Goal: Task Accomplishment & Management: Manage account settings

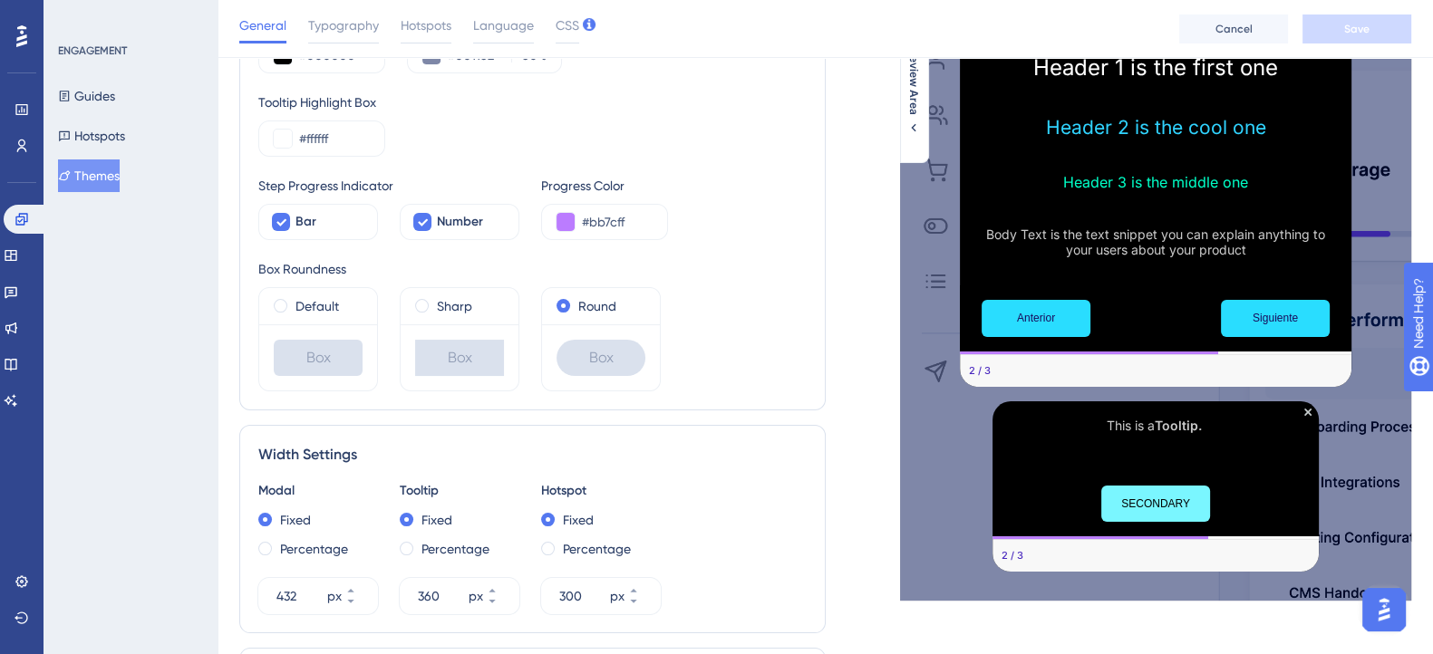
scroll to position [353, 0]
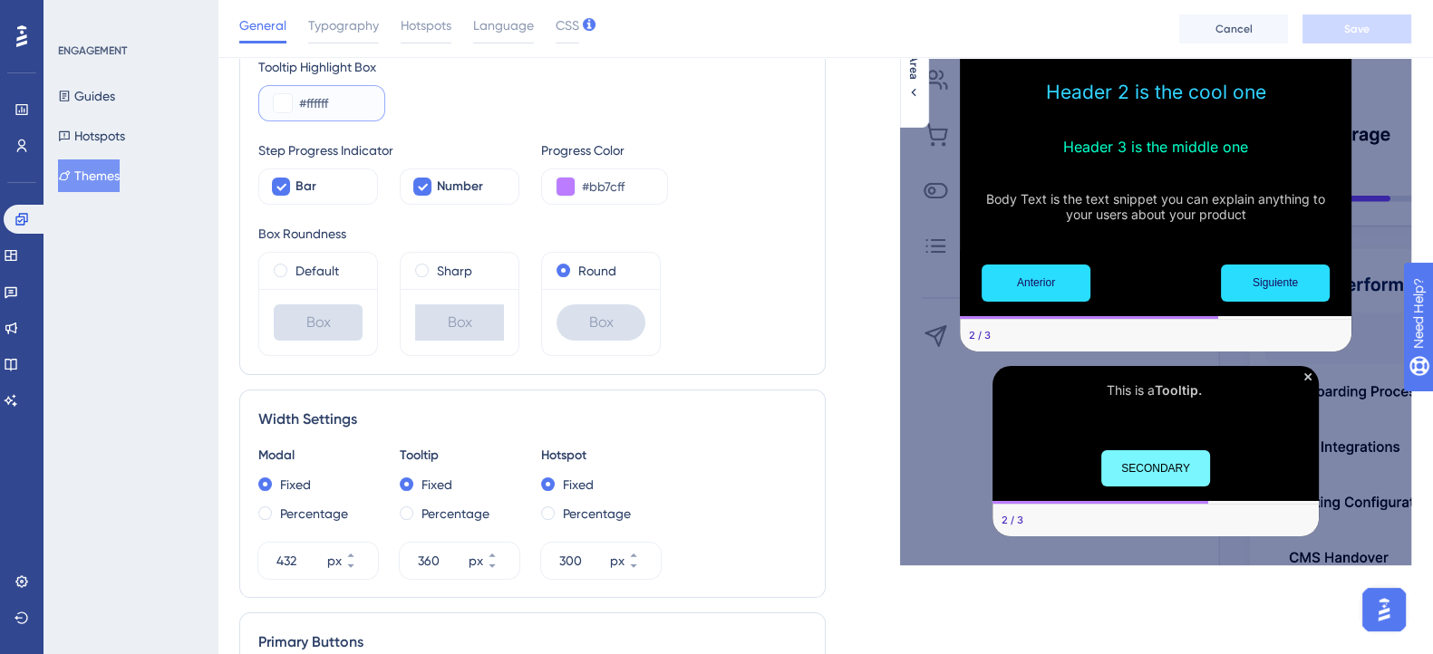
click at [313, 102] on input "#ffffff" at bounding box center [334, 103] width 71 height 22
click at [281, 102] on button at bounding box center [283, 103] width 18 height 18
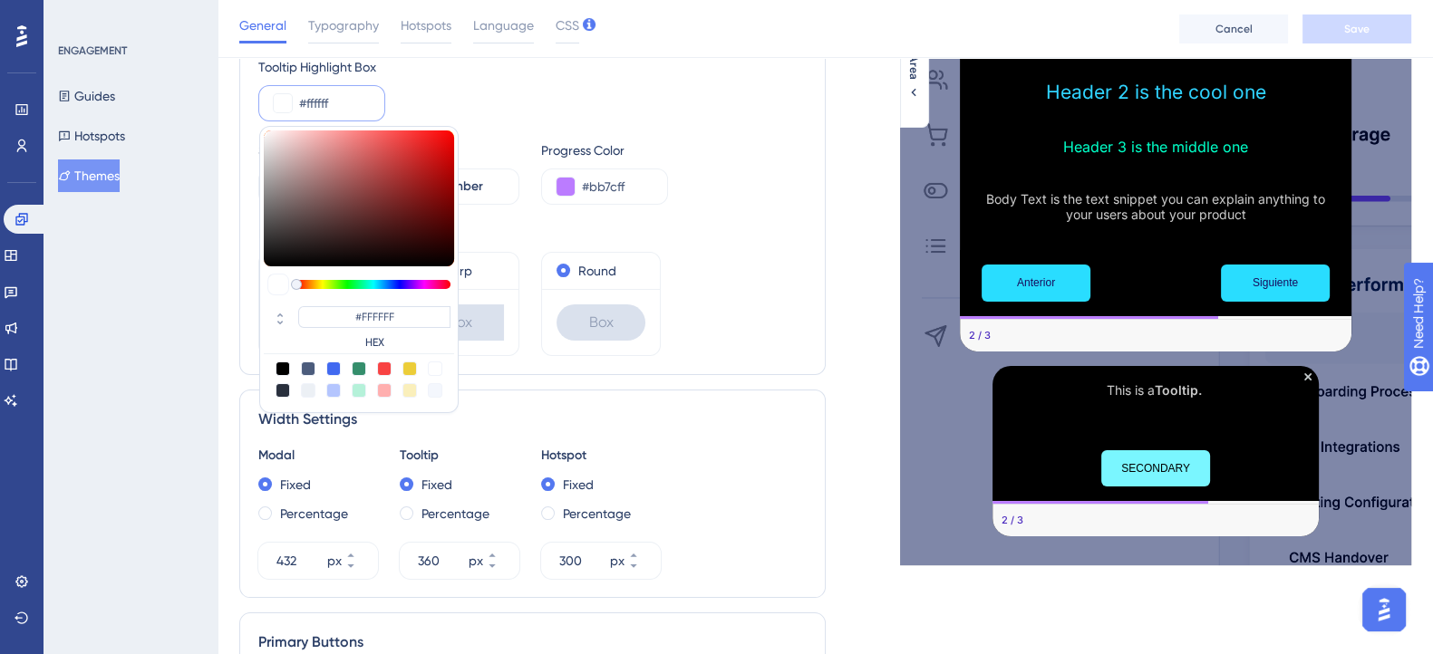
type input "#a05d5d"
type input "#A05D5D"
type input "#a05757"
type input "#A05757"
type input "#af4747"
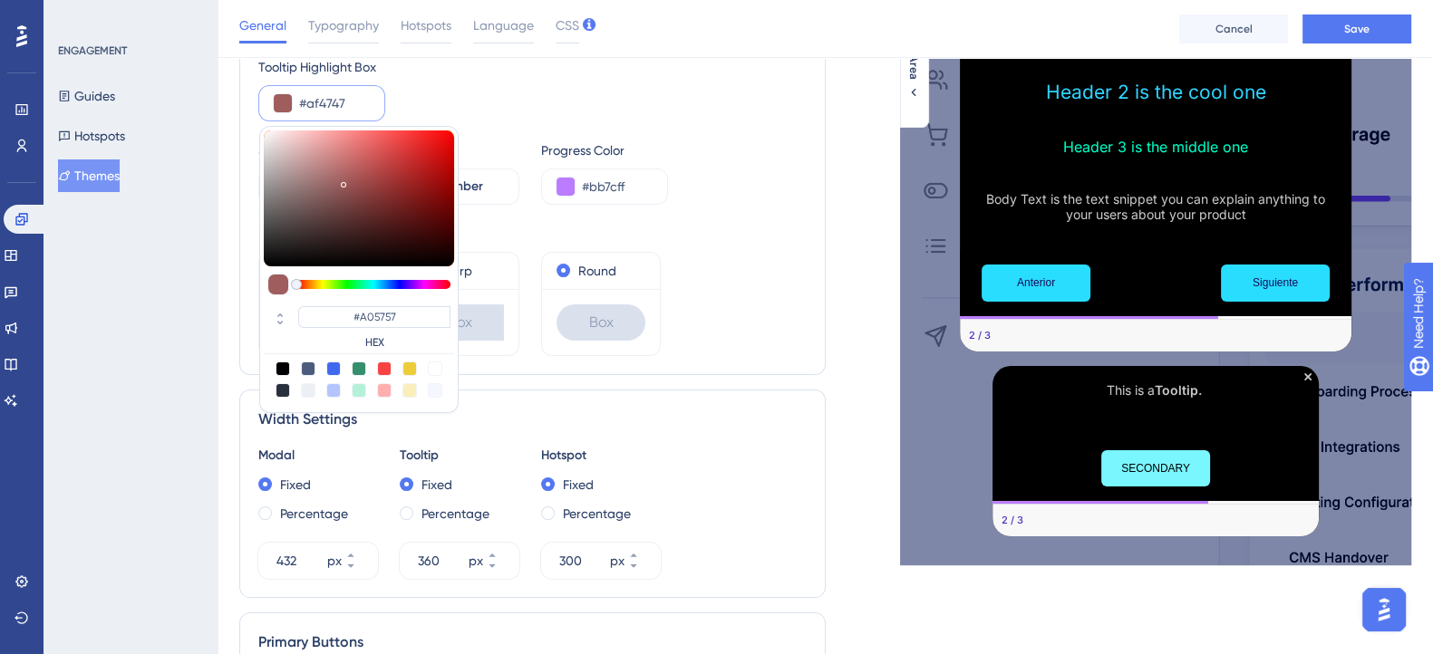
type input "#AF4747"
type input "#c93131"
type input "#C93131"
type input "#e91515"
type input "#E91515"
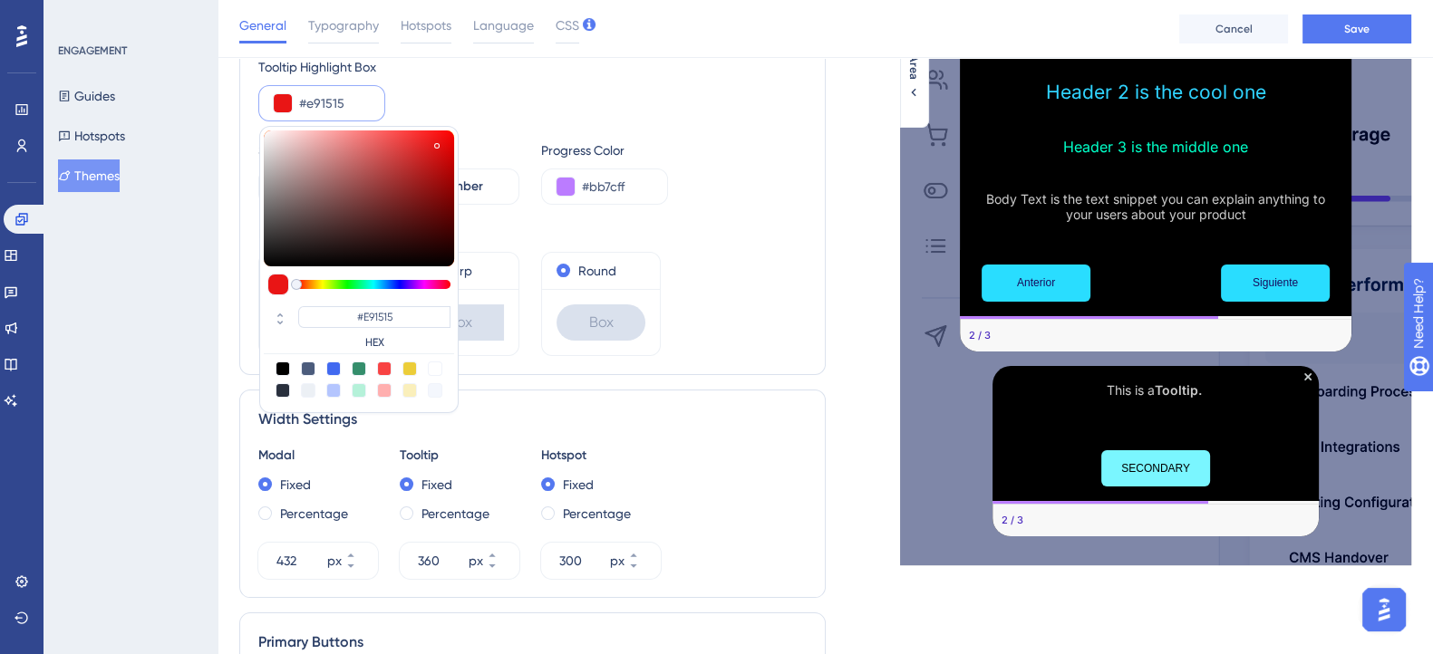
type input "#f50c0c"
type input "#F50C0C"
type input "#fd0707"
type input "#FD0707"
type input "#ff0707"
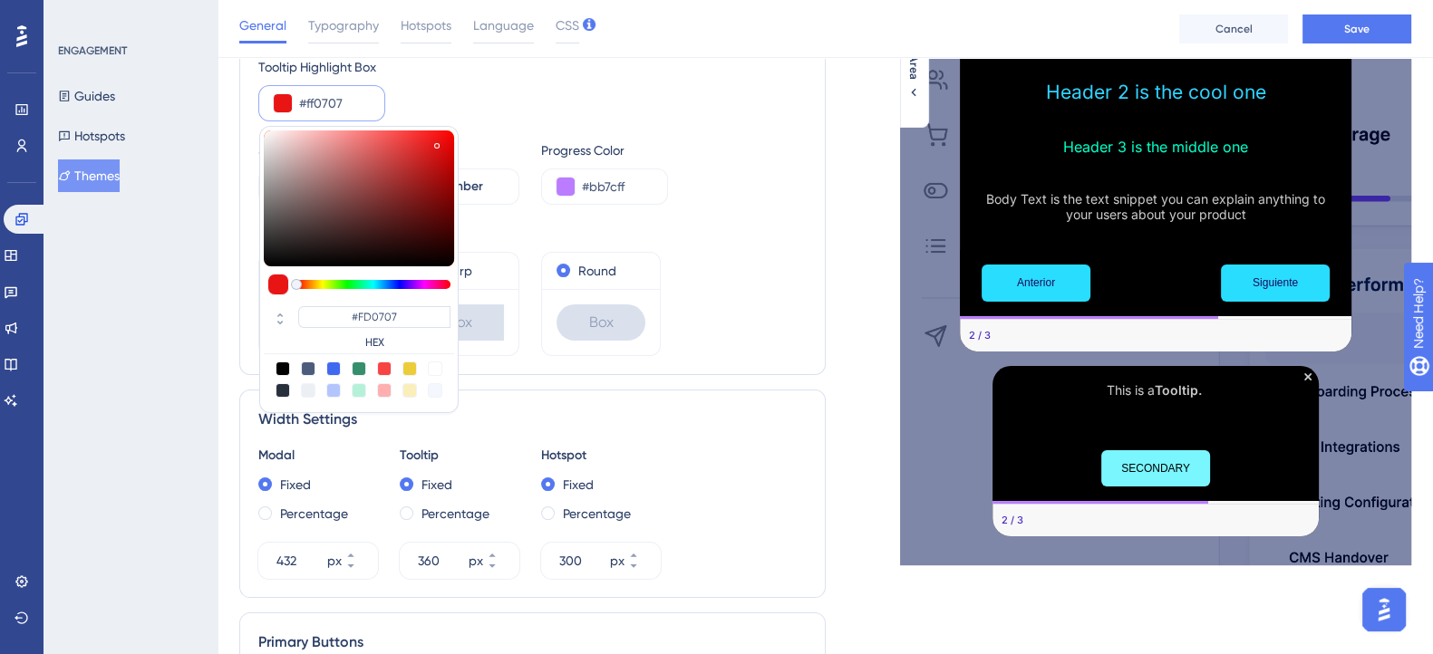
type input "#FF0707"
type input "#ff0404"
type input "#FF0404"
type input "#ff0101"
type input "#FF0101"
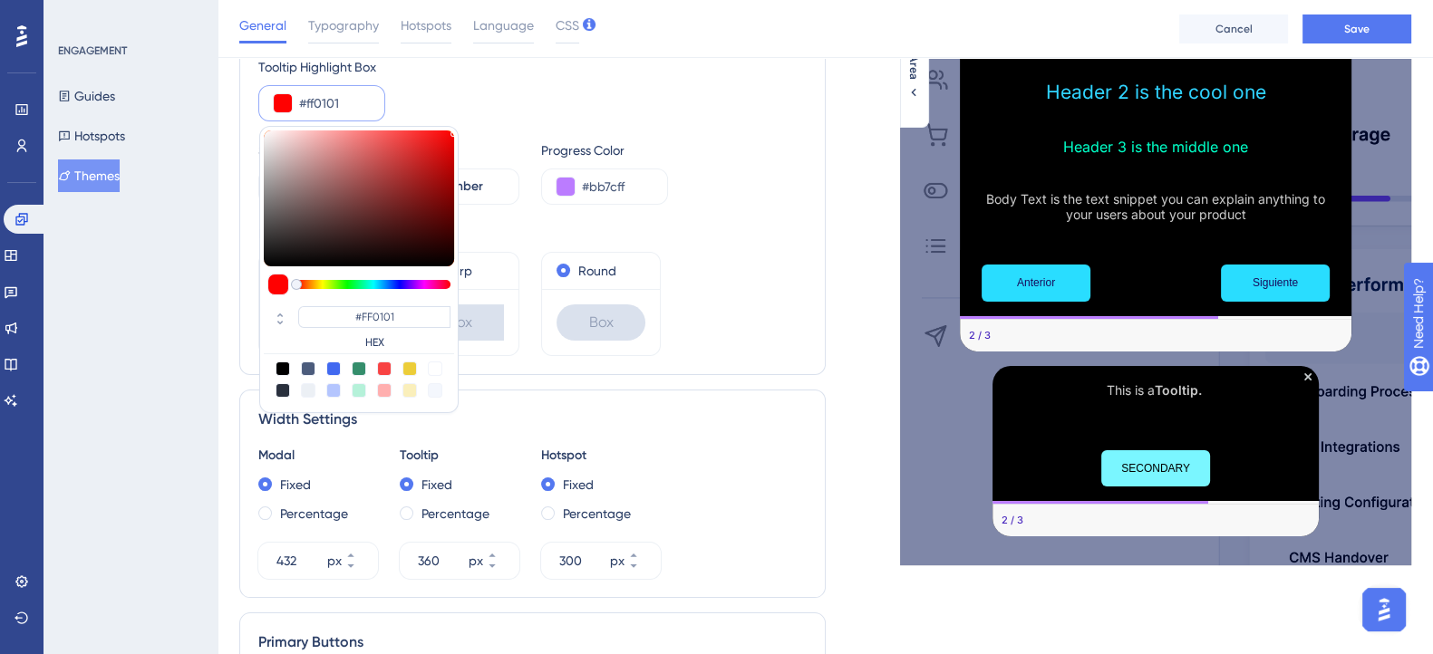
drag, startPoint x: 346, startPoint y: 179, endPoint x: 453, endPoint y: 123, distance: 120.8
click at [453, 123] on div "Background Color #000000 Backdrop #001152 50 % Tooltip Highlight Box #ff0101 #F…" at bounding box center [532, 164] width 548 height 383
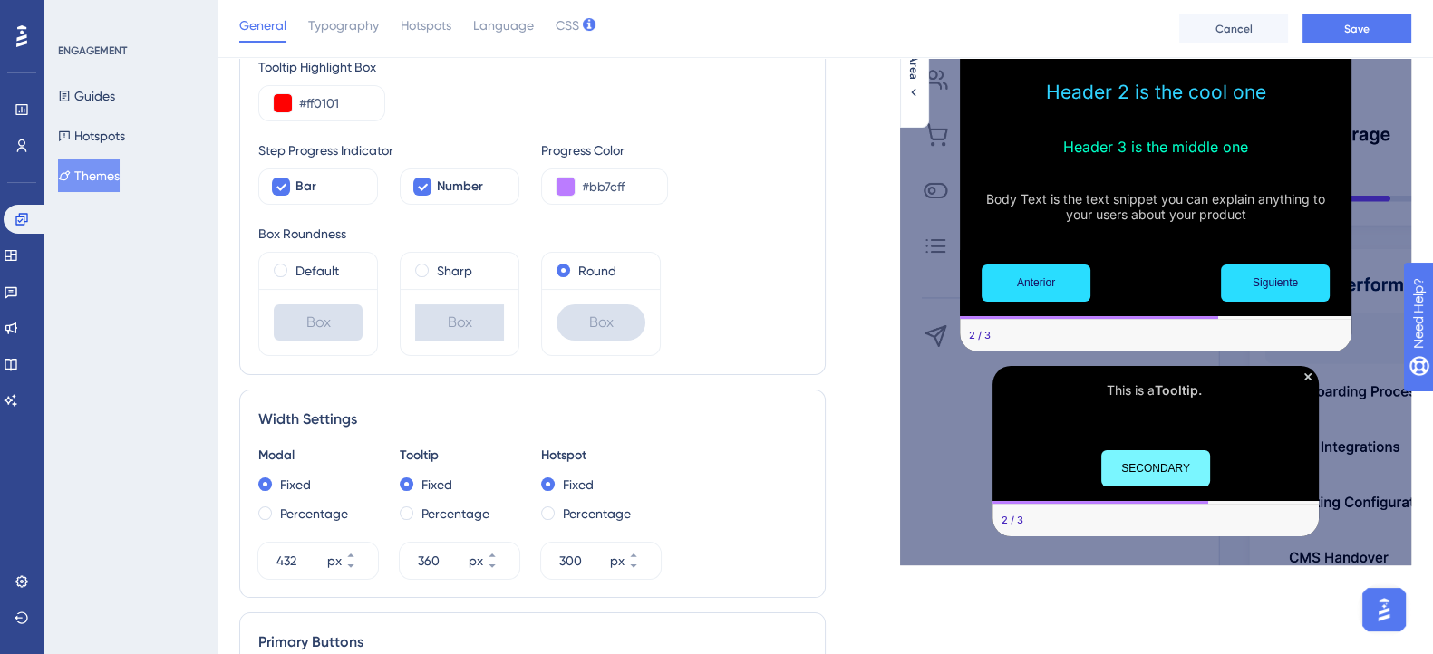
click at [740, 182] on div "Step Progress Indicator Bar Number Progress Color #bb7cff" at bounding box center [532, 172] width 548 height 65
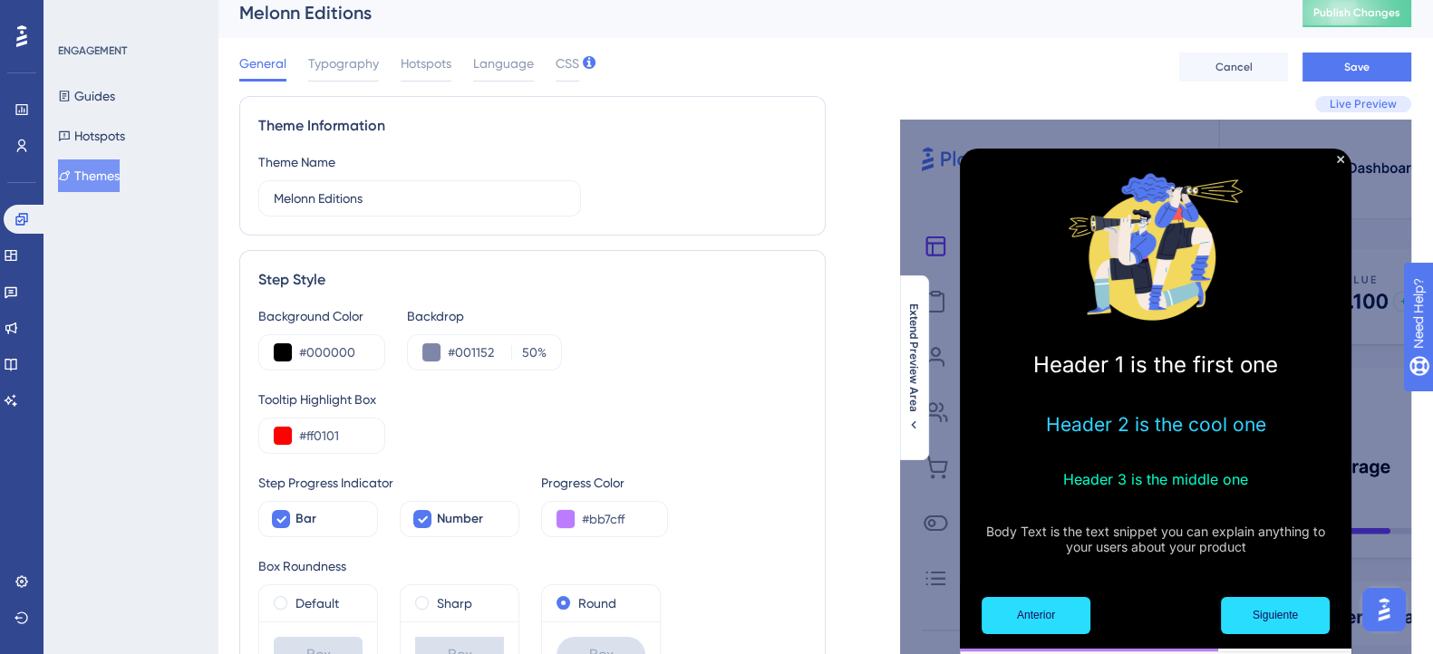
scroll to position [127, 0]
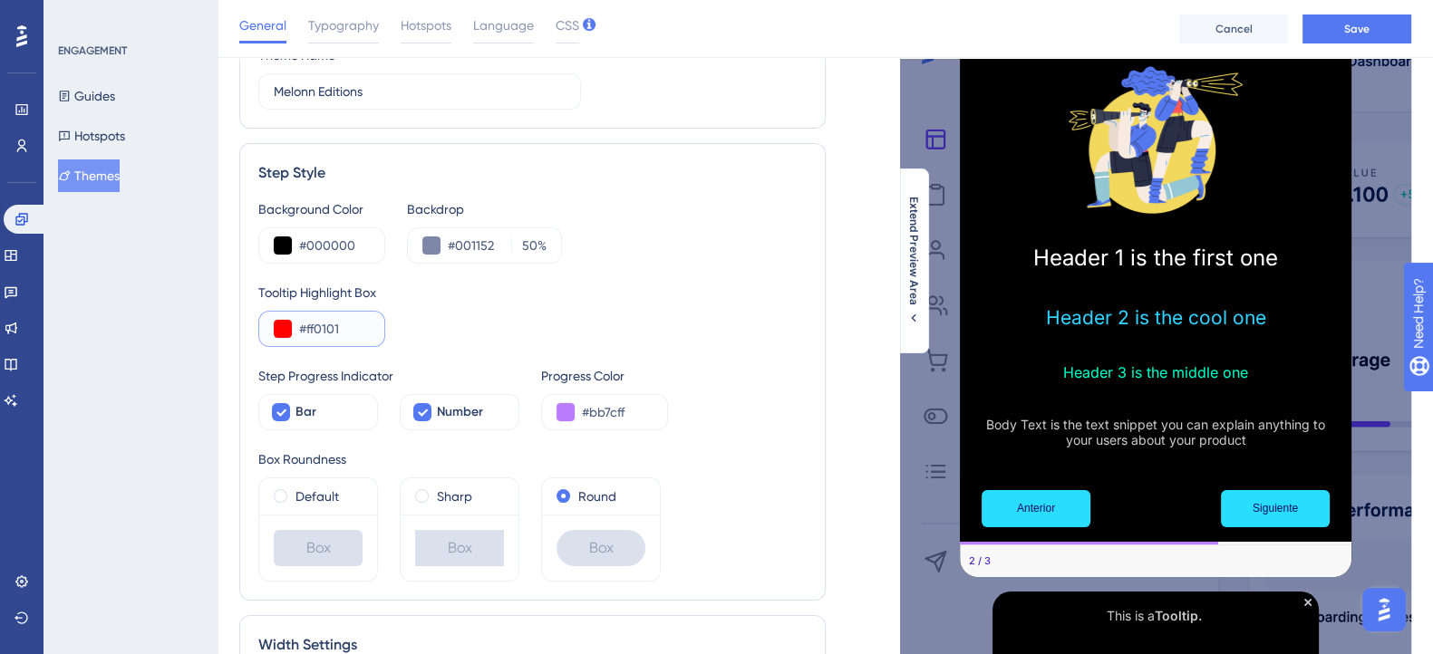
click at [277, 333] on button at bounding box center [283, 329] width 18 height 18
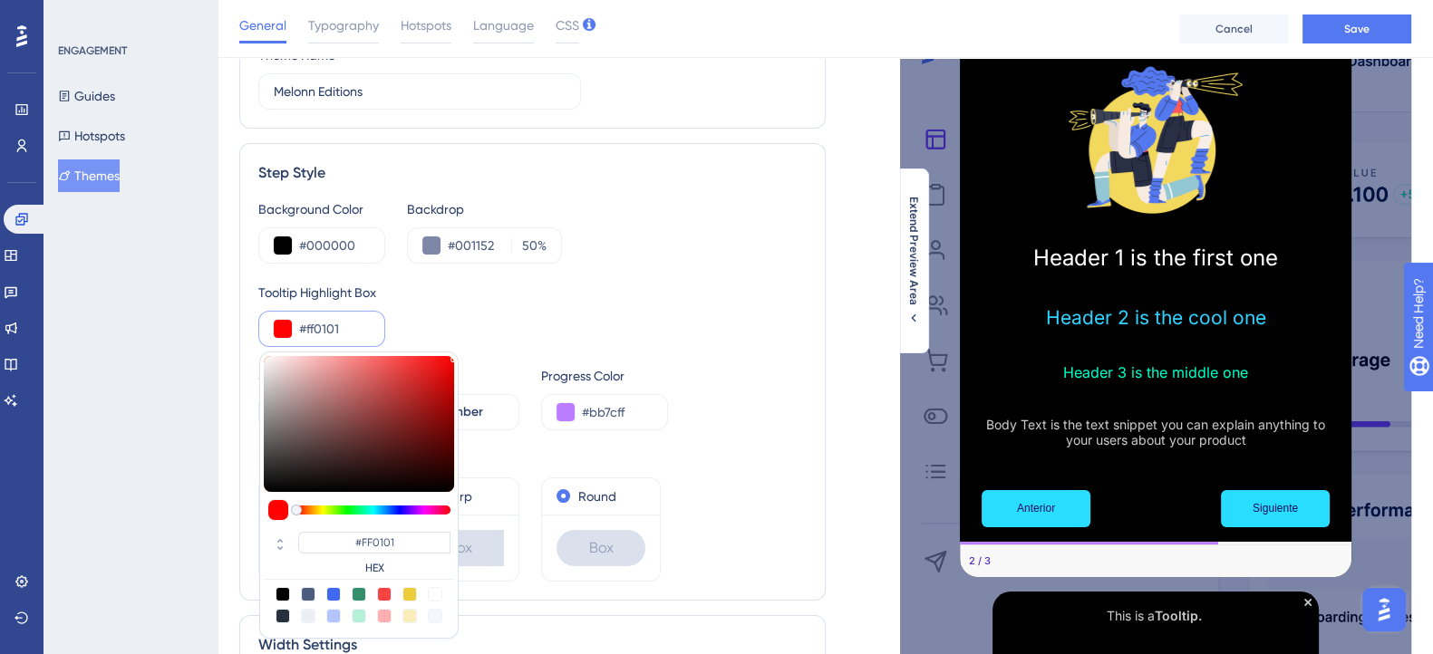
click at [283, 347] on div "#ff0101 #FF0101 HEX" at bounding box center [321, 329] width 127 height 36
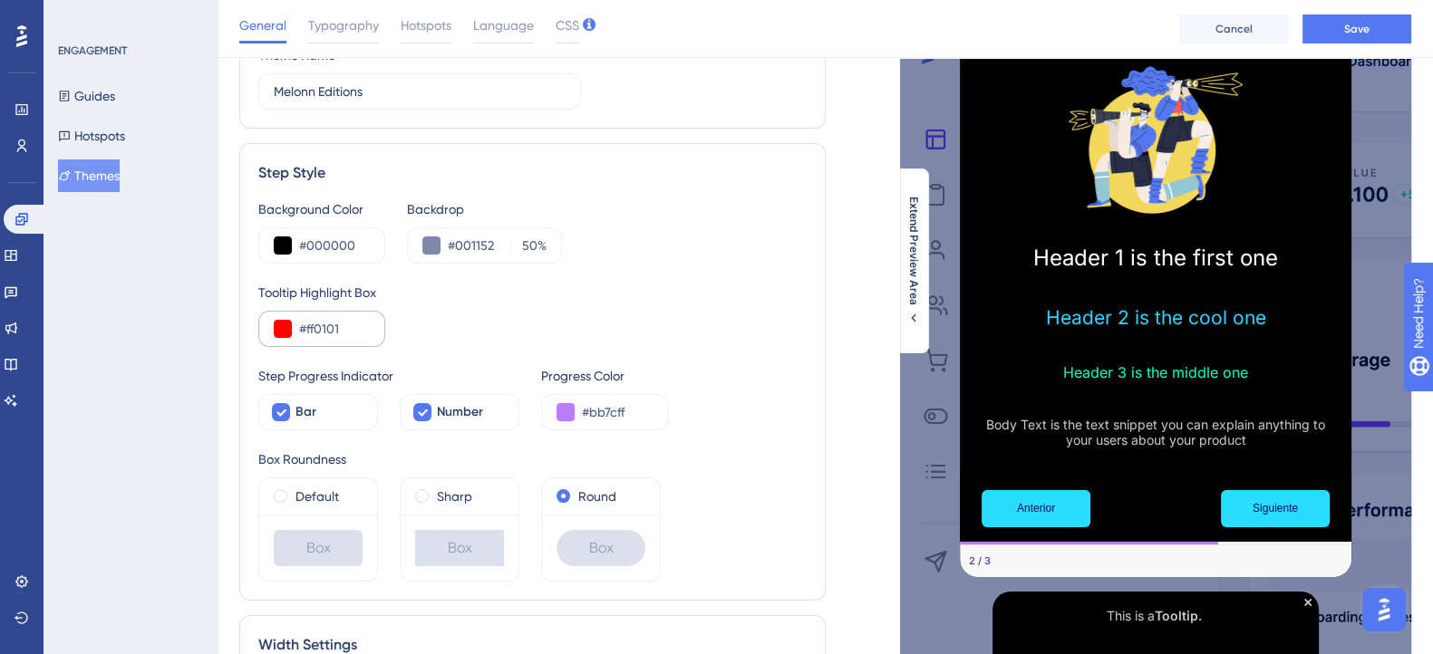
click at [287, 388] on div "Step Progress Indicator Bar Number" at bounding box center [388, 397] width 261 height 65
click at [289, 322] on button at bounding box center [283, 329] width 18 height 18
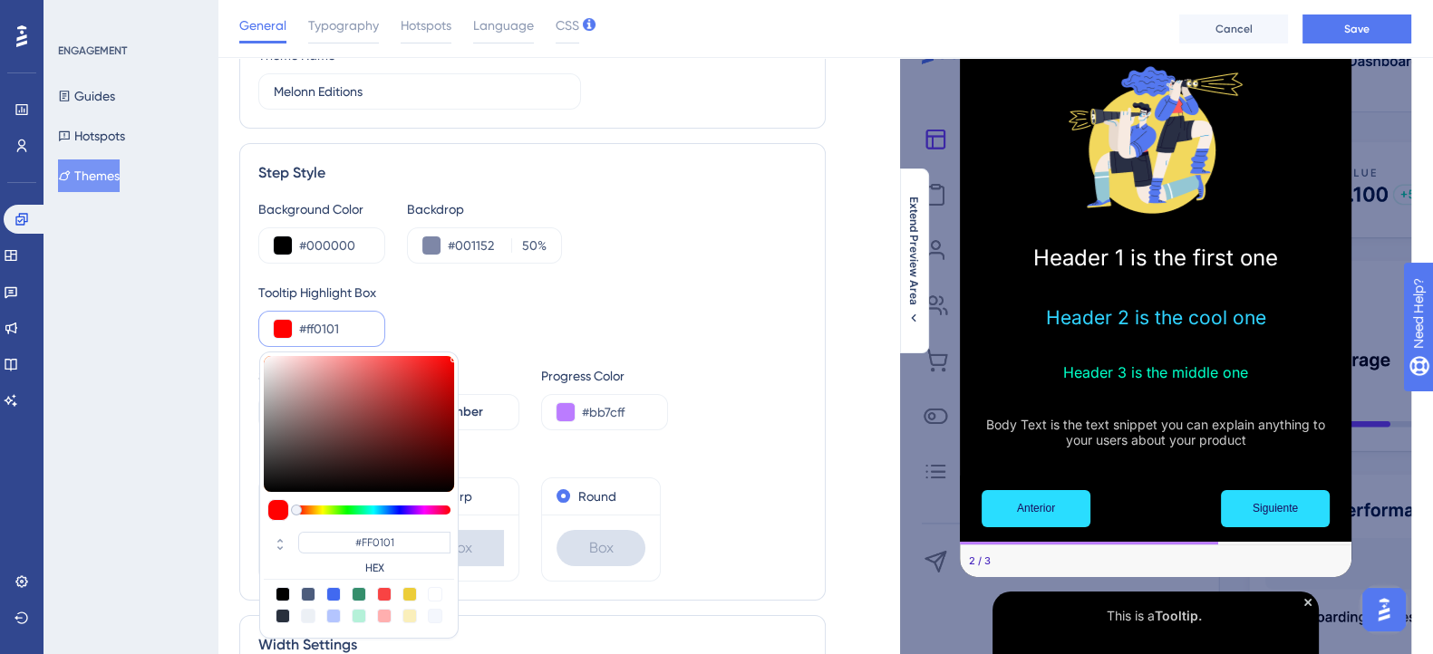
type input "#c5abab"
type input "#C5ABAB"
type input "#c5acac"
type input "#C5ACAC"
type input "#d6c7c7"
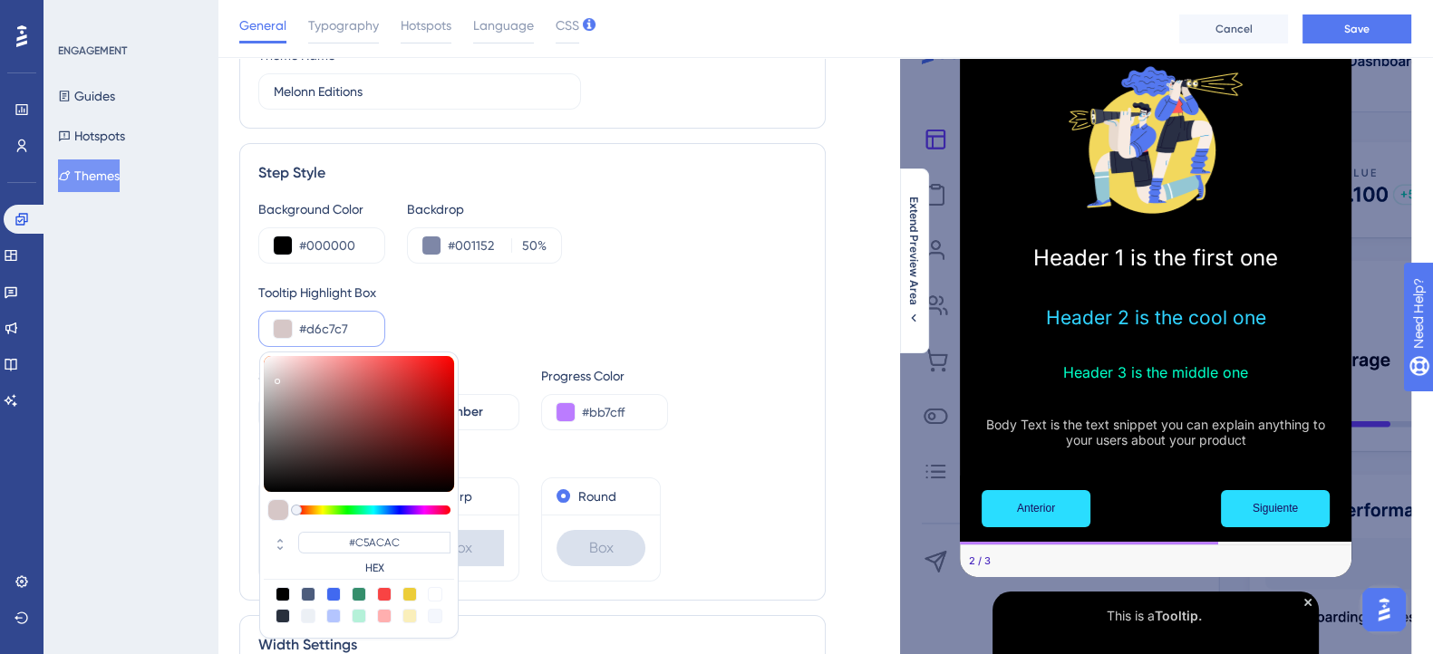
type input "#D6C7C7"
type input "#ece6e6"
type input "#ECE6E6"
type input "#ffffff"
type input "#FFFFFF"
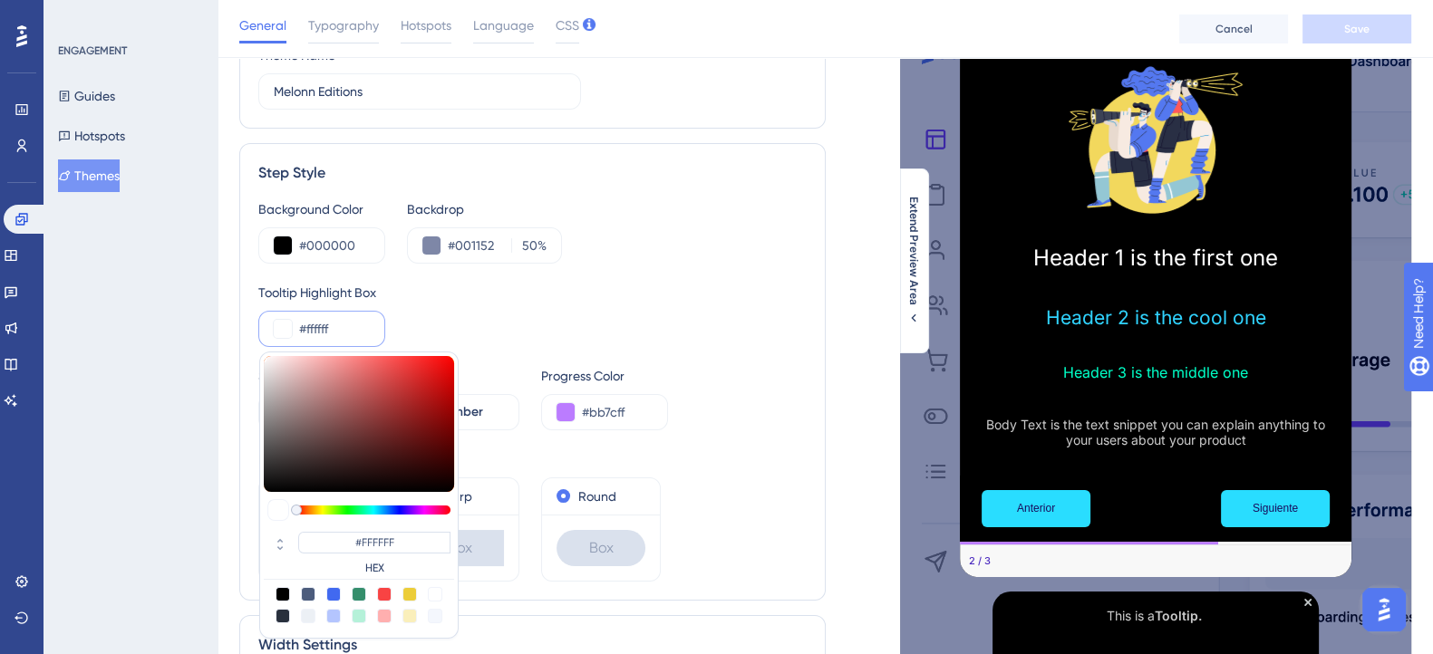
drag, startPoint x: 288, startPoint y: 386, endPoint x: 244, endPoint y: 346, distance: 59.7
click at [244, 346] on div "Step Style Background Color #000000 Backdrop #001152 50 % Tooltip Highlight Box…" at bounding box center [532, 372] width 586 height 458
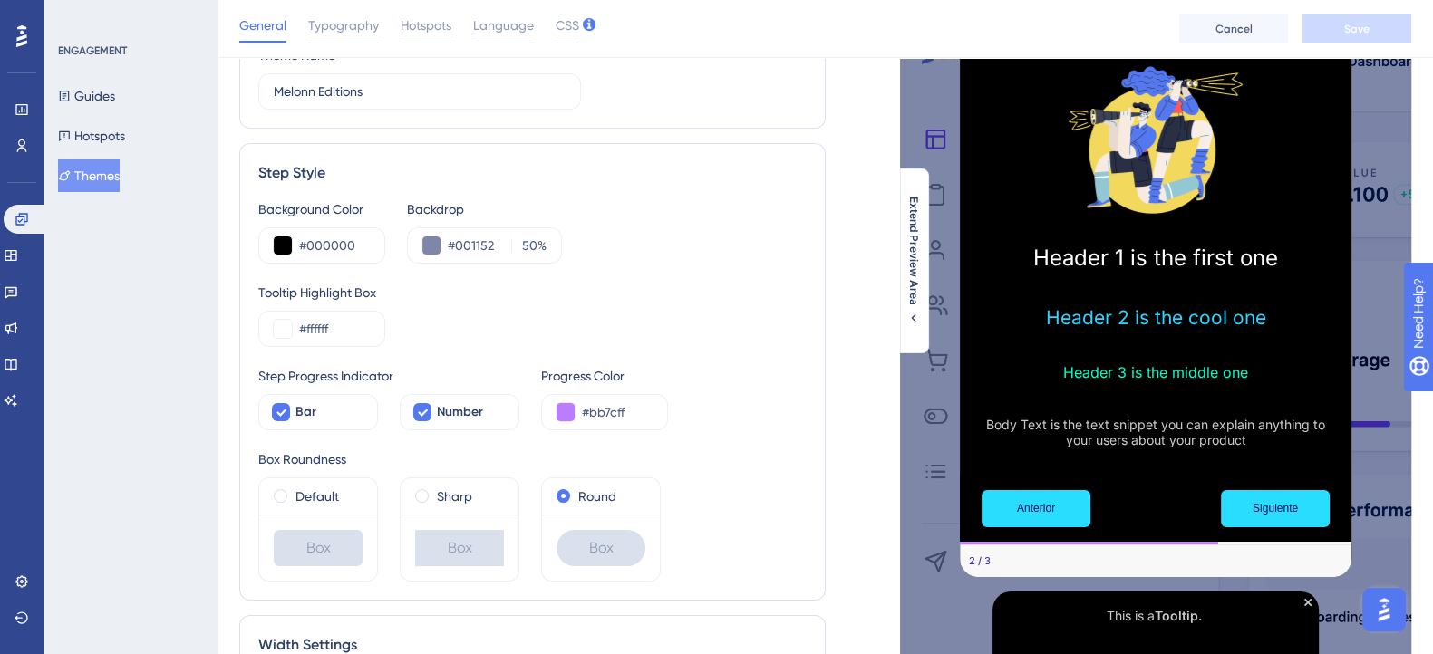
click at [518, 318] on div "Tooltip Highlight Box #ffffff" at bounding box center [532, 314] width 548 height 65
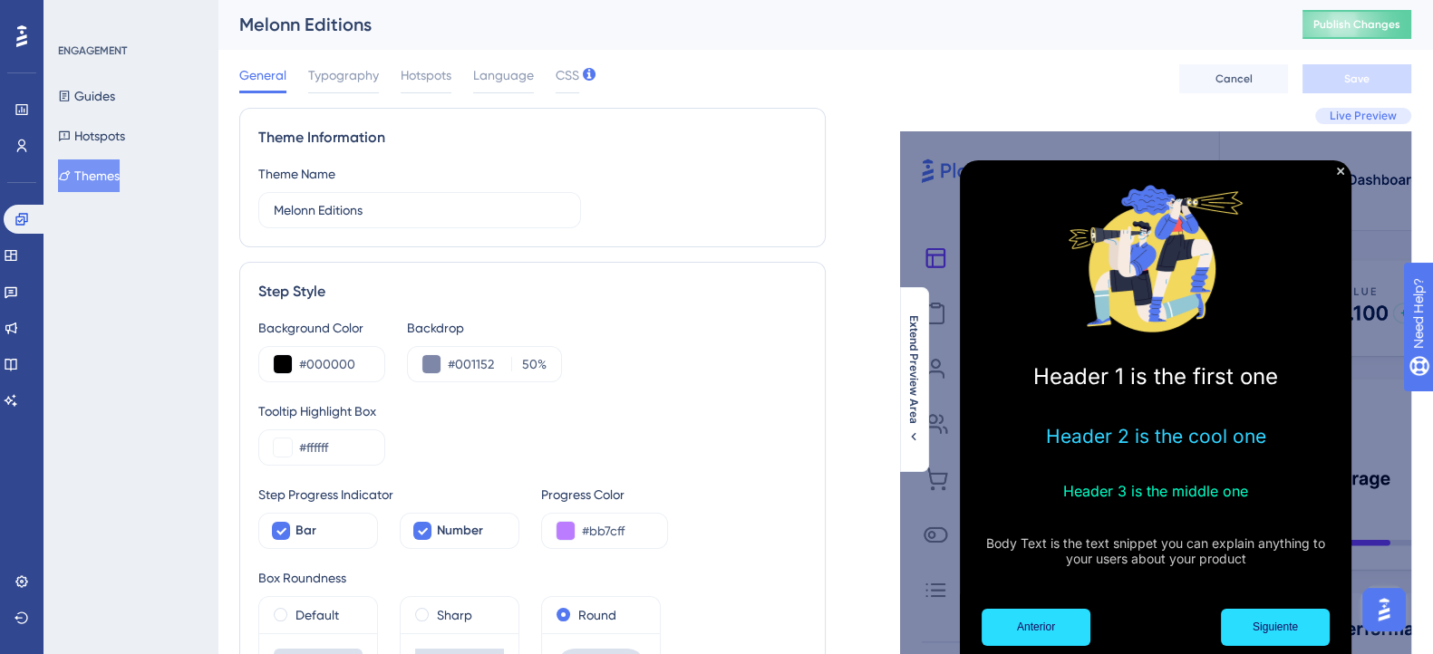
scroll to position [0, 0]
click at [353, 85] on span "Typography" at bounding box center [343, 76] width 71 height 22
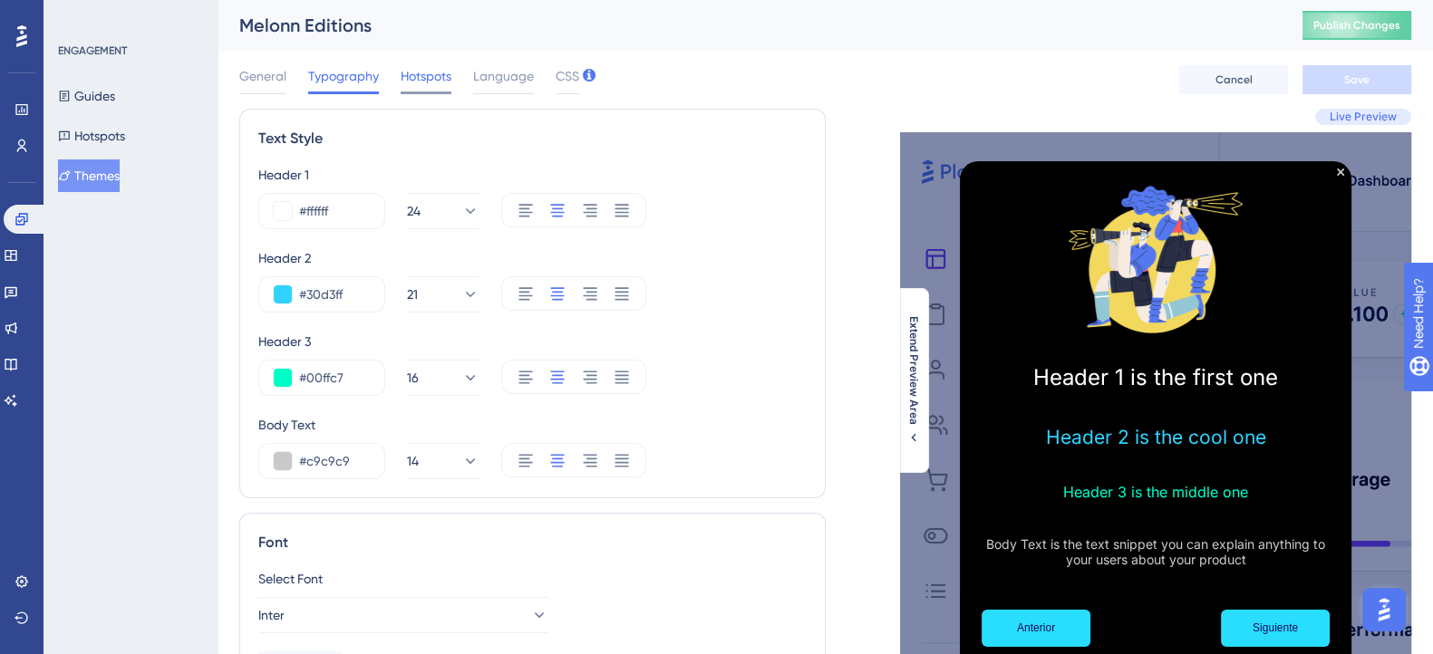
click at [426, 80] on span "Hotspots" at bounding box center [426, 76] width 51 height 22
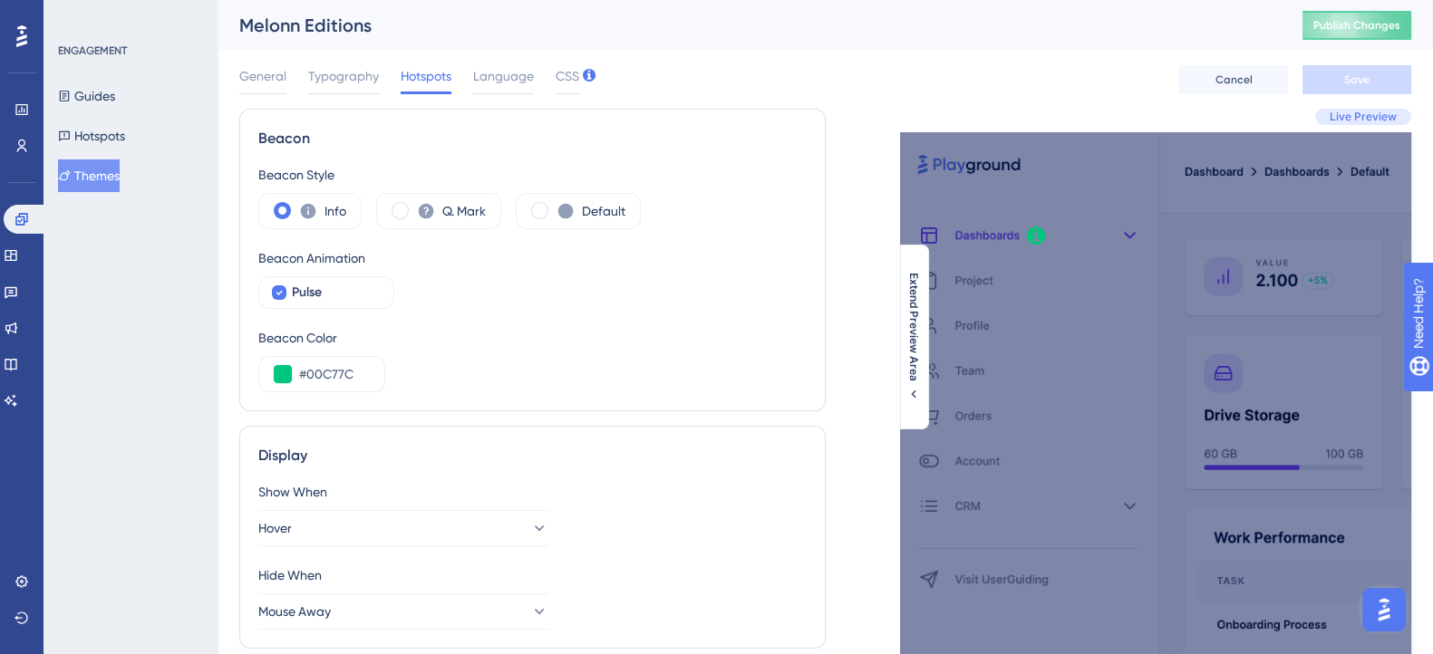
click at [471, 61] on div "General Typography Hotspots Language CSS Cancel Save" at bounding box center [825, 80] width 1172 height 58
click at [485, 72] on span "Language" at bounding box center [503, 76] width 61 height 22
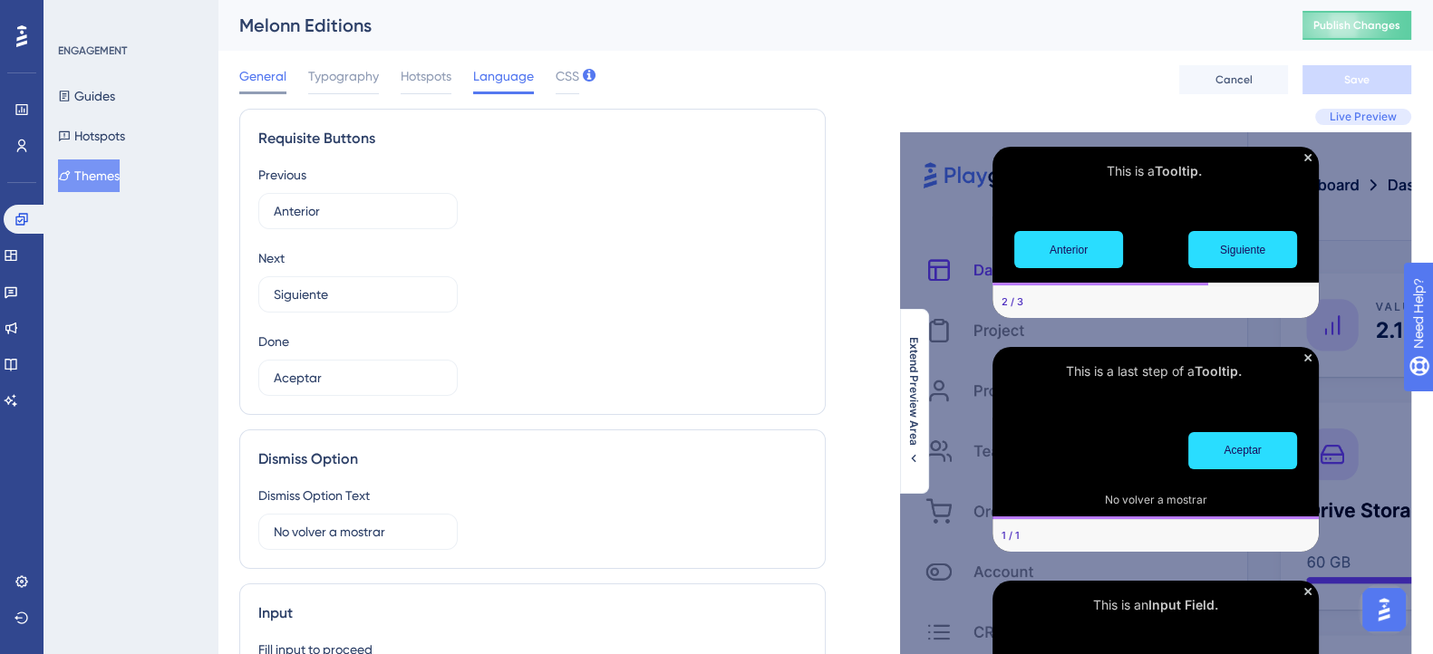
click at [276, 79] on span "General" at bounding box center [262, 76] width 47 height 22
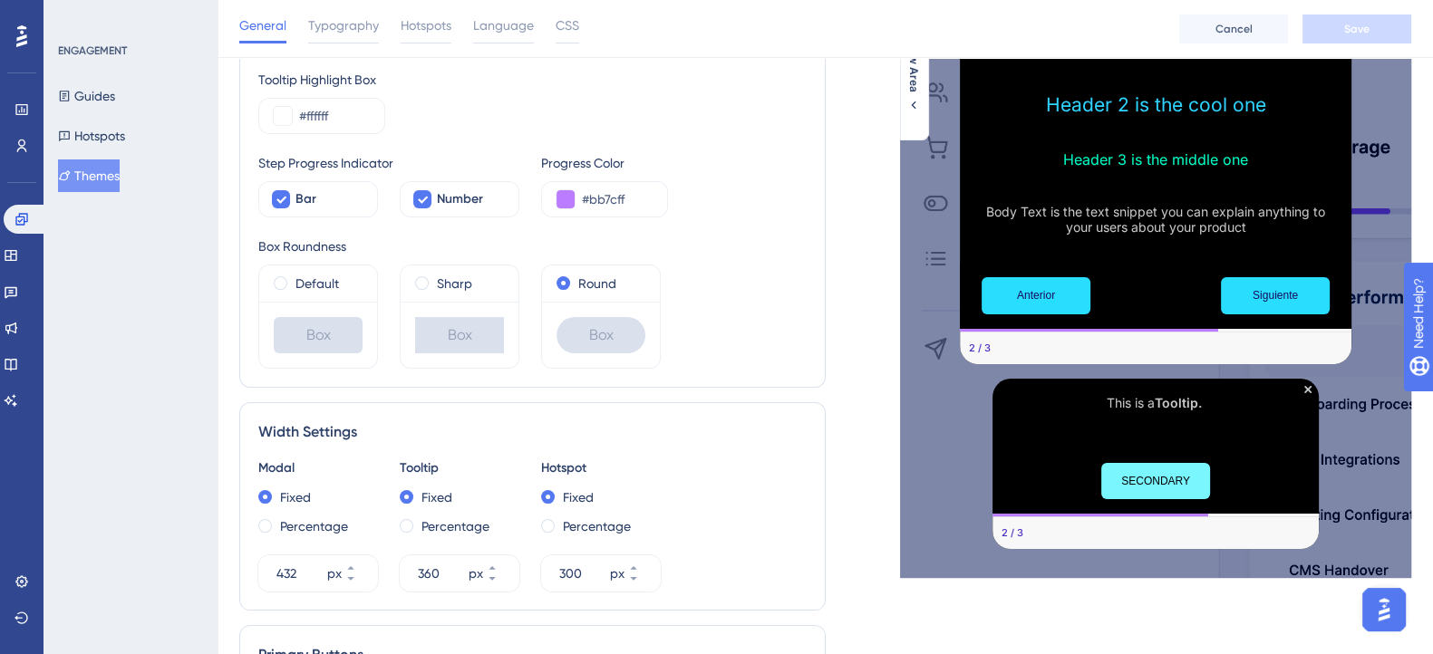
scroll to position [226, 0]
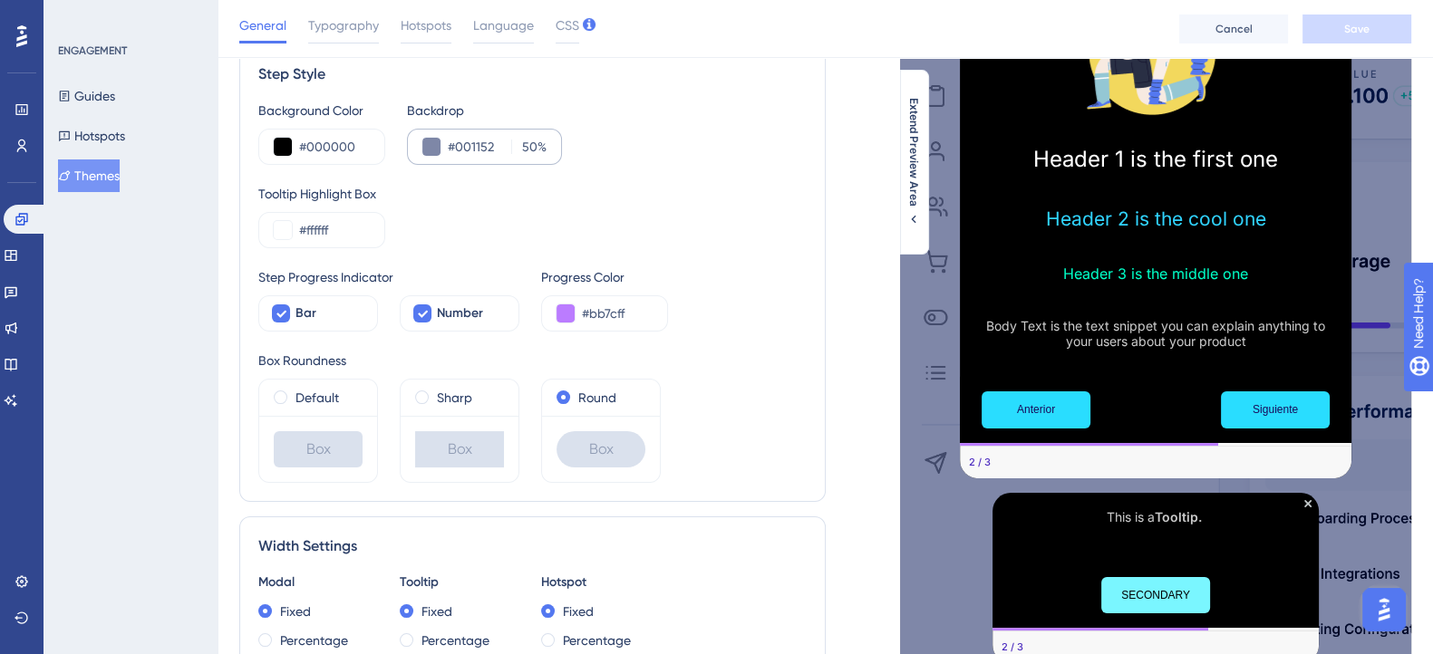
click at [440, 148] on div "#001152 50 %" at bounding box center [484, 147] width 155 height 36
click at [432, 148] on button at bounding box center [431, 147] width 18 height 18
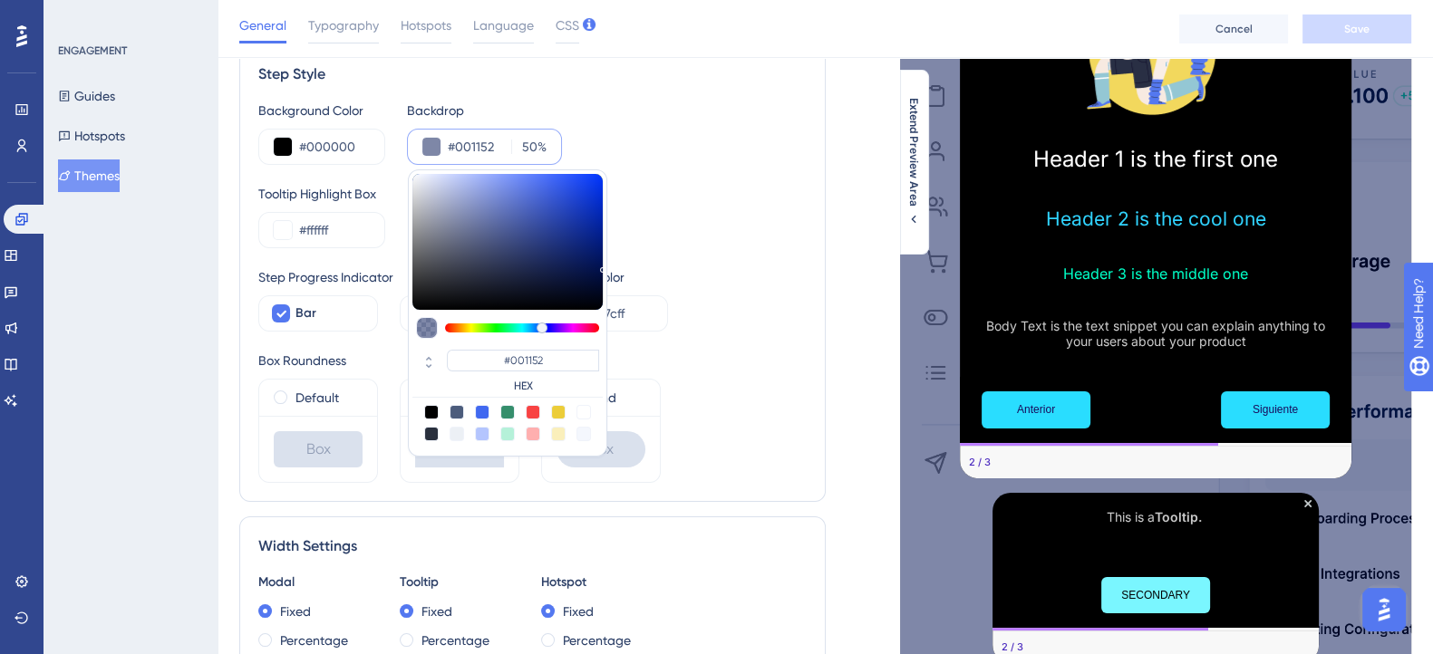
type input "#6d748f"
type input "#6D748F"
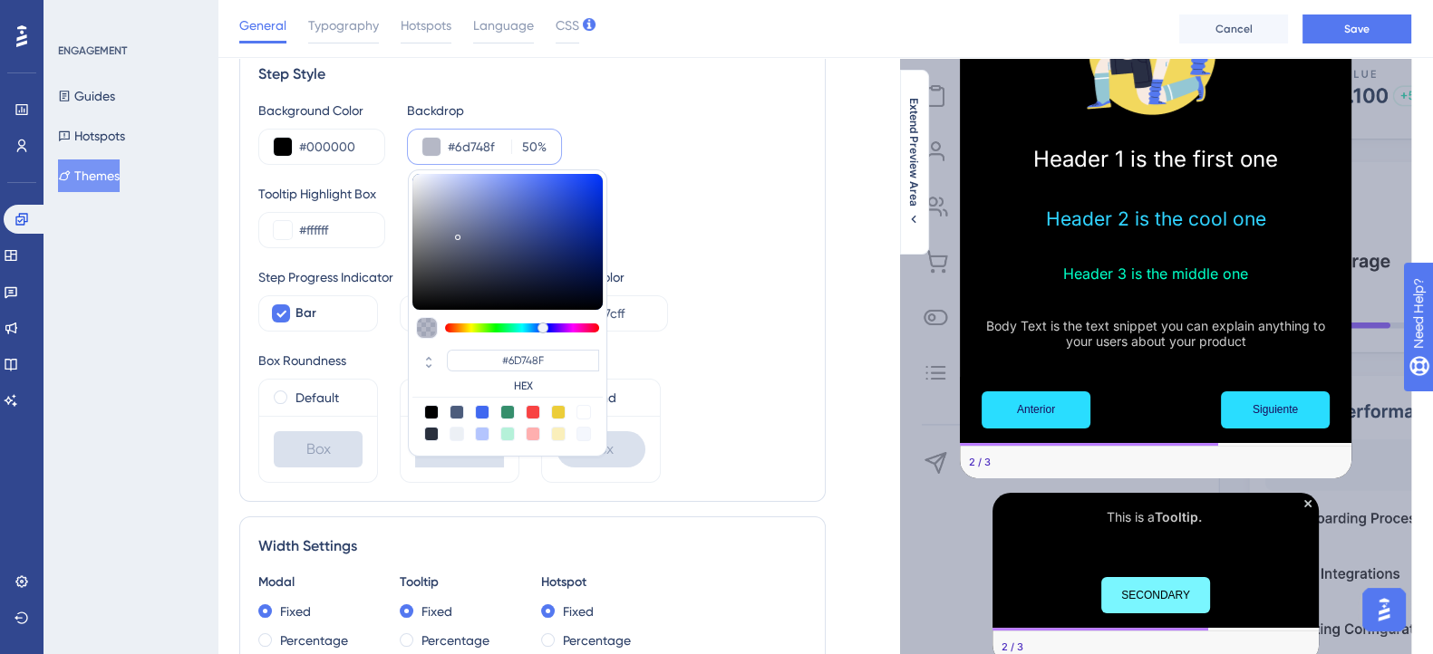
type input "#636c8f"
type input "#636C8F"
type input "#596697"
type input "#3b56bb"
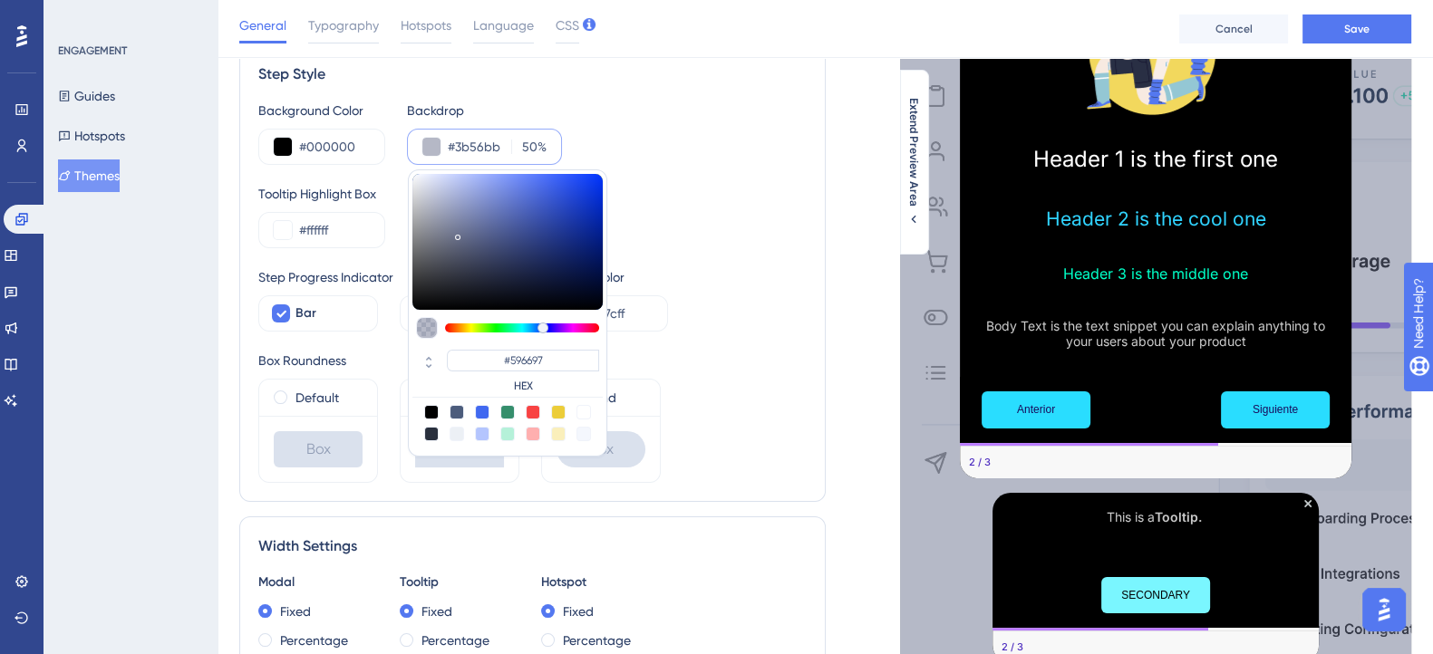
type input "#3B56BB"
type input "#244ada"
type input "#244ADA"
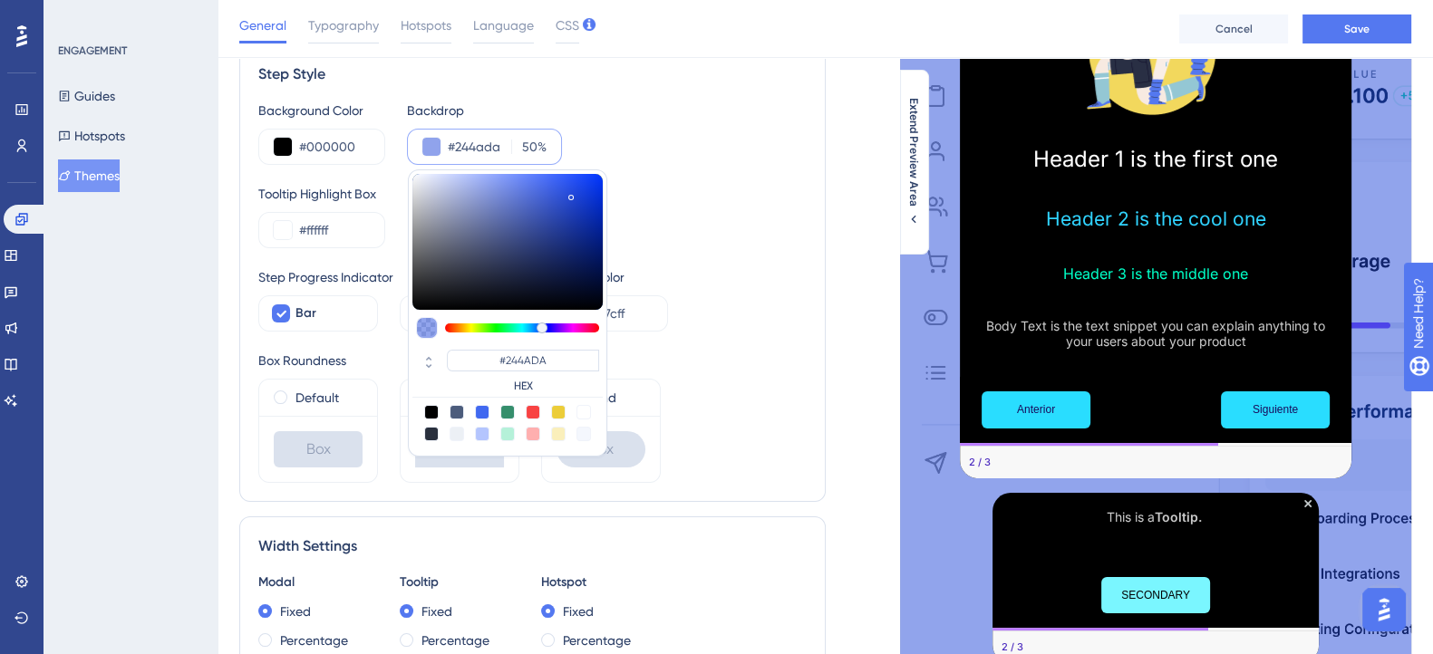
type input "#2048e2"
type input "#2048E2"
type input "#1f49eb"
type input "#1F49EB"
type input "#1b48f3"
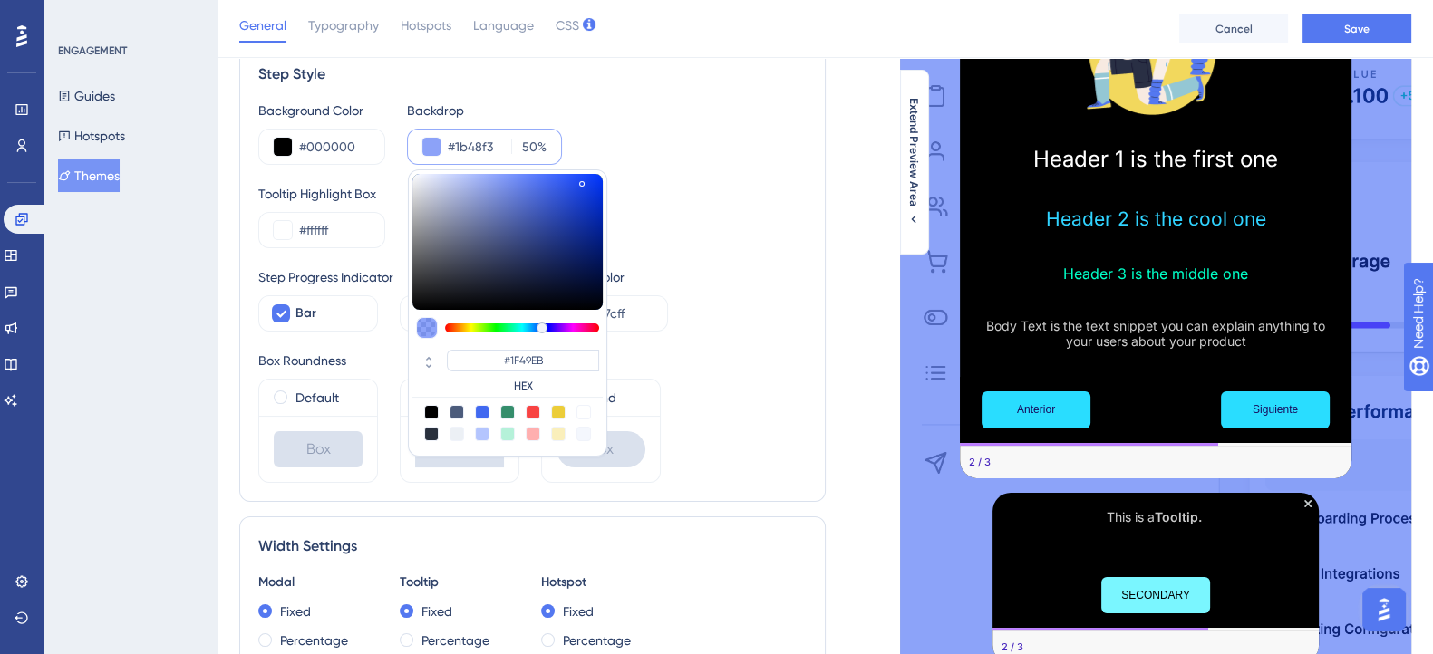
type input "#1B48F3"
type input "#1947f5"
type input "#1947F5"
type input "#1a47f3"
type input "#1A47F3"
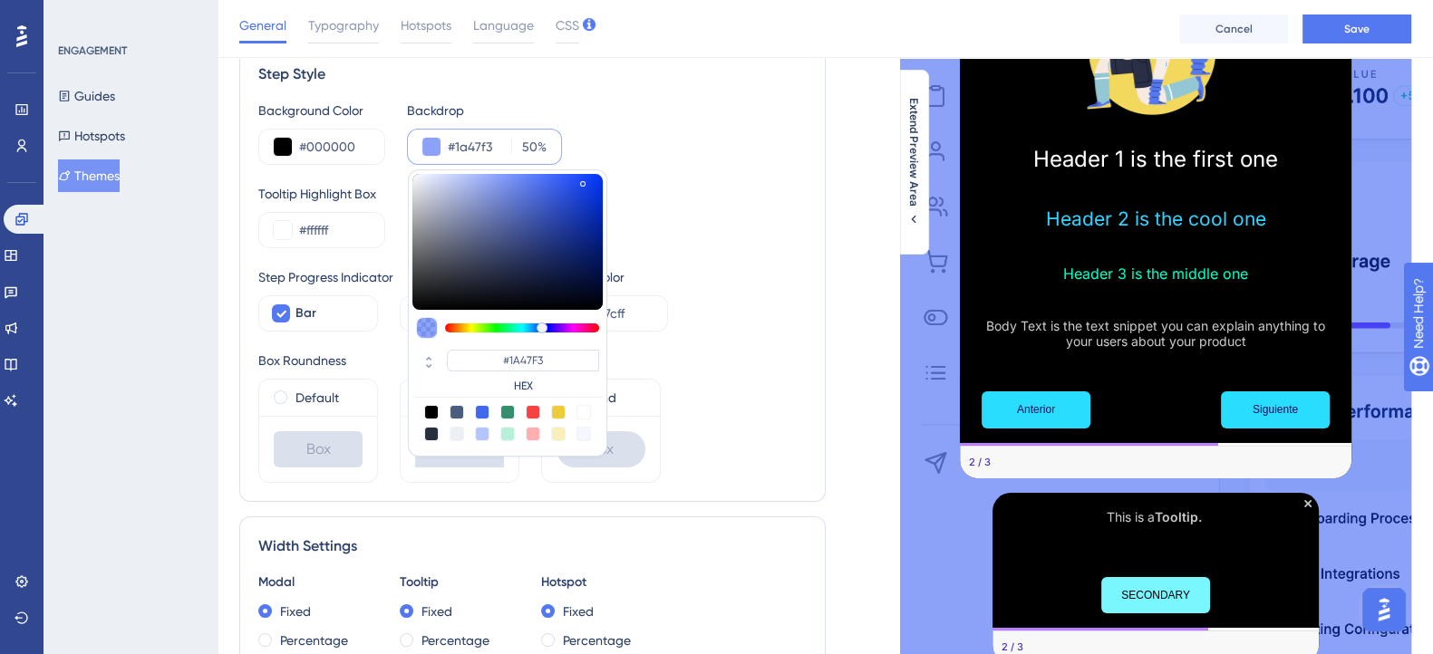
type input "#2049e4"
type input "#2049E4"
type input "#274bd1"
type input "#274BD1"
type input "#2f4ec0"
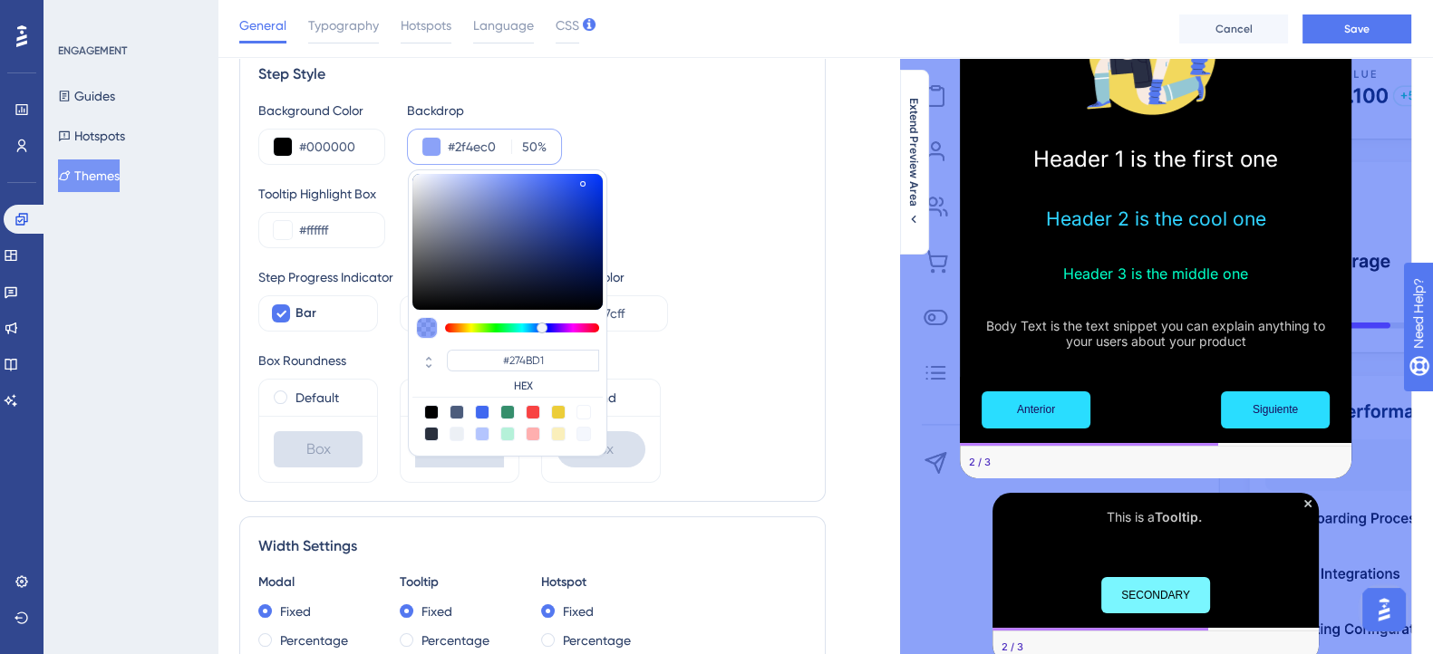
type input "#2F4EC0"
type input "#3551b9"
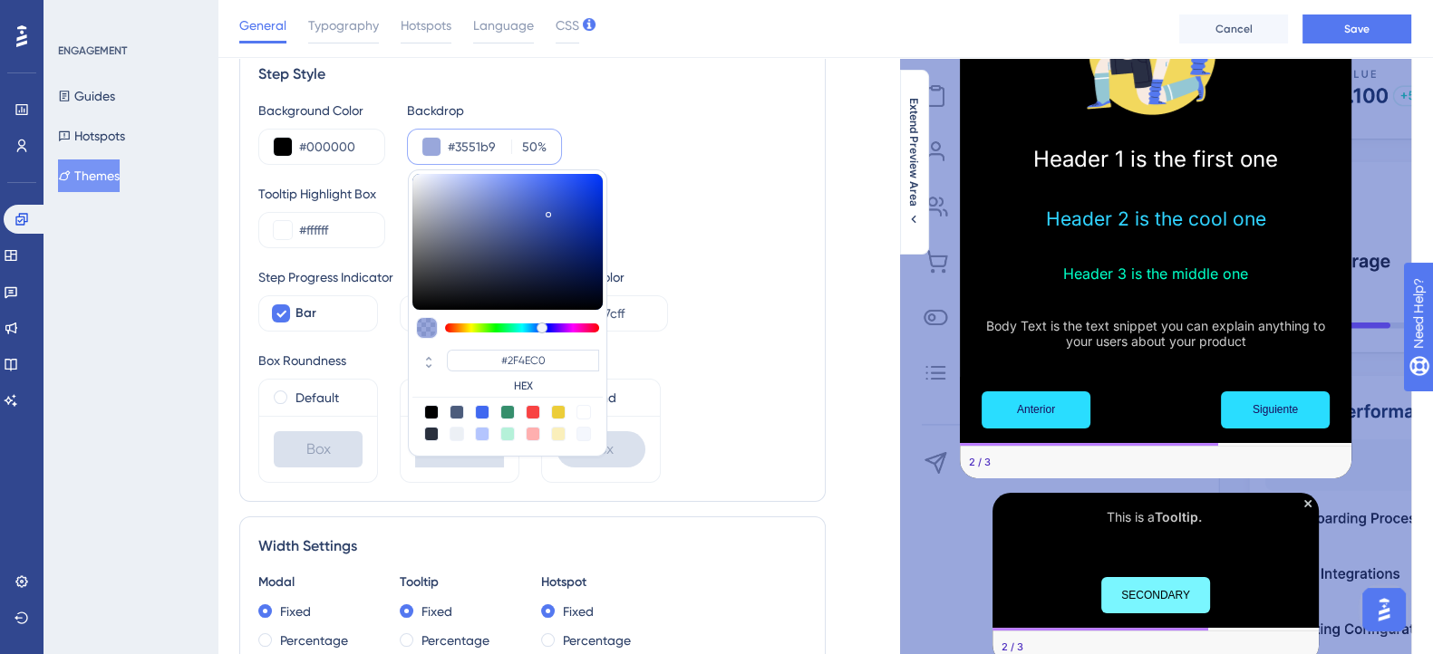
type input "#3551B9"
type input "#3852b3"
type input "#3852B3"
type input "#3b53ae"
type input "#3B53AE"
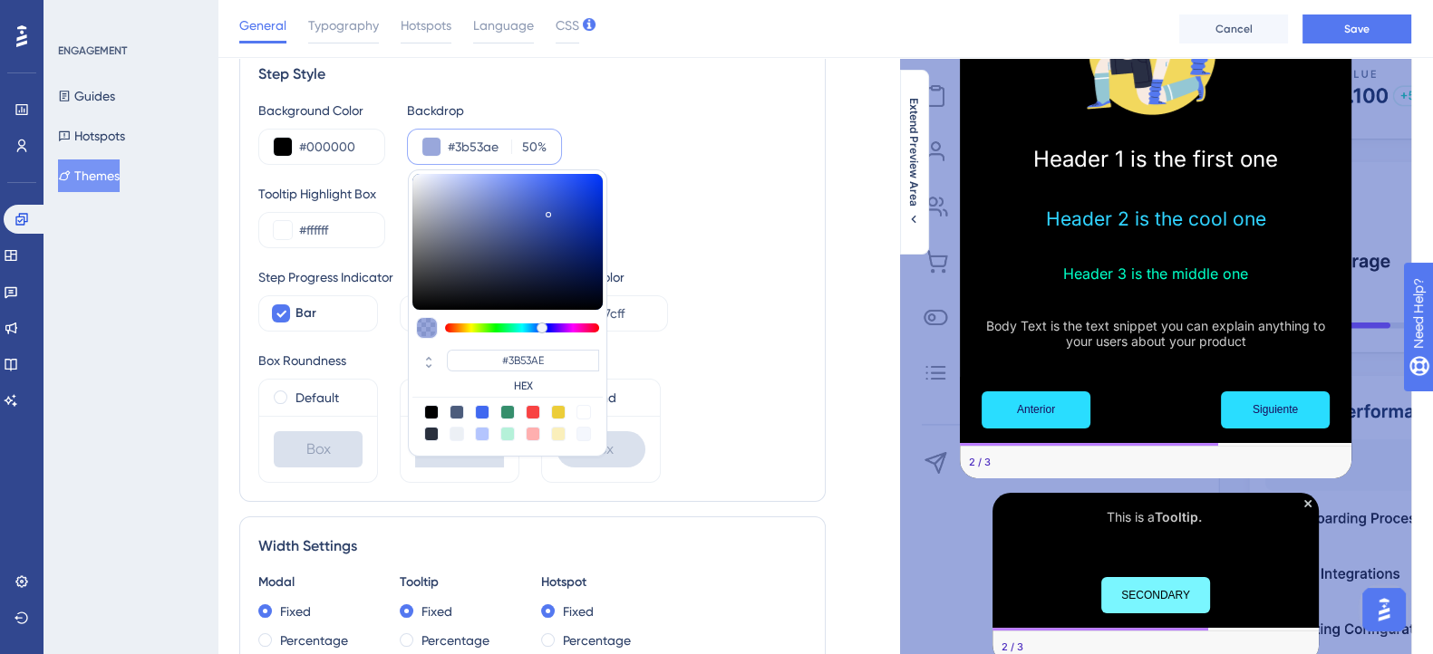
type input "#3e53a3"
type input "#3E53A3"
type input "#3b4e96"
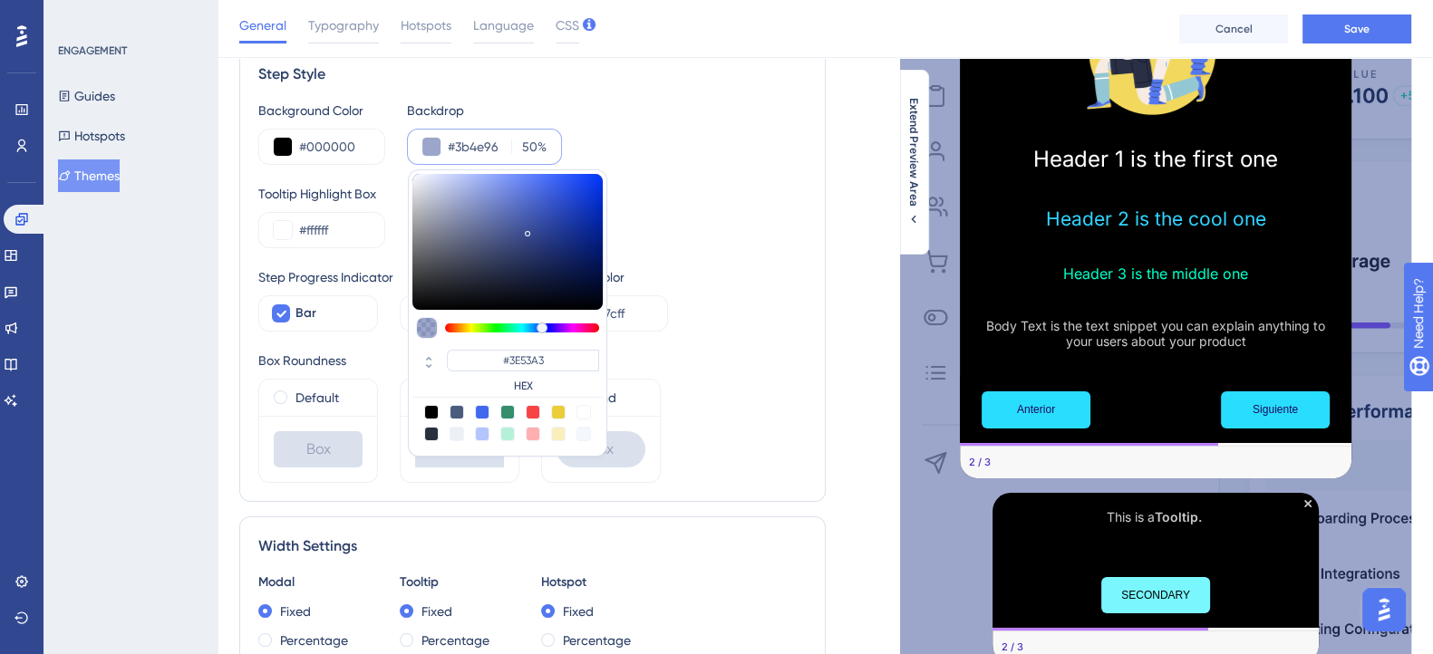
type input "#3B4E96"
type input "#324383"
type input "#1e2d64"
type input "#1E2D64"
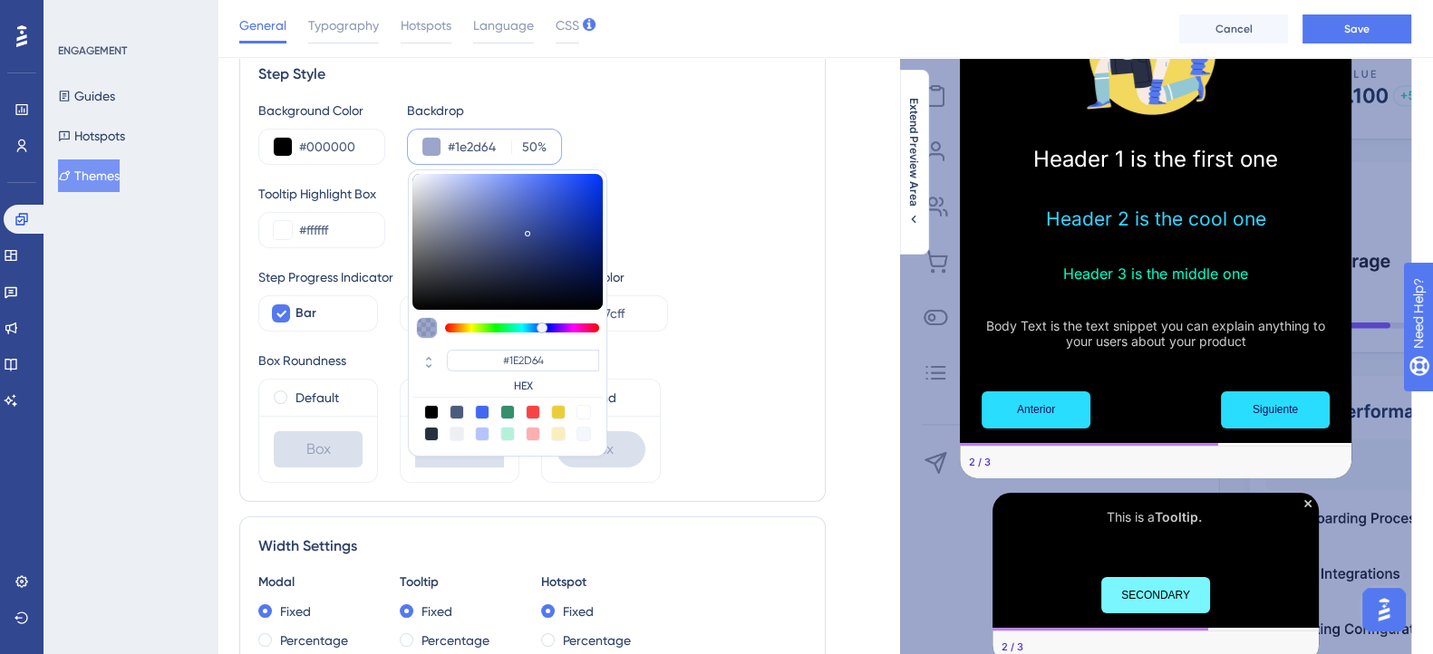
type input "#101e52"
type input "#101E52"
type input "#081750"
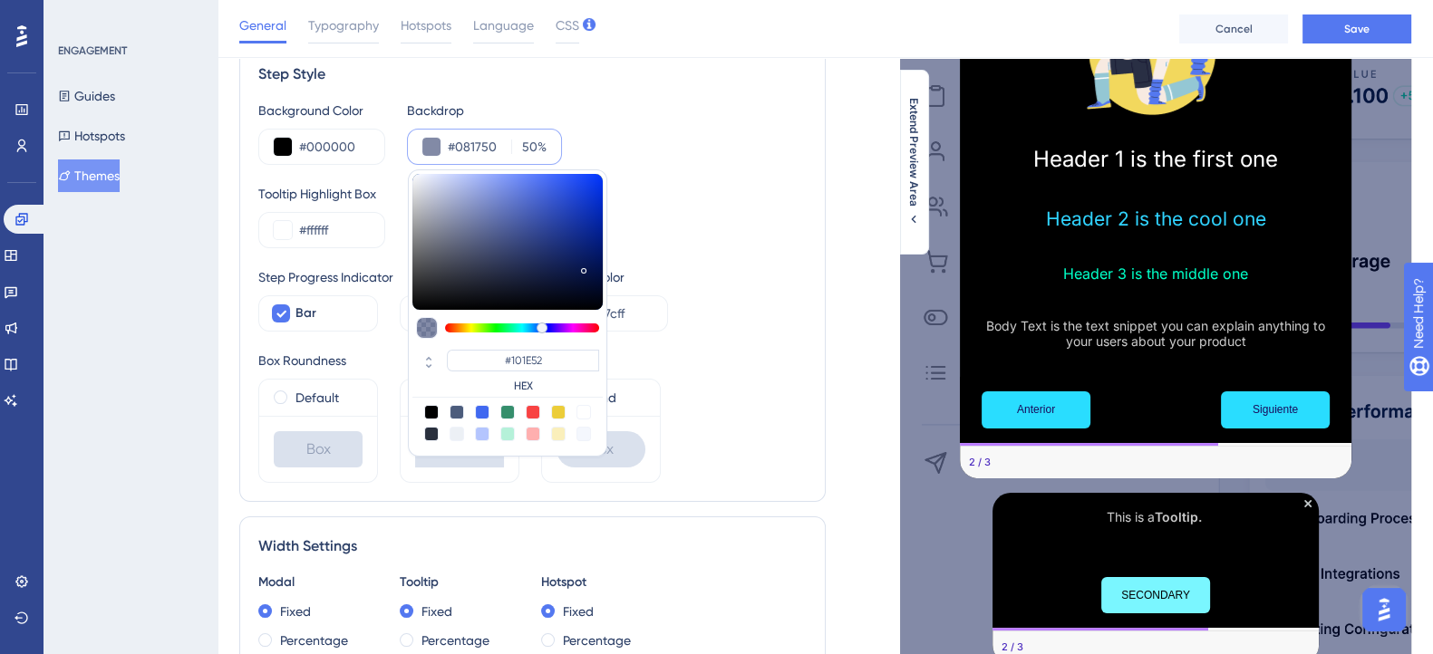
type input "#081750"
type input "#041450"
type input "#000f48"
type input "#000F48"
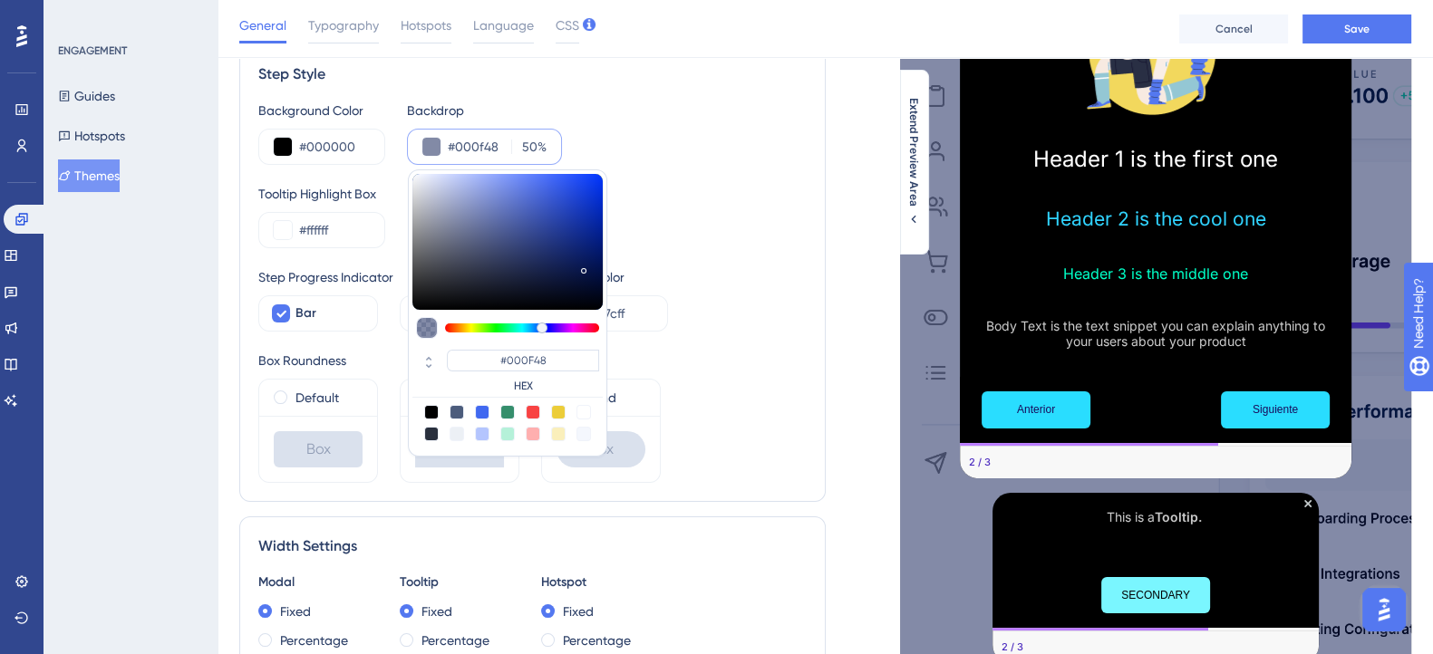
type input "#000e42"
type input "#000E42"
type input "#000e41"
type input "#000E41"
type input "#000e3f"
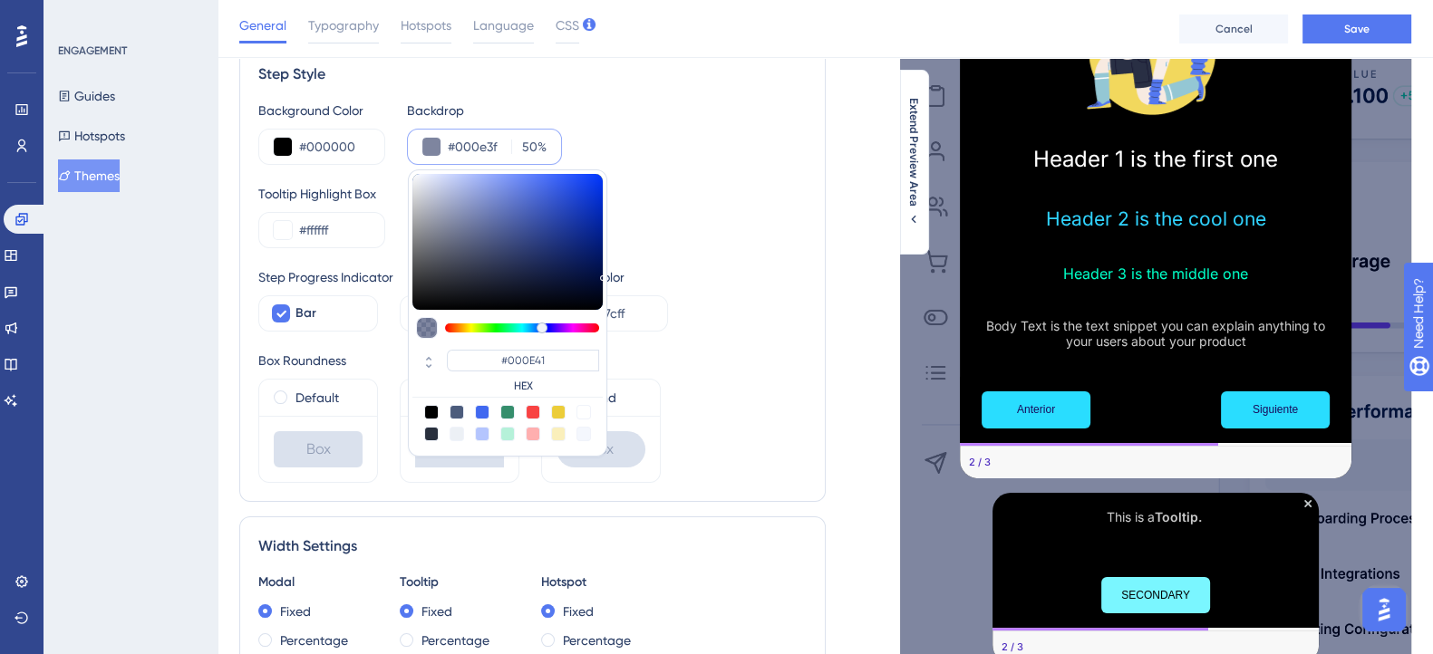
type input "#000E3F"
type input "#000d38"
type input "#000D38"
type input "#000a2b"
type input "#000A2B"
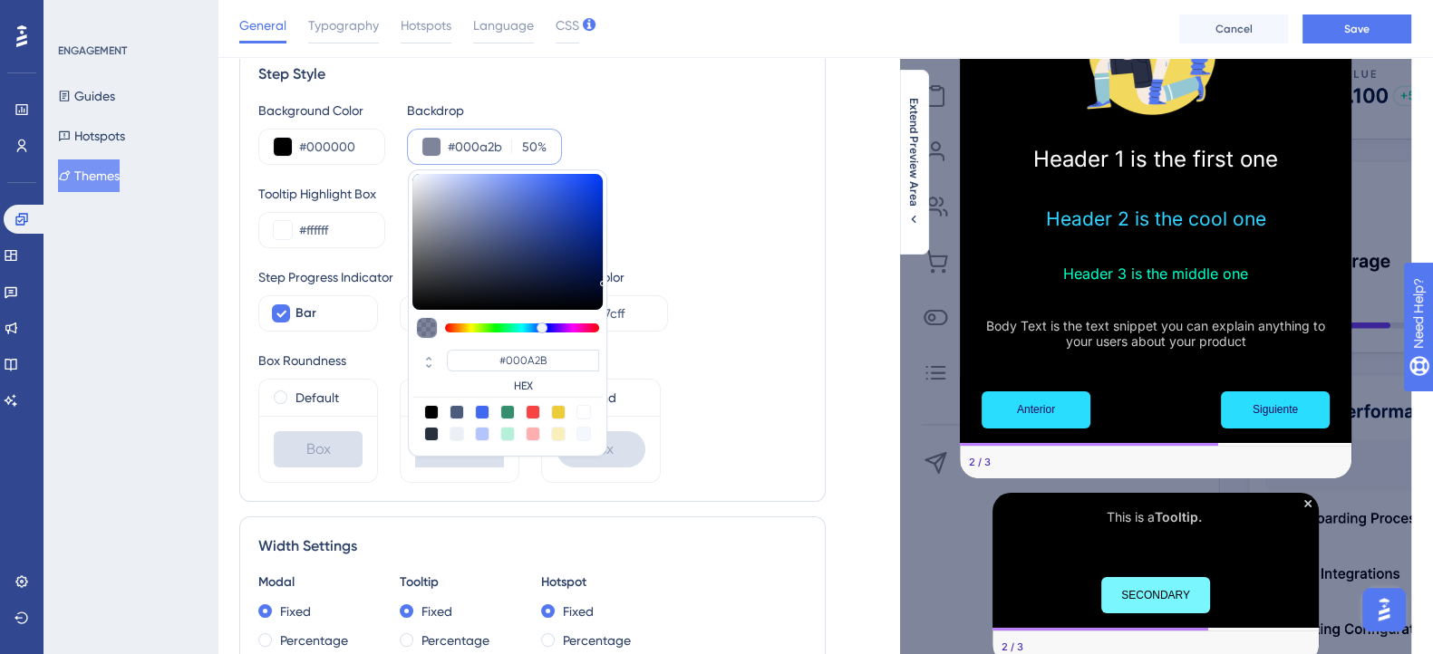
type input "#000822"
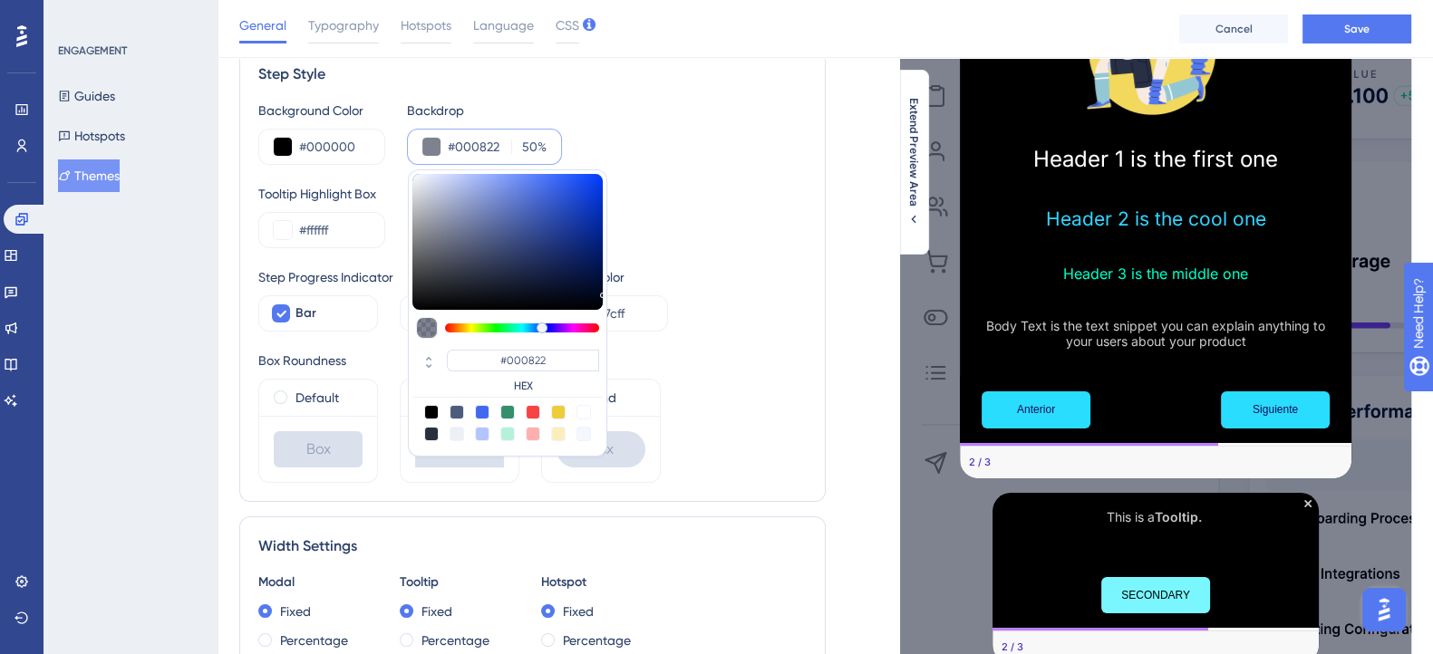
type input "#000820"
type input "#00081f"
type input "#00081F"
type input "#000c30"
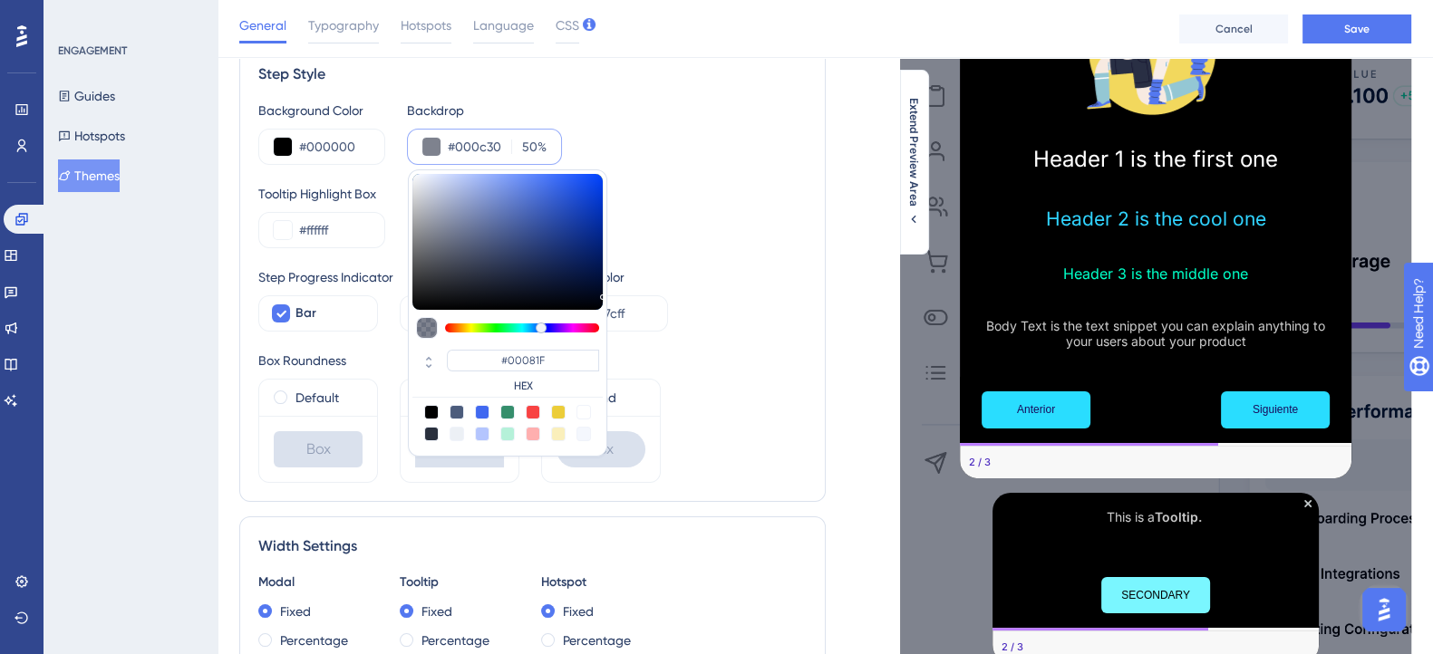
type input "#000C30"
type input "#001041"
type input "#01134d"
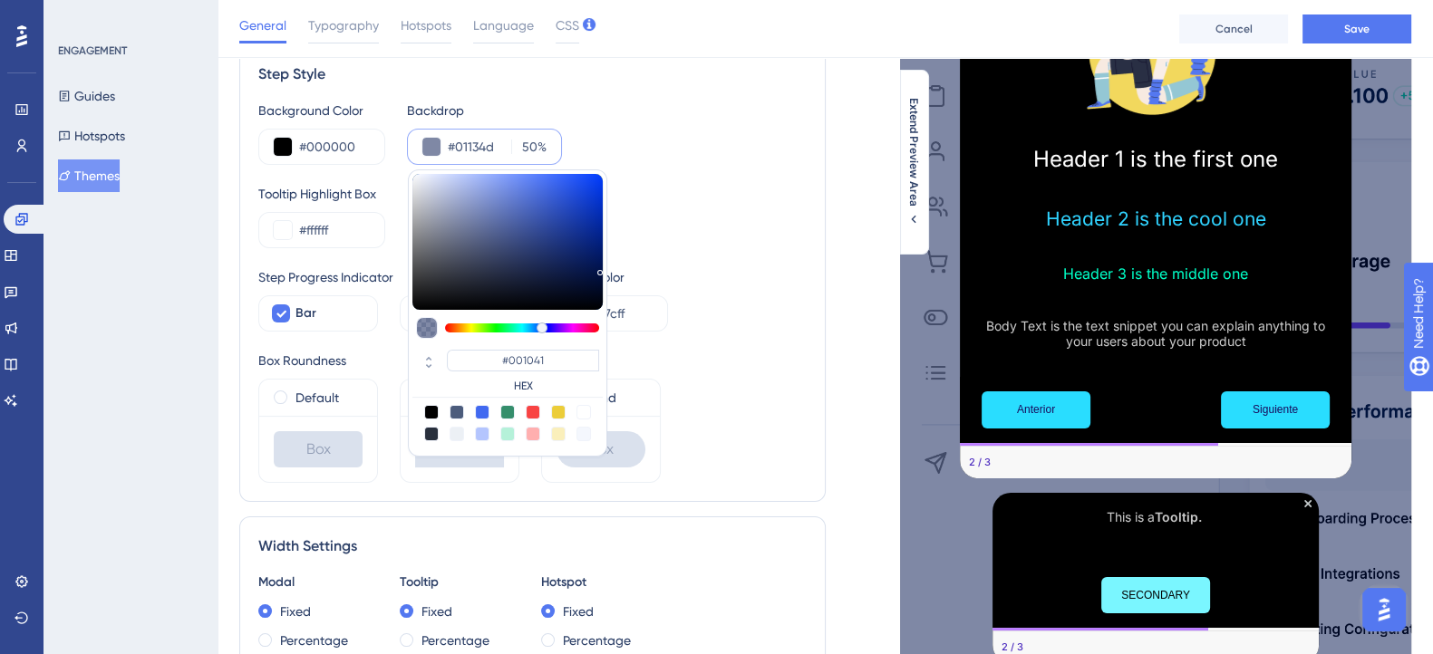
type input "#01134D"
type input "#031652"
type input "#041652"
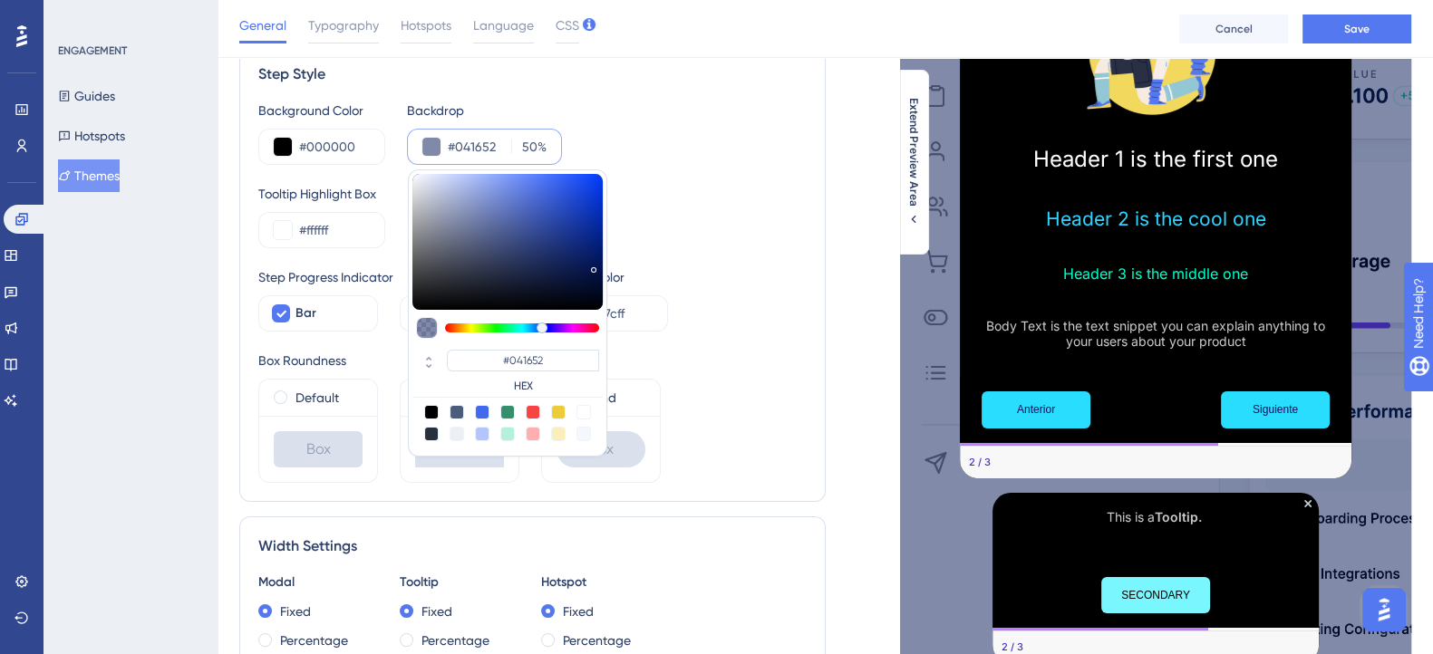
type input "#031550"
type input "#021246"
type input "#010f3c"
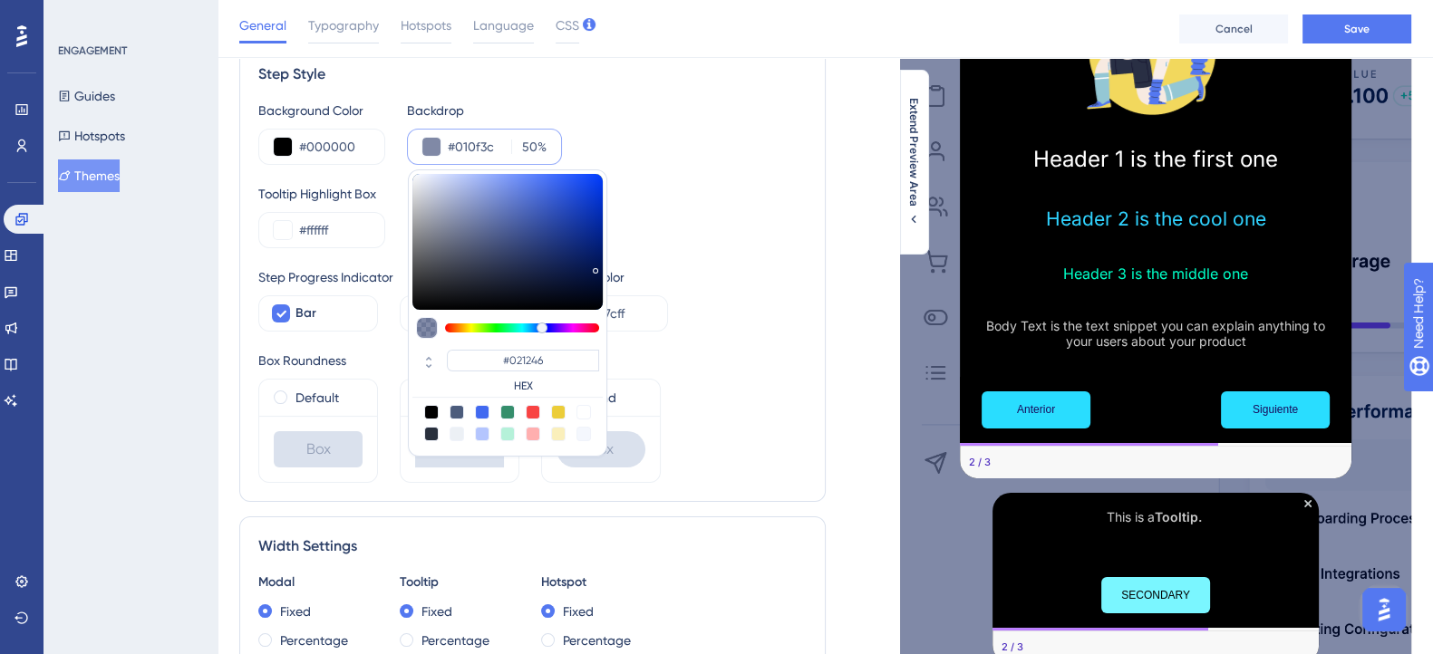
type input "#010F3C"
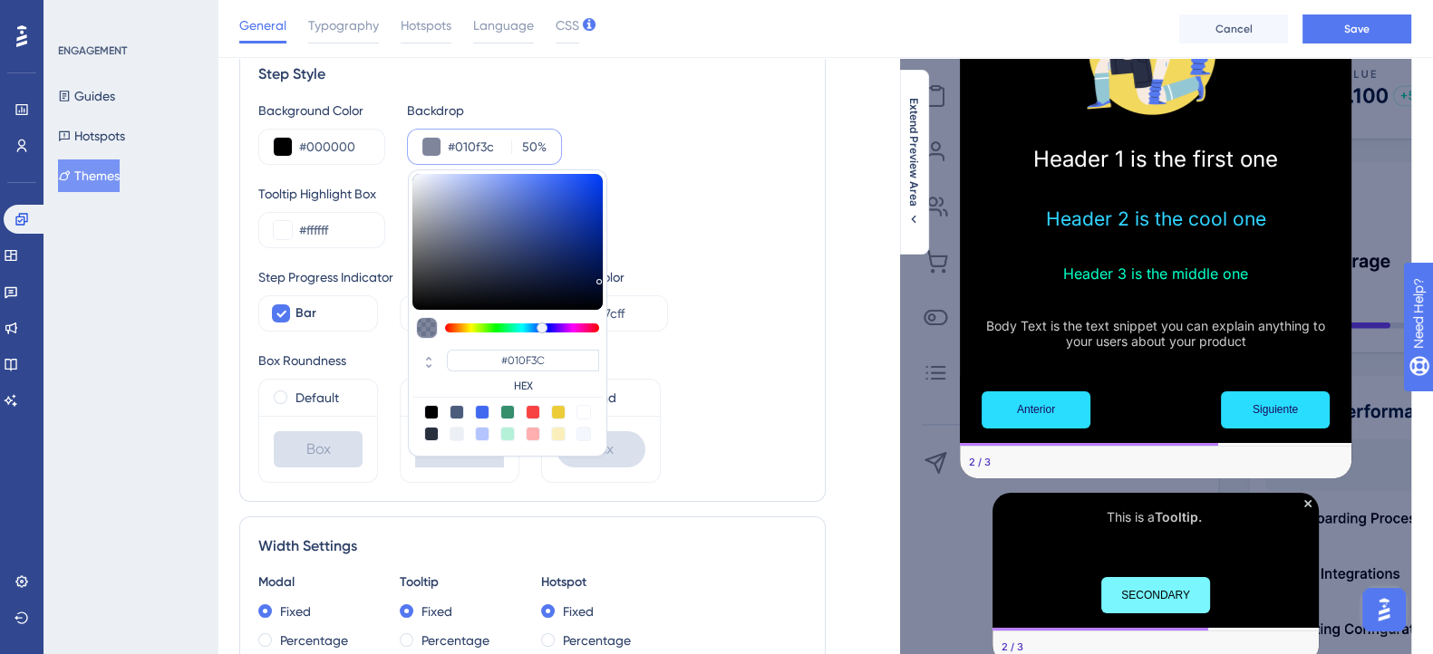
drag, startPoint x: 458, startPoint y: 232, endPoint x: 598, endPoint y: 276, distance: 147.3
click at [598, 276] on div at bounding box center [507, 242] width 190 height 136
click at [430, 329] on div at bounding box center [427, 328] width 22 height 22
click at [427, 354] on icon at bounding box center [429, 359] width 22 height 16
click at [427, 364] on icon at bounding box center [428, 366] width 5 height 4
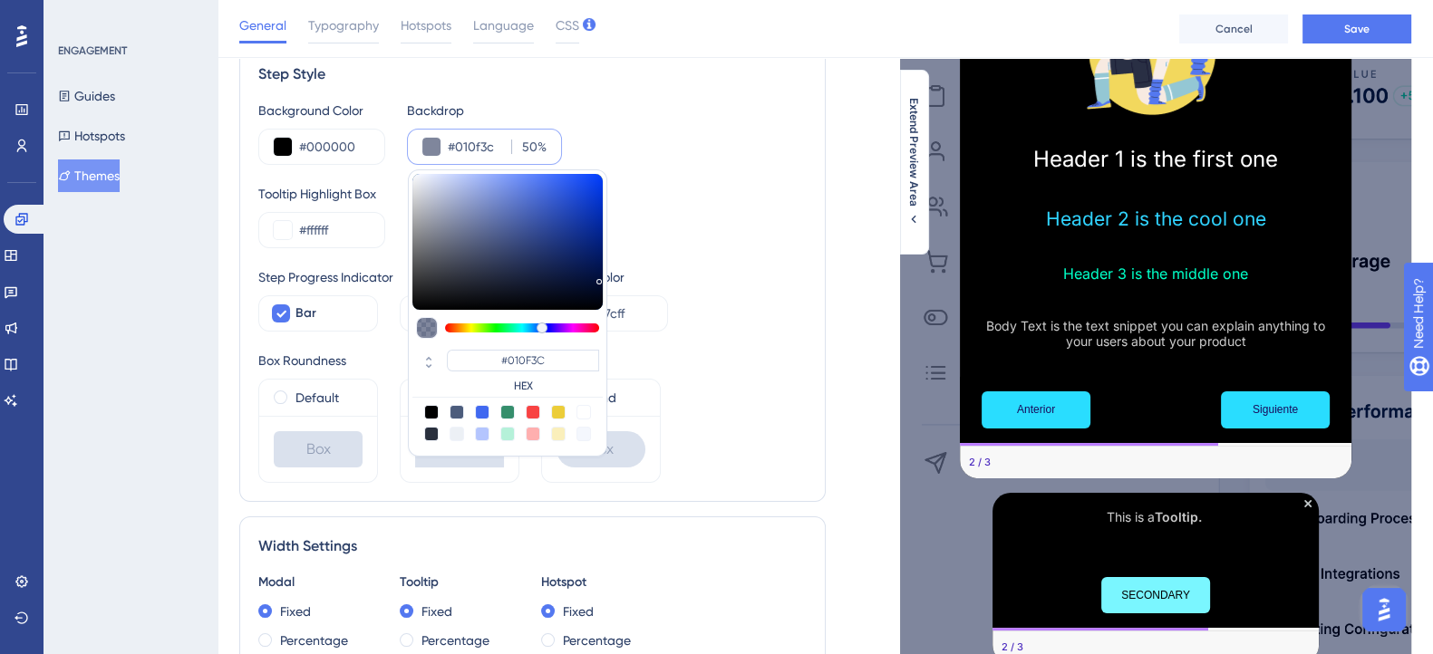
click at [535, 143] on input "50" at bounding box center [527, 147] width 20 height 22
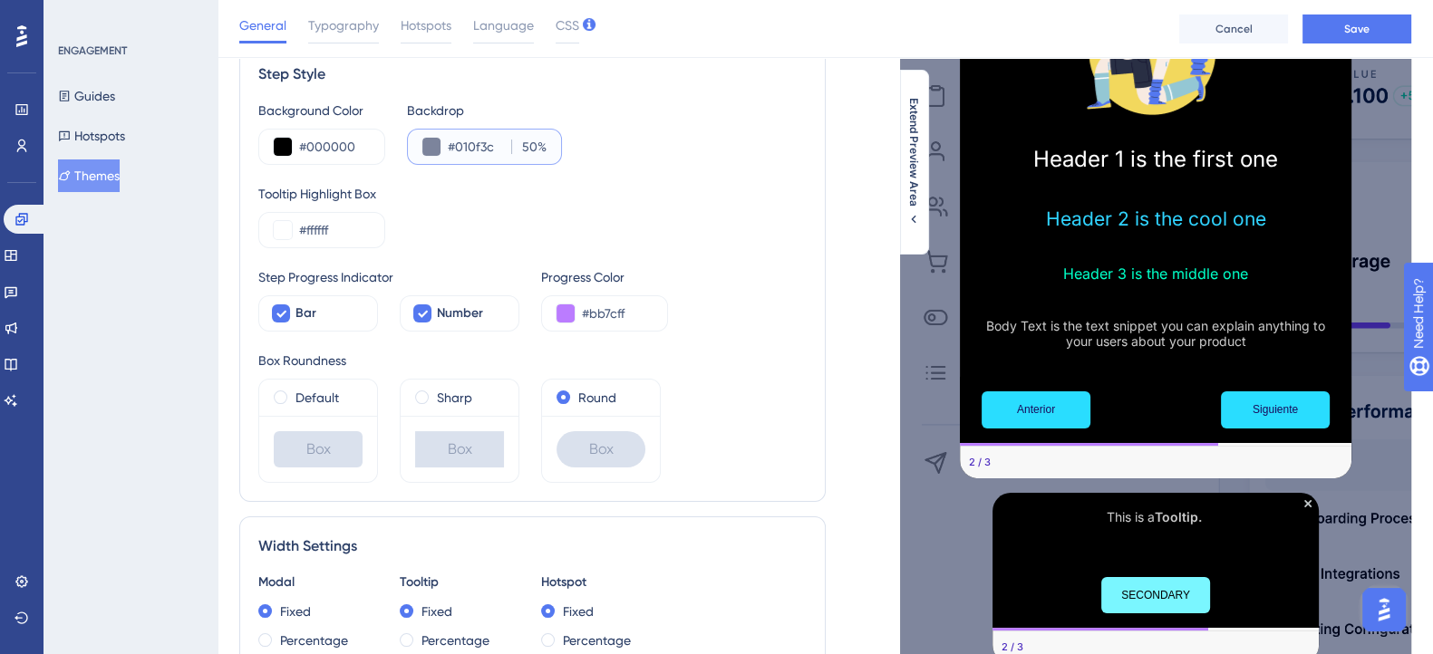
click at [535, 143] on input "50" at bounding box center [527, 147] width 20 height 22
click at [520, 145] on input "50" at bounding box center [527, 147] width 20 height 22
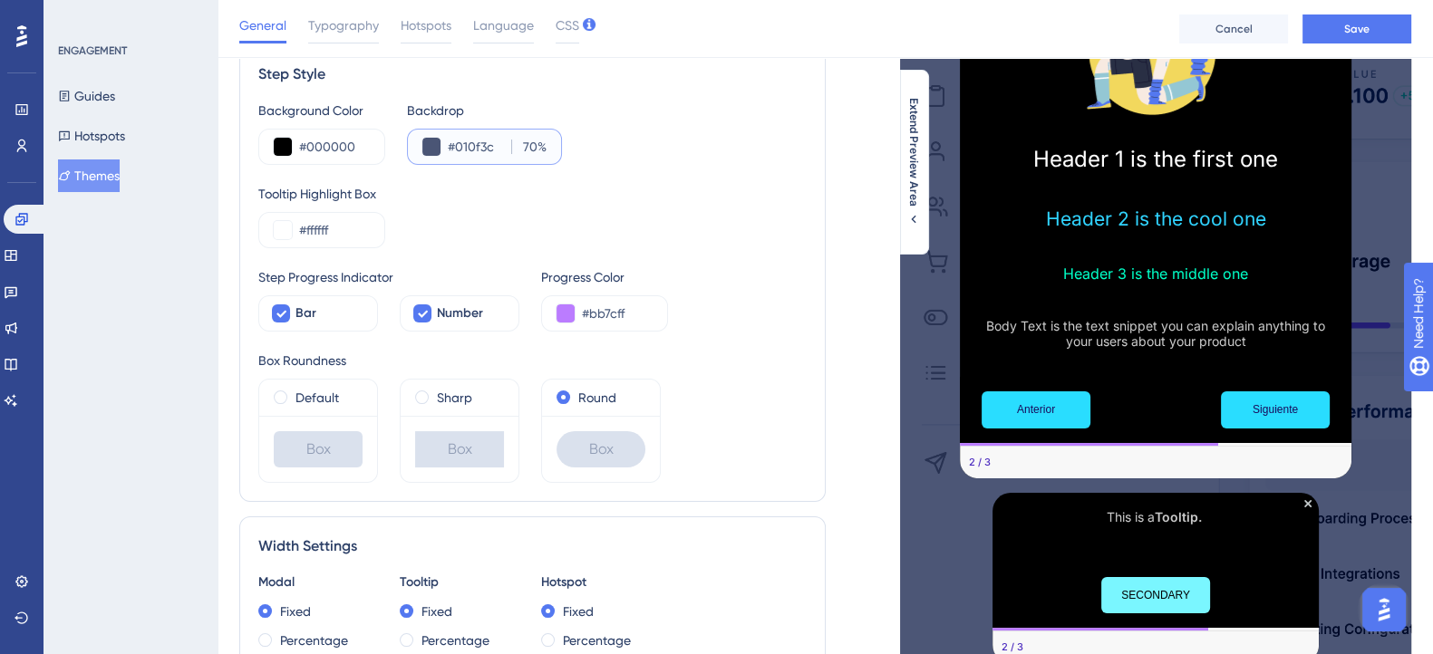
type input "70"
click at [671, 208] on div "Tooltip Highlight Box #ffffff" at bounding box center [532, 215] width 548 height 65
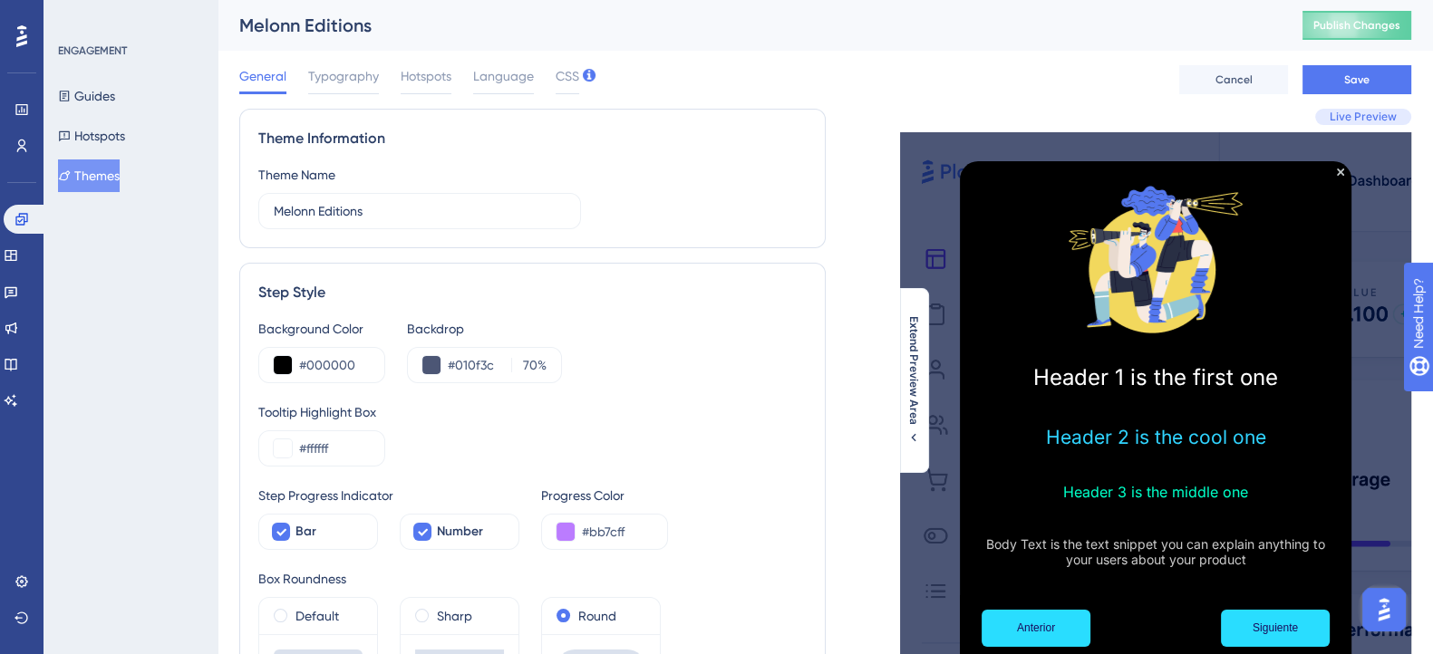
scroll to position [0, 0]
click at [1342, 81] on button "Save" at bounding box center [1356, 79] width 109 height 29
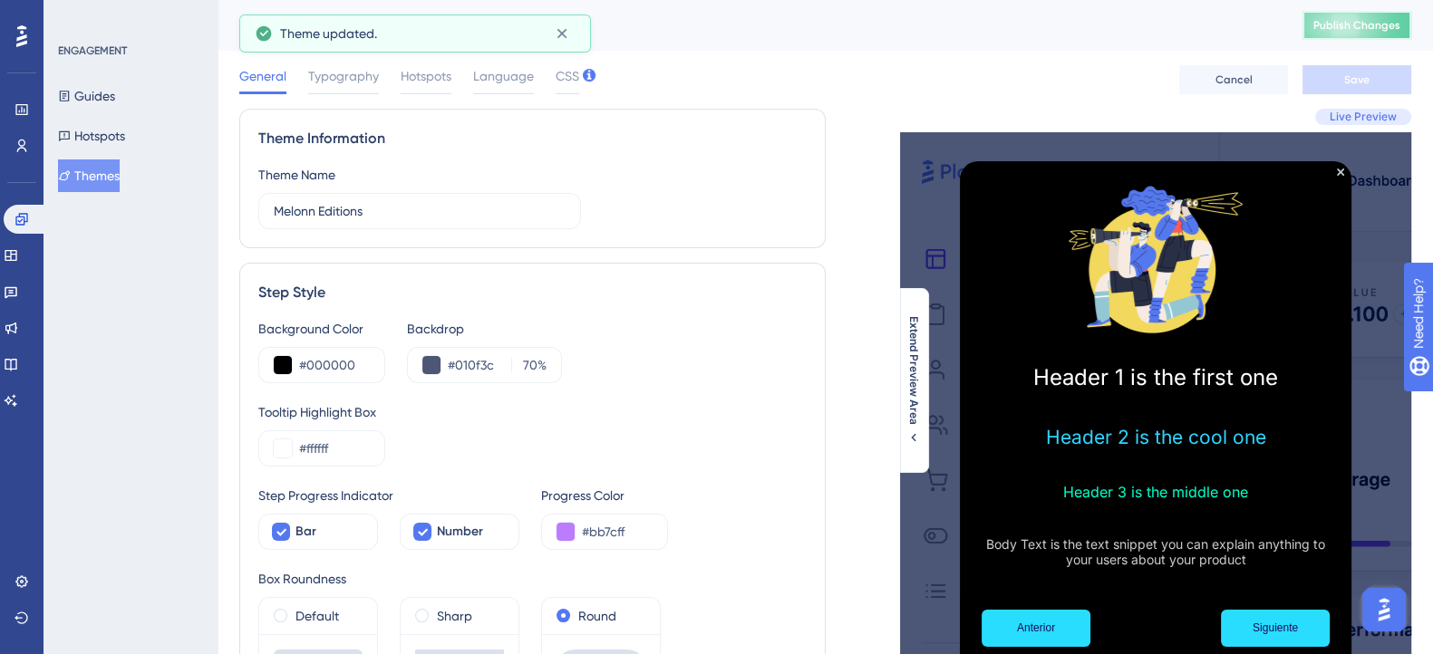
click at [1349, 35] on button "Publish Changes" at bounding box center [1356, 25] width 109 height 29
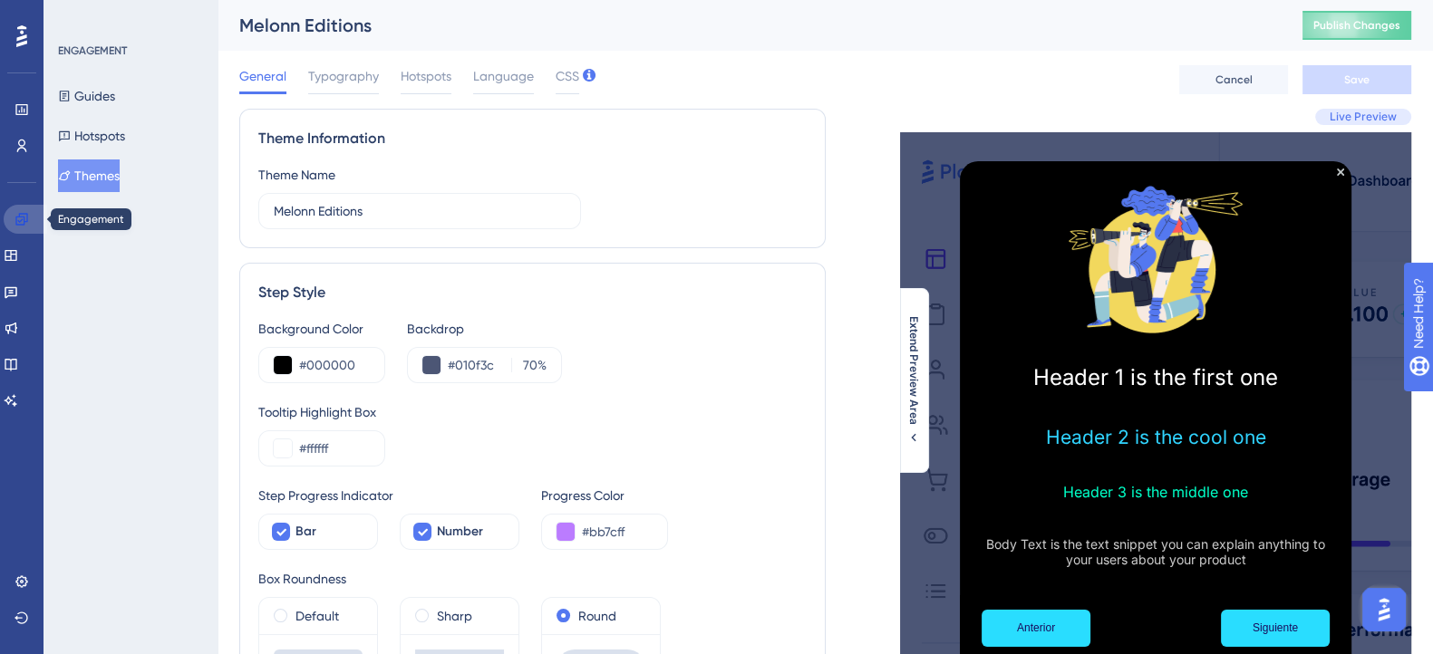
click at [14, 210] on link at bounding box center [26, 219] width 44 height 29
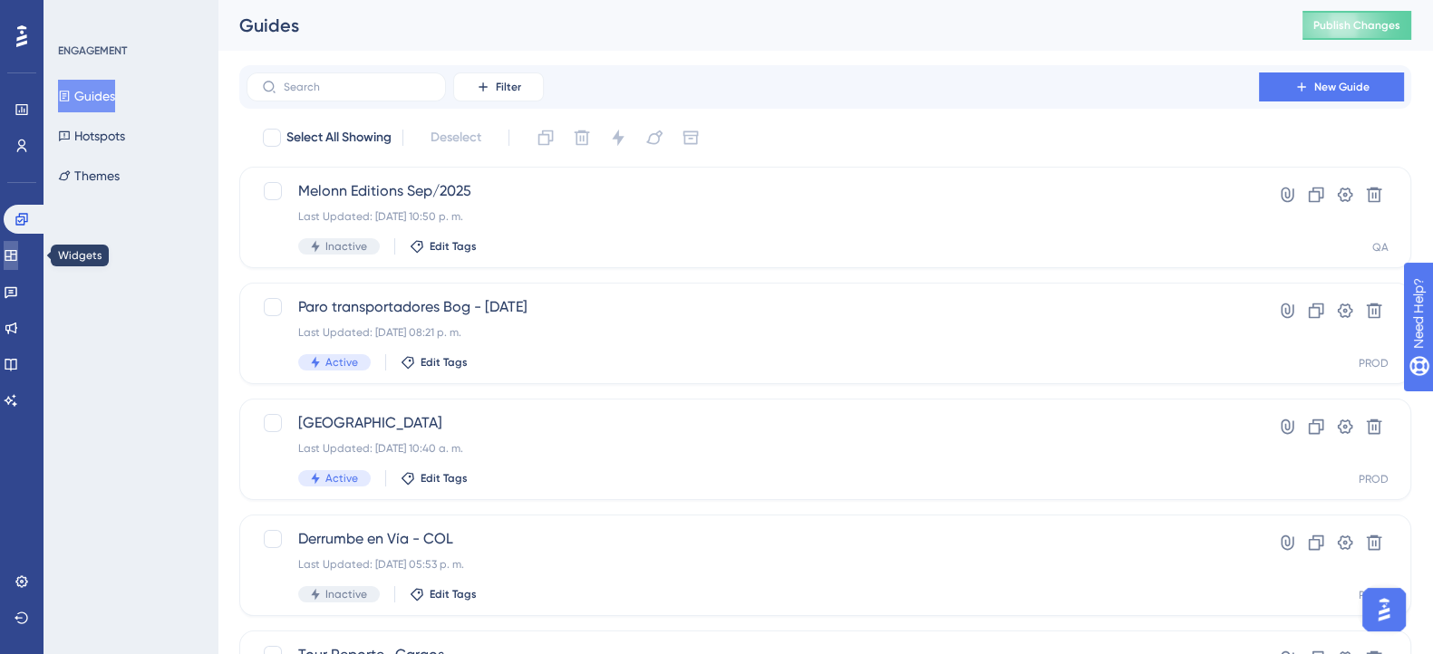
click at [8, 256] on link at bounding box center [11, 255] width 15 height 29
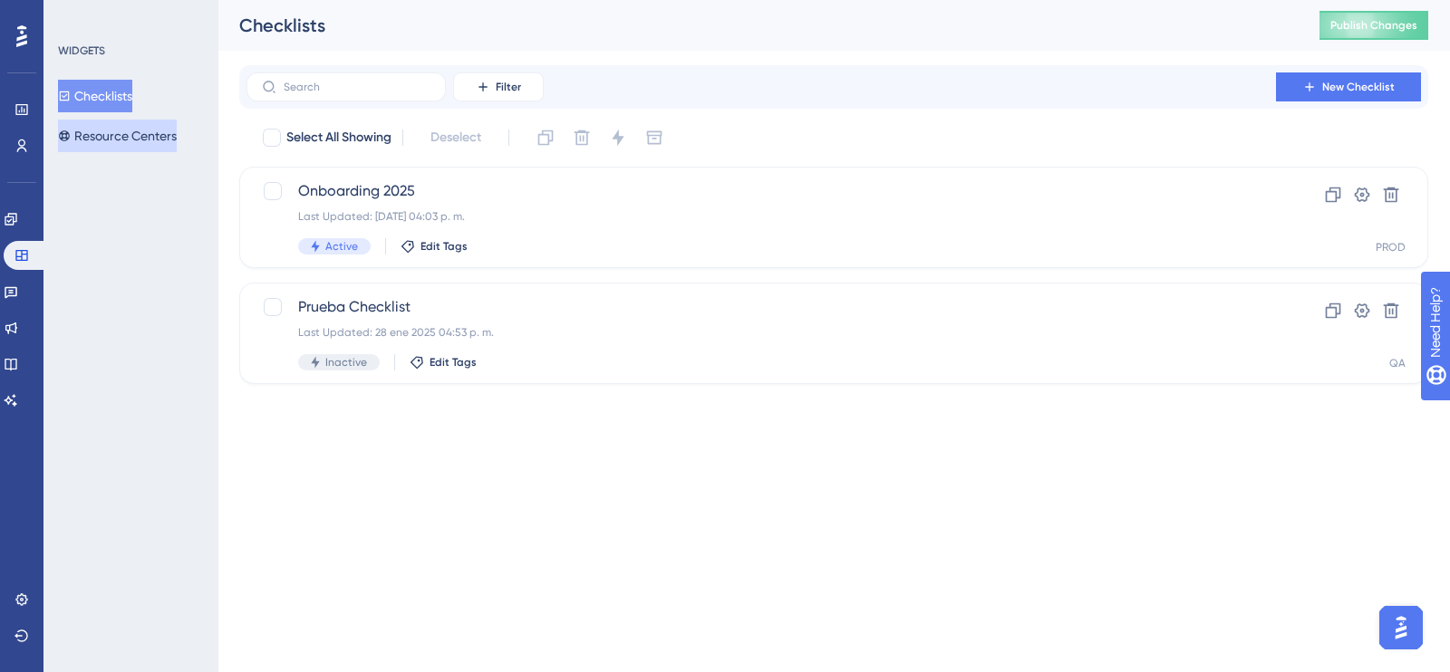
click at [126, 145] on button "Resource Centers" at bounding box center [117, 136] width 119 height 33
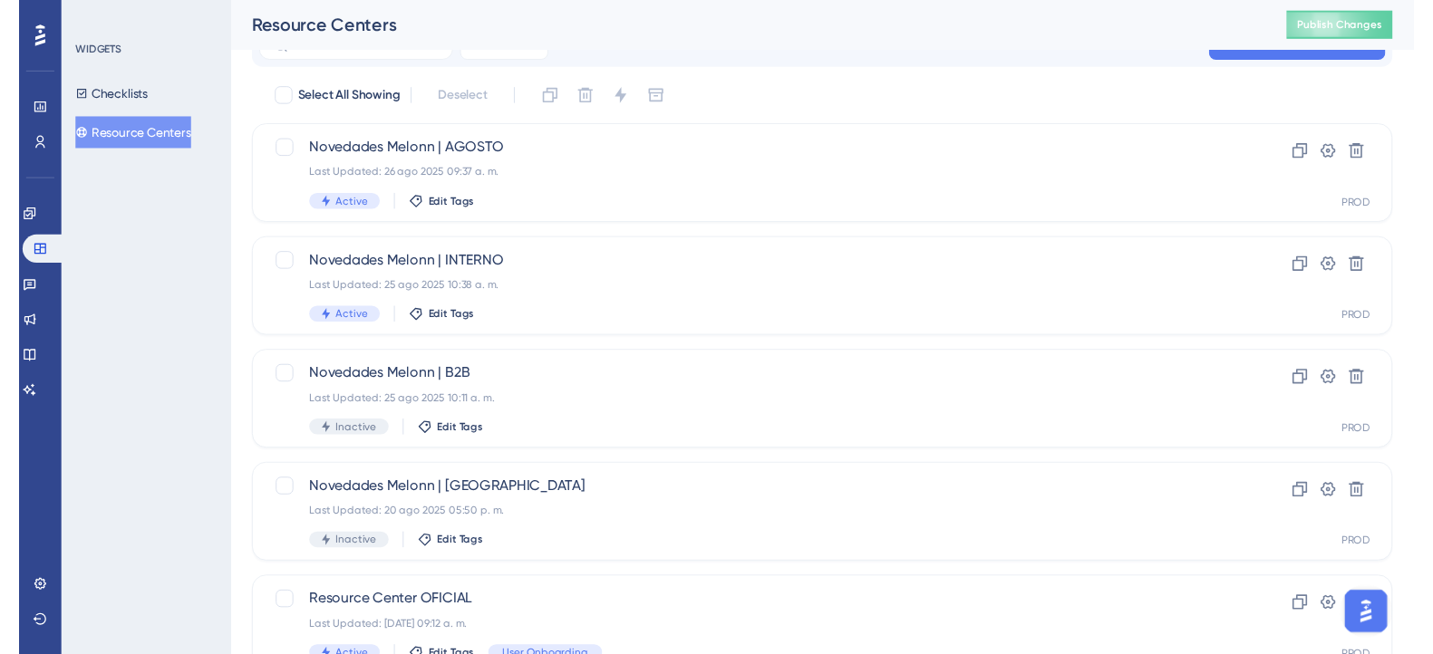
scroll to position [5, 0]
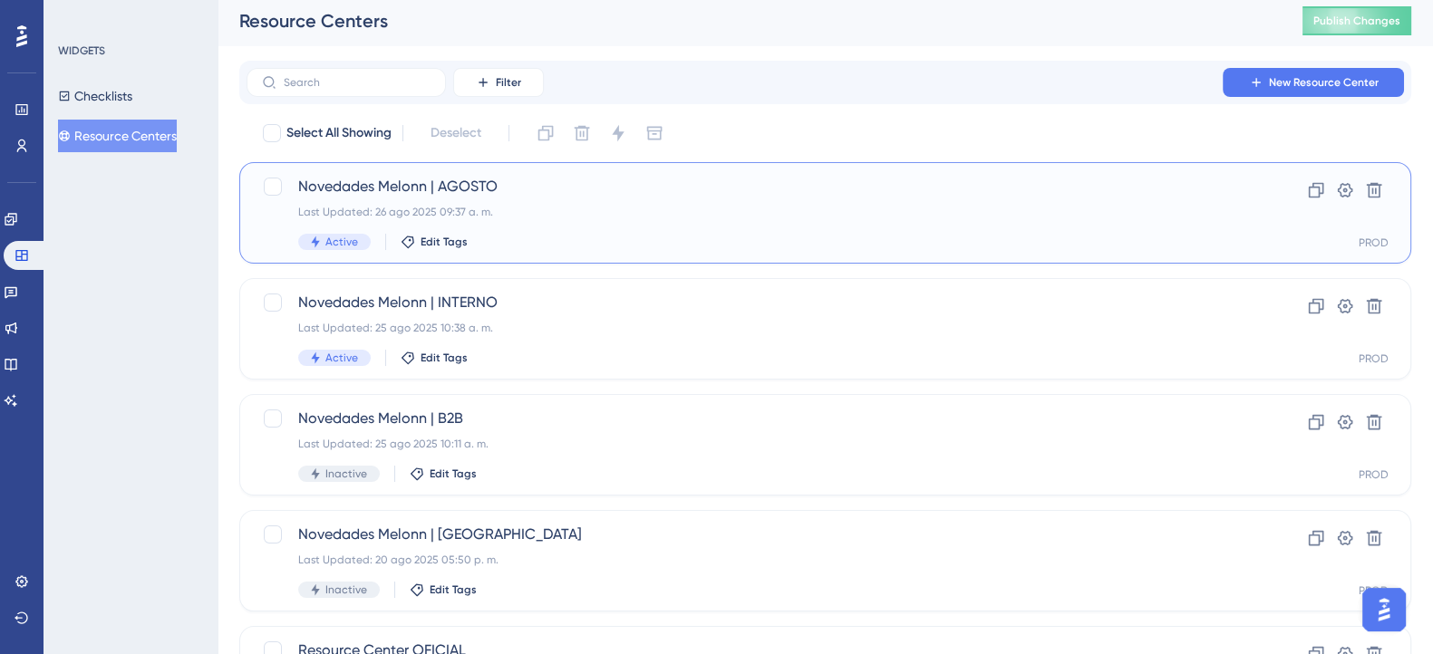
click at [534, 212] on div "Last Updated: 26 ago 2025 09:37 a. m." at bounding box center [752, 212] width 909 height 15
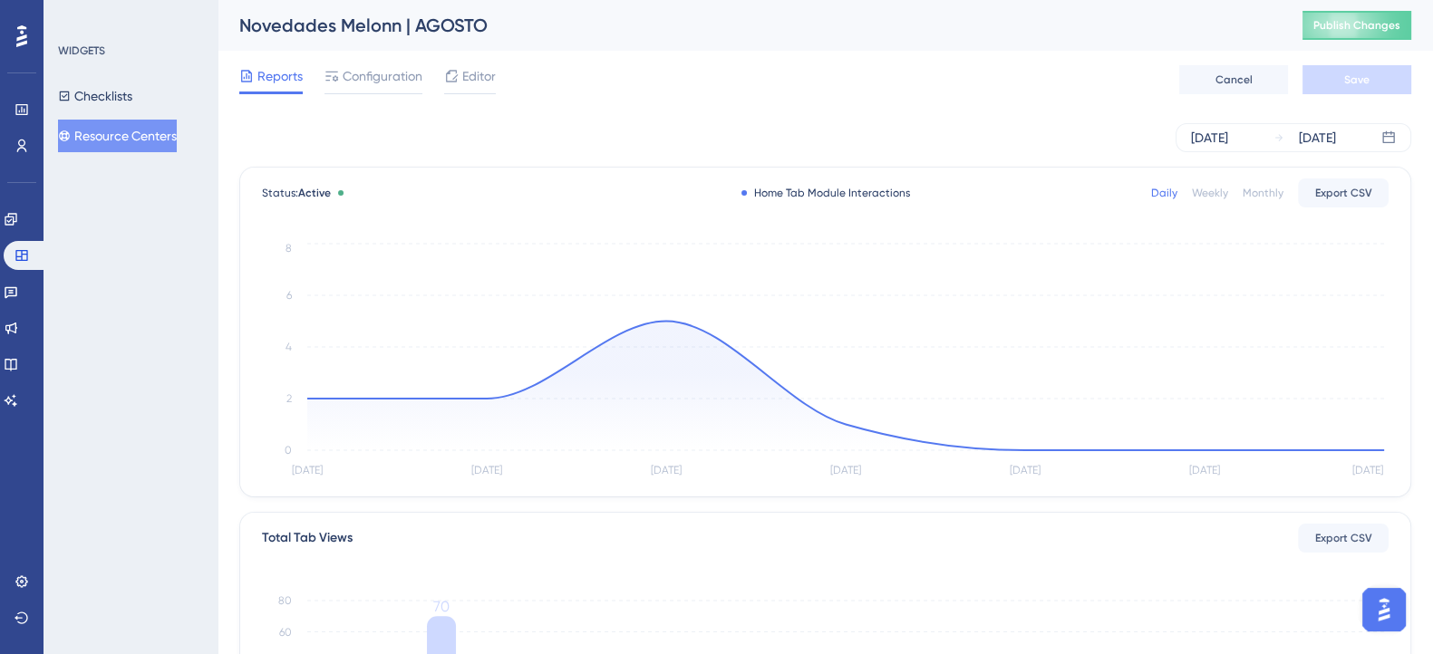
click at [156, 314] on div "WIDGETS Checklists Resource Centers" at bounding box center [131, 327] width 174 height 654
click at [161, 140] on button "Resource Centers" at bounding box center [117, 136] width 119 height 33
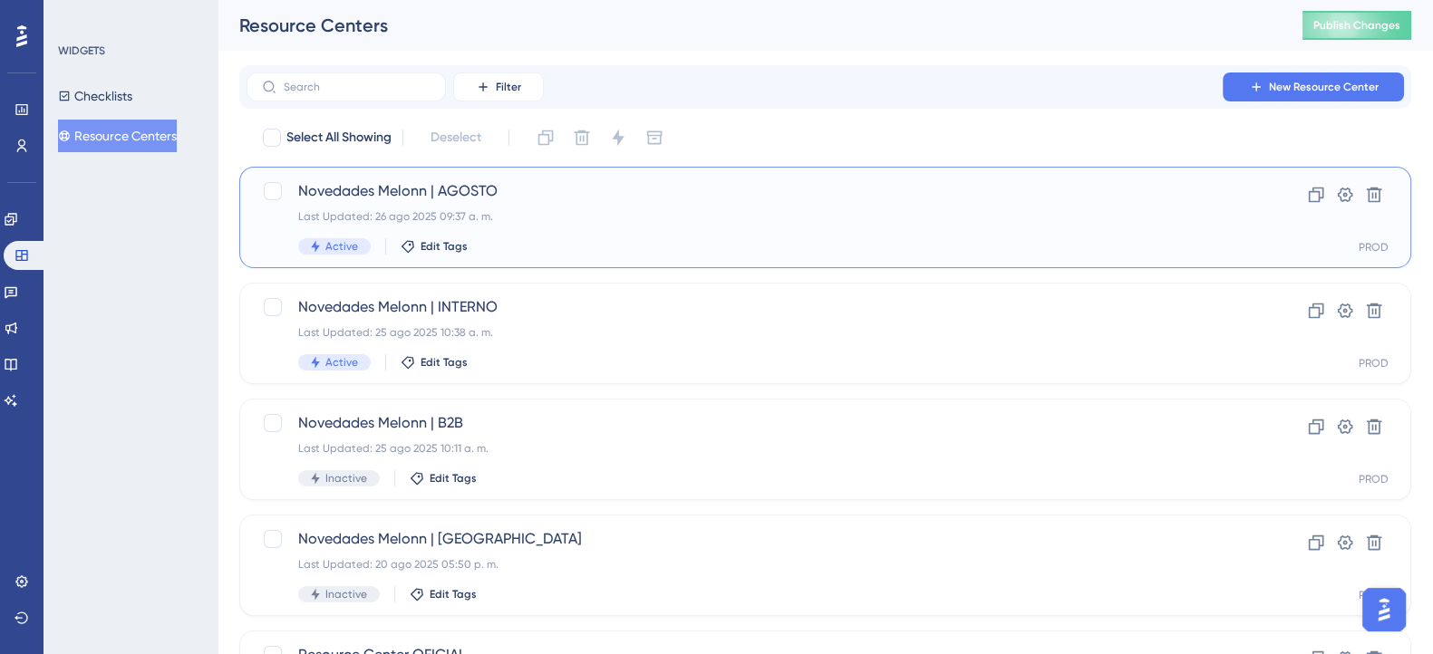
click at [593, 201] on span "Novedades Melonn | AGOSTO" at bounding box center [752, 191] width 909 height 22
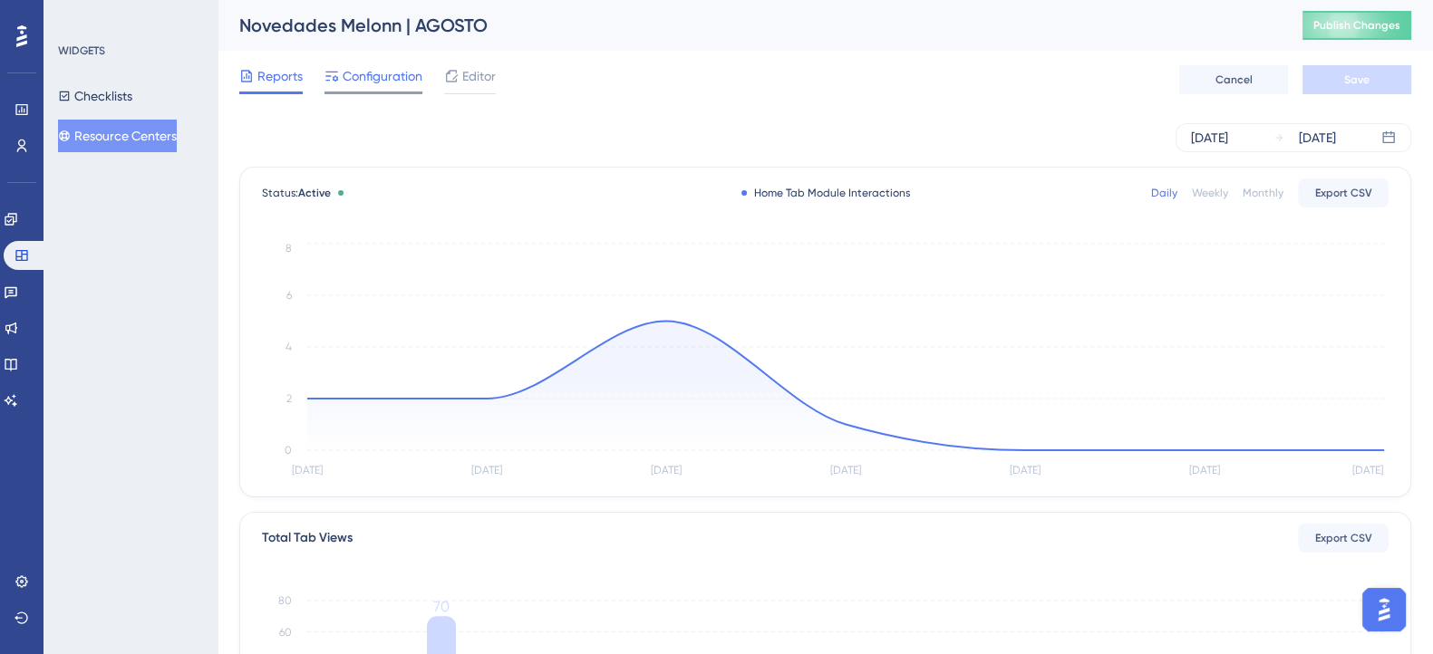
click at [372, 84] on span "Configuration" at bounding box center [383, 76] width 80 height 22
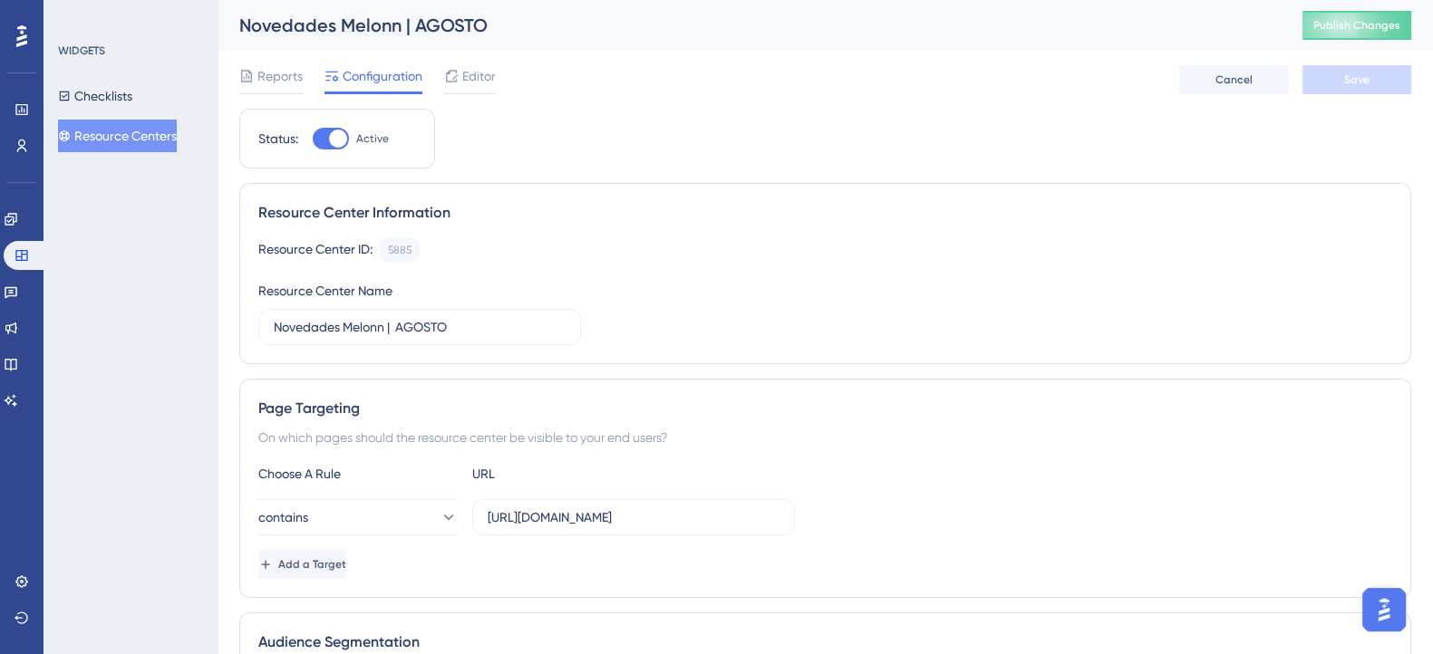
click at [147, 142] on button "Resource Centers" at bounding box center [117, 136] width 119 height 33
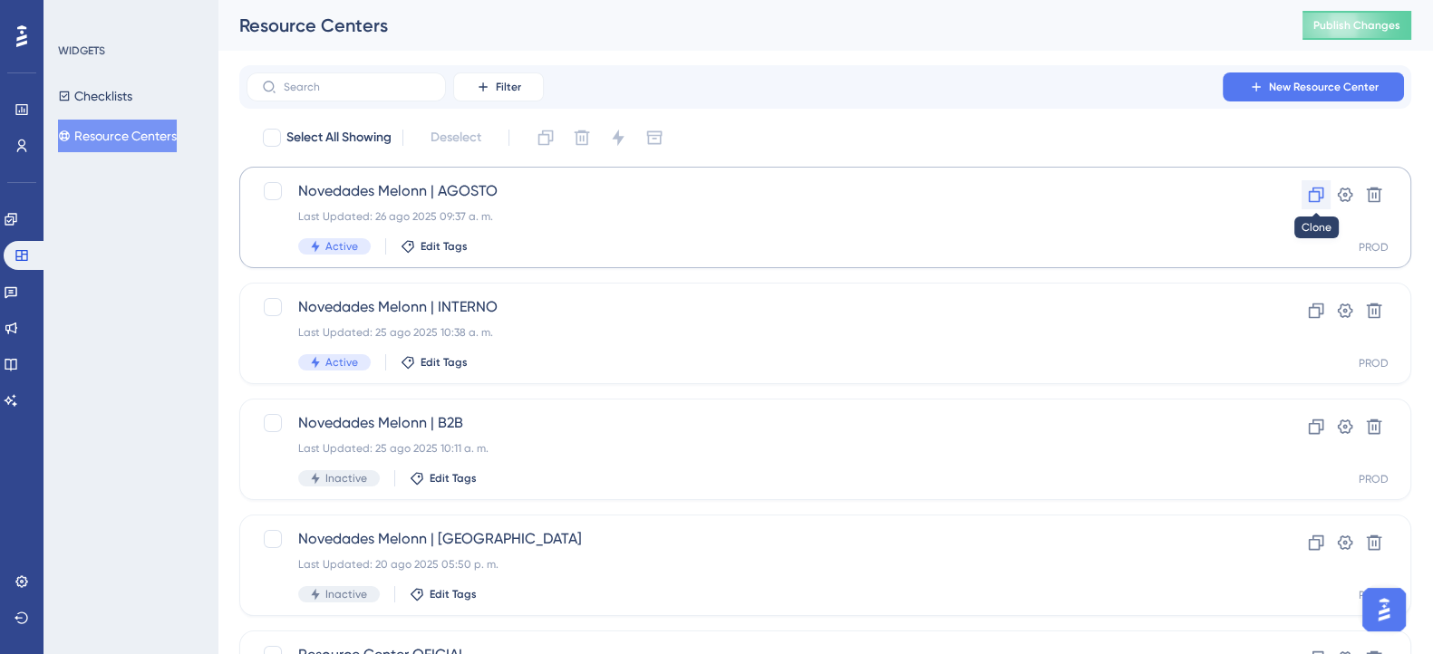
click at [1310, 195] on icon at bounding box center [1316, 195] width 18 height 18
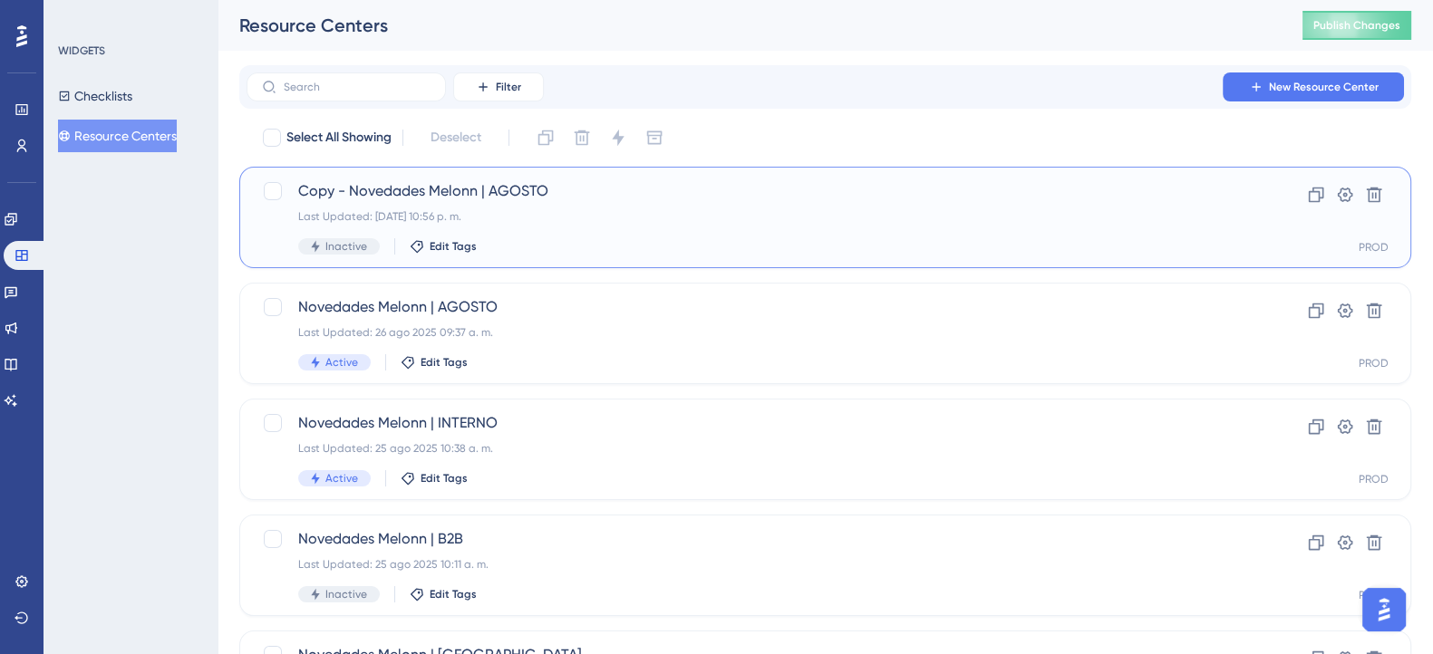
click at [485, 183] on span "Copy - Novedades Melonn | AGOSTO" at bounding box center [752, 191] width 909 height 22
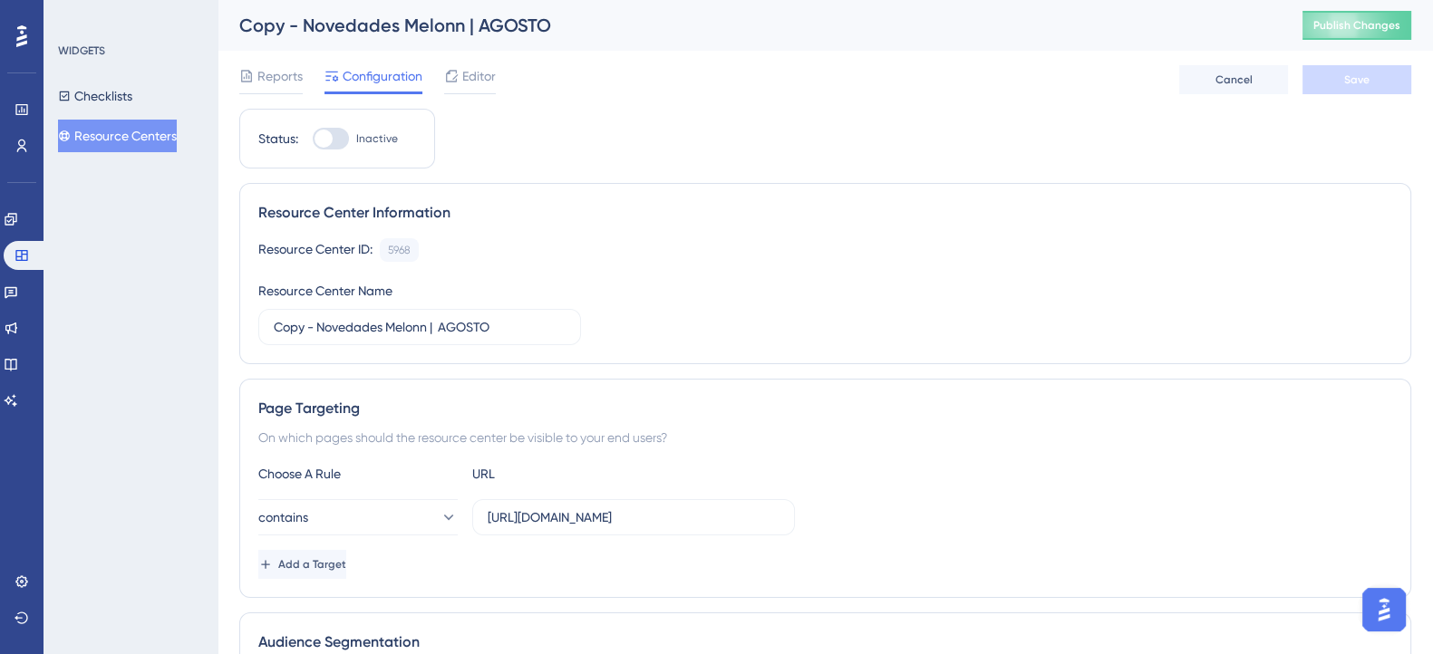
click at [487, 30] on div "Copy - Novedades Melonn | AGOSTO" at bounding box center [748, 25] width 1018 height 25
drag, startPoint x: 299, startPoint y: 24, endPoint x: 197, endPoint y: 24, distance: 102.4
click at [496, 29] on div "Copy - Novedades Melonn | AGOSTO" at bounding box center [748, 25] width 1018 height 25
click at [530, 23] on div "Copy - Novedades Melonn | AGOSTO" at bounding box center [748, 25] width 1018 height 25
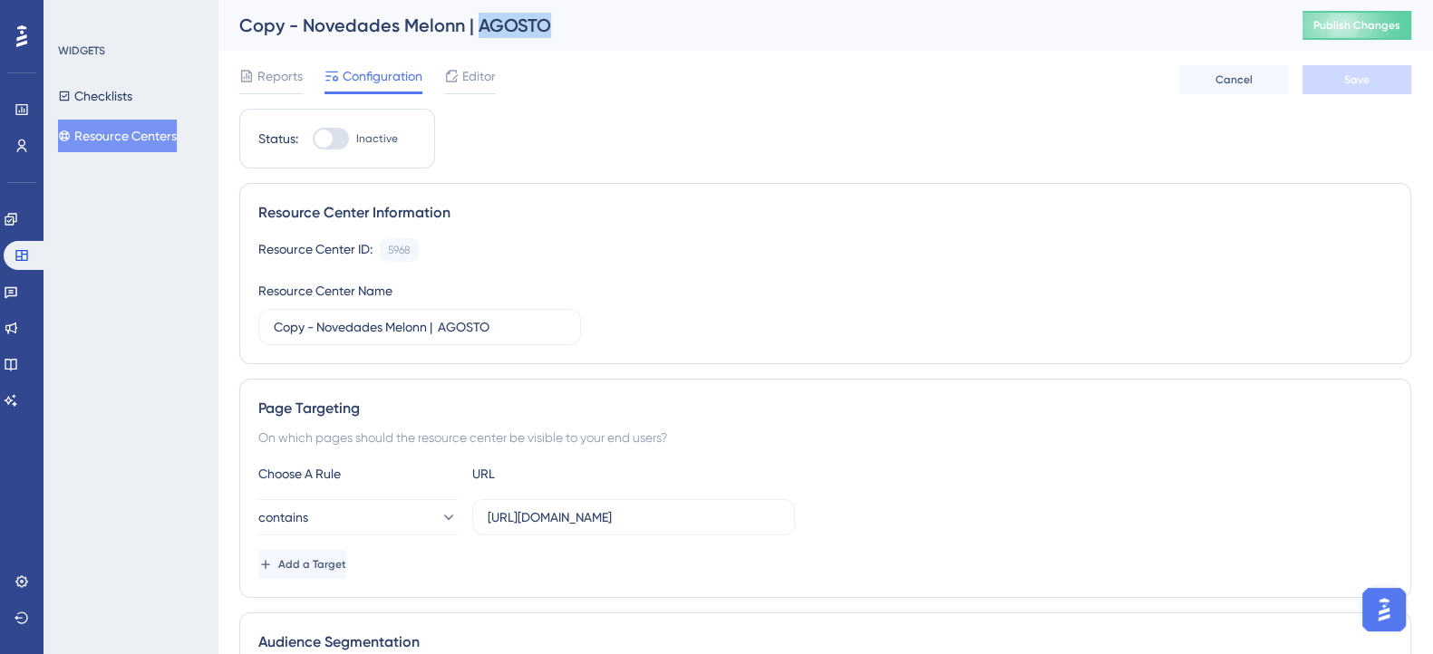
click at [530, 23] on div "Copy - Novedades Melonn | AGOSTO" at bounding box center [748, 25] width 1018 height 25
click at [296, 34] on div "Copy - Novedades Melonn | AGOSTO" at bounding box center [748, 25] width 1018 height 25
click at [136, 134] on button "Resource Centers" at bounding box center [117, 136] width 119 height 33
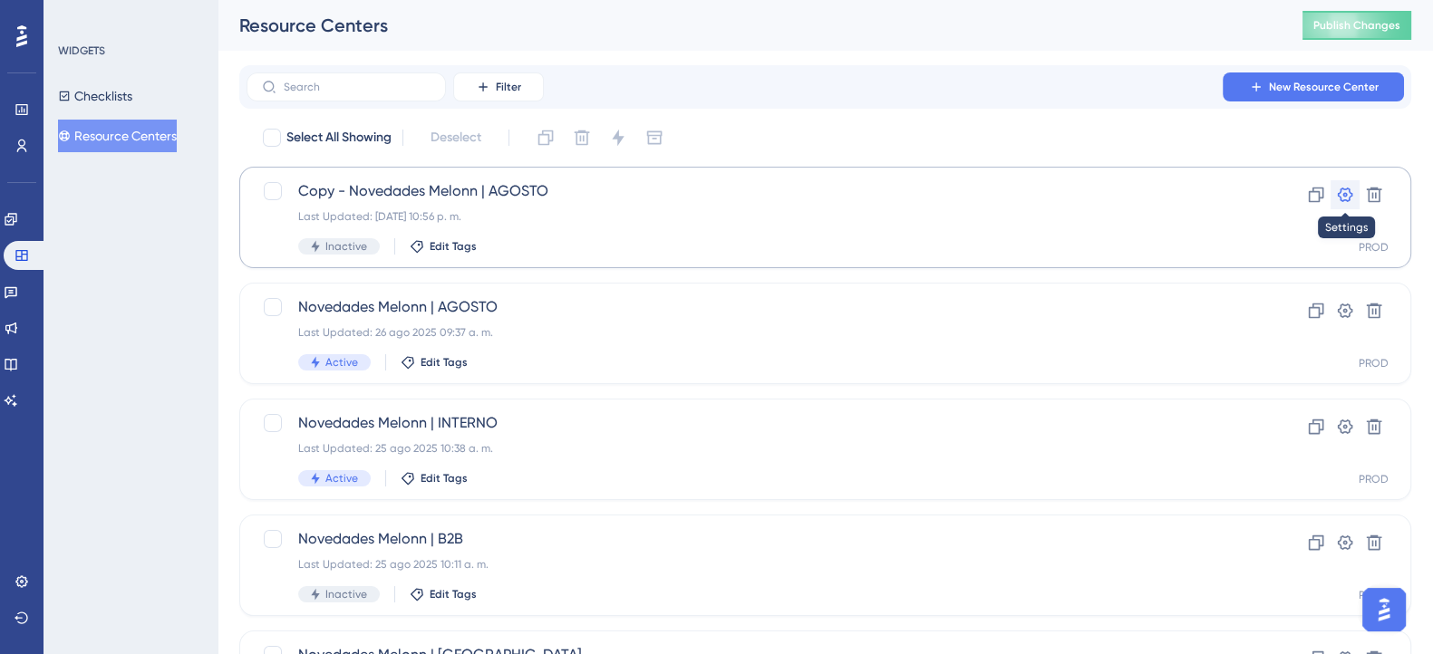
click at [1348, 189] on icon at bounding box center [1345, 195] width 15 height 15
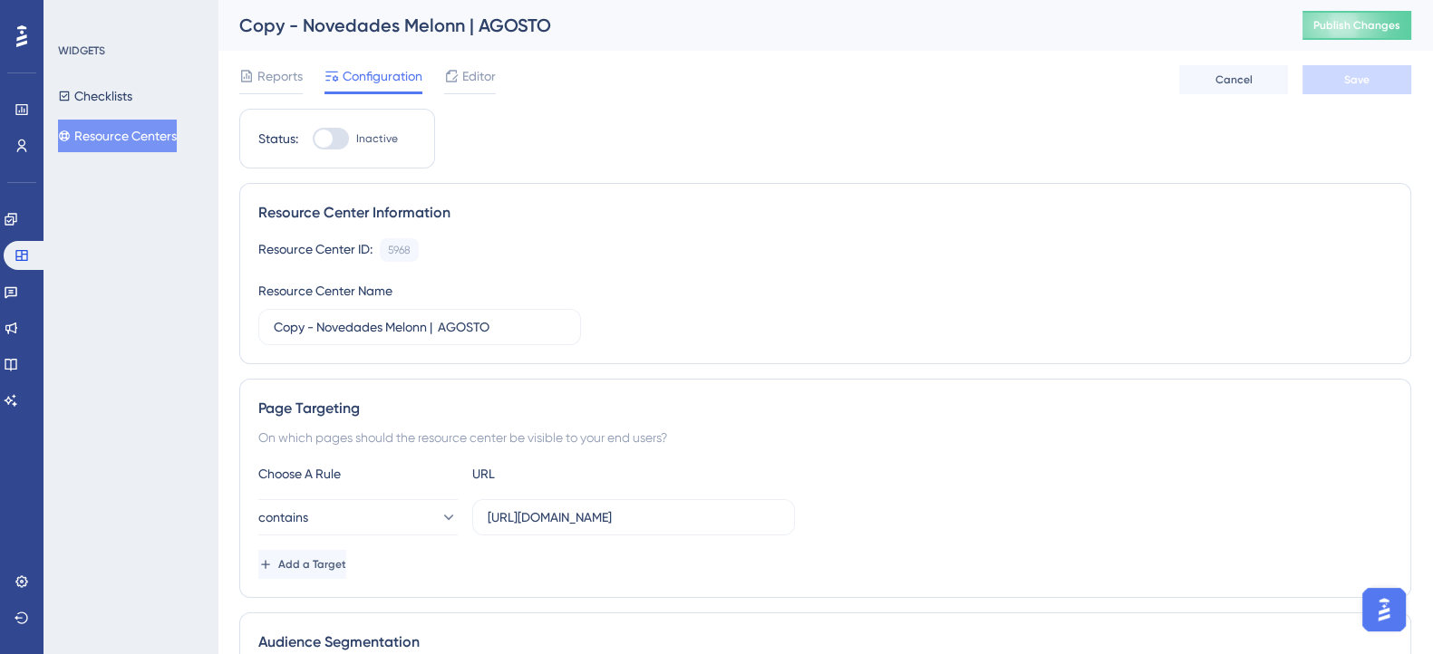
click at [410, 24] on div "Copy - Novedades Melonn | AGOSTO" at bounding box center [748, 25] width 1018 height 25
click at [174, 138] on button "Resource Centers" at bounding box center [117, 136] width 119 height 33
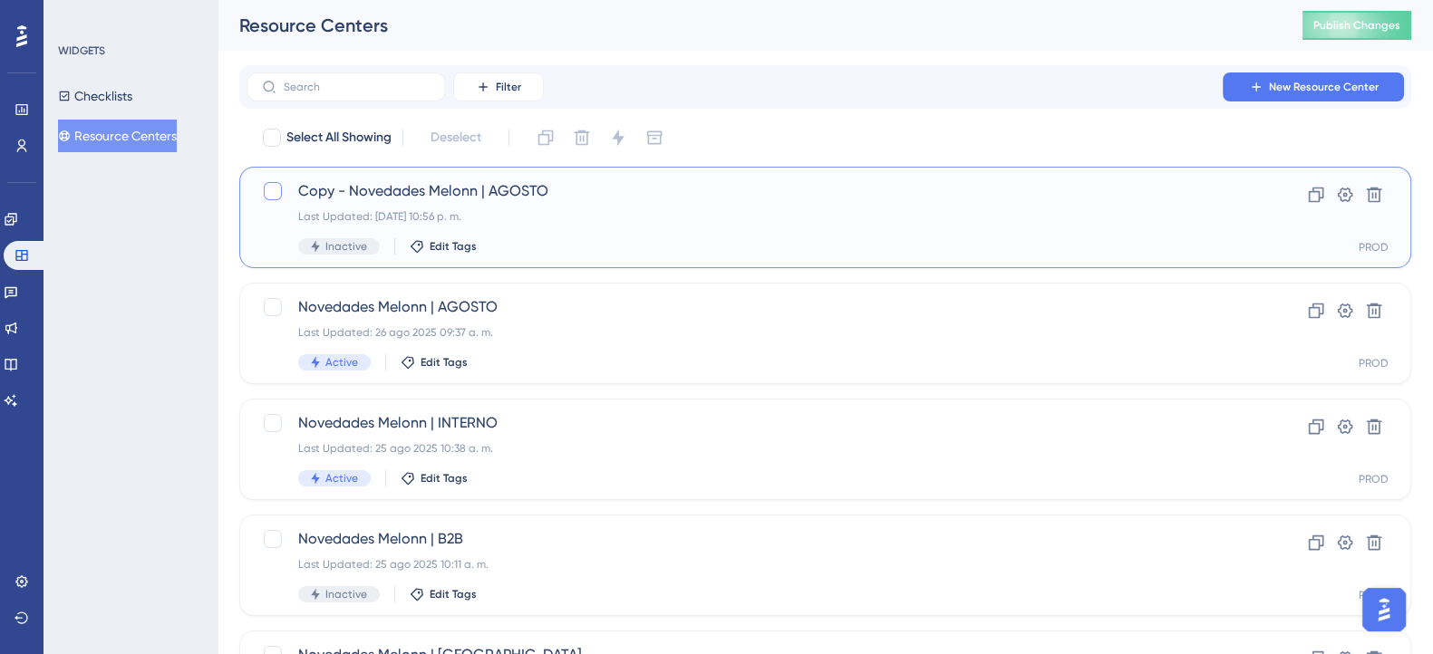
click at [264, 188] on div at bounding box center [273, 191] width 18 height 18
checkbox input "true"
drag, startPoint x: 451, startPoint y: 197, endPoint x: 382, endPoint y: 200, distance: 69.0
click at [382, 200] on span "Copy - Novedades Melonn | AGOSTO" at bounding box center [752, 191] width 909 height 22
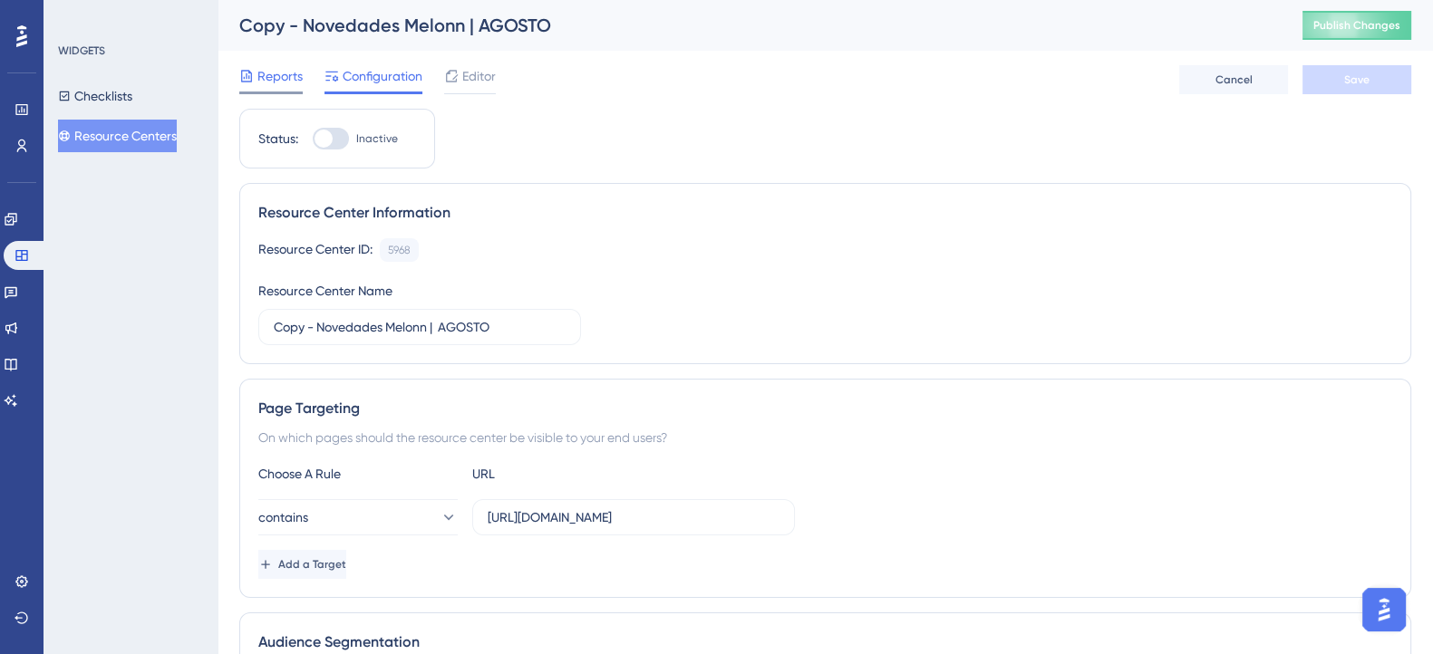
click at [281, 92] on div at bounding box center [270, 93] width 63 height 3
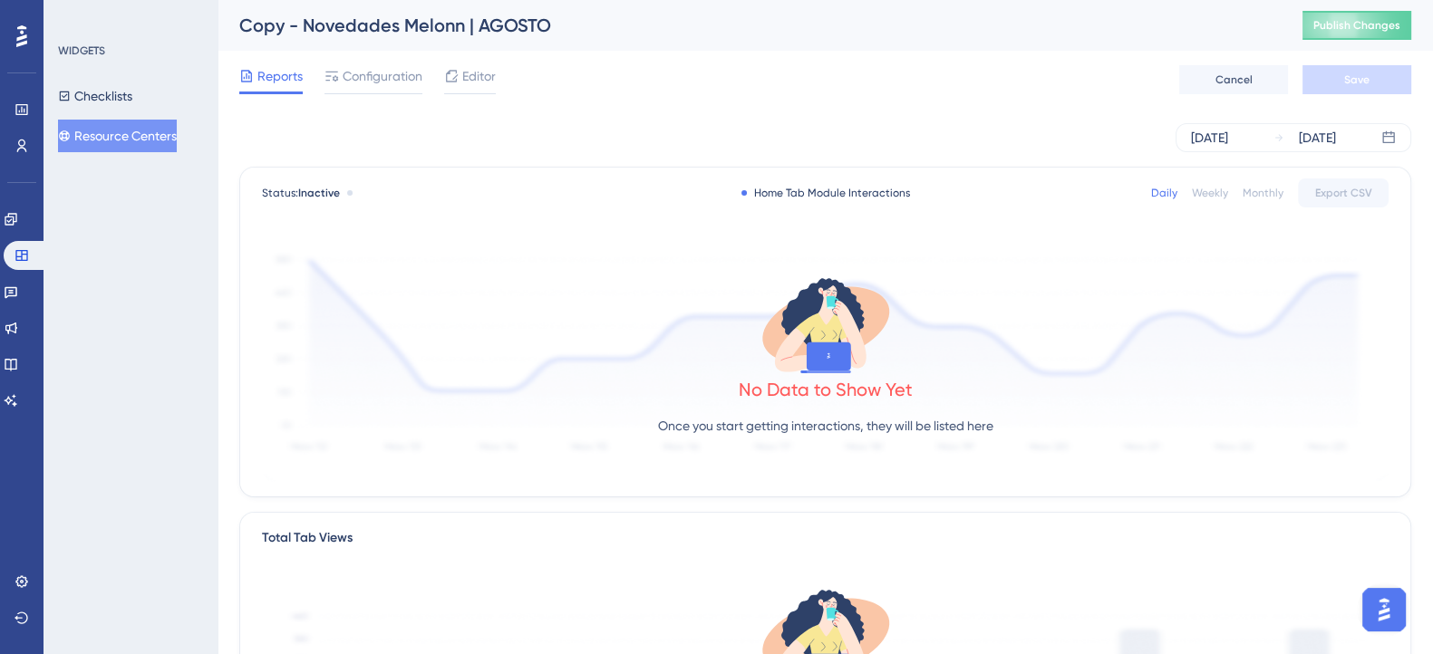
click at [130, 129] on button "Resource Centers" at bounding box center [117, 136] width 119 height 33
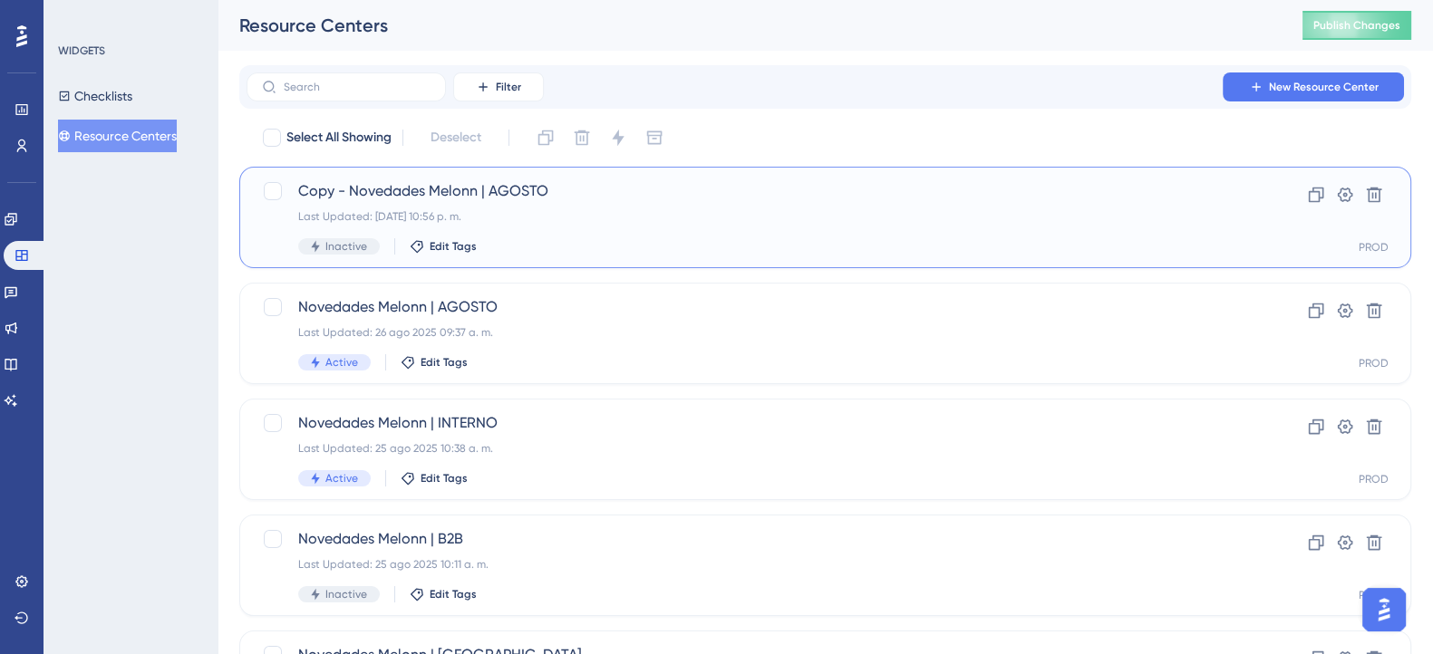
click at [412, 188] on span "Copy - Novedades Melonn | AGOSTO" at bounding box center [752, 191] width 909 height 22
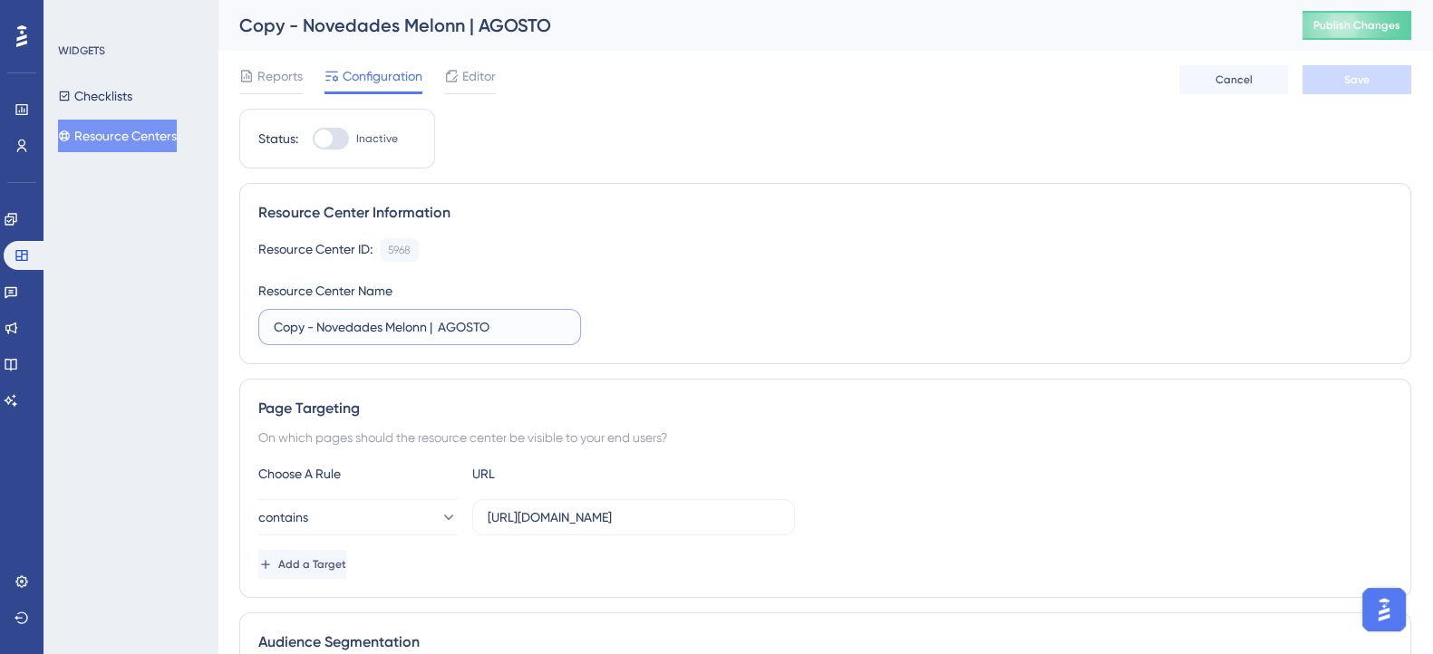
drag, startPoint x: 317, startPoint y: 331, endPoint x: 218, endPoint y: 333, distance: 98.8
drag, startPoint x: 451, startPoint y: 330, endPoint x: 403, endPoint y: 335, distance: 48.3
click at [402, 335] on input "Novedades Melonn | AGOSTO" at bounding box center [420, 327] width 292 height 20
click at [403, 325] on input "Novedades Melonn | ASEPT" at bounding box center [420, 327] width 292 height 20
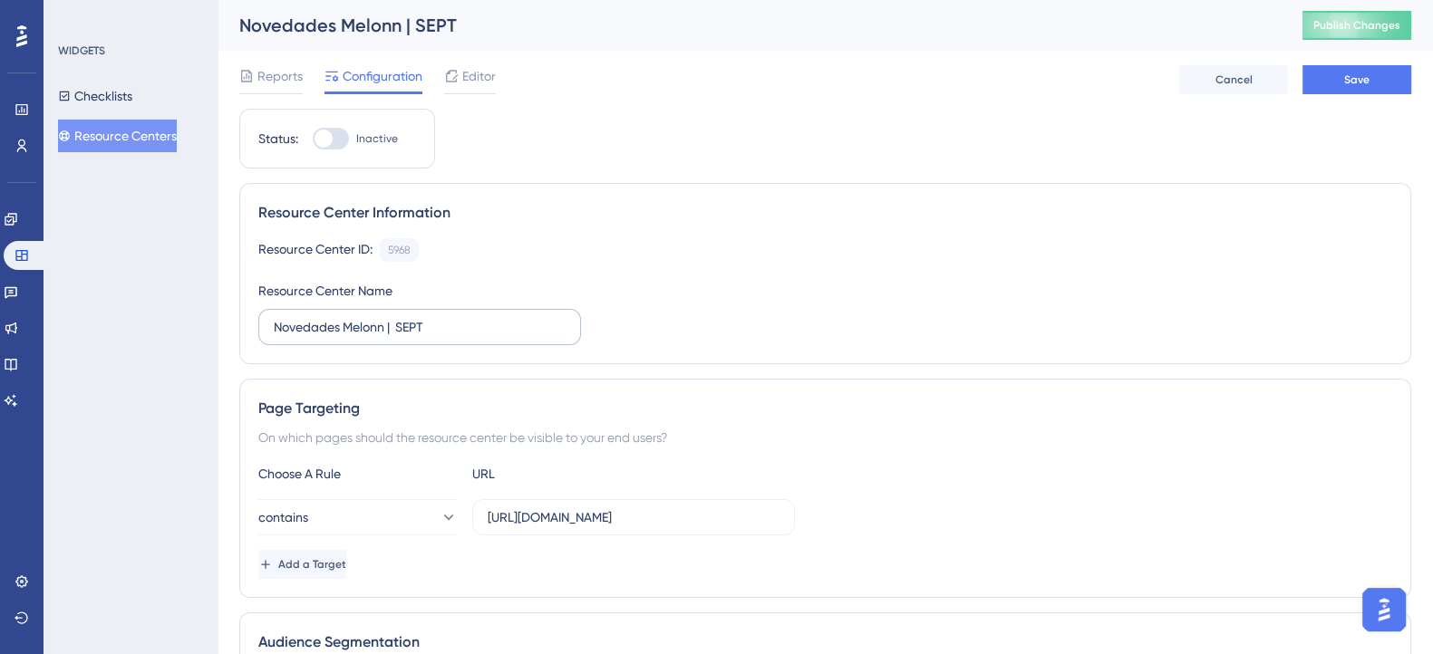
click at [444, 314] on label "Novedades Melonn | SEPT" at bounding box center [419, 327] width 323 height 36
click at [444, 317] on input "Novedades Melonn | SEPT" at bounding box center [420, 327] width 292 height 20
click at [453, 314] on label "Novedades Melonn | SEPT" at bounding box center [419, 327] width 323 height 36
click at [453, 317] on input "Novedades Melonn | SEPT" at bounding box center [420, 327] width 292 height 20
click at [445, 319] on input "Novedades Melonn | SEPT" at bounding box center [420, 327] width 292 height 20
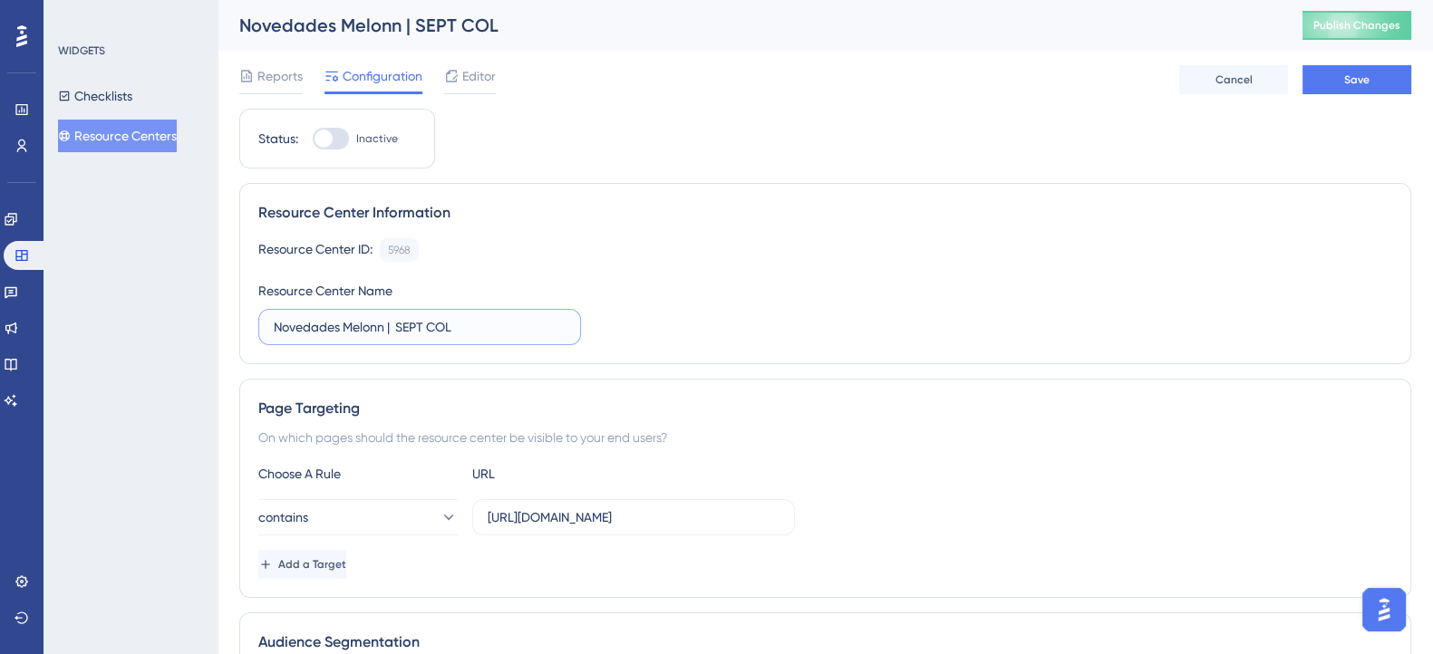
type input "Novedades Melonn | SEPT COL"
click at [631, 275] on div "Resource Center ID: 5968 Copy Resource Center Name Novedades Melonn | SEPT COL" at bounding box center [825, 291] width 1134 height 107
click at [1346, 92] on button "Save" at bounding box center [1356, 79] width 109 height 29
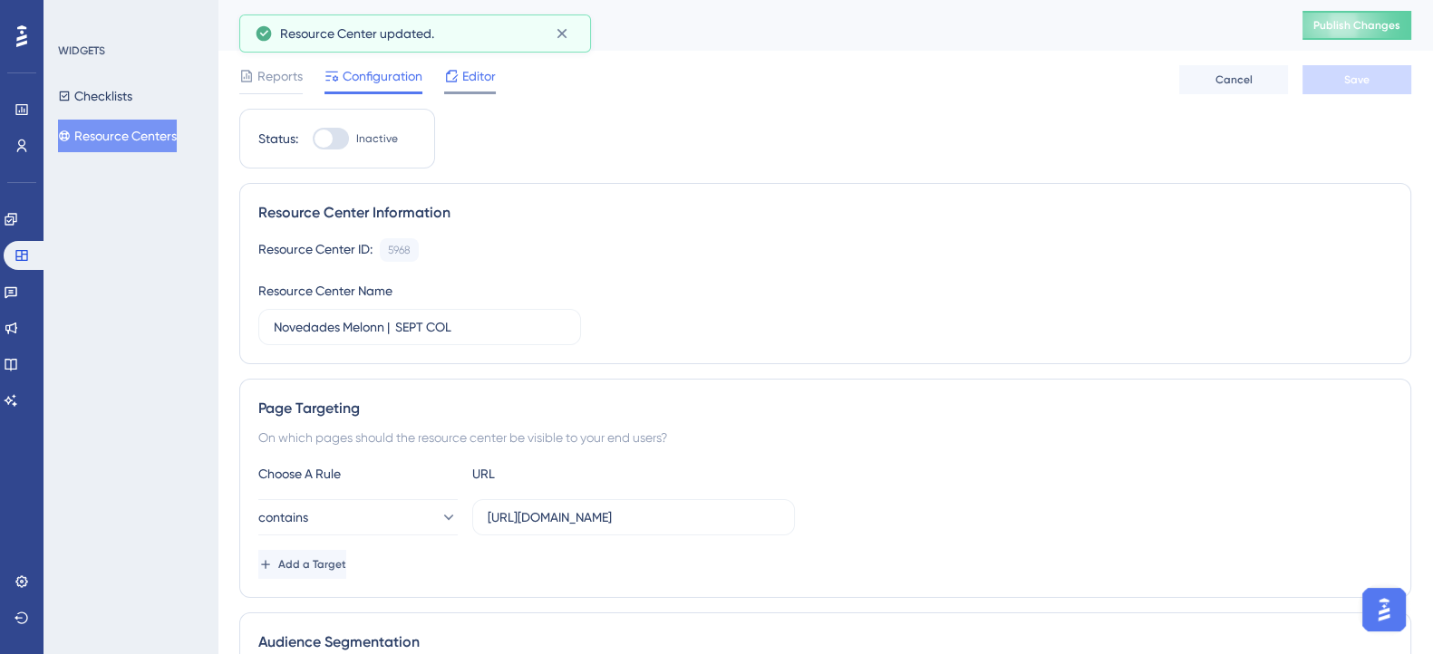
click at [463, 75] on span "Editor" at bounding box center [479, 76] width 34 height 22
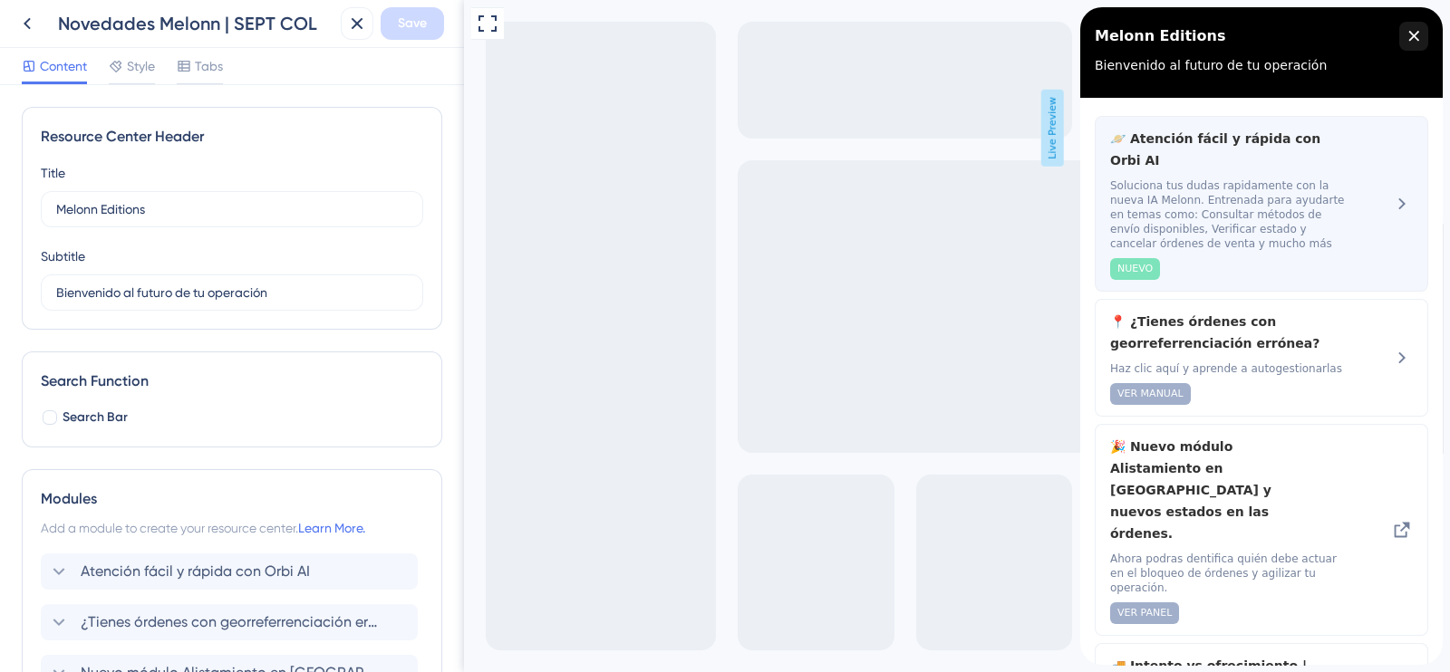
click at [1309, 179] on span "Soluciona tus dudas rapidamente con la nueva IA Melonn. Entrenada para ayudarte…" at bounding box center [1231, 215] width 242 height 73
click at [1289, 205] on span "Soluciona tus dudas rapidamente con la nueva IA Melonn. Entrenada para ayudarte…" at bounding box center [1231, 215] width 242 height 73
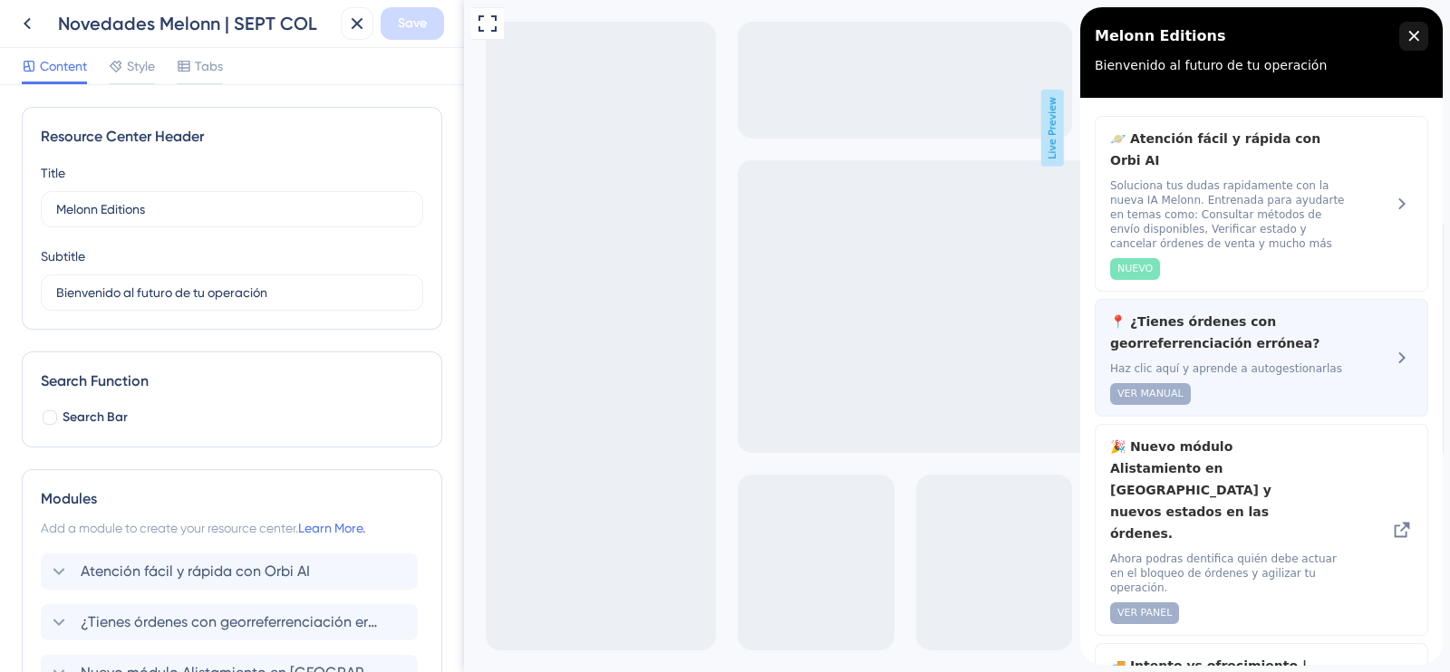
click at [1288, 311] on span "📍 ¿Tienes órdenes con georreferrenciación errónea?" at bounding box center [1231, 333] width 242 height 44
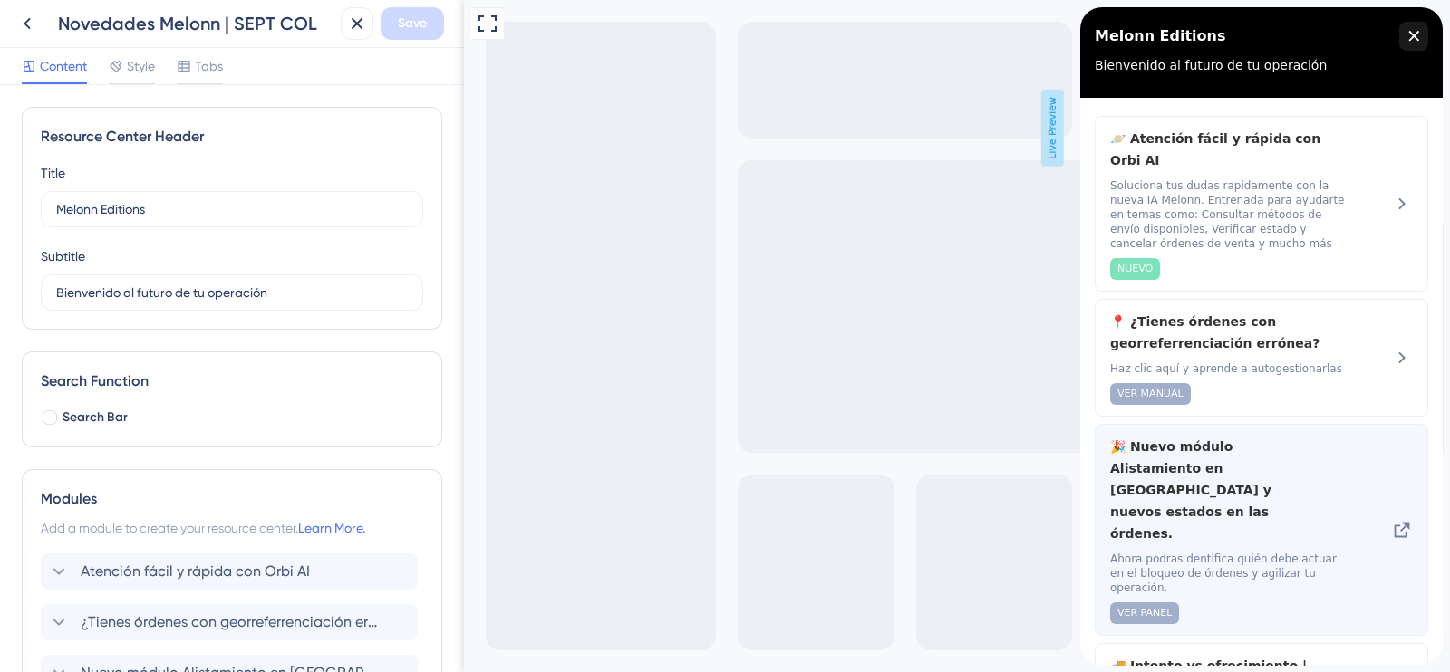
click at [1279, 436] on span "🎉 Nuevo módulo Alistamiento en [GEOGRAPHIC_DATA] y nuevos estados en las órdene…" at bounding box center [1216, 490] width 213 height 109
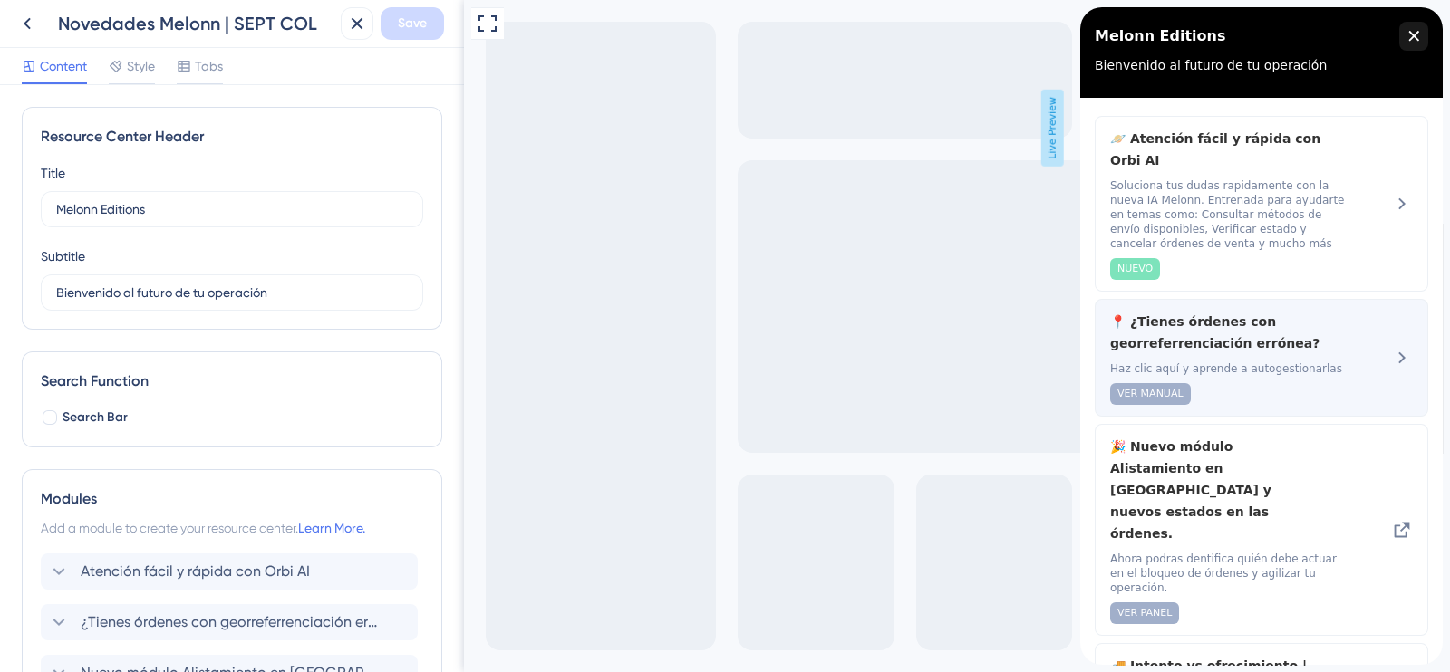
click at [1252, 311] on span "📍 ¿Tienes órdenes con georreferrenciación errónea?" at bounding box center [1231, 333] width 242 height 44
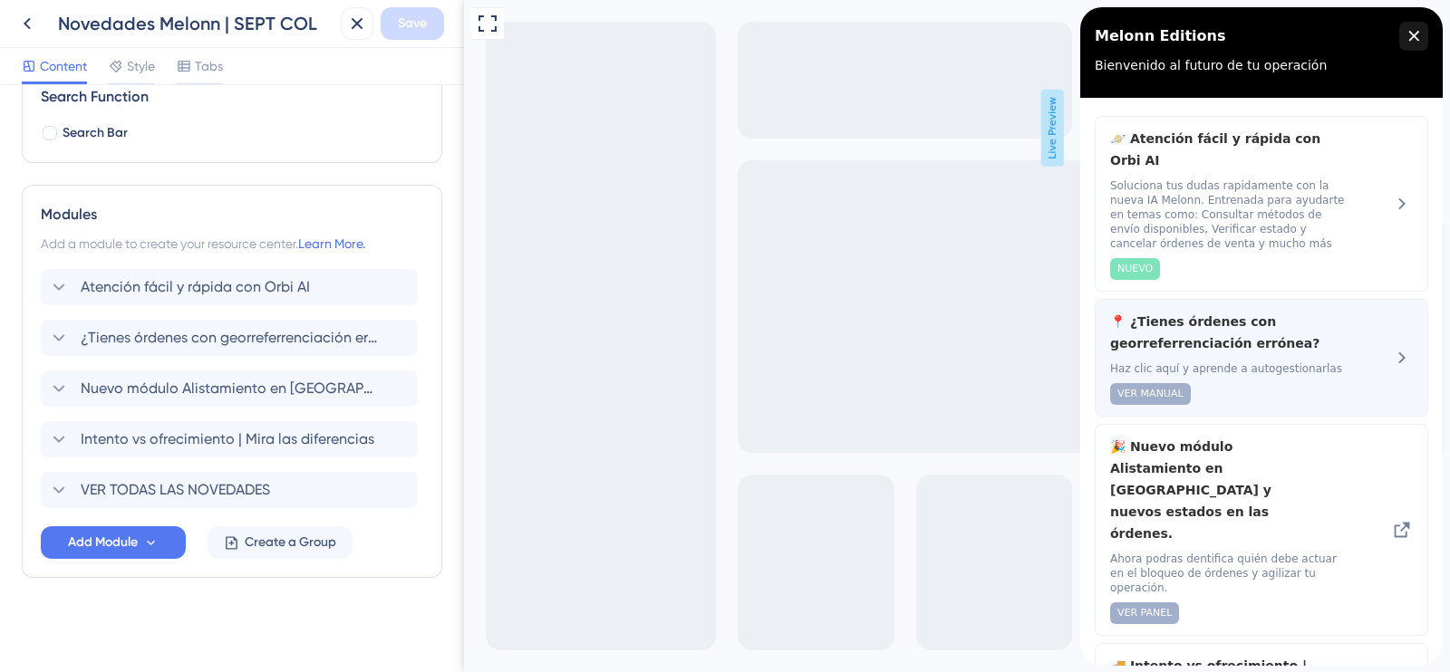
scroll to position [140, 0]
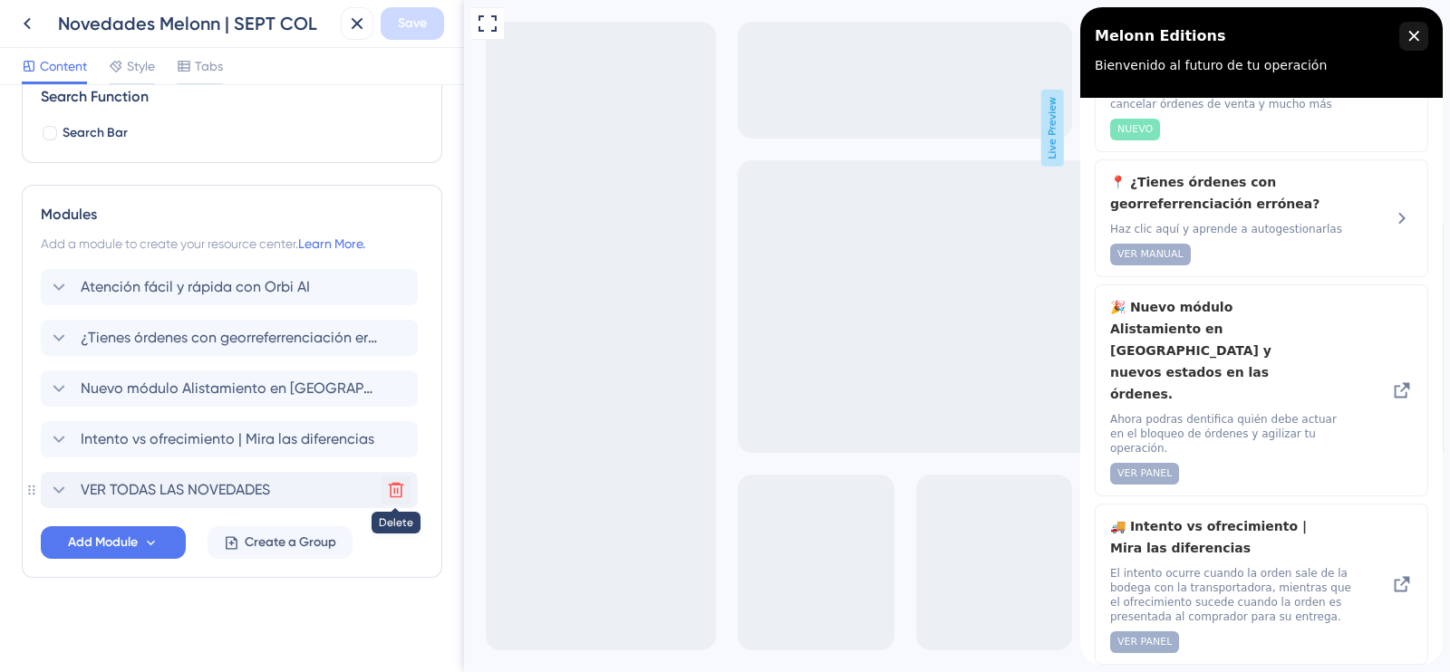
click at [385, 491] on button at bounding box center [396, 490] width 29 height 29
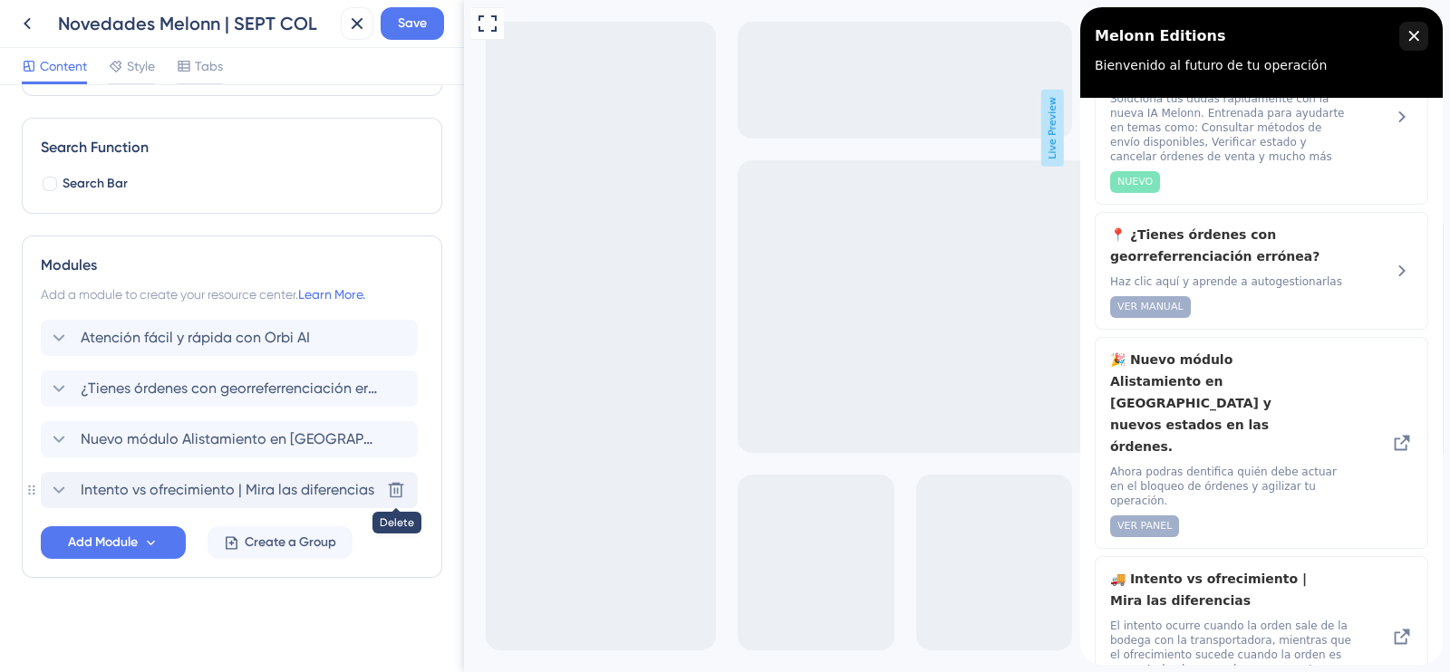
click at [397, 492] on icon at bounding box center [396, 490] width 15 height 15
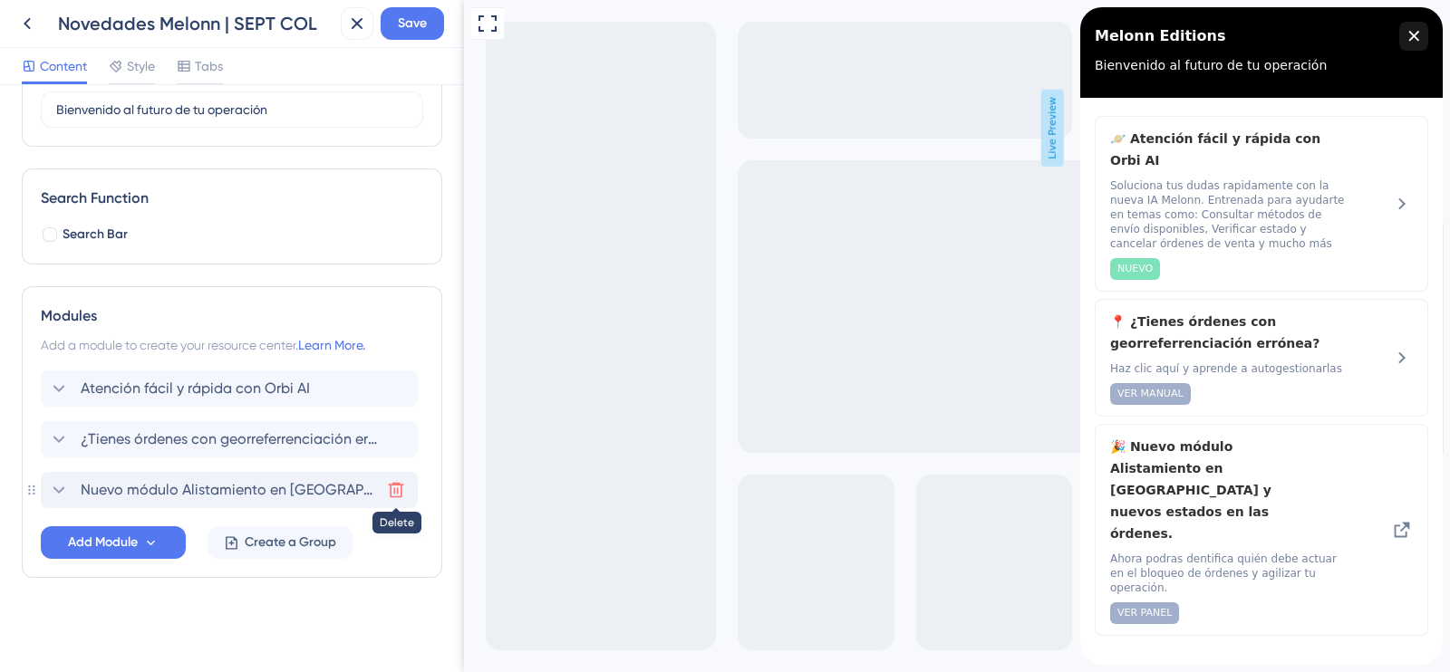
click at [398, 491] on icon at bounding box center [396, 490] width 18 height 18
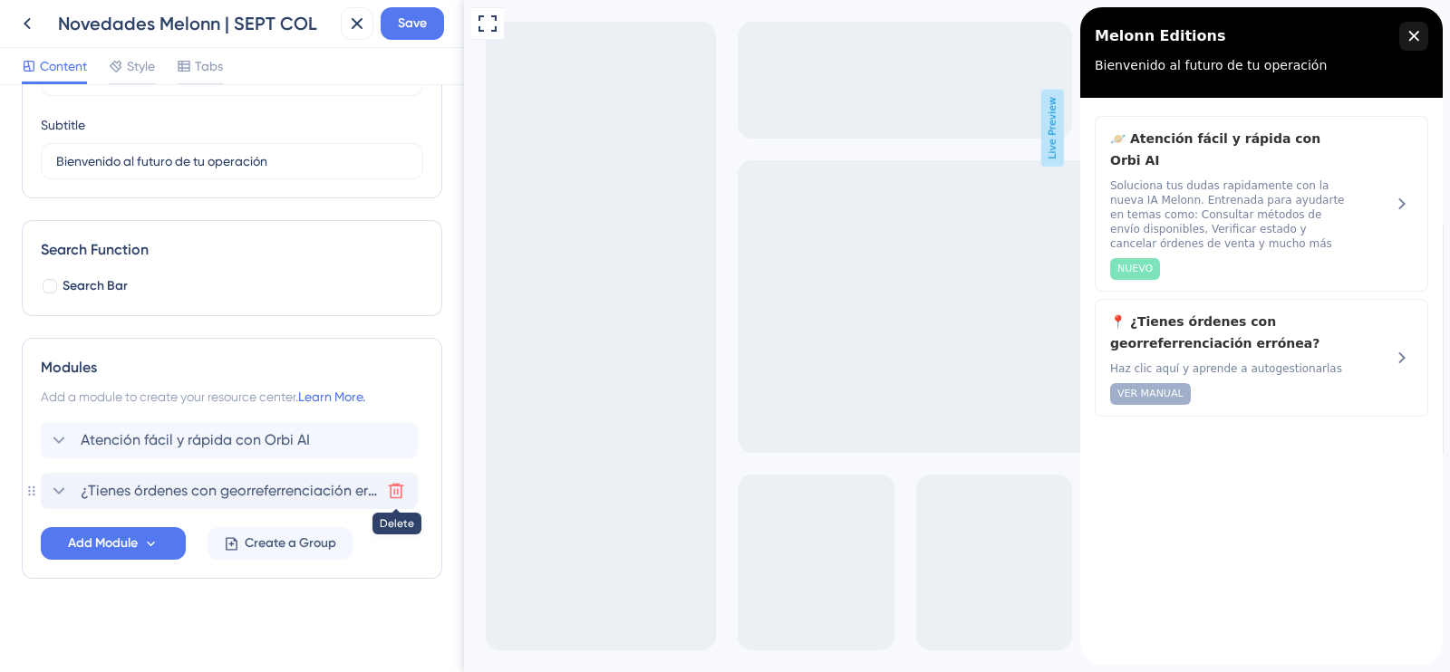
click at [394, 493] on icon at bounding box center [396, 491] width 15 height 15
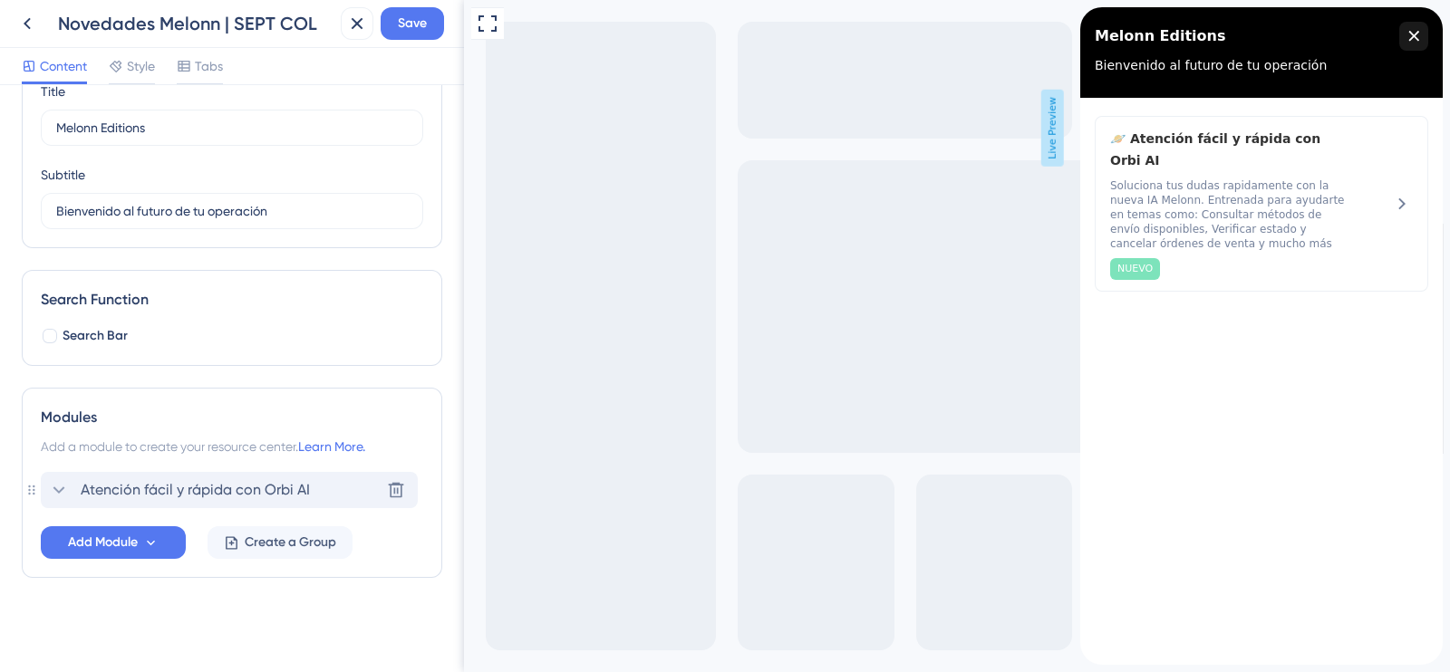
click at [298, 484] on span "Atención fácil y rápida con Orbi AI" at bounding box center [195, 490] width 229 height 22
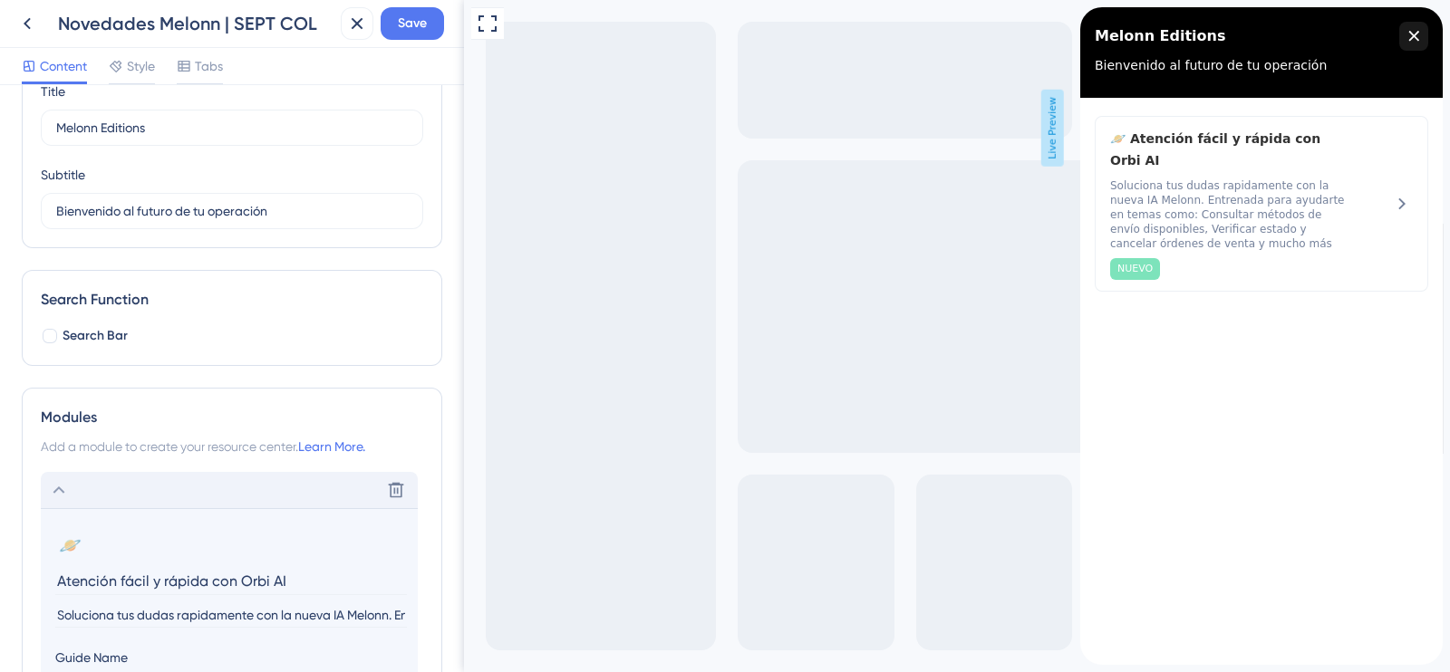
scroll to position [285, 0]
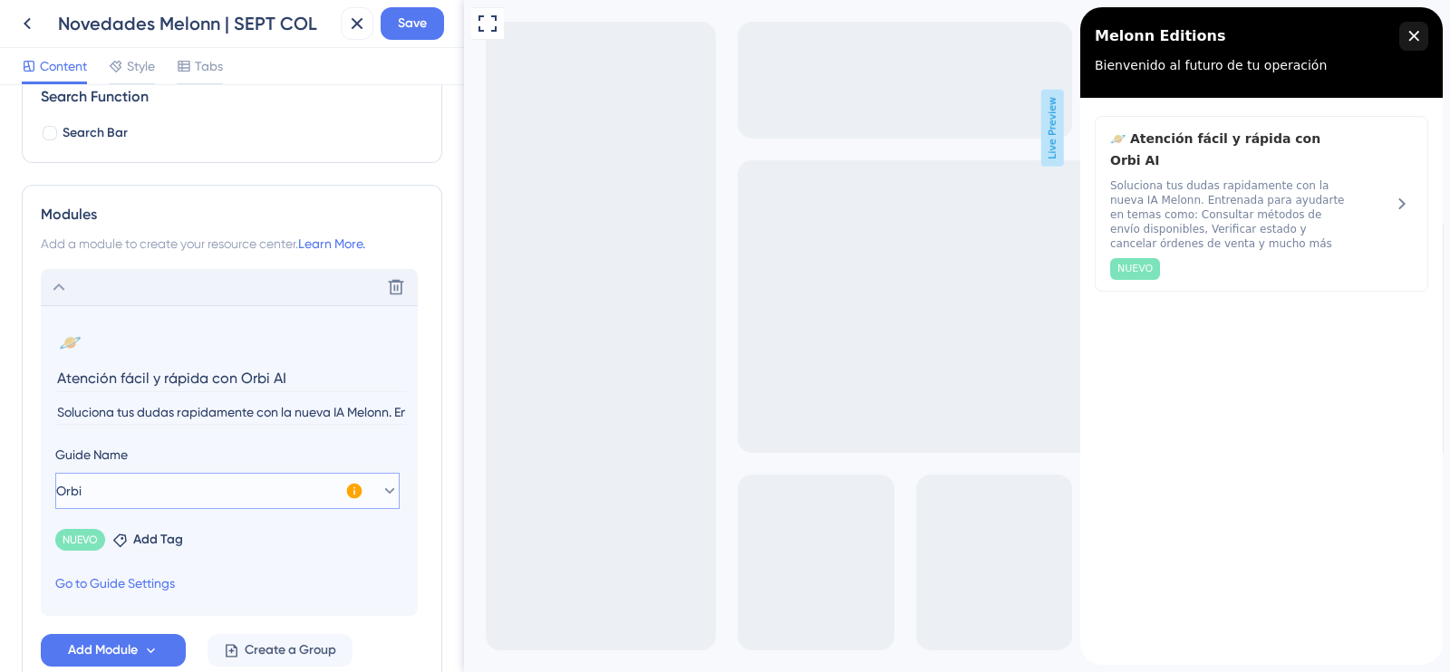
click at [156, 488] on button "Orbi" at bounding box center [227, 491] width 344 height 36
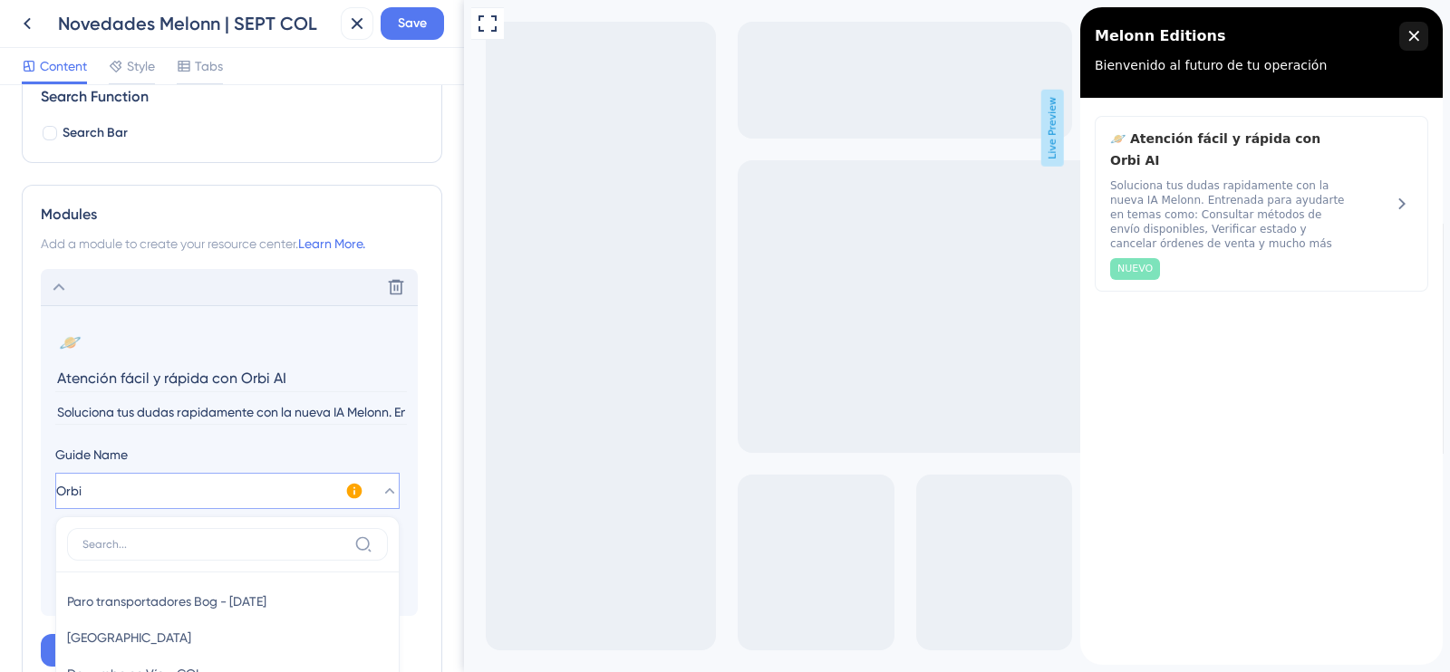
scroll to position [567, 0]
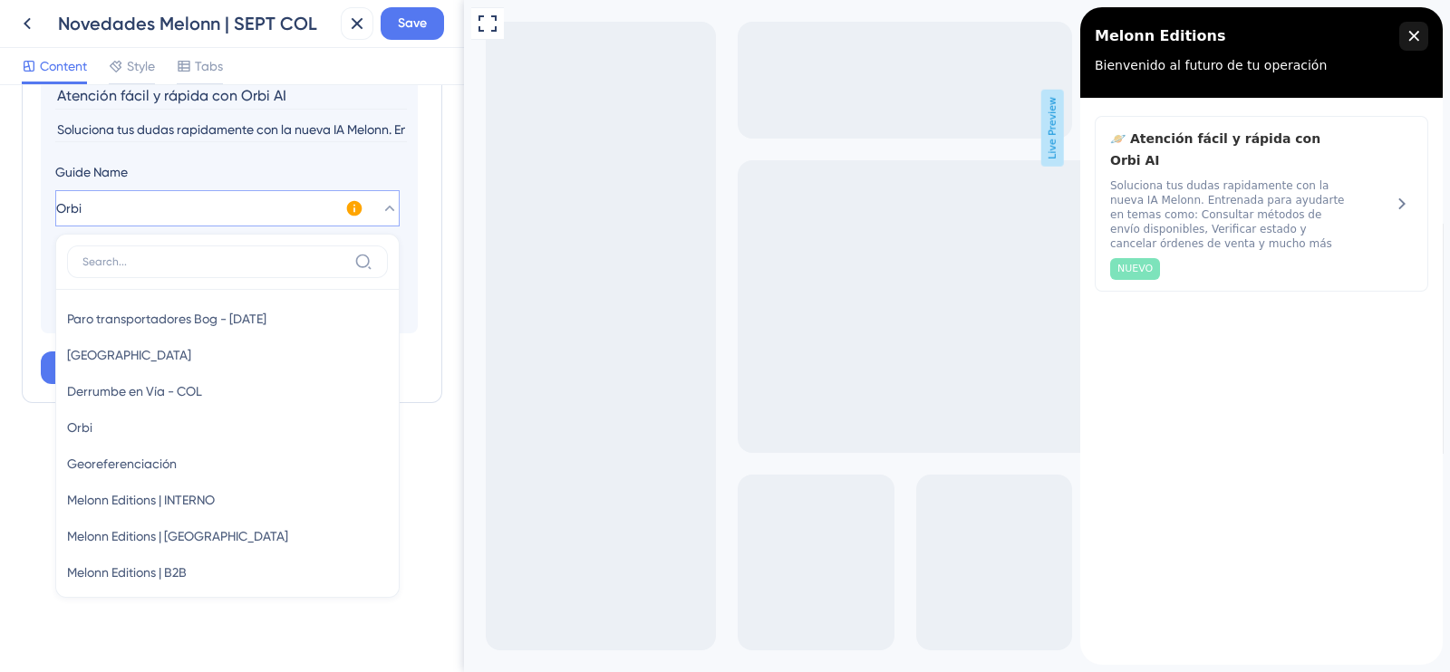
click at [33, 256] on div "Modules Add a module to create your resource center. Learn More. Delete 🪐 Chang…" at bounding box center [232, 152] width 421 height 501
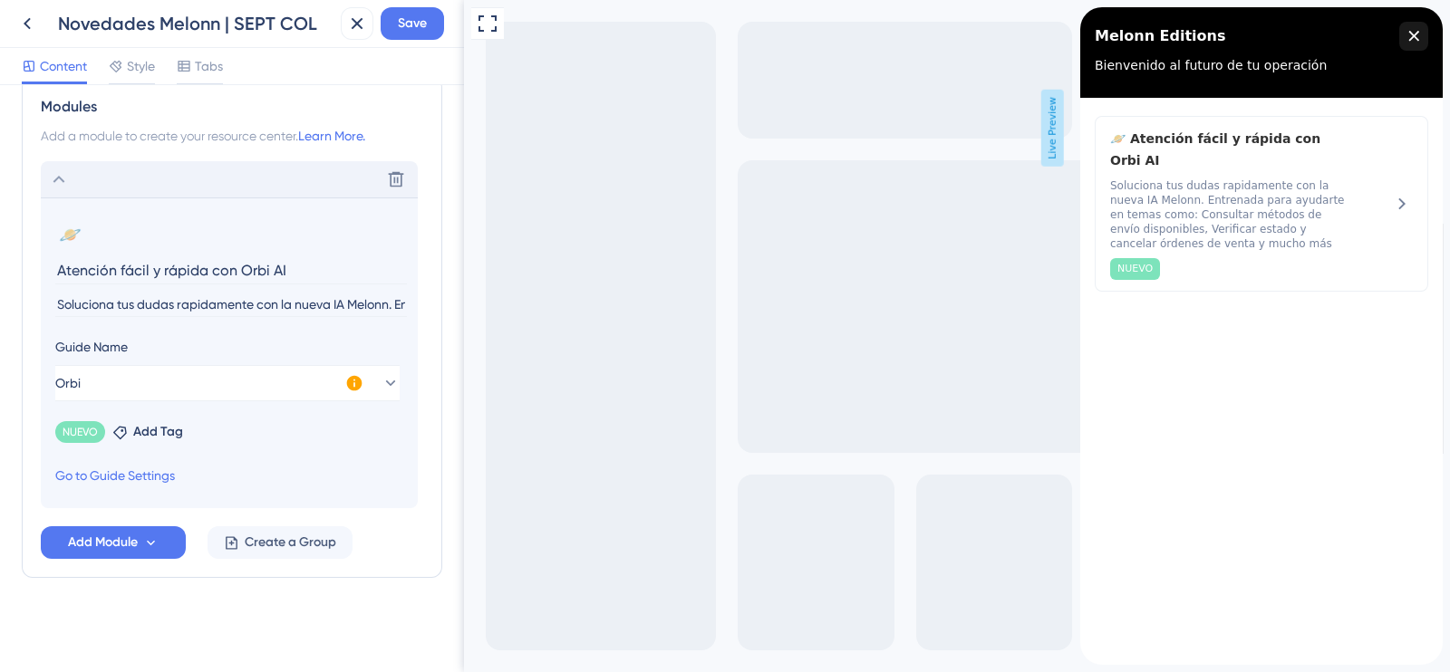
click at [121, 295] on input "Soluciona tus dudas rapidamente con la nueva IA Melonn. Entrenada para ayudarte…" at bounding box center [231, 305] width 352 height 24
click at [139, 273] on input "Atención fácil y rápida con Orbi AI" at bounding box center [231, 270] width 352 height 28
drag, startPoint x: 289, startPoint y: 264, endPoint x: 23, endPoint y: 256, distance: 266.5
click at [23, 256] on div "Modules Add a module to create your resource center. Learn More. Delete 🪐 Chang…" at bounding box center [232, 327] width 421 height 501
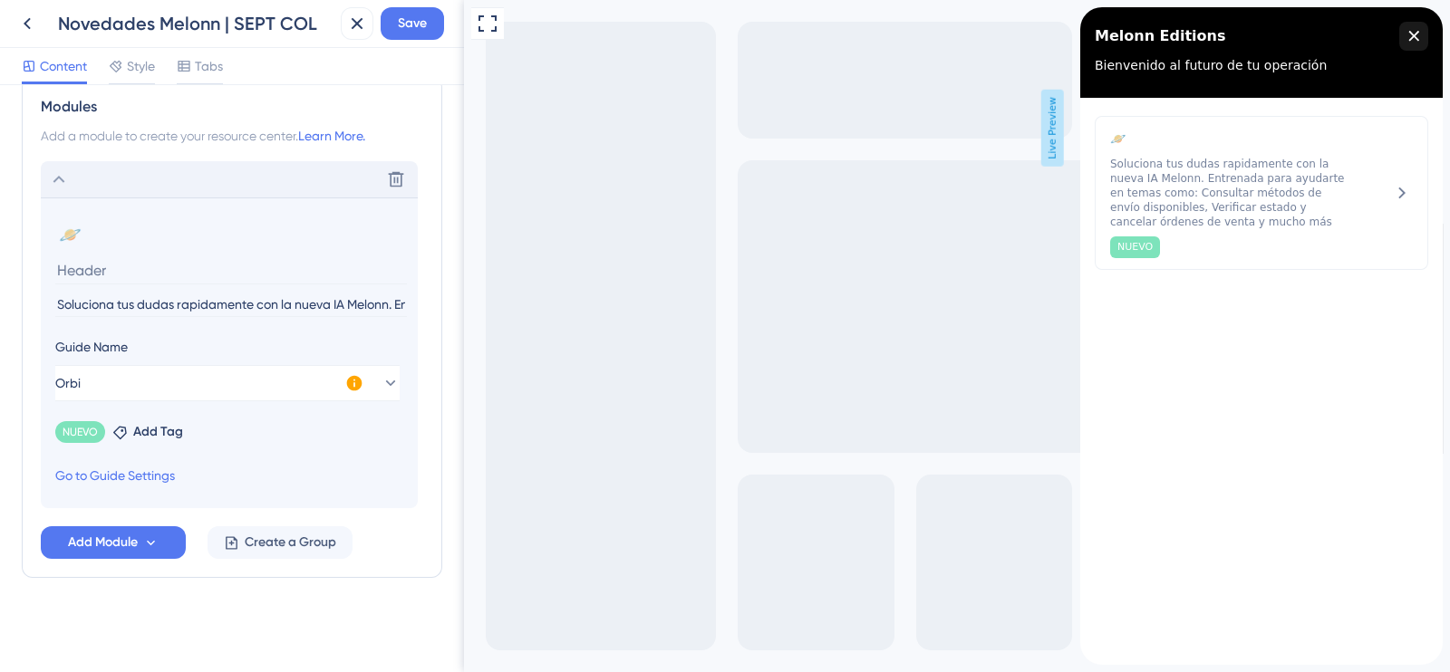
paste input "Gestión de Orden de Ingreso para Destinatarios Verificados"
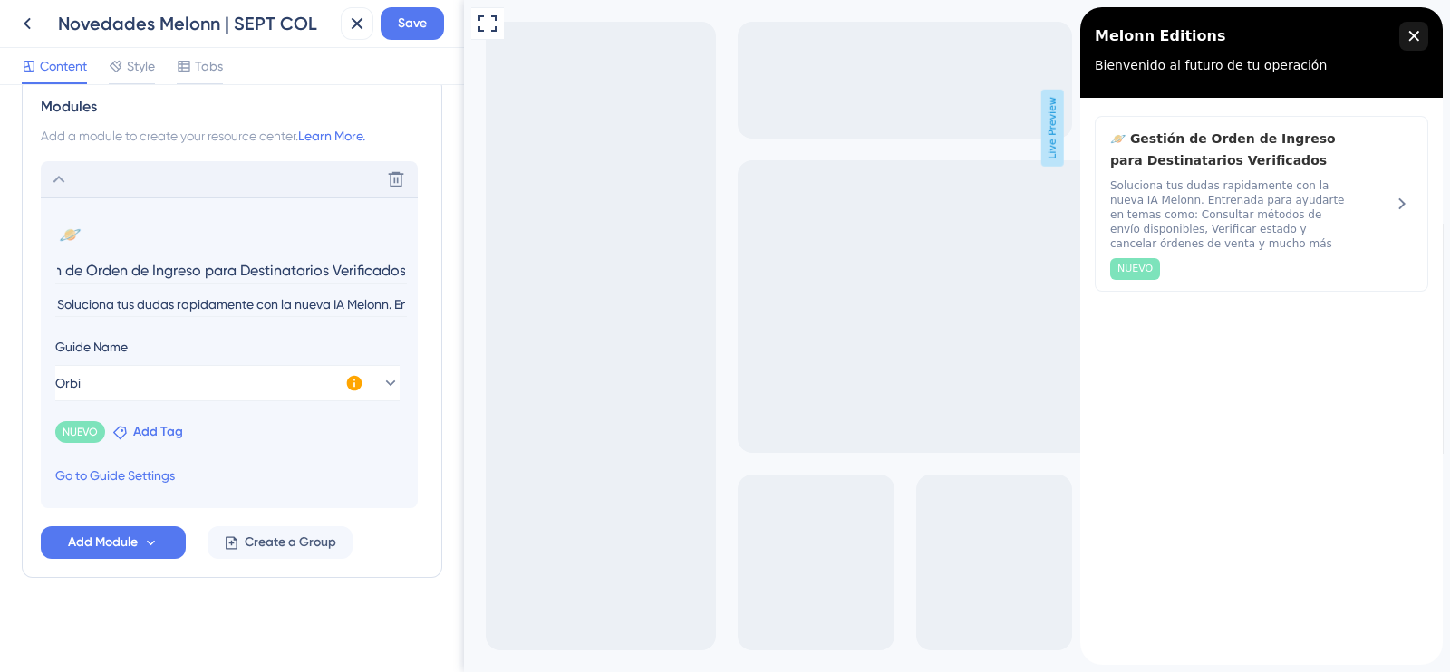
type input "Gestión de Orden de Ingreso para Destinatarios Verificados"
click at [159, 437] on span "Add Tag" at bounding box center [158, 432] width 50 height 22
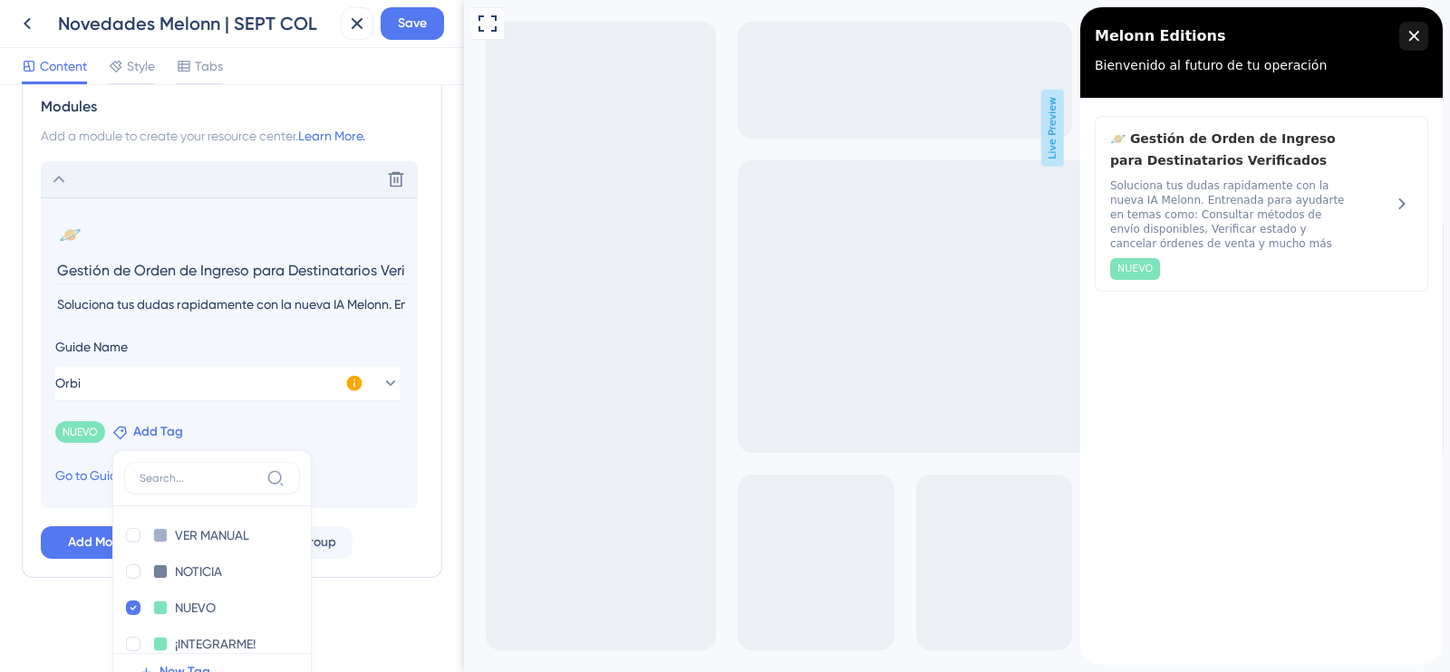
scroll to position [448, 0]
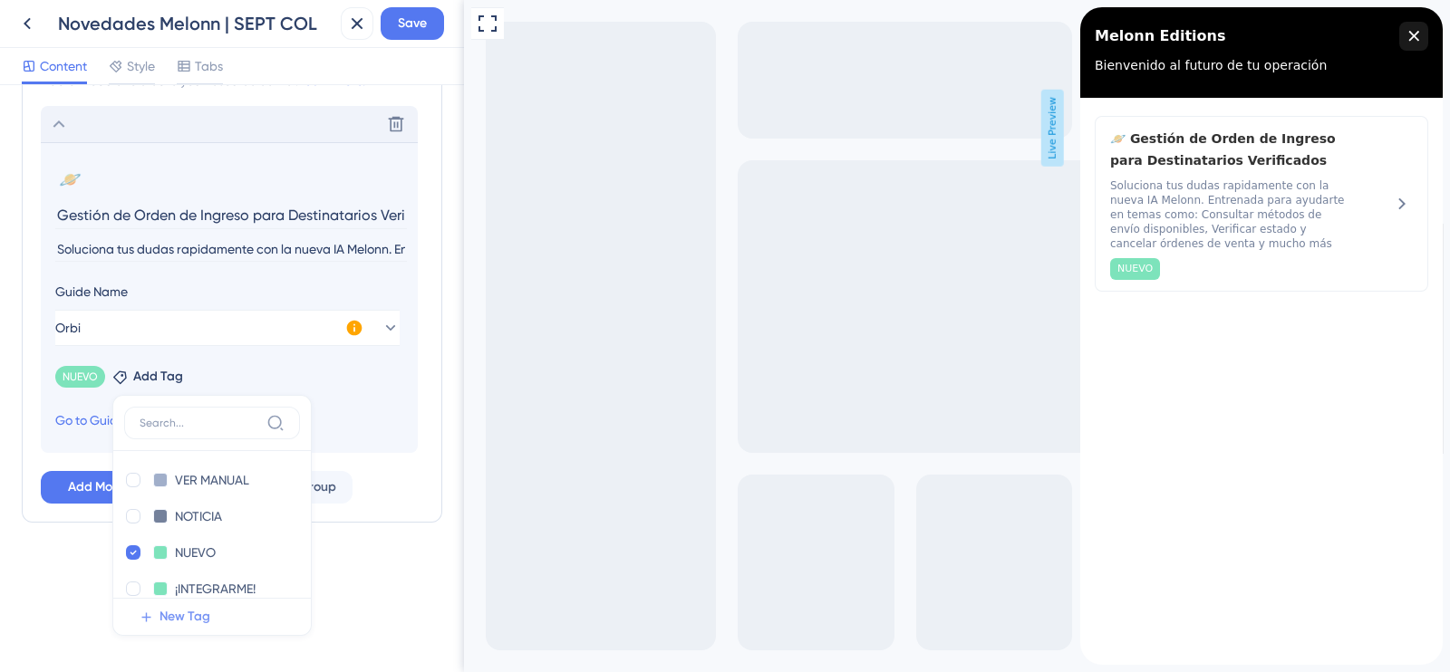
click at [157, 615] on button "New Tag" at bounding box center [217, 617] width 187 height 36
click at [184, 614] on span "New Tag" at bounding box center [185, 617] width 51 height 22
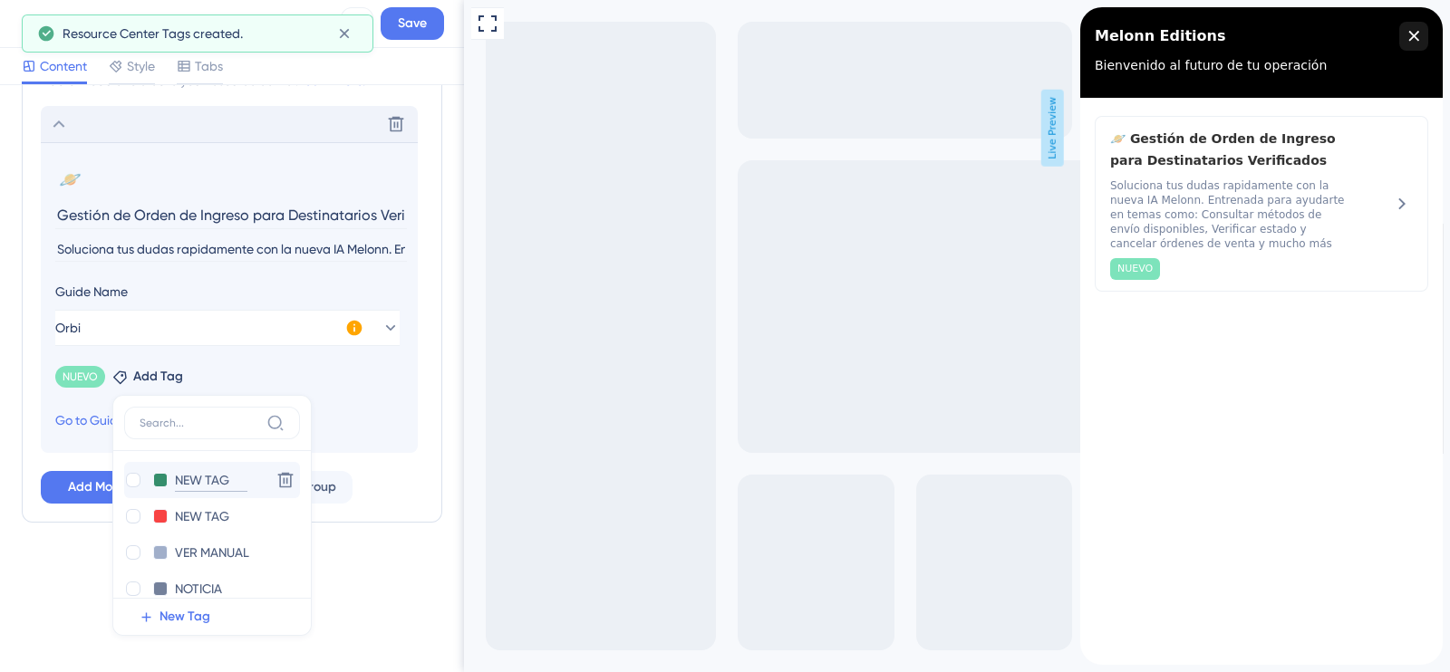
click at [181, 487] on input "NEW TAG" at bounding box center [211, 480] width 73 height 23
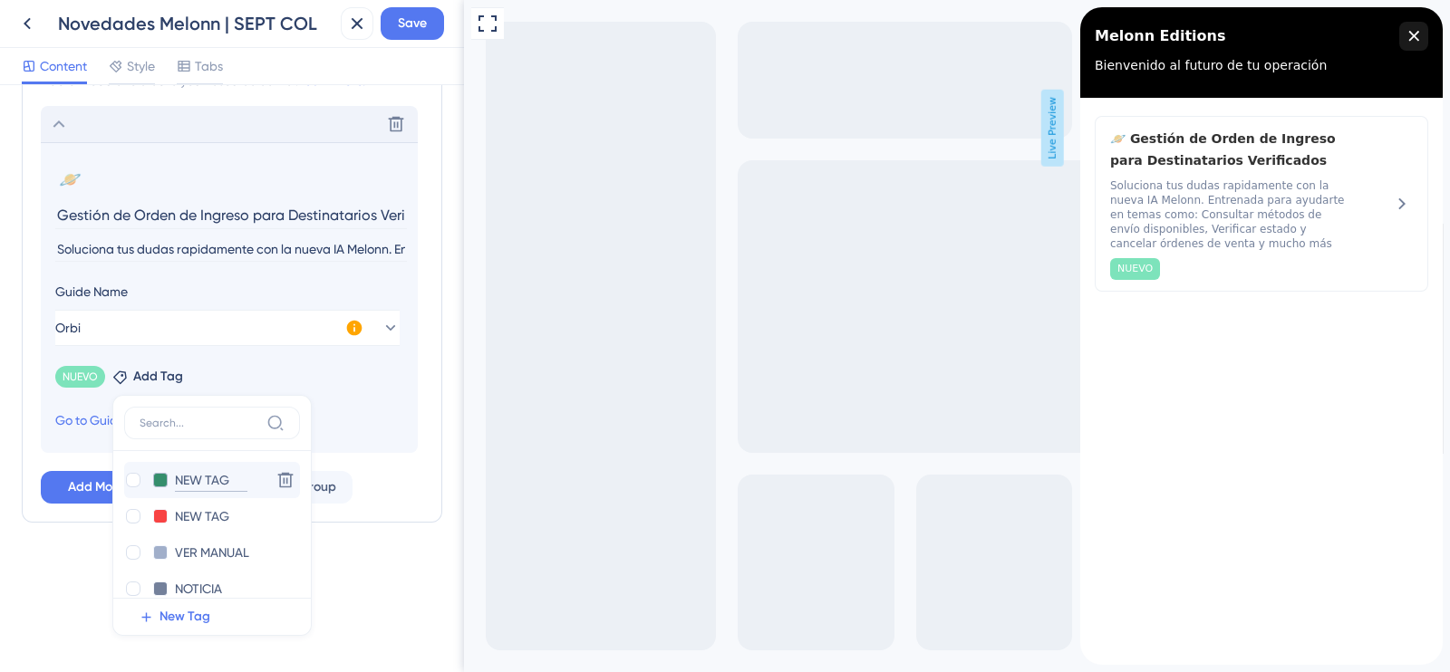
drag, startPoint x: 231, startPoint y: 480, endPoint x: 167, endPoint y: 479, distance: 64.4
click at [167, 479] on div "NEW TAG NEW TAG" at bounding box center [194, 480] width 140 height 23
type input "B""
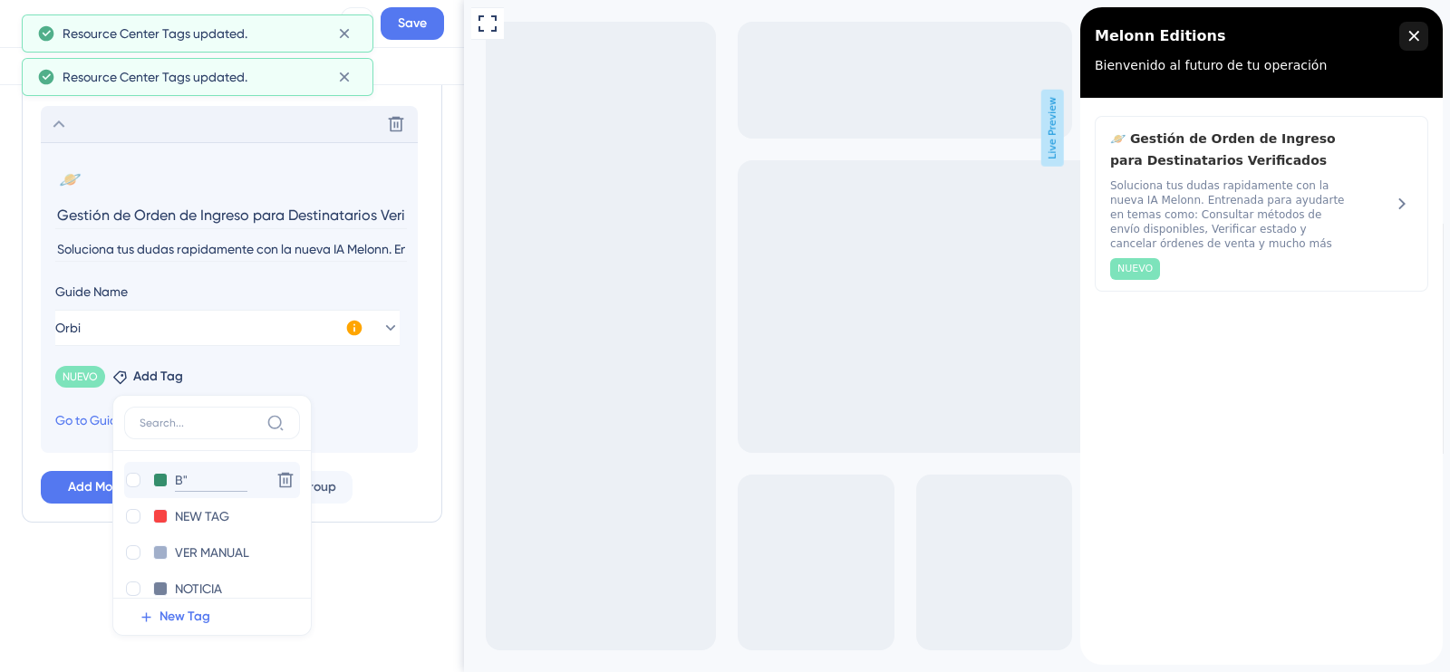
click at [186, 484] on input "B"" at bounding box center [211, 480] width 73 height 23
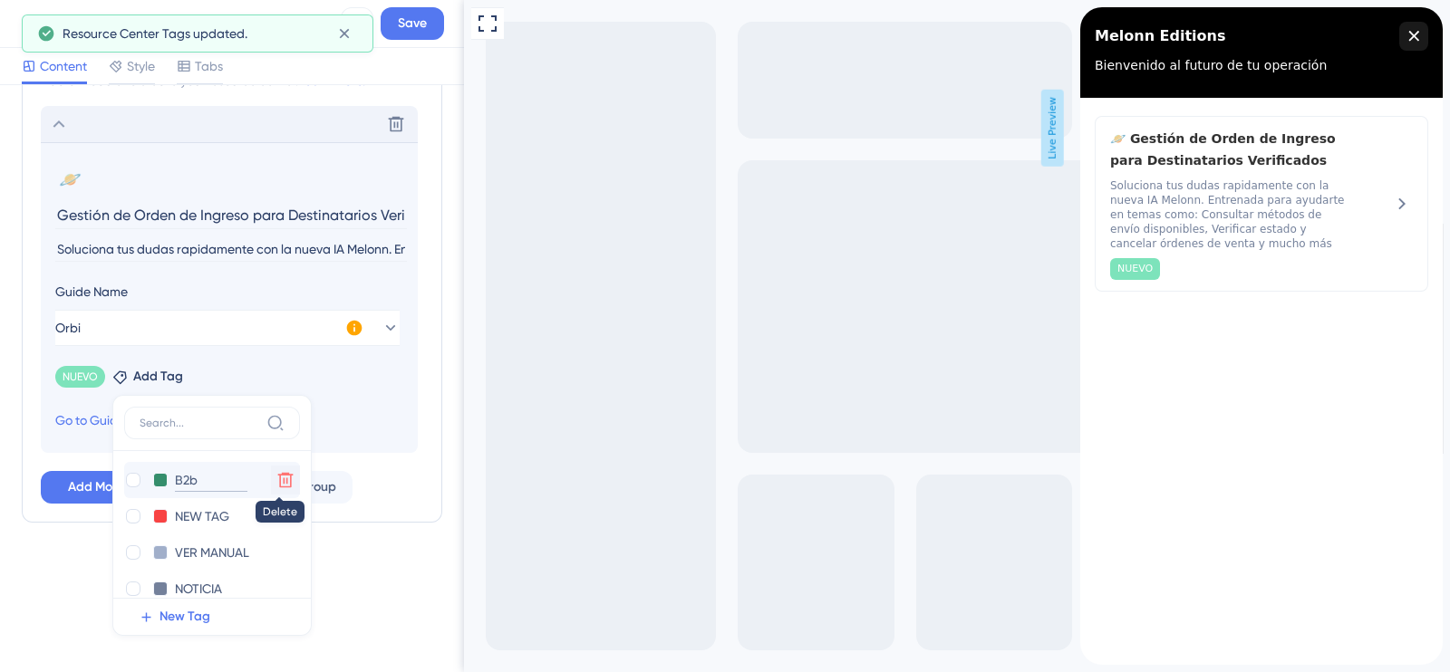
type input "B2"
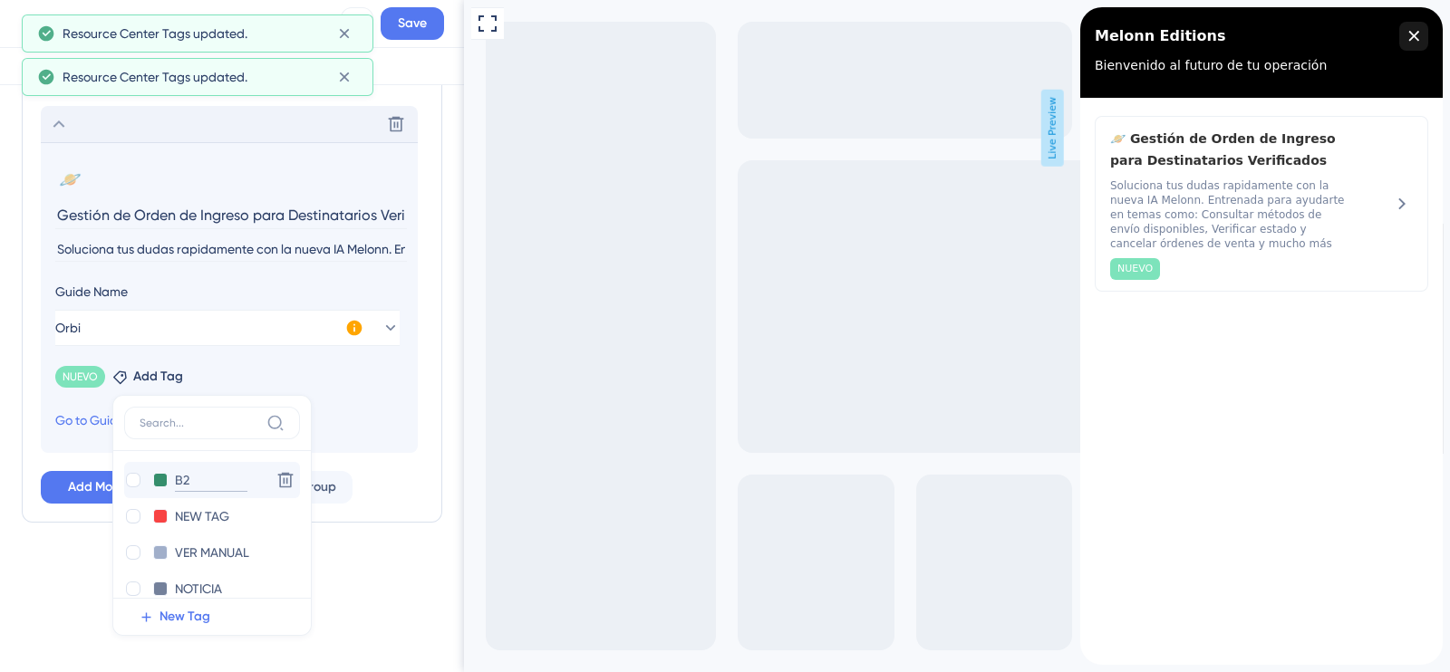
click at [198, 477] on input "B2" at bounding box center [211, 480] width 73 height 23
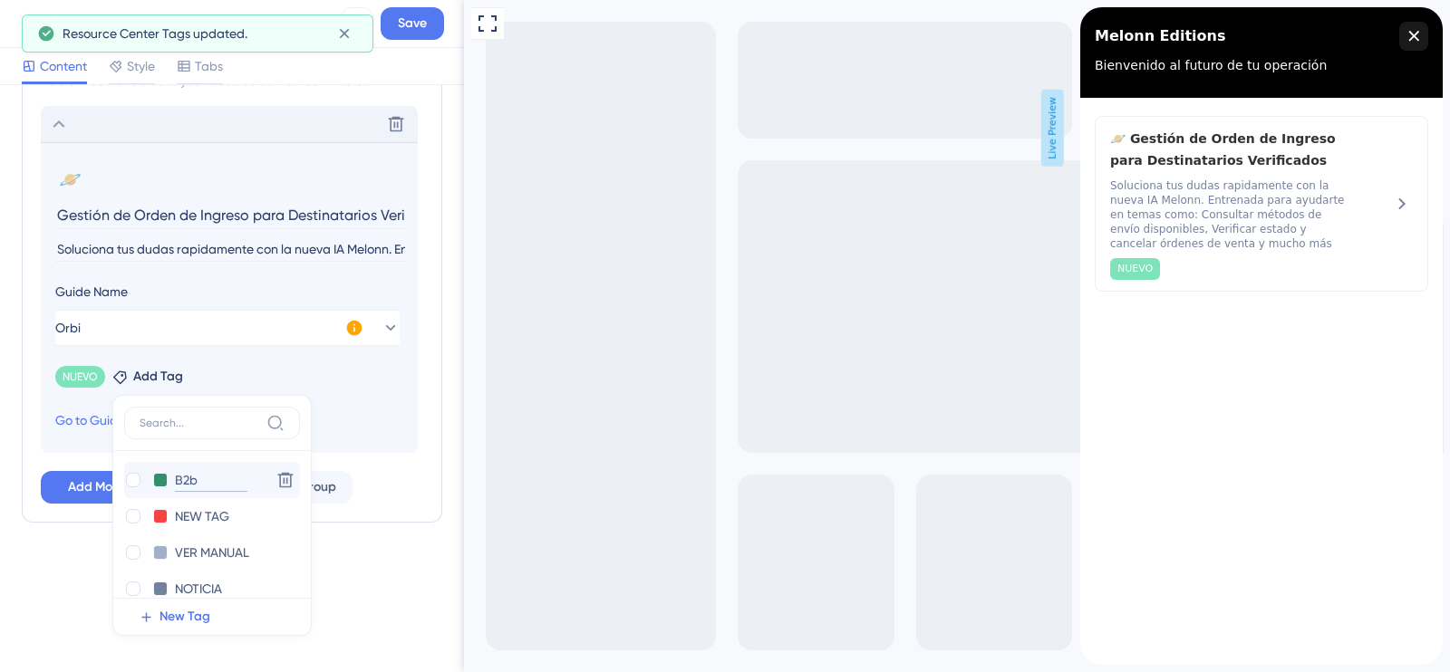
type input "B2"
click at [212, 479] on input "B2b" at bounding box center [211, 480] width 73 height 23
type input "B2B"
click at [163, 481] on button at bounding box center [160, 480] width 15 height 15
click at [212, 543] on div at bounding box center [211, 538] width 15 height 15
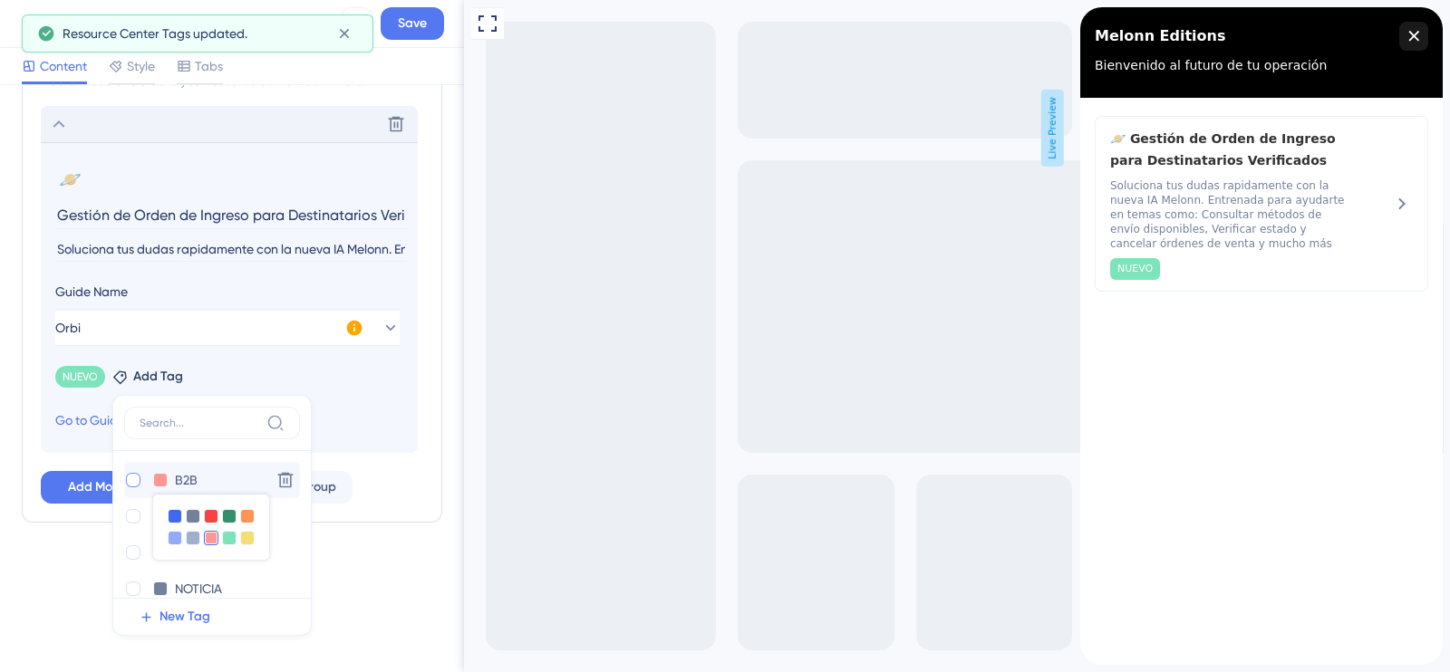
click at [136, 478] on div at bounding box center [133, 480] width 15 height 15
checkbox input "true"
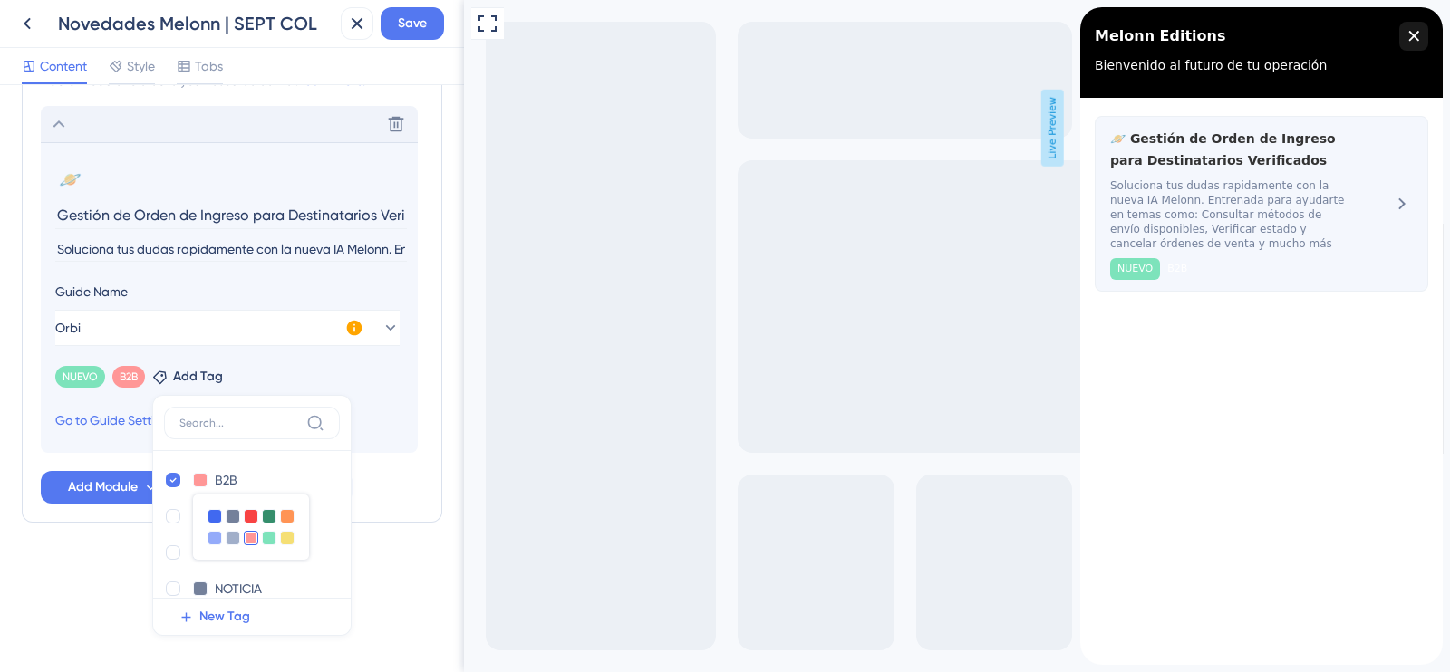
click at [1330, 209] on span "Soluciona tus dudas rapidamente con la nueva IA Melonn. Entrenada para ayudarte…" at bounding box center [1231, 215] width 242 height 73
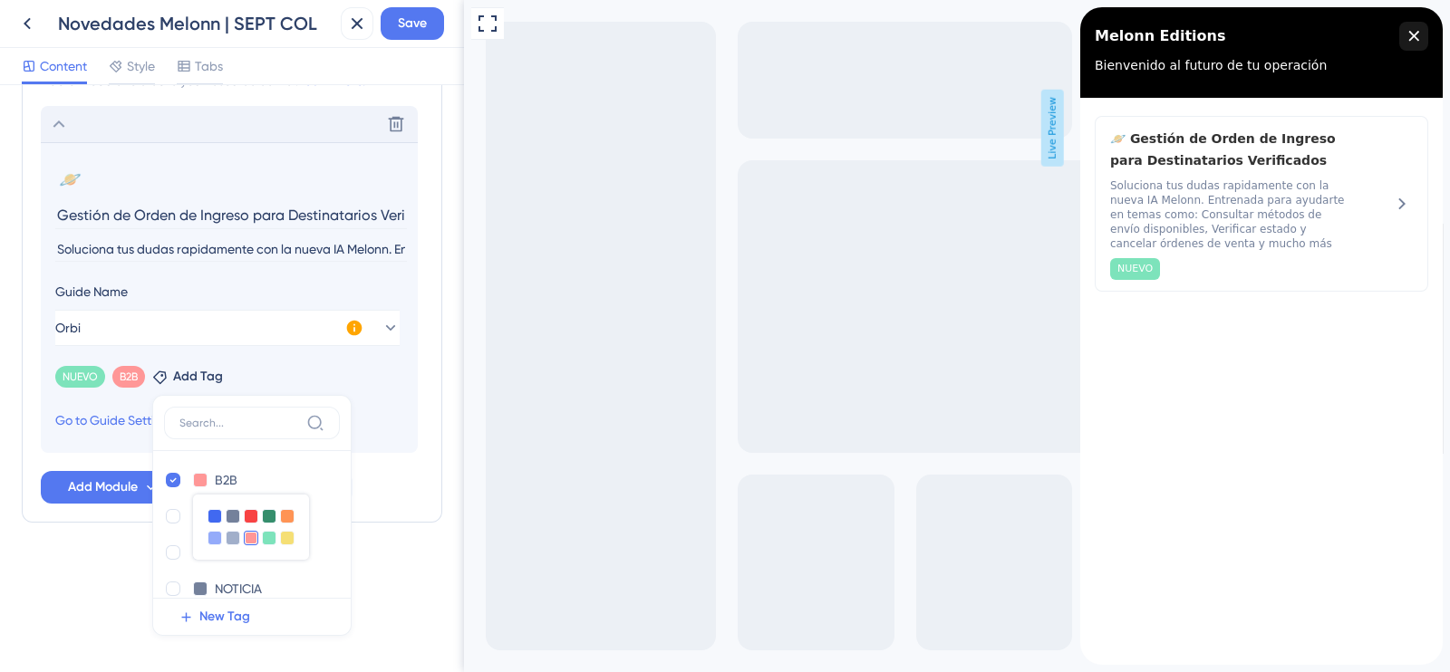
click at [216, 237] on input "Soluciona tus dudas rapidamente con la nueva IA Melonn. Entrenada para ayudarte…" at bounding box center [231, 249] width 352 height 24
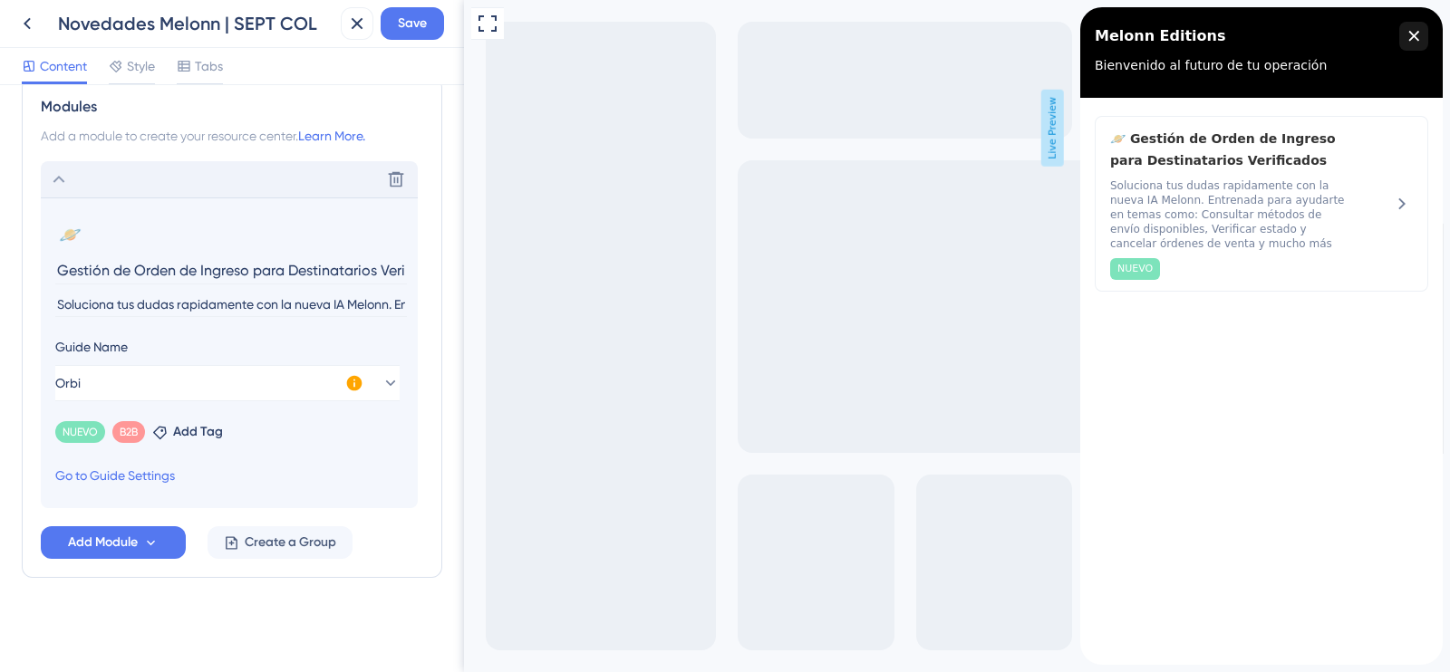
scroll to position [0, 823]
drag, startPoint x: 523, startPoint y: 294, endPoint x: 600, endPoint y: 305, distance: 77.9
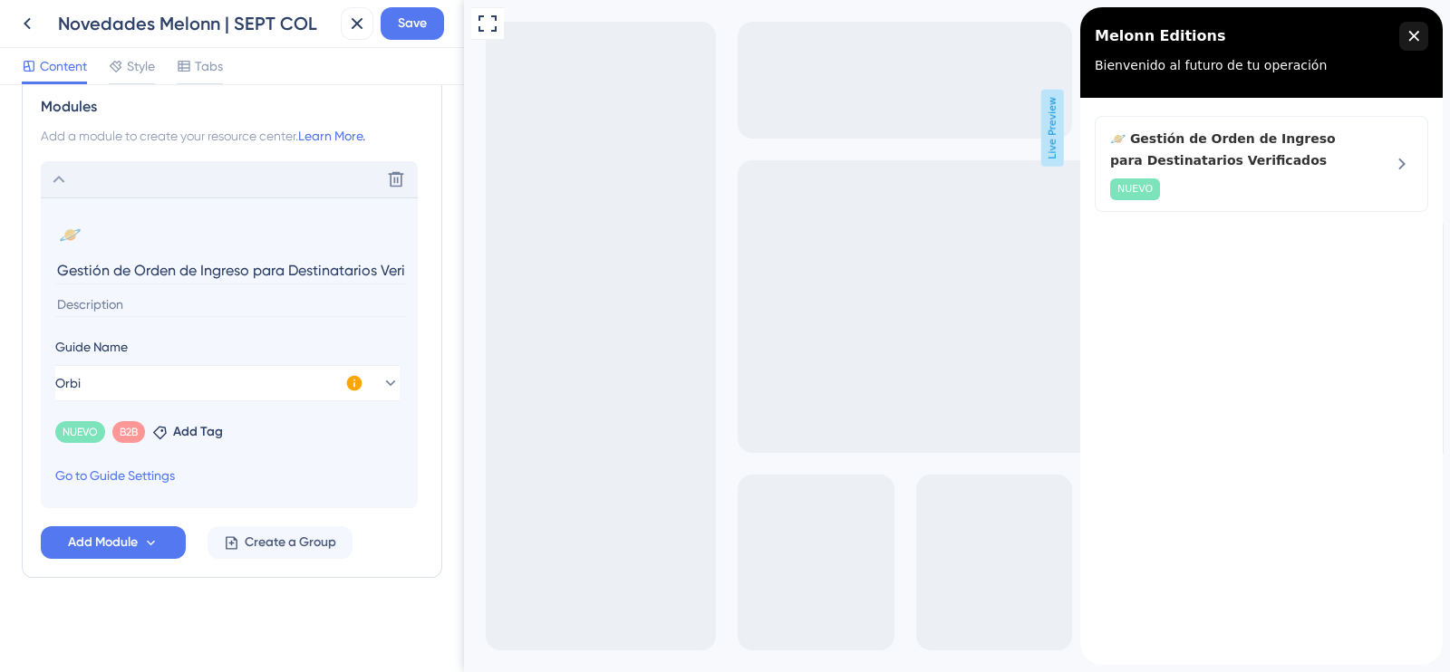
paste input "asegurar que las órdenes cumplan con todos los requisitos de estos destinatario…"
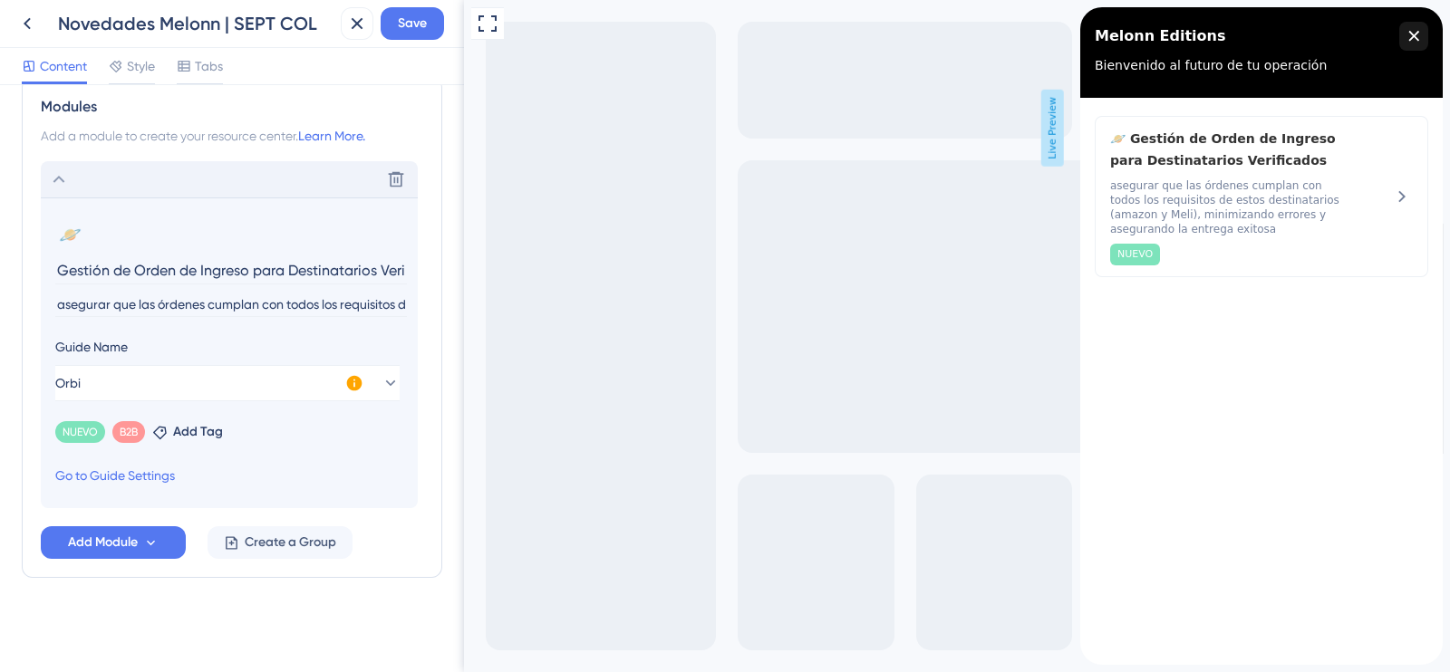
drag, startPoint x: 140, startPoint y: 305, endPoint x: 0, endPoint y: 306, distance: 139.6
click at [0, 306] on div "Resource Center Header Title Melonn Editions 13 Melonn Editions Subtitle Bienve…" at bounding box center [232, 378] width 464 height 587
click at [109, 304] on input "asegurar que las órdenes cumplan con todos los requisitos de estos destinatario…" at bounding box center [231, 305] width 352 height 24
click at [150, 305] on input "asegura que las órdenes cumplan con todos los requisitos de estos destinatarios…" at bounding box center [231, 305] width 352 height 24
click at [60, 310] on input "asegura que tus órdenes cumplan con todos los requisitos de estos destinatarios…" at bounding box center [231, 305] width 352 height 24
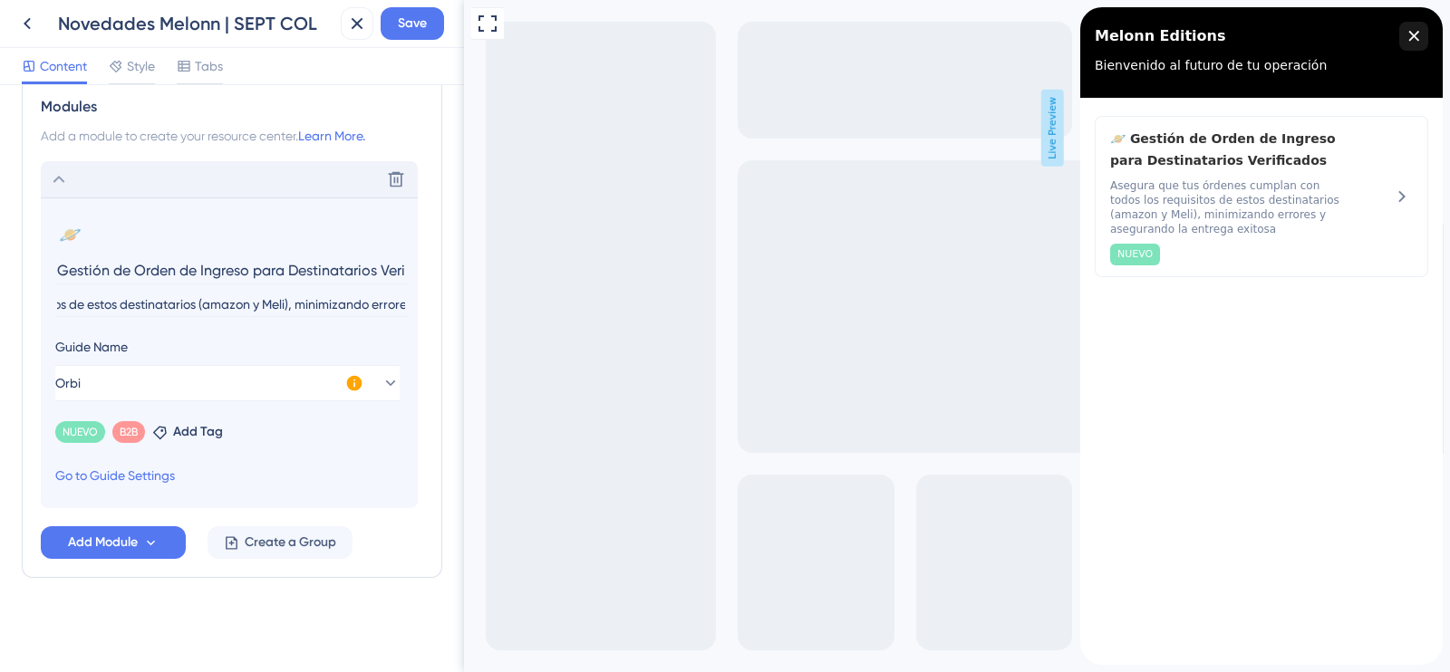
scroll to position [0, 530]
drag, startPoint x: 113, startPoint y: 295, endPoint x: 449, endPoint y: 305, distance: 335.5
click at [449, 305] on div "Resource Center Header Title Melonn Editions 13 Melonn Editions Subtitle Bienve…" at bounding box center [232, 378] width 464 height 587
click at [249, 298] on input "Asegura que tus órdenes cumplan con todos los requisitos de estos destinatarios…" at bounding box center [231, 305] width 352 height 24
type input "Asegura que tus órdenes cumplan con todos los requisitos de estos destinatarios…"
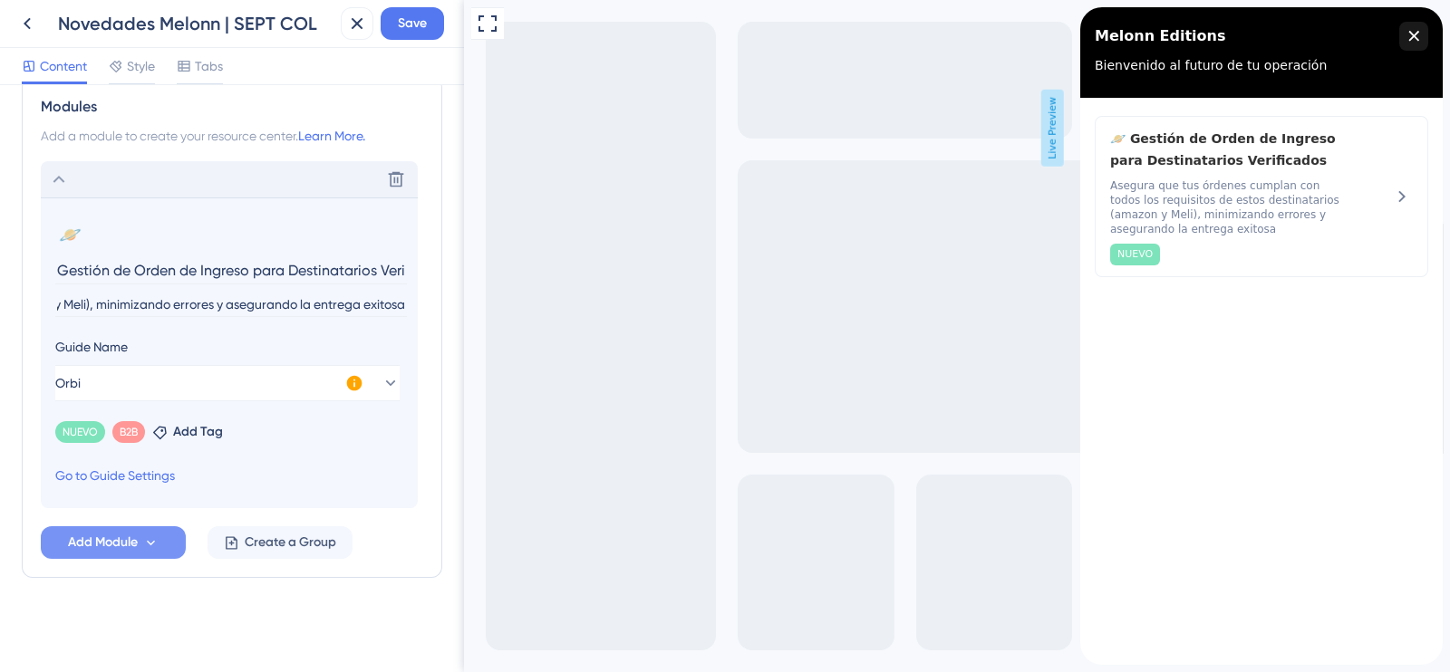
click at [142, 543] on button "Add Module" at bounding box center [113, 543] width 145 height 33
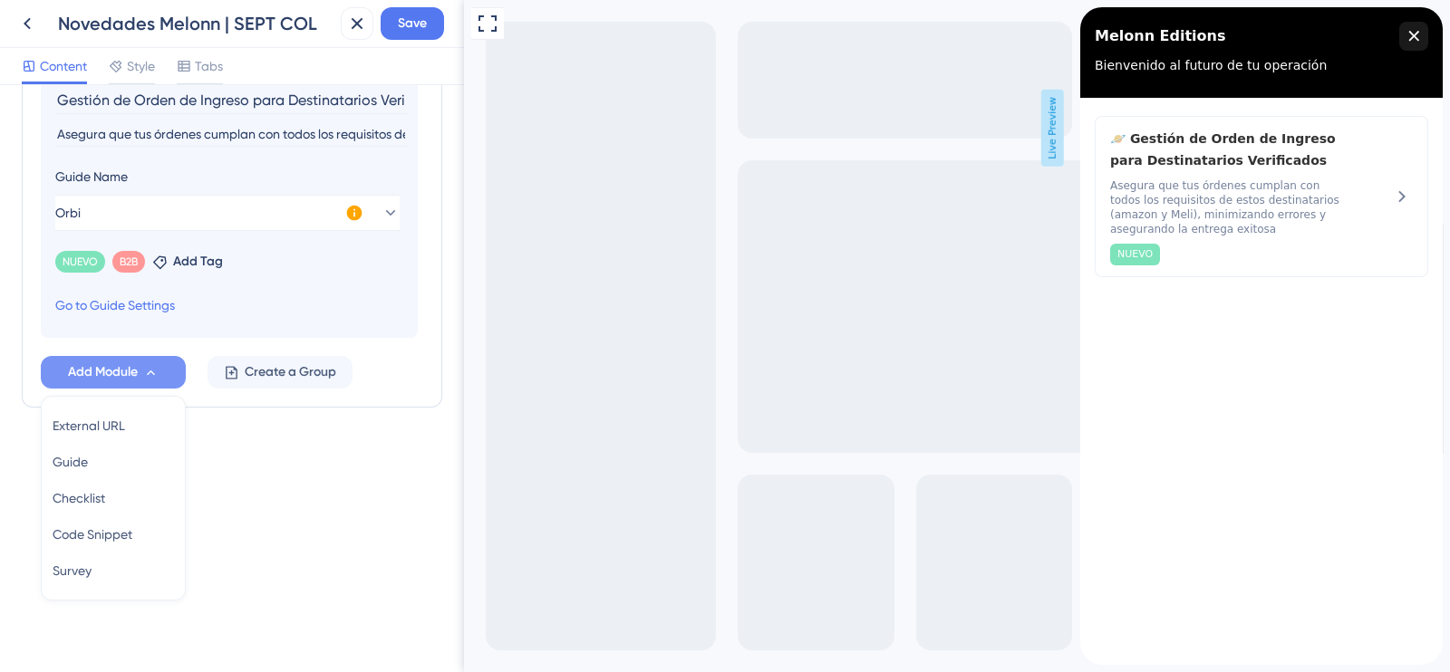
click at [227, 523] on div "Resource Center Header Title Melonn Editions 13 Melonn Editions Subtitle Bienve…" at bounding box center [232, 378] width 464 height 587
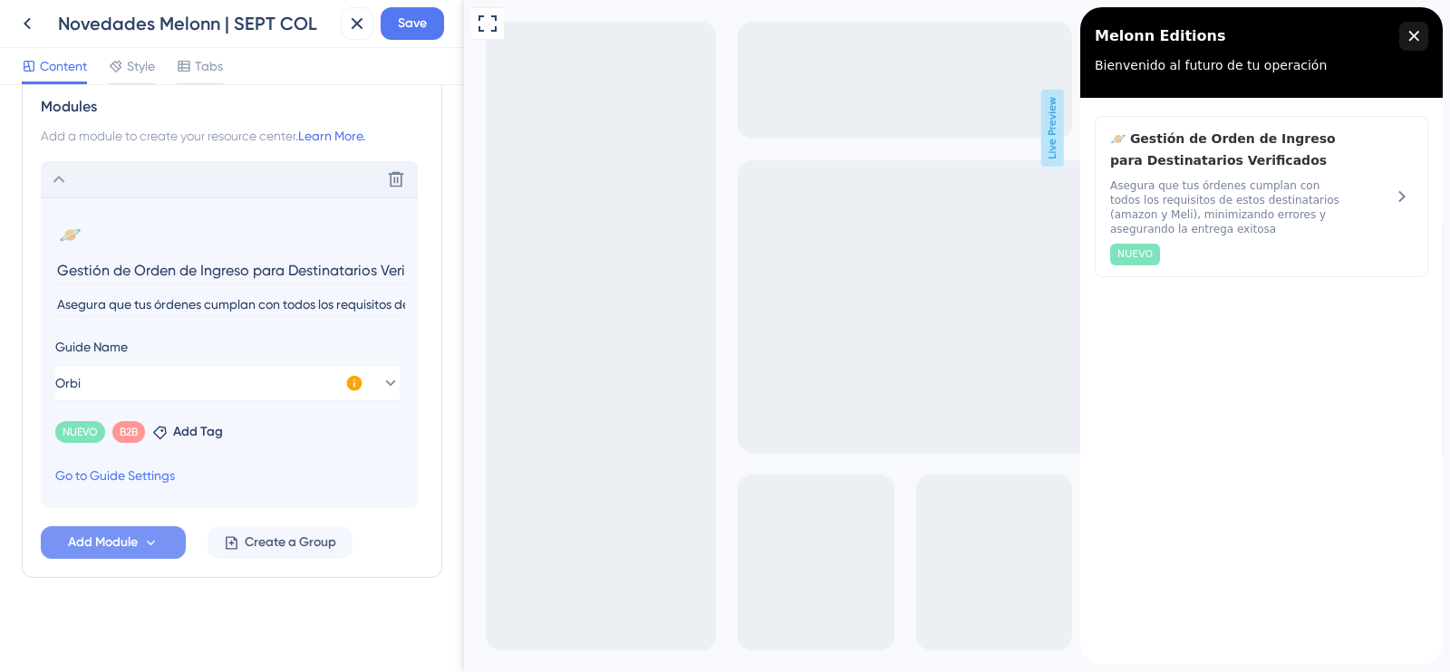
click at [280, 453] on section "🪐 Change emoji Remove emoji Gestión de Orden de Ingreso para Destinatarios Veri…" at bounding box center [229, 353] width 377 height 311
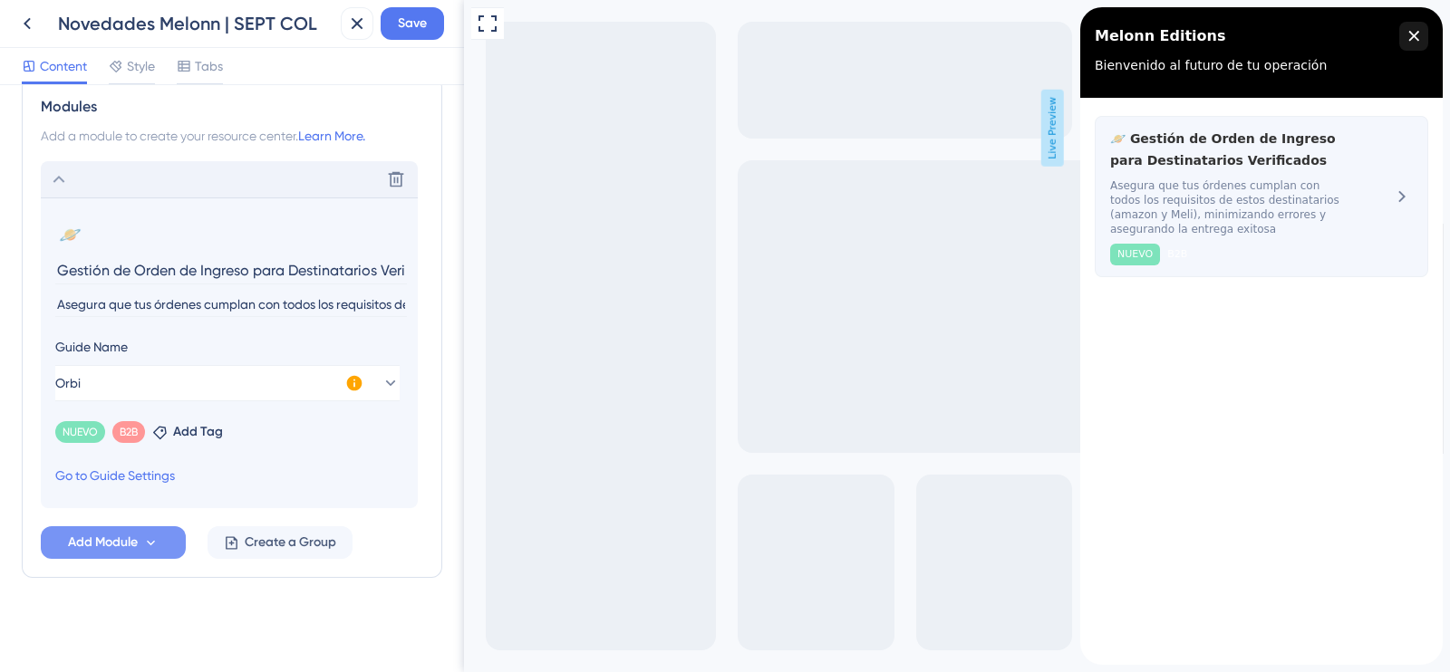
click at [1399, 203] on icon at bounding box center [1402, 197] width 22 height 22
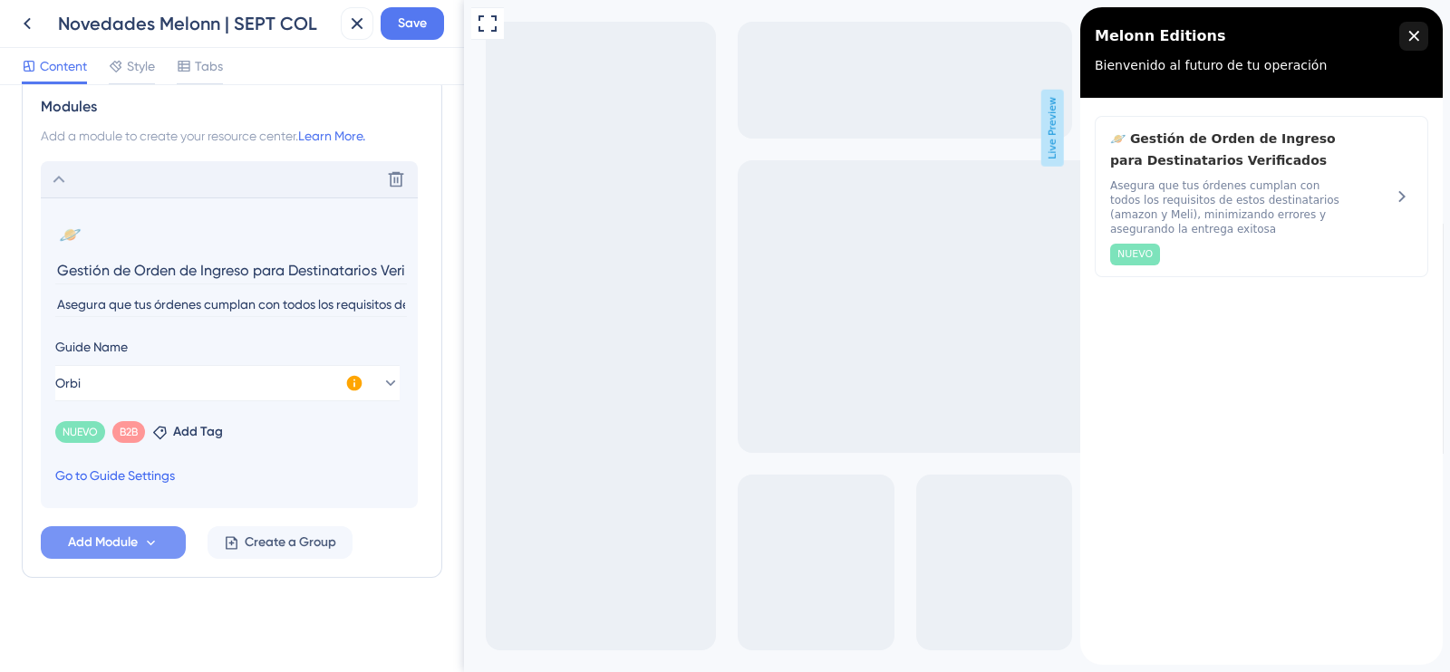
click at [119, 476] on link "Go to Guide Settings" at bounding box center [115, 476] width 120 height 22
click at [111, 64] on icon at bounding box center [116, 66] width 15 height 15
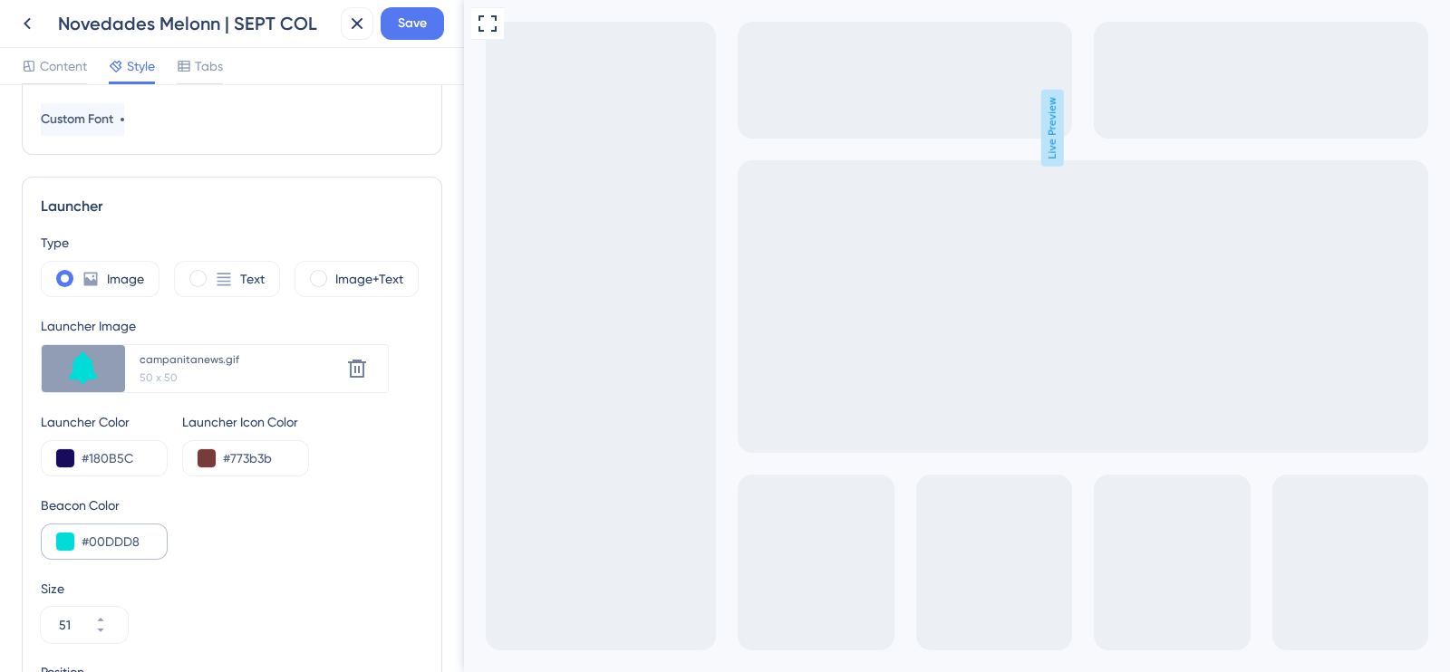
click at [83, 553] on div "#00DDD8" at bounding box center [104, 542] width 127 height 36
click at [62, 70] on span "Content" at bounding box center [63, 66] width 47 height 22
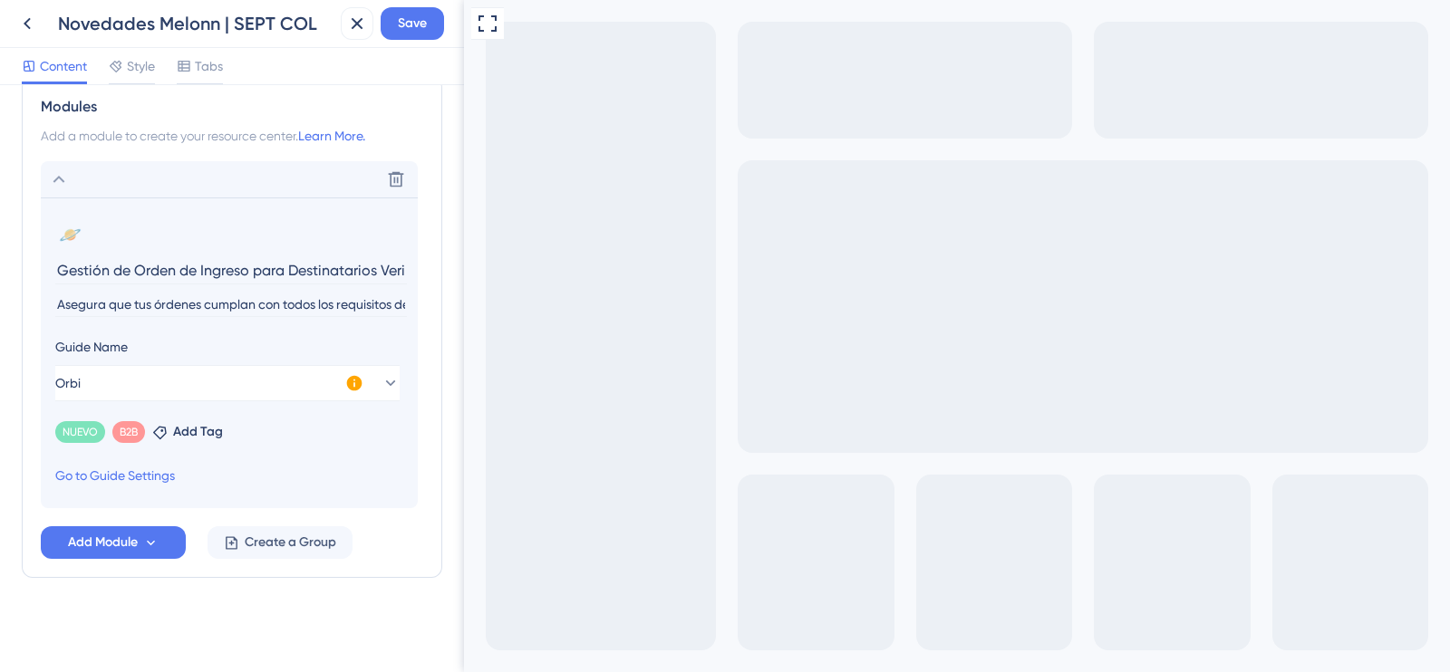
scroll to position [0, 48]
click at [209, 59] on span "Tabs" at bounding box center [209, 66] width 28 height 22
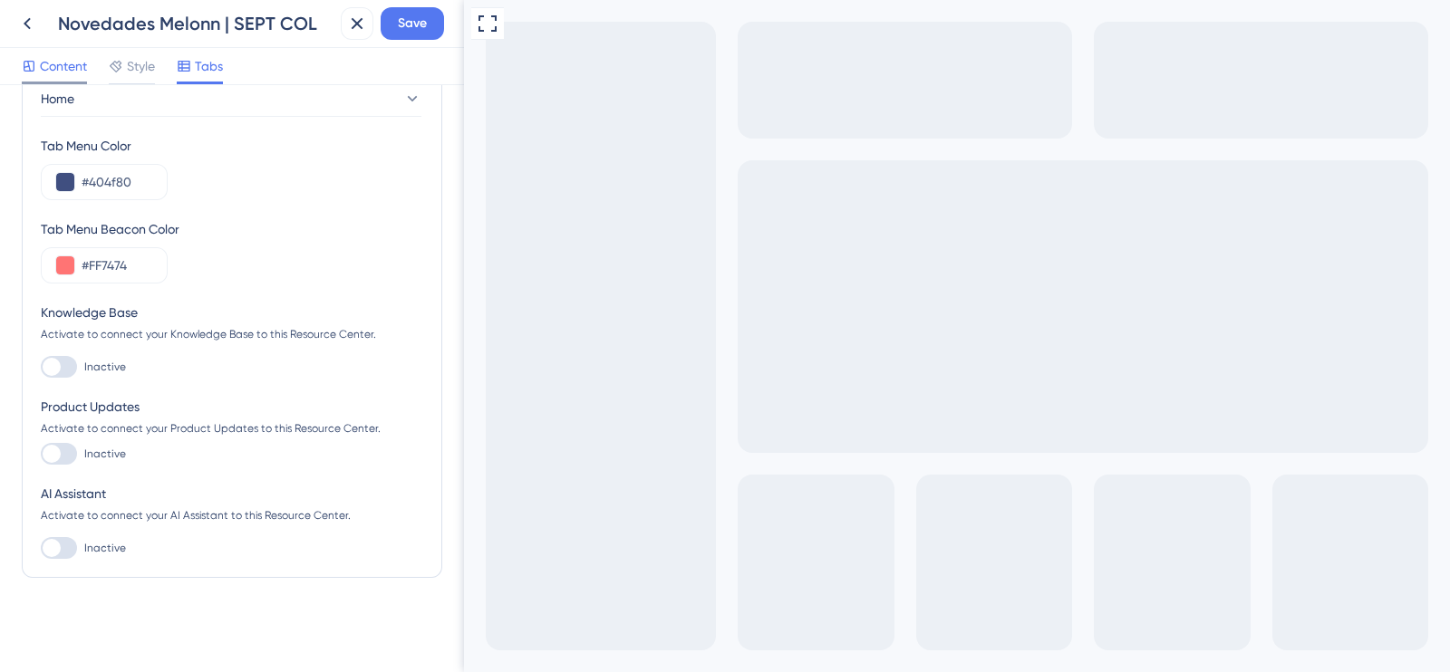
click at [63, 72] on span "Content" at bounding box center [63, 66] width 47 height 22
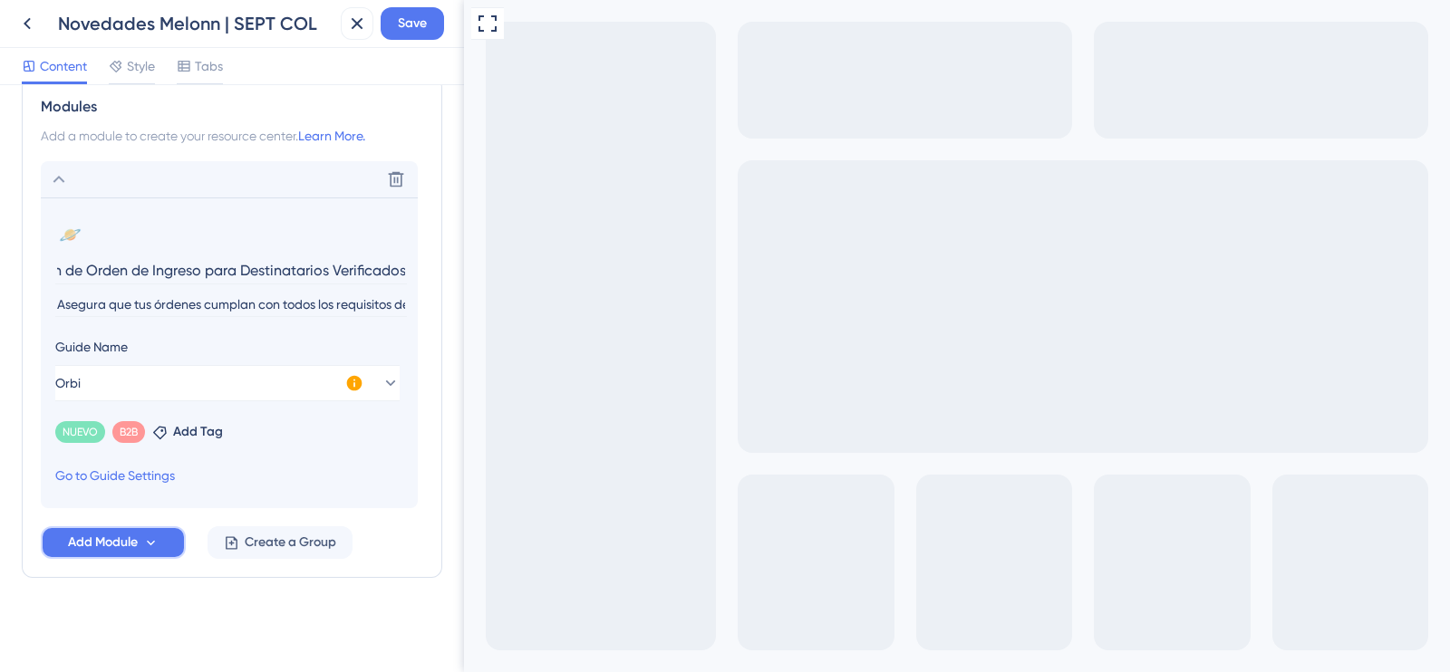
click at [97, 540] on span "Add Module" at bounding box center [103, 543] width 70 height 22
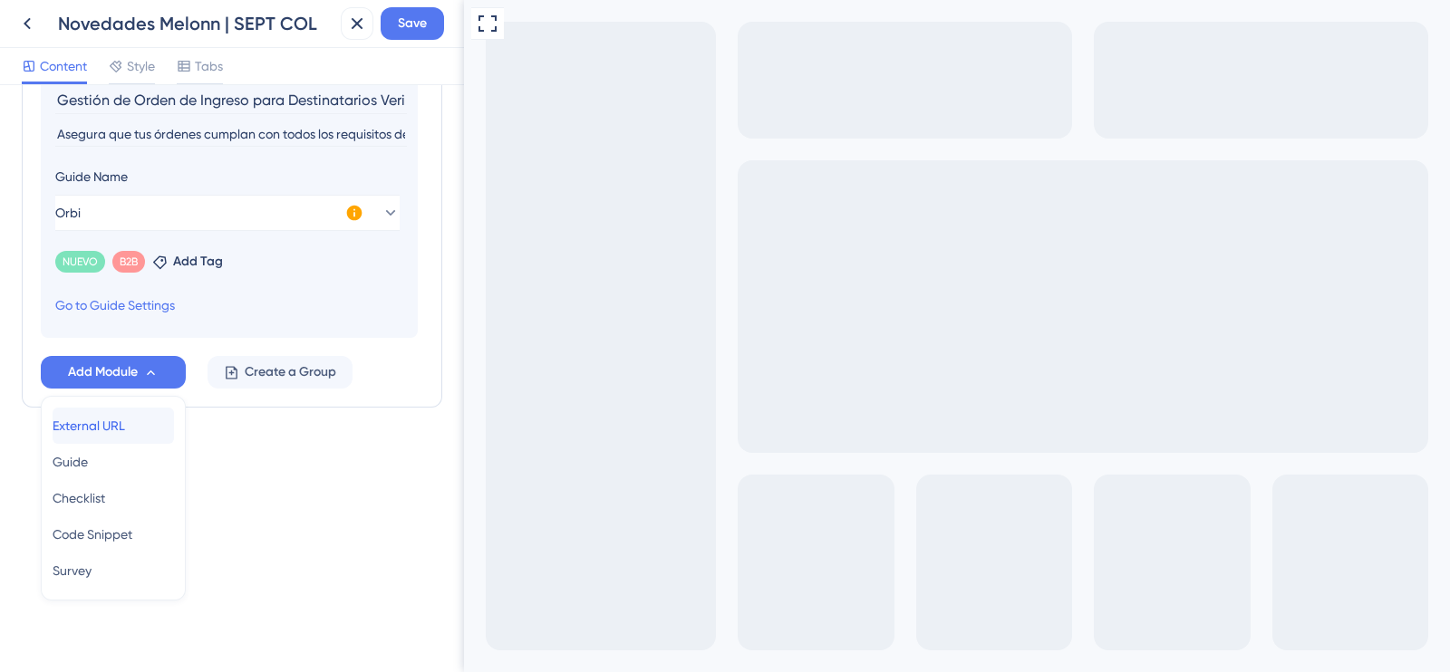
click at [140, 432] on div "External URL External URL" at bounding box center [113, 426] width 121 height 36
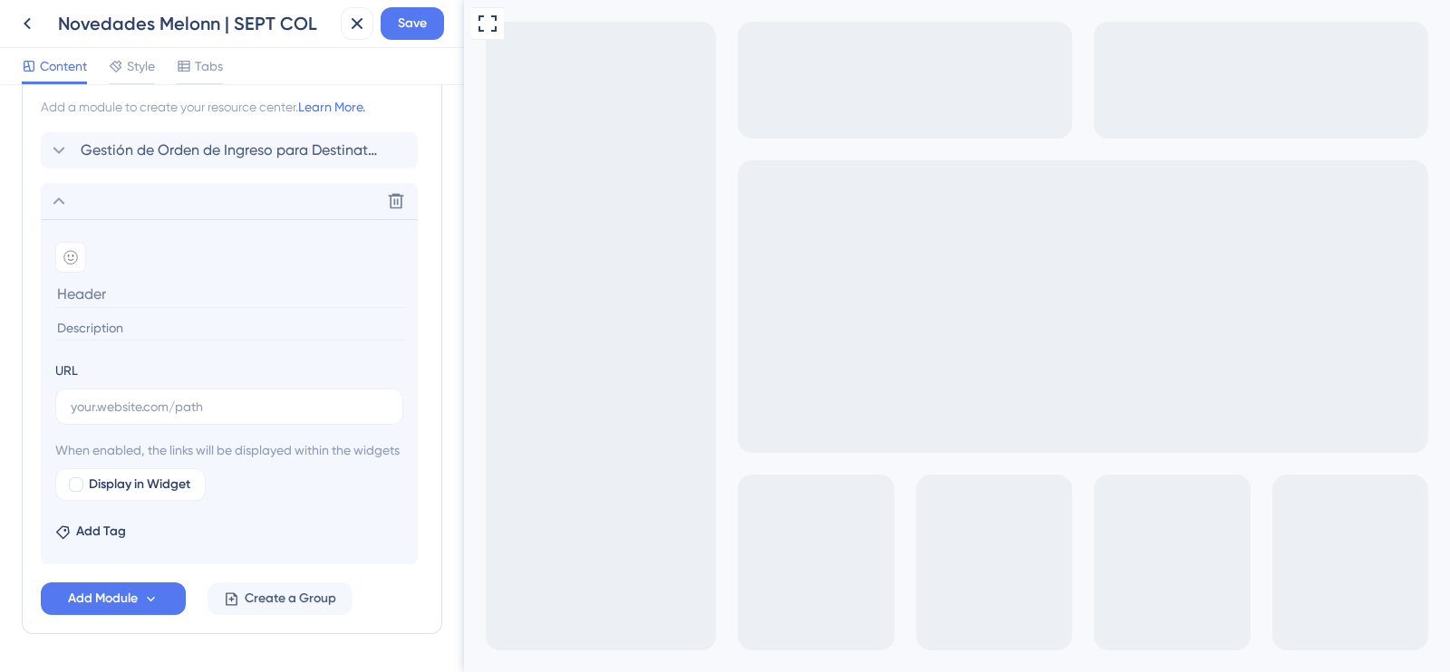
scroll to position [385, 0]
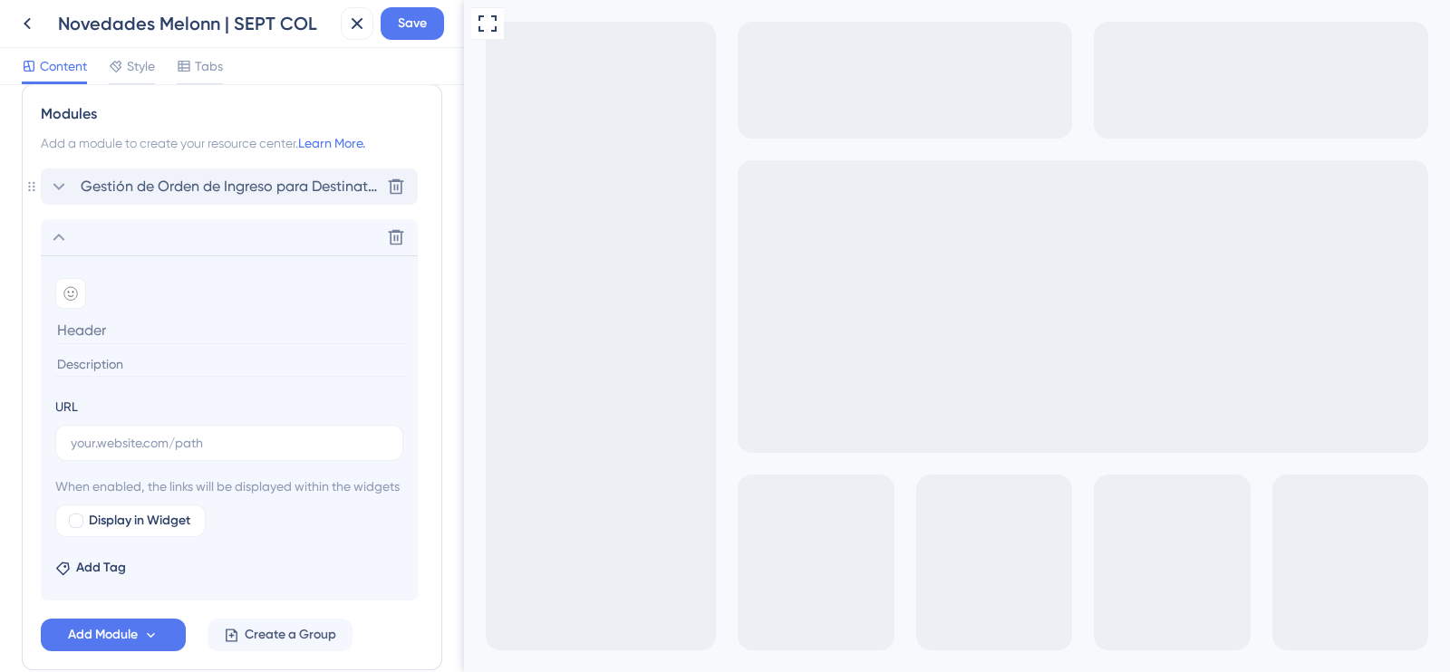
click at [131, 189] on span "Gestión de Orden de Ingreso para Destinatarios Verificados" at bounding box center [230, 187] width 299 height 22
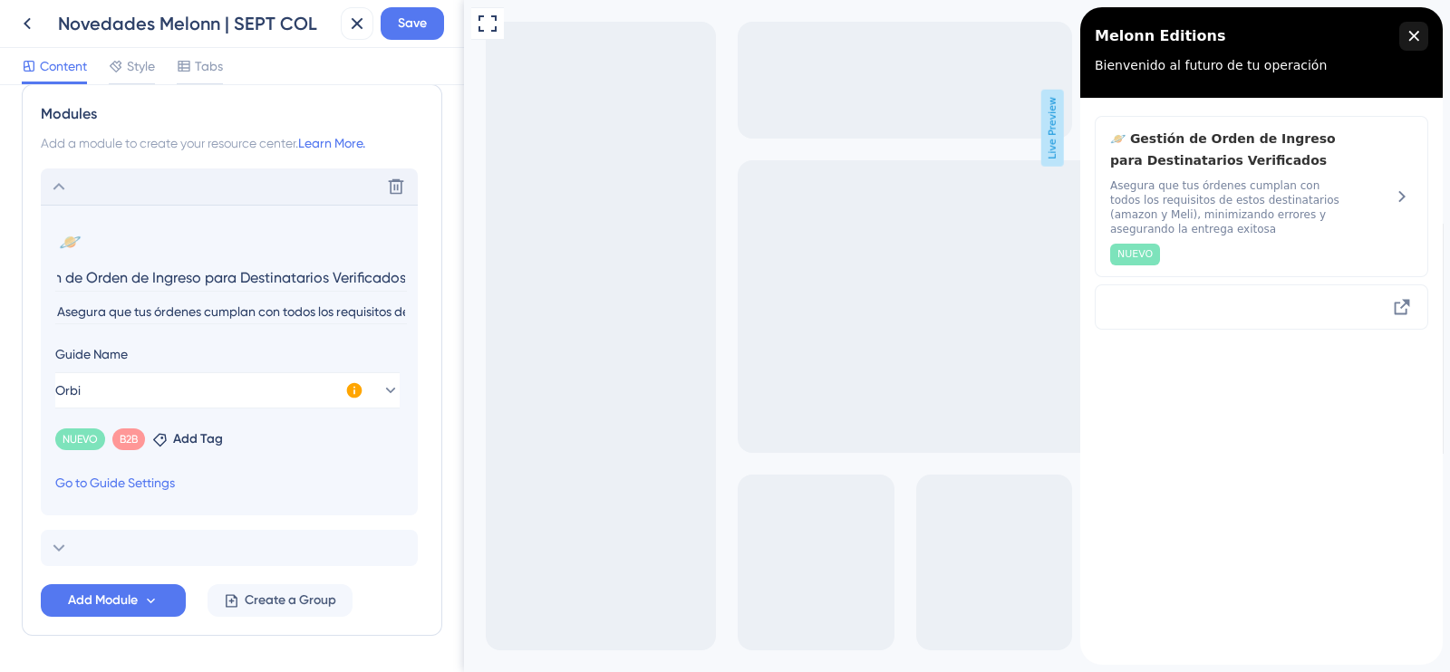
scroll to position [0, 0]
click at [153, 338] on section "🪐 Change emoji Remove emoji Gestión de Orden de Ingreso para Destinatarios Veri…" at bounding box center [229, 360] width 377 height 311
click at [176, 271] on input "Gestión de Orden de Ingreso para Destinatarios Verificados" at bounding box center [231, 278] width 352 height 28
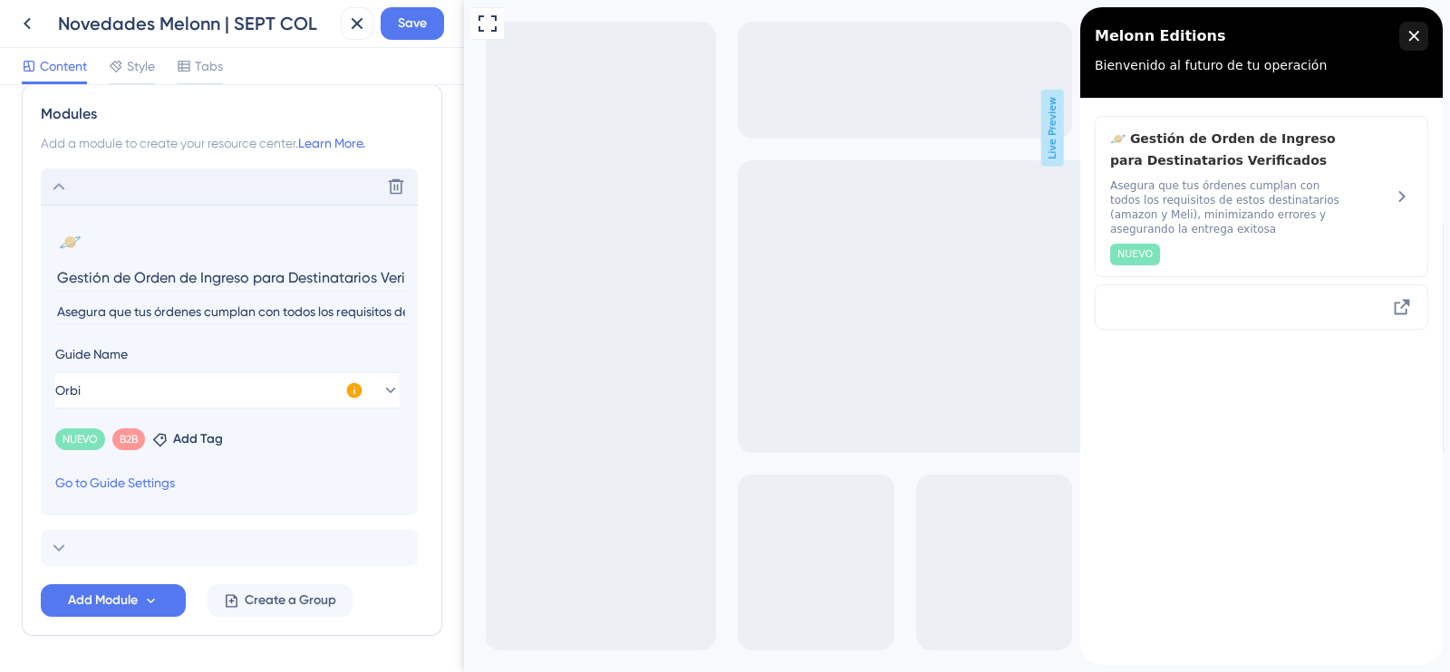
click at [177, 269] on input "Gestión de Orden de Ingreso para Destinatarios Verificados" at bounding box center [231, 278] width 352 height 28
click at [63, 537] on icon at bounding box center [59, 548] width 22 height 22
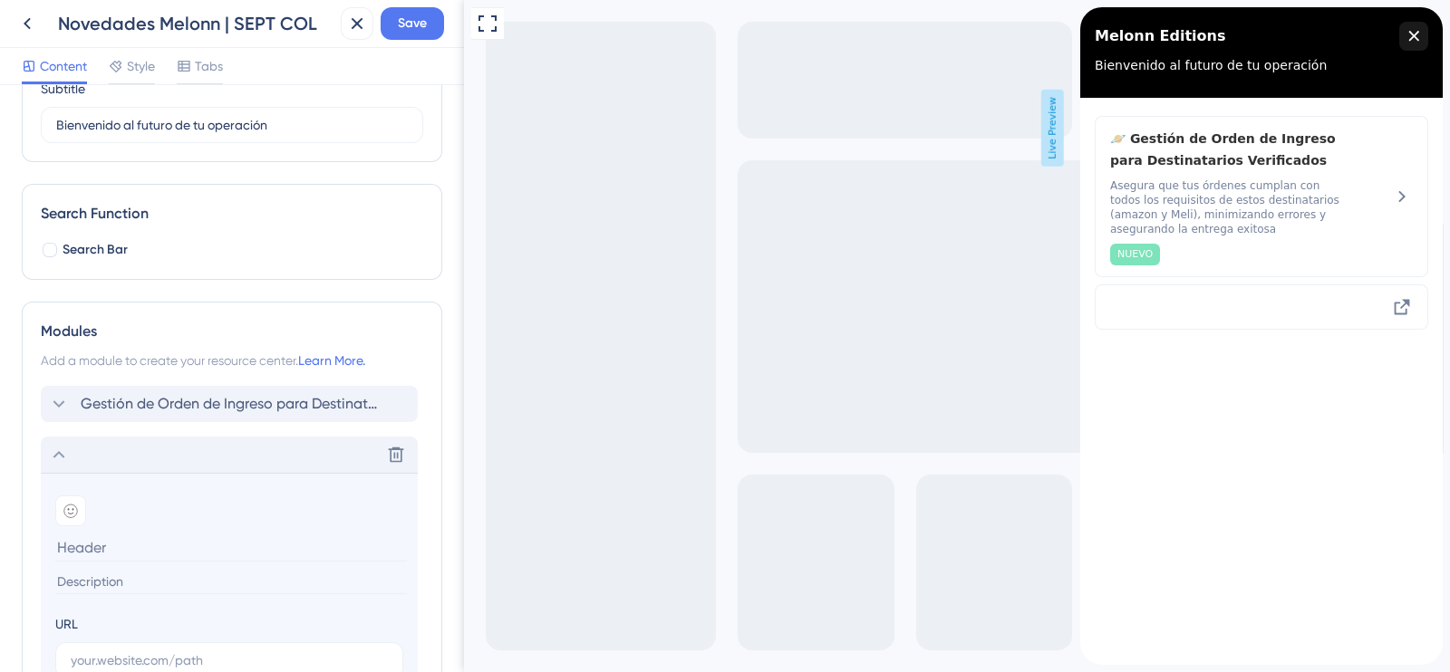
scroll to position [159, 0]
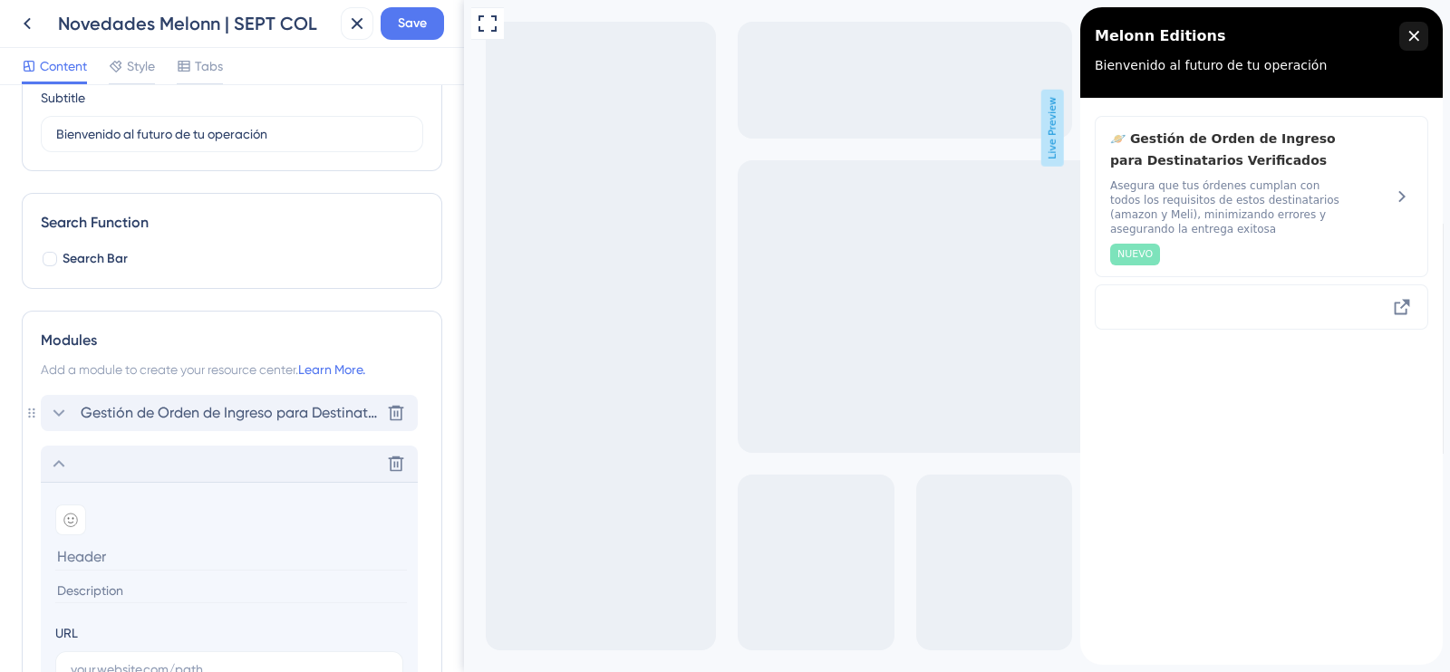
click at [97, 412] on span "Gestión de Orden de Ingreso para Destinatarios Verificados" at bounding box center [230, 413] width 299 height 22
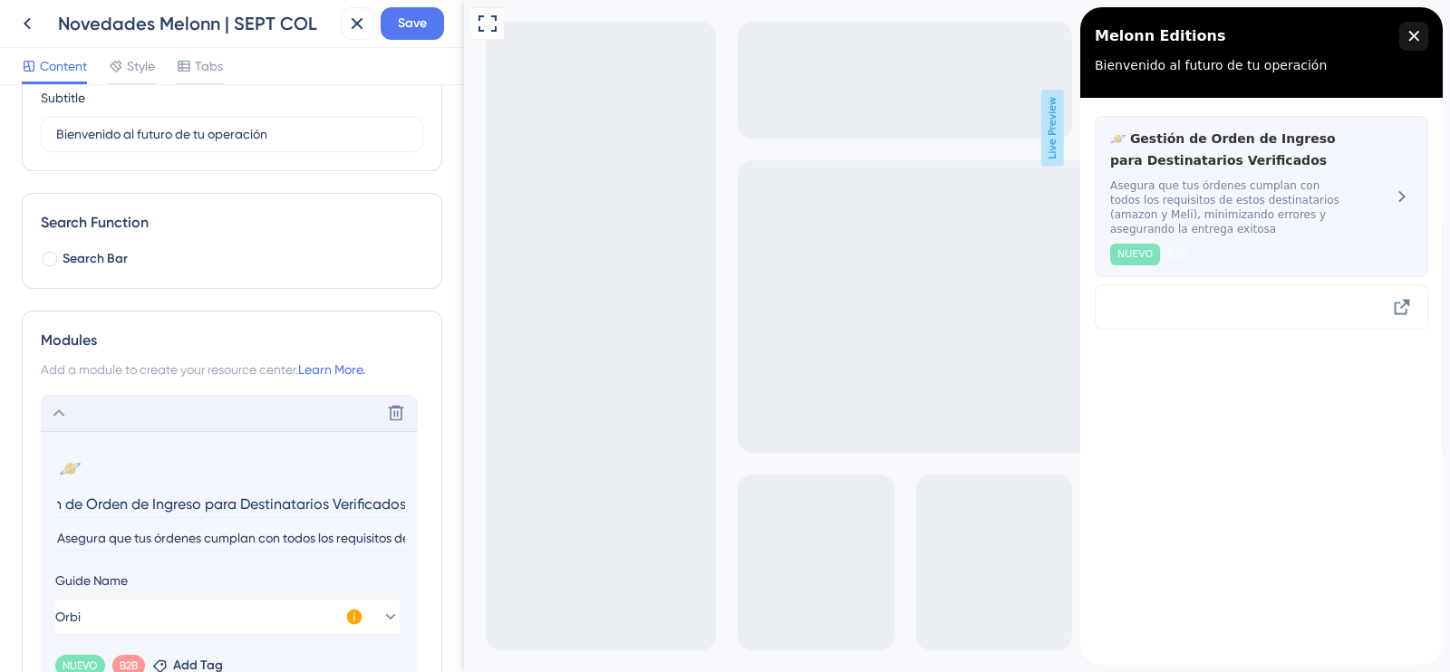
scroll to position [0, 0]
drag, startPoint x: 1258, startPoint y: 158, endPoint x: 1125, endPoint y: 141, distance: 134.2
click at [1125, 141] on span "🪐 Gestión de Orden de Ingreso para Destinatarios Verificados" at bounding box center [1231, 150] width 242 height 44
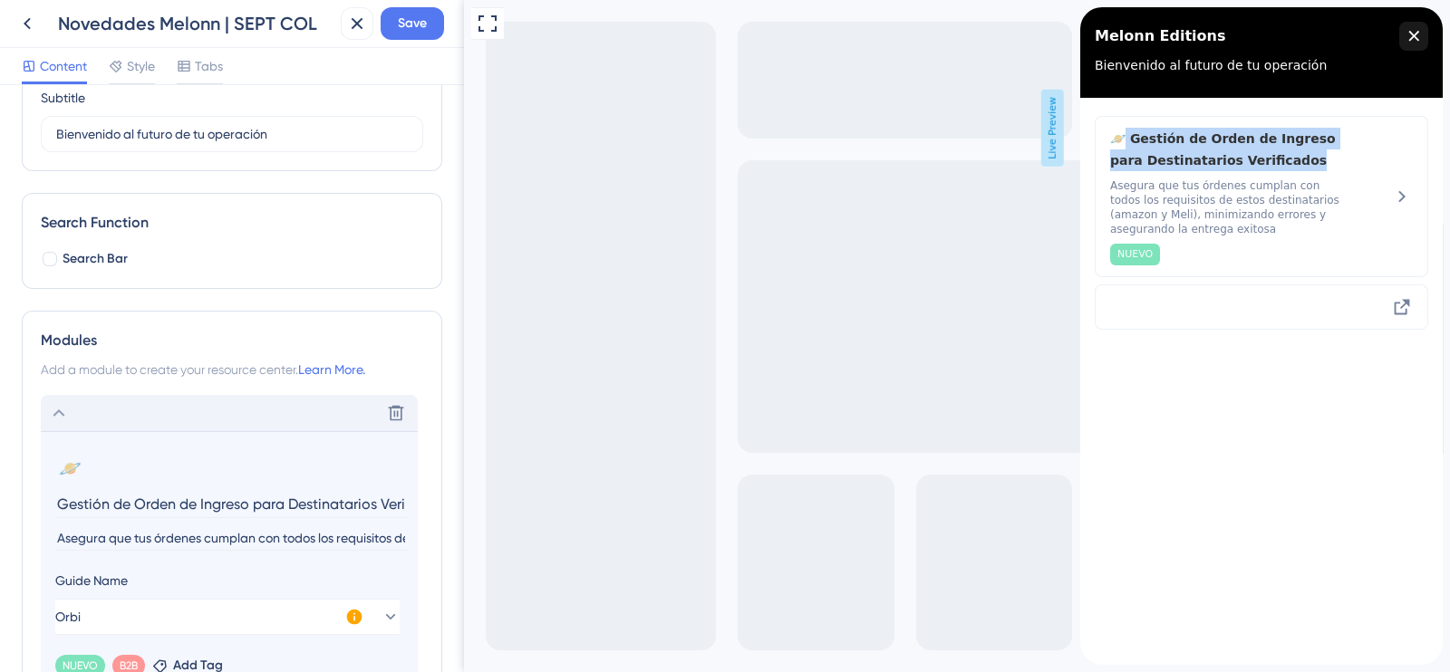
copy span "Gestión de Orden de Ingreso para Destinatarios Verificados"
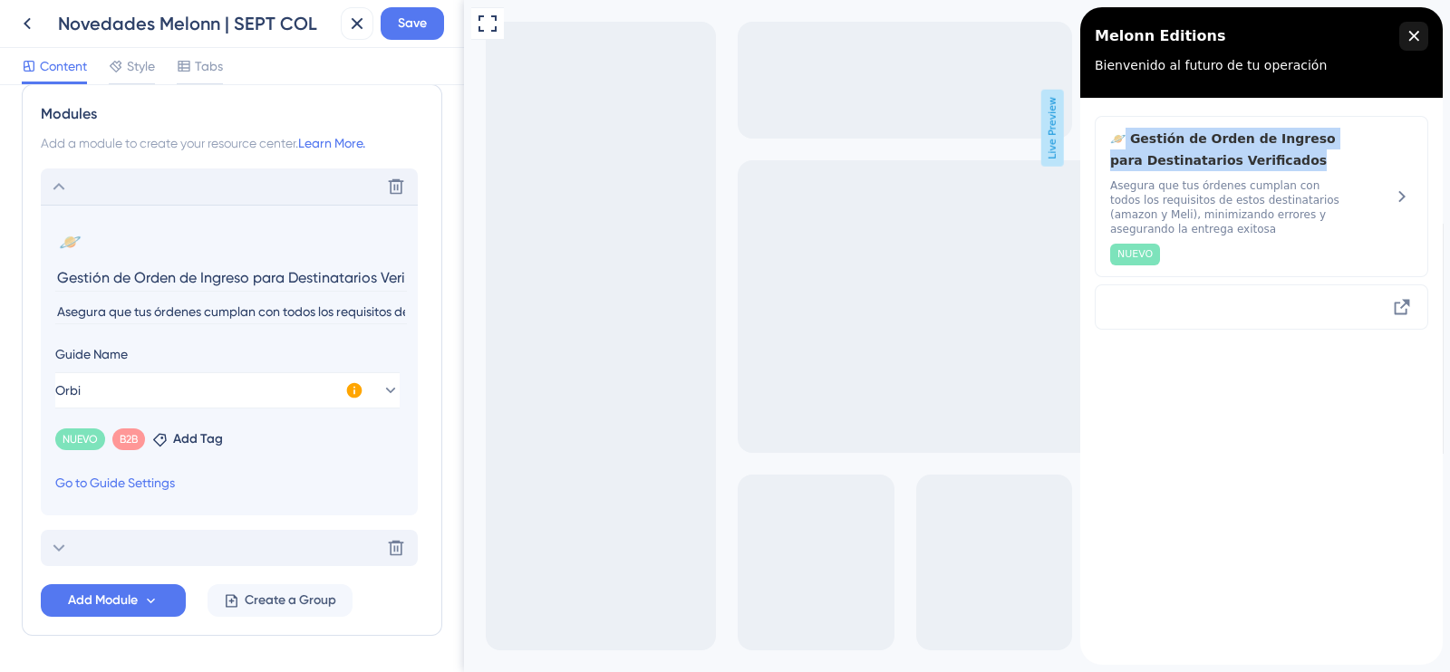
scroll to position [443, 0]
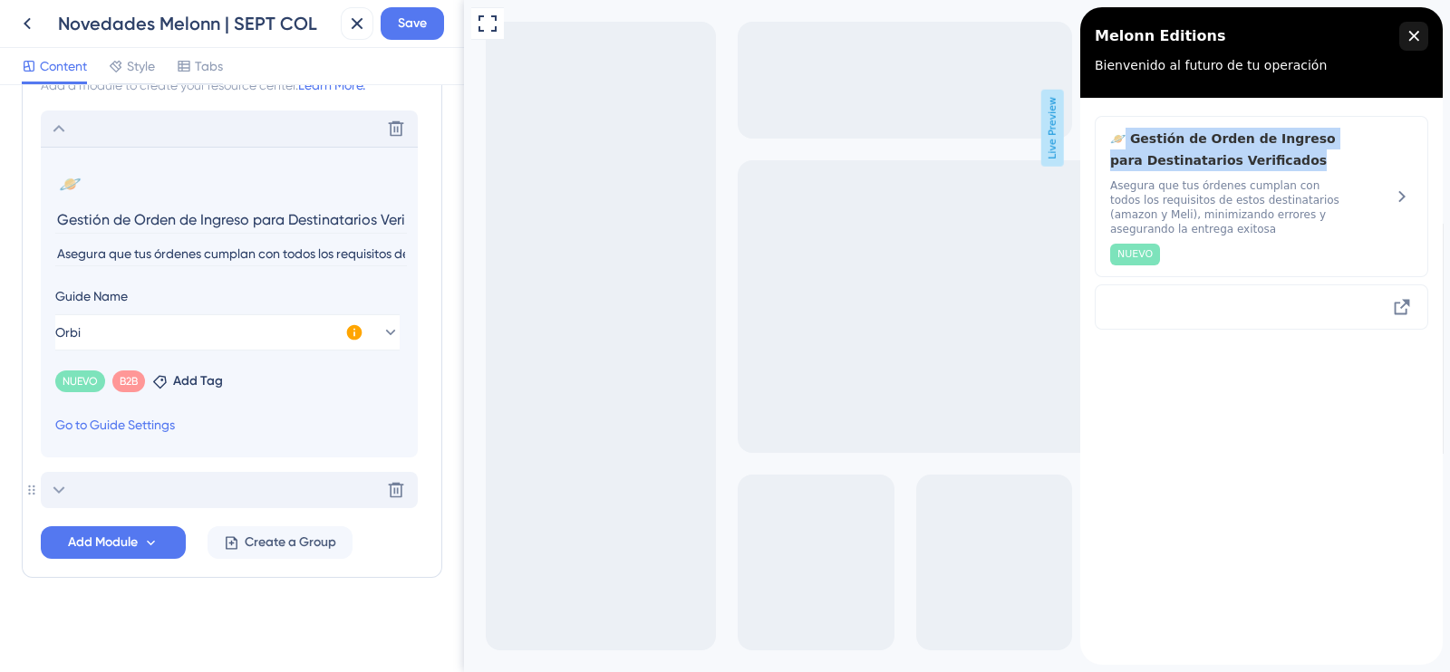
click at [168, 494] on div "Delete" at bounding box center [229, 490] width 377 height 36
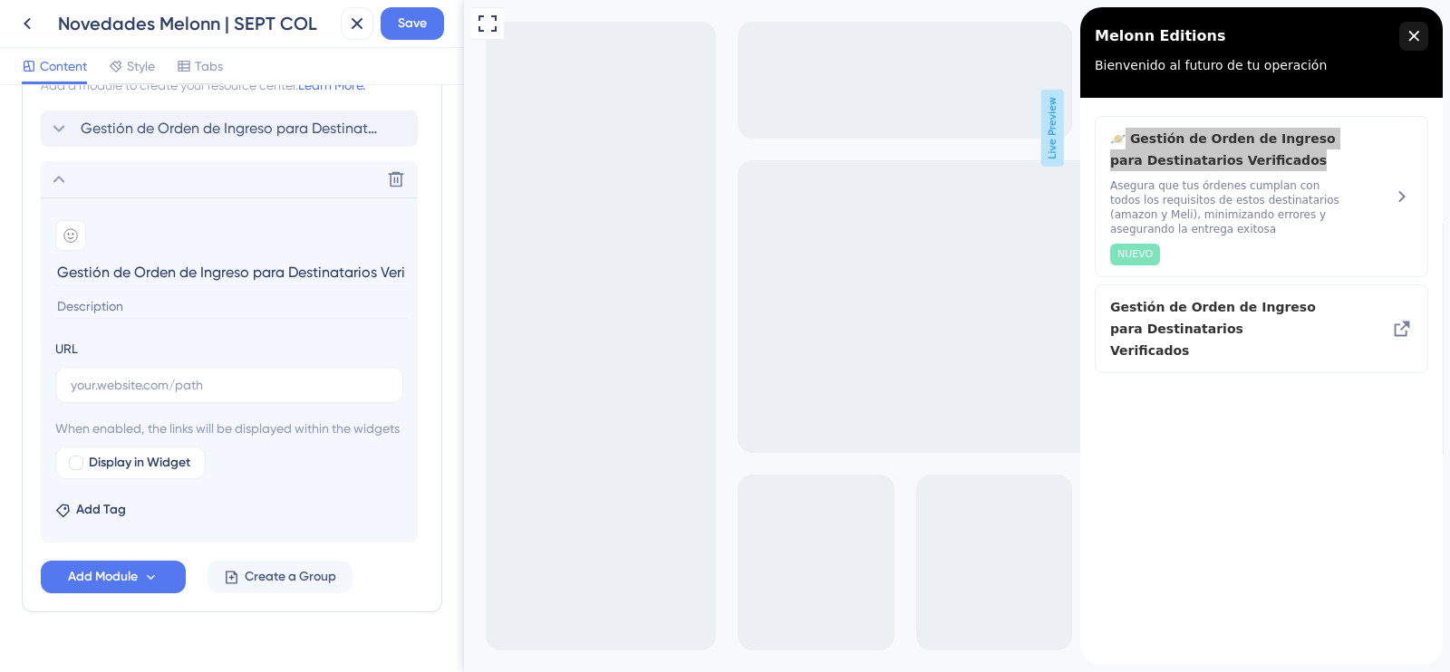
scroll to position [0, 52]
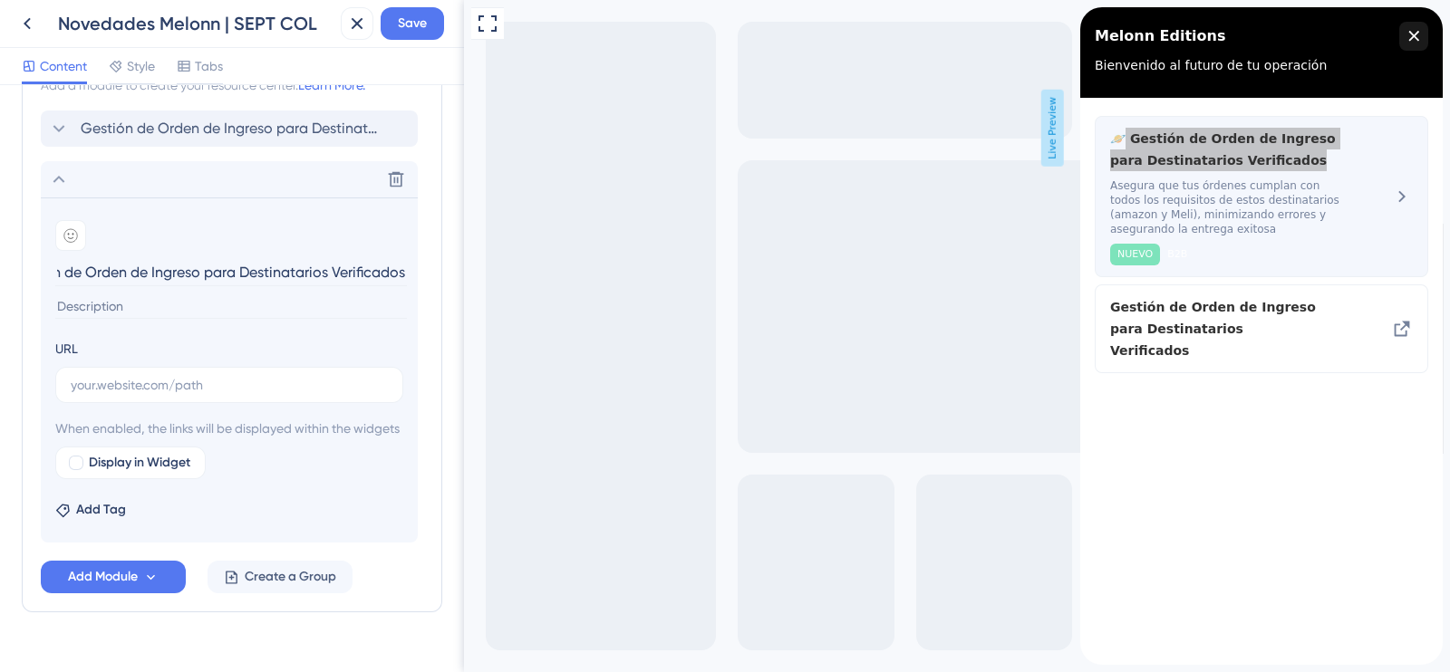
type input "Gestión de Orden de Ingreso para Destinatarios Verificados"
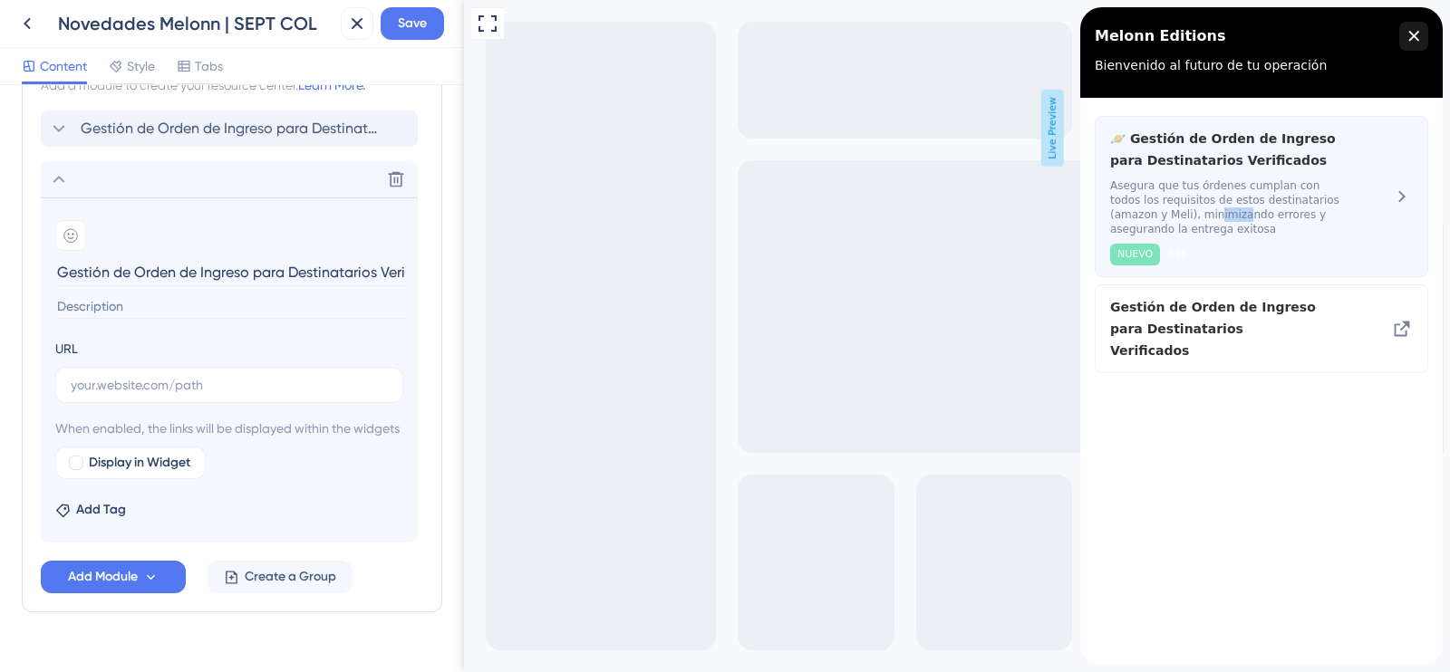
drag, startPoint x: 1150, startPoint y: 221, endPoint x: 1126, endPoint y: 214, distance: 24.7
click at [1126, 212] on span "Asegura que tus órdenes cumplan con todos los requisitos de estos destinatarios…" at bounding box center [1231, 208] width 242 height 58
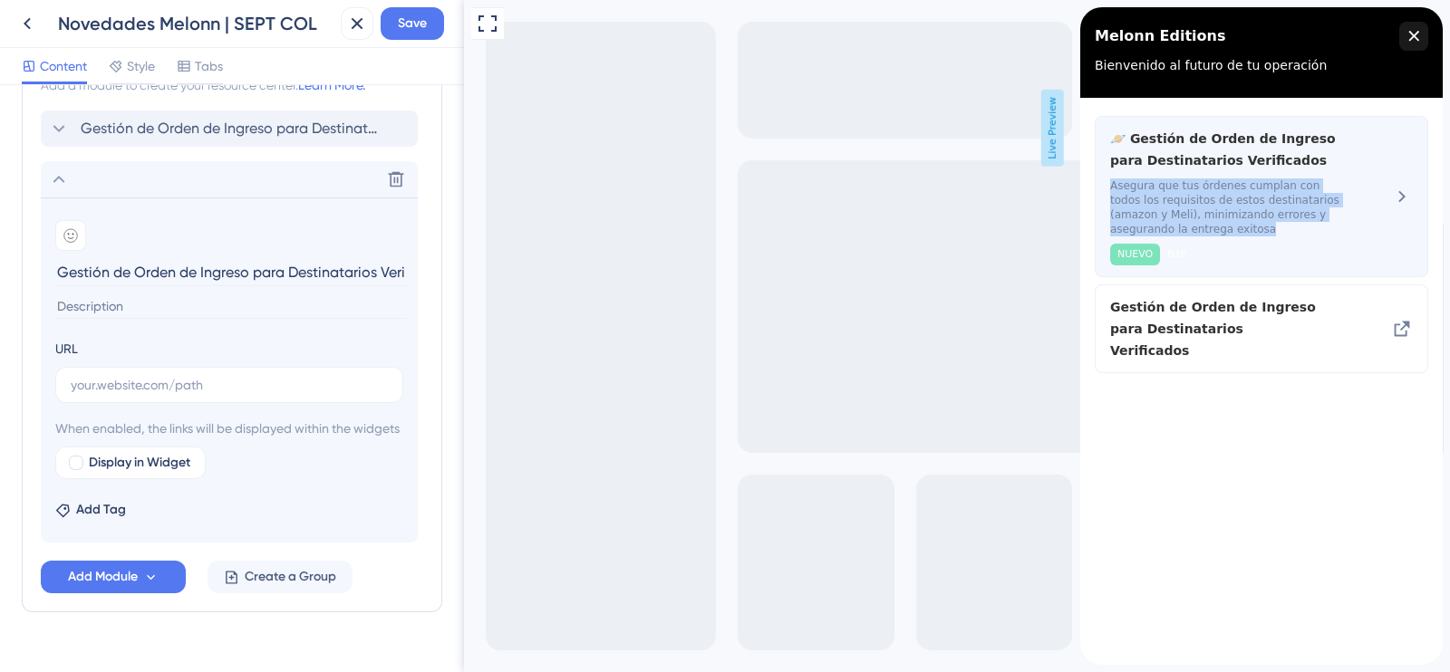
drag, startPoint x: 1145, startPoint y: 228, endPoint x: 1107, endPoint y: 187, distance: 55.8
click at [1107, 187] on div "🪐 Gestión de Orden de Ingreso para Destinatarios Verificados Asegura que tus ór…" at bounding box center [1262, 196] width 334 height 161
copy span "Asegura que tus órdenes cumplan con todos los requisitos de estos destinatarios…"
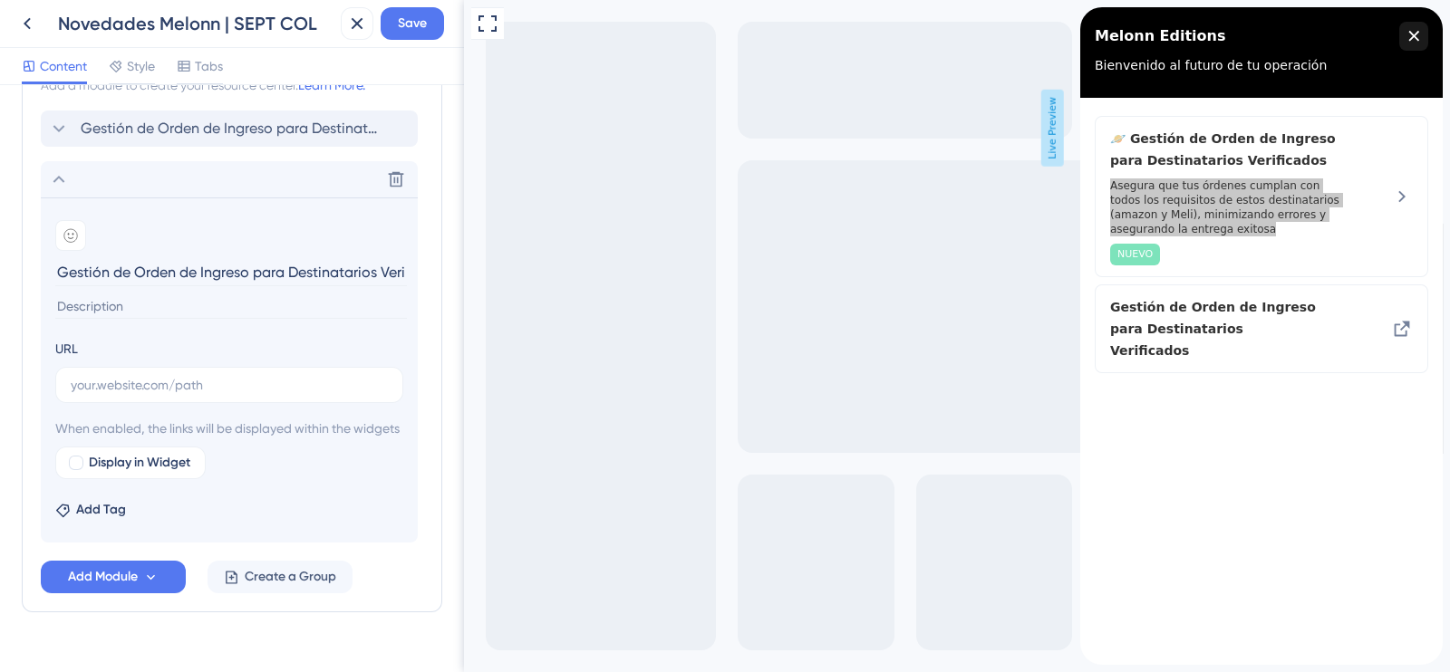
click at [110, 301] on input at bounding box center [231, 307] width 352 height 24
paste input "Asegura que tus órdenes cumplan con todos los requisitos de estos destinatarios…"
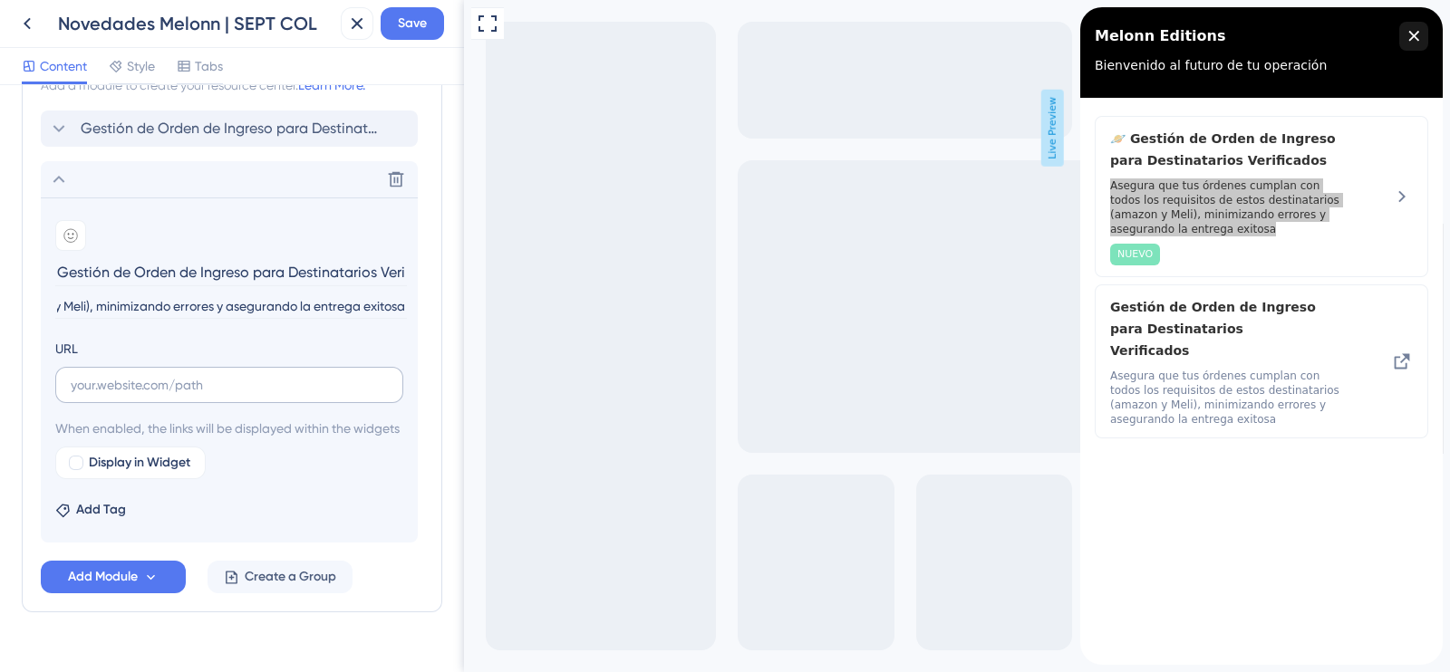
type input "Asegura que tus órdenes cumplan con todos los requisitos de estos destinatarios…"
click at [138, 382] on input "text" at bounding box center [229, 385] width 317 height 20
paste input "[URL][DOMAIN_NAME][PERSON_NAME]"
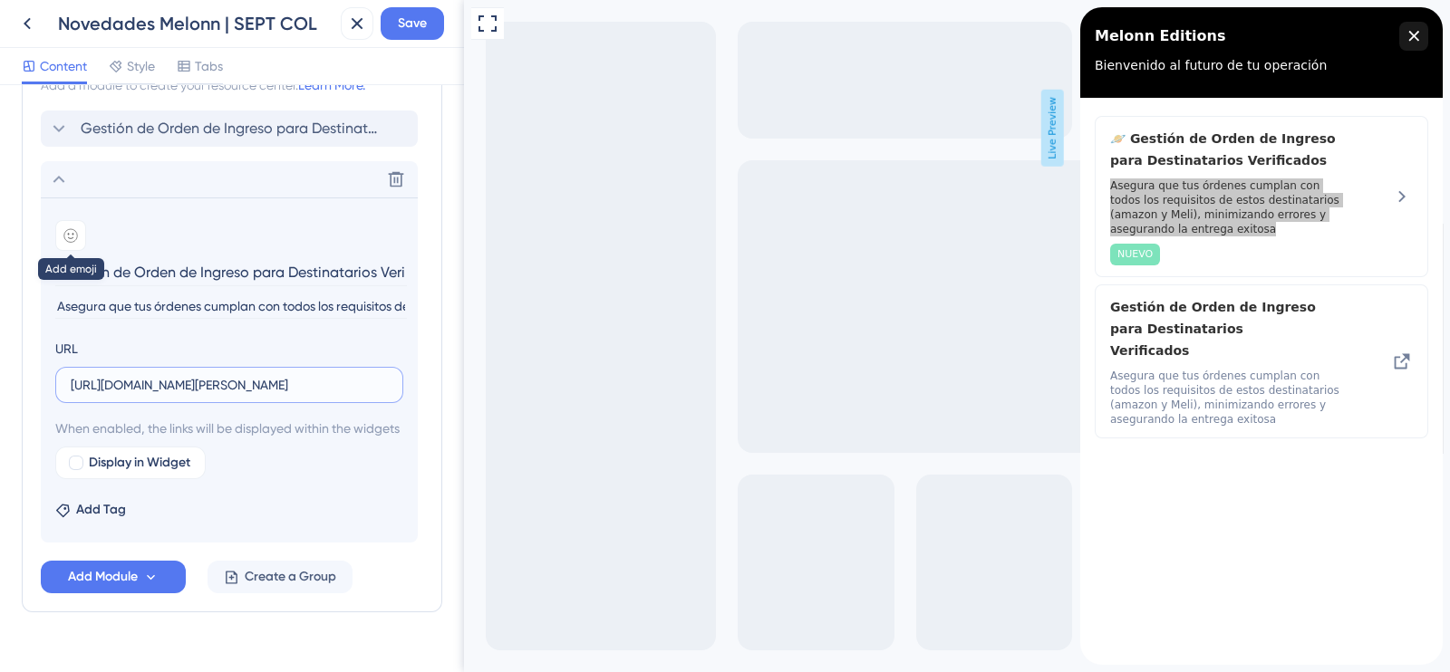
type input "[URL][DOMAIN_NAME][PERSON_NAME]"
click at [78, 241] on div at bounding box center [70, 235] width 31 height 31
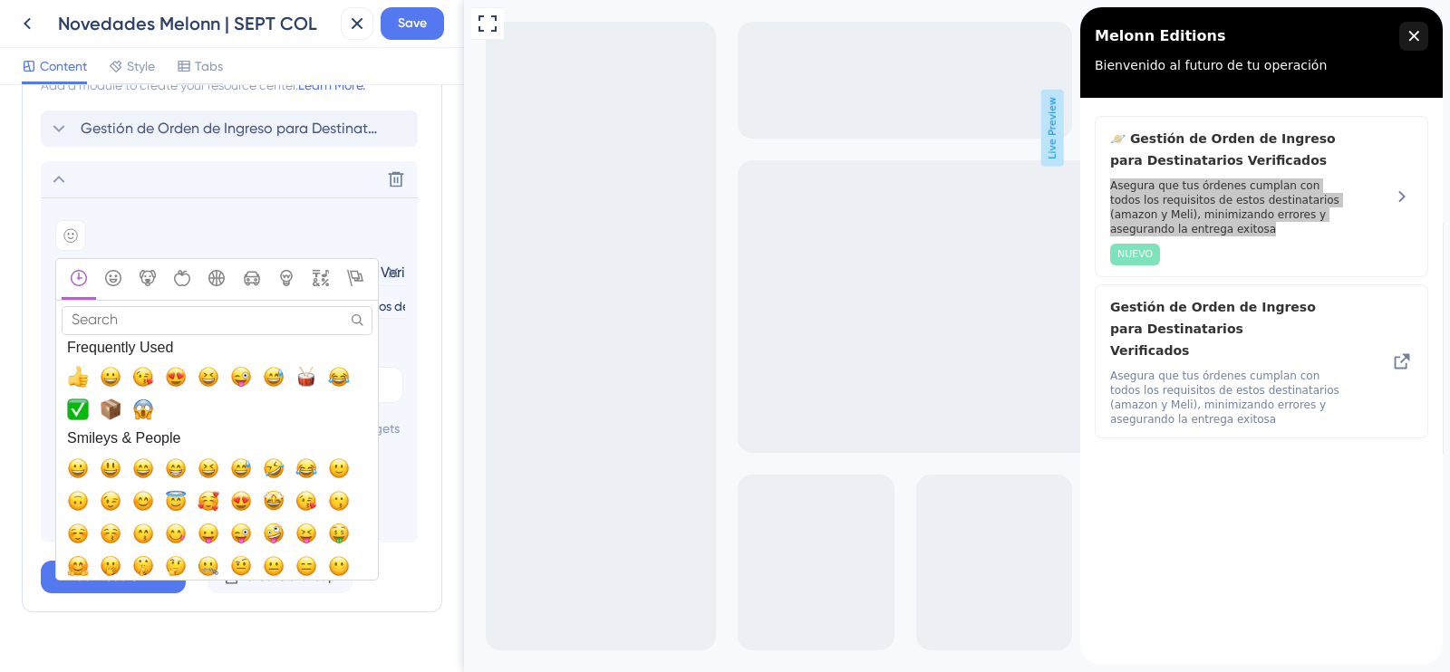
click at [129, 314] on input "Search" at bounding box center [217, 320] width 311 height 28
click at [111, 414] on span "📦, package" at bounding box center [111, 410] width 22 height 22
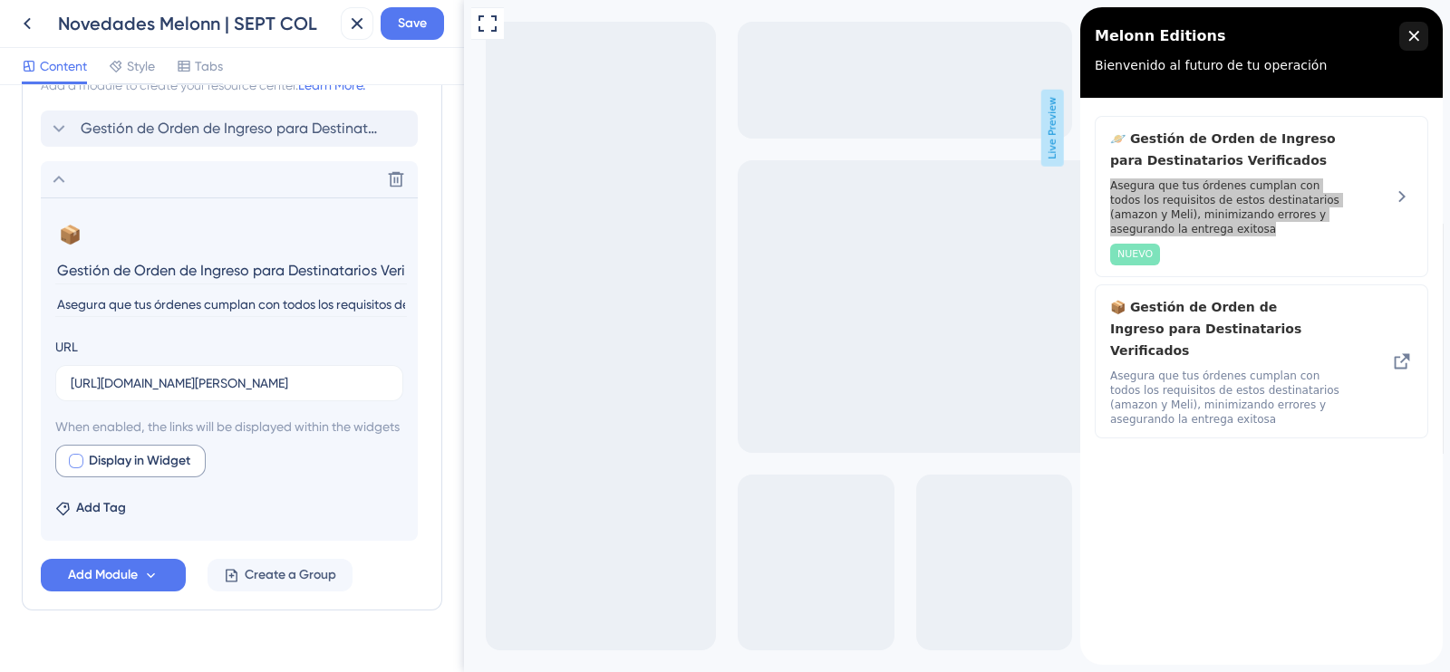
click at [73, 469] on div at bounding box center [76, 461] width 15 height 15
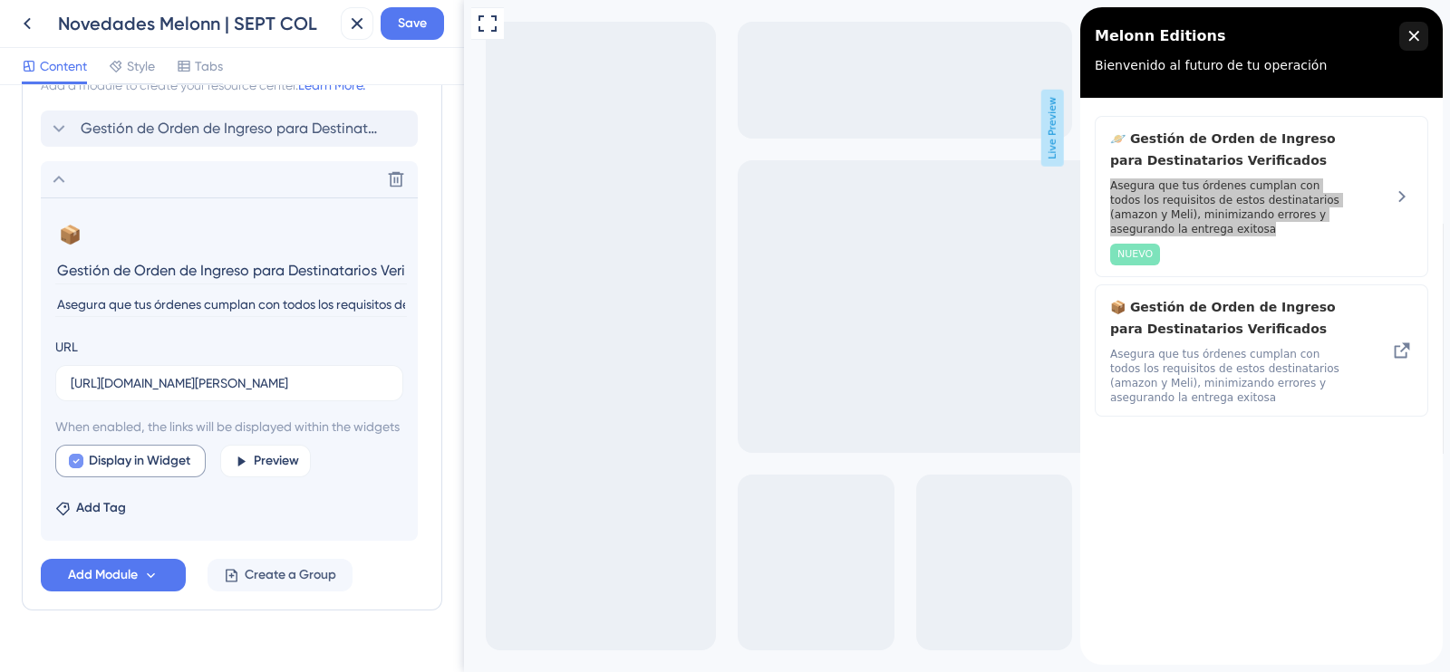
click at [73, 469] on icon at bounding box center [76, 461] width 7 height 15
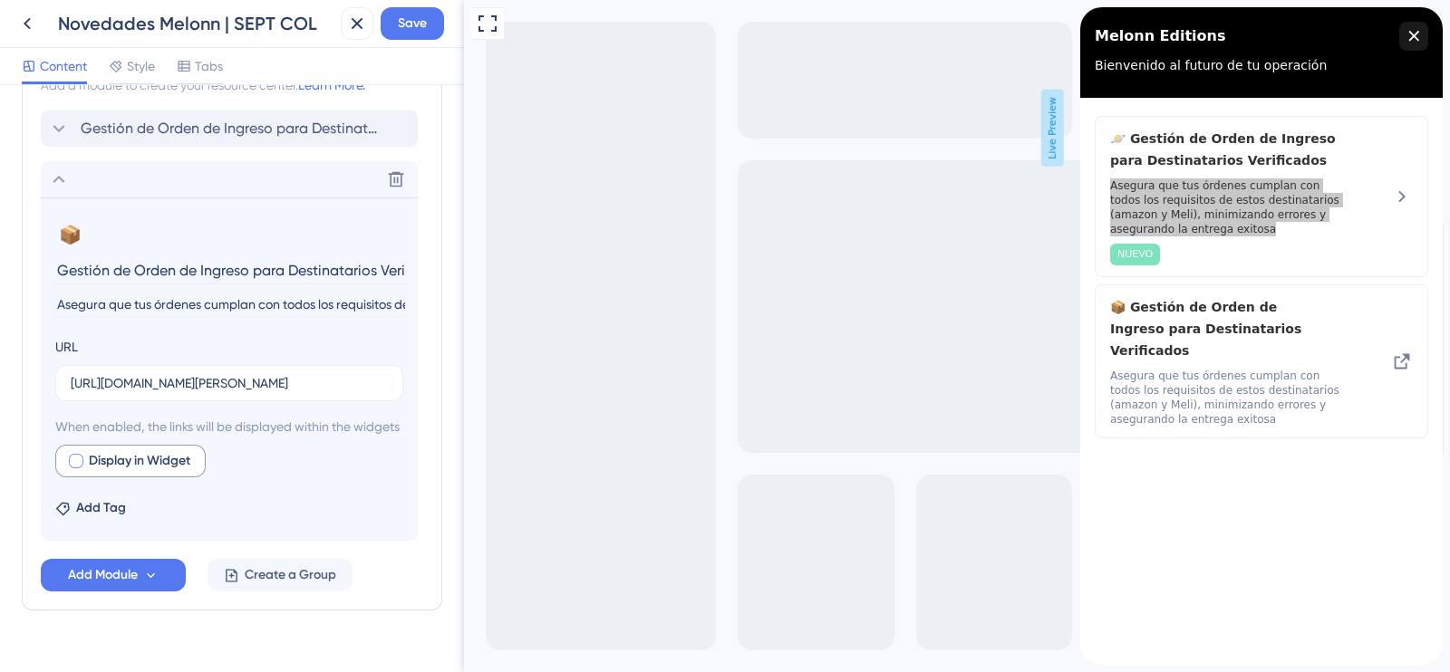
click at [73, 469] on div at bounding box center [76, 461] width 15 height 15
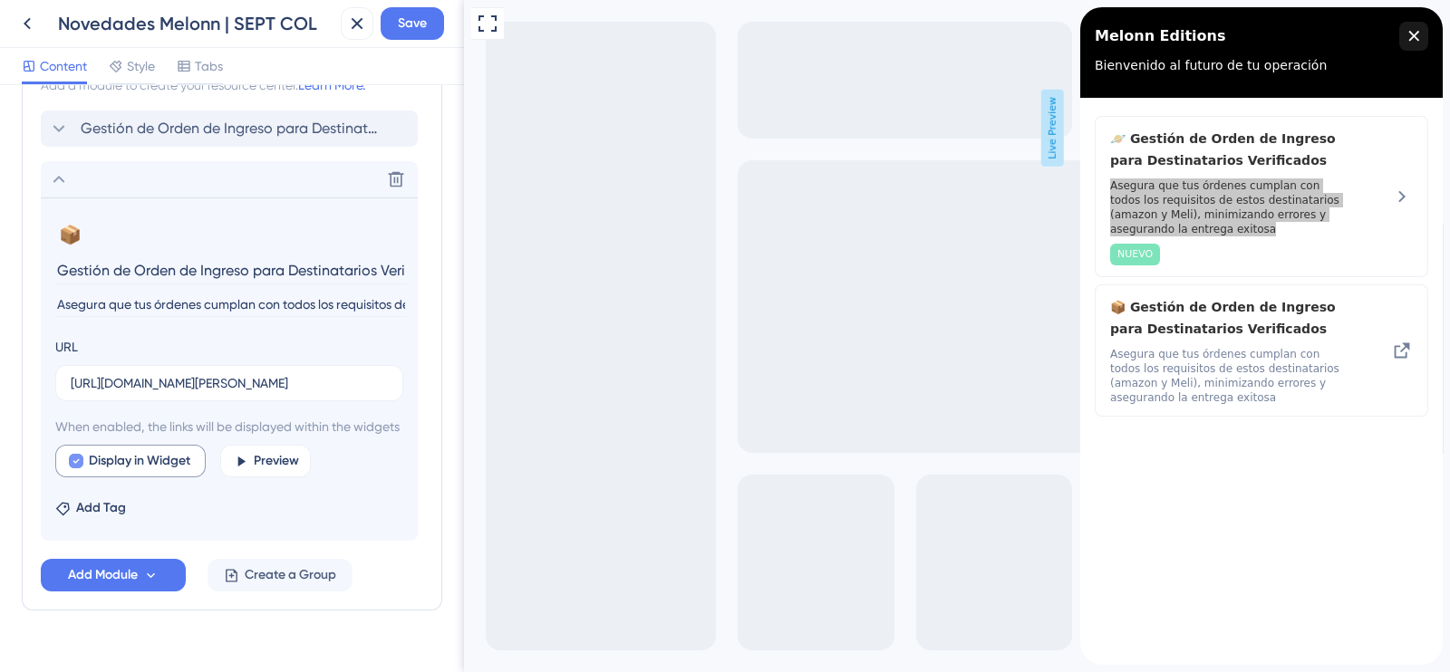
click at [73, 469] on icon at bounding box center [76, 461] width 7 height 15
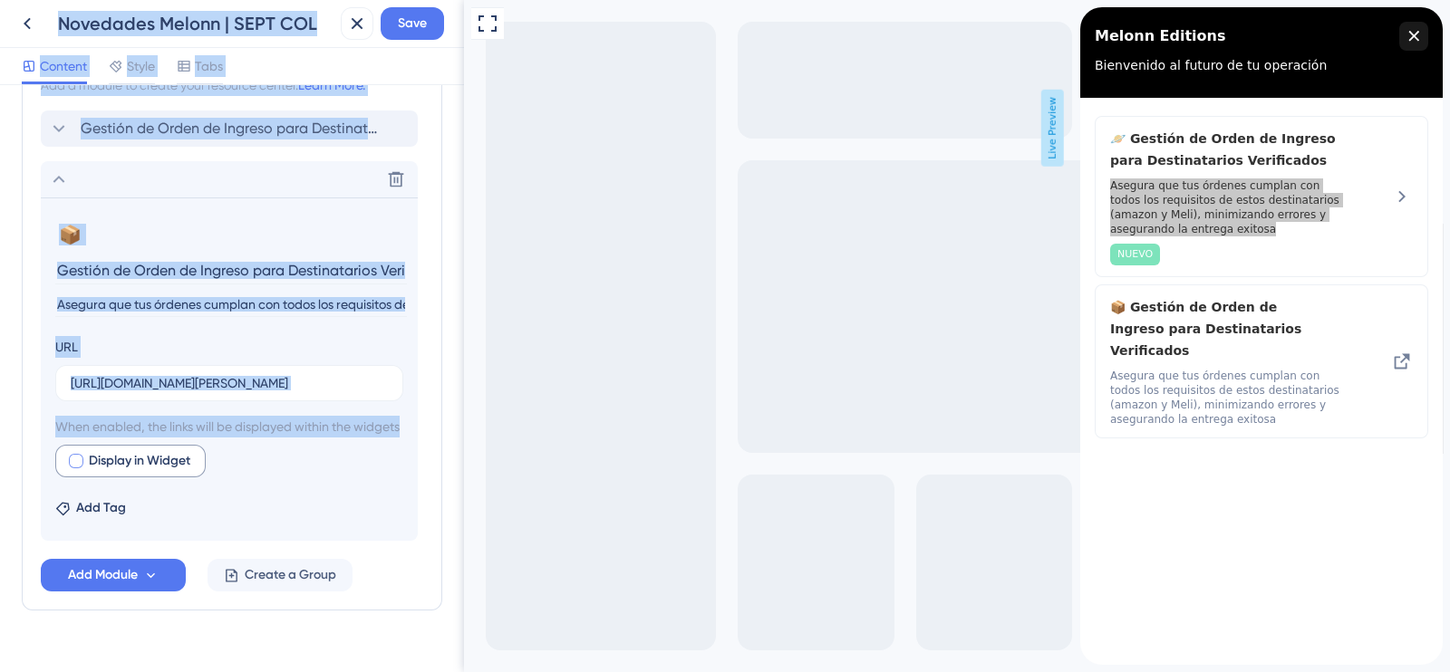
click at [73, 469] on div at bounding box center [76, 461] width 15 height 15
checkbox input "true"
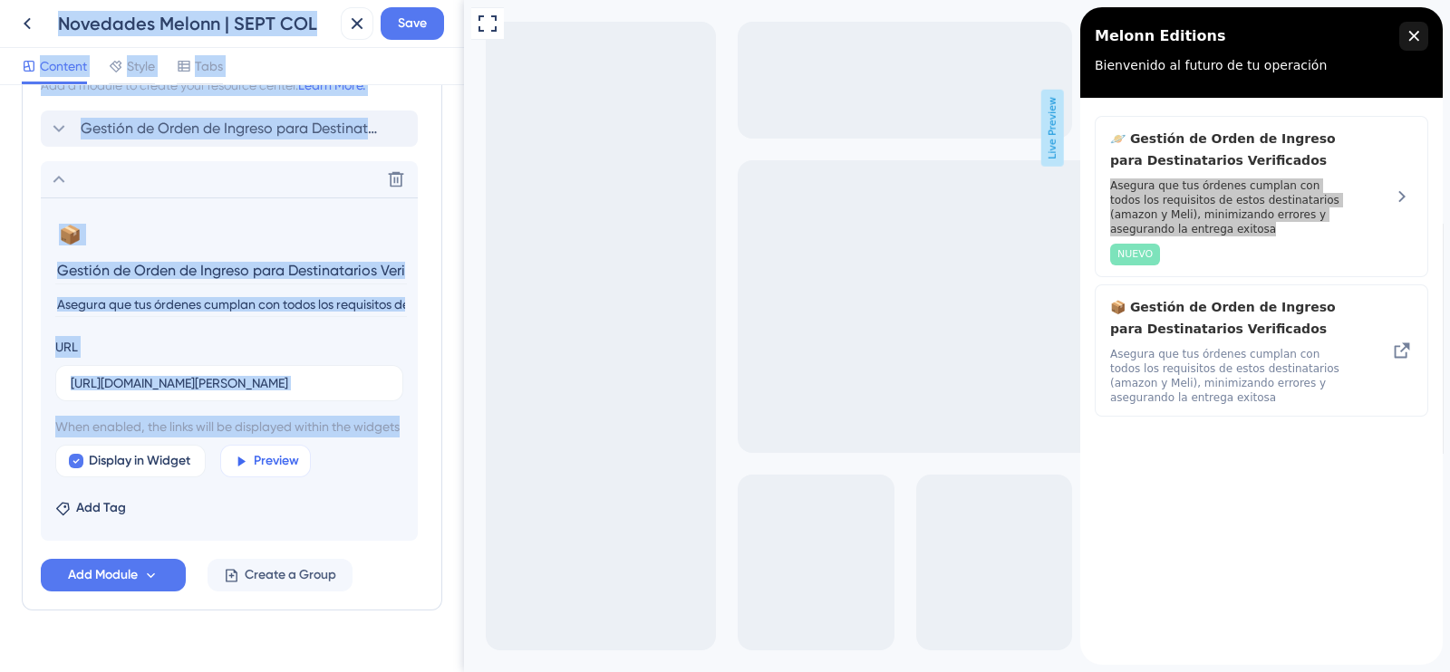
click at [260, 472] on span "Preview" at bounding box center [276, 461] width 45 height 22
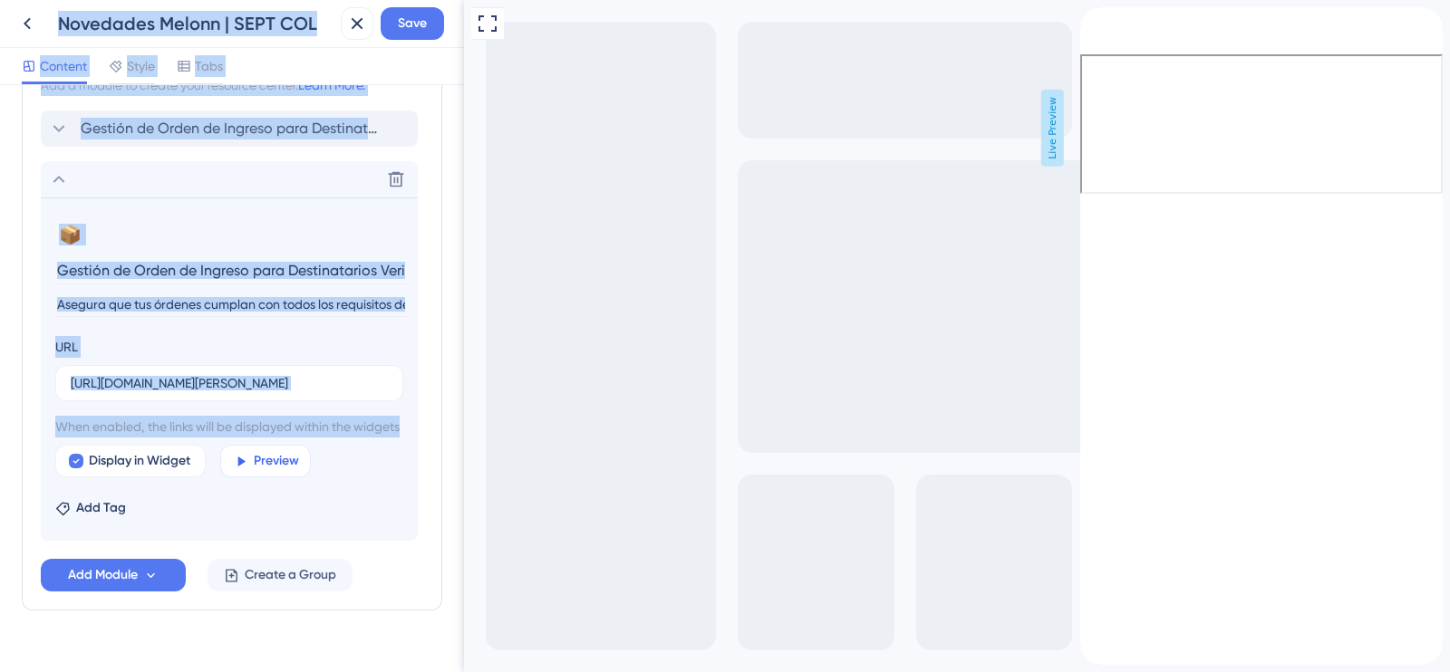
click at [253, 478] on button "Preview" at bounding box center [265, 461] width 91 height 33
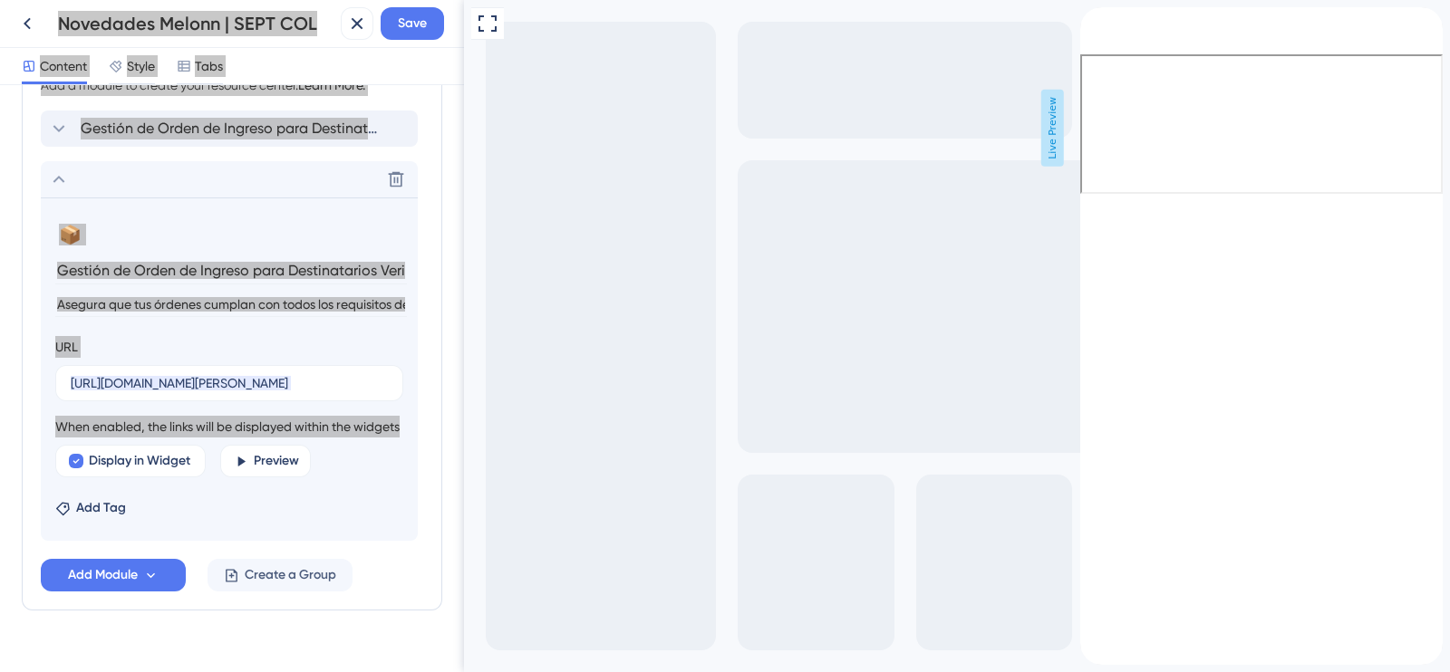
click at [1095, 22] on icon "back to header" at bounding box center [1087, 14] width 15 height 15
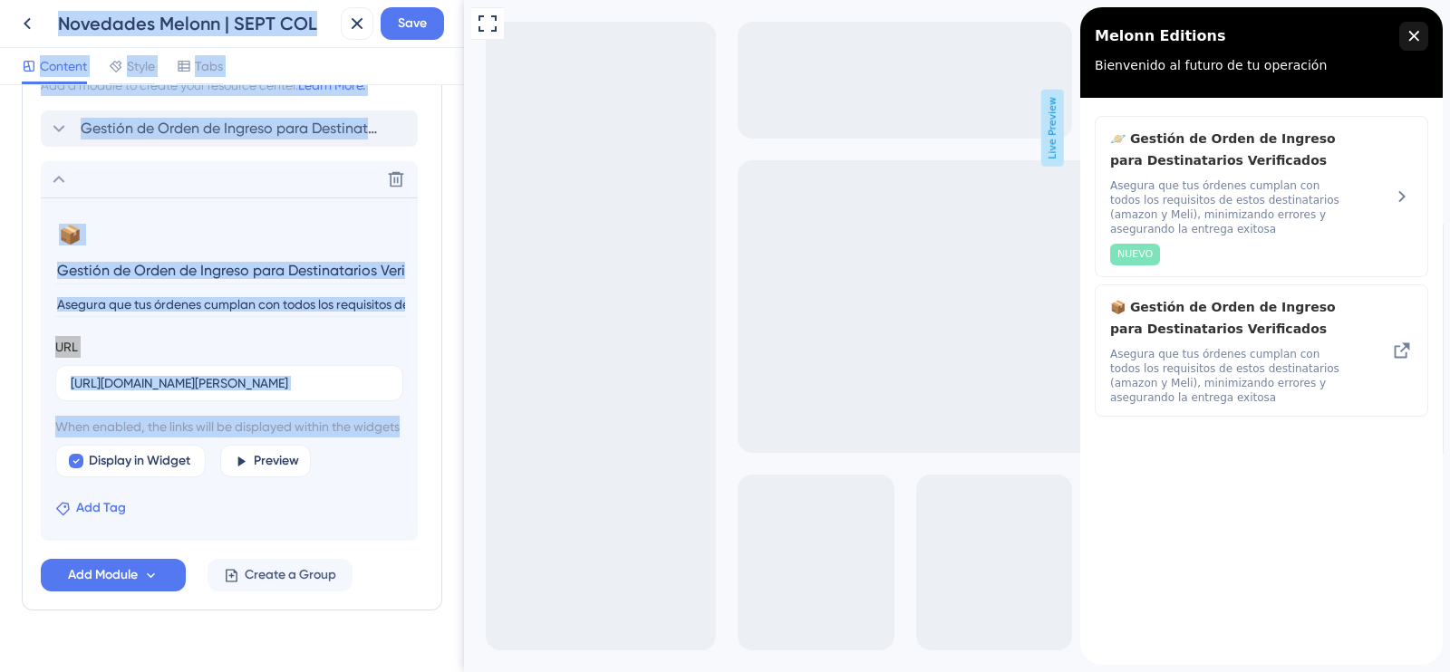
click at [83, 519] on span "Add Tag" at bounding box center [101, 509] width 50 height 22
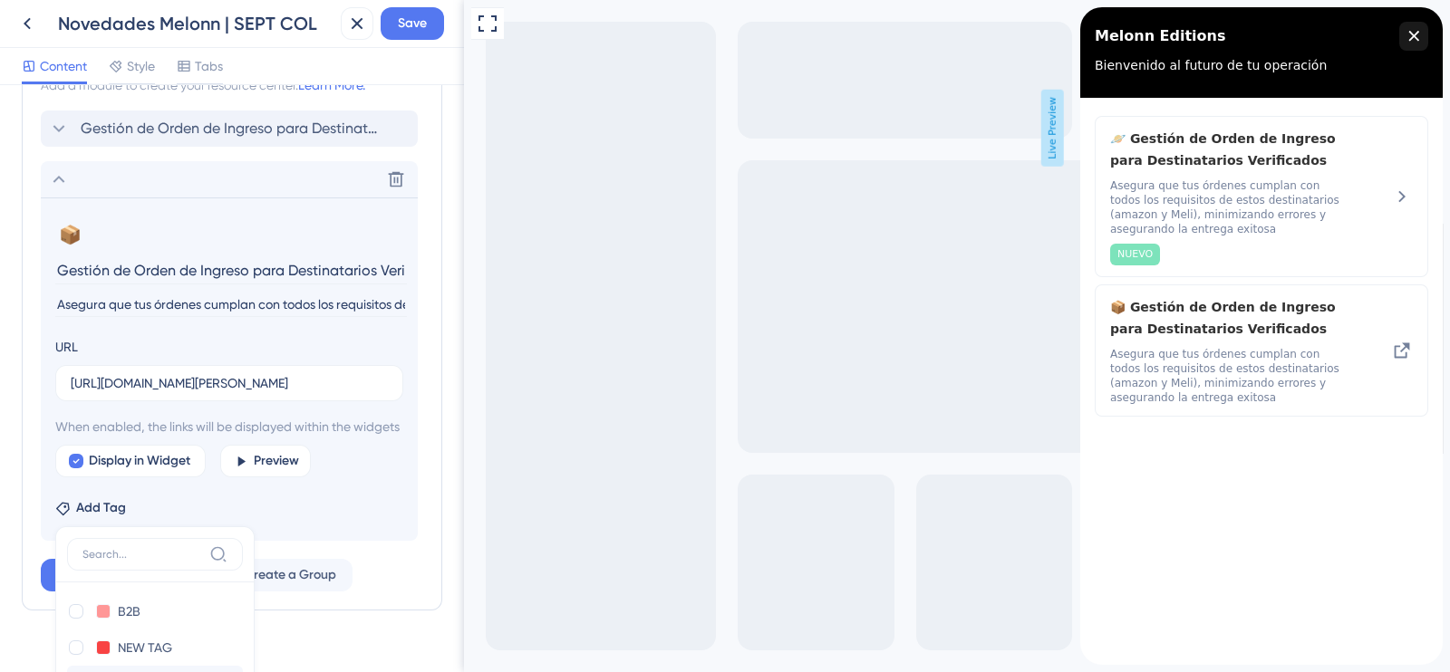
scroll to position [669, 0]
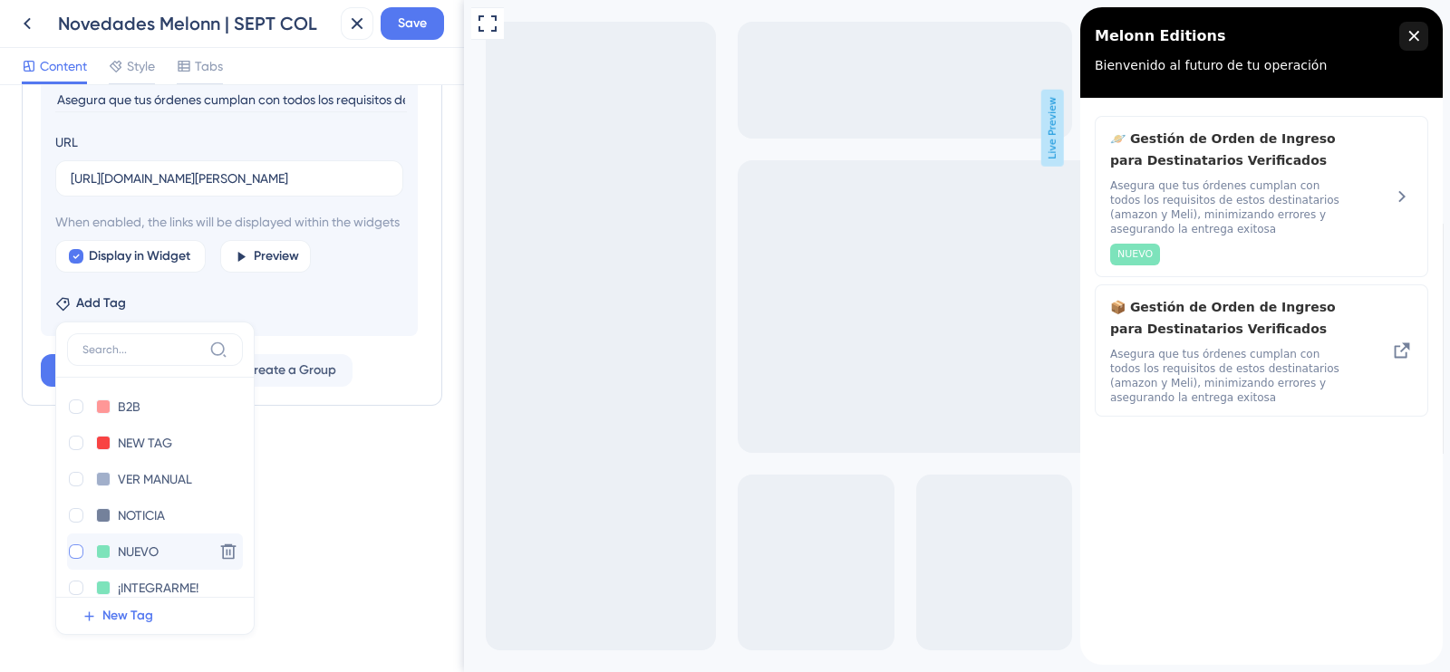
click at [81, 556] on div at bounding box center [76, 552] width 15 height 15
checkbox input "true"
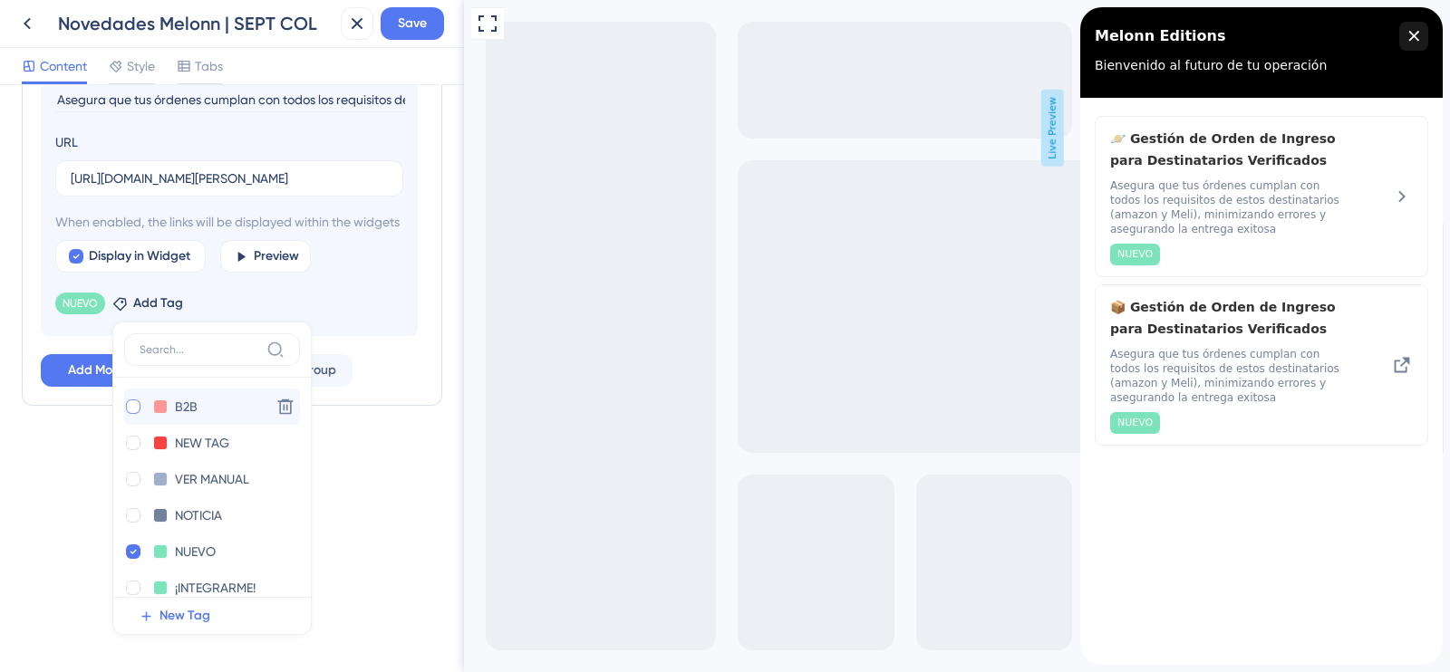
click at [135, 409] on div at bounding box center [133, 407] width 15 height 15
checkbox input "true"
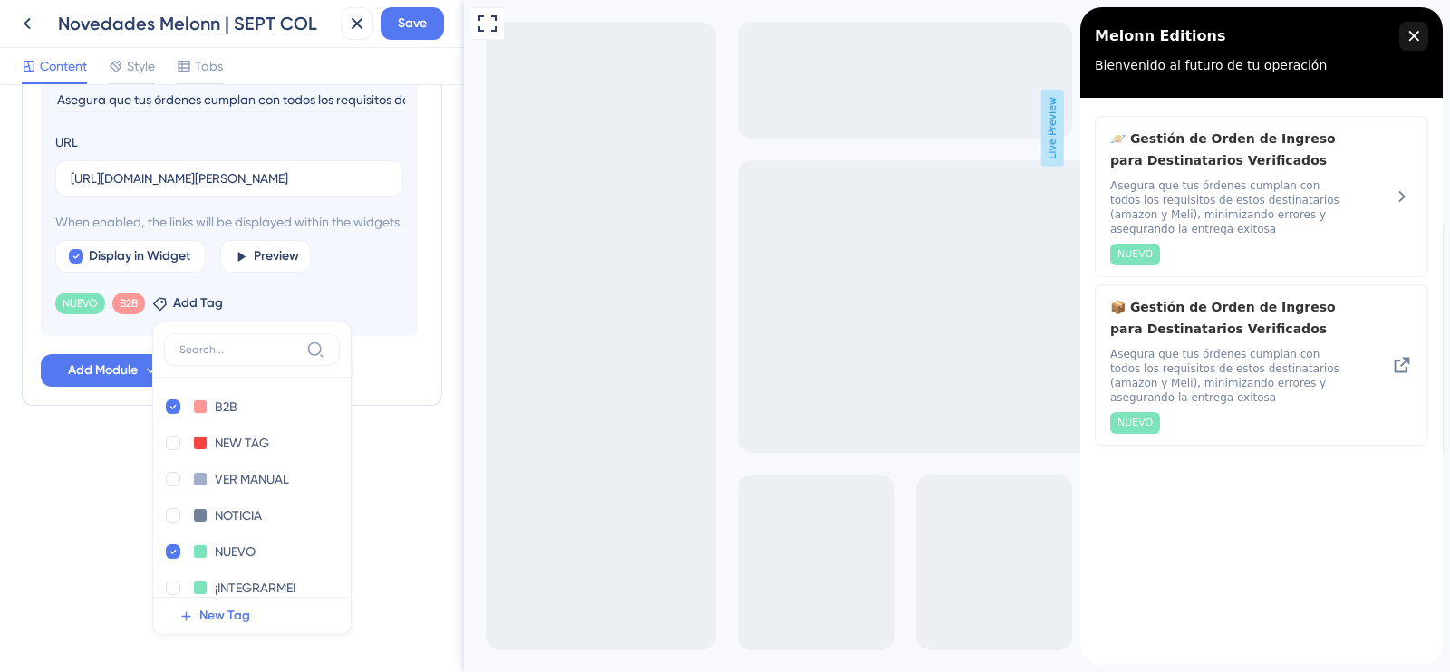
click at [67, 493] on div "Resource Center Header Title Melonn Editions 13 Melonn Editions Subtitle Bienve…" at bounding box center [232, 378] width 464 height 587
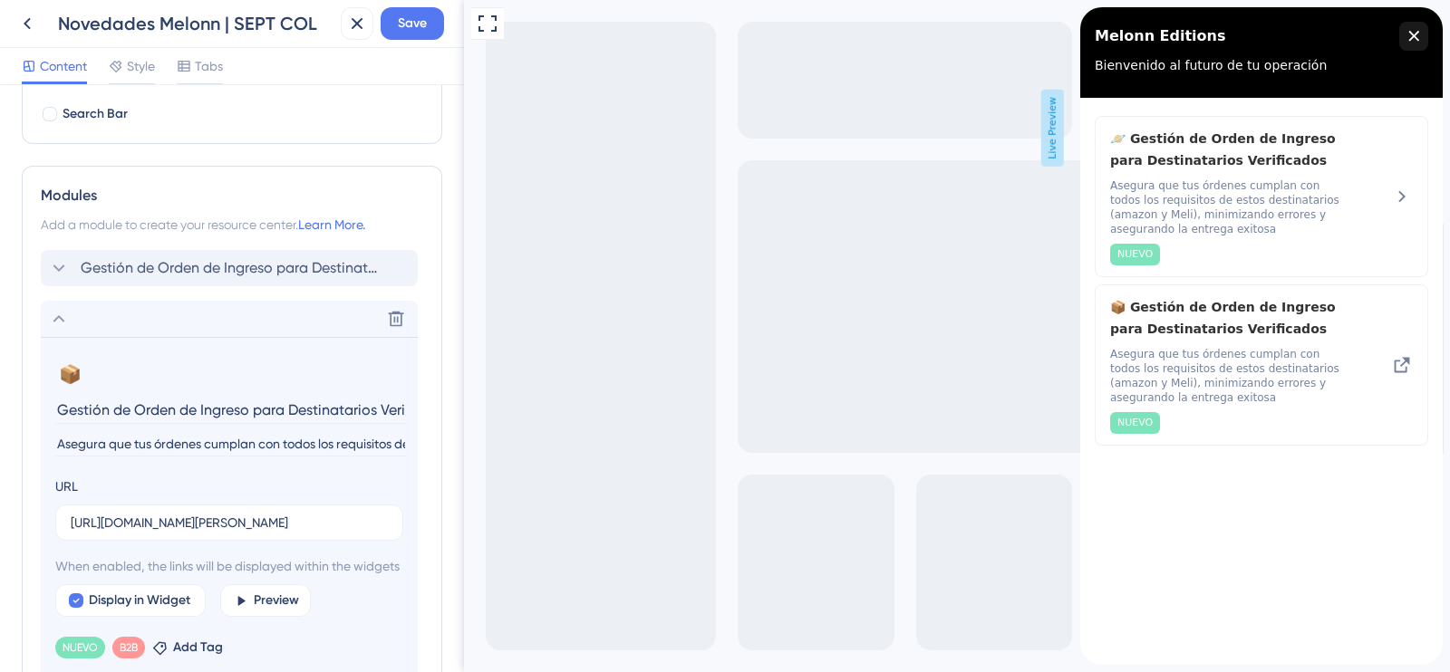
scroll to position [271, 0]
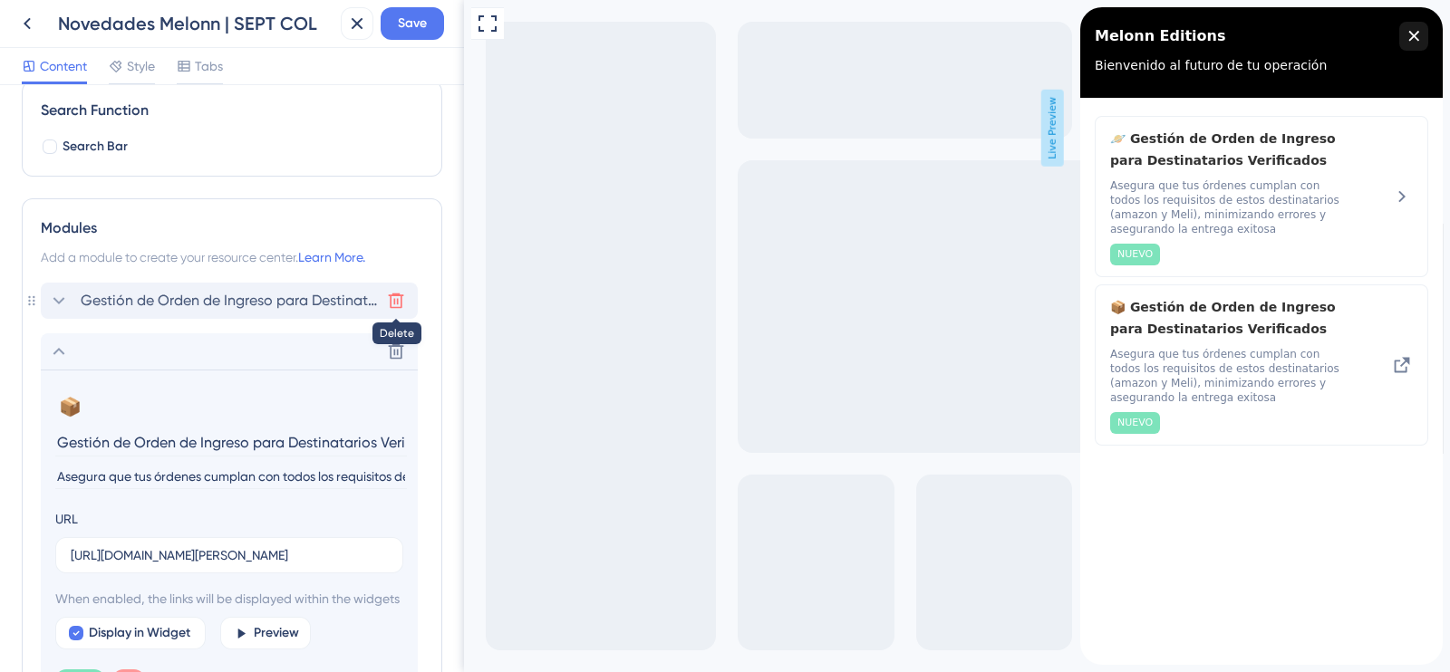
click at [392, 298] on icon at bounding box center [396, 301] width 18 height 18
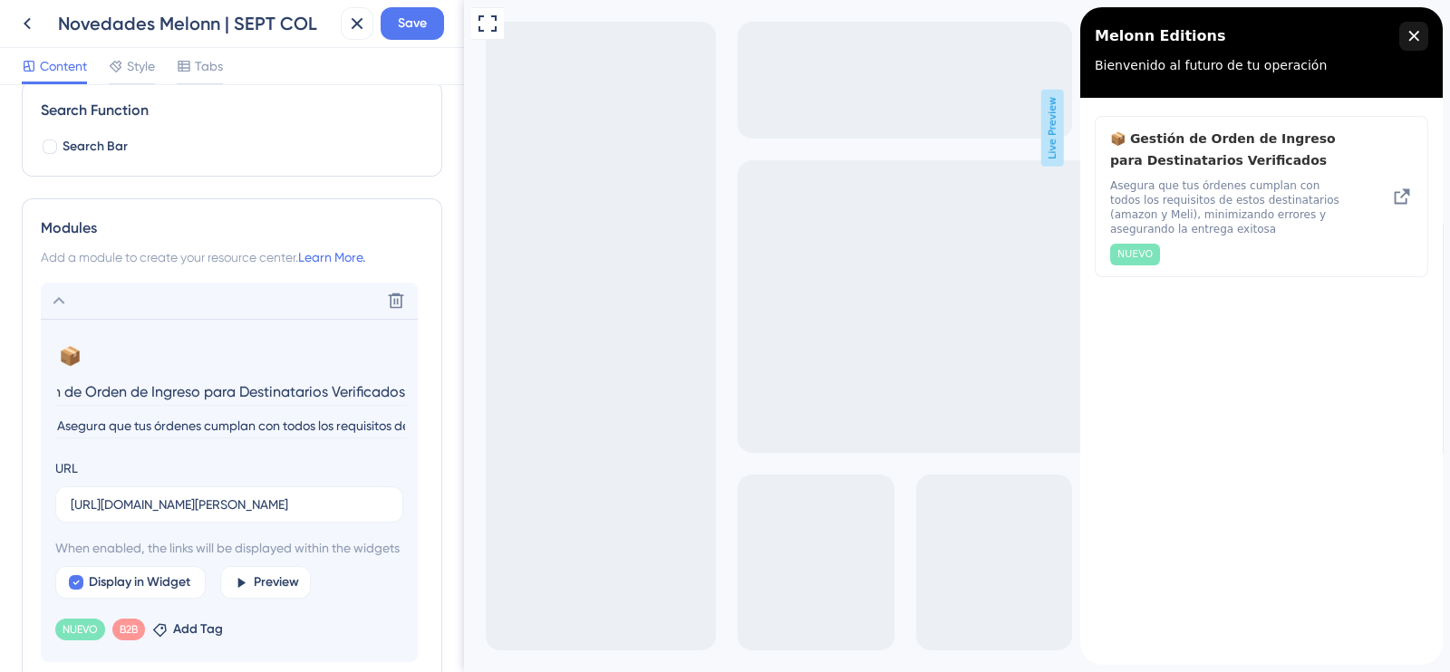
scroll to position [0, 0]
click at [1421, 39] on div "close resource center" at bounding box center [1413, 36] width 29 height 29
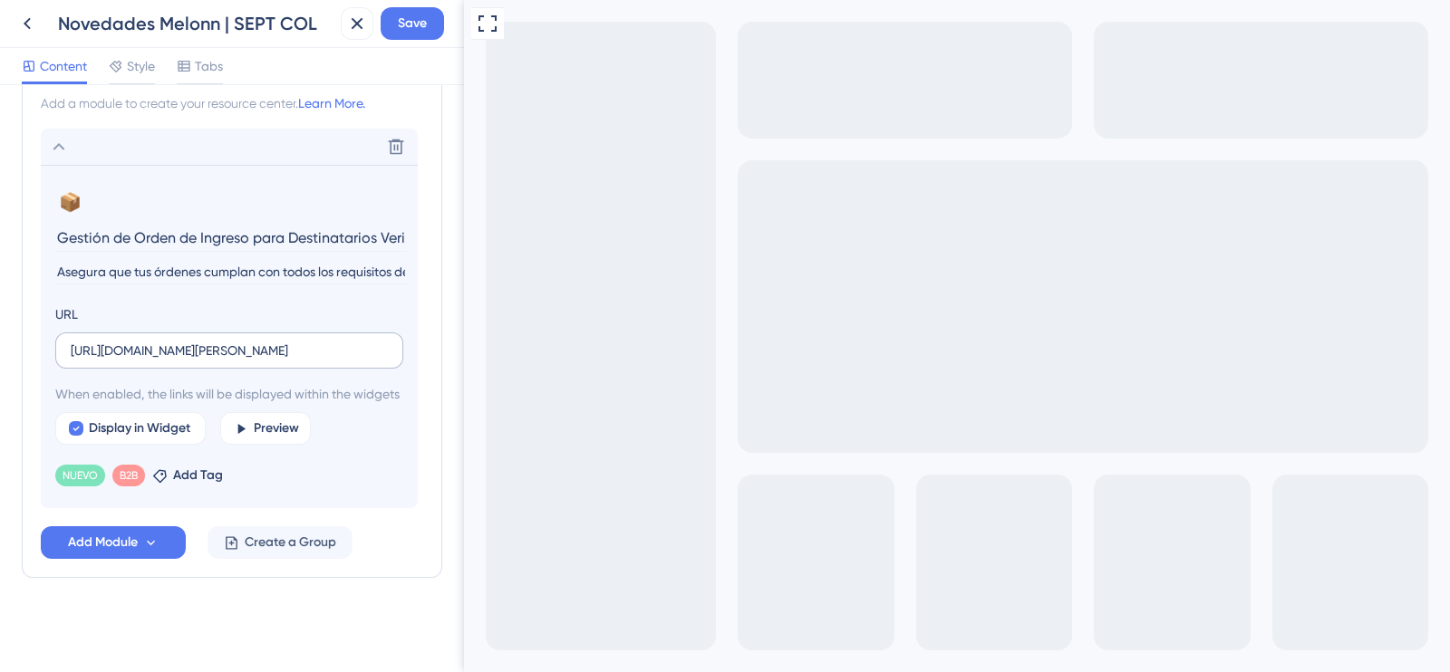
scroll to position [446, 0]
click at [264, 427] on span "Preview" at bounding box center [276, 429] width 45 height 22
click at [148, 532] on button "Add Module" at bounding box center [113, 543] width 145 height 33
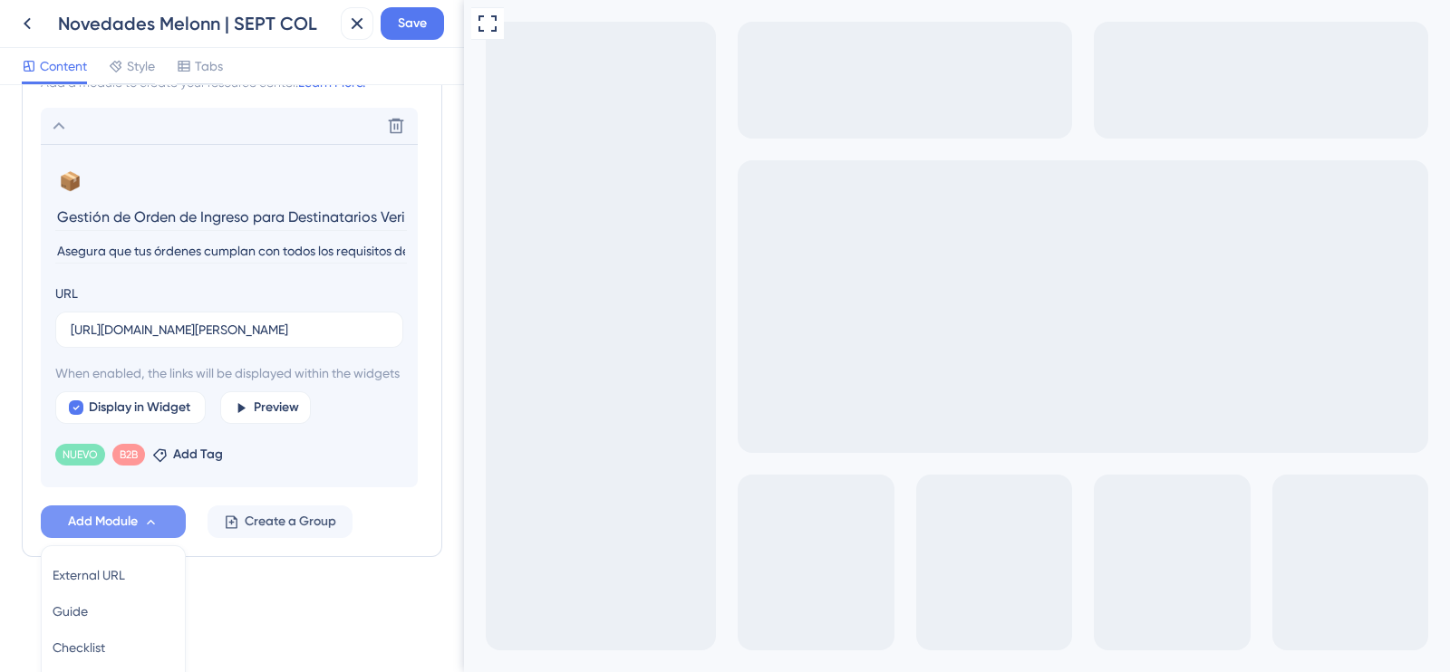
scroll to position [617, 0]
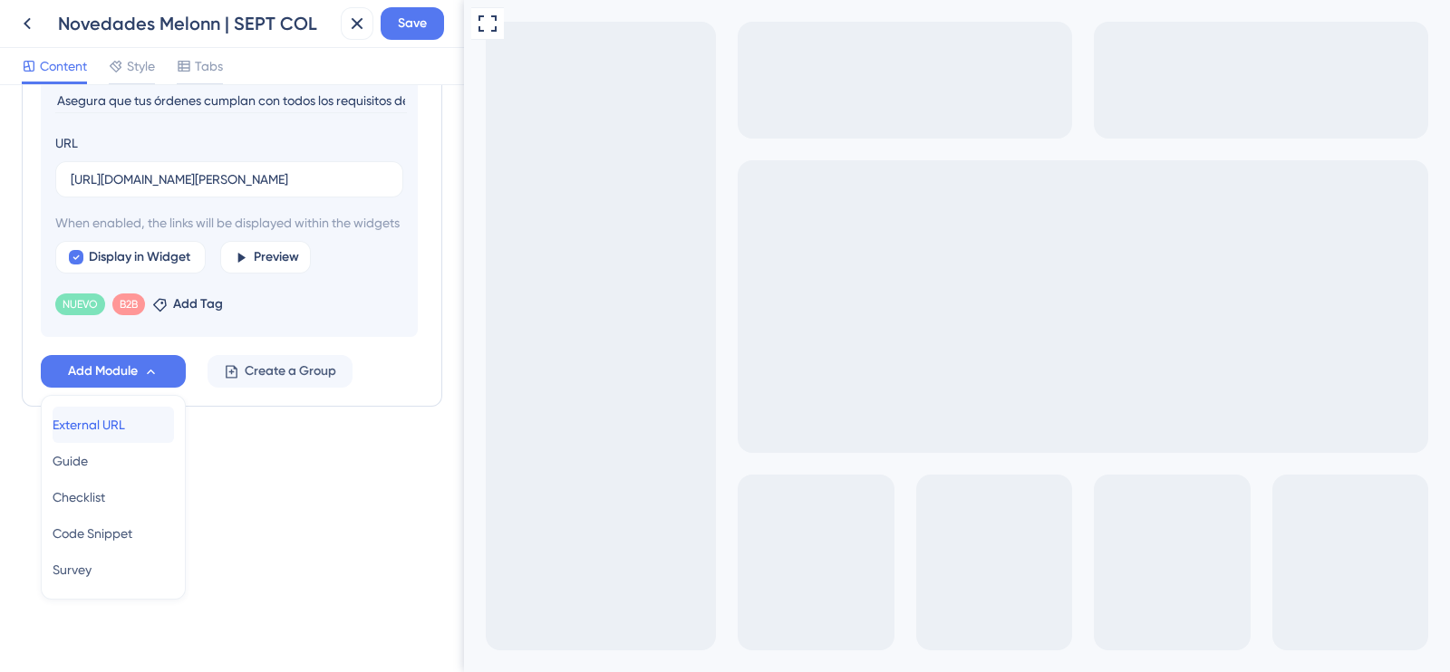
click at [108, 423] on span "External URL" at bounding box center [89, 425] width 73 height 22
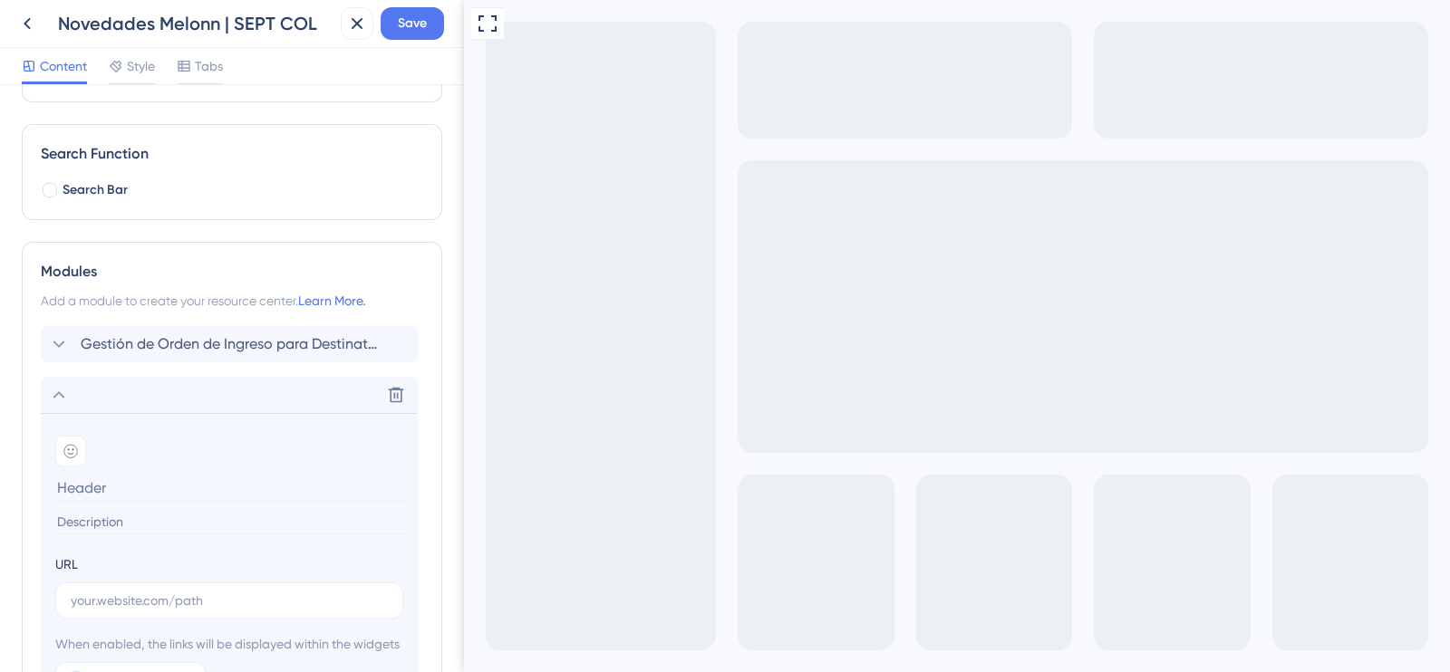
scroll to position [0, 0]
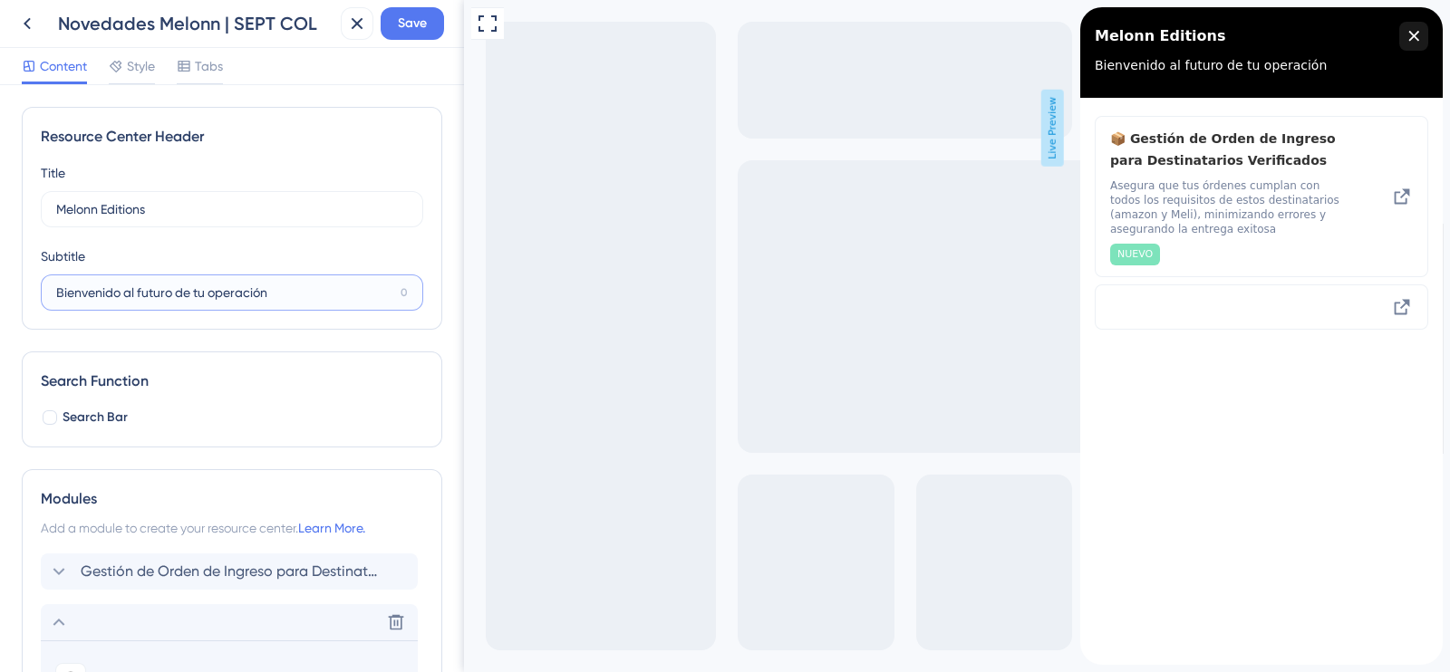
drag, startPoint x: 285, startPoint y: 295, endPoint x: 27, endPoint y: 293, distance: 257.4
click at [27, 293] on div "Resource Center Header Title Melonn Editions 13 Melonn Editions Subtitle Bienve…" at bounding box center [232, 218] width 421 height 223
click at [47, 411] on div at bounding box center [50, 418] width 15 height 15
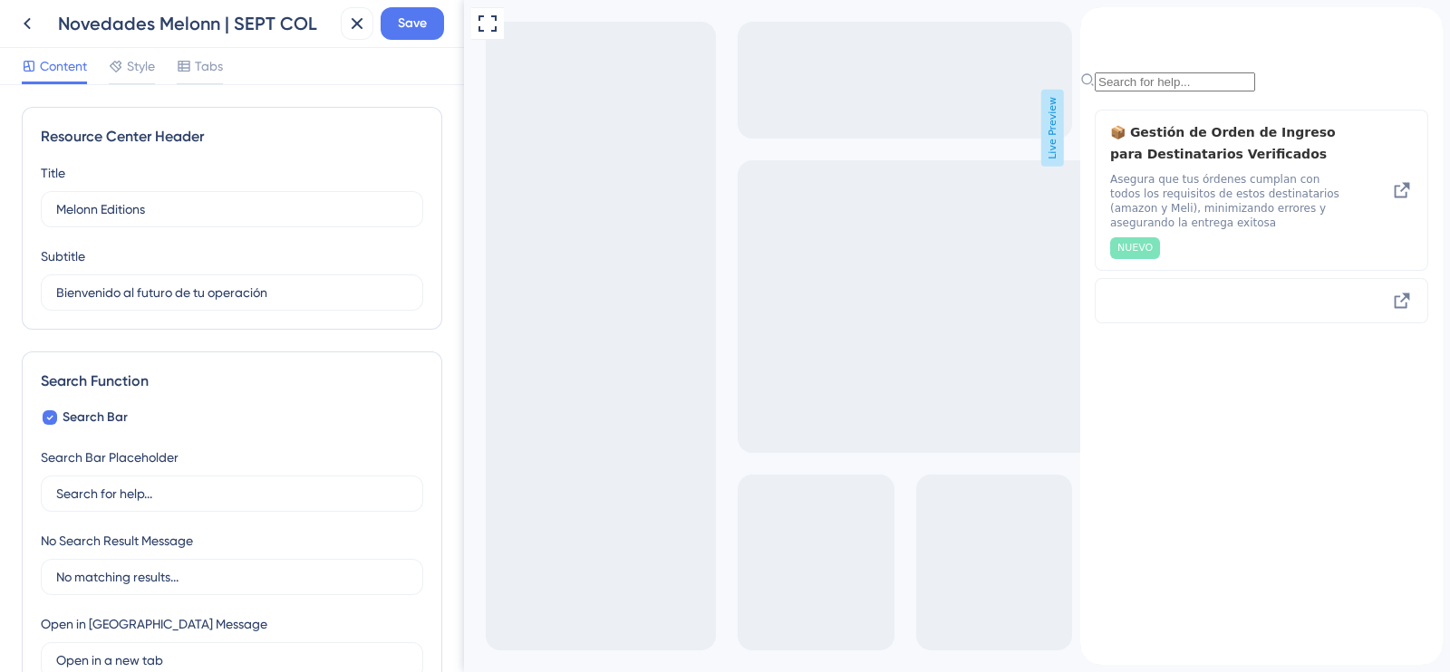
click at [9, 355] on div "Resource Center Header Title Melonn Editions 13 Melonn Editions Subtitle Bienve…" at bounding box center [232, 378] width 464 height 587
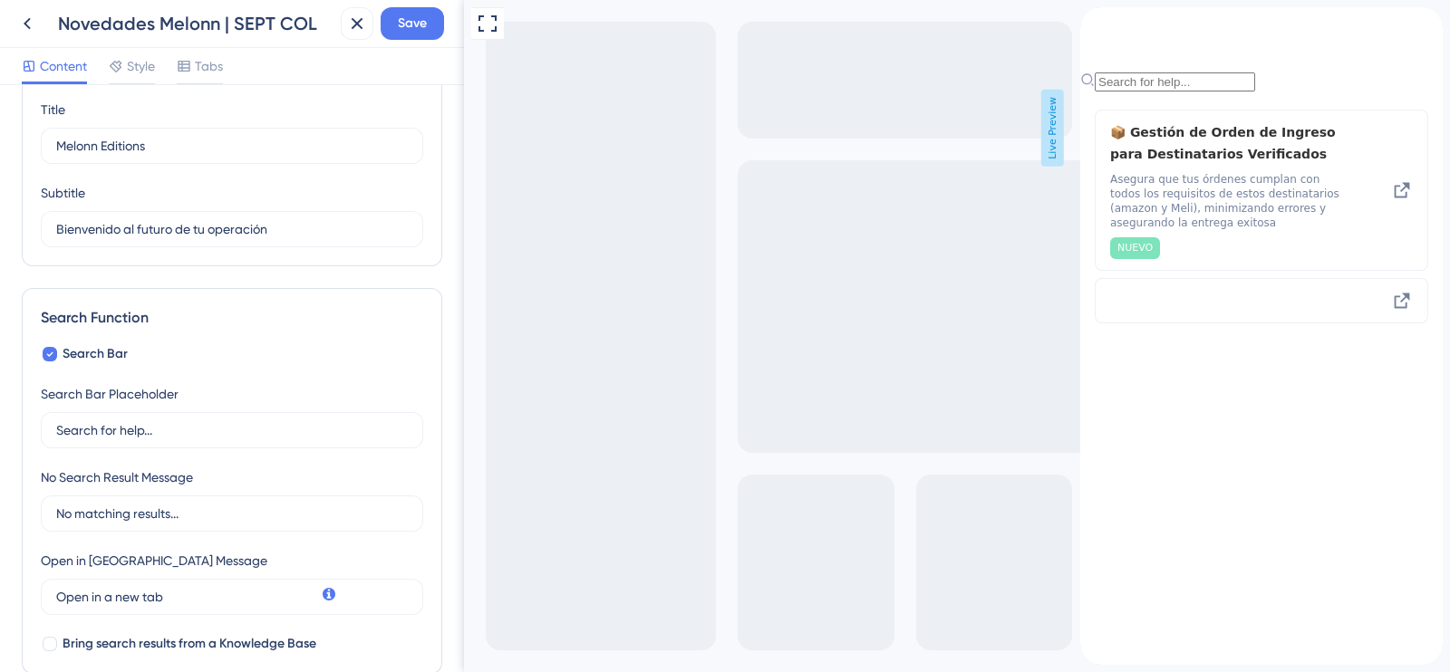
scroll to position [112, 0]
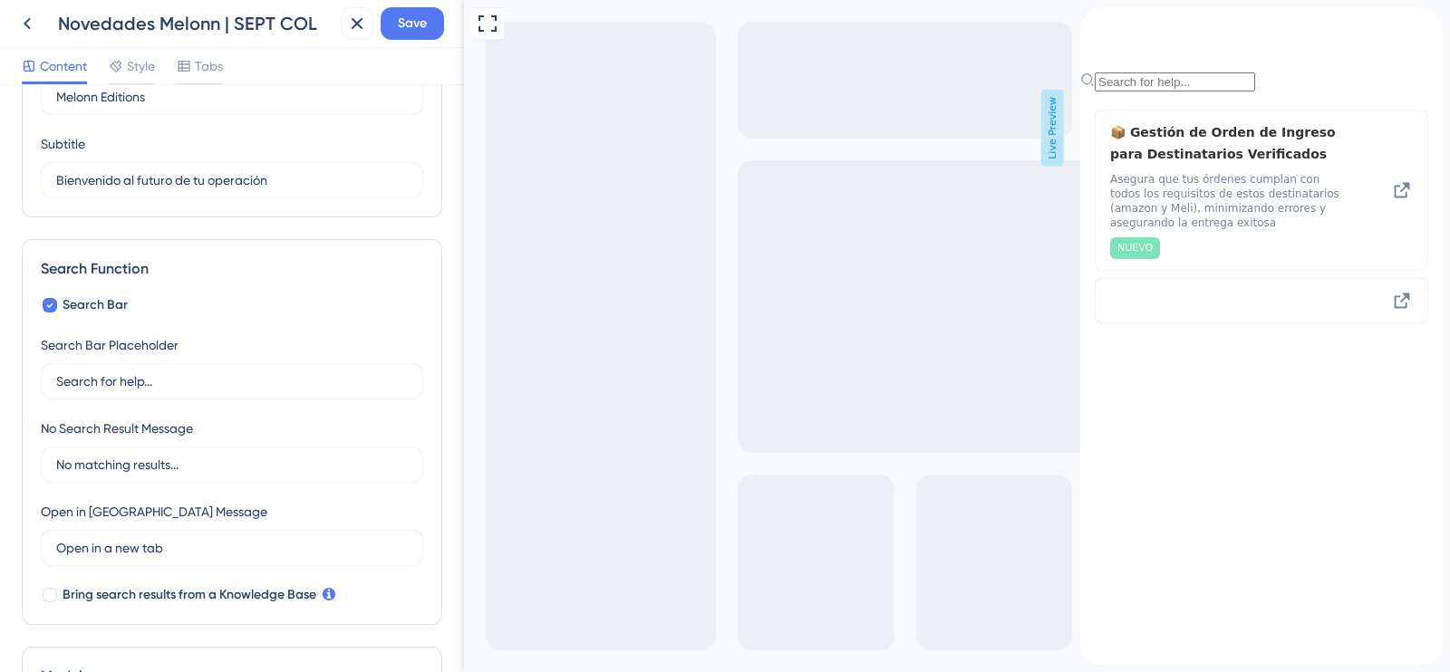
click at [15, 330] on div "Resource Center Header Title Melonn Editions 13 Melonn Editions Subtitle Bienve…" at bounding box center [232, 378] width 464 height 587
click at [50, 305] on icon at bounding box center [50, 306] width 6 height 5
checkbox input "false"
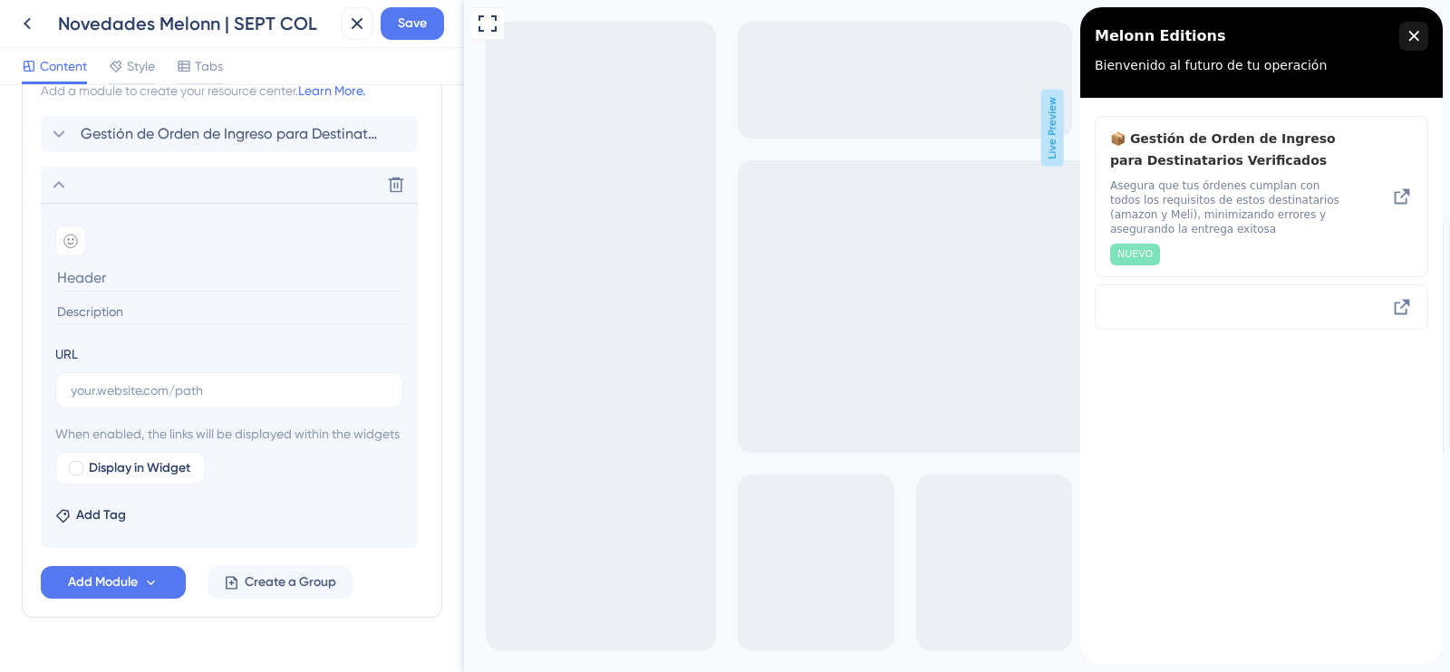
scroll to position [385, 0]
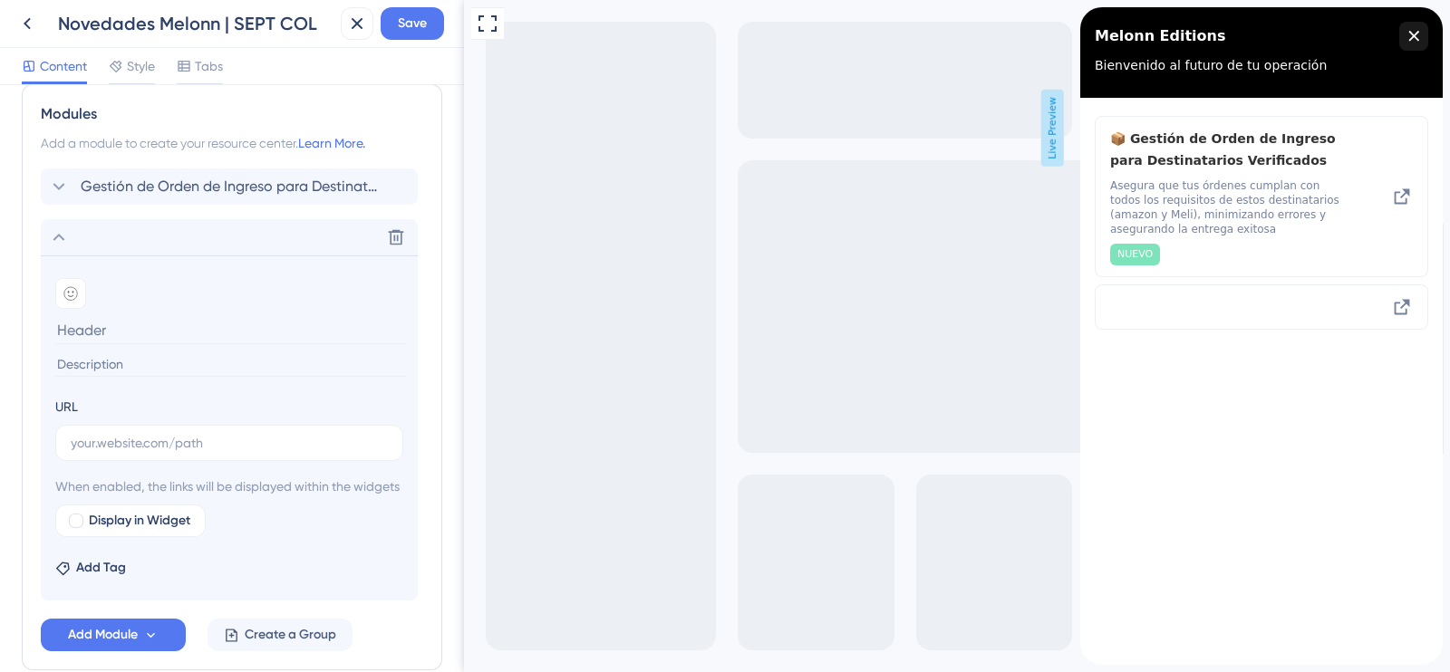
click at [108, 338] on input at bounding box center [231, 330] width 352 height 28
paste input "VAS de etiquetado de items B2B (se va activar para [GEOGRAPHIC_DATA]"
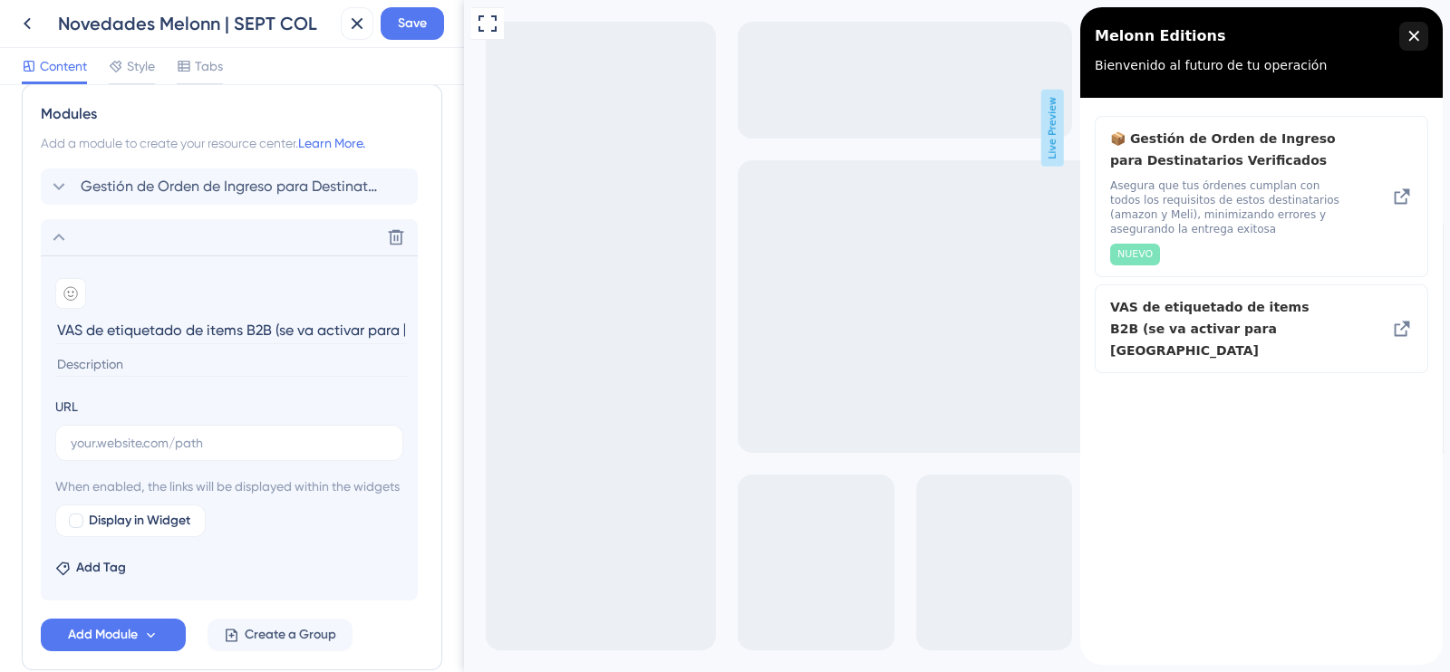
scroll to position [0, 45]
drag, startPoint x: 701, startPoint y: 326, endPoint x: 475, endPoint y: 316, distance: 226.8
paste input "VAS de etiquetado de items B2B (se va activar para [GEOGRAPHIC_DATA]"
click at [389, 324] on input "VAS de etiquetado de items B2B | Disponible para" at bounding box center [231, 330] width 352 height 28
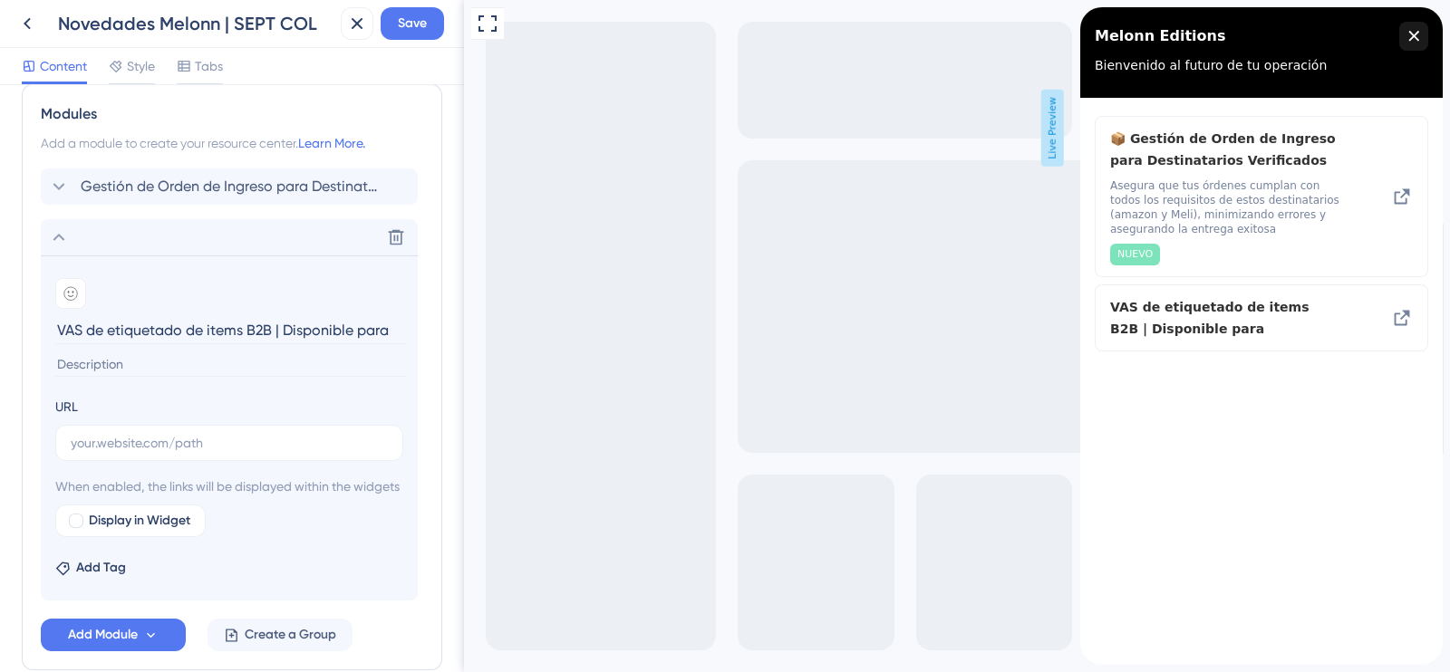
type input "VAS de etiquetado de items B2B | Disponible para"
click at [77, 291] on div at bounding box center [70, 293] width 31 height 31
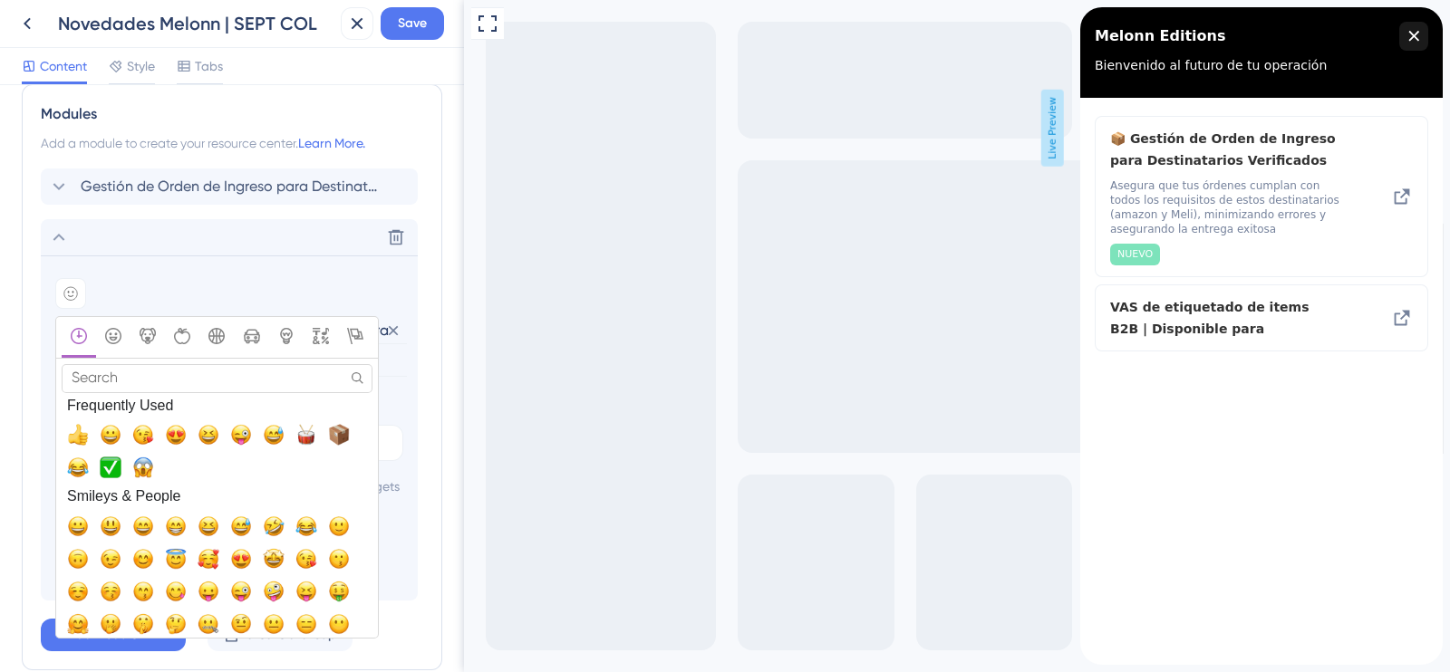
click at [179, 369] on input "Search" at bounding box center [217, 378] width 311 height 28
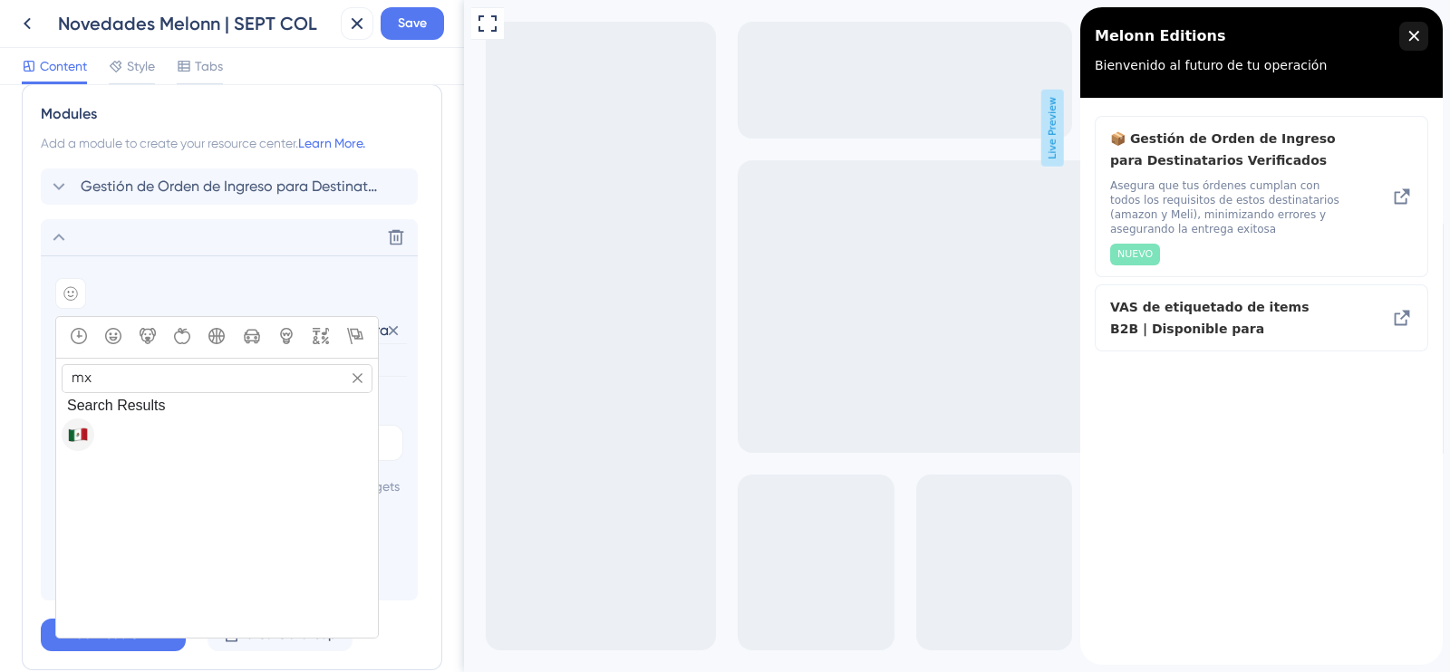
type input "mx"
click at [74, 432] on span "🇲🇽, flag-mx" at bounding box center [78, 435] width 22 height 22
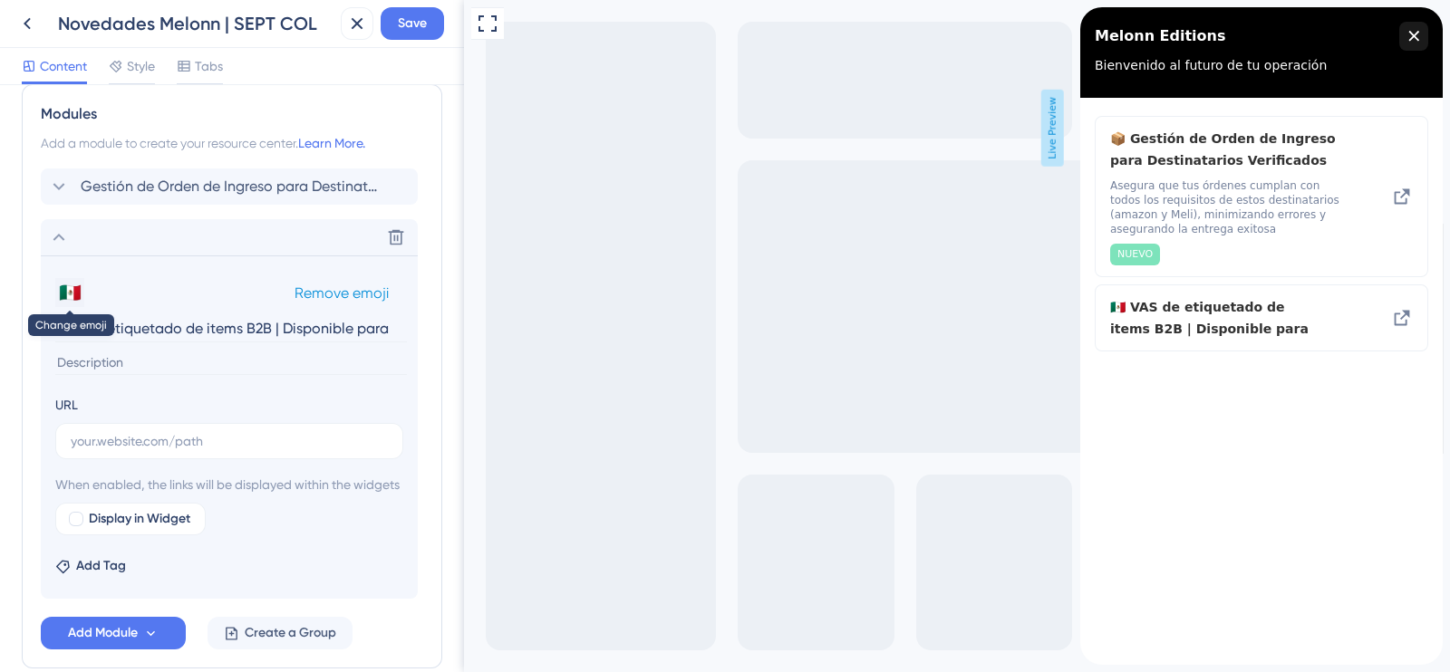
click at [68, 291] on button "🇲🇽" at bounding box center [69, 292] width 29 height 29
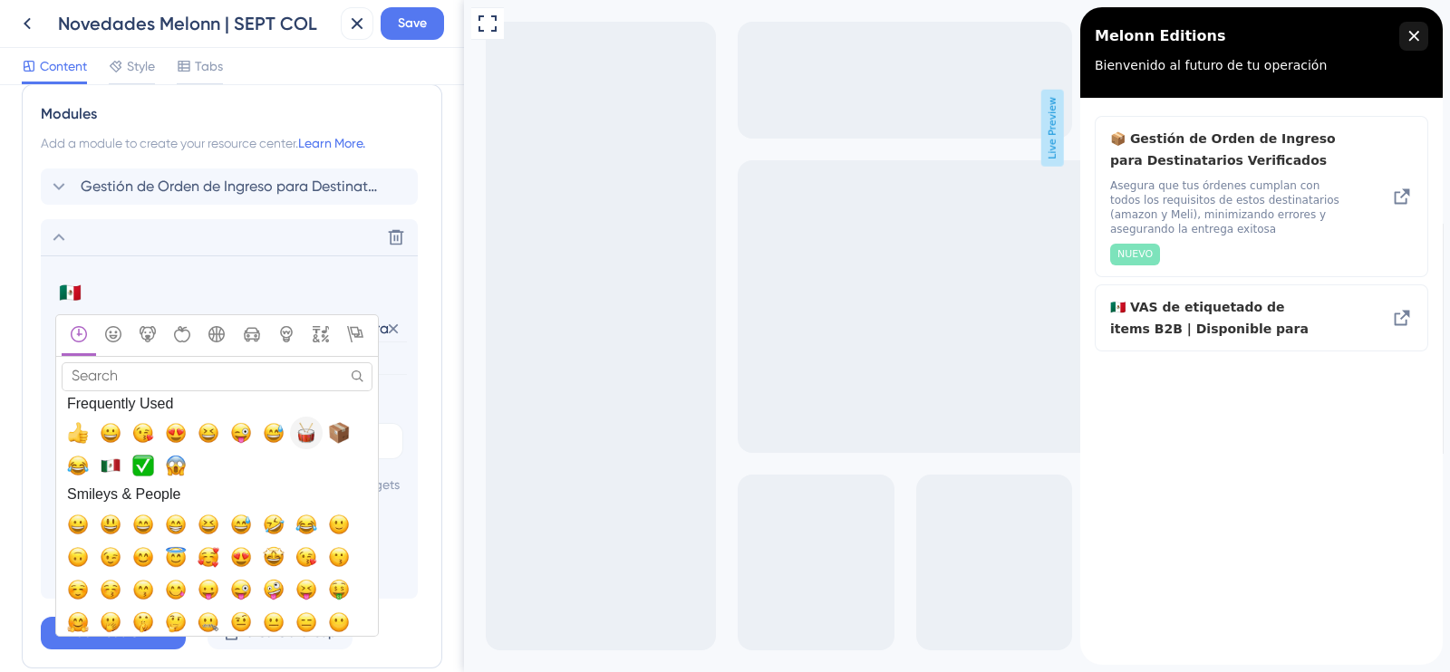
click at [304, 427] on span "🥁, drum_with_drumsticks" at bounding box center [306, 433] width 22 height 22
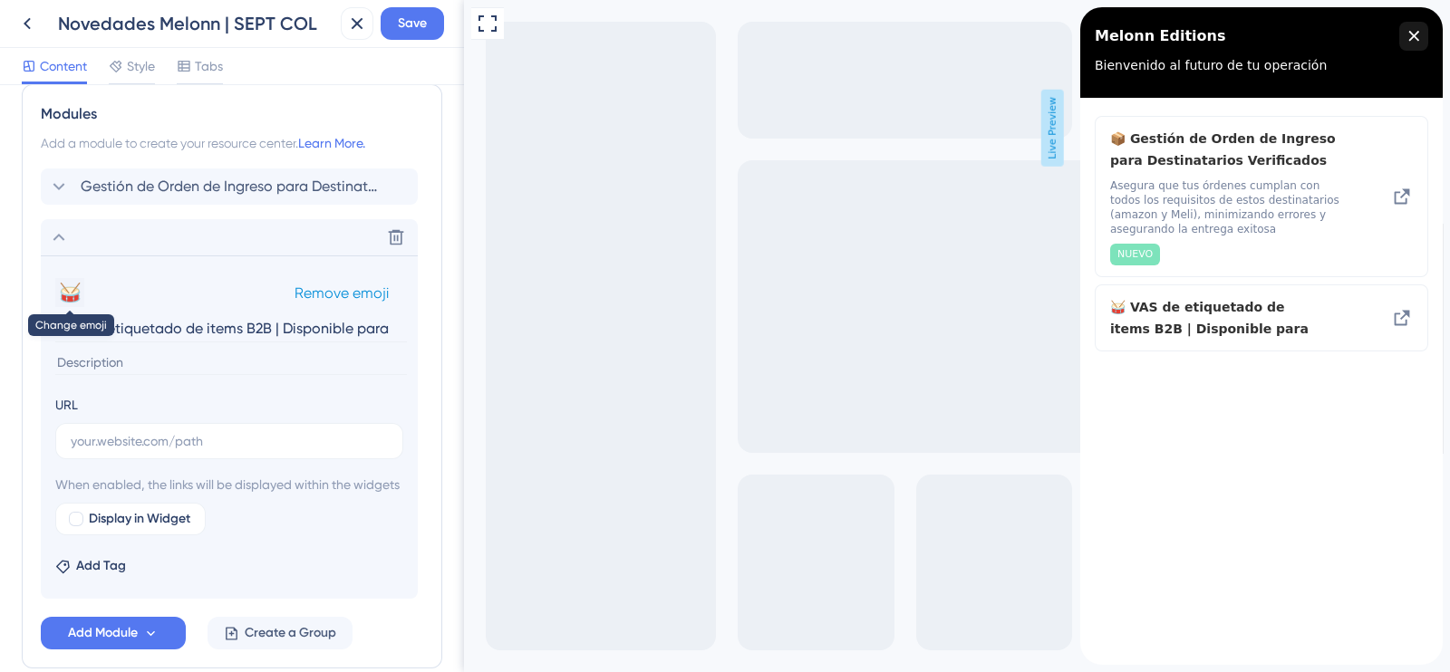
click at [70, 301] on button "🥁" at bounding box center [69, 292] width 29 height 29
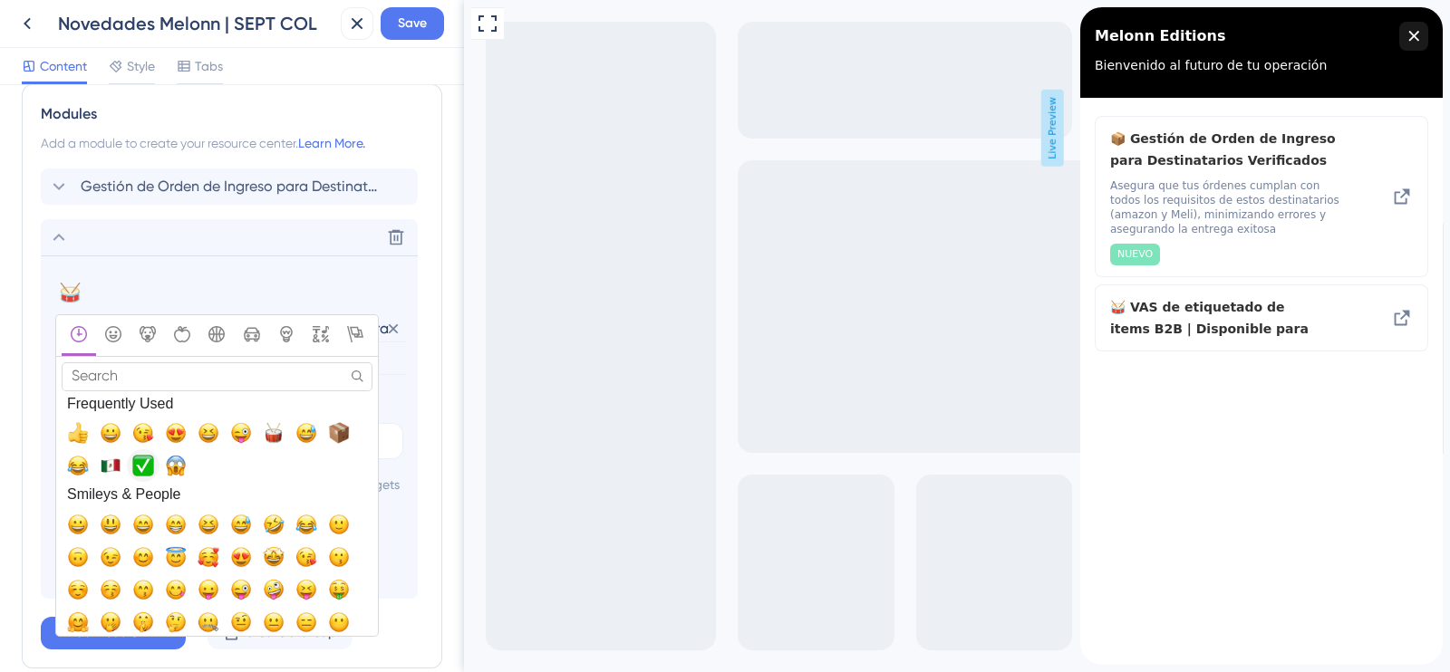
click at [149, 459] on span "✅, white_check_mark" at bounding box center [143, 466] width 22 height 22
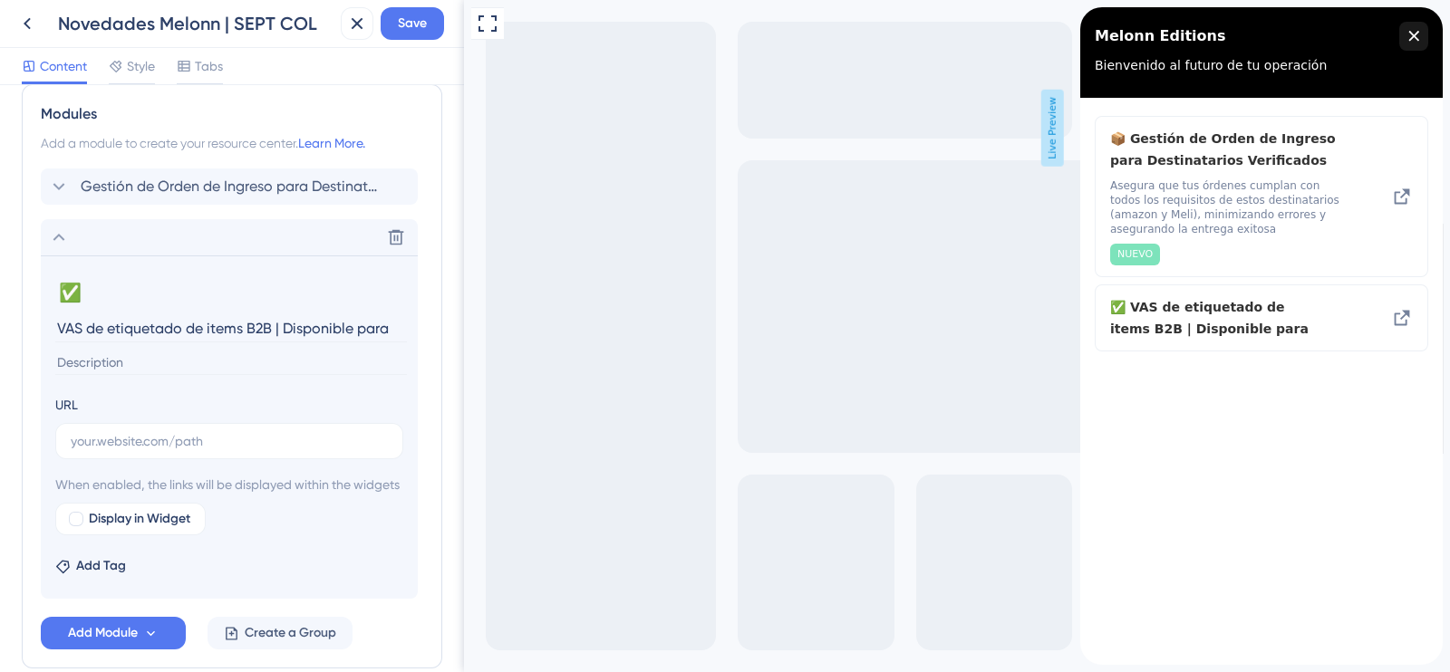
click at [146, 367] on input at bounding box center [231, 363] width 352 height 24
paste input "VAS de etiquetado de items B2B (se va activar para [GEOGRAPHIC_DATA]"
type input "VAS de etiquetado de items B2B (se va activar para [GEOGRAPHIC_DATA]"
click at [384, 333] on input "VAS de etiquetado de items B2B | Disponible para" at bounding box center [231, 328] width 352 height 28
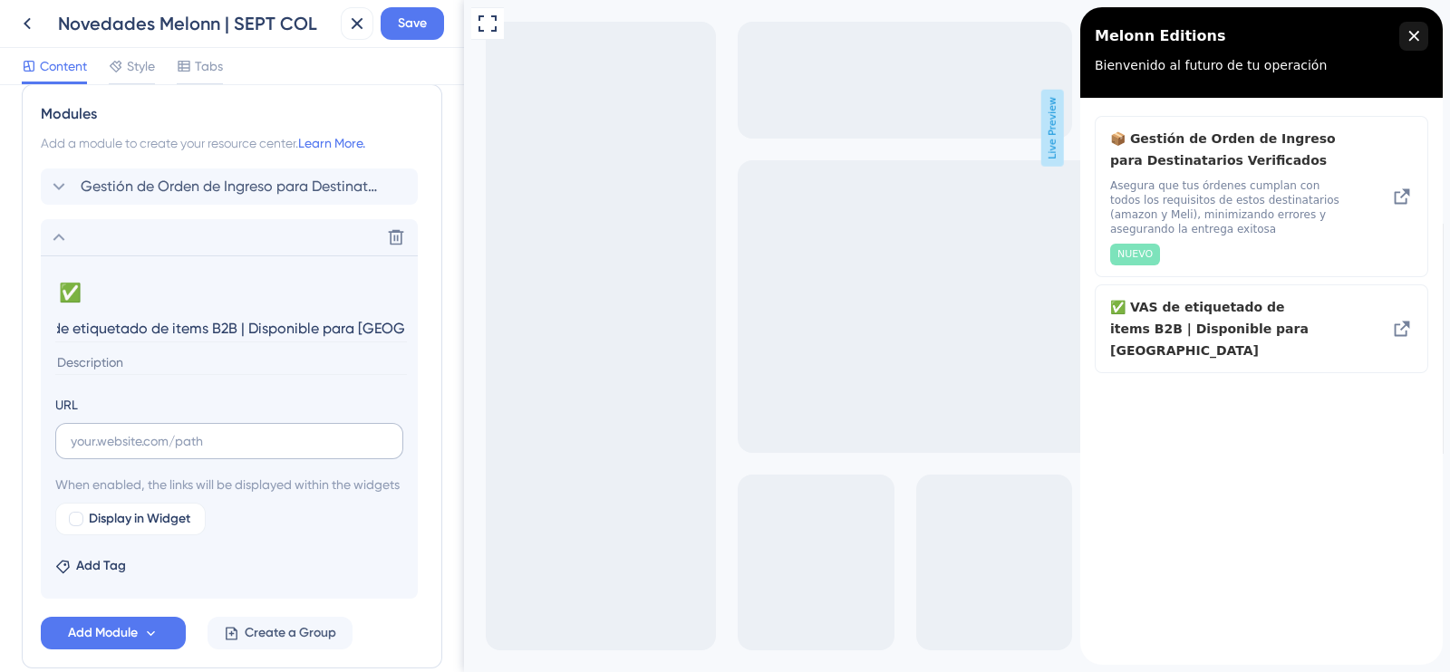
type input "VAS de etiquetado de items B2B | Disponible para [GEOGRAPHIC_DATA]"
click at [206, 441] on input "text" at bounding box center [229, 441] width 317 height 20
click at [195, 447] on input "text" at bounding box center [229, 441] width 317 height 20
click at [237, 446] on input "text" at bounding box center [229, 441] width 317 height 20
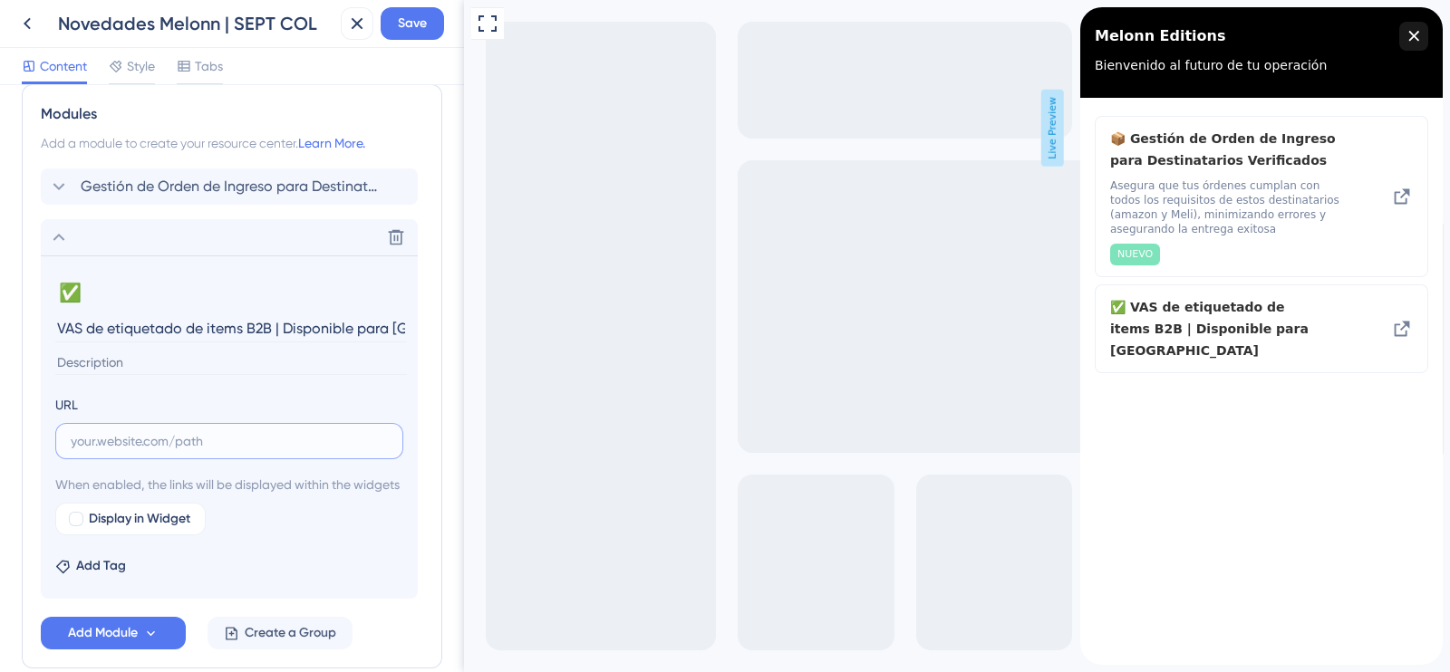
paste input "Con Órbita, puedes configurar cómo deben empacarse tus órdenes B2B, asegurando …"
type input "Con Órbita, puedes configurar cómo deben empacarse tus órdenes B2B, asegurando …"
click at [138, 364] on input at bounding box center [231, 363] width 352 height 24
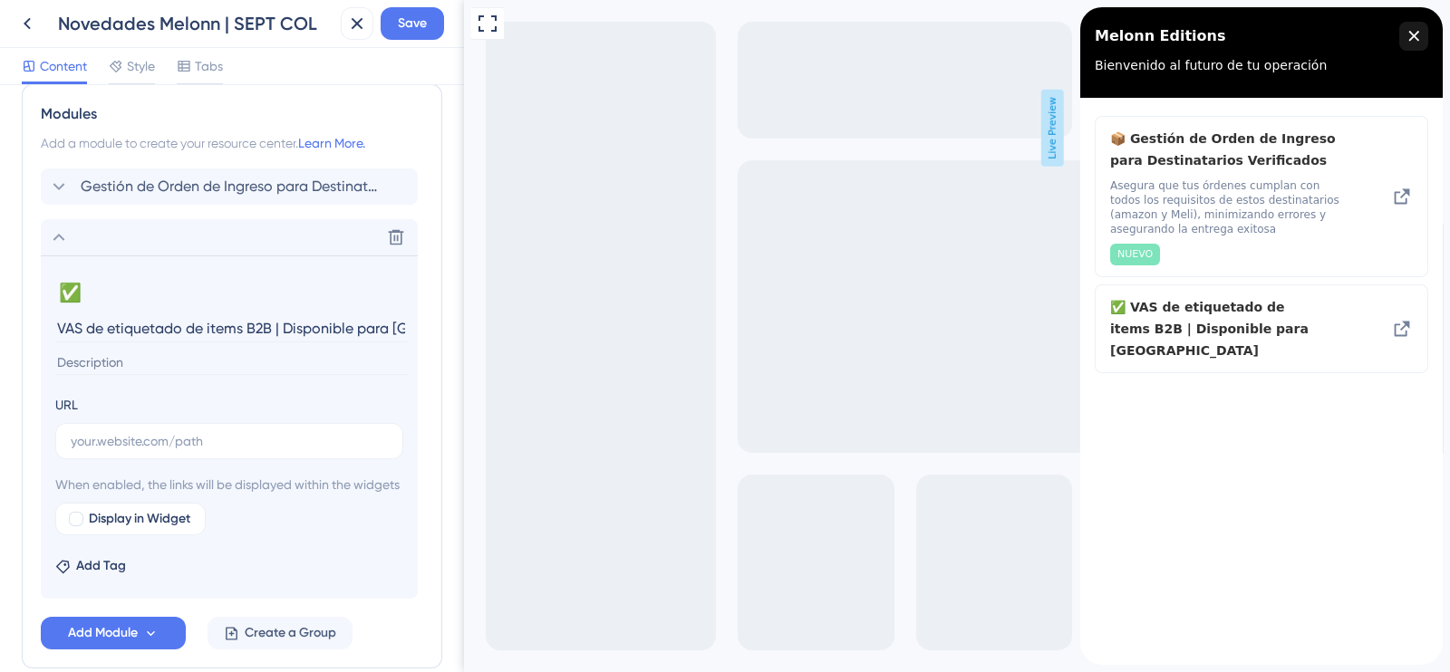
click at [119, 352] on input at bounding box center [231, 363] width 352 height 24
paste input "Con Órbita, puedes configurar cómo deben empacarse tus órdenes B2B, asegurando …"
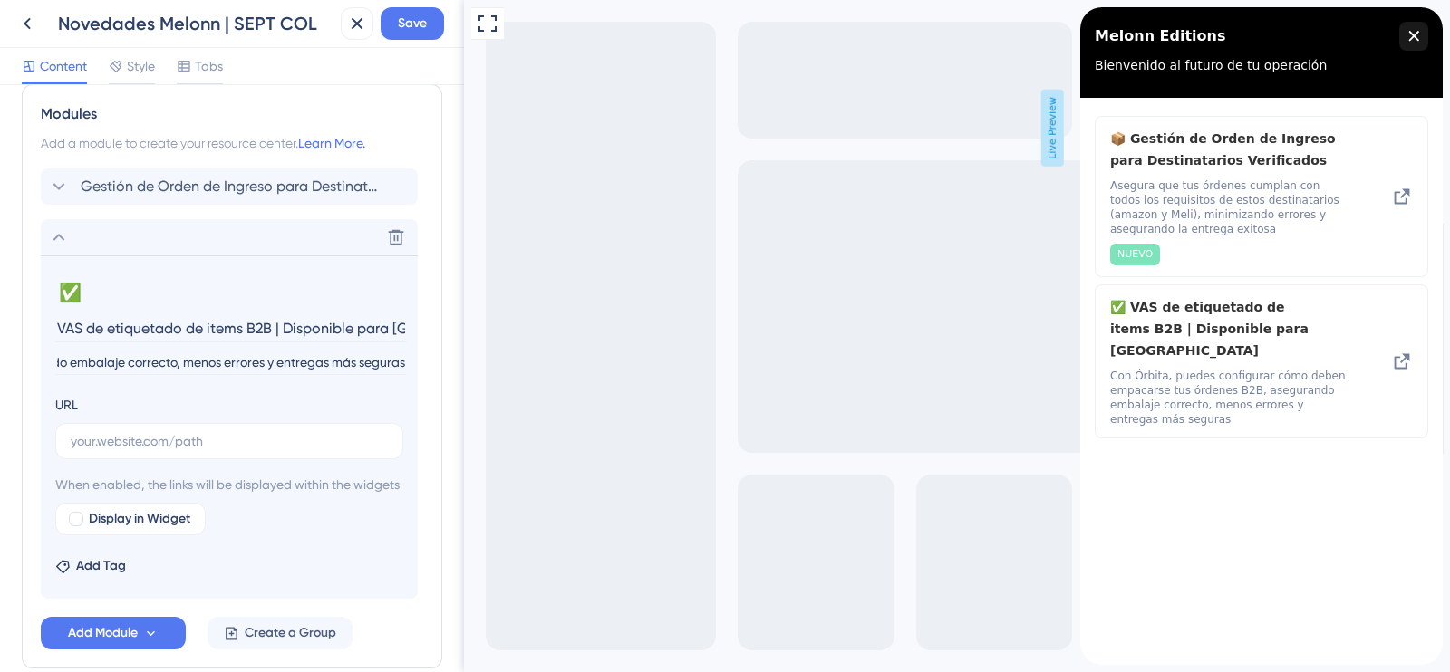
scroll to position [498, 0]
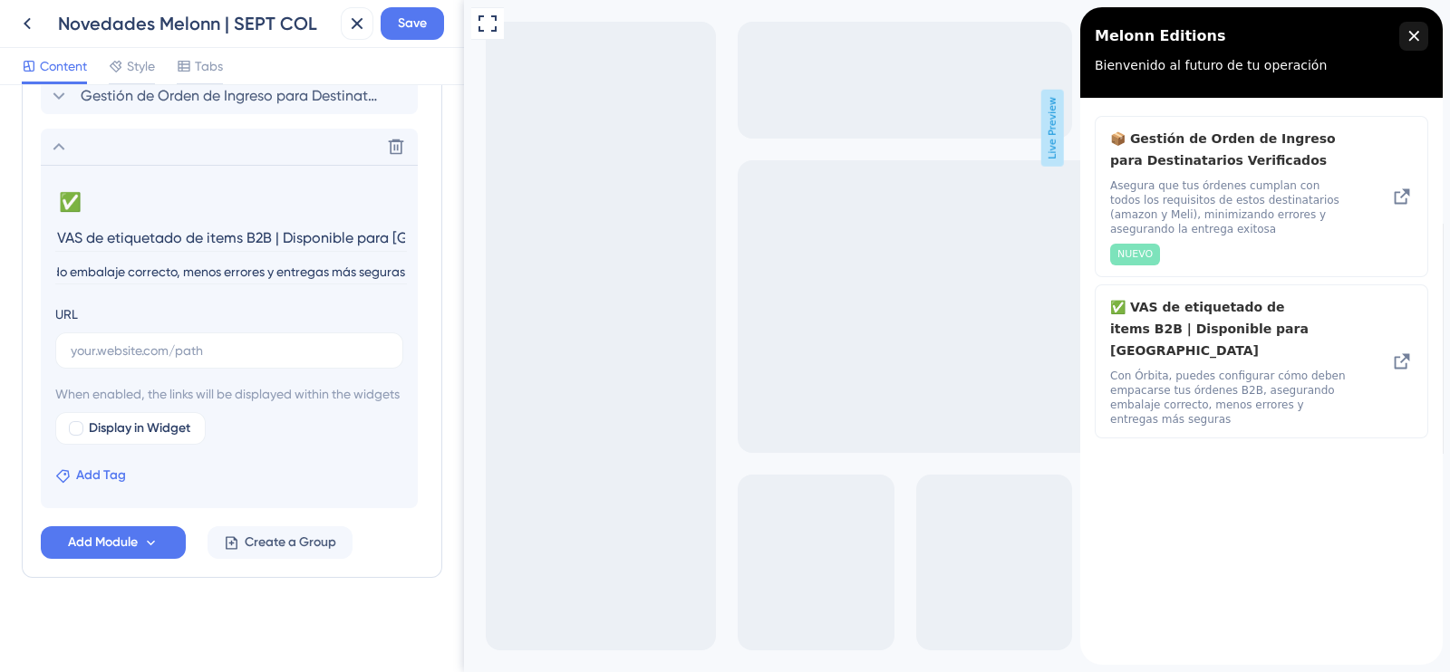
type input "Con Órbita, puedes configurar cómo deben empacarse tus órdenes B2B, asegurando …"
click at [70, 476] on icon at bounding box center [62, 476] width 15 height 15
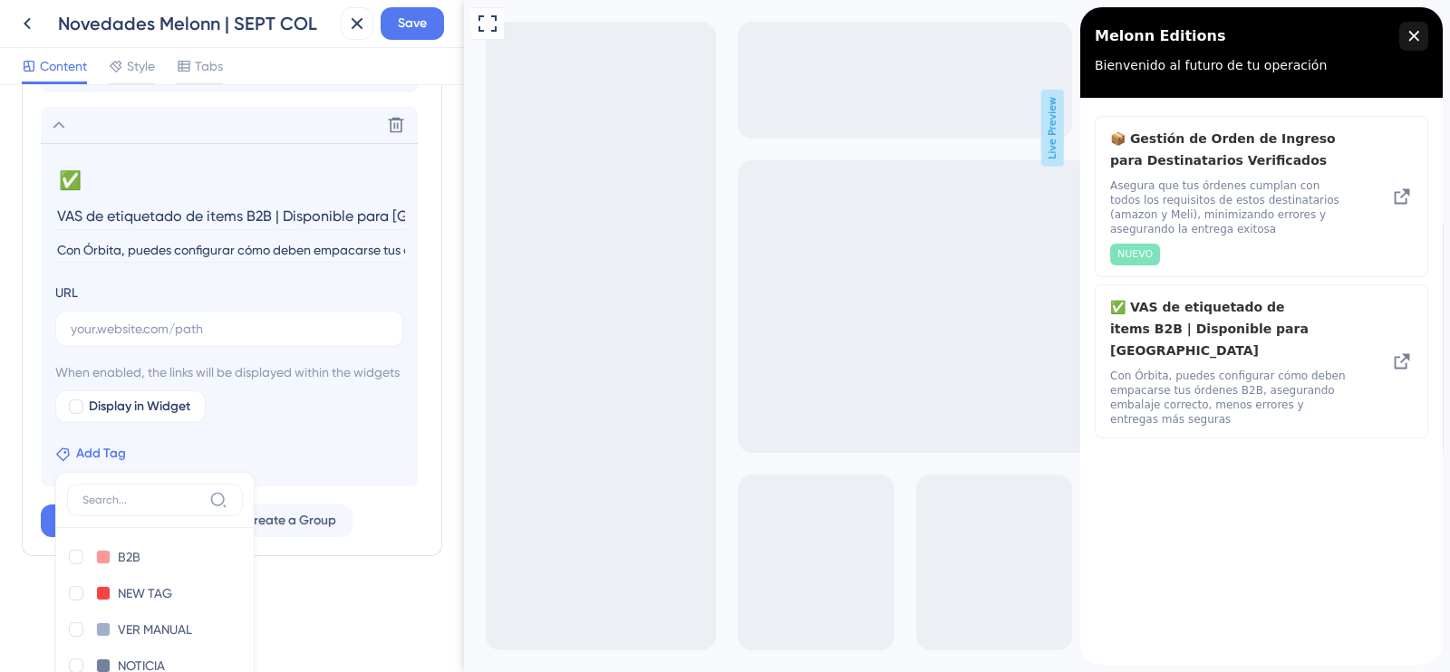
scroll to position [669, 0]
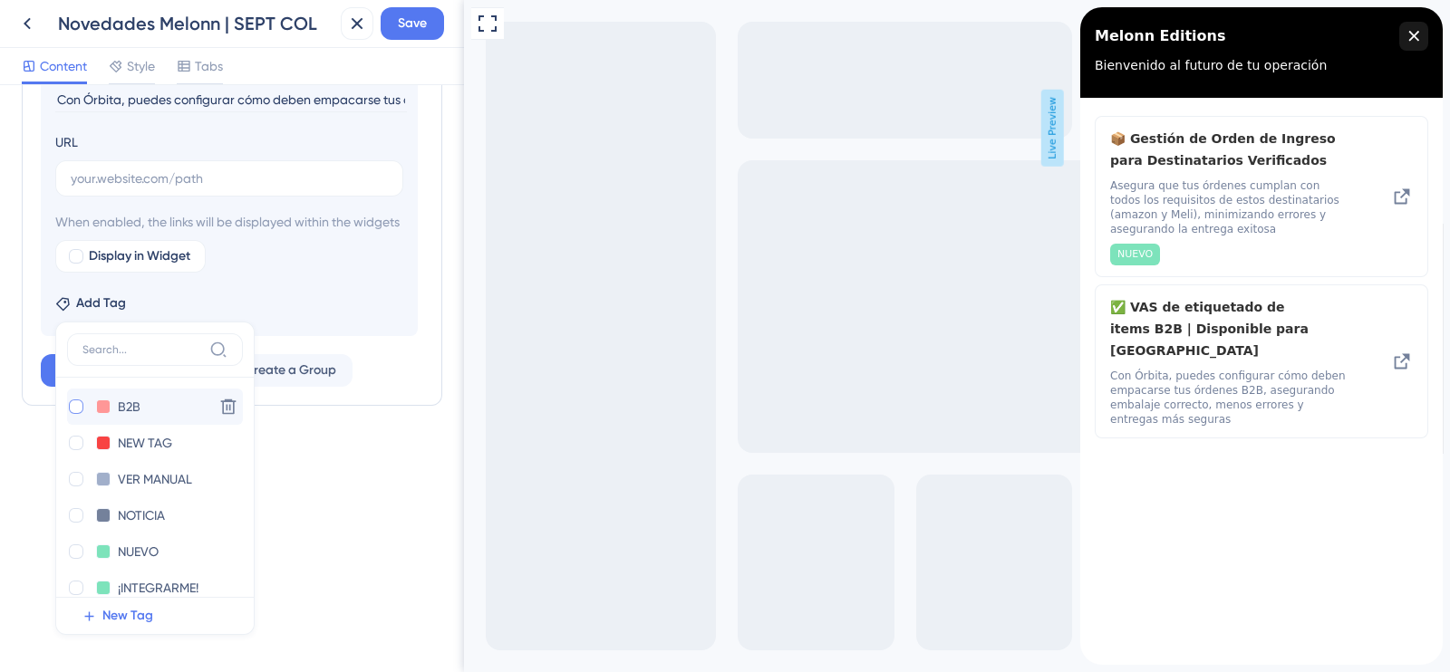
click at [78, 411] on div at bounding box center [76, 407] width 15 height 15
checkbox input "true"
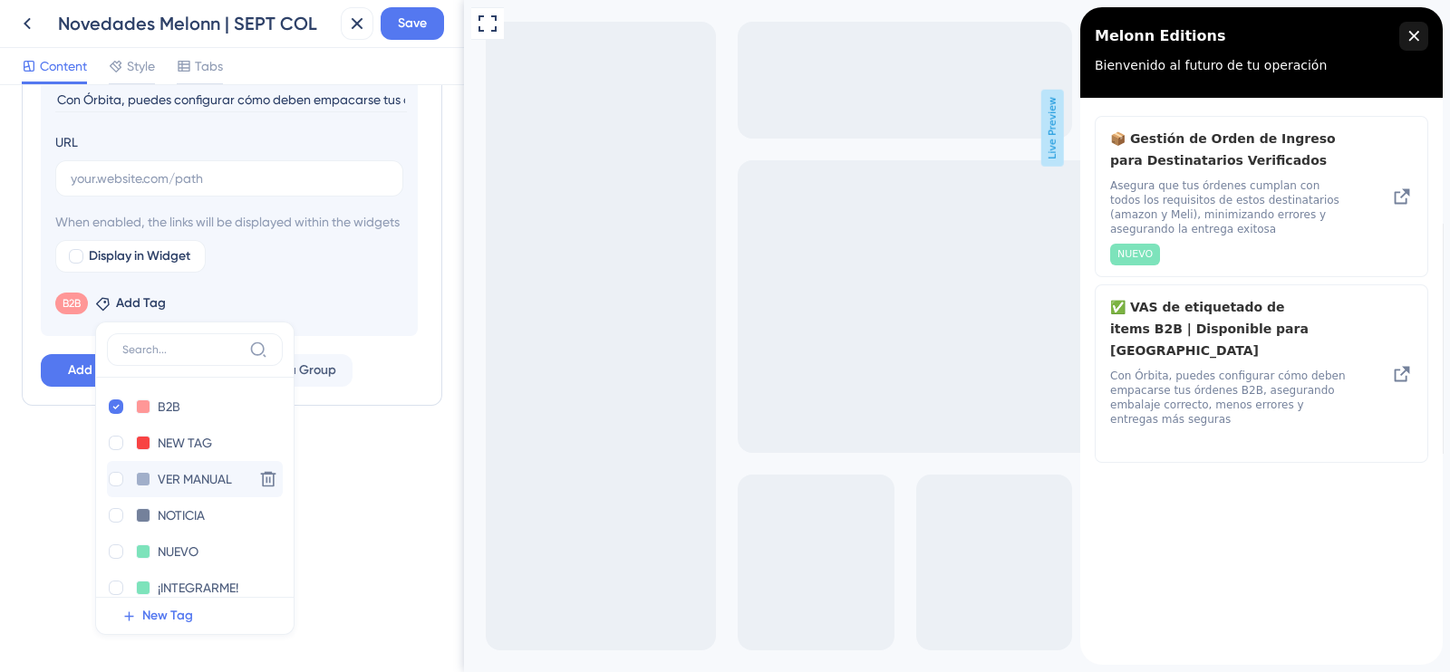
scroll to position [91, 0]
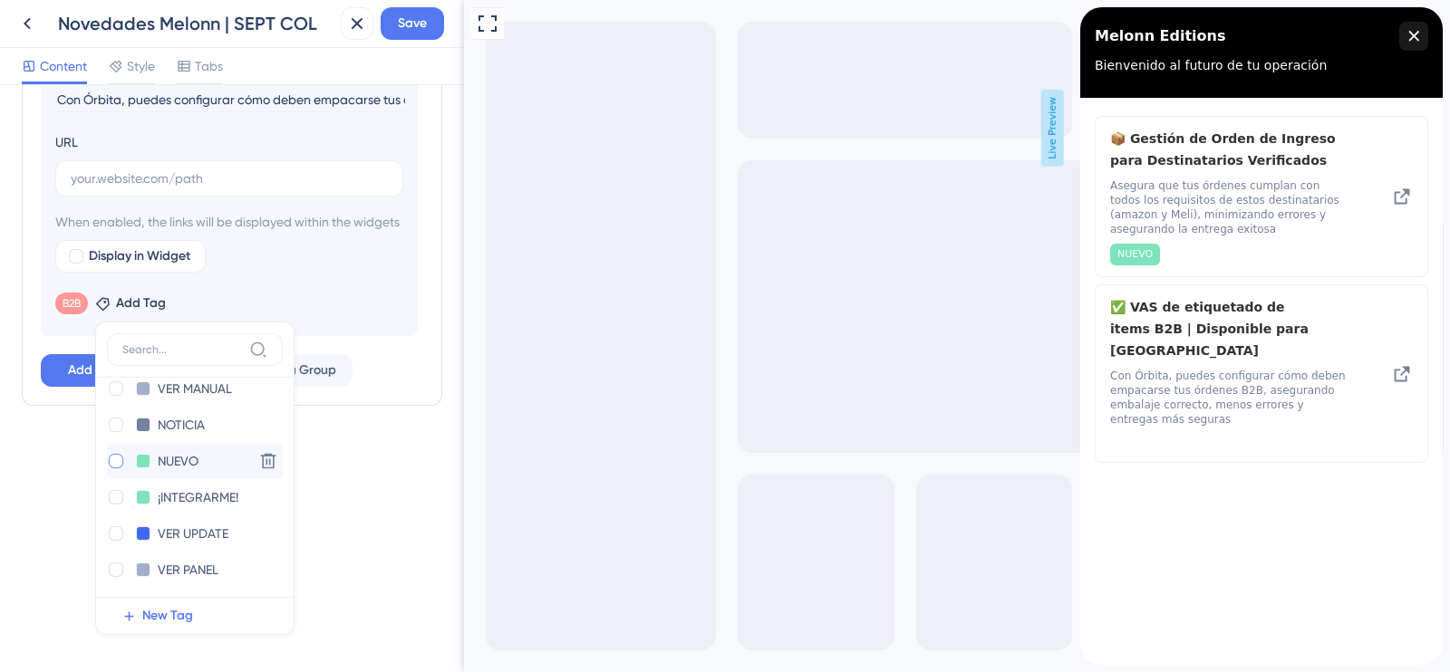
click at [120, 463] on div at bounding box center [116, 461] width 15 height 15
checkbox input "true"
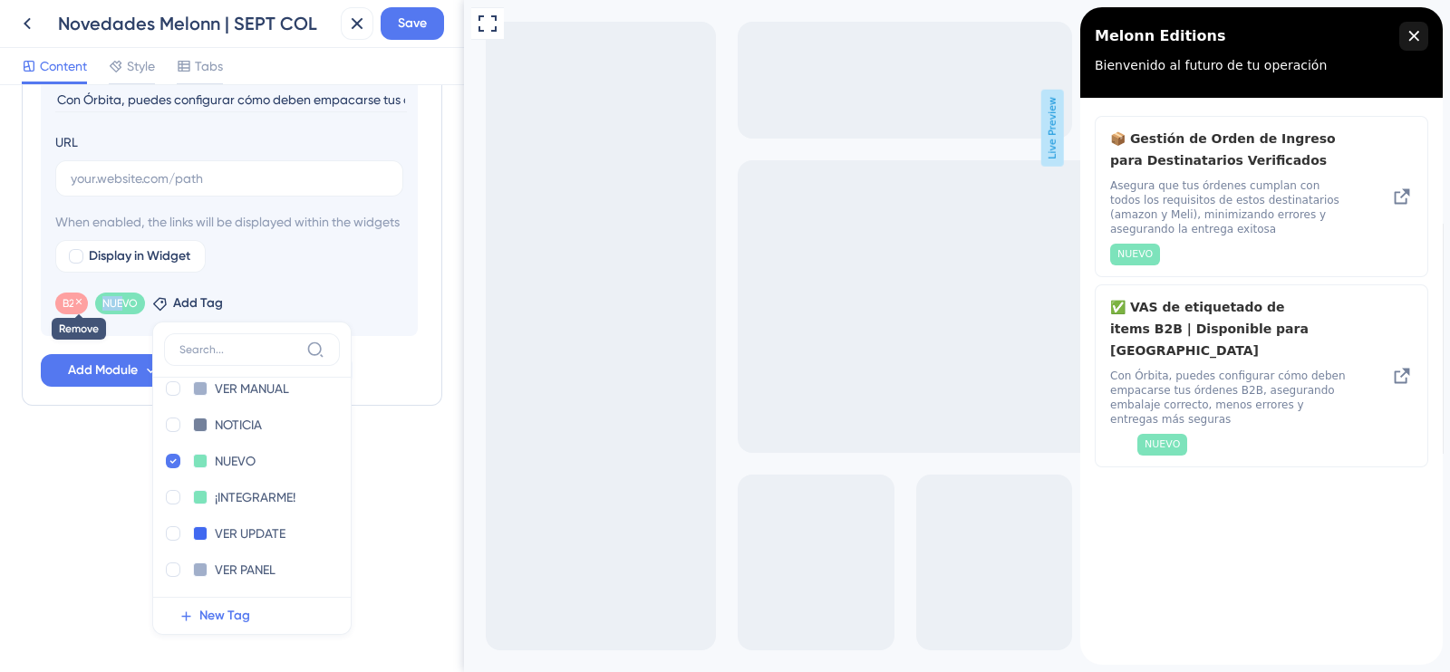
drag, startPoint x: 121, startPoint y: 305, endPoint x: 83, endPoint y: 304, distance: 38.1
click at [83, 304] on div "B2B Remove NUEVO Remove Add Tag B2B B2B Delete NEW TAG NEW TAG Delete VER MANUA…" at bounding box center [229, 299] width 348 height 29
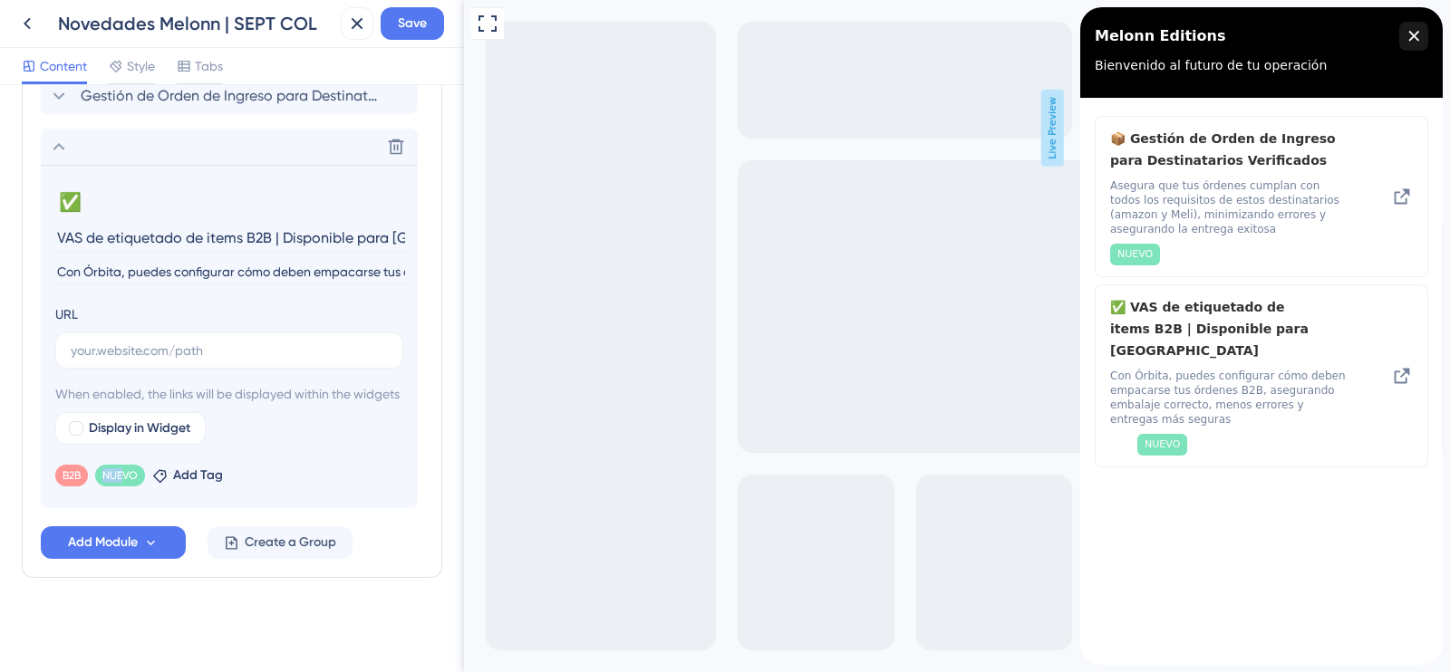
scroll to position [498, 0]
click at [82, 471] on icon at bounding box center [78, 474] width 11 height 11
click at [150, 472] on span "Add Tag" at bounding box center [158, 476] width 50 height 22
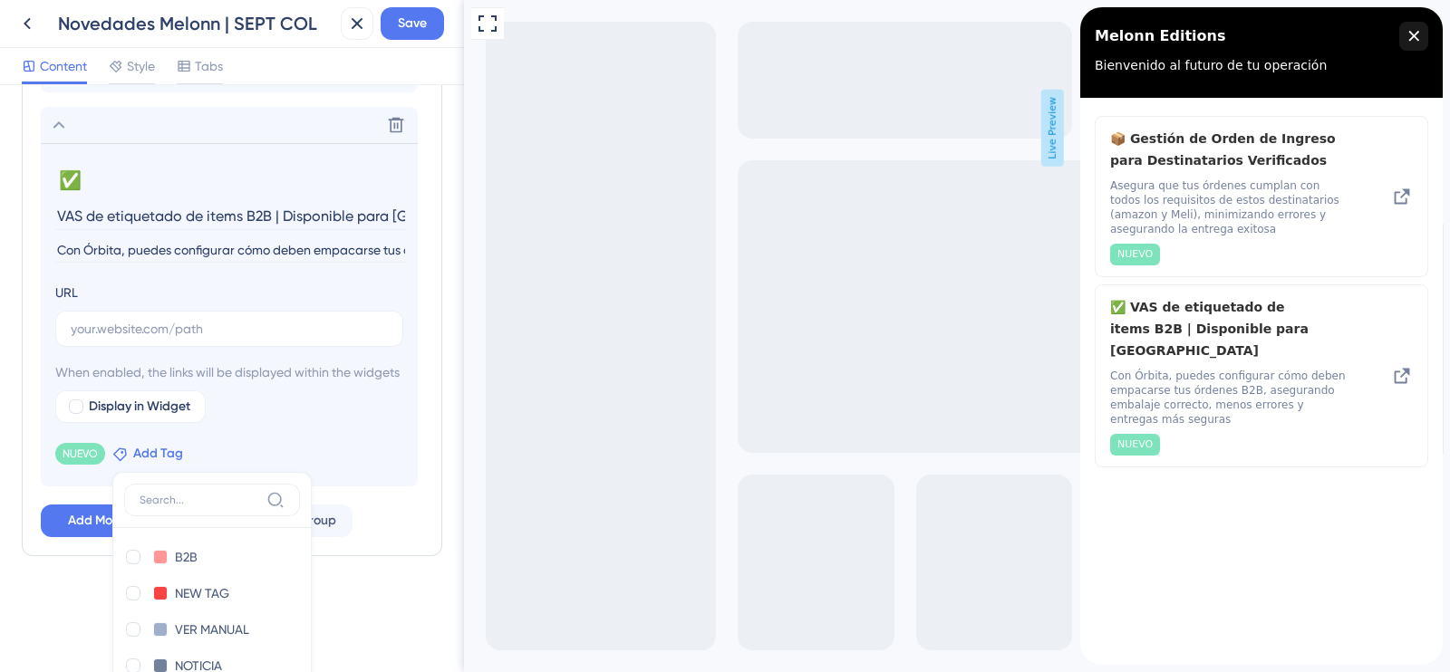
scroll to position [669, 0]
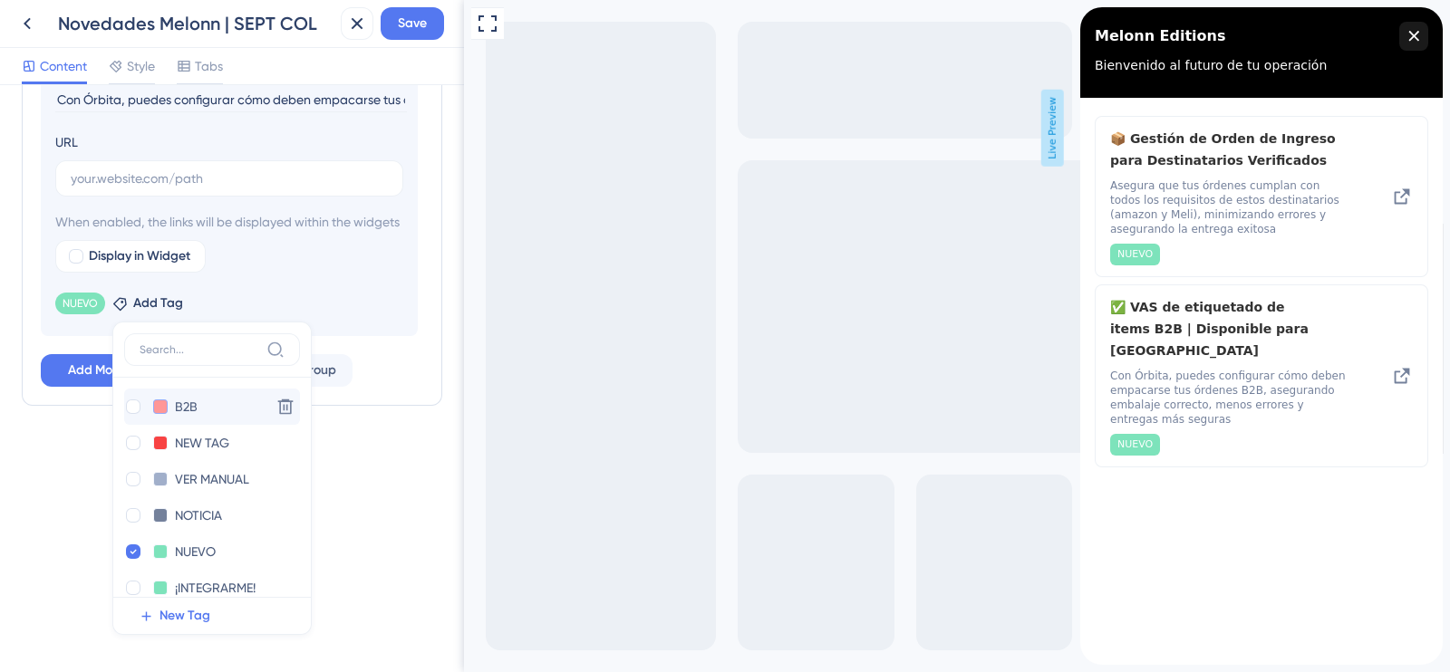
click at [155, 401] on button at bounding box center [160, 407] width 15 height 15
click at [139, 406] on div at bounding box center [133, 407] width 15 height 15
checkbox input "true"
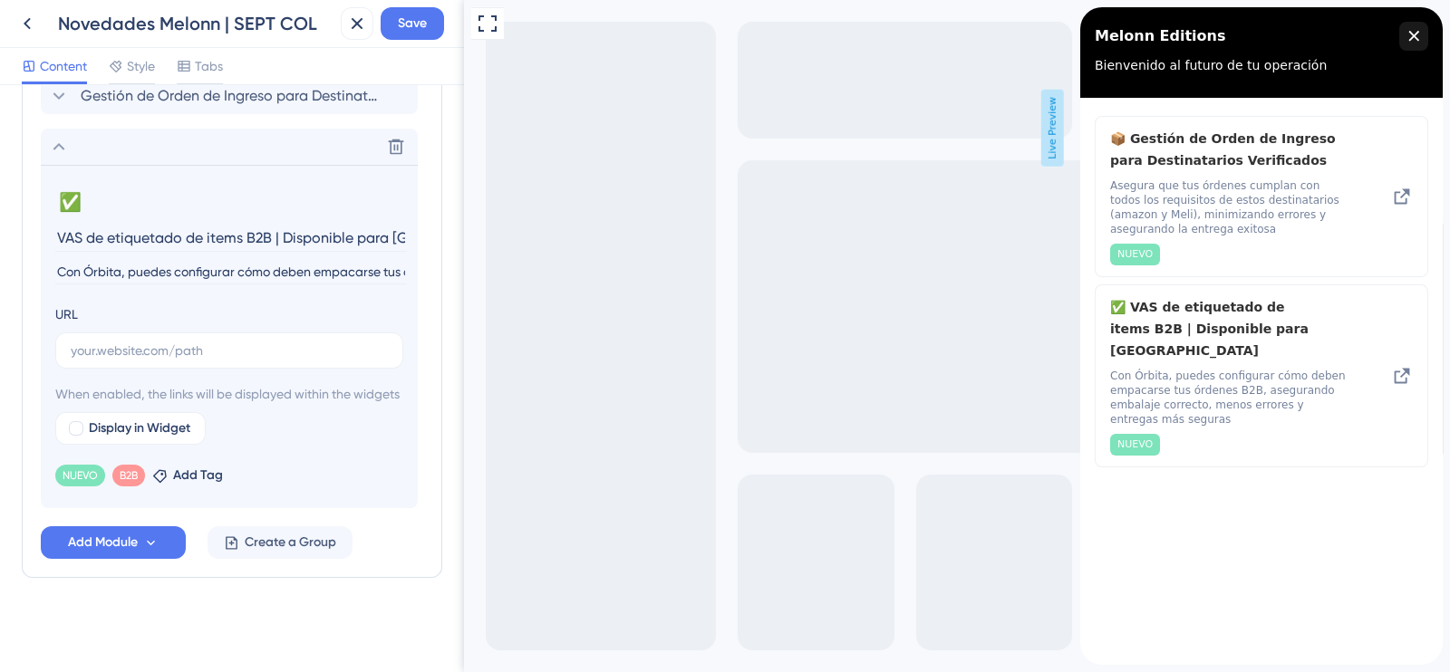
click at [218, 465] on div "Add Tag" at bounding box center [187, 476] width 71 height 22
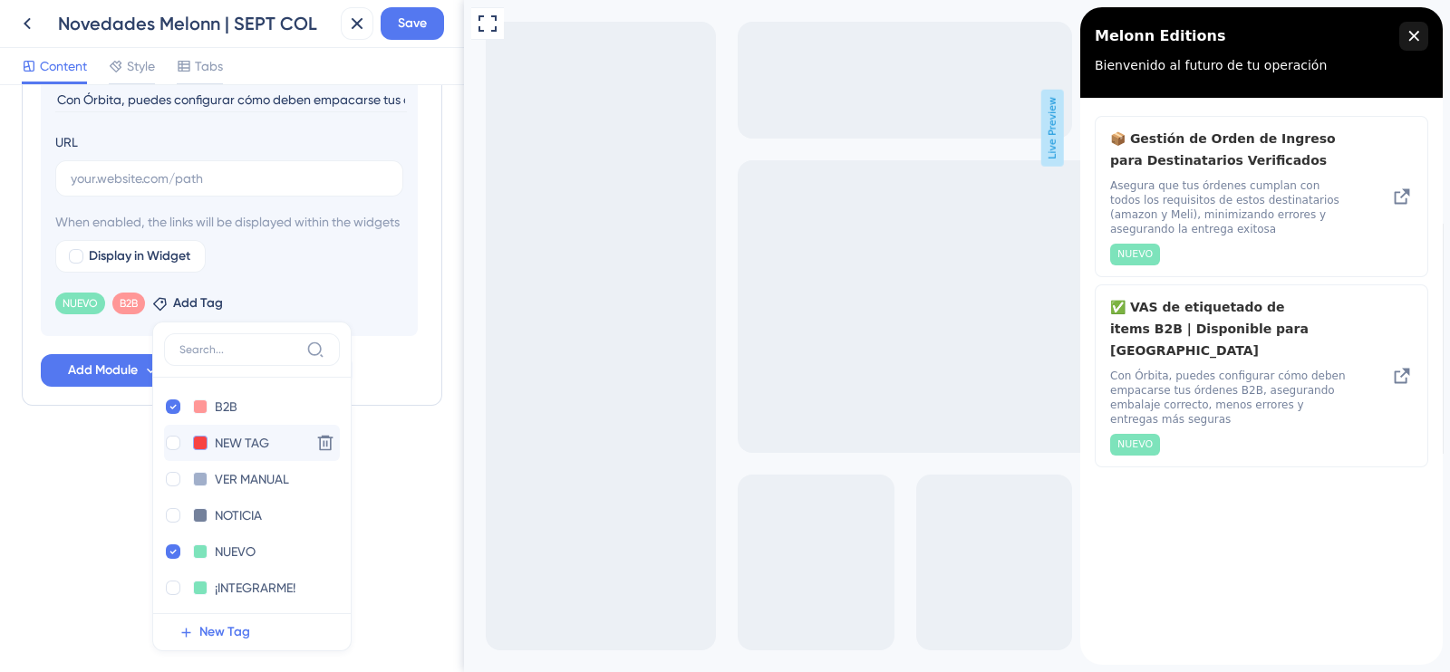
click at [198, 443] on button at bounding box center [200, 443] width 15 height 15
click at [286, 500] on div at bounding box center [287, 501] width 15 height 15
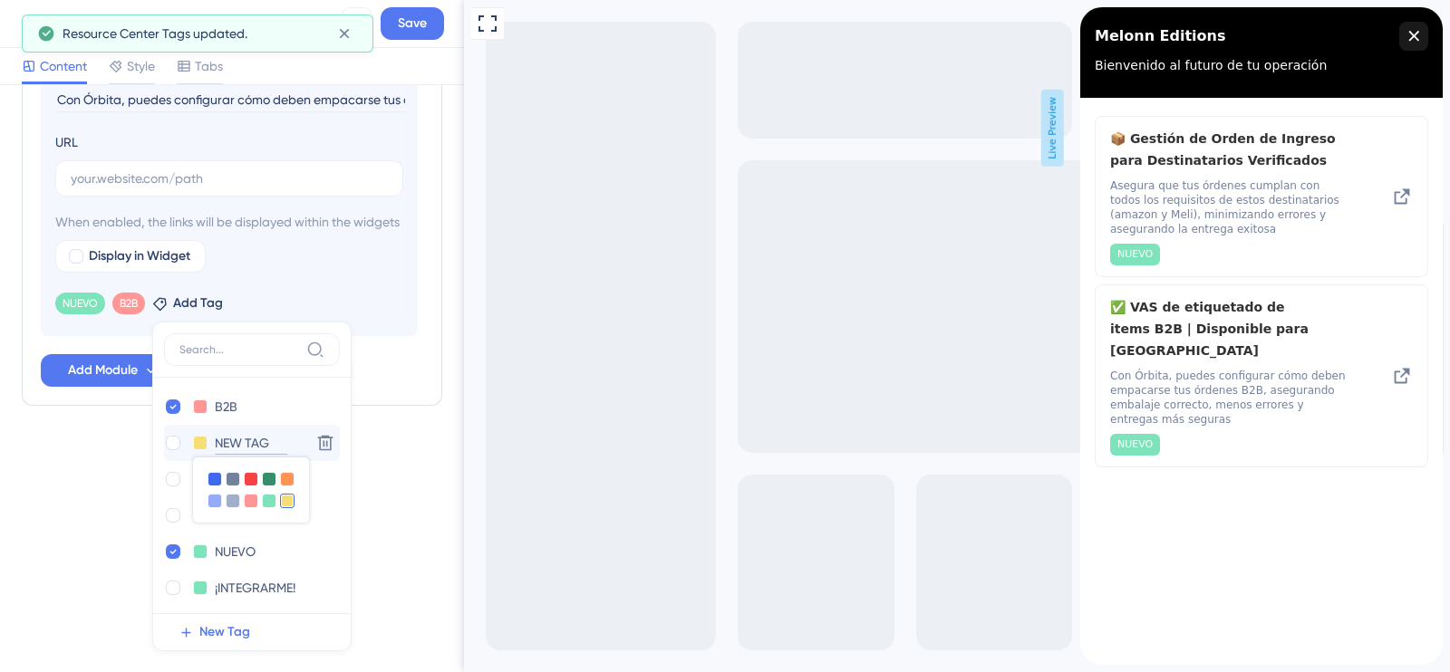
click at [254, 441] on input "NEW TAG" at bounding box center [251, 443] width 73 height 23
drag, startPoint x: 272, startPoint y: 441, endPoint x: 186, endPoint y: 432, distance: 86.6
click at [186, 432] on div "NEW TAG NEW TAG" at bounding box center [234, 443] width 140 height 23
type input "[GEOGRAPHIC_DATA]"
click at [168, 447] on div at bounding box center [173, 443] width 15 height 15
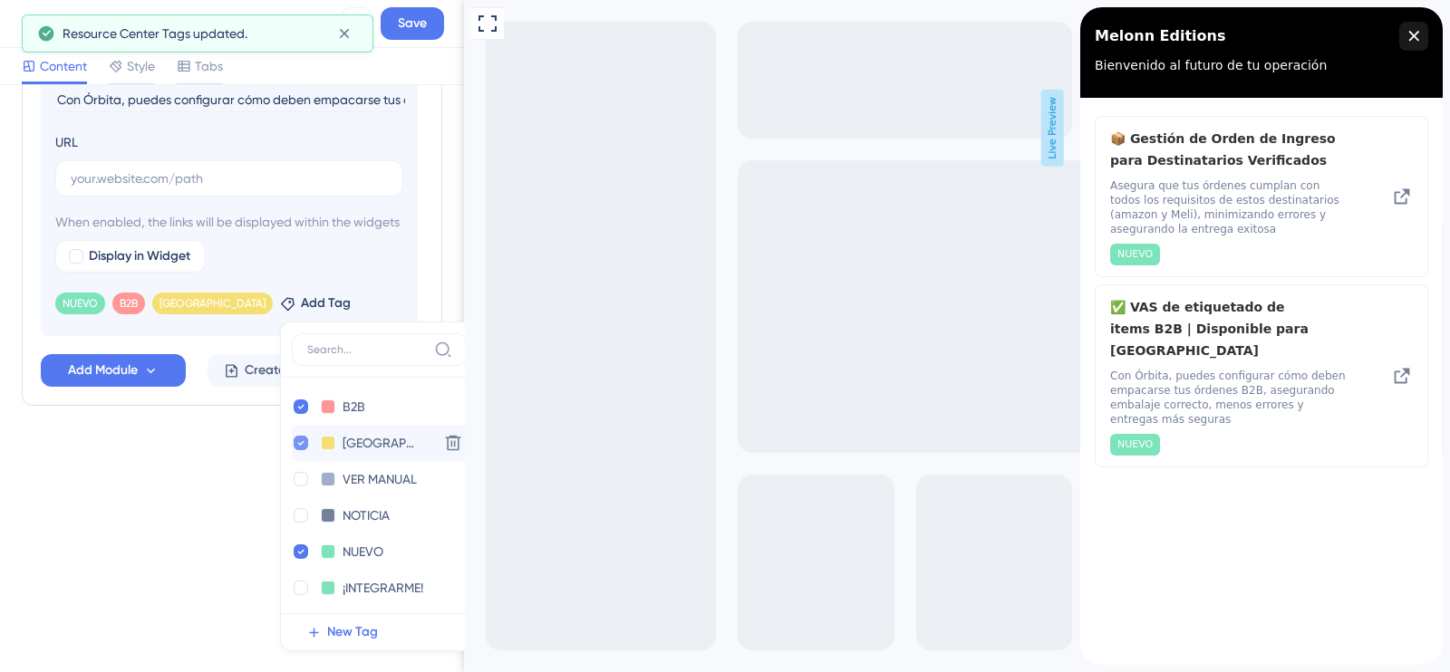
checkbox input "true"
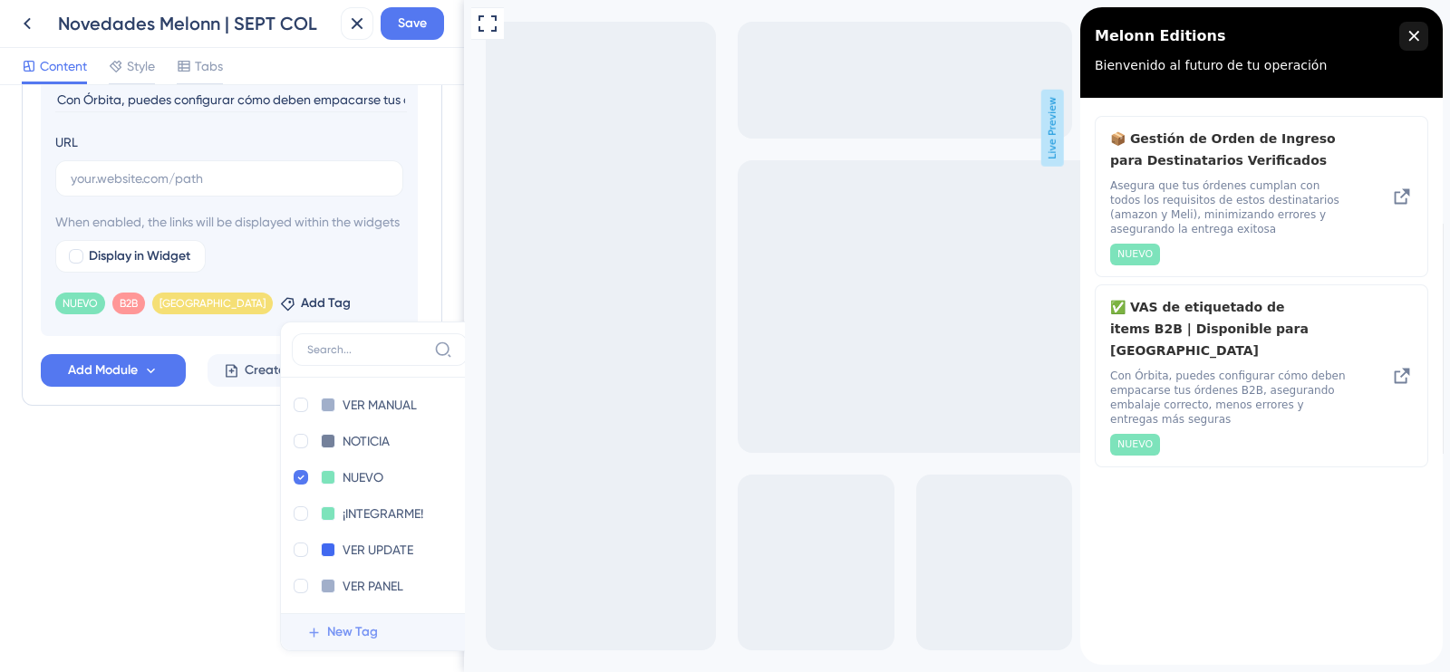
click at [327, 629] on span "New Tag" at bounding box center [352, 633] width 51 height 22
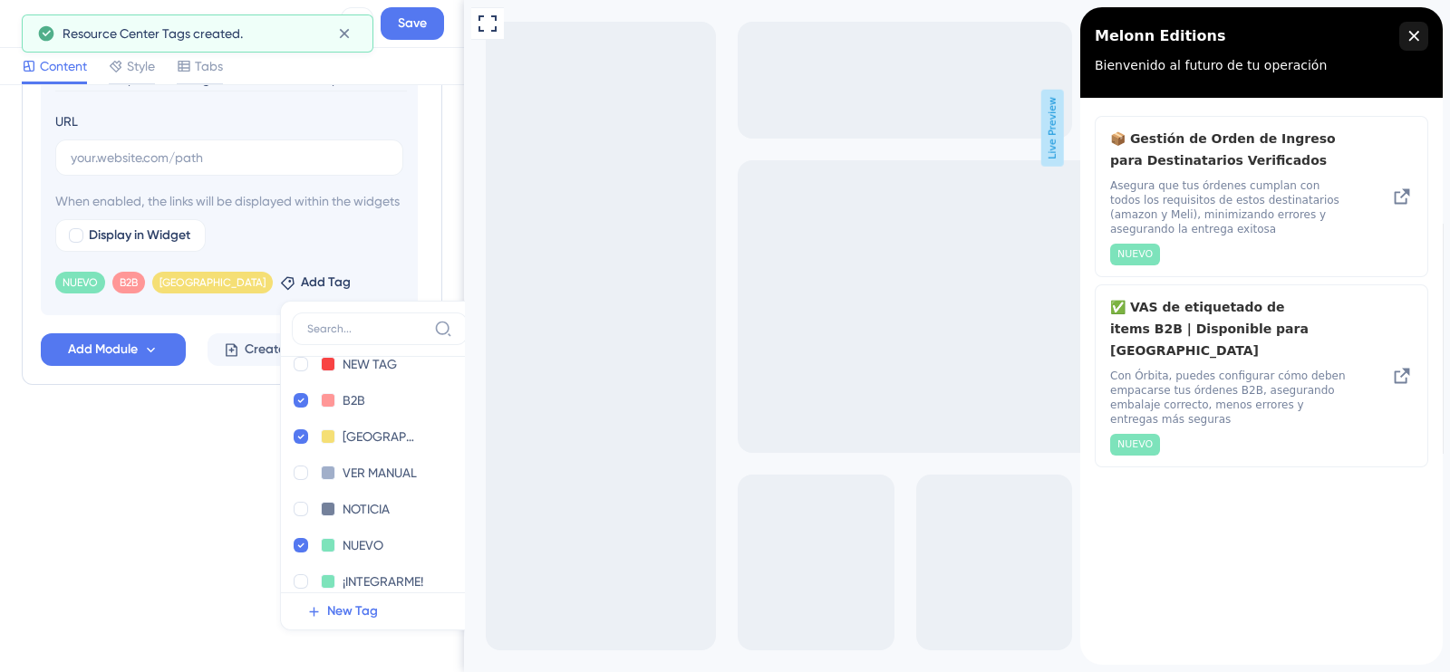
scroll to position [0, 0]
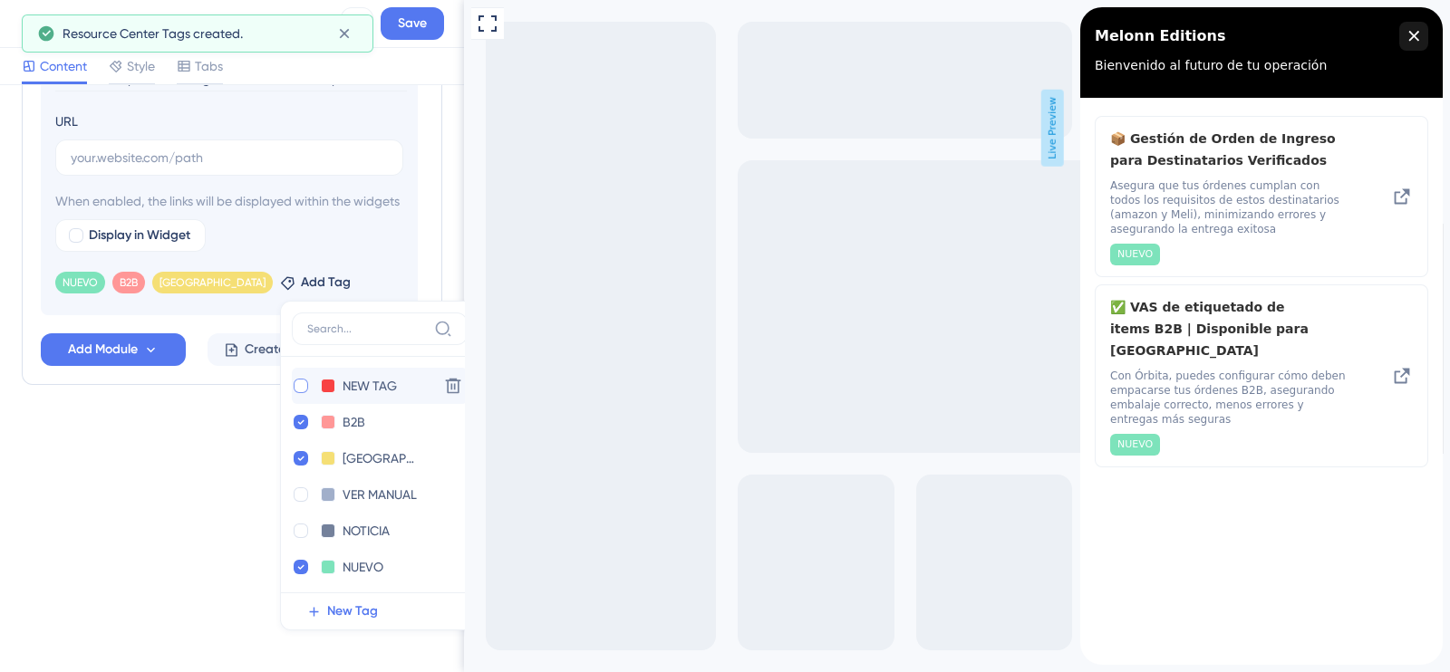
click at [294, 393] on div at bounding box center [301, 386] width 15 height 15
checkbox input "true"
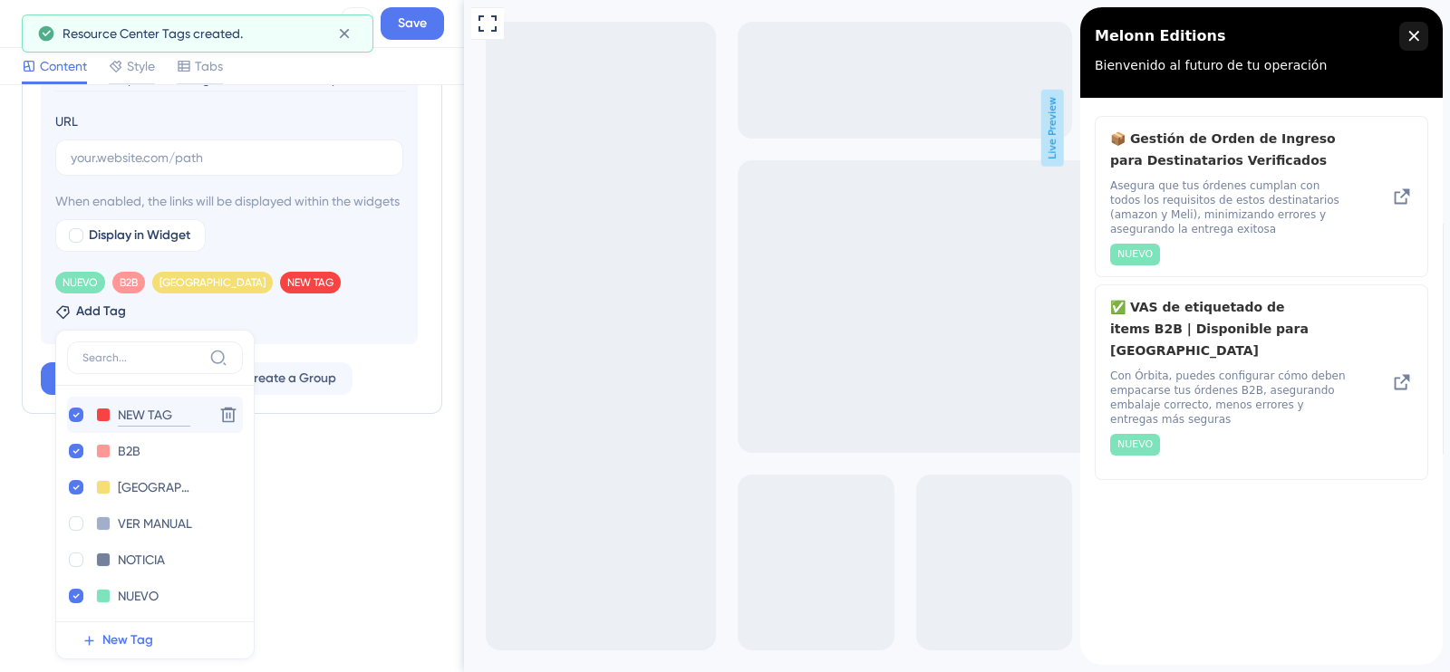
click at [190, 405] on input "NEW TAG" at bounding box center [154, 415] width 73 height 23
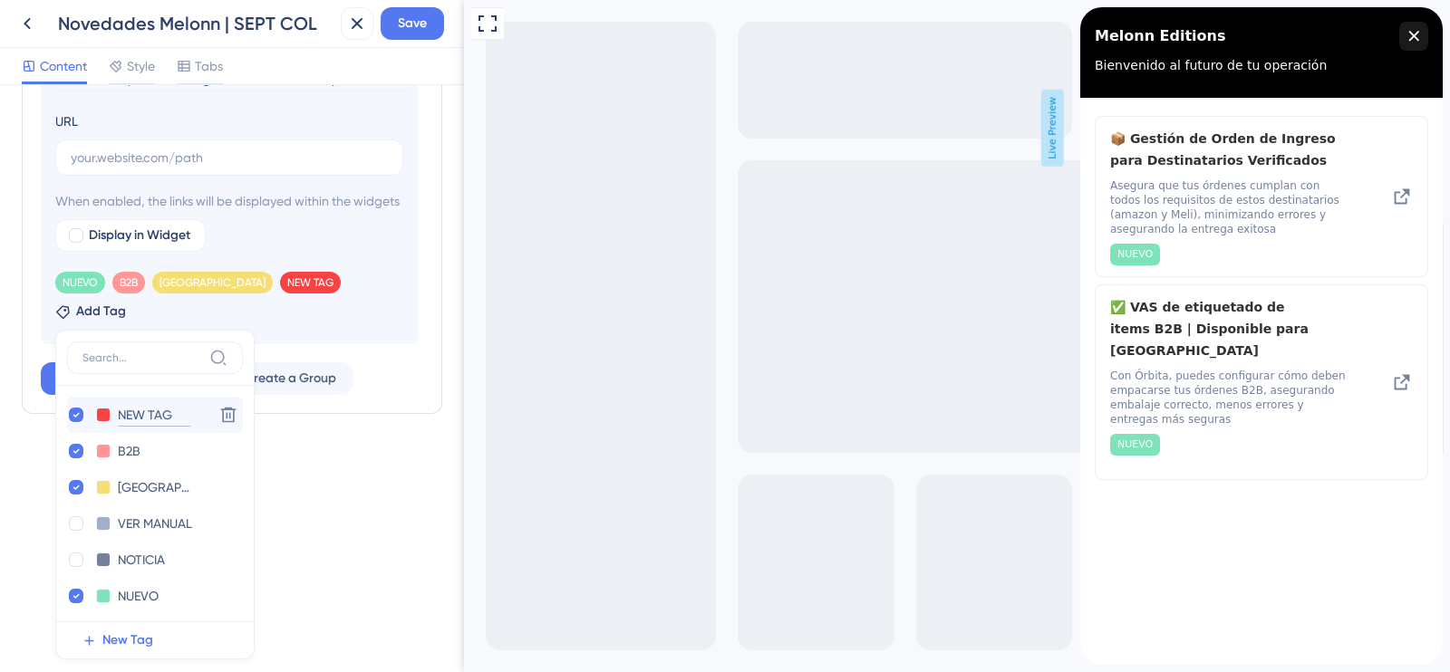
drag, startPoint x: 405, startPoint y: 406, endPoint x: 360, endPoint y: 406, distance: 45.3
click at [190, 406] on input "NEW TAG" at bounding box center [154, 415] width 73 height 23
click at [111, 408] on button at bounding box center [103, 415] width 15 height 15
click at [179, 445] on div at bounding box center [172, 451] width 15 height 15
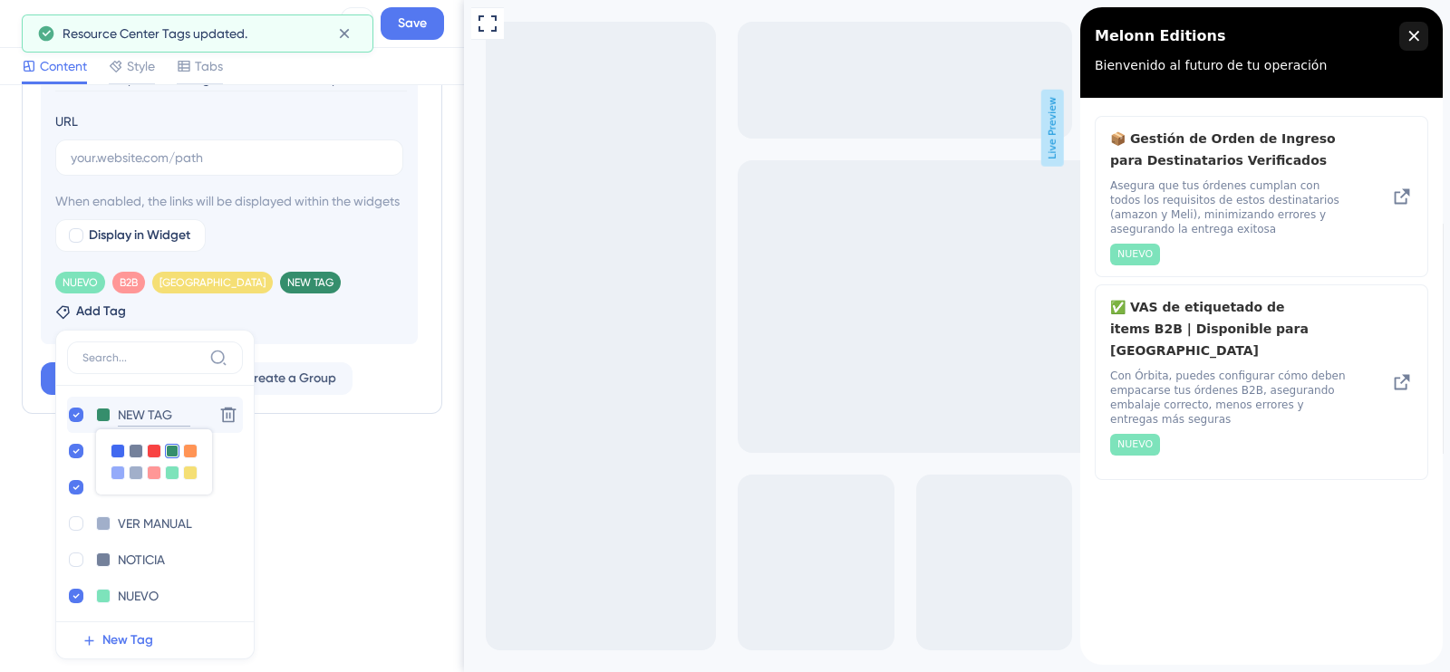
click at [190, 404] on input "NEW TAG" at bounding box center [154, 415] width 73 height 23
type input "N"
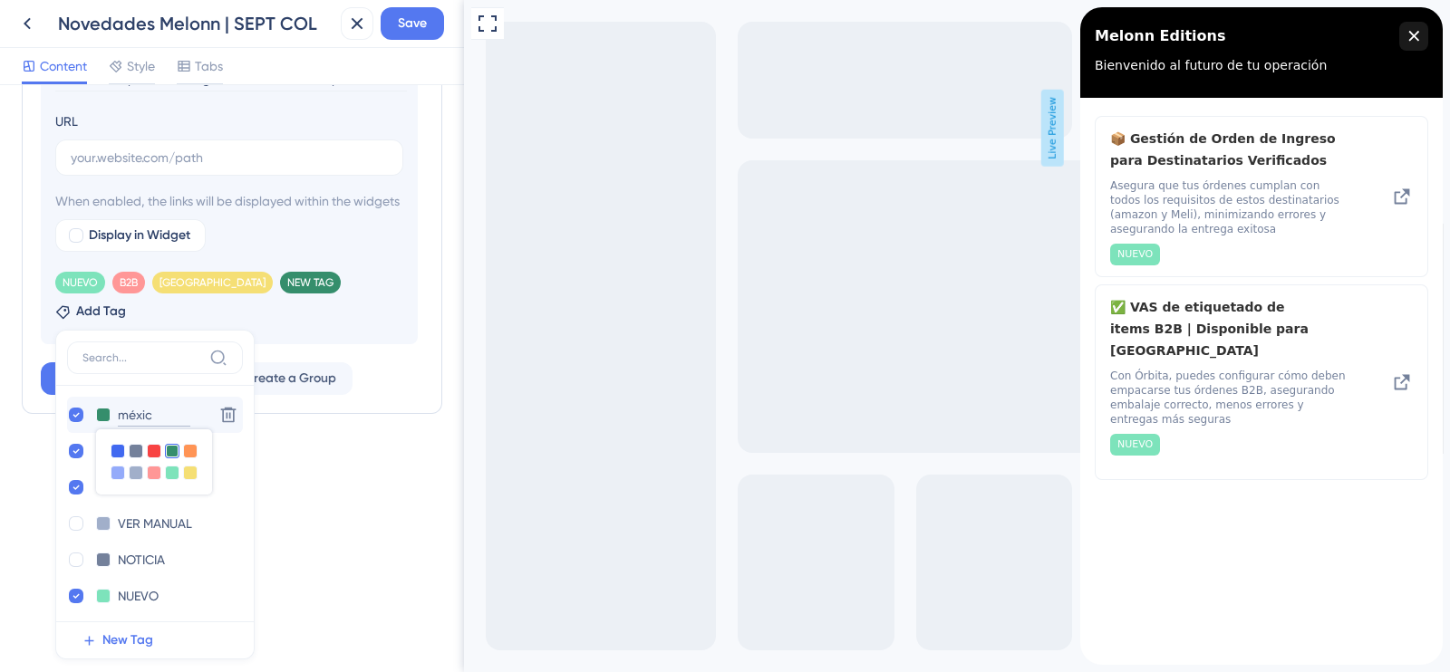
type input "[GEOGRAPHIC_DATA]"
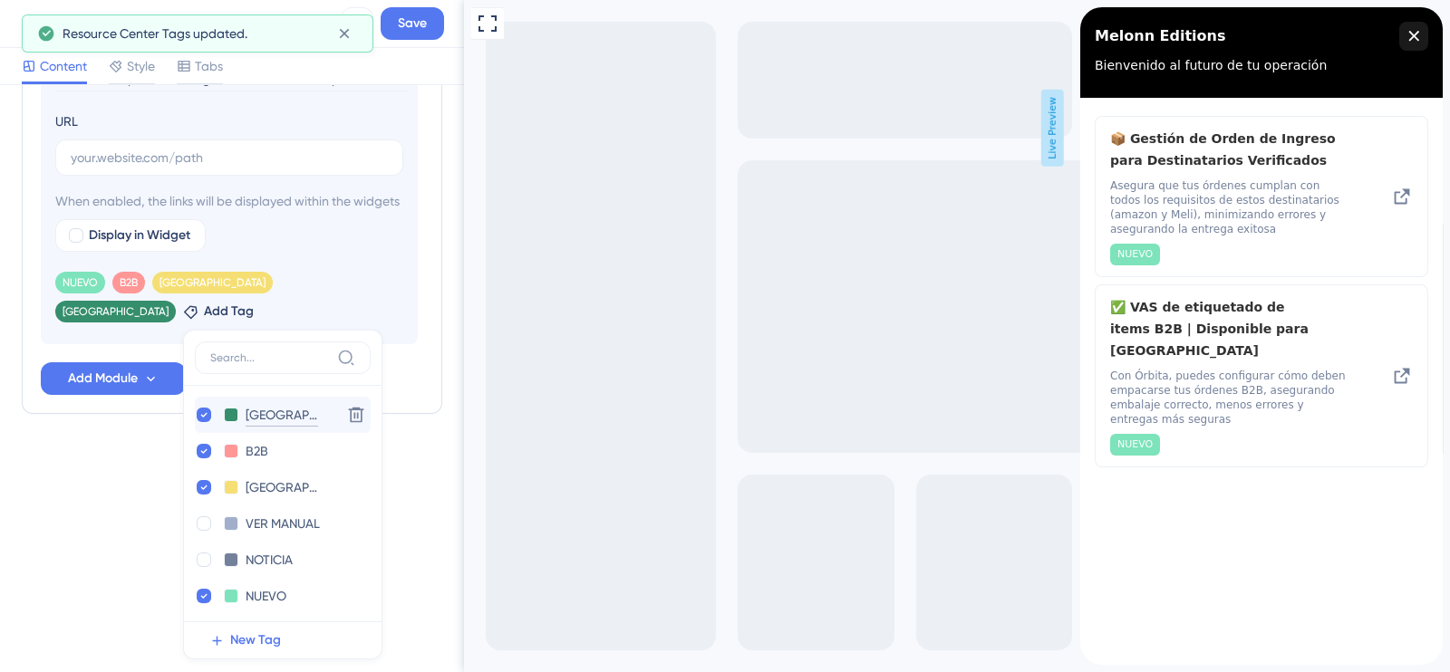
click at [318, 408] on input "[GEOGRAPHIC_DATA]" at bounding box center [282, 415] width 73 height 23
type input "[GEOGRAPHIC_DATA]"
click at [318, 441] on input "B2B" at bounding box center [282, 451] width 73 height 23
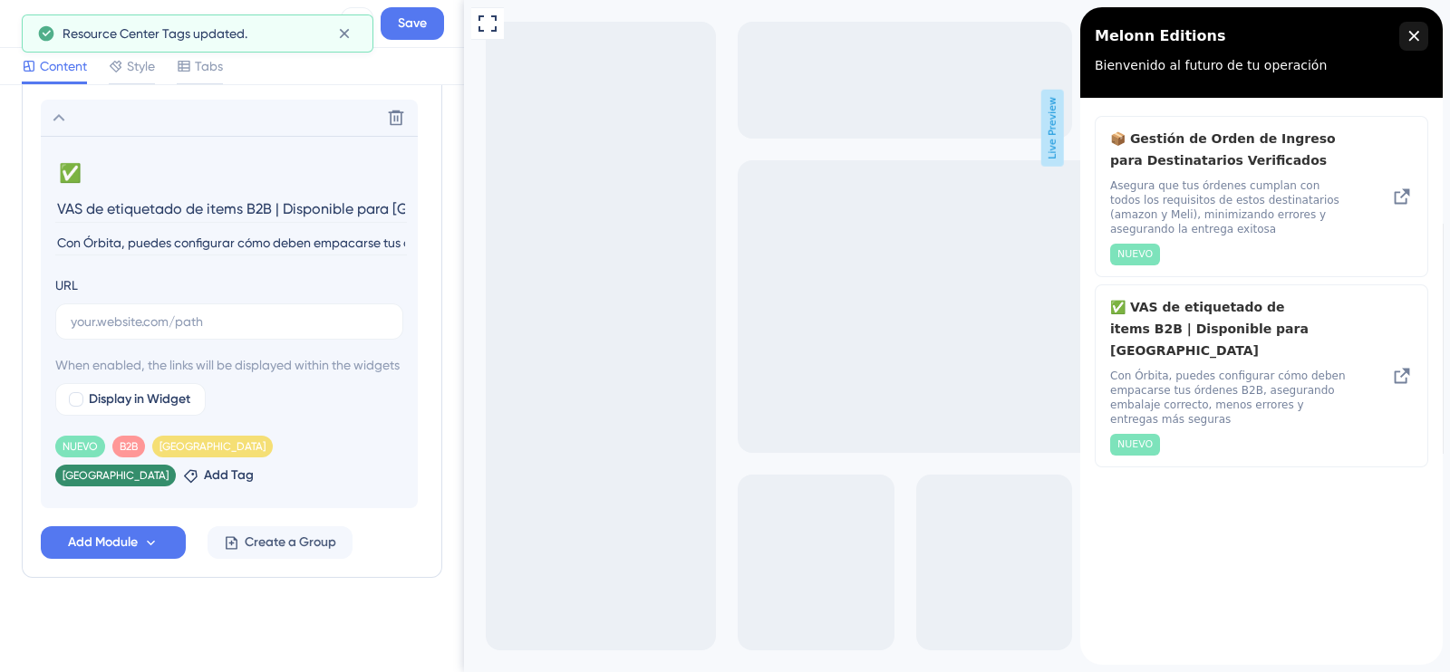
scroll to position [498, 0]
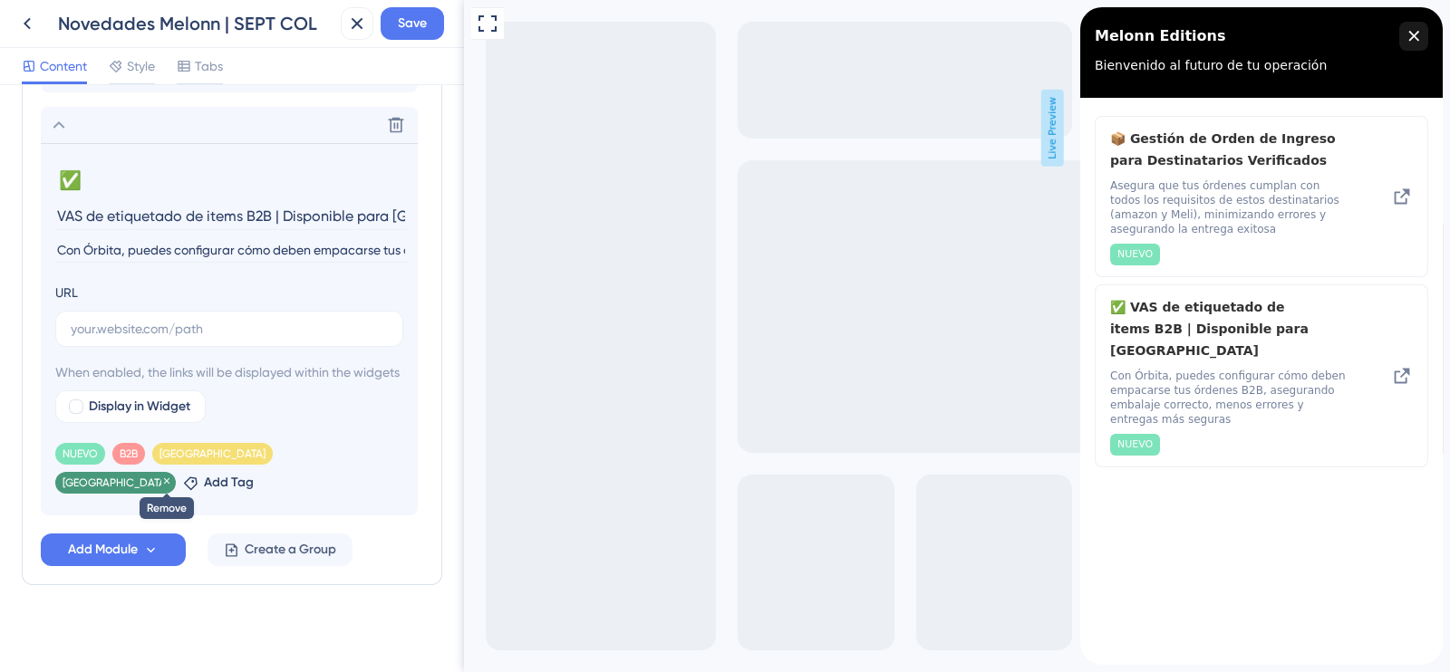
click at [172, 476] on icon at bounding box center [166, 481] width 11 height 11
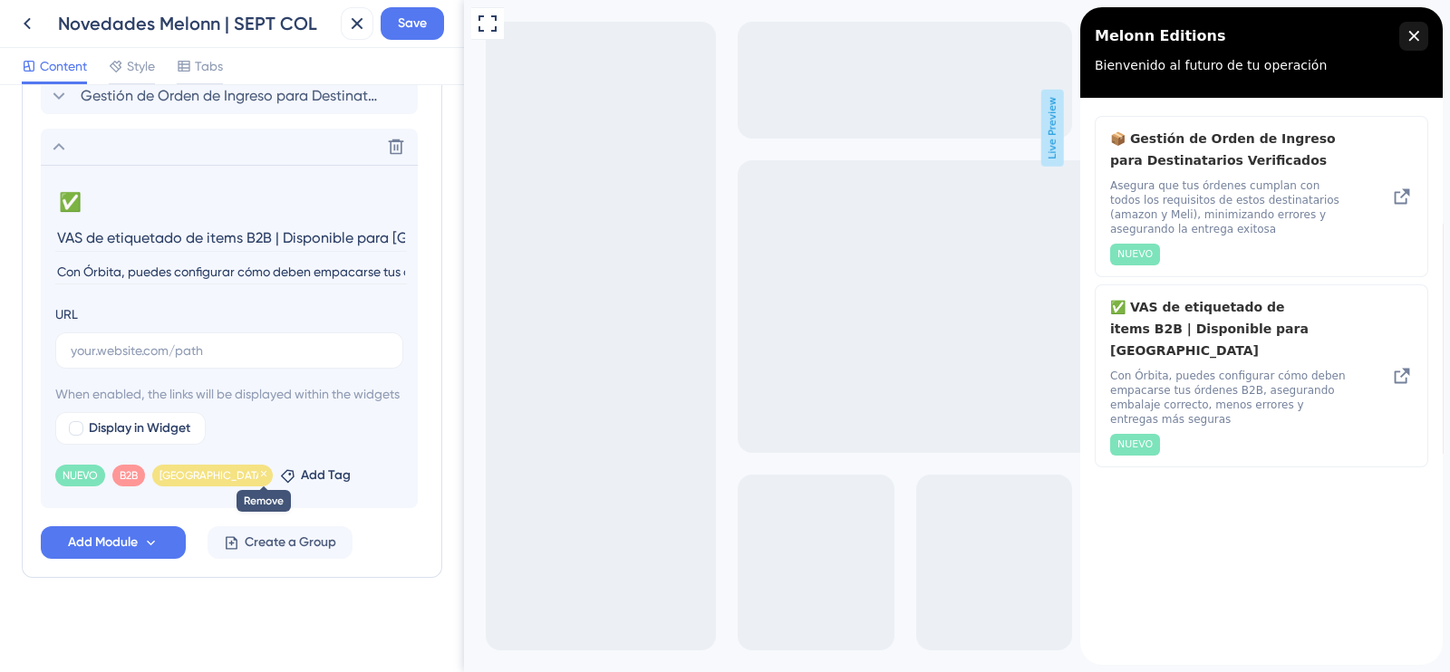
click at [258, 473] on icon at bounding box center [263, 474] width 11 height 11
click at [183, 614] on div "Resource Center Header Title Melonn Editions 13 Melonn Editions Subtitle Bienve…" at bounding box center [232, 141] width 421 height 1020
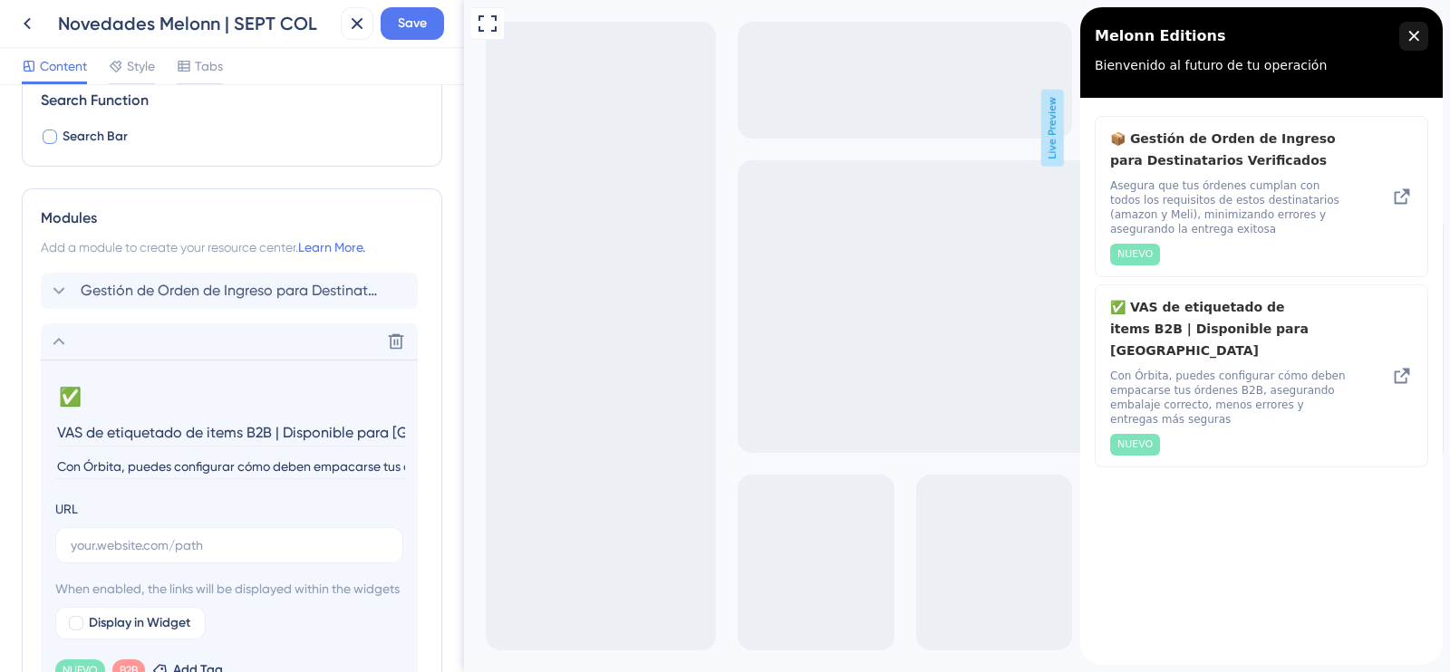
scroll to position [271, 0]
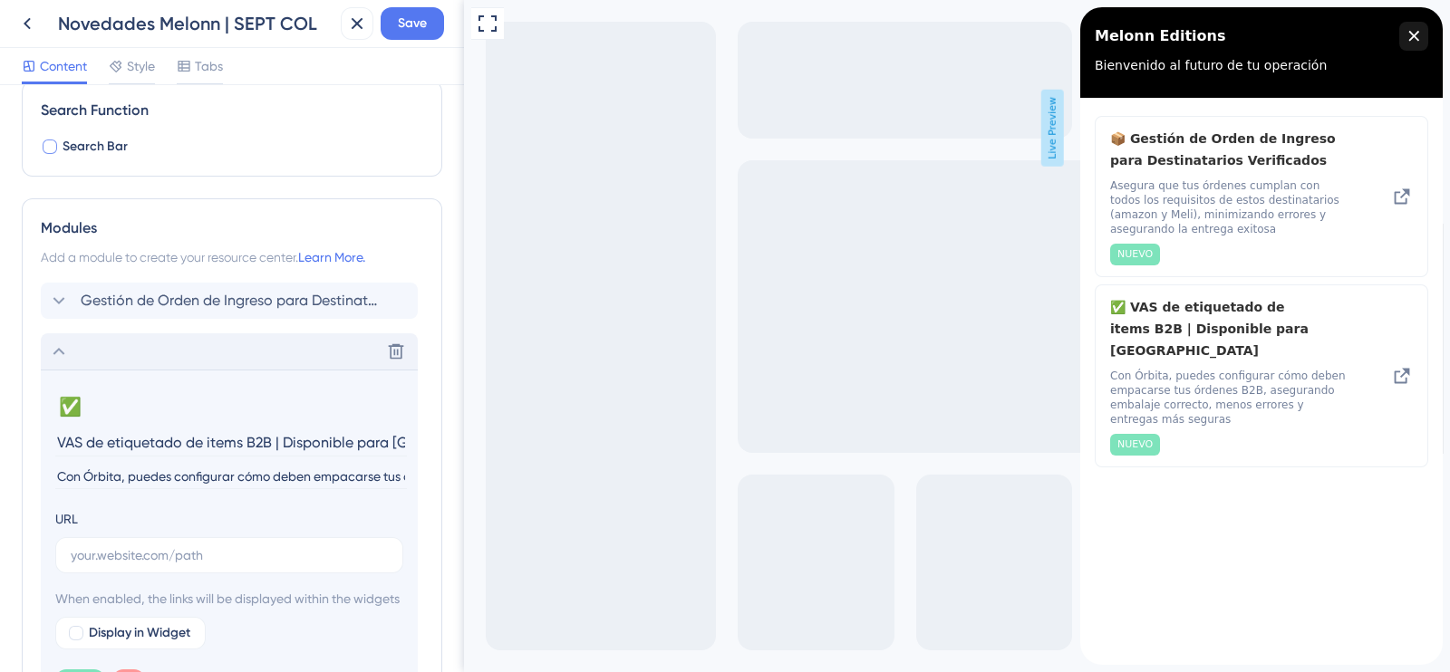
click at [52, 353] on icon at bounding box center [59, 352] width 22 height 22
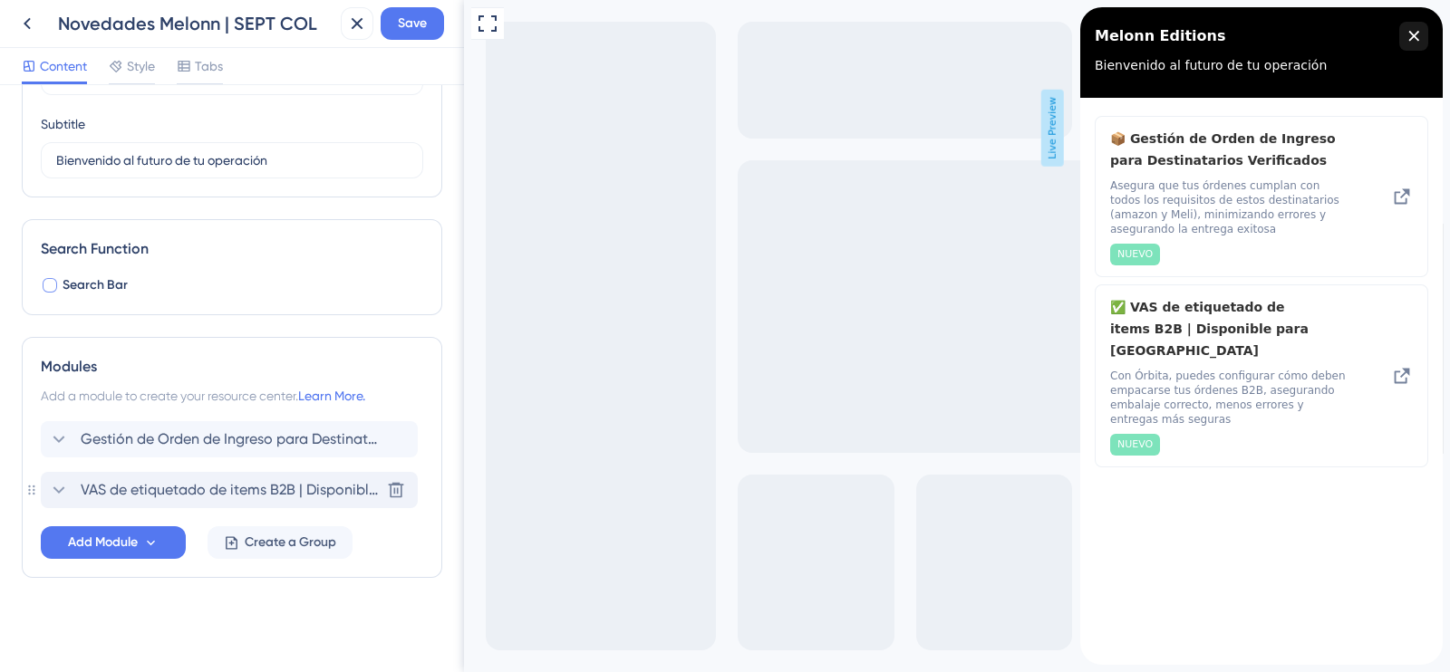
scroll to position [131, 0]
click at [60, 477] on div "VAS de etiquetado de items B2B | Disponible para [GEOGRAPHIC_DATA] Delete" at bounding box center [229, 491] width 377 height 36
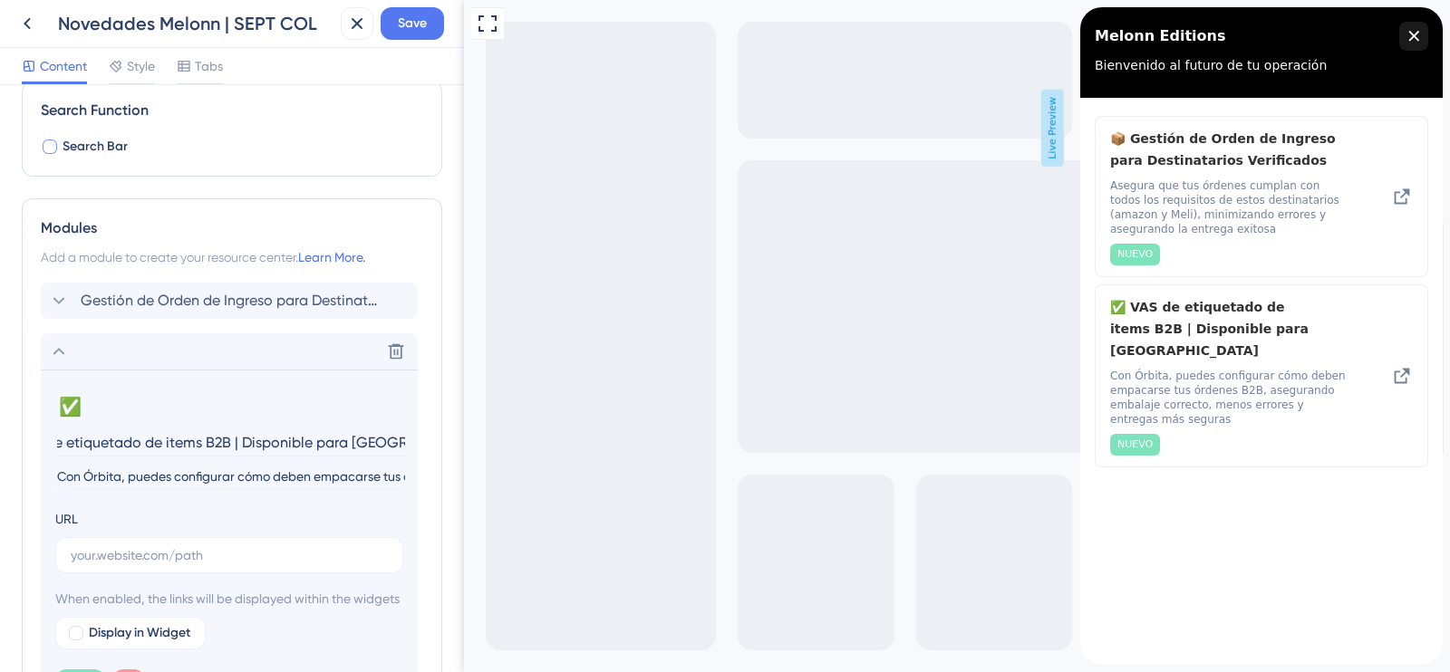
scroll to position [0, 0]
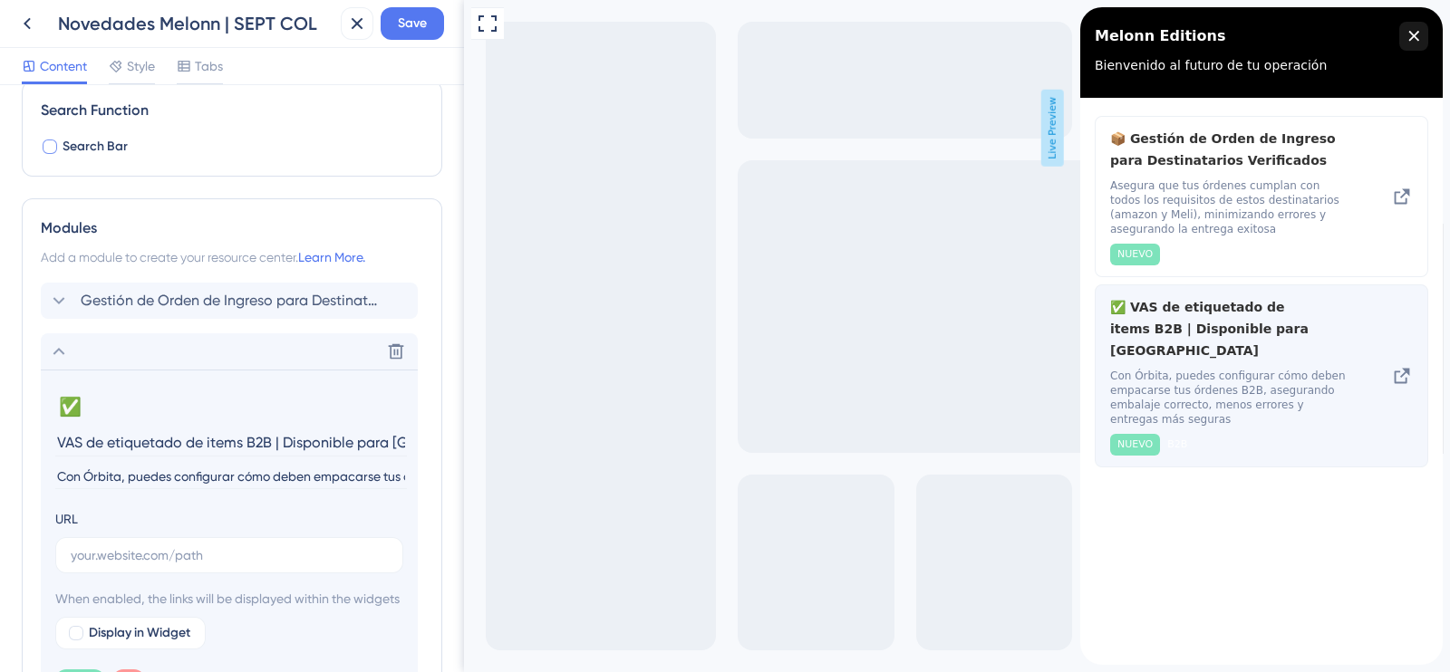
click at [1292, 305] on span "✅ VAS de etiquetado de items B2B | Disponible para [GEOGRAPHIC_DATA]" at bounding box center [1216, 328] width 213 height 65
click at [1317, 306] on span "✅ VAS de etiquetado de items B2B | Disponible para [GEOGRAPHIC_DATA]" at bounding box center [1216, 328] width 213 height 65
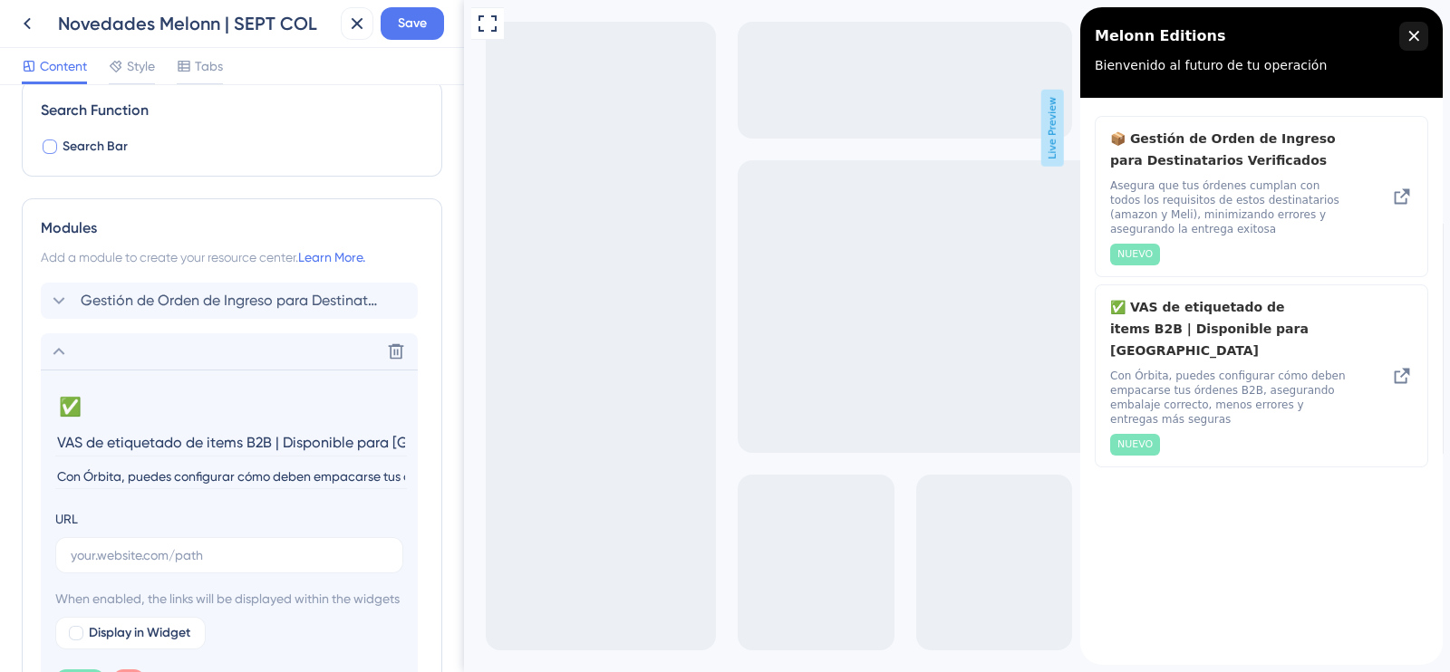
click at [272, 431] on input "VAS de etiquetado de items B2B | Disponible para [GEOGRAPHIC_DATA]" at bounding box center [231, 443] width 352 height 28
drag, startPoint x: 798, startPoint y: 444, endPoint x: 585, endPoint y: 447, distance: 213.0
click at [232, 441] on input "VAS de etiquetado de items B2B | Disponible para [GEOGRAPHIC_DATA]" at bounding box center [231, 443] width 352 height 28
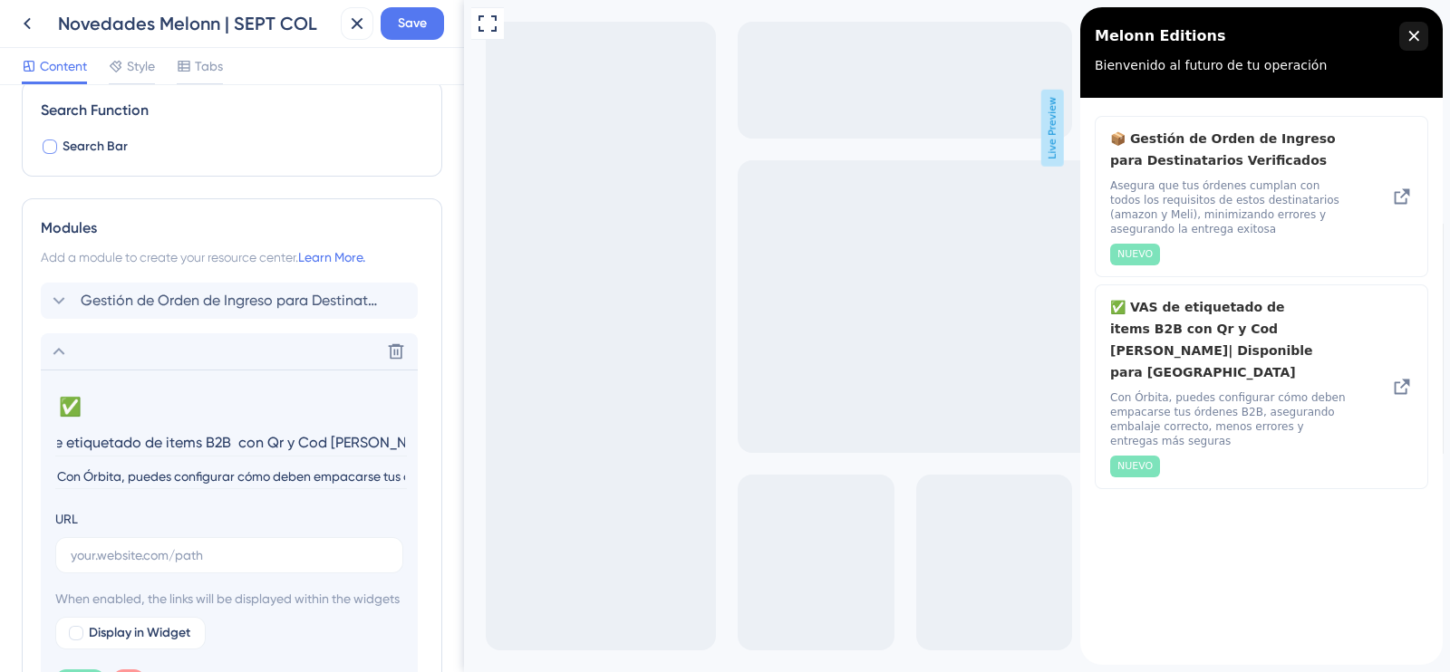
click at [330, 439] on input "VAS de etiquetado de items B2B con Qr y Cod [PERSON_NAME]| Disponible para [GEO…" at bounding box center [231, 443] width 352 height 28
type input "VAS de etiquetado de items B2B con Qr y Cod [PERSON_NAME]| Disponible para [GEO…"
click at [184, 550] on input "text" at bounding box center [229, 556] width 317 height 20
paste input "[URL][DOMAIN_NAME]"
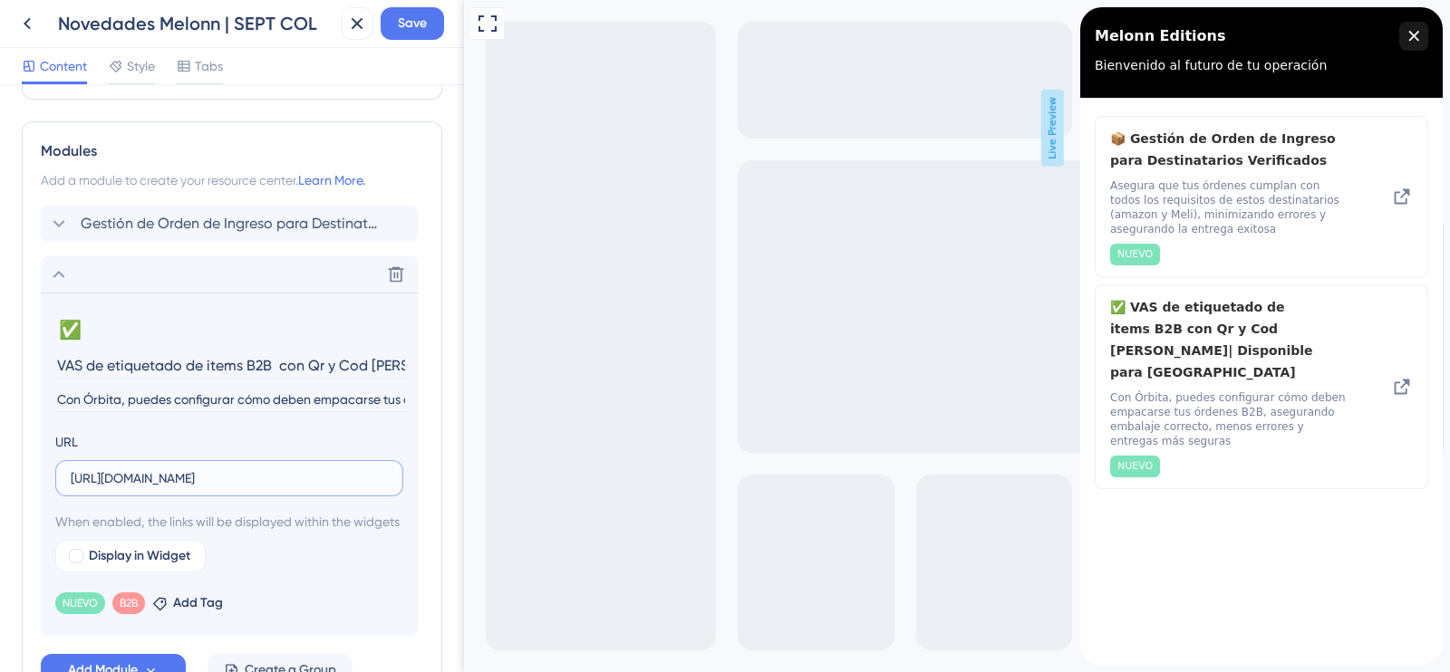
scroll to position [384, 0]
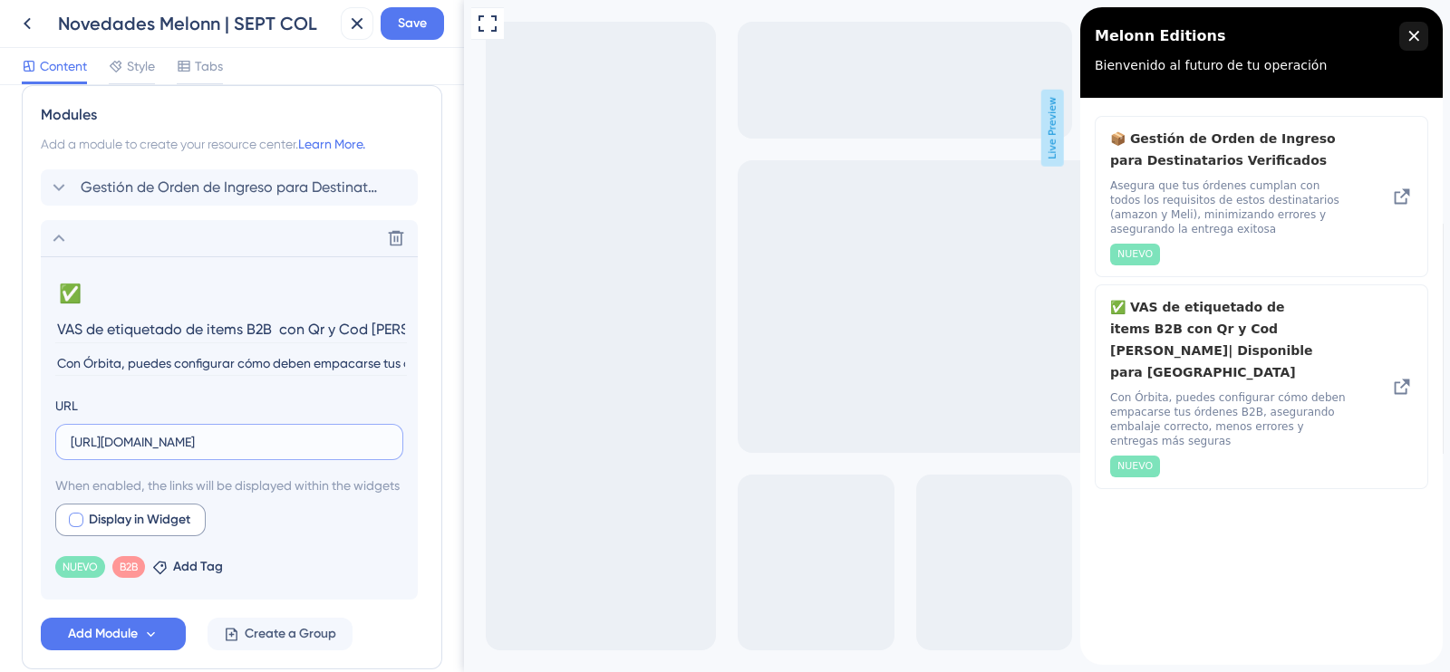
type input "[URL][DOMAIN_NAME]"
click at [75, 527] on div at bounding box center [76, 520] width 15 height 15
checkbox input "true"
click at [271, 531] on span "Preview" at bounding box center [276, 520] width 45 height 22
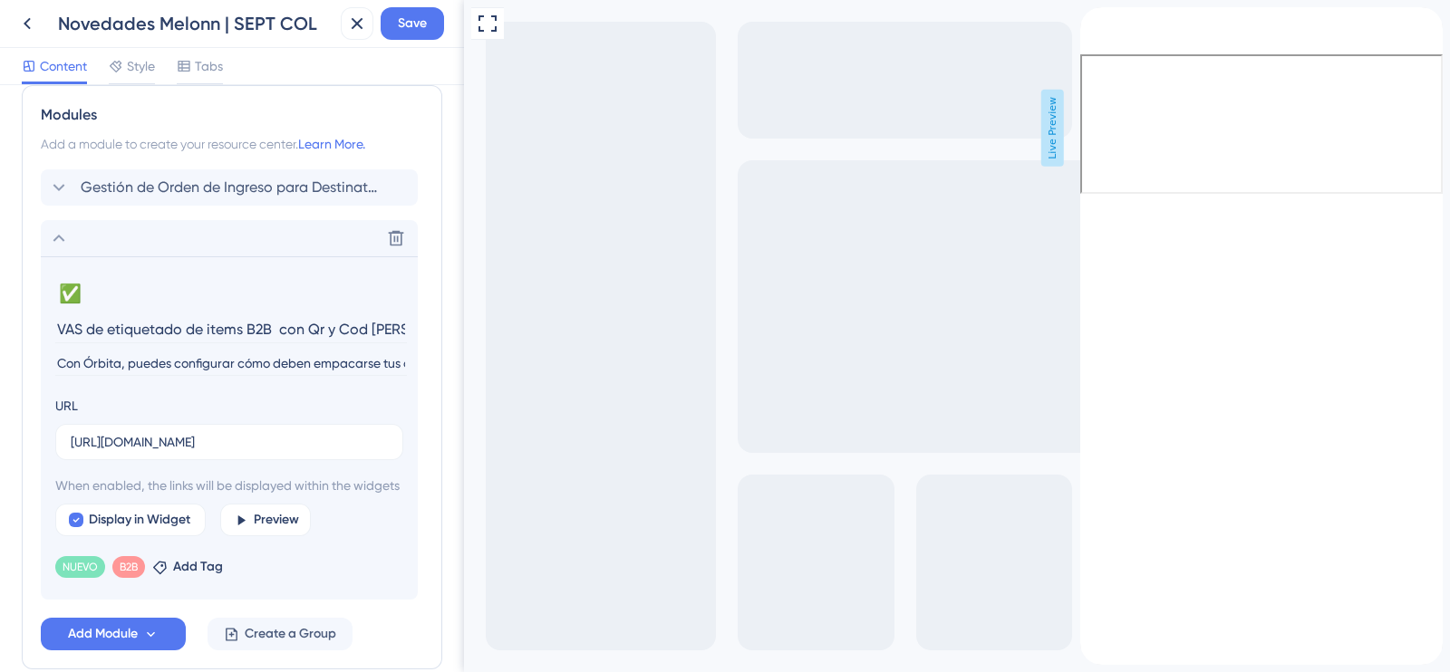
click at [1095, 22] on icon "back to header" at bounding box center [1087, 14] width 15 height 15
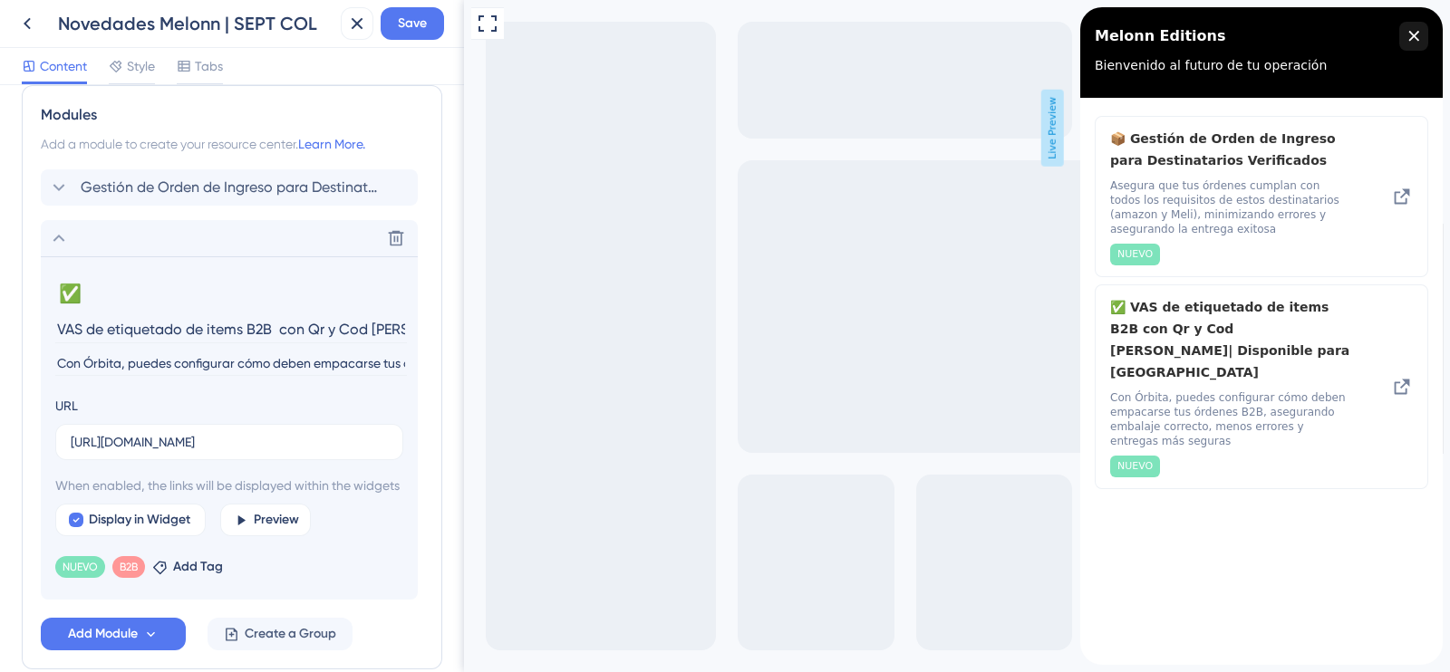
click at [62, 236] on icon at bounding box center [59, 238] width 22 height 22
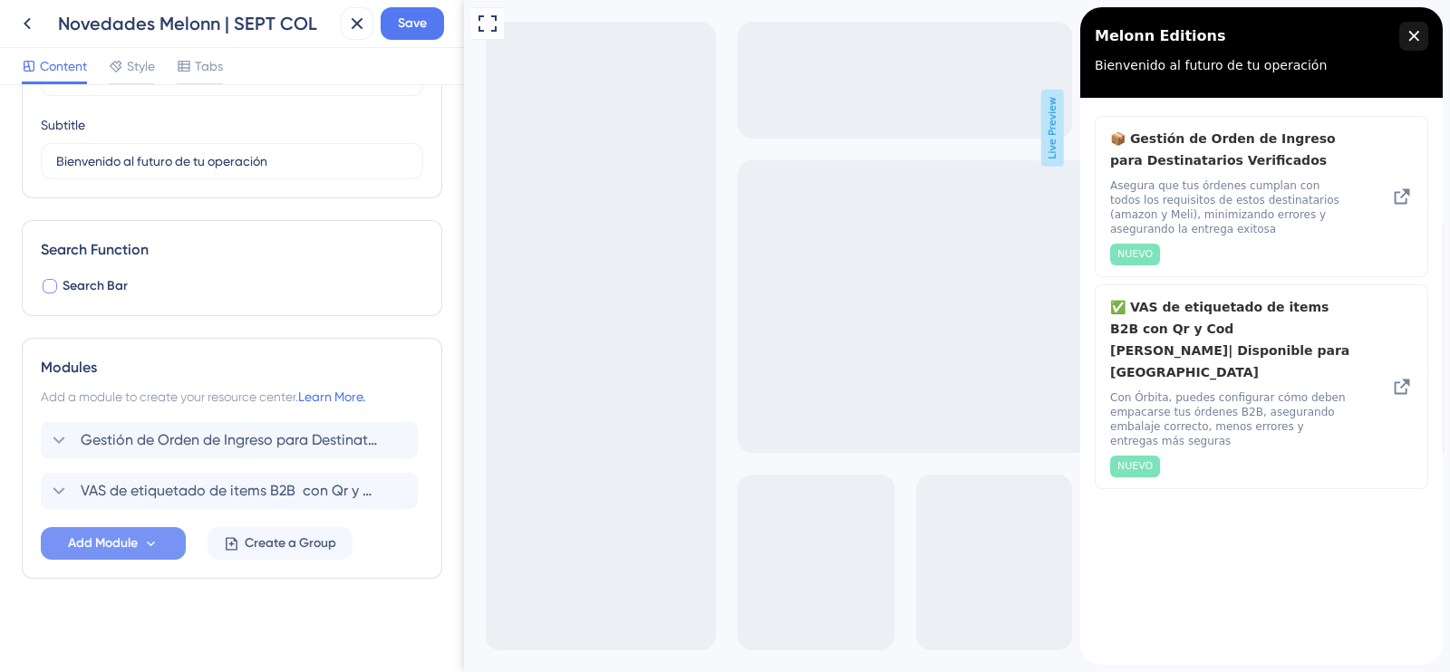
click at [103, 542] on span "Add Module" at bounding box center [103, 544] width 70 height 22
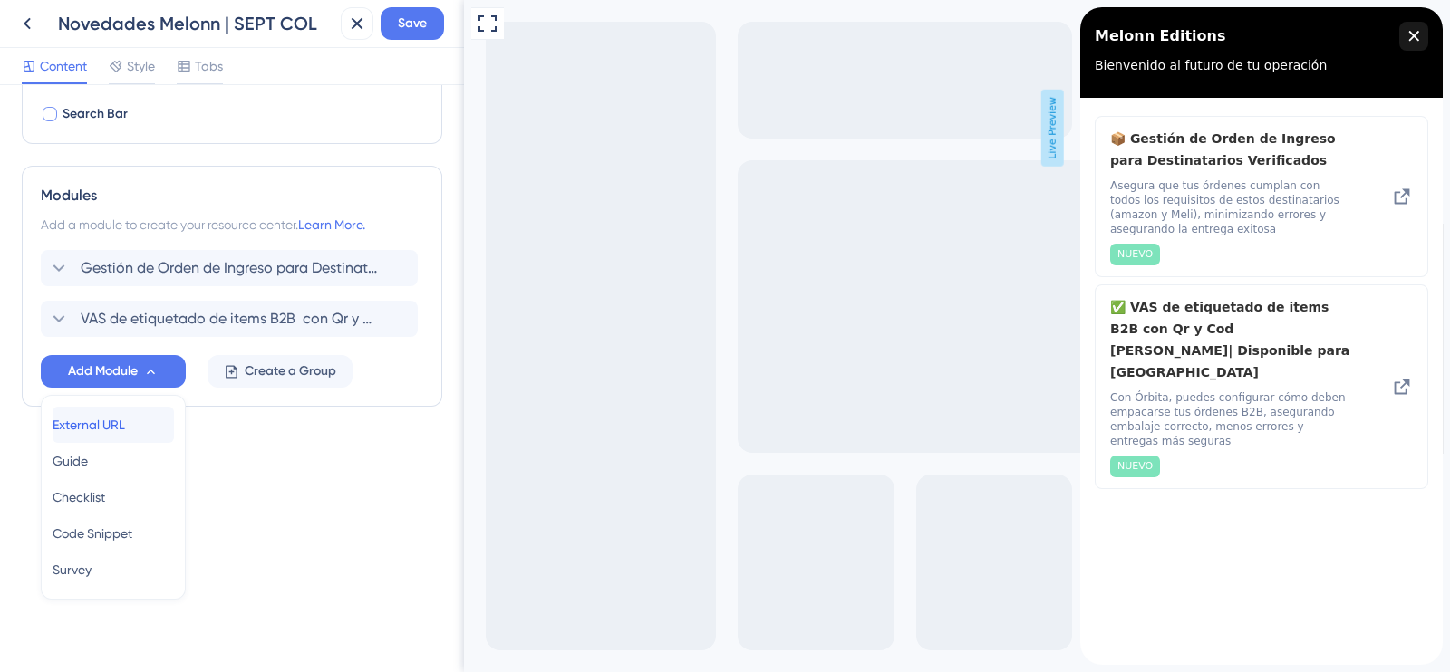
click at [112, 431] on span "External URL" at bounding box center [89, 425] width 73 height 22
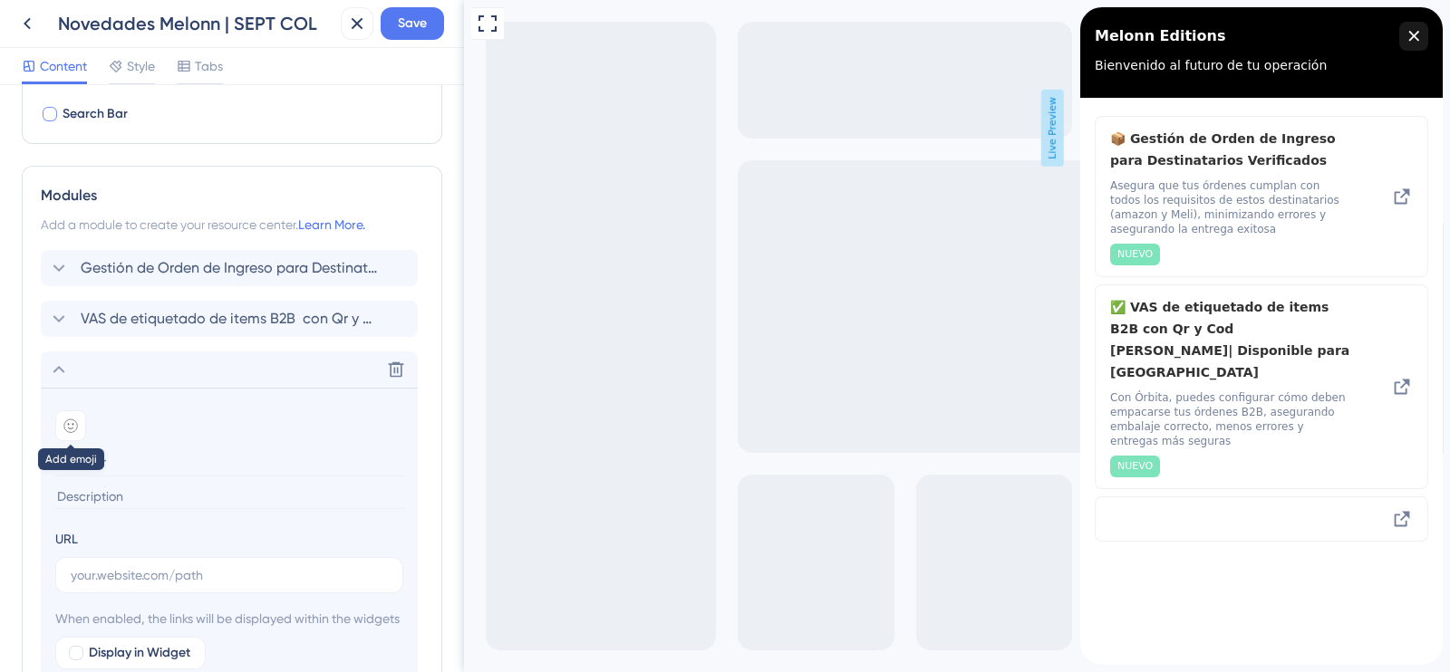
click at [82, 423] on div at bounding box center [70, 426] width 31 height 31
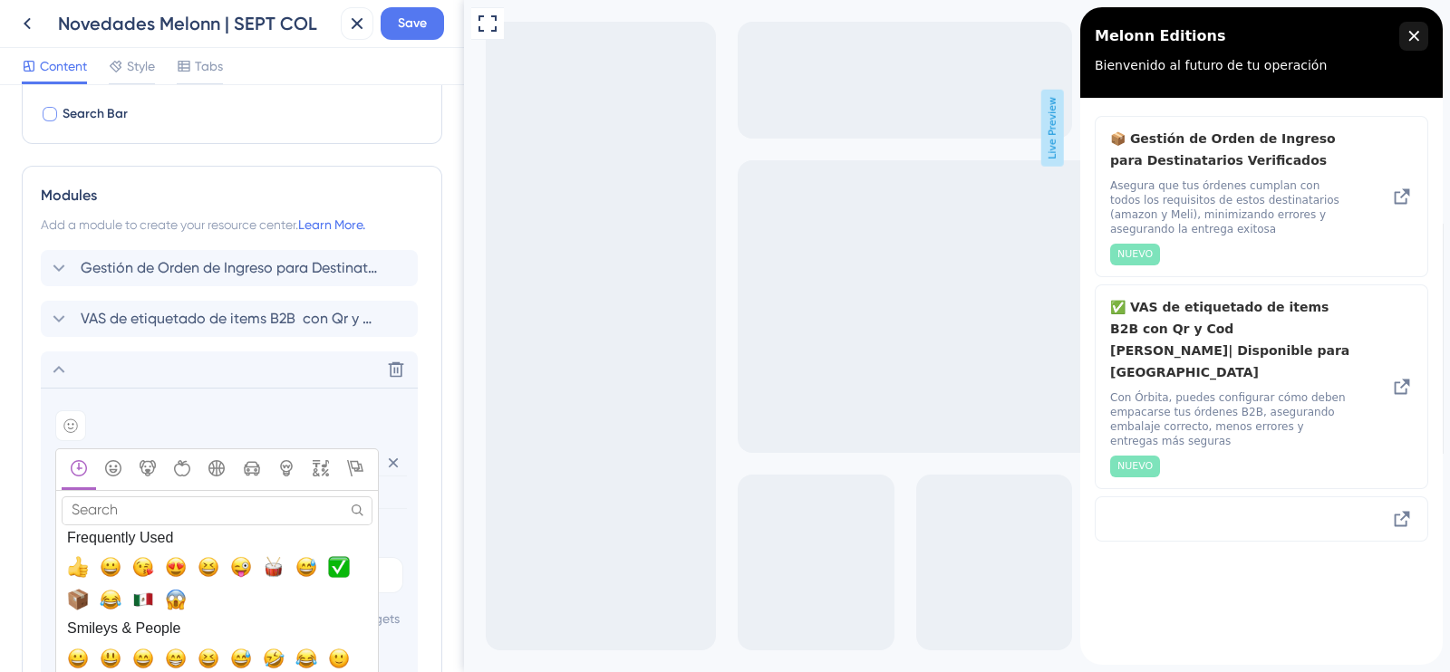
click at [260, 512] on input "Search" at bounding box center [217, 511] width 311 height 28
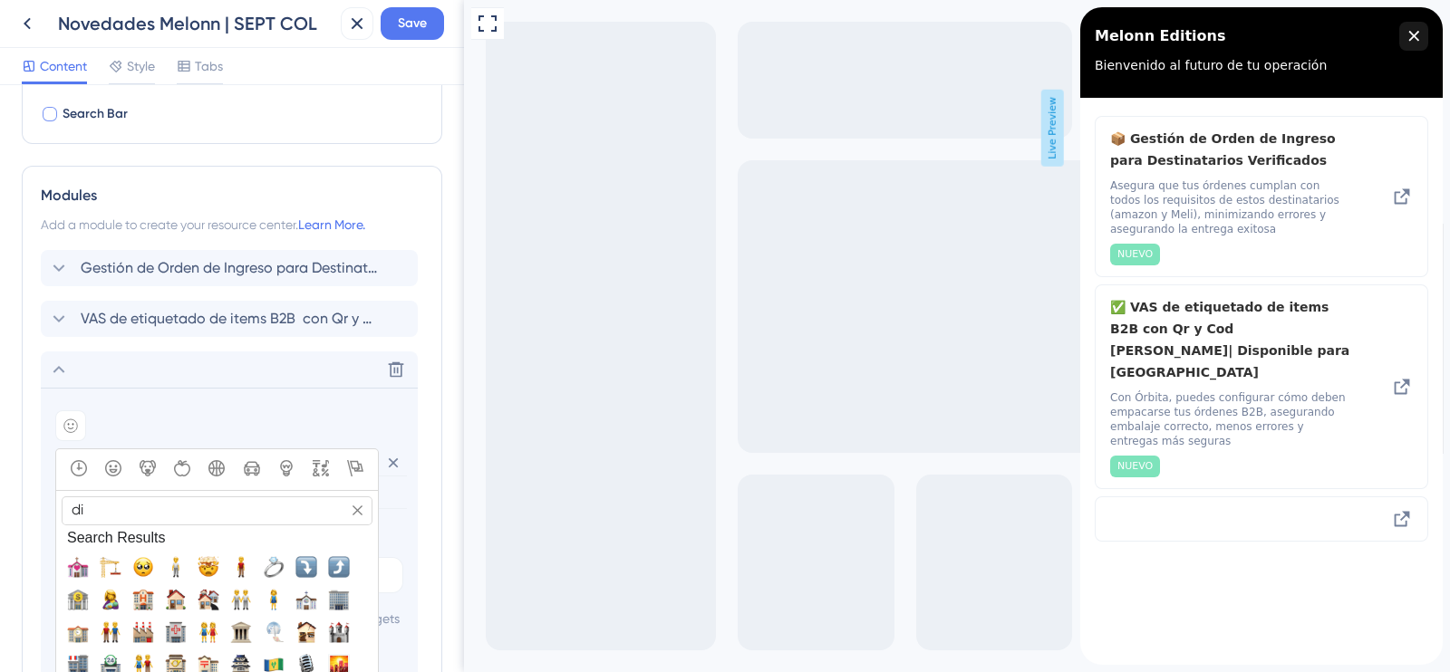
type input "d"
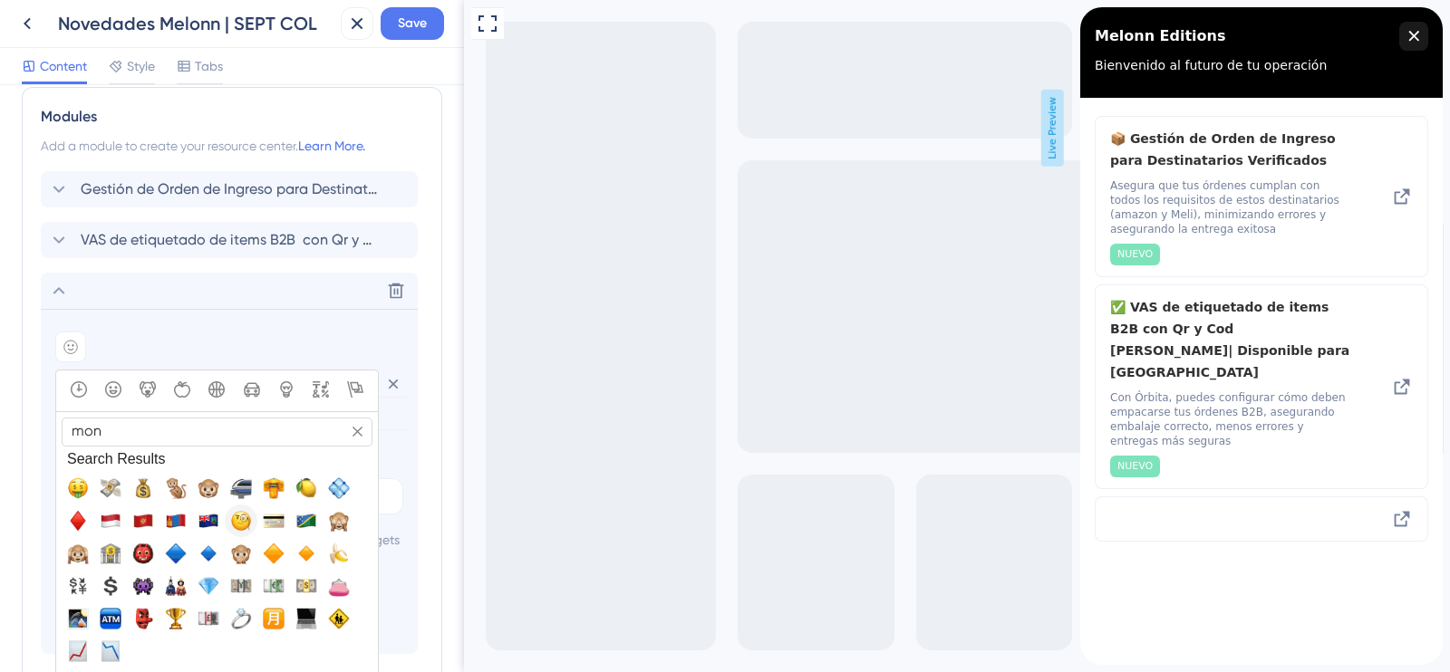
scroll to position [416, 0]
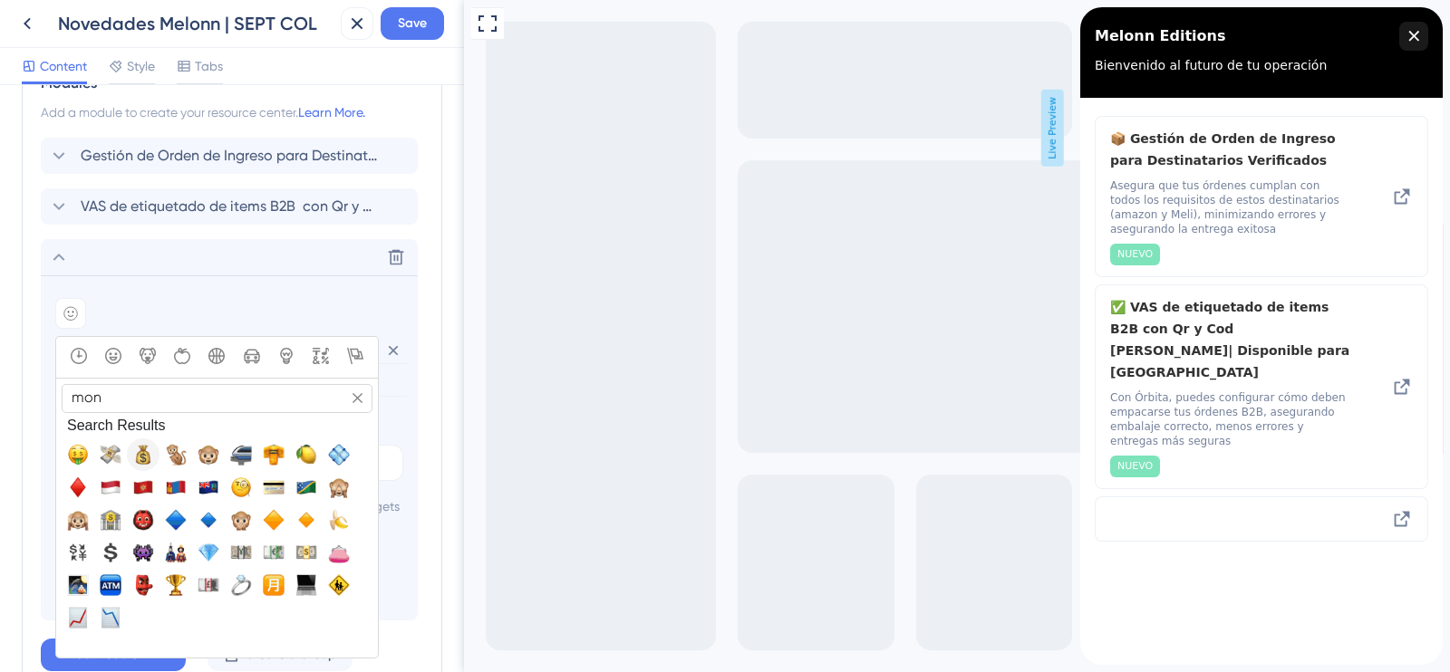
type input "mon"
click at [140, 458] on span "💰, moneybag" at bounding box center [143, 455] width 22 height 22
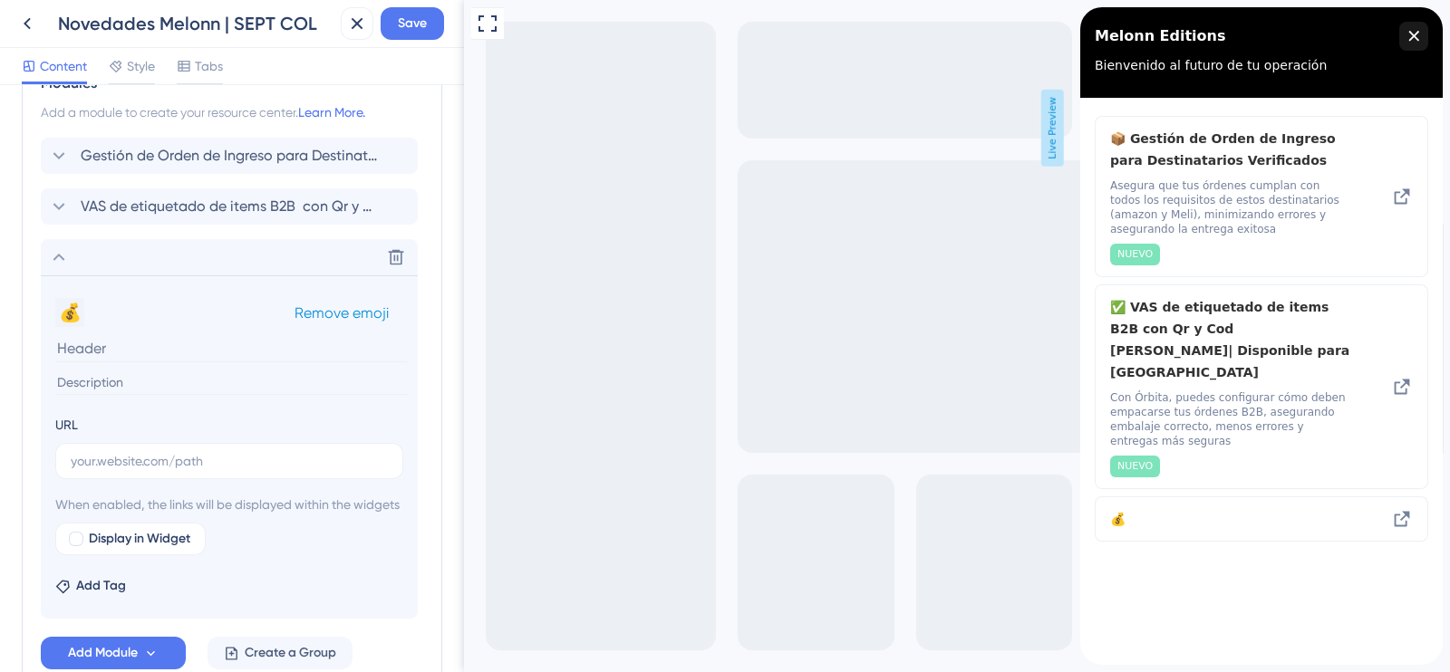
click at [82, 314] on button "💰" at bounding box center [69, 312] width 29 height 29
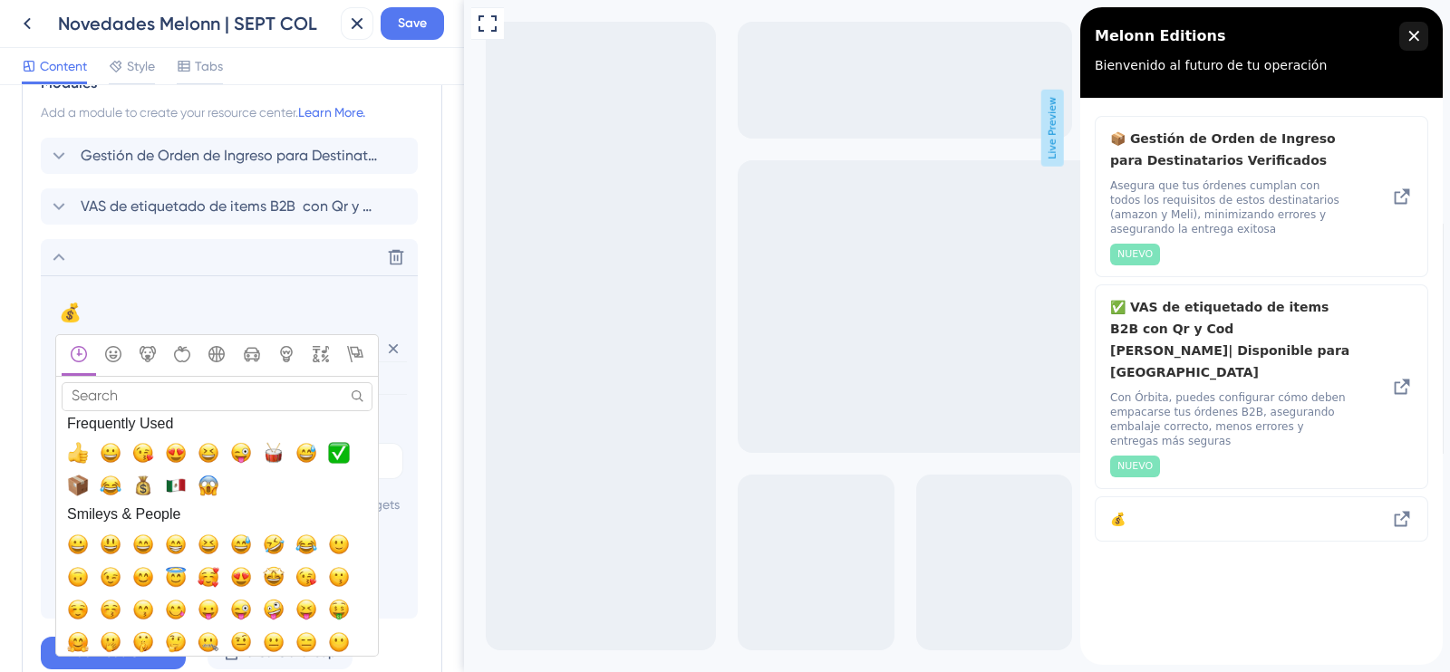
click at [172, 392] on input "Search" at bounding box center [217, 396] width 311 height 28
click at [156, 319] on div "💰 Change emoji Remove emoji" at bounding box center [229, 312] width 348 height 29
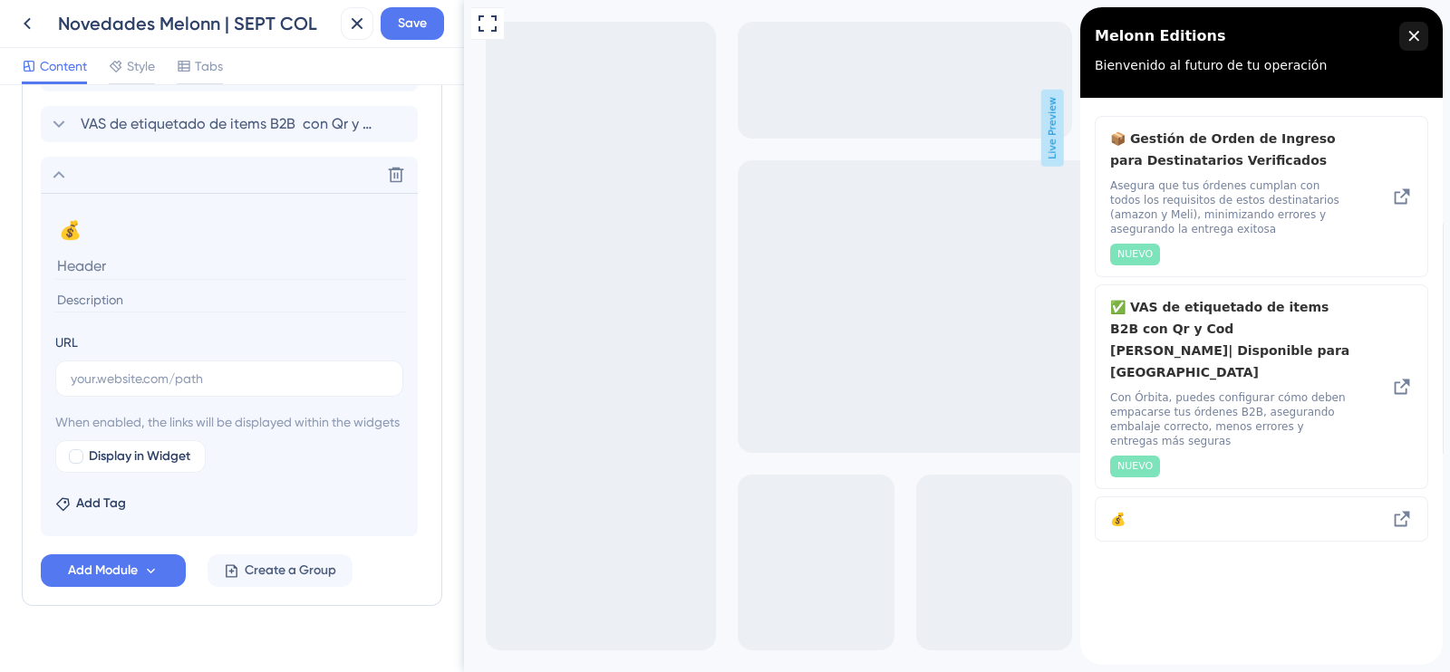
scroll to position [530, 0]
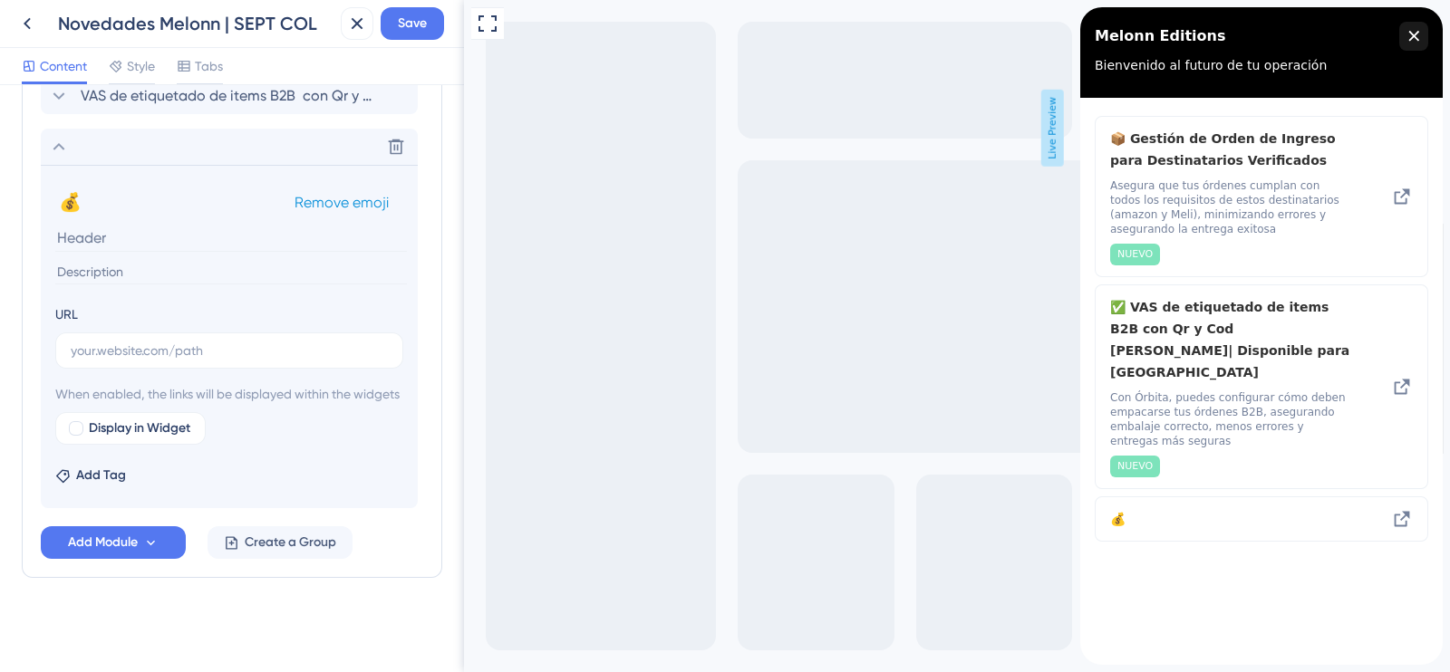
click at [118, 193] on div "💰 Change emoji Remove emoji" at bounding box center [229, 202] width 348 height 29
click at [110, 262] on input at bounding box center [231, 272] width 352 height 24
click at [108, 236] on input at bounding box center [231, 238] width 352 height 28
paste input "[URL][DOMAIN_NAME]"
type input "[URL][DOMAIN_NAME]"
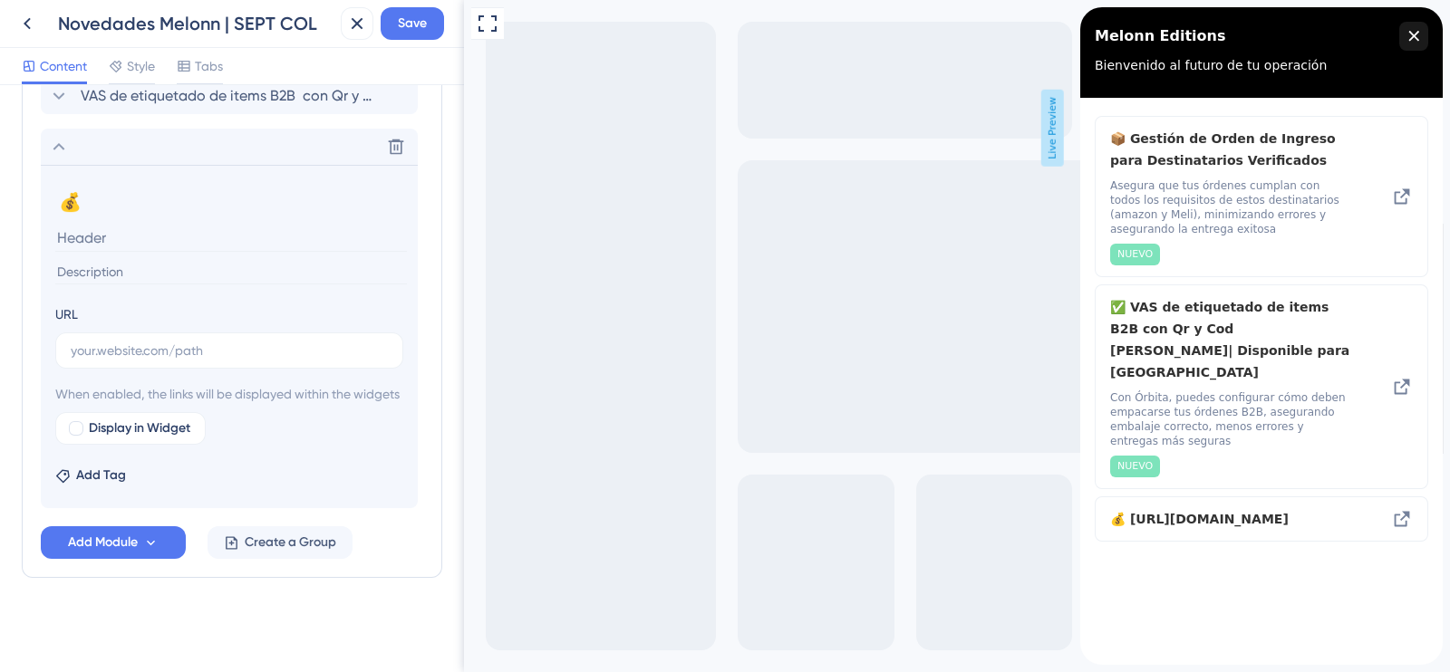
scroll to position [0, 0]
click at [118, 335] on label at bounding box center [229, 351] width 348 height 36
click at [118, 341] on input "text" at bounding box center [229, 351] width 317 height 20
paste input "[URL][DOMAIN_NAME]"
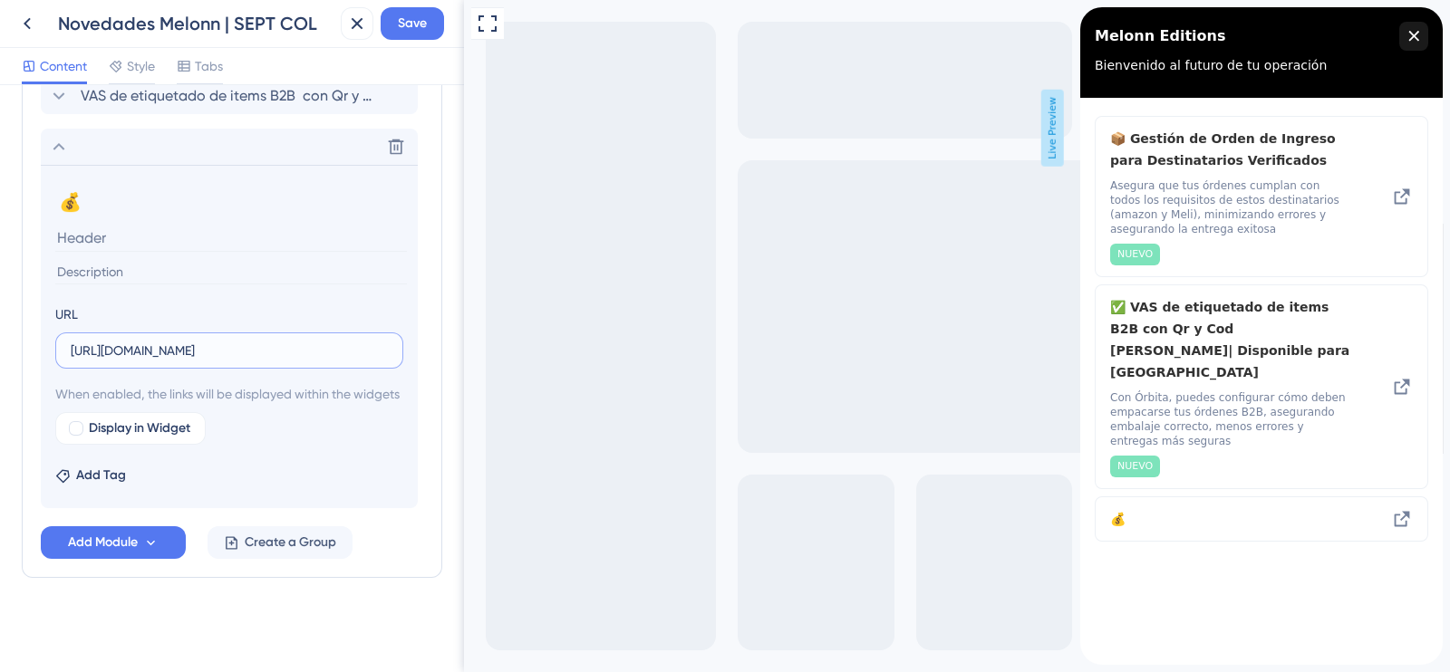
type input "[URL][DOMAIN_NAME]"
click at [92, 252] on section "💰 Change emoji Remove emoji" at bounding box center [229, 235] width 348 height 94
click at [132, 267] on input at bounding box center [231, 272] width 352 height 24
paste input "Este visualizador te permite tener el desglose detallado en tiempo real de tus …"
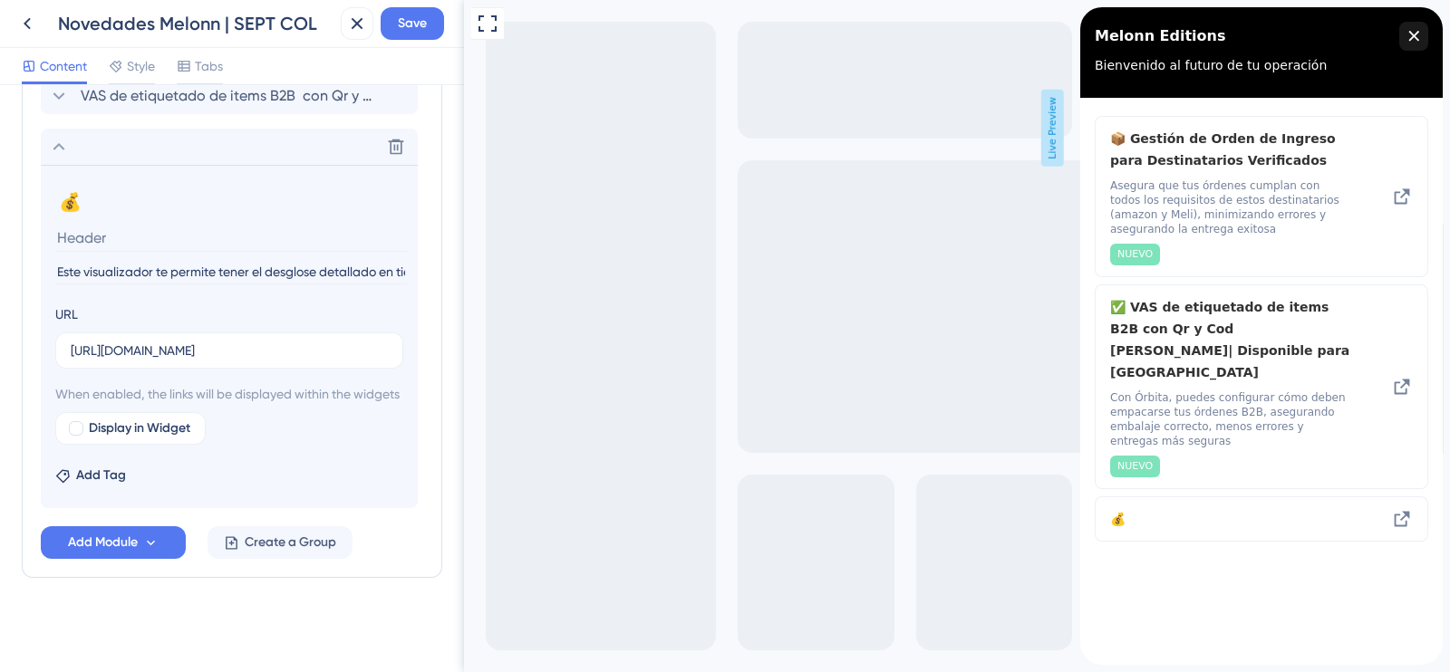
scroll to position [0, 778]
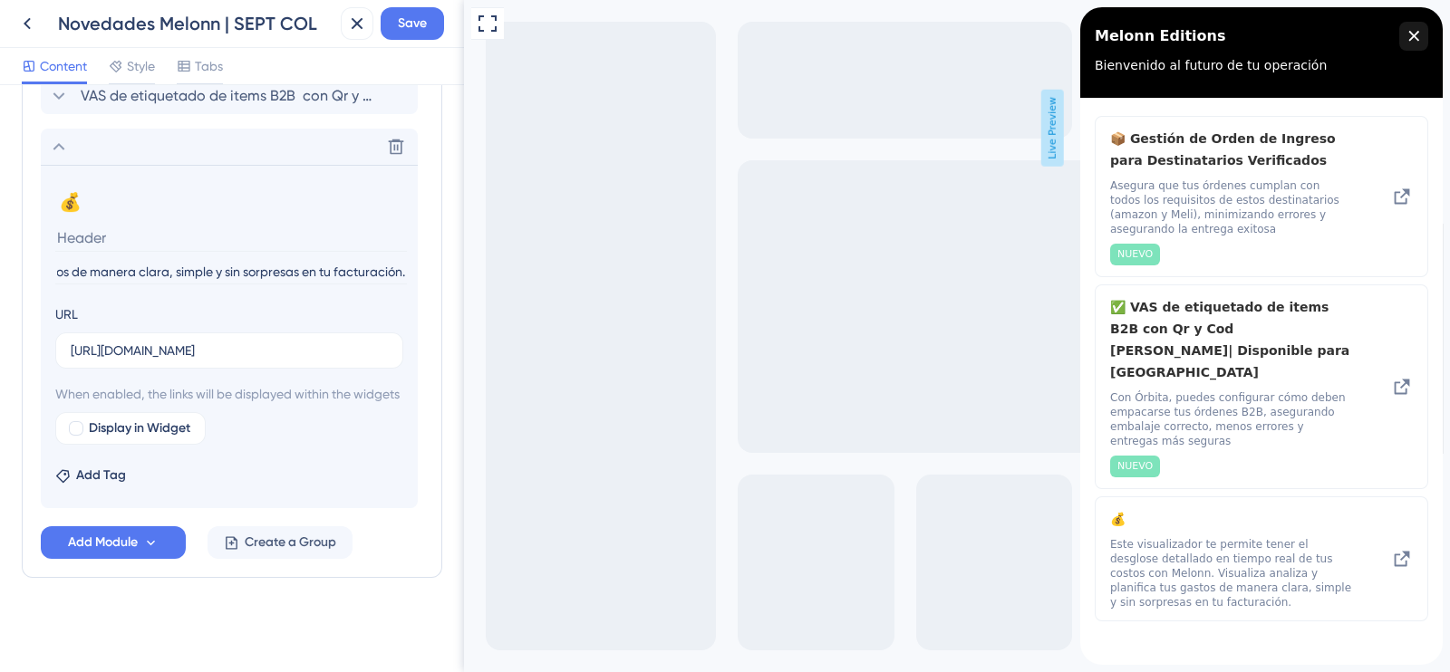
type input "Este visualizador te permite tener el desglose detallado en tiempo real de tus …"
click at [118, 228] on input at bounding box center [231, 238] width 352 height 28
paste input "visualizador de cargos en Órbita"
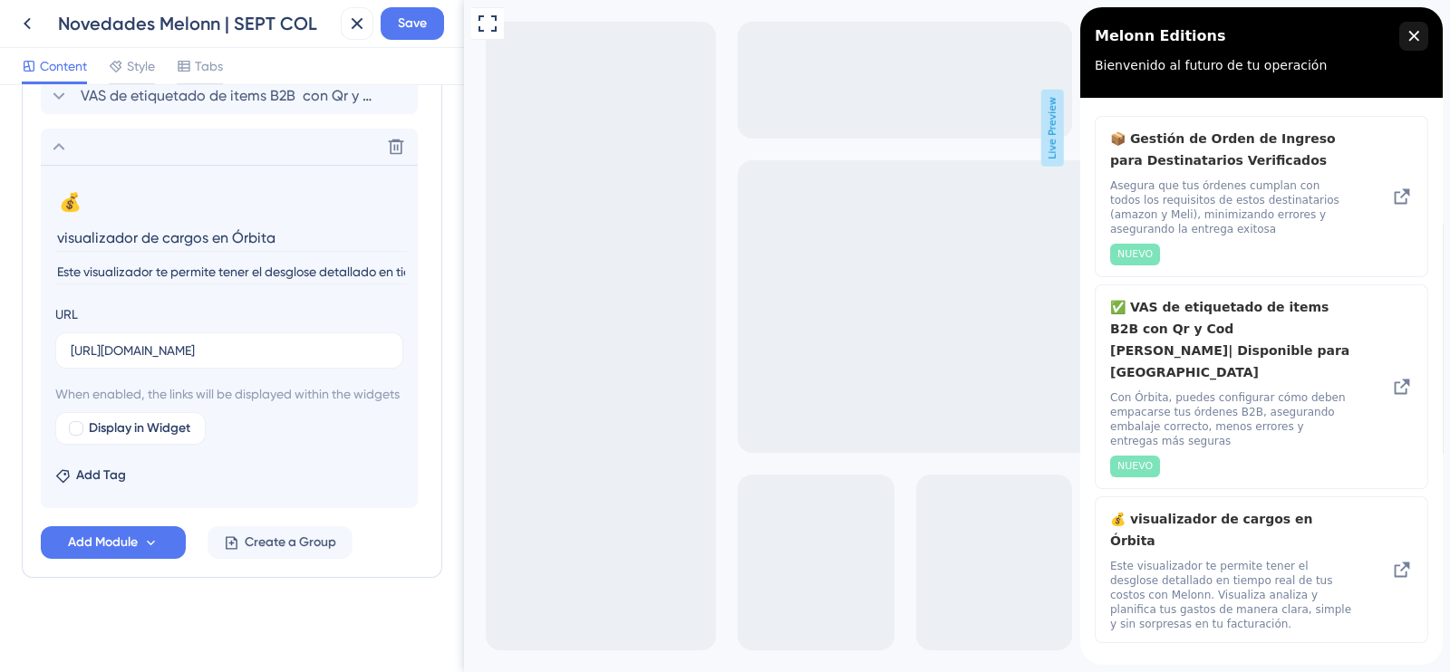
click at [63, 237] on input "visualizador de cargos en Órbita" at bounding box center [231, 238] width 352 height 28
type input "Visualizador de cargos en Órbita"
click at [92, 487] on span "Add Tag" at bounding box center [101, 476] width 50 height 22
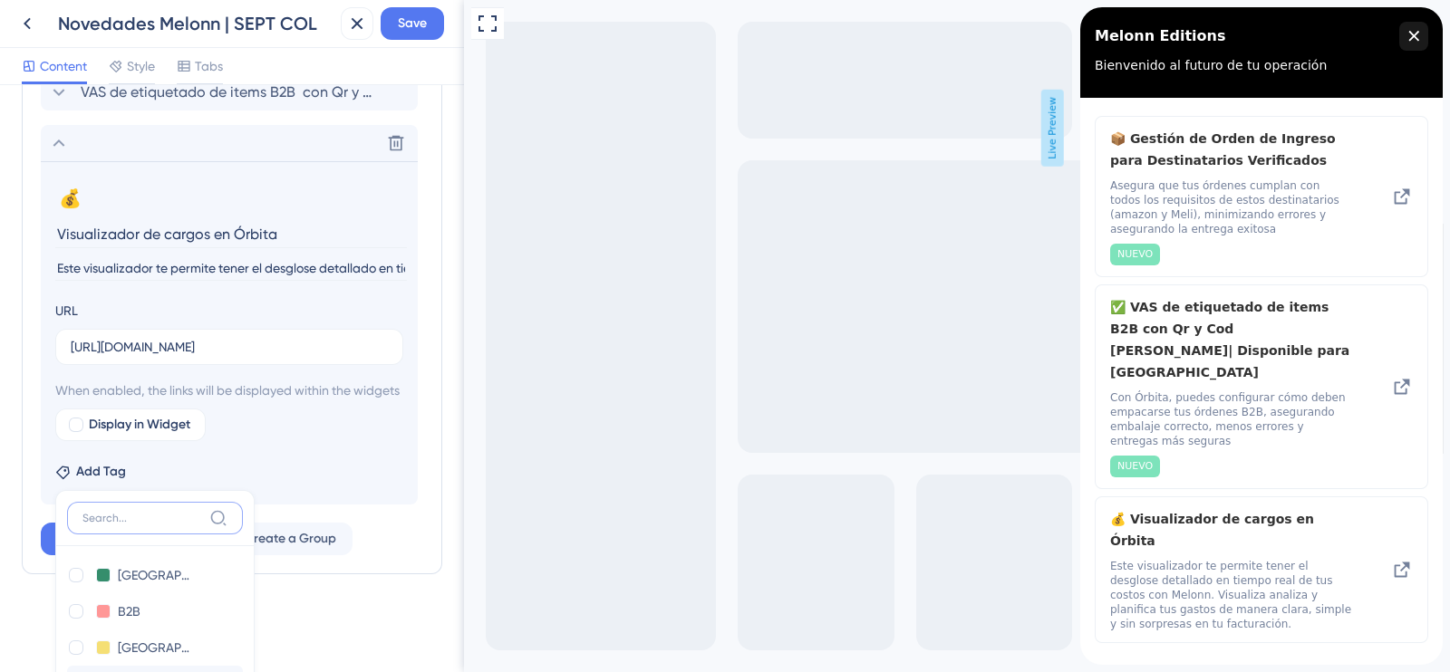
scroll to position [756, 0]
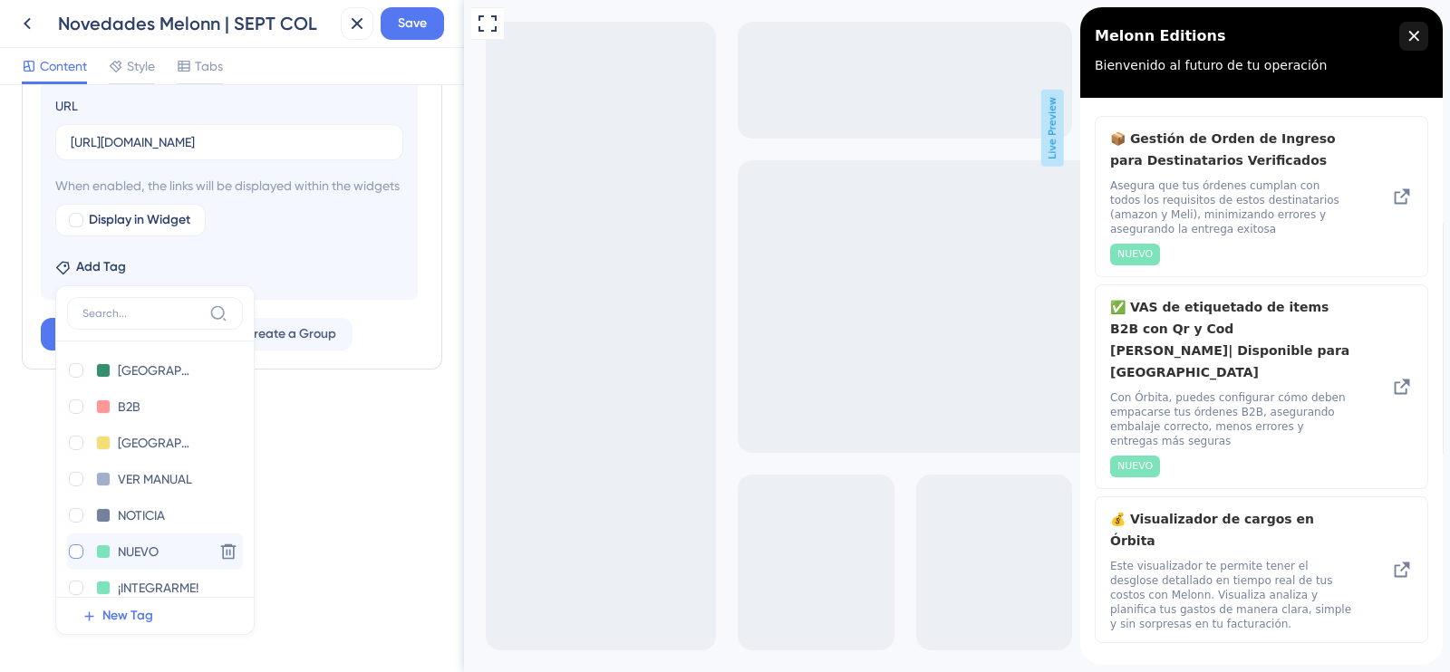
click at [72, 546] on div at bounding box center [76, 552] width 15 height 15
checkbox input "true"
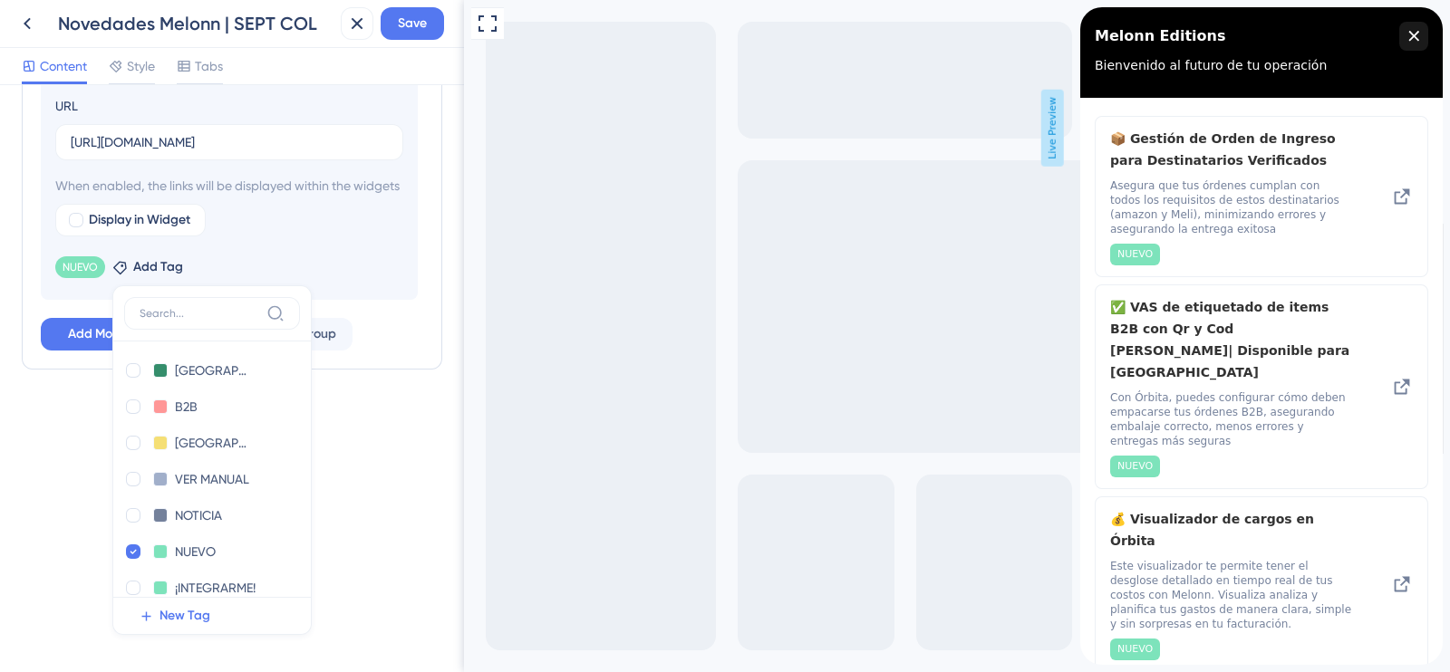
click at [32, 499] on div "Resource Center Header Title Melonn Editions 13 Melonn Editions Subtitle Bienve…" at bounding box center [232, 378] width 464 height 587
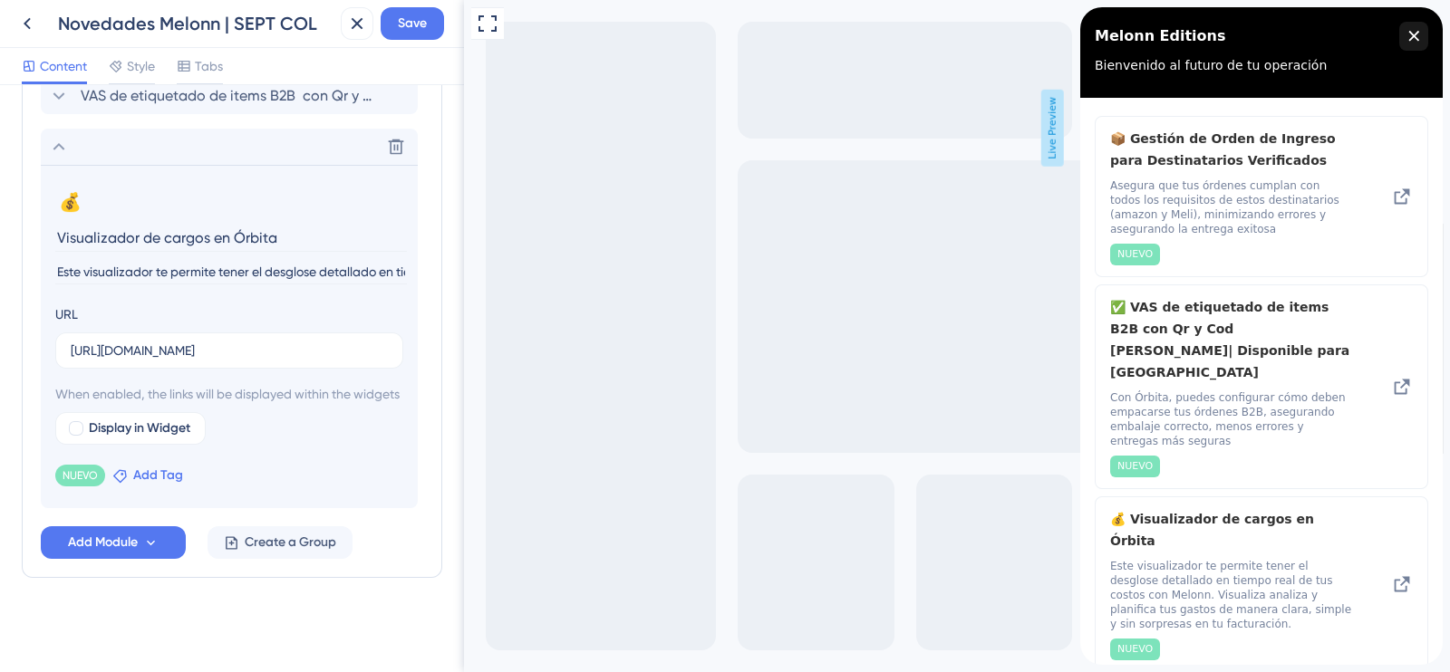
click at [147, 475] on span "Add Tag" at bounding box center [158, 476] width 50 height 22
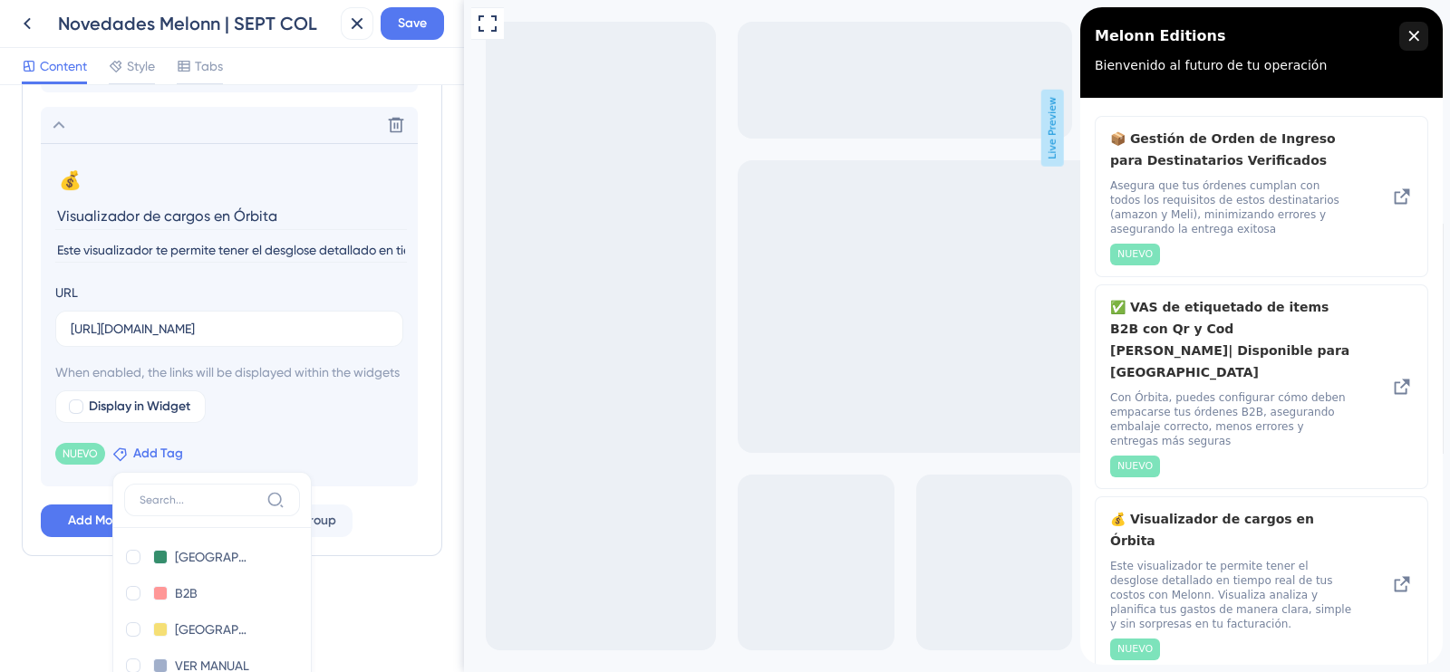
scroll to position [756, 0]
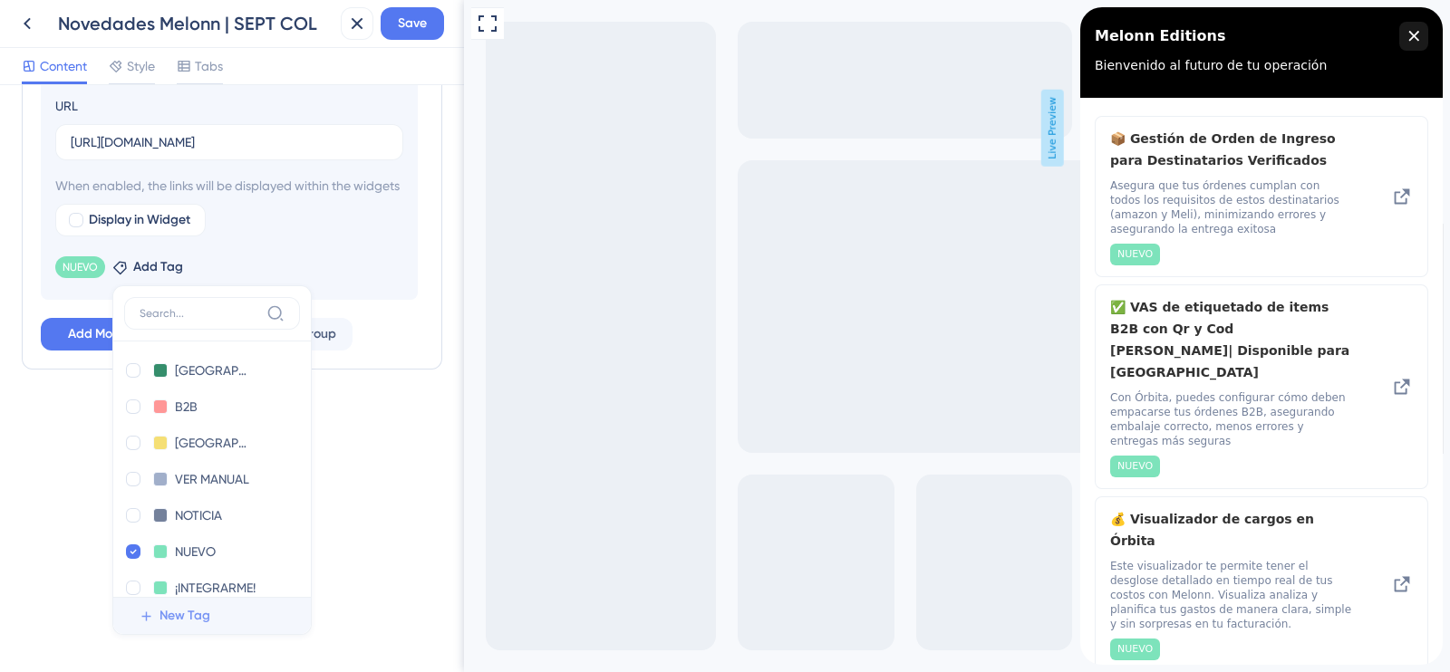
click at [186, 610] on span "New Tag" at bounding box center [185, 616] width 51 height 22
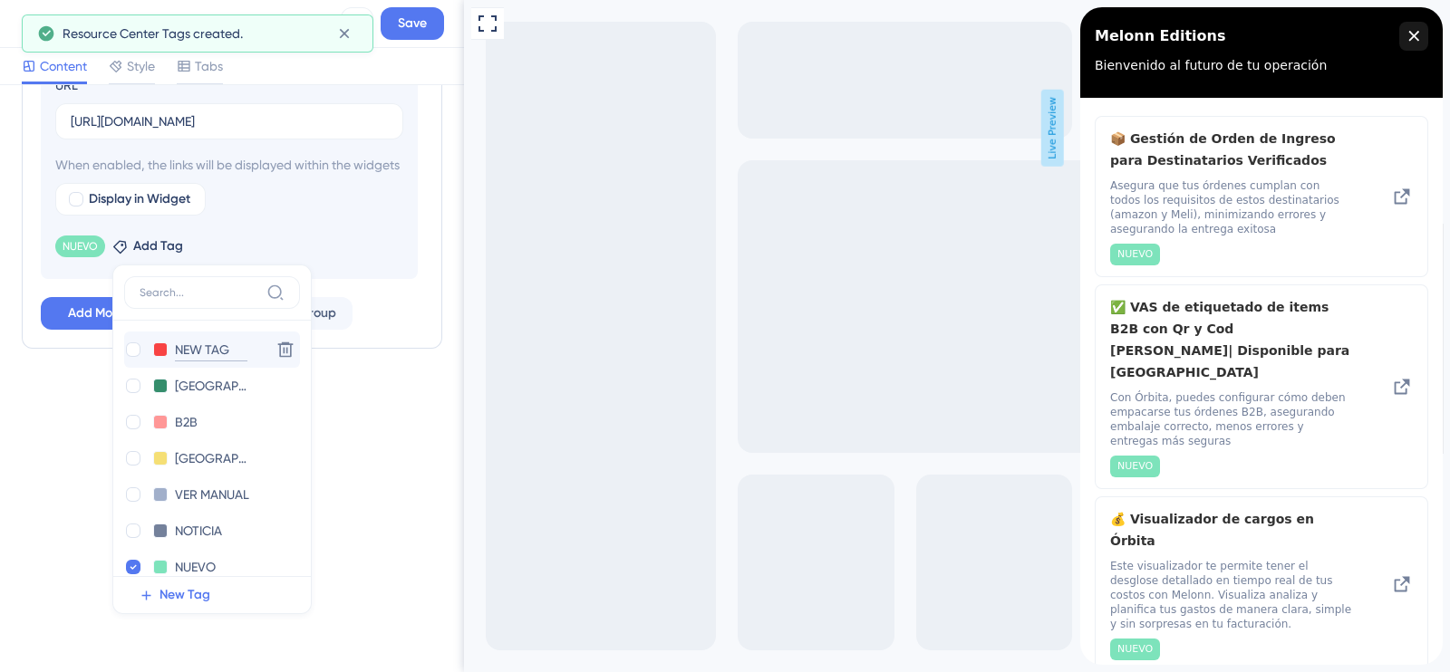
click at [187, 362] on input "NEW TAG" at bounding box center [211, 350] width 73 height 23
drag, startPoint x: 228, startPoint y: 374, endPoint x: 160, endPoint y: 367, distance: 68.4
click at [160, 362] on div "NEW TAG NEW TAG" at bounding box center [194, 350] width 140 height 23
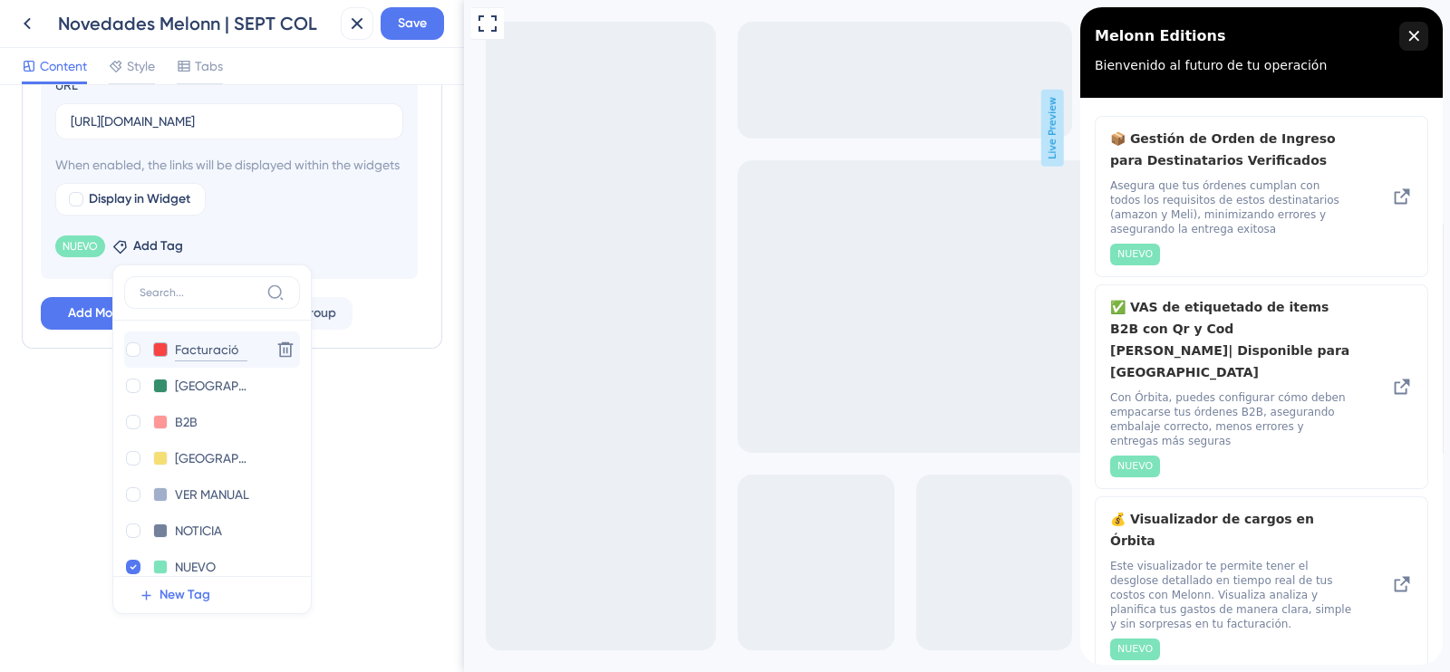
type input "Facturación"
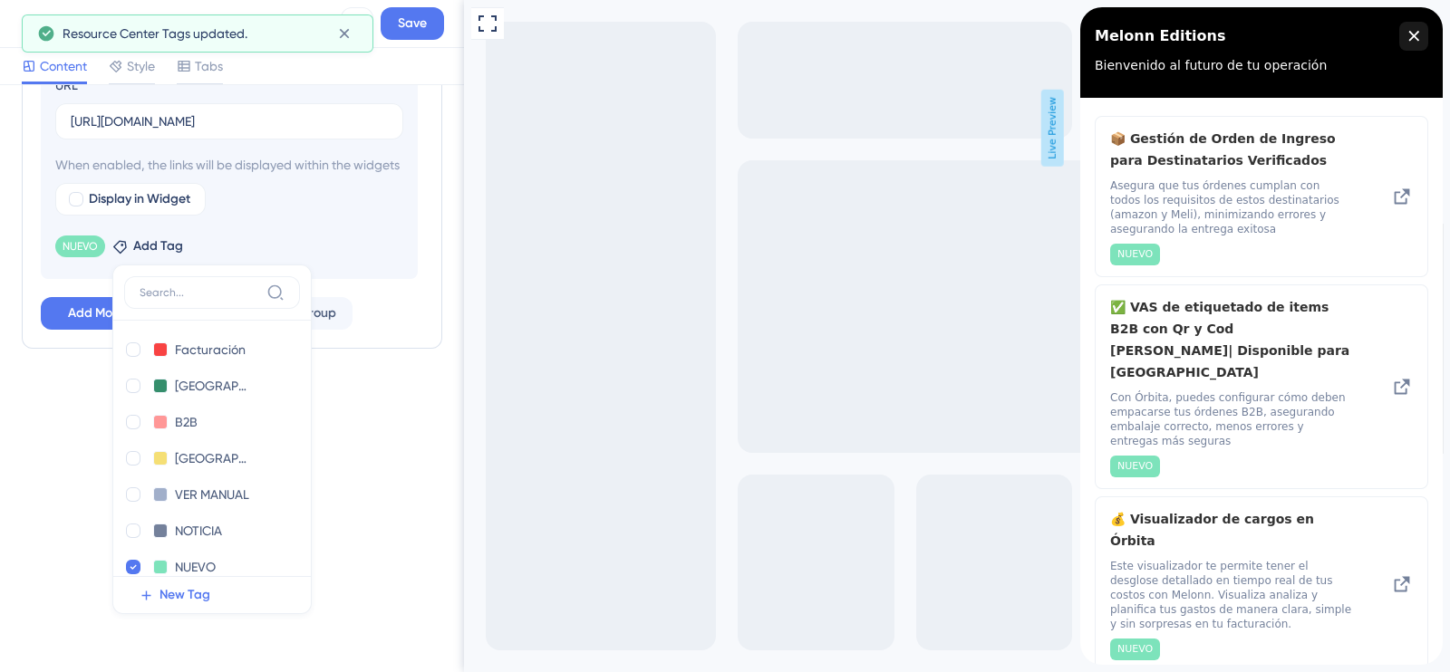
click at [133, 357] on div at bounding box center [133, 350] width 15 height 15
checkbox input "true"
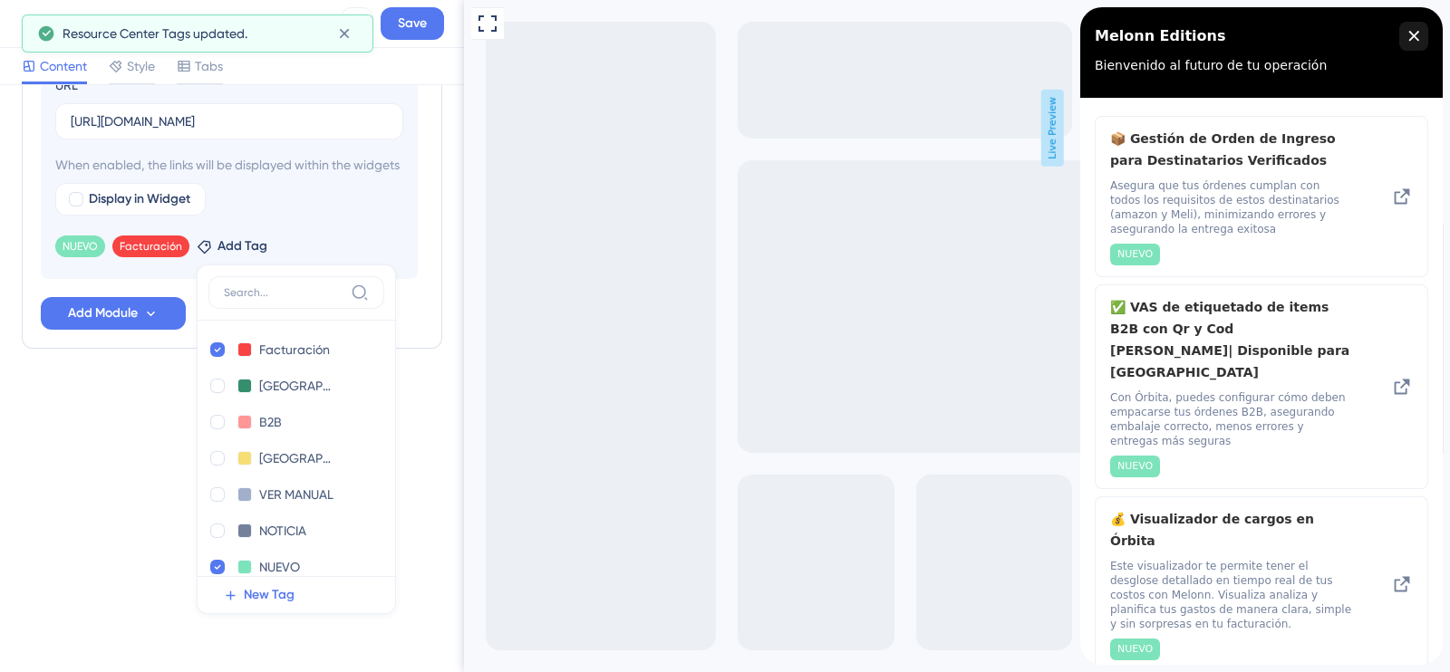
click at [164, 256] on div "NUEVO Remove Facturación Remove Add Tag Facturación Facturación Delete [GEOGRAP…" at bounding box center [229, 242] width 348 height 29
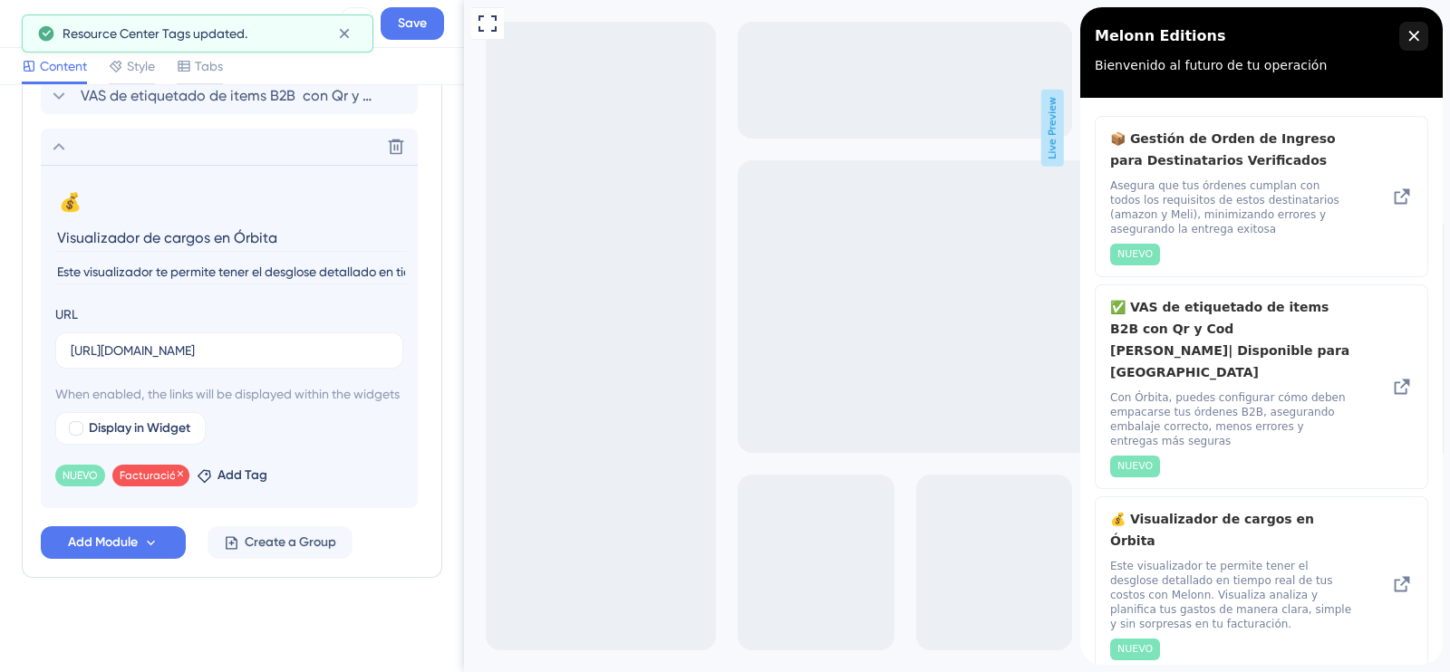
click at [140, 465] on div "Facturación Remove" at bounding box center [150, 476] width 77 height 22
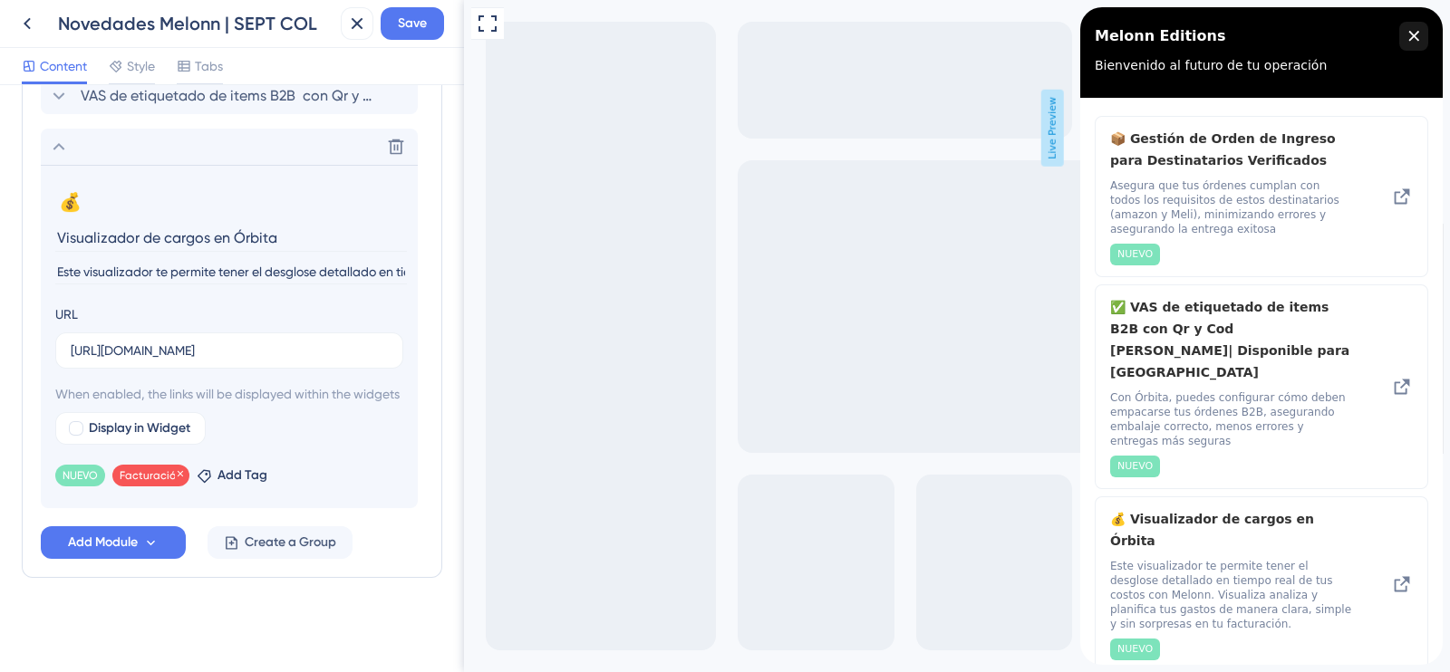
click at [140, 471] on span "Facturación" at bounding box center [151, 476] width 63 height 15
click at [236, 472] on span "Add Tag" at bounding box center [243, 476] width 50 height 22
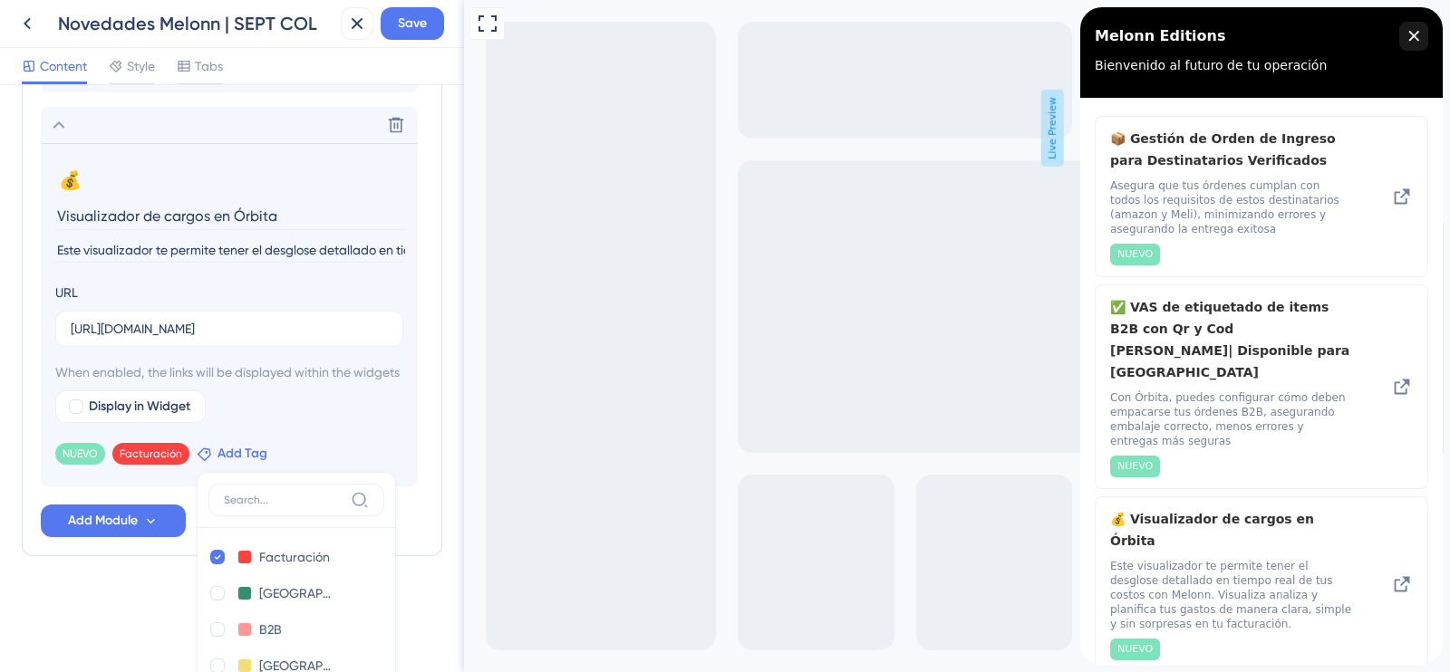
scroll to position [792, 0]
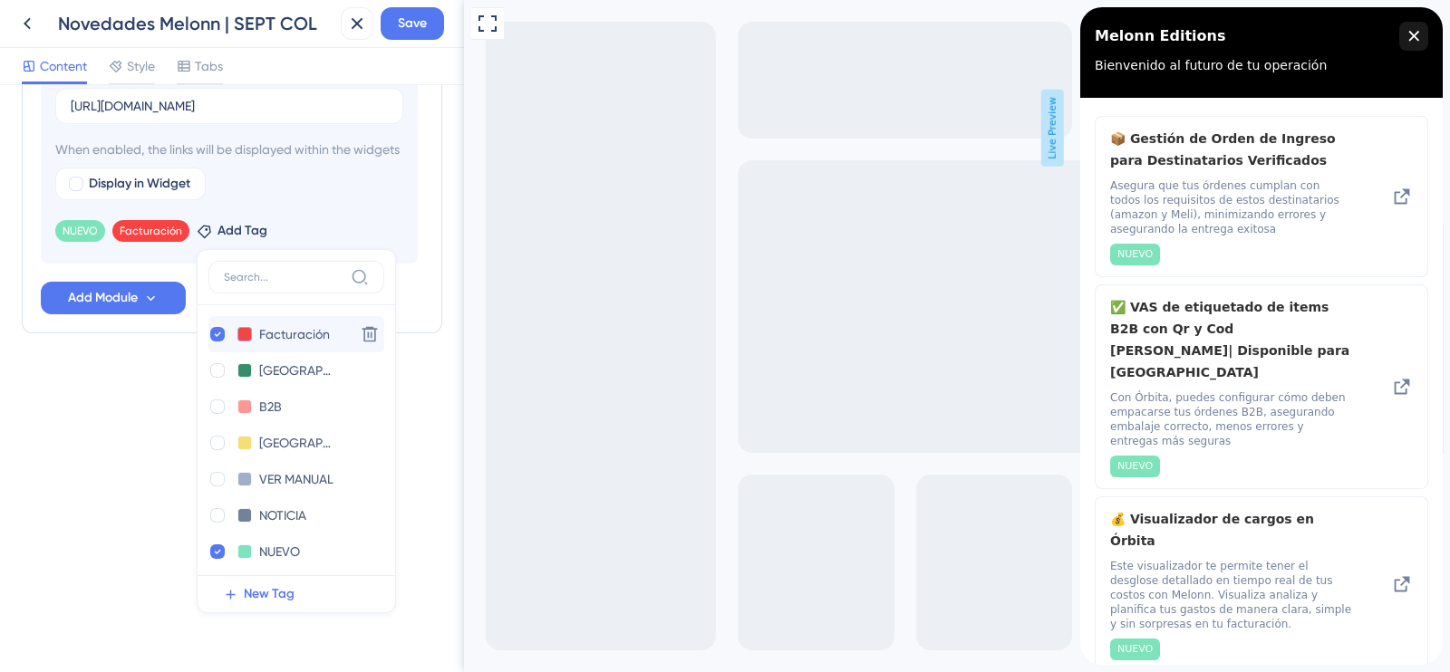
click at [240, 333] on button at bounding box center [244, 334] width 15 height 15
click at [254, 366] on div at bounding box center [259, 370] width 15 height 15
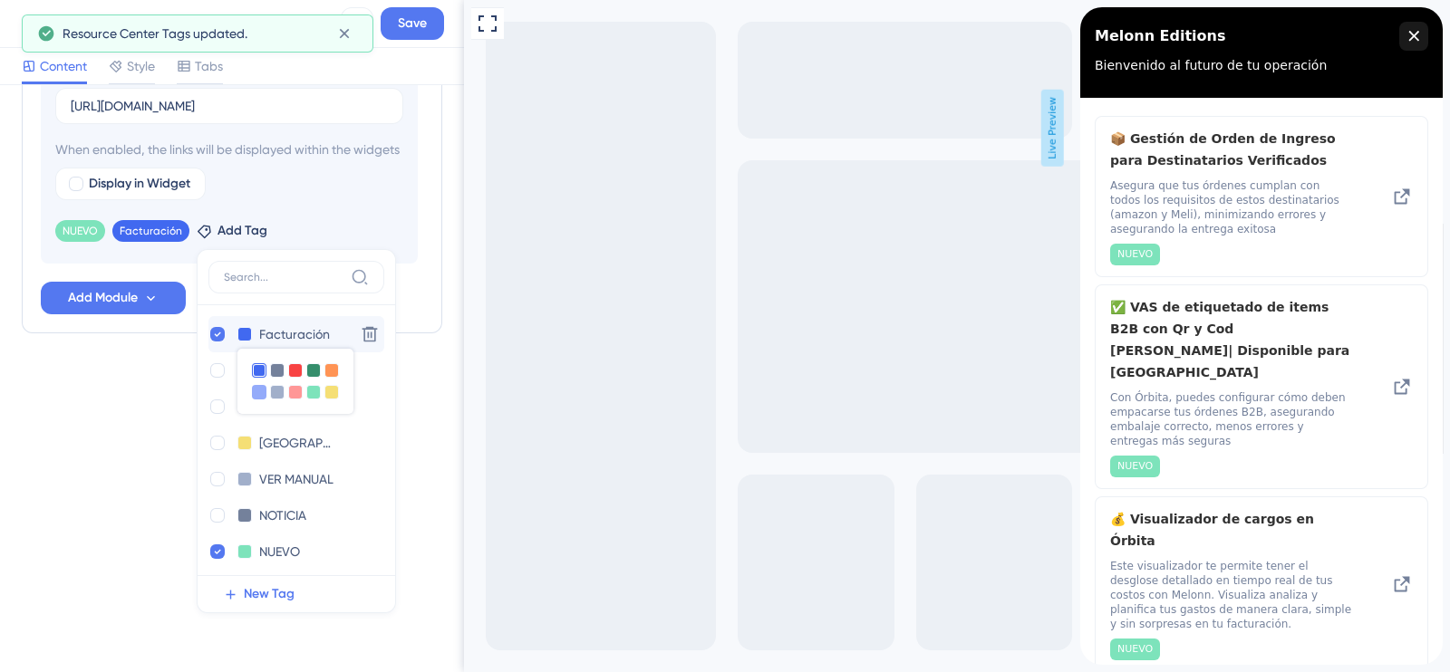
click at [254, 387] on div at bounding box center [259, 392] width 15 height 15
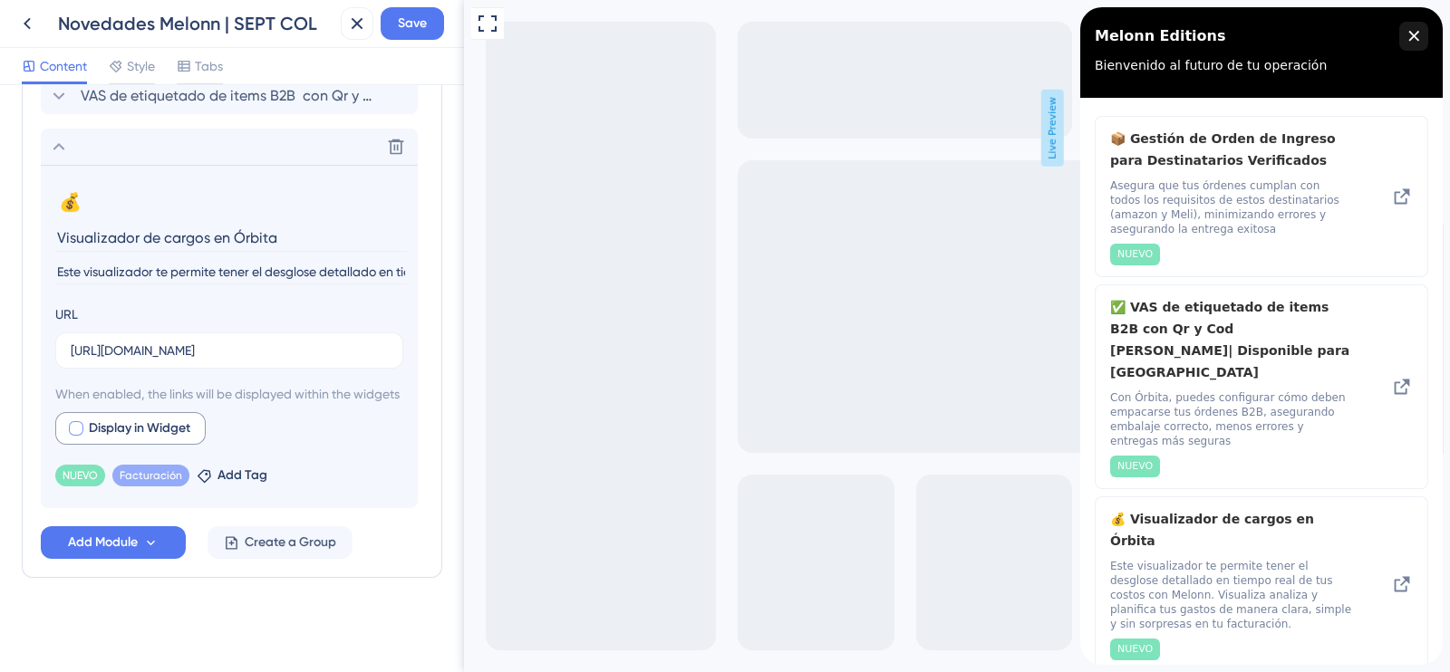
click at [82, 430] on div at bounding box center [76, 428] width 15 height 15
checkbox input "true"
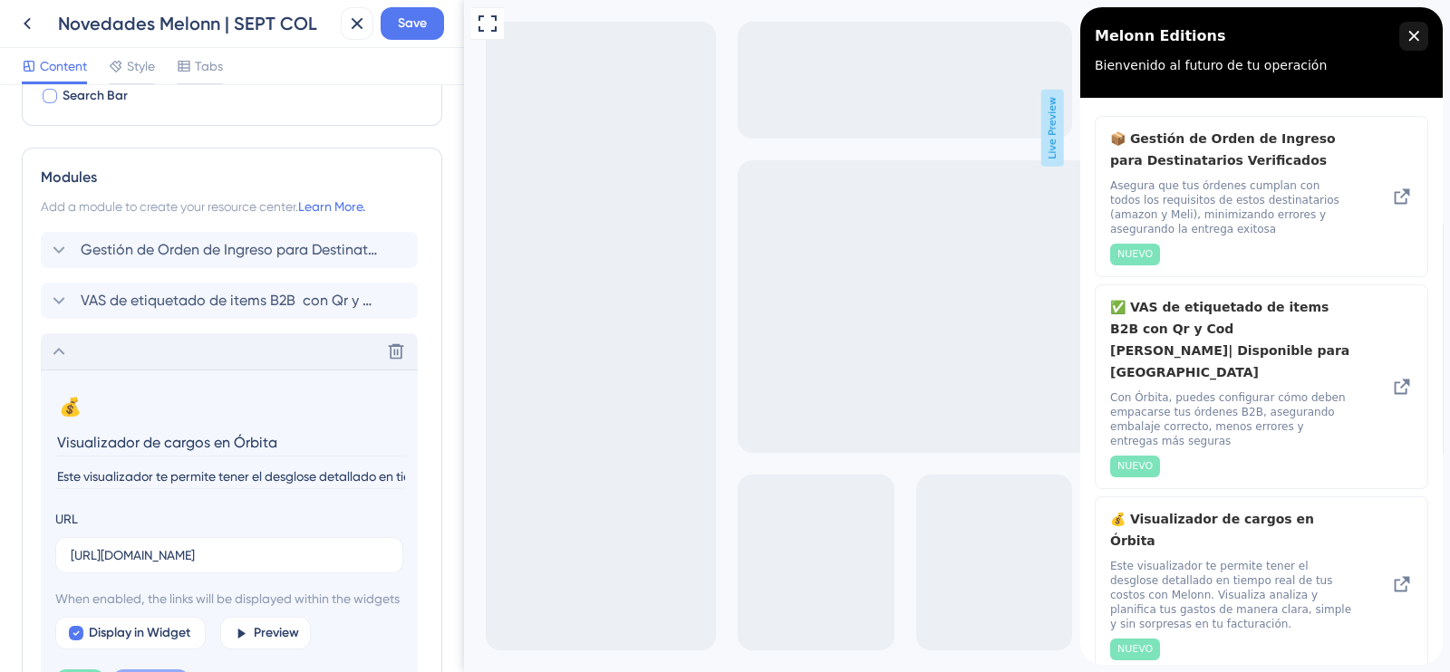
click at [54, 349] on icon at bounding box center [59, 352] width 22 height 22
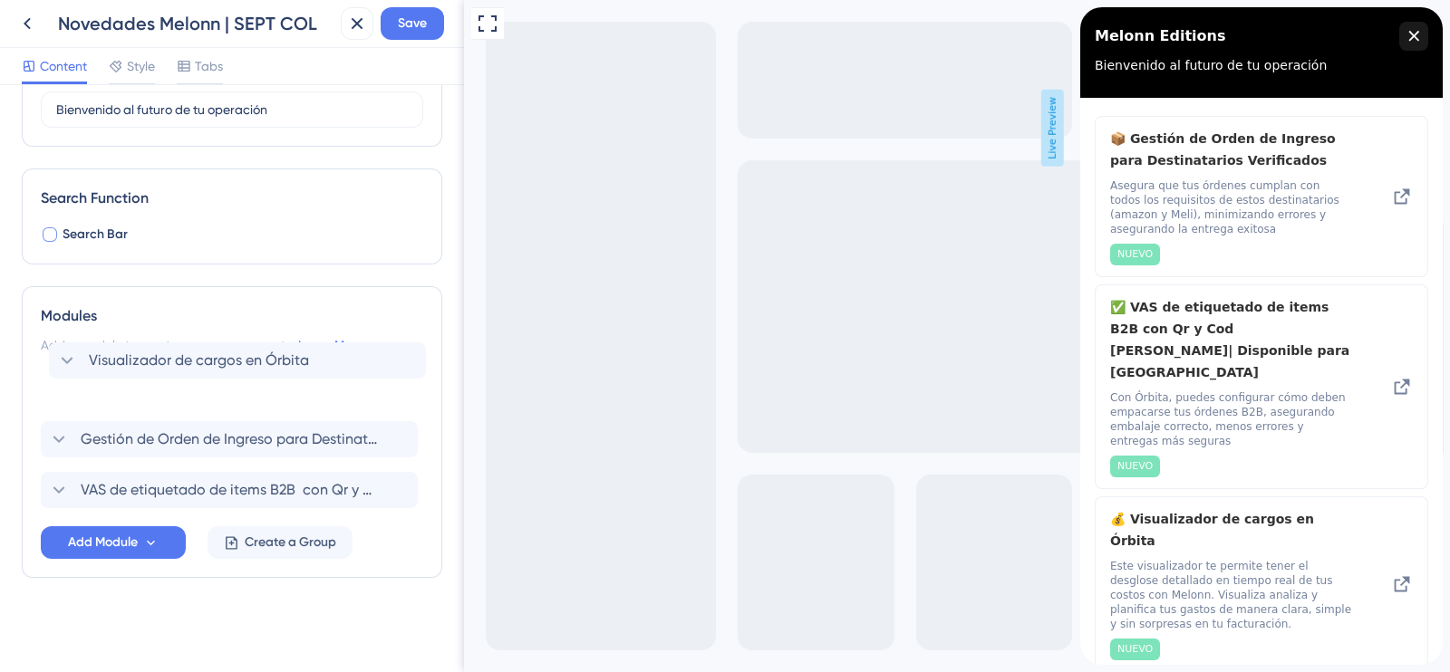
drag, startPoint x: 119, startPoint y: 487, endPoint x: 132, endPoint y: 358, distance: 129.4
click at [132, 358] on div "Modules Add a module to create your resource center. Learn More. Gestión de Ord…" at bounding box center [232, 432] width 421 height 292
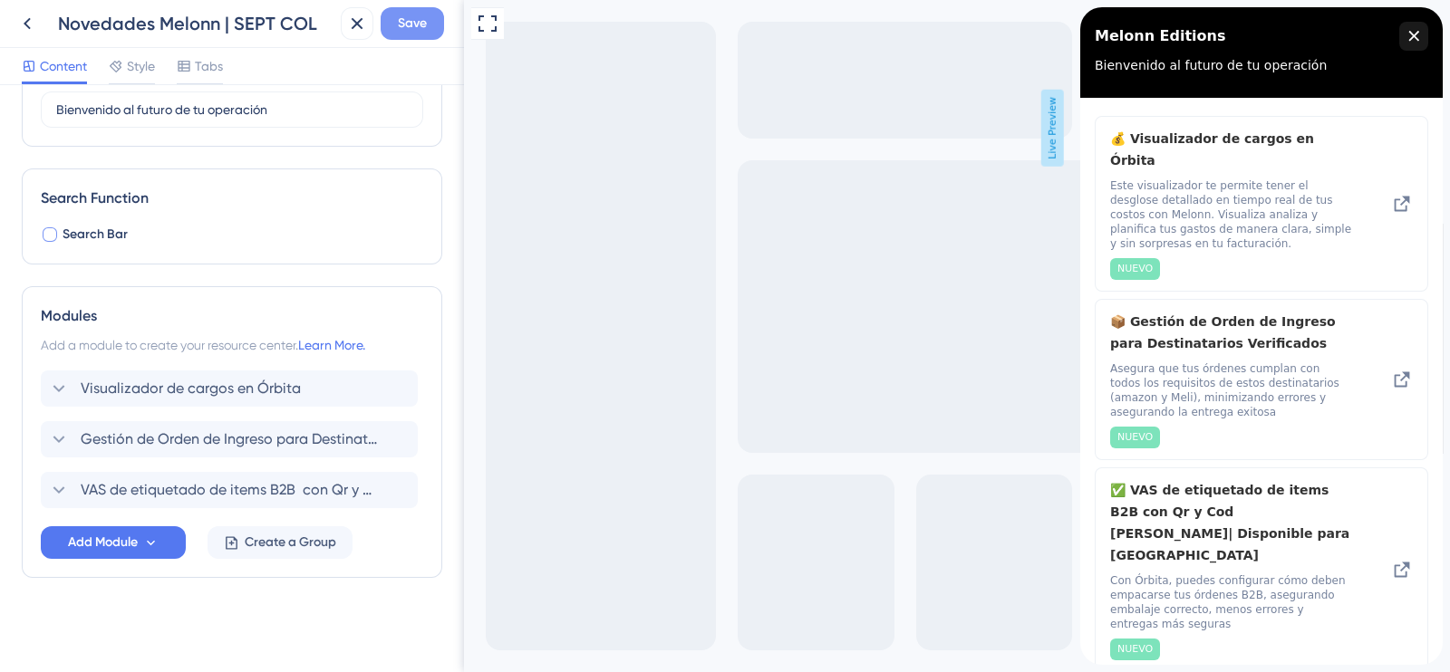
click at [411, 32] on span "Save" at bounding box center [412, 24] width 29 height 22
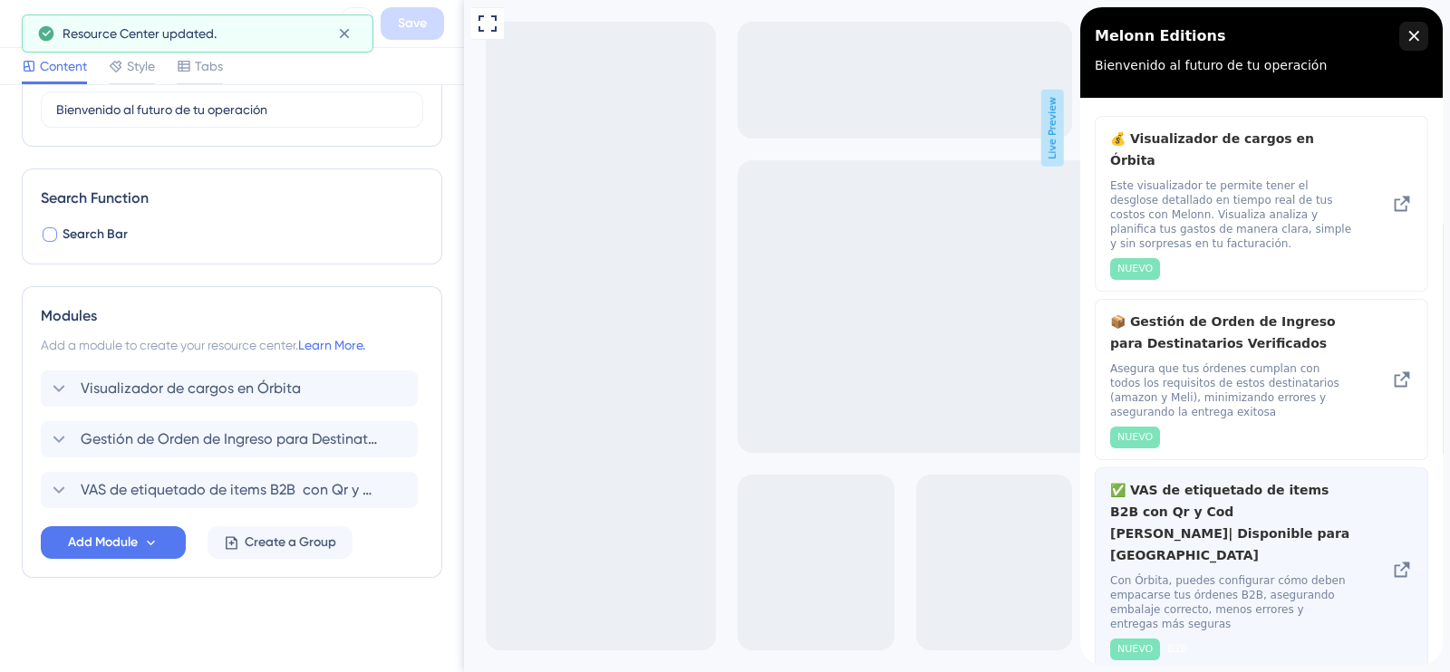
click at [1403, 563] on icon at bounding box center [1402, 570] width 15 height 15
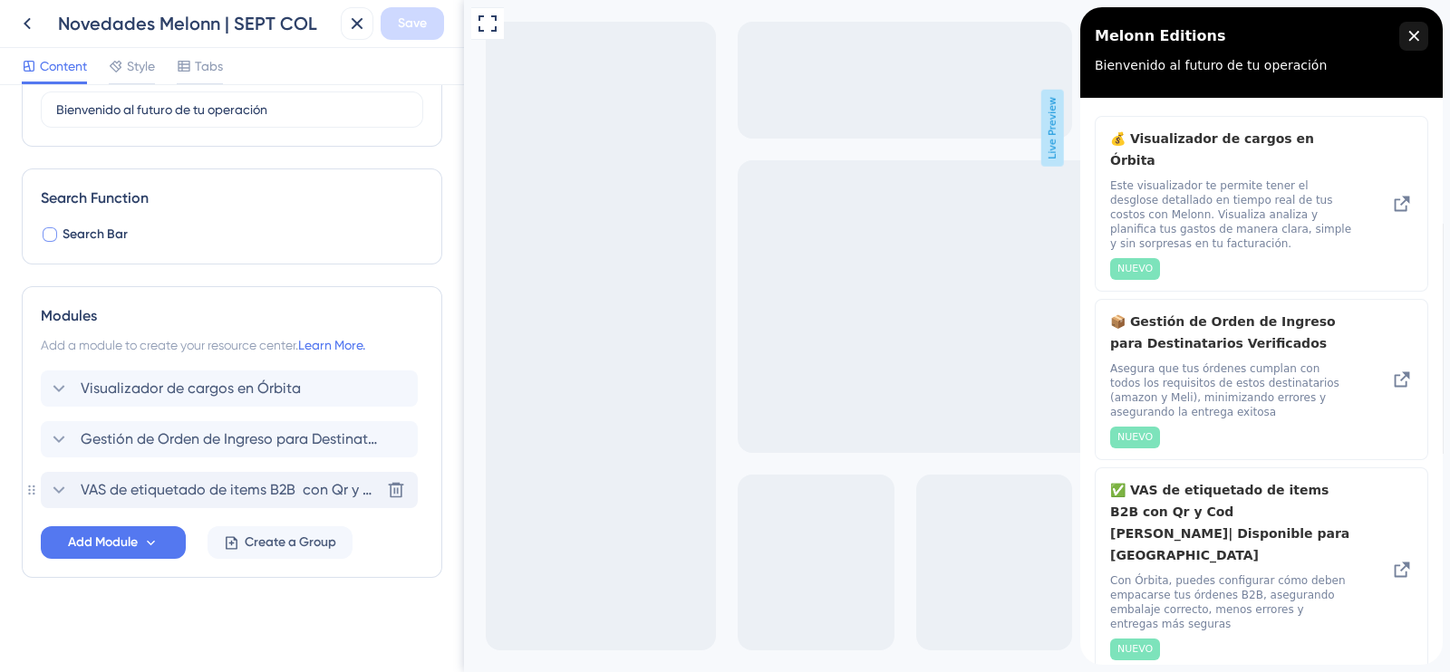
click at [59, 489] on icon at bounding box center [59, 490] width 22 height 22
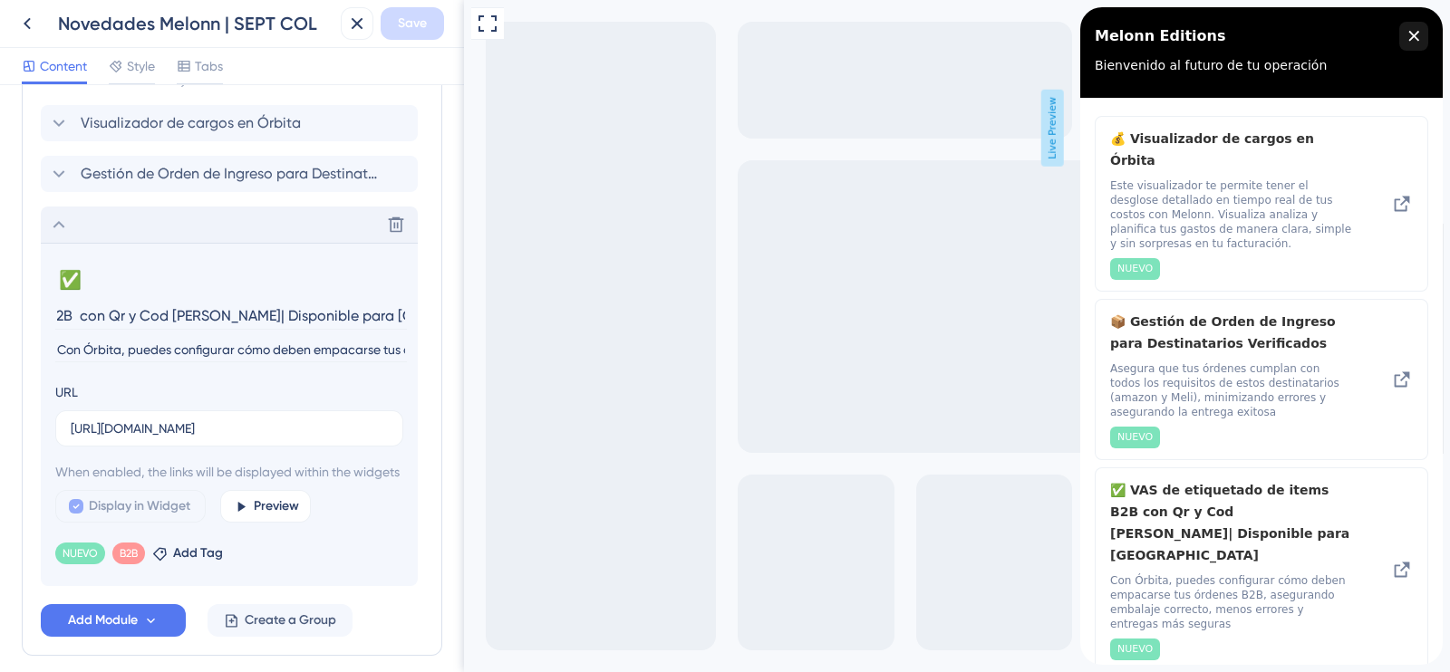
scroll to position [523, 0]
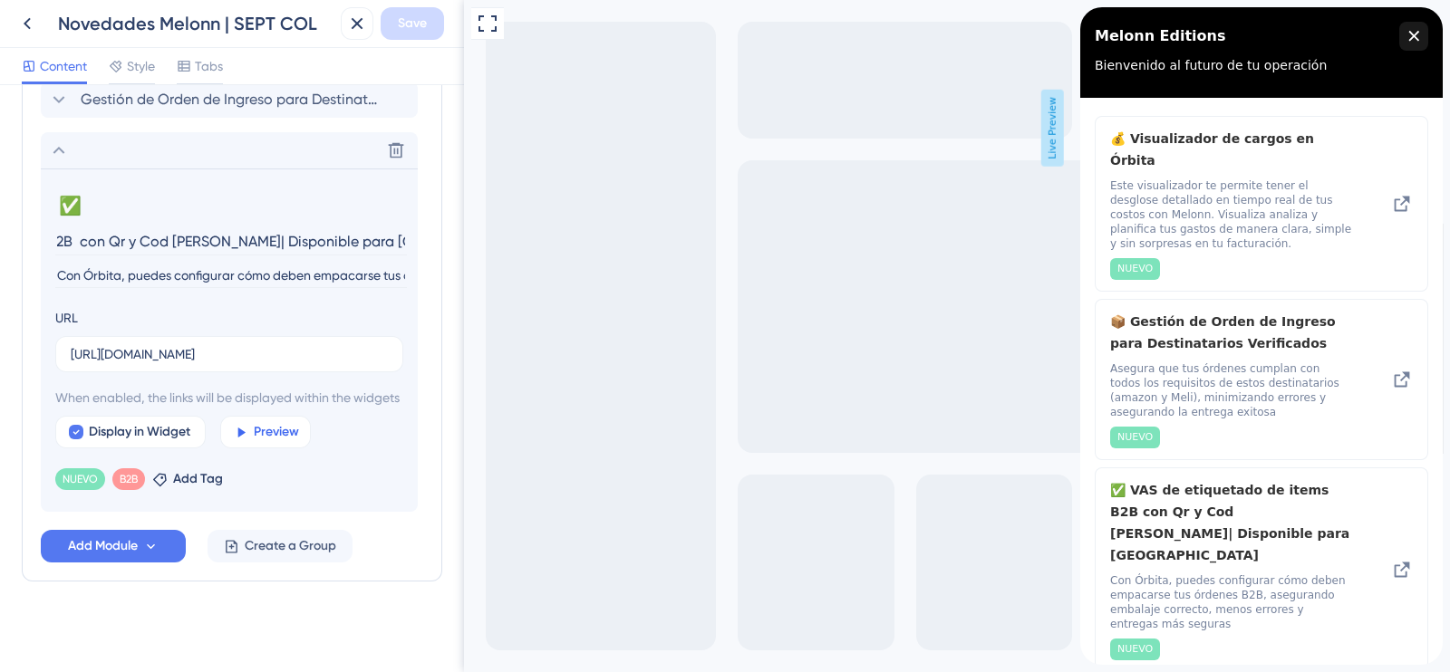
click at [257, 443] on span "Preview" at bounding box center [276, 432] width 45 height 22
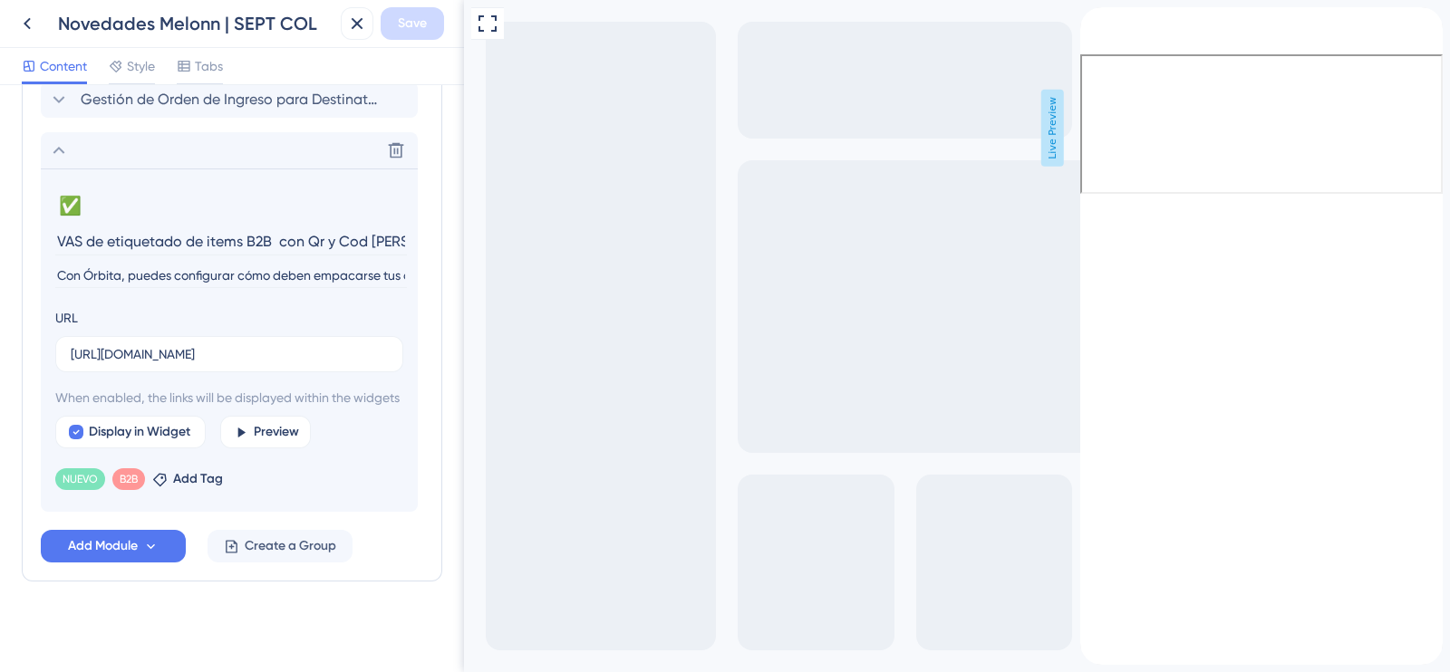
click at [1109, 27] on div "close resource center" at bounding box center [1094, 39] width 29 height 29
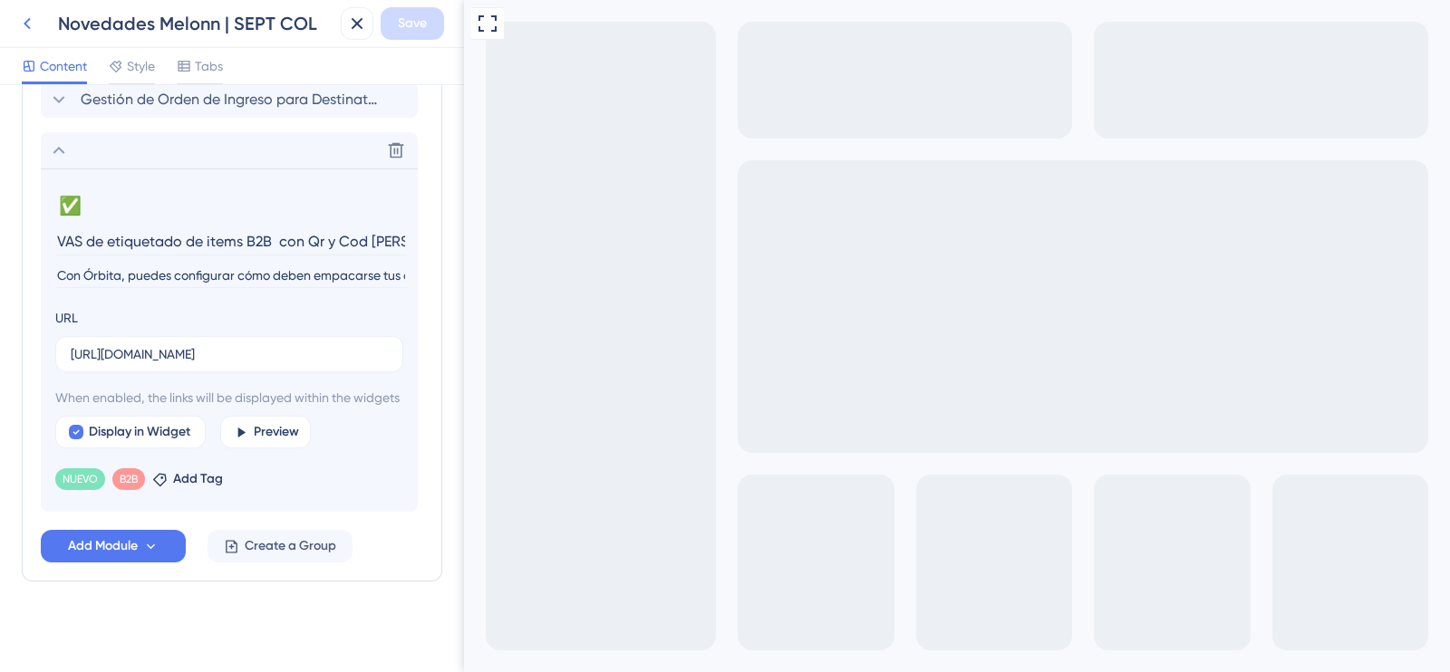
click at [30, 24] on icon at bounding box center [27, 24] width 22 height 22
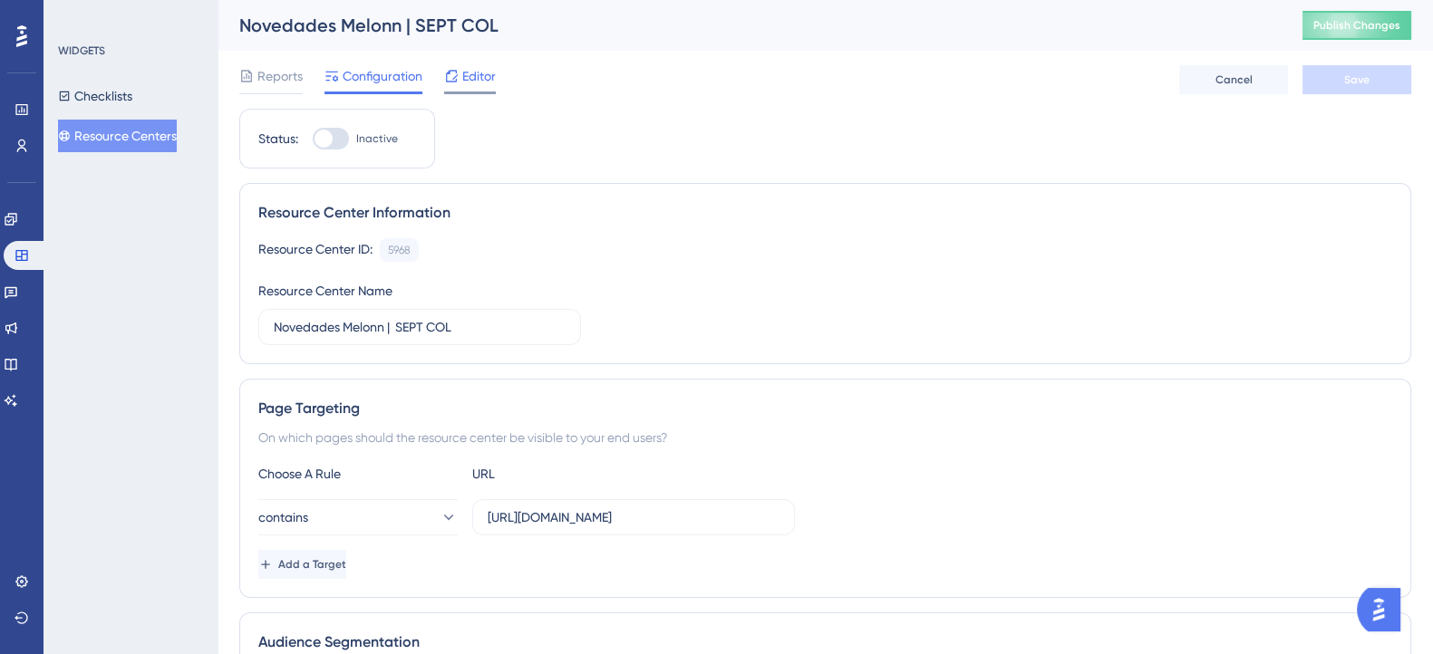
click at [452, 88] on div "Editor" at bounding box center [470, 79] width 52 height 29
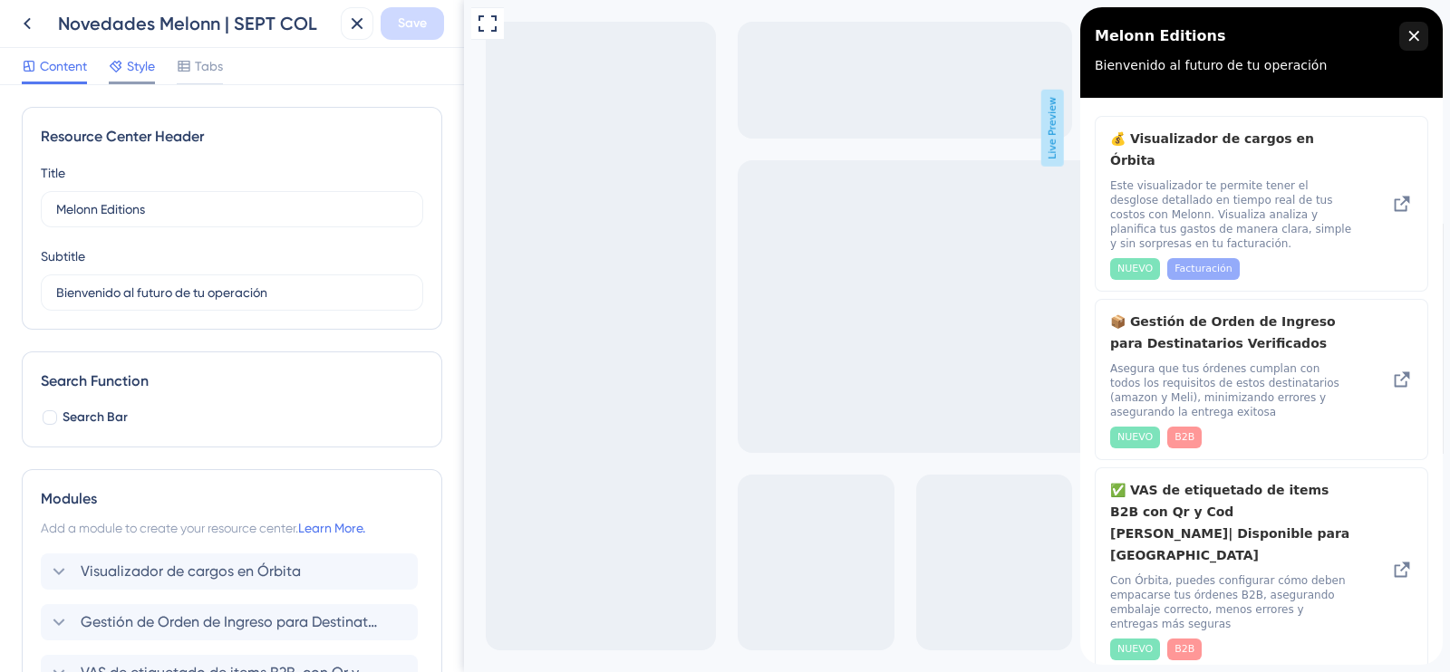
click at [115, 68] on icon at bounding box center [116, 66] width 15 height 15
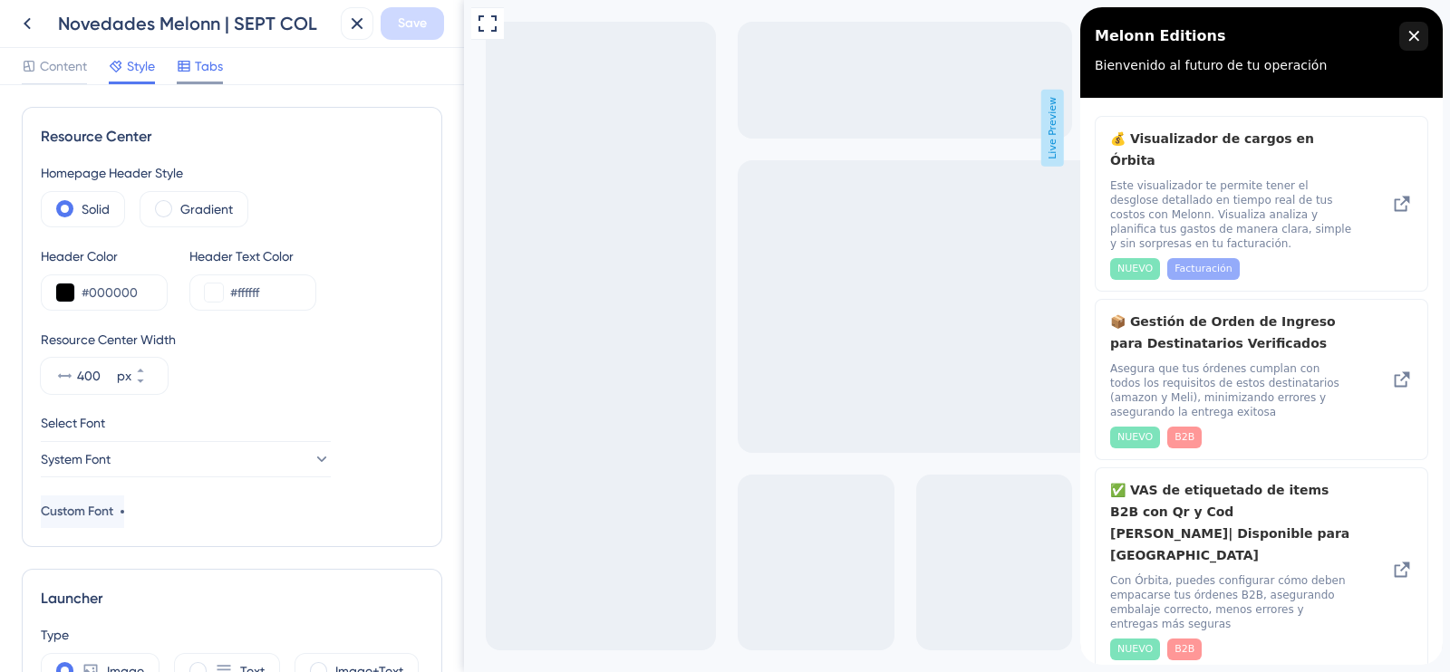
click at [191, 72] on icon at bounding box center [184, 66] width 15 height 15
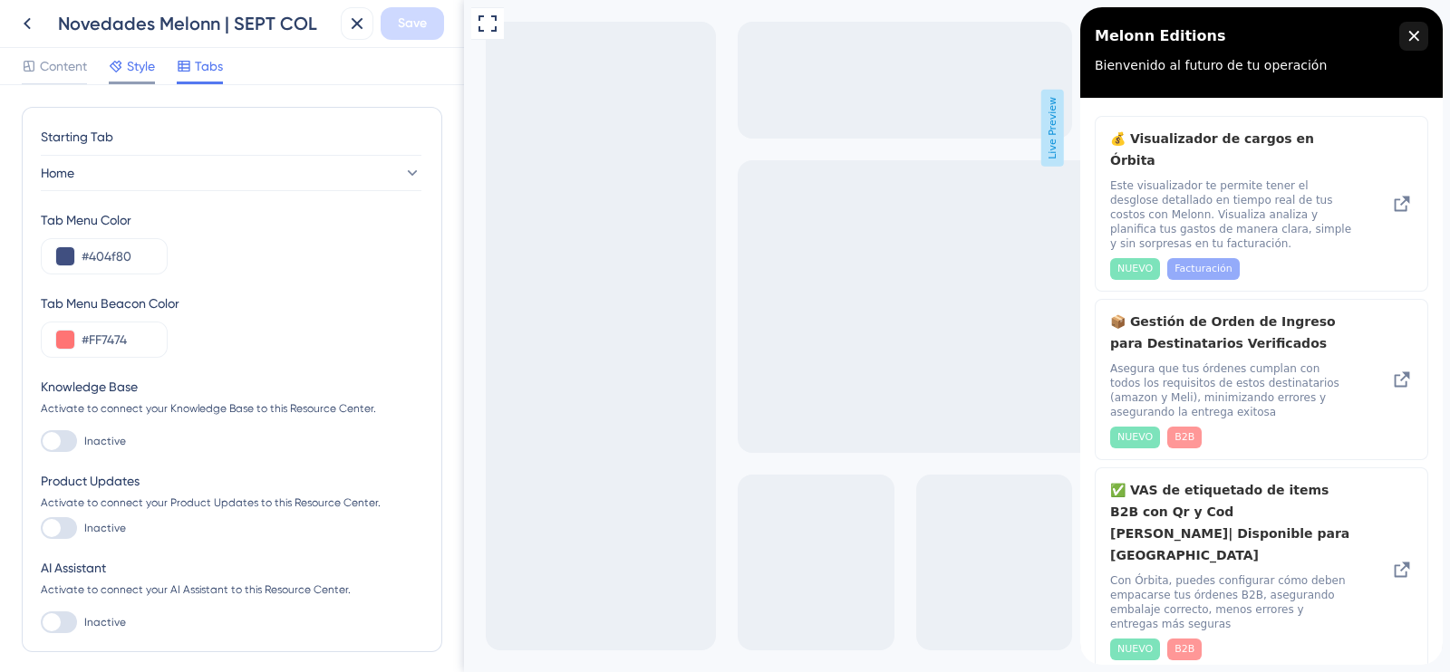
click at [124, 58] on div "Style" at bounding box center [132, 66] width 46 height 22
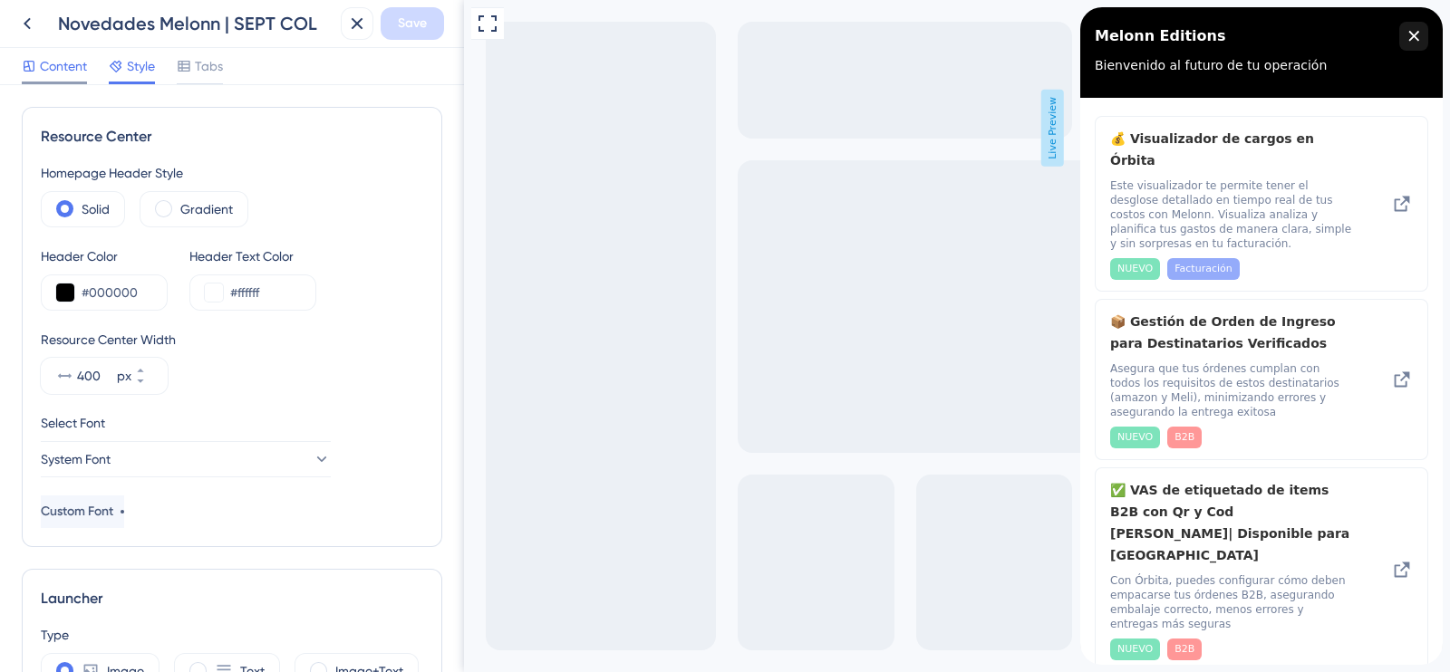
click at [72, 60] on span "Content" at bounding box center [63, 66] width 47 height 22
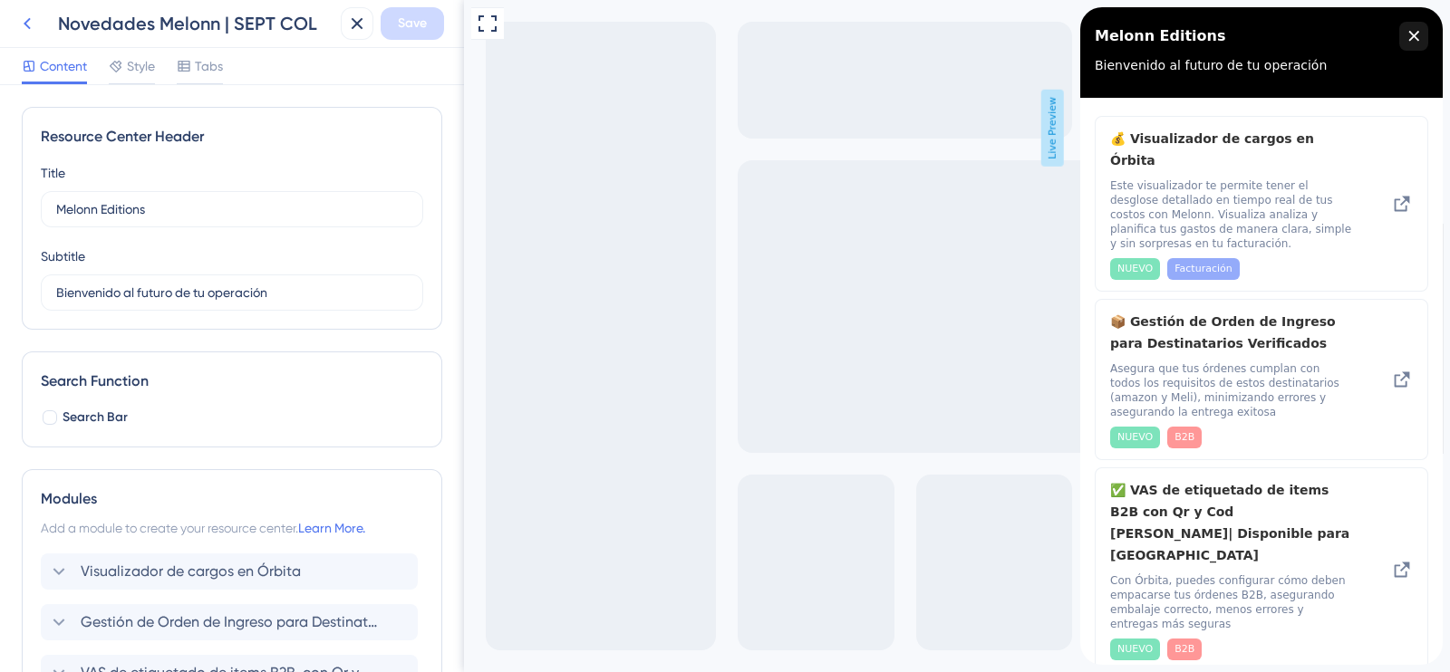
click at [12, 30] on button at bounding box center [27, 23] width 33 height 33
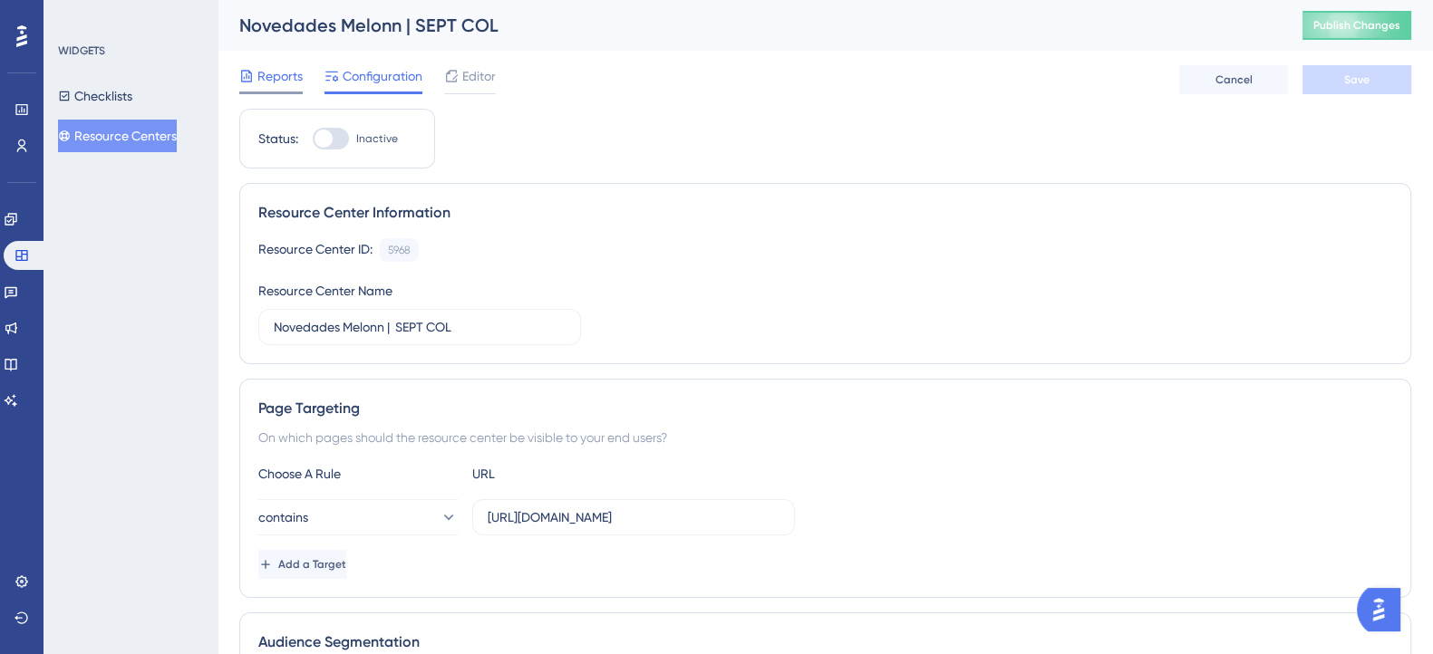
click at [285, 70] on span "Reports" at bounding box center [279, 76] width 45 height 22
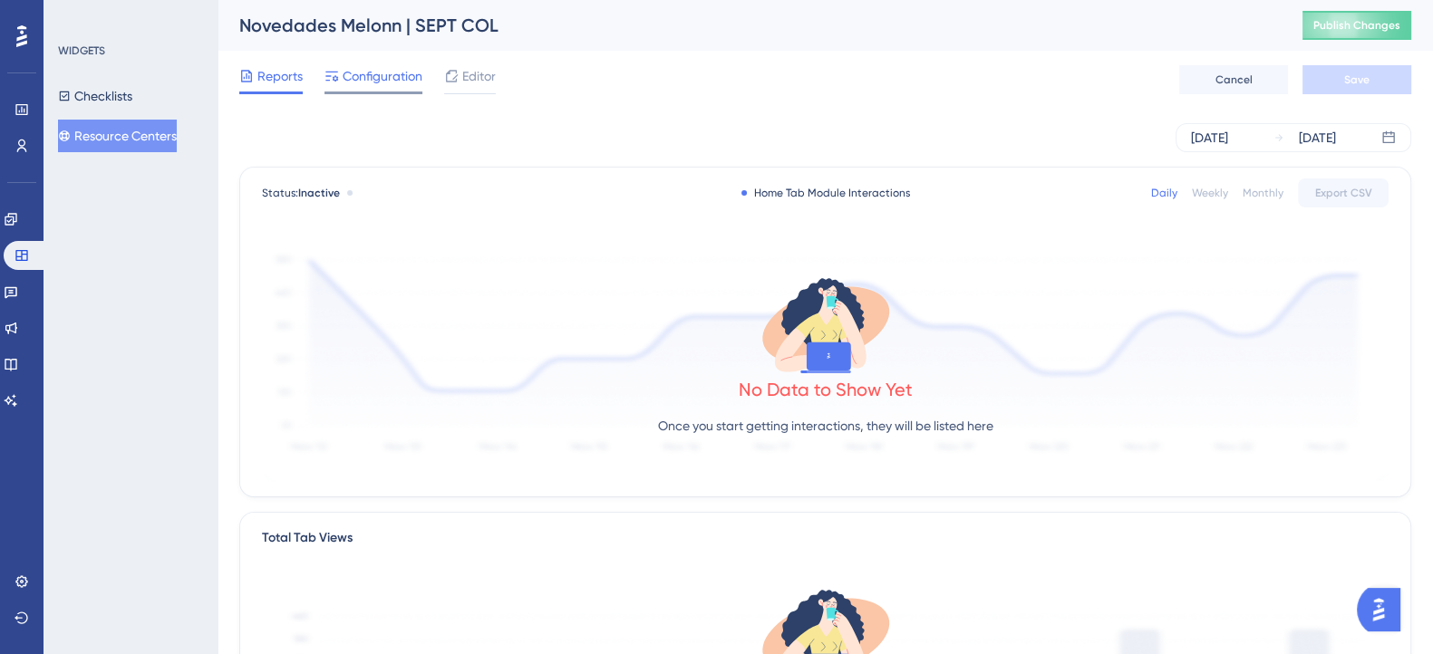
click at [370, 74] on span "Configuration" at bounding box center [383, 76] width 80 height 22
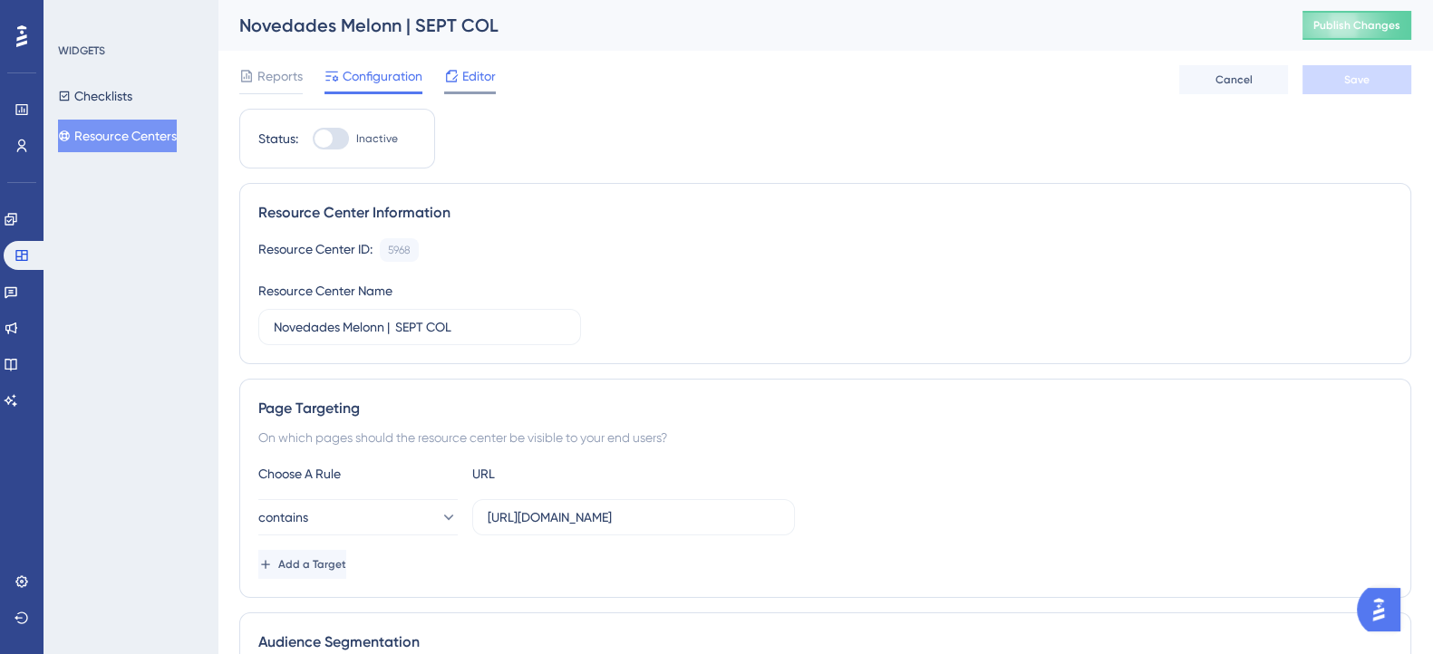
click at [466, 79] on span "Editor" at bounding box center [479, 76] width 34 height 22
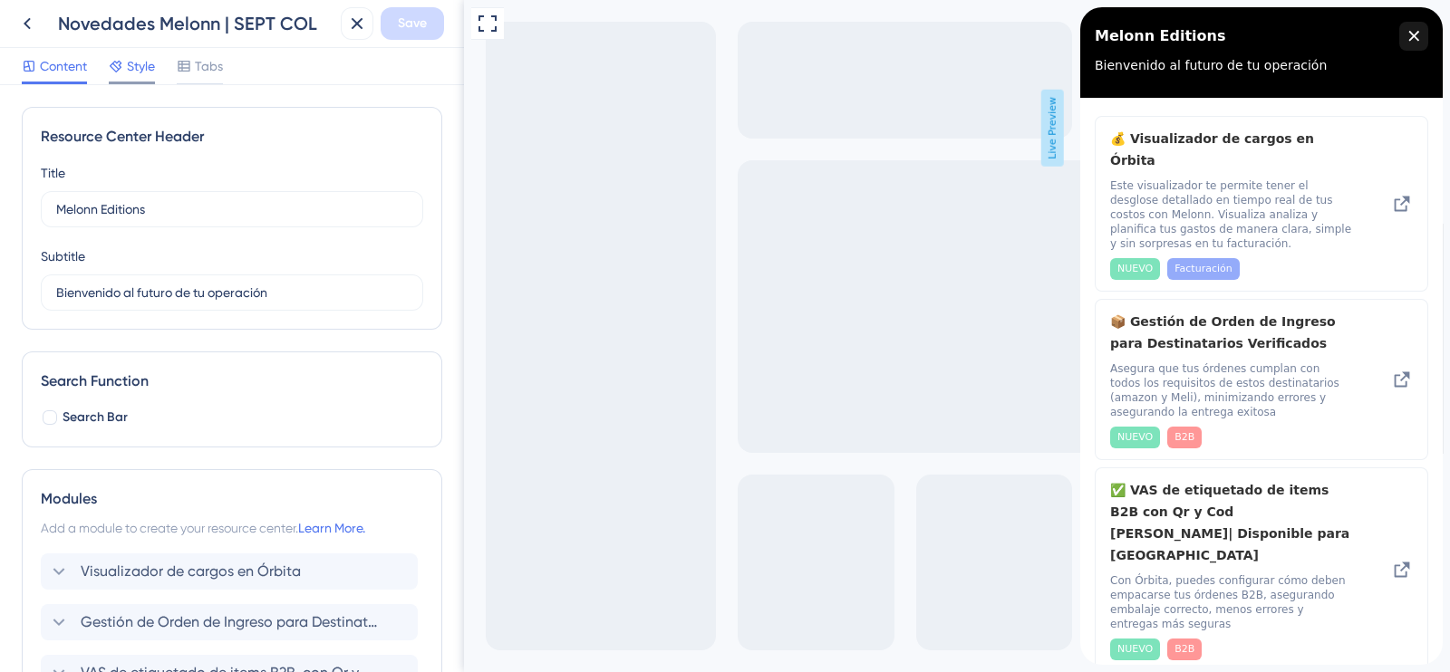
click at [147, 77] on div "Style" at bounding box center [132, 69] width 46 height 29
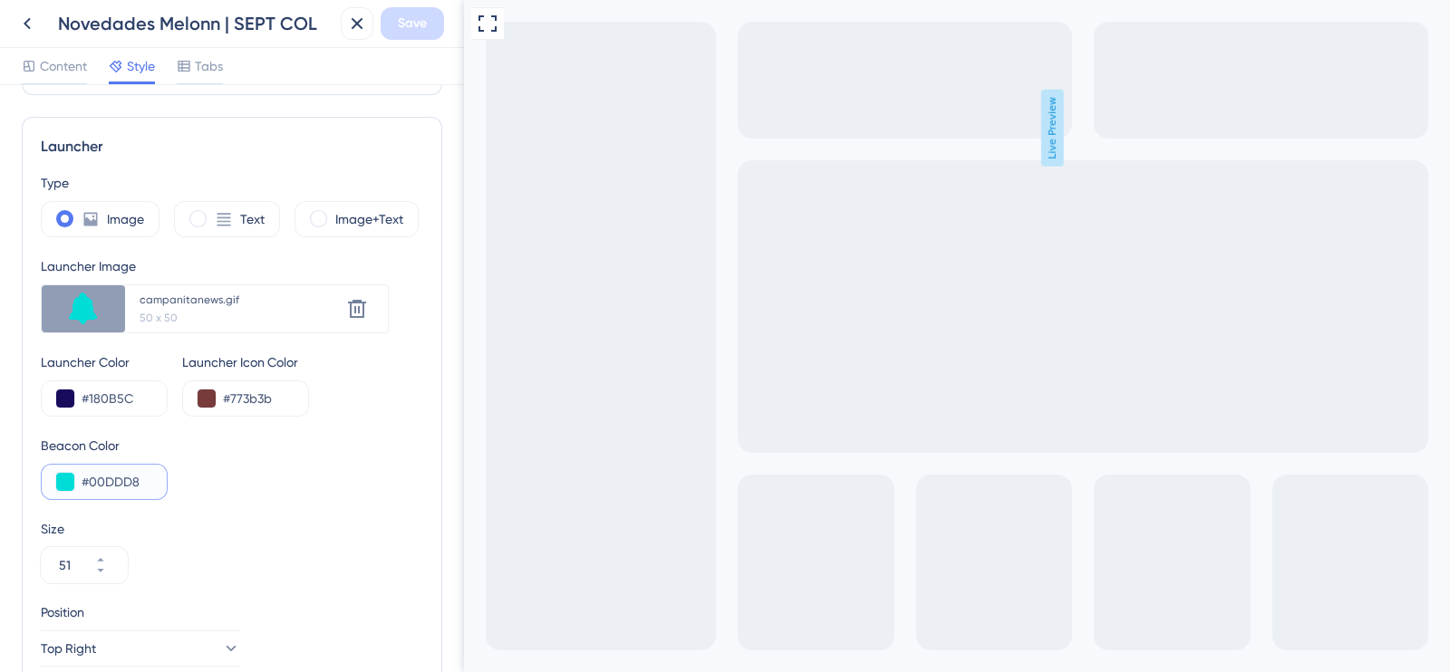
click at [73, 480] on button at bounding box center [65, 482] width 18 height 18
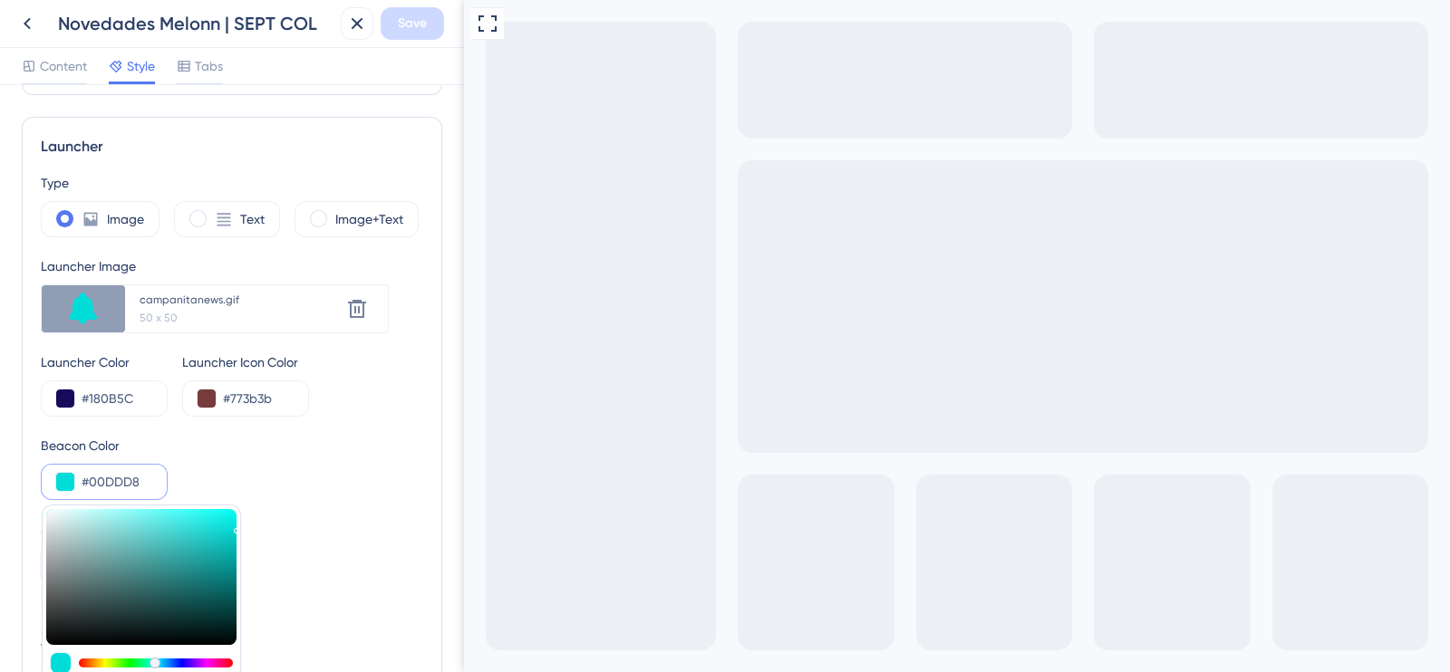
drag, startPoint x: 146, startPoint y: 481, endPoint x: 51, endPoint y: 479, distance: 95.2
click at [51, 479] on div "#00DDD8 #00DDD8 HEX" at bounding box center [104, 482] width 127 height 36
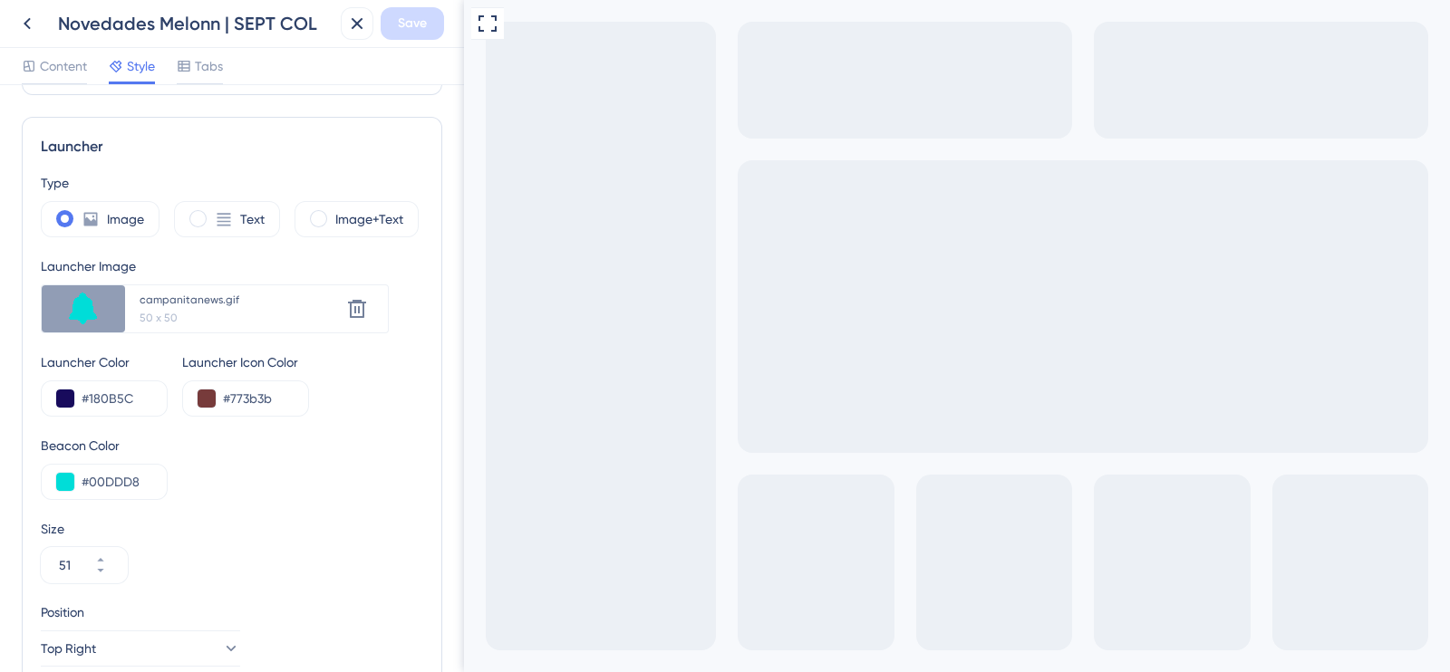
click at [276, 518] on div "Size" at bounding box center [232, 529] width 382 height 22
click at [68, 481] on button at bounding box center [65, 482] width 18 height 18
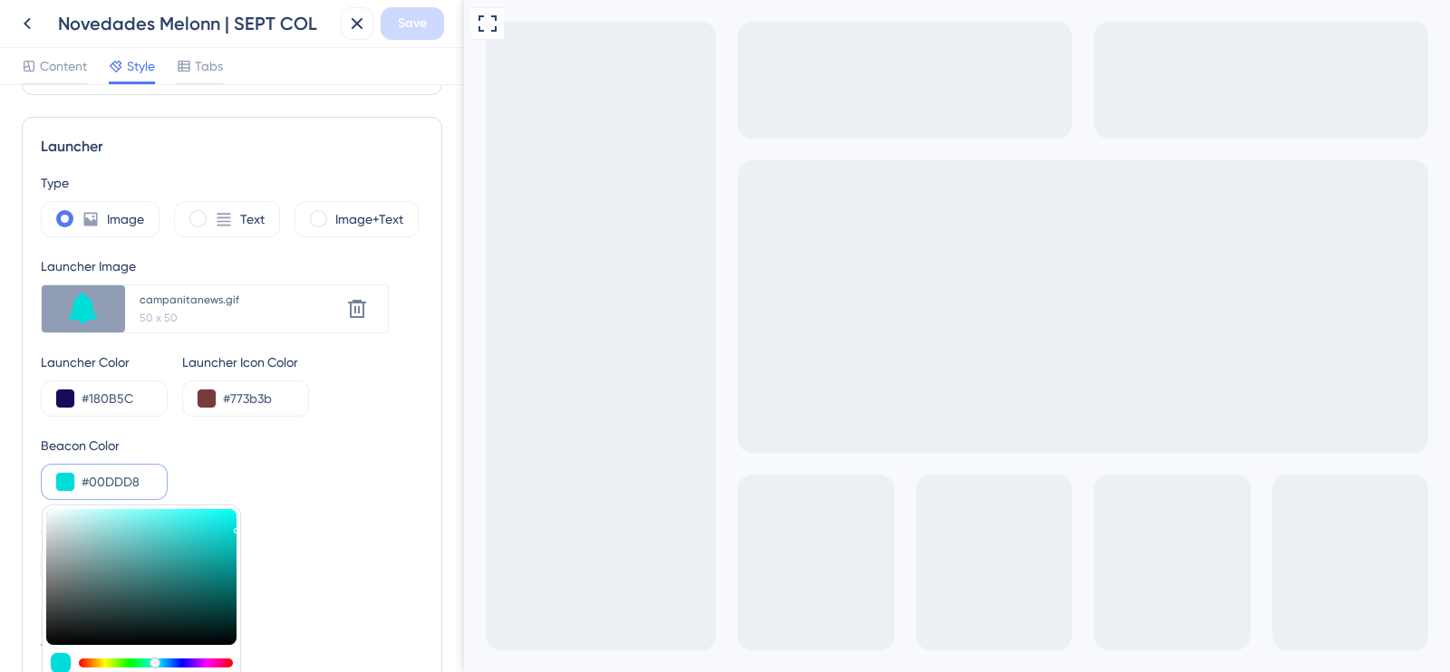
type input "#0016dd"
type input "#0016DD"
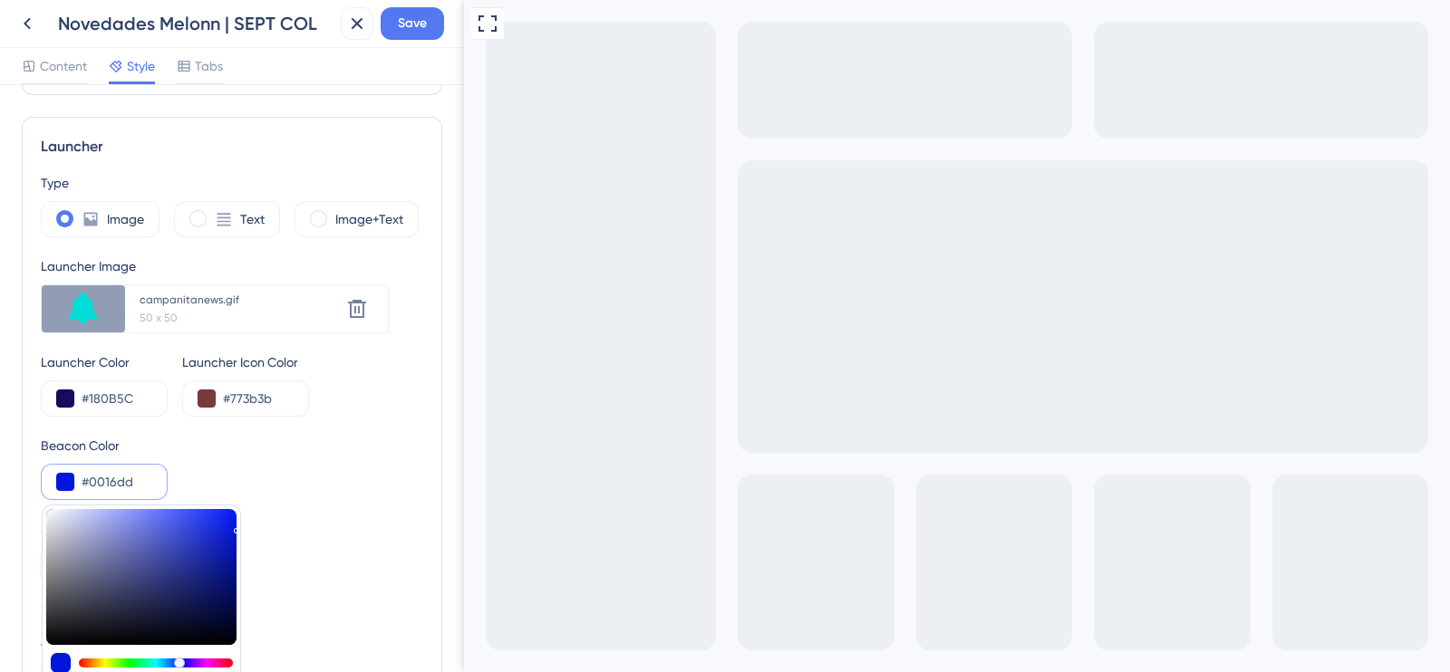
type input "#000edd"
type input "#000EDD"
type input "#0100dd"
type input "#0100DD"
type input "#1900dd"
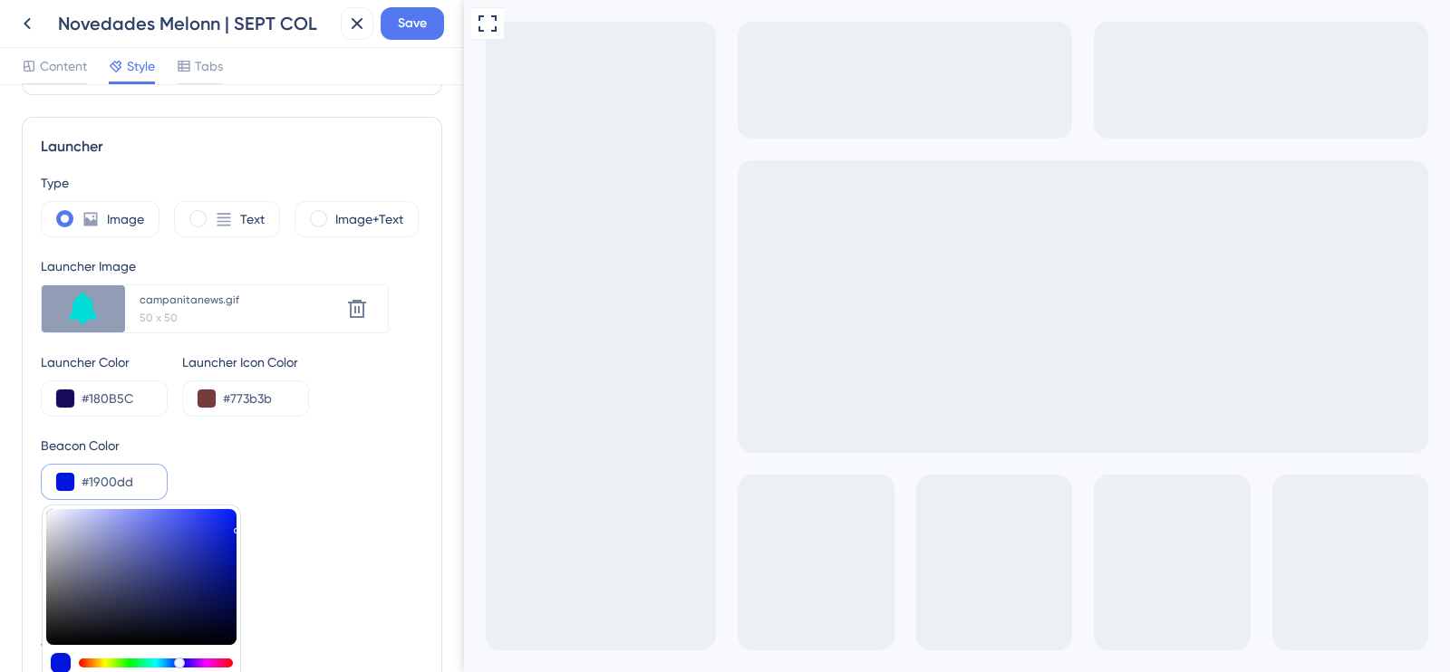
type input "#1900DD"
type input "#2100dd"
type input "#2100DD"
type input "#2800dd"
type input "#2800DD"
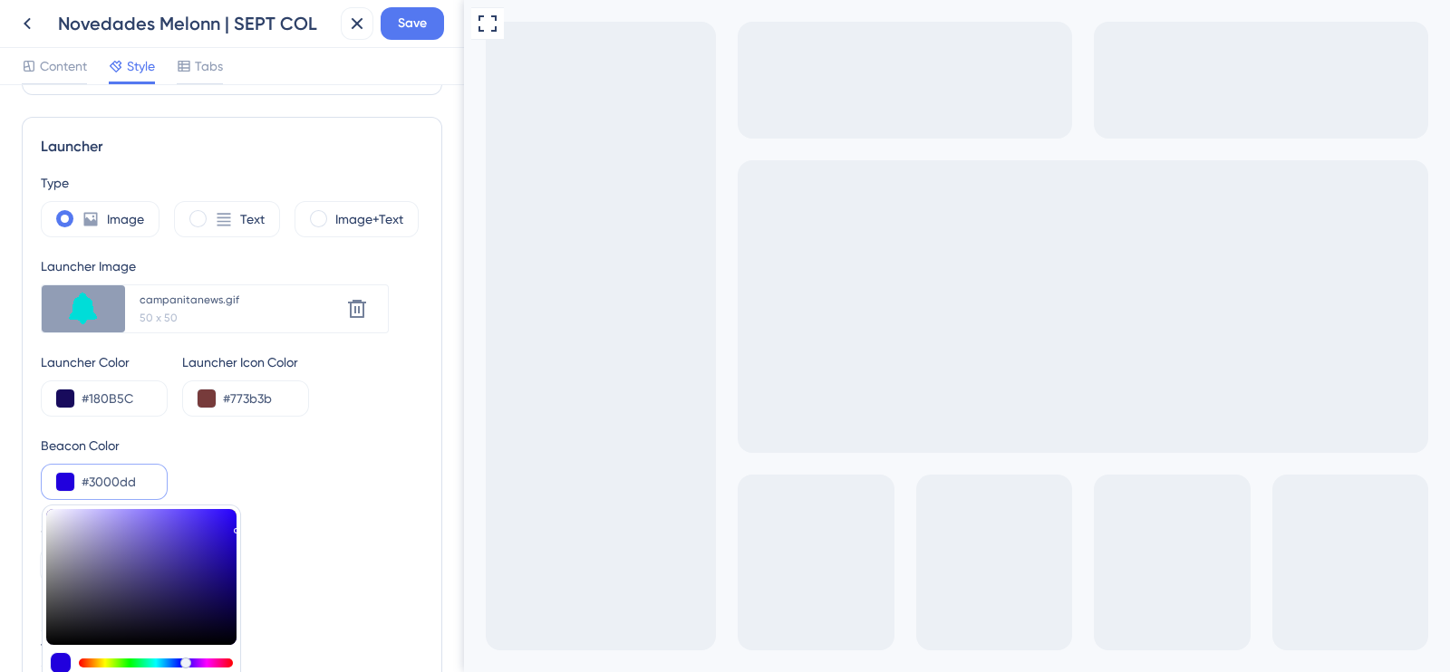
type input "#3800dd"
type input "#3800DD"
type input "#4000dd"
type input "#4000DD"
type input "#4800dd"
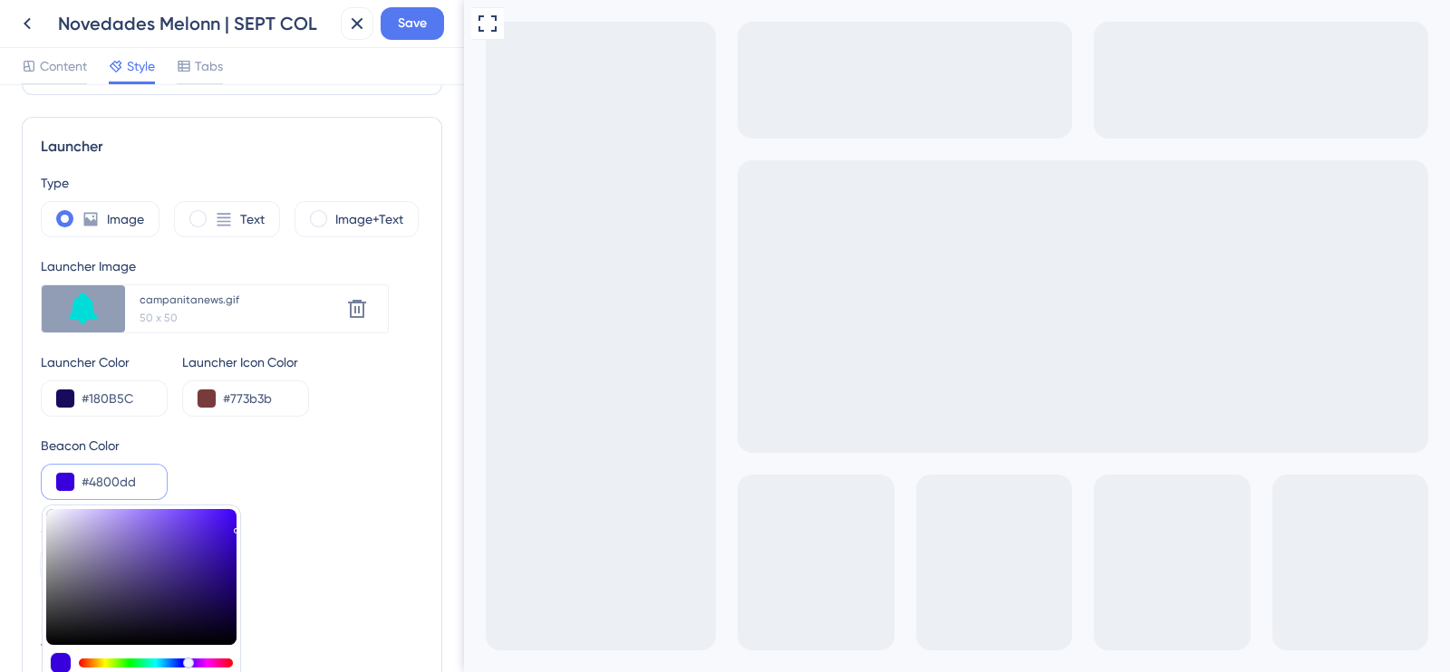
type input "#4800DD"
type input "#4f00dd"
type input "#4F00DD"
type input "#5700dd"
type input "#5700DD"
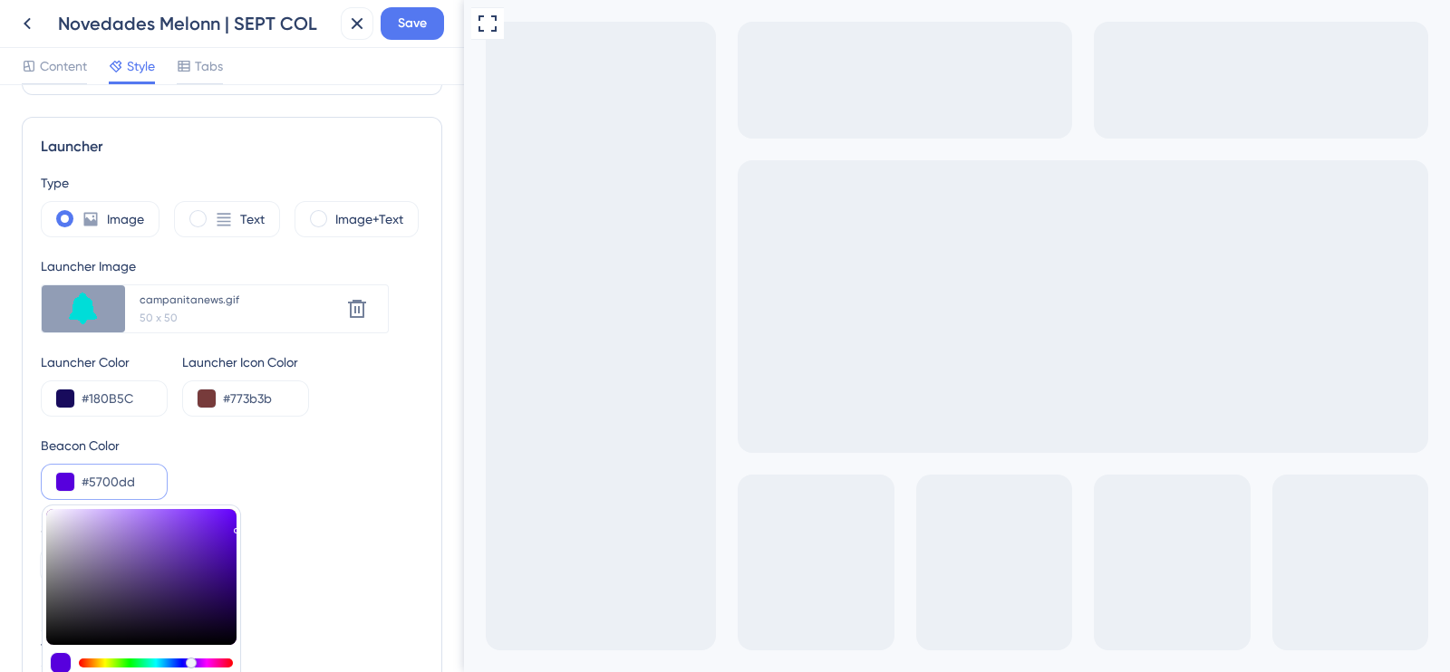
type input "#4f00dd"
type input "#4F00DD"
type input "#3000dd"
type input "#4800DD"
type input "#2100dd"
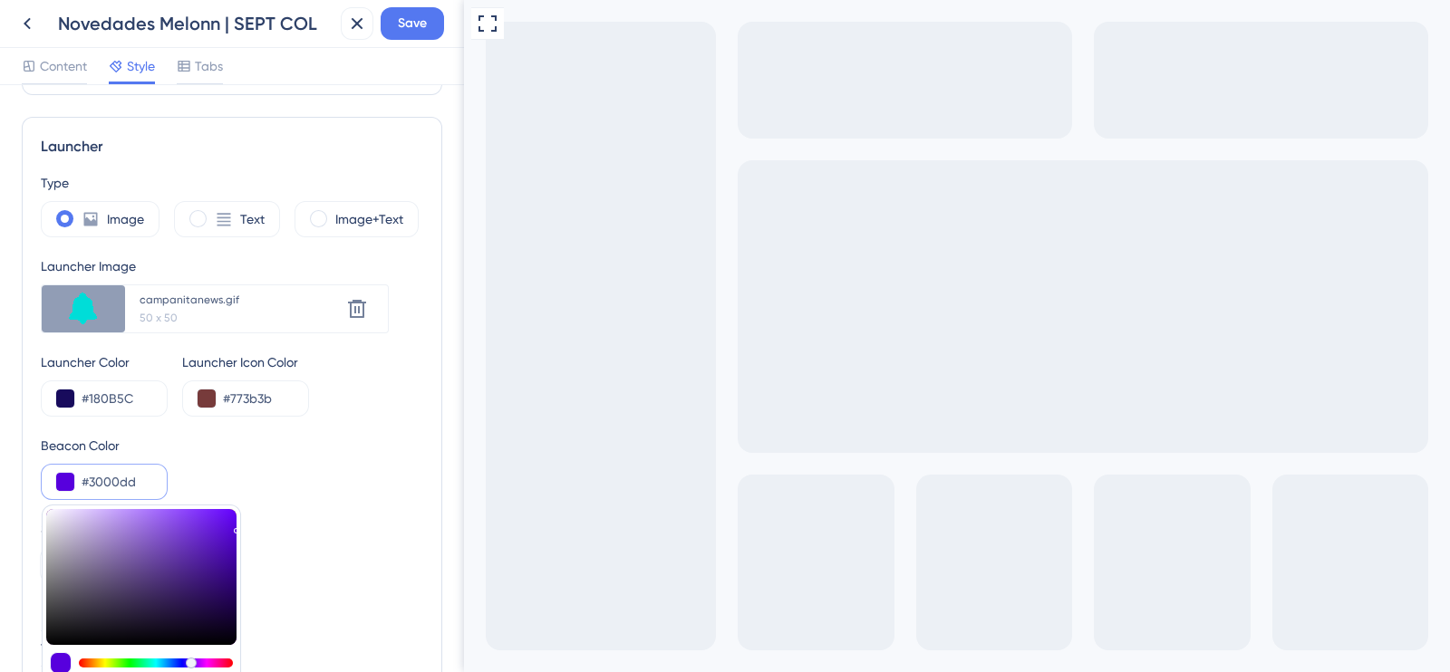
type input "#3000DD"
type input "#1900dd"
type input "#2100DD"
type input "#0900dd"
type input "#1900DD"
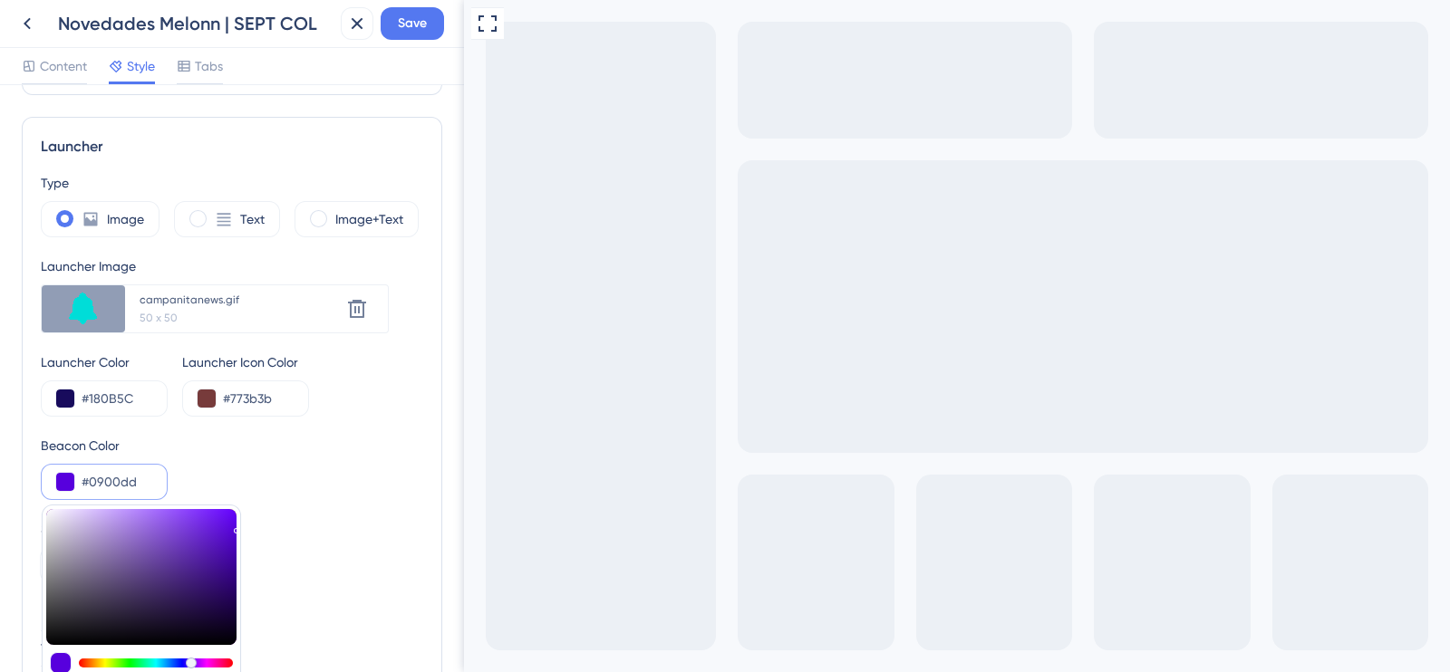
type input "#0100dd"
type input "#0100DD"
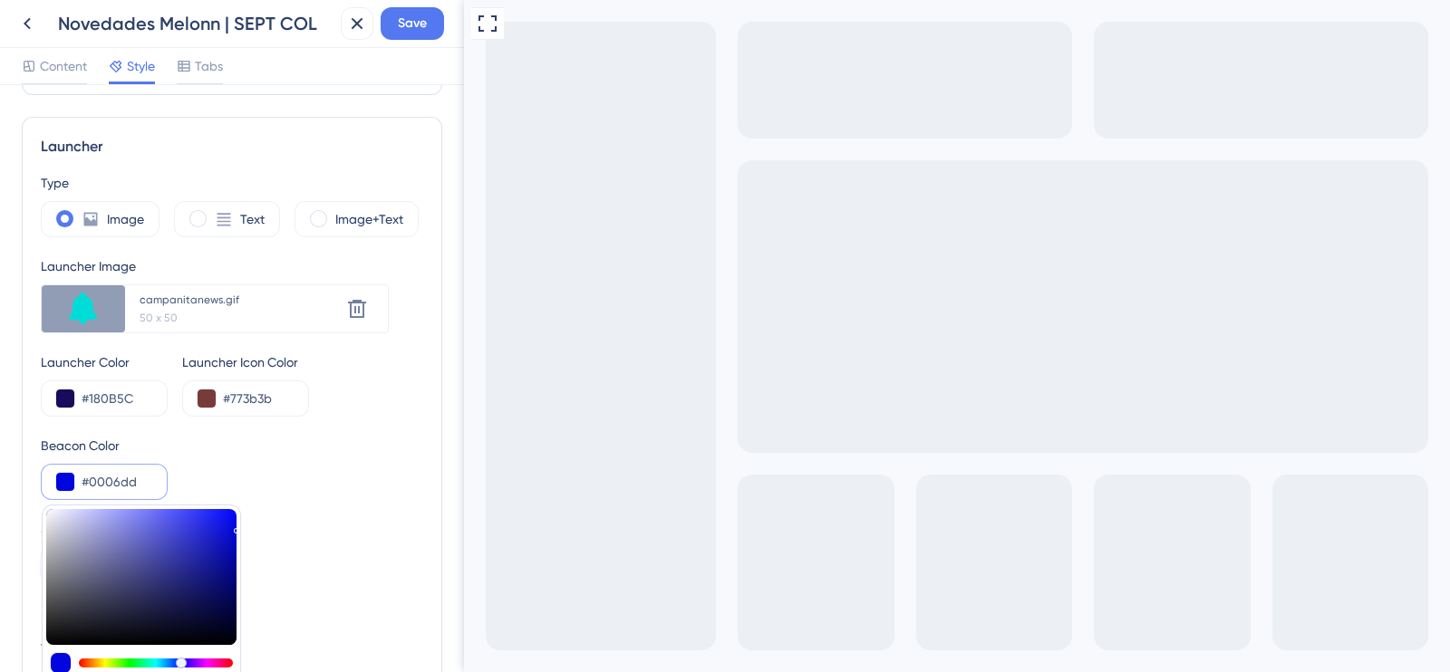
type input "#000edd"
type input "#0006DD"
type input "#0016dd"
type input "#000EDD"
type input "#001edd"
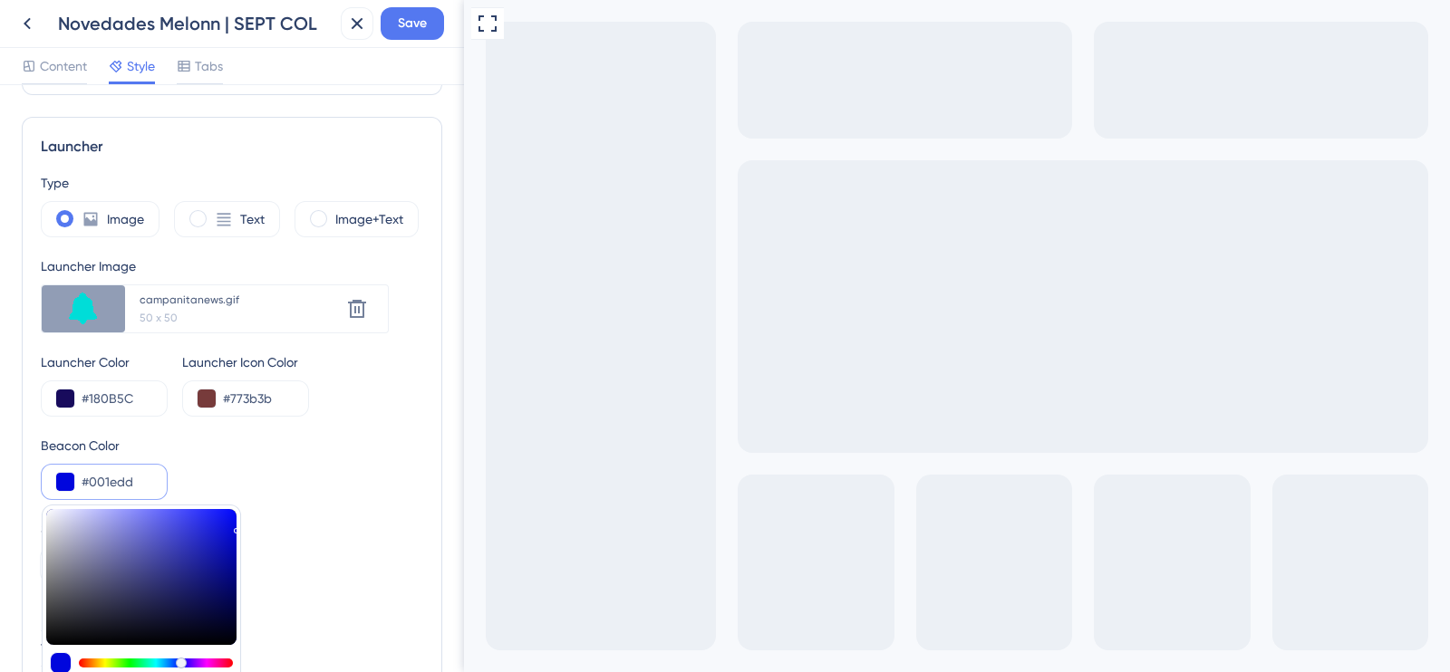
type input "#001EDD"
type input "#0026dd"
type input "#0026DD"
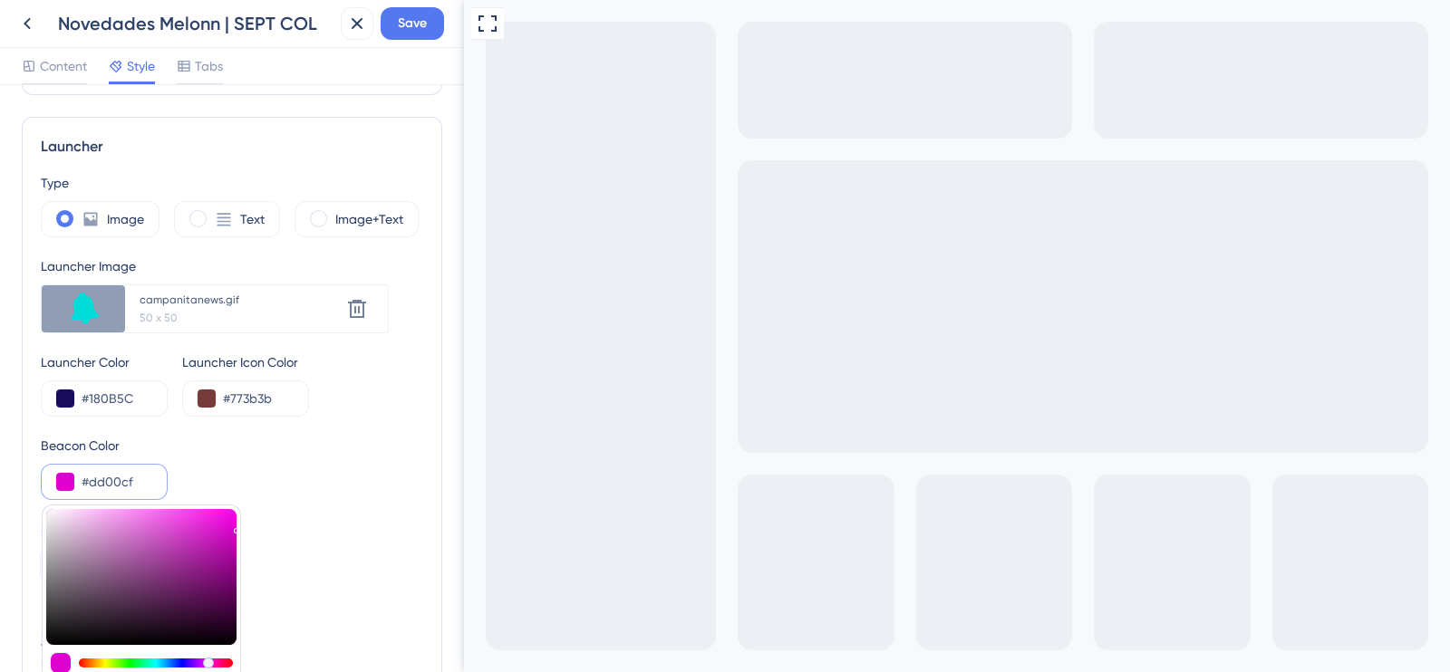
drag, startPoint x: 179, startPoint y: 657, endPoint x: 208, endPoint y: 653, distance: 30.1
click at [208, 653] on div at bounding box center [141, 664] width 190 height 22
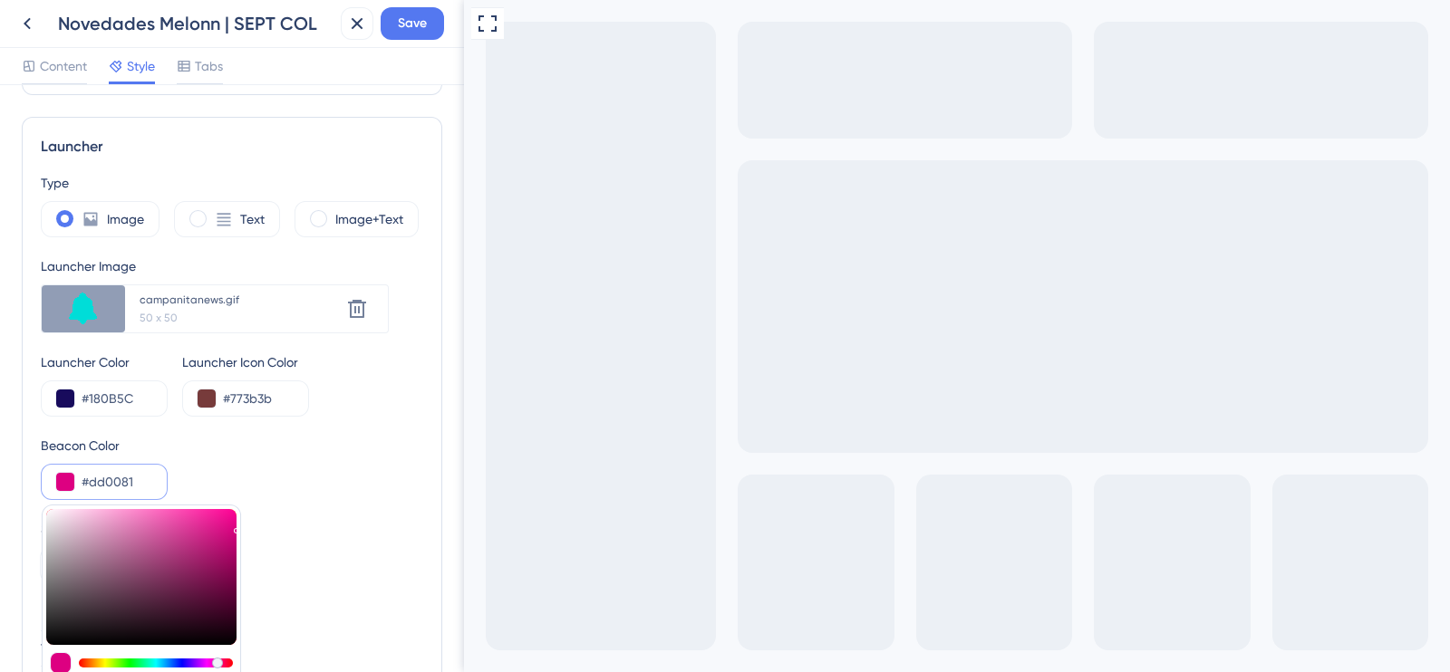
drag, startPoint x: 209, startPoint y: 655, endPoint x: 218, endPoint y: 665, distance: 12.9
click at [218, 653] on div at bounding box center [217, 663] width 11 height 11
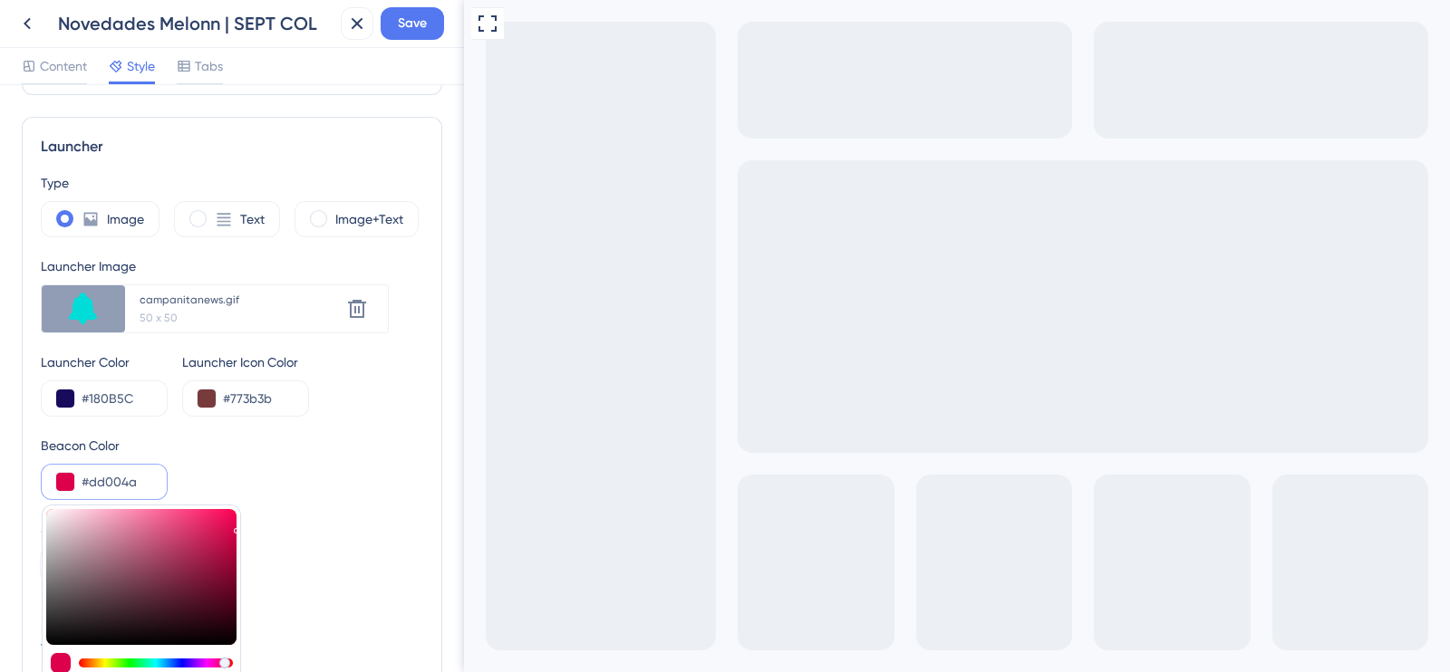
click at [224, 653] on div at bounding box center [224, 663] width 11 height 11
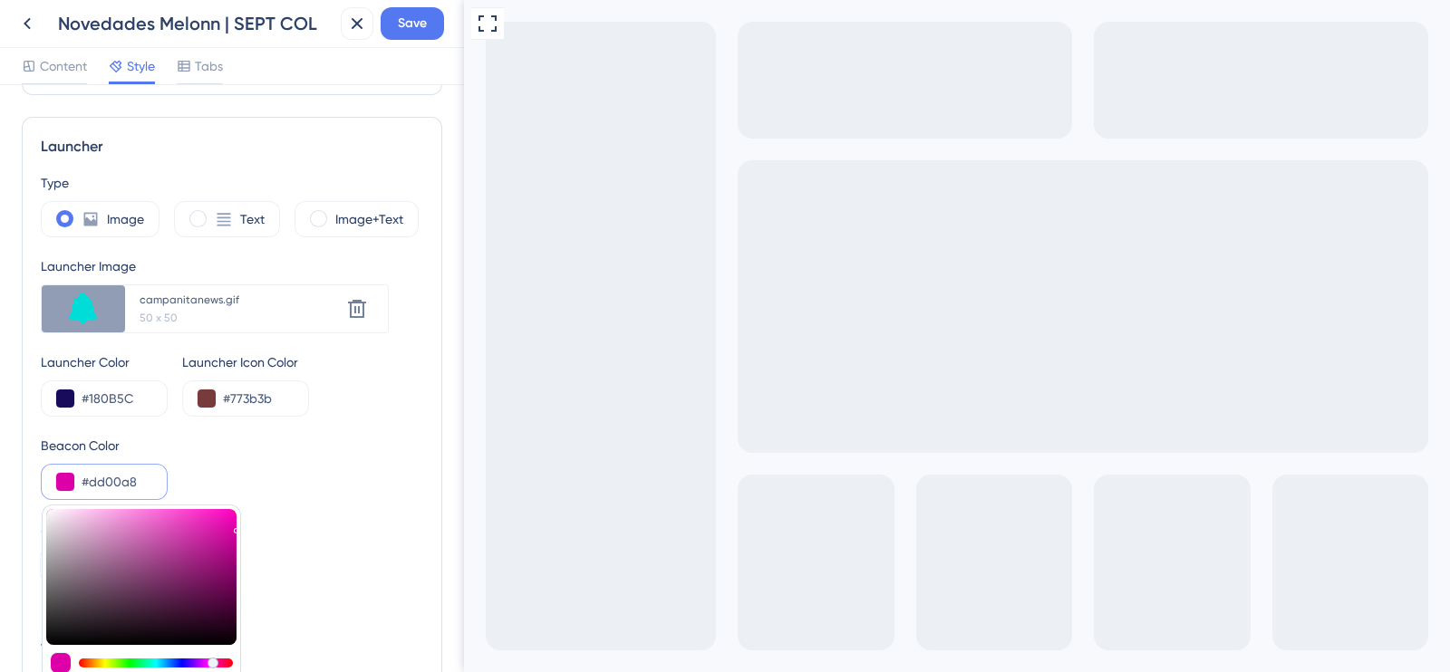
drag, startPoint x: 100, startPoint y: 656, endPoint x: 213, endPoint y: 662, distance: 113.5
click at [213, 653] on div at bounding box center [156, 663] width 154 height 9
click at [301, 487] on div "Beacon Color #dd00a8 #DD00A8 HEX" at bounding box center [232, 467] width 382 height 65
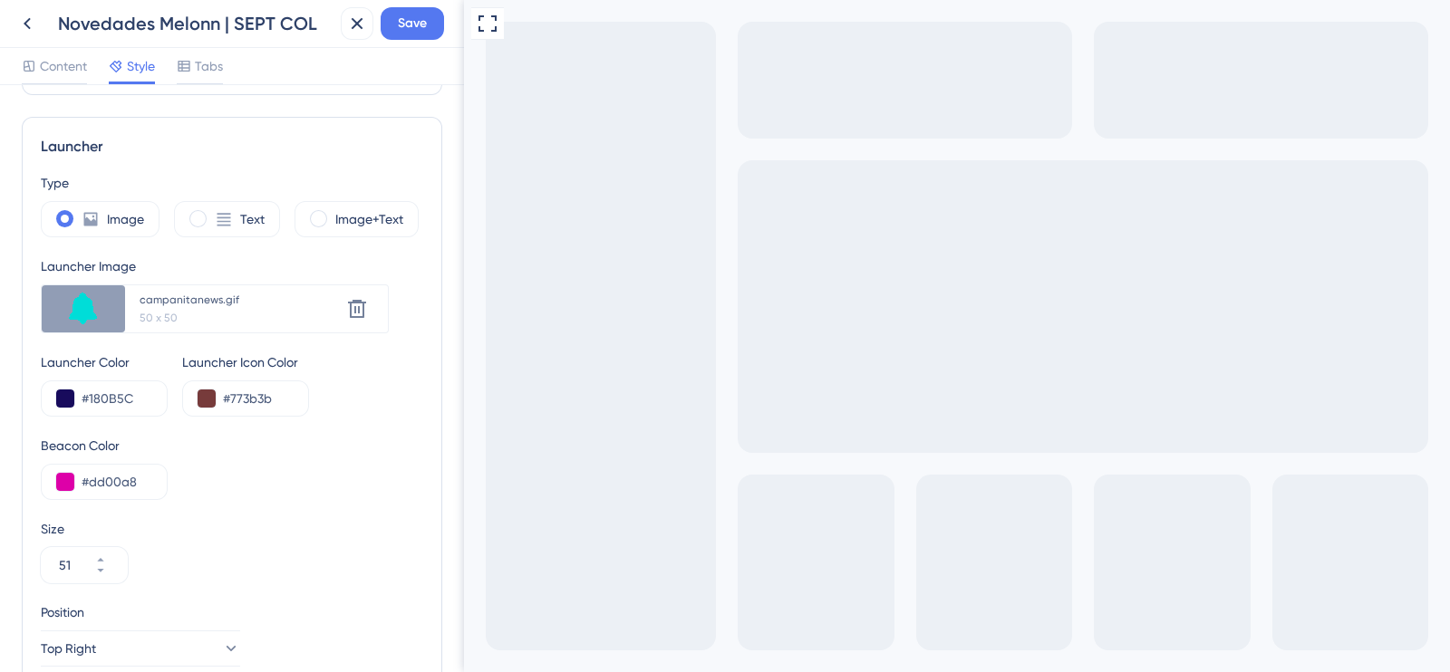
scroll to position [566, 0]
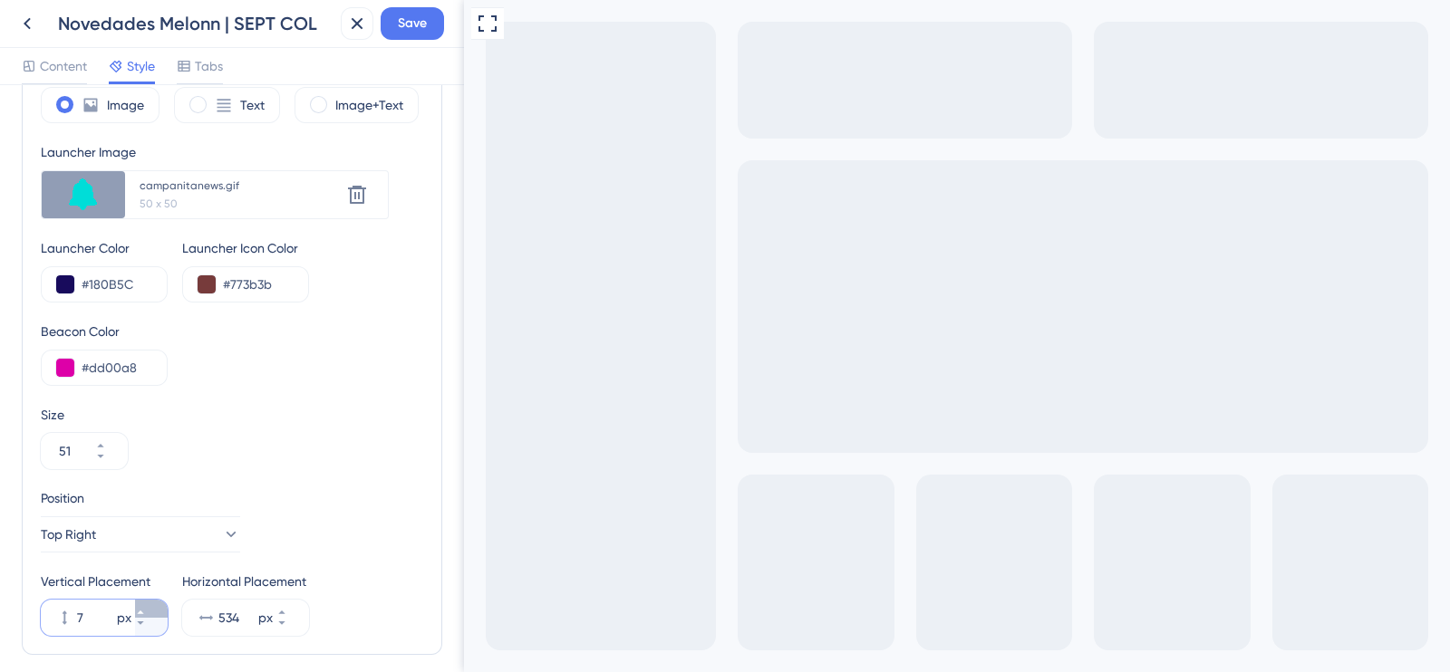
click at [146, 608] on icon at bounding box center [140, 612] width 11 height 11
click at [151, 631] on button "8 px" at bounding box center [151, 627] width 33 height 18
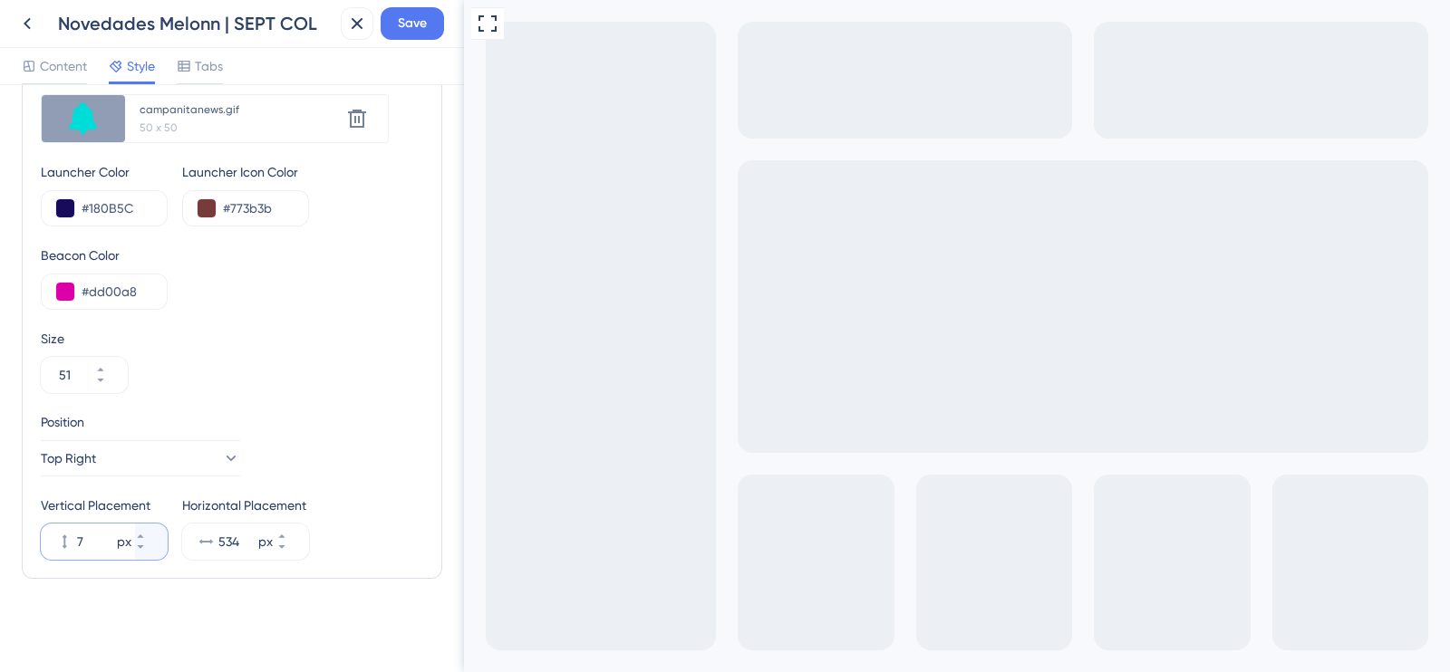
scroll to position [0, 0]
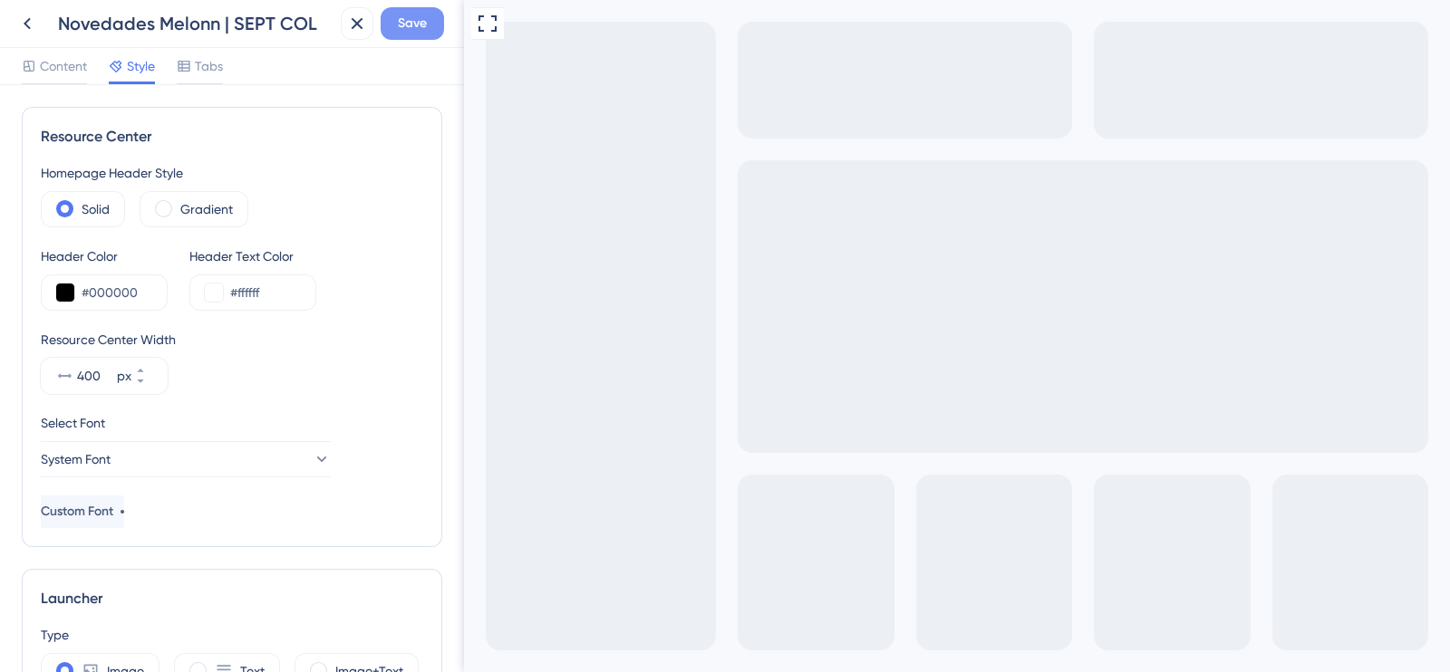
click at [422, 32] on span "Save" at bounding box center [412, 24] width 29 height 22
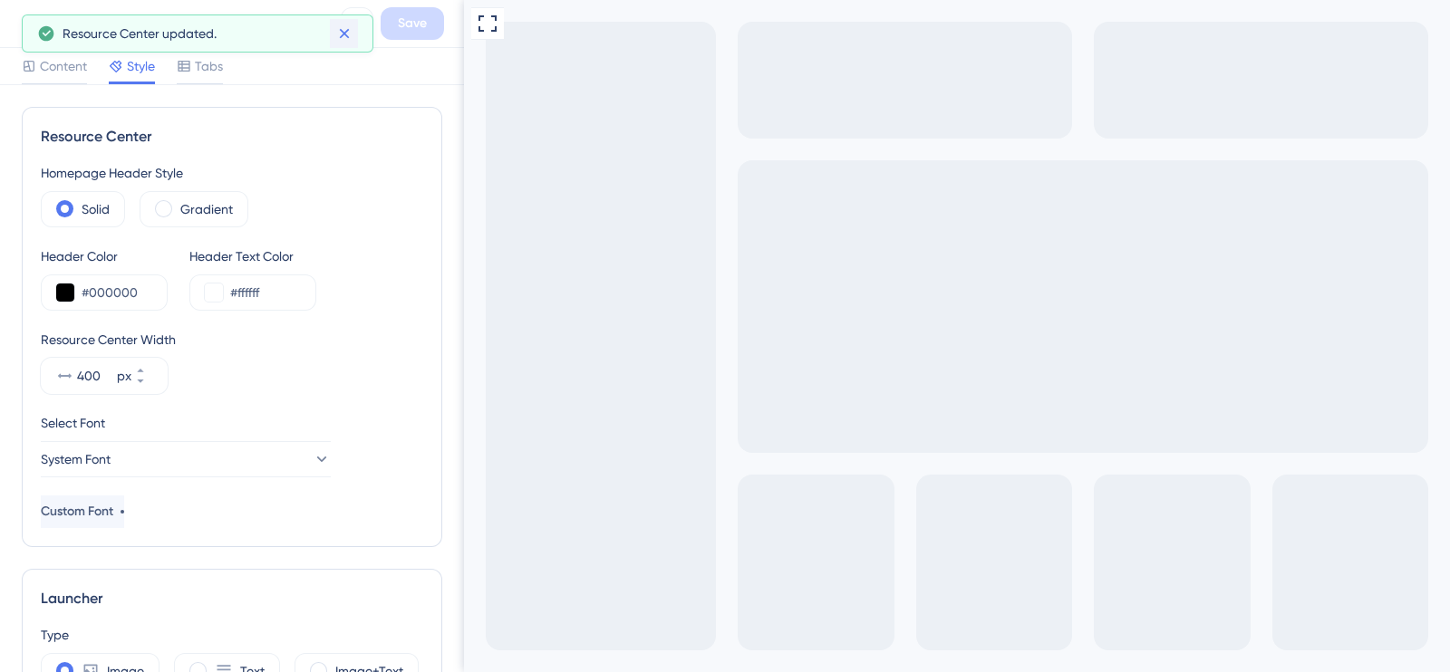
click at [351, 30] on icon at bounding box center [344, 33] width 18 height 18
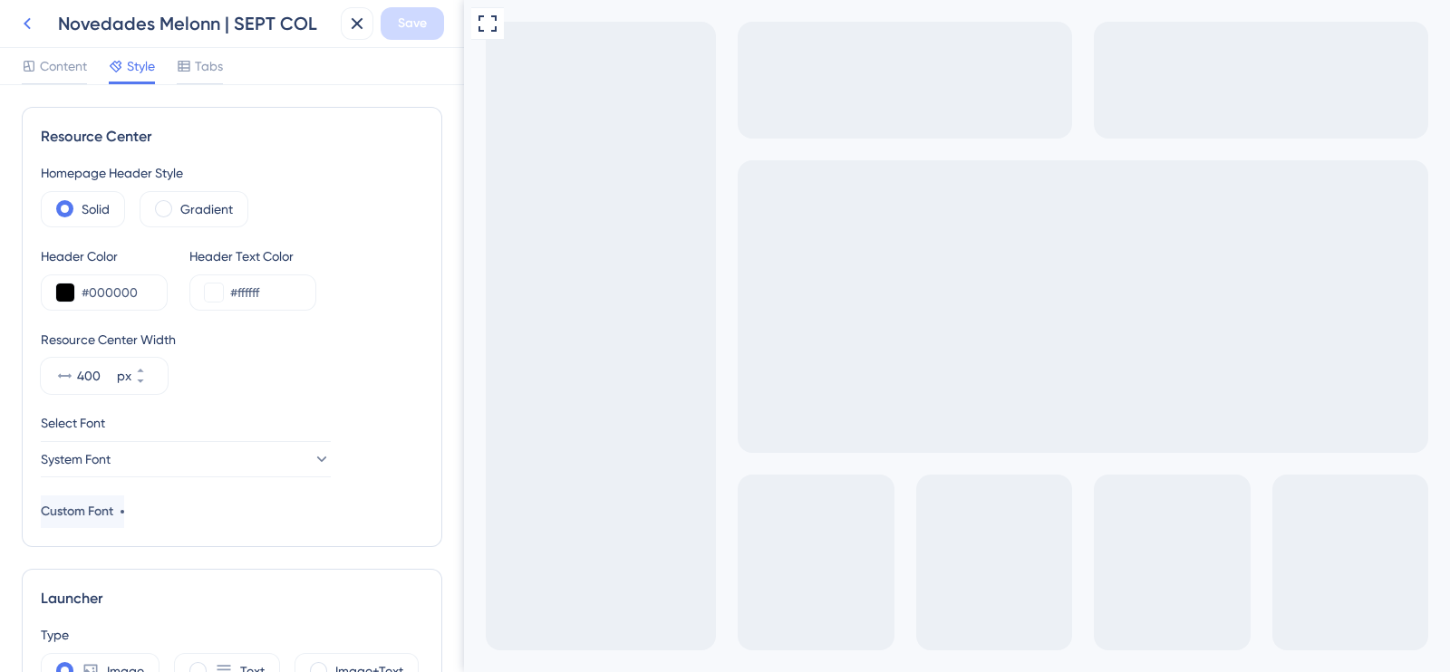
click at [24, 26] on icon at bounding box center [27, 24] width 22 height 22
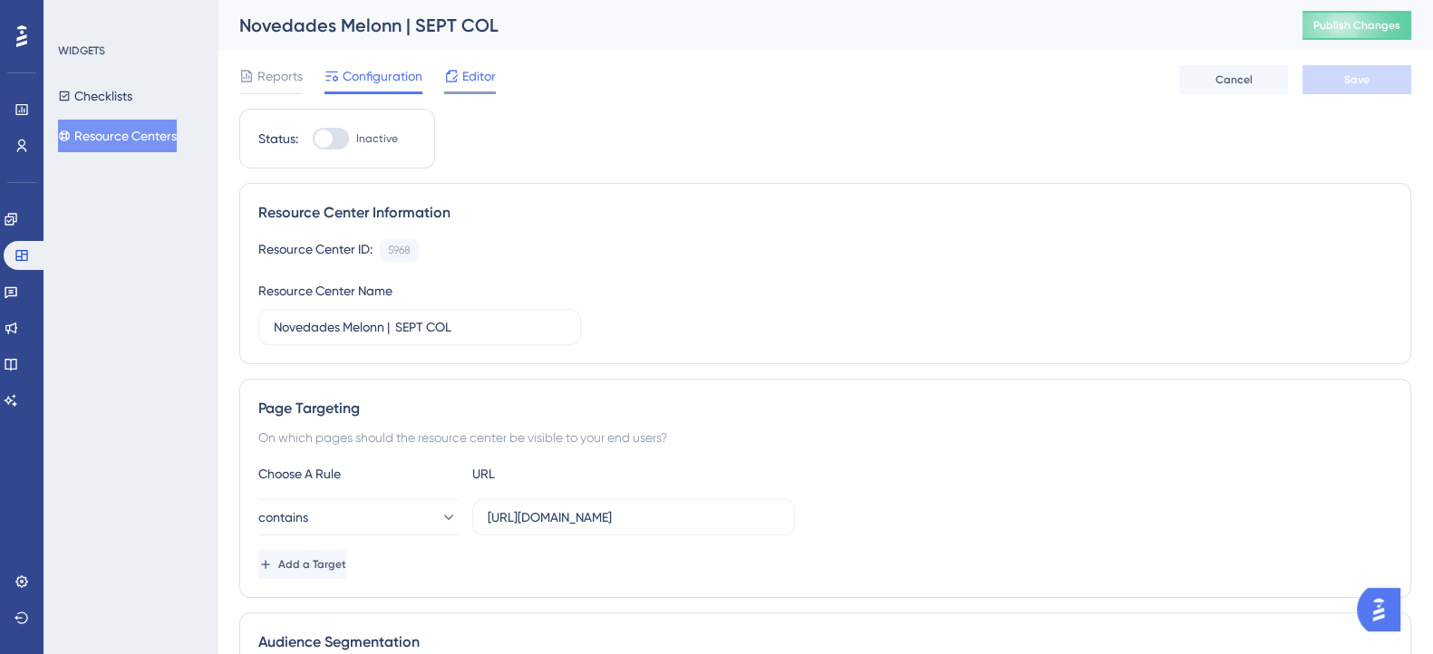
click at [468, 76] on span "Editor" at bounding box center [479, 76] width 34 height 22
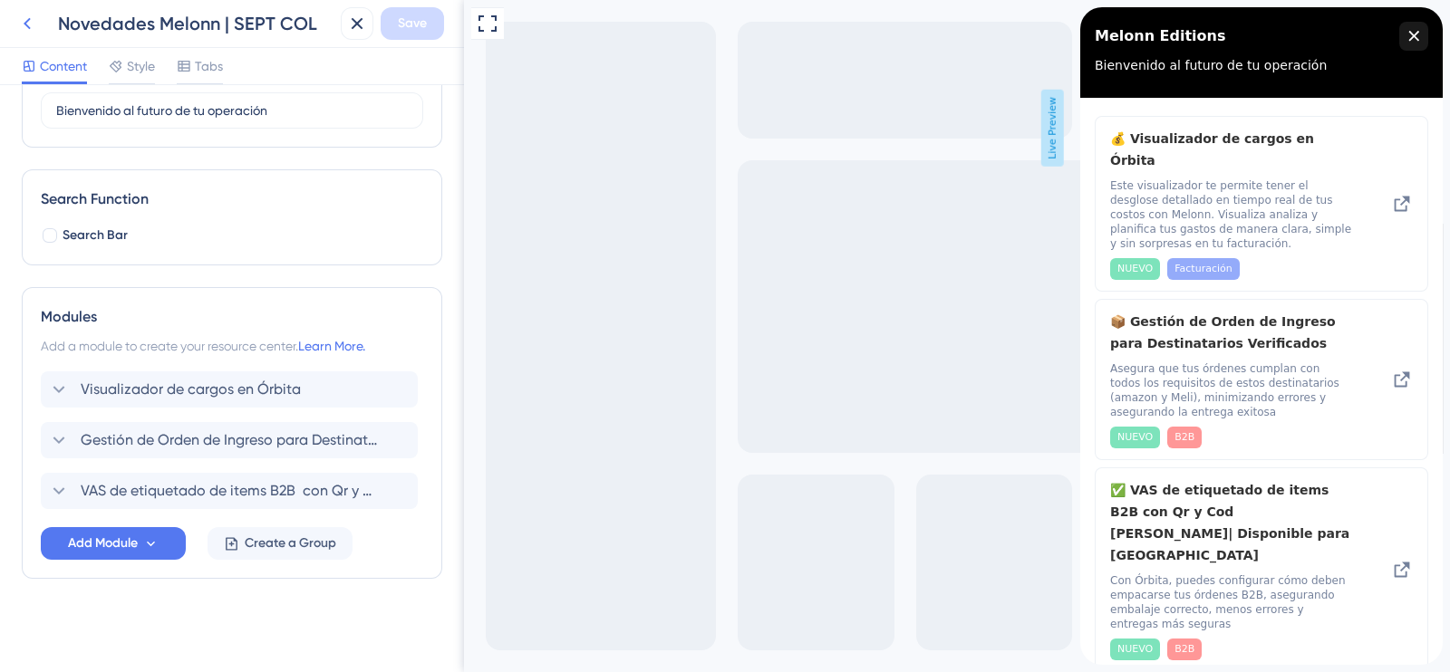
click at [27, 24] on icon at bounding box center [27, 24] width 7 height 12
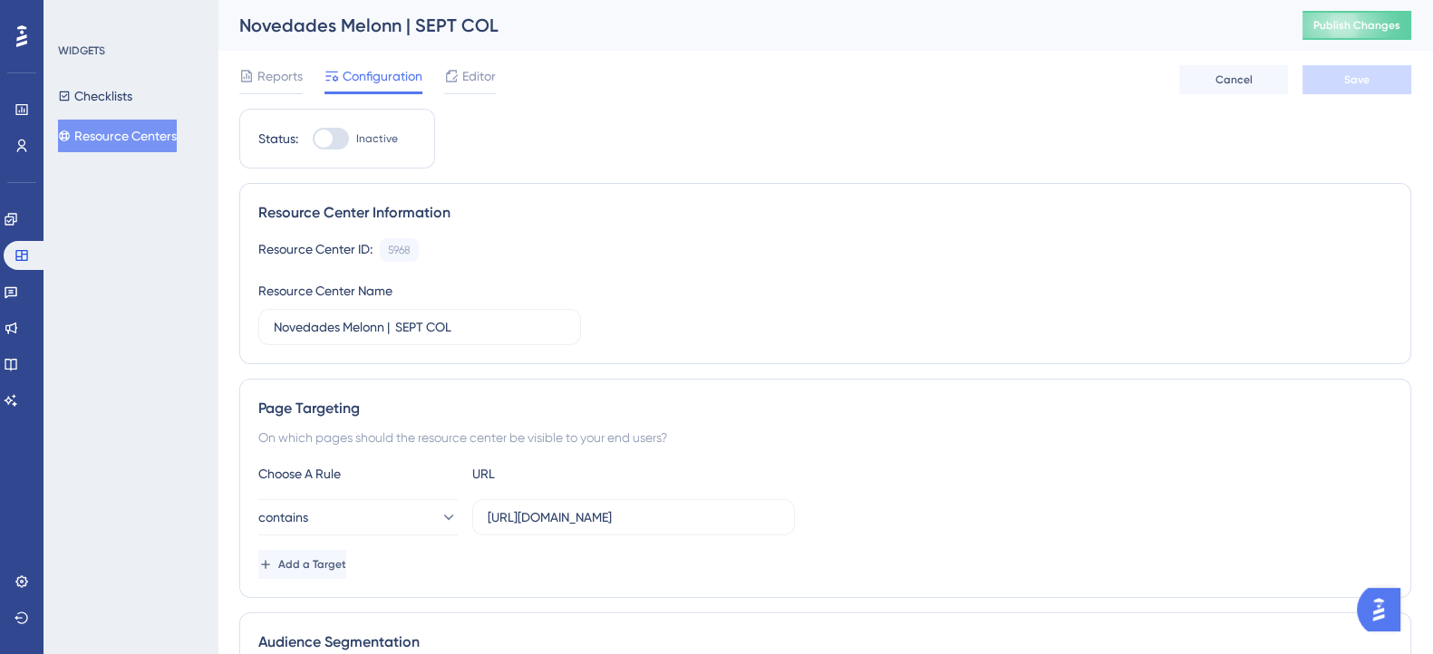
click at [137, 149] on button "Resource Centers" at bounding box center [117, 136] width 119 height 33
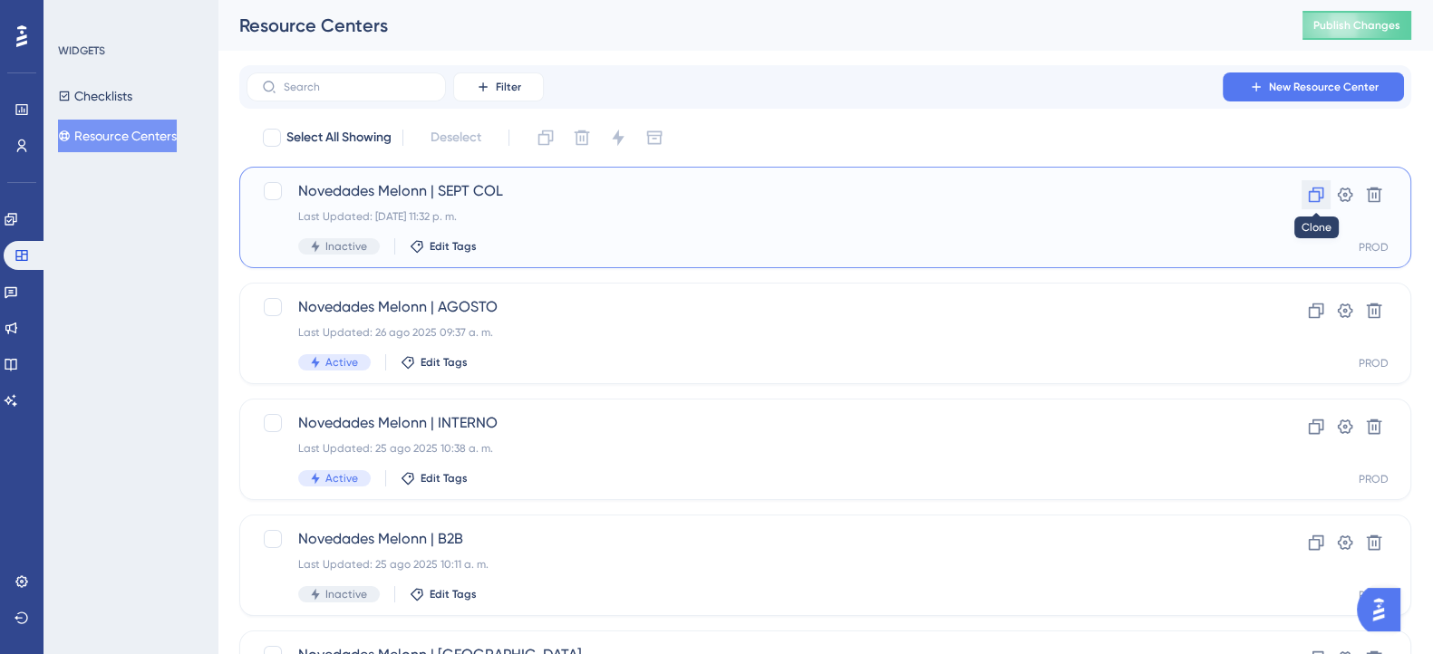
click at [1307, 188] on icon at bounding box center [1316, 195] width 18 height 18
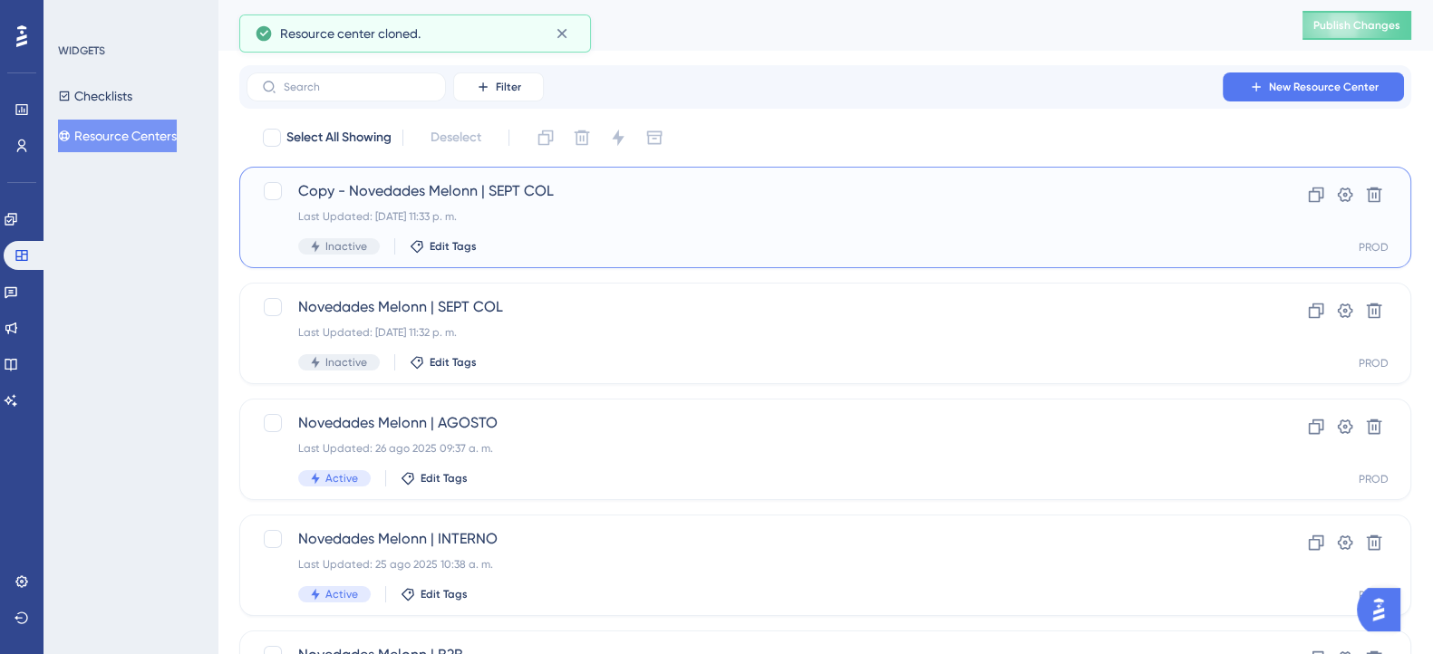
click at [487, 194] on span "Copy - Novedades Melonn | SEPT COL" at bounding box center [752, 191] width 909 height 22
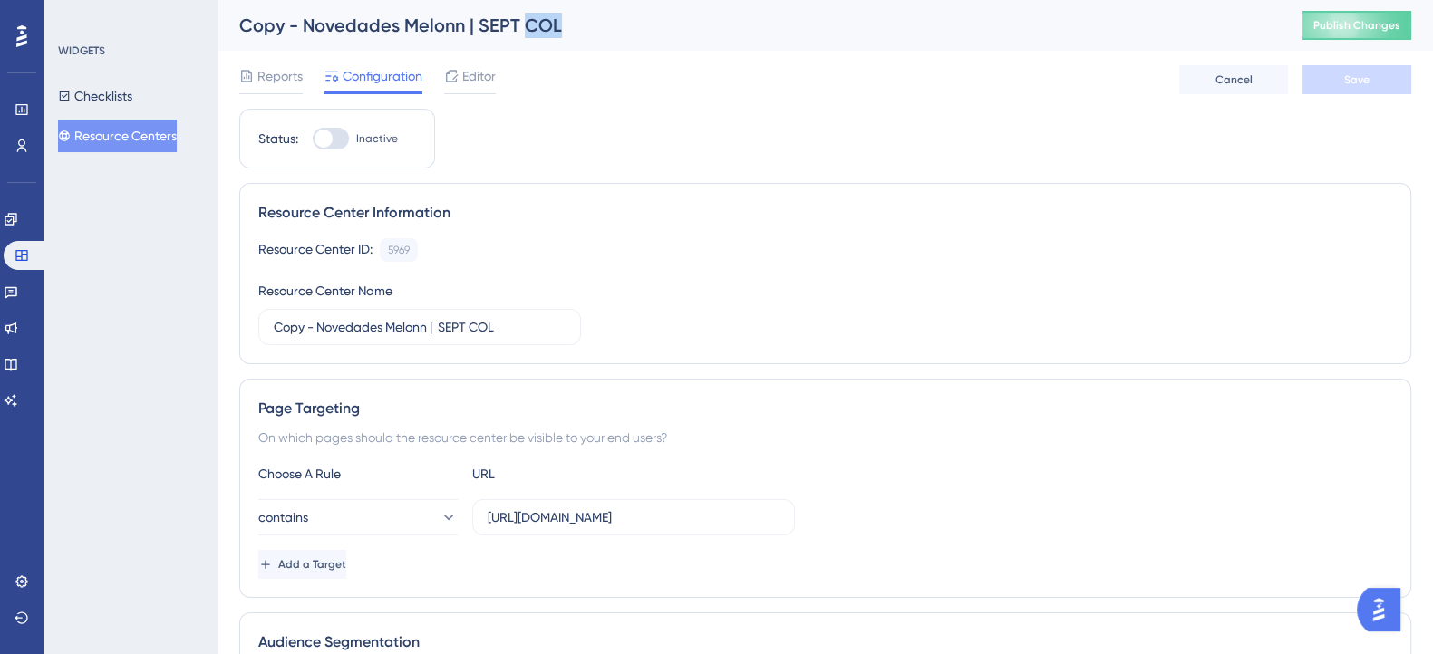
drag, startPoint x: 518, startPoint y: 28, endPoint x: 571, endPoint y: 25, distance: 52.6
click at [571, 25] on div "Copy - Novedades Melonn | SEPT COL" at bounding box center [748, 25] width 1018 height 25
click at [519, 326] on input "Copy - Novedades Melonn | SEPT COL" at bounding box center [420, 327] width 292 height 20
drag, startPoint x: 316, startPoint y: 327, endPoint x: 140, endPoint y: 337, distance: 176.1
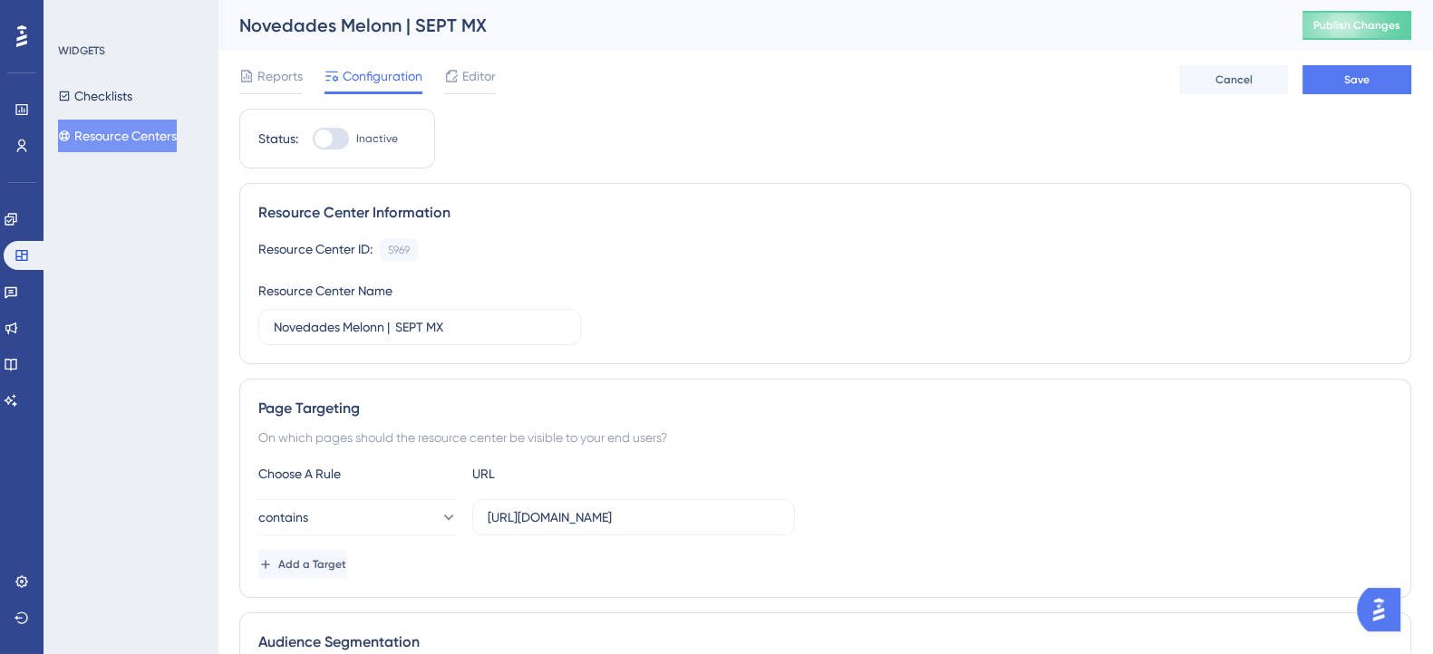
click at [778, 327] on div "Resource Center ID: 5969 Copy Resource Center Name Novedades Melonn | SEPT MX" at bounding box center [825, 291] width 1134 height 107
click at [487, 82] on span "Editor" at bounding box center [479, 76] width 34 height 22
click at [1350, 97] on div "Reports Configuration Editor Cancel Save" at bounding box center [825, 80] width 1172 height 58
click at [1352, 90] on button "Save" at bounding box center [1356, 79] width 109 height 29
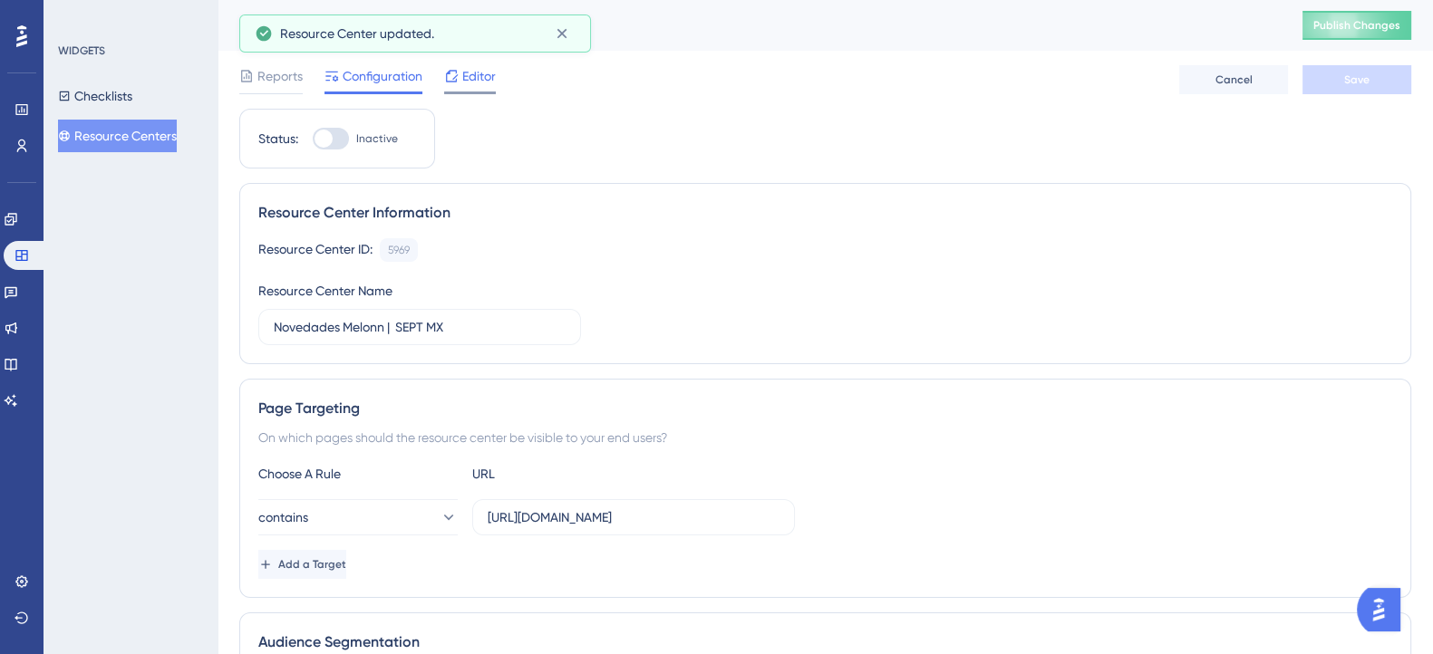
click at [464, 77] on span "Editor" at bounding box center [479, 76] width 34 height 22
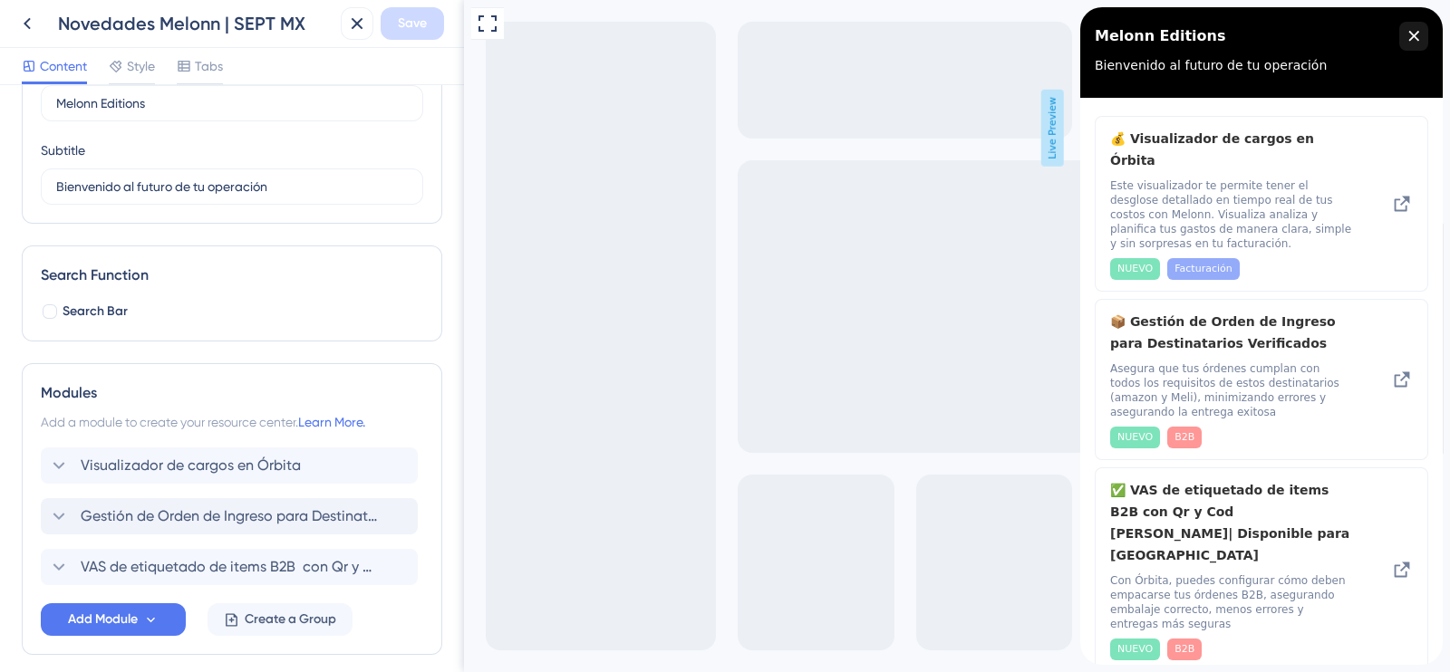
scroll to position [182, 0]
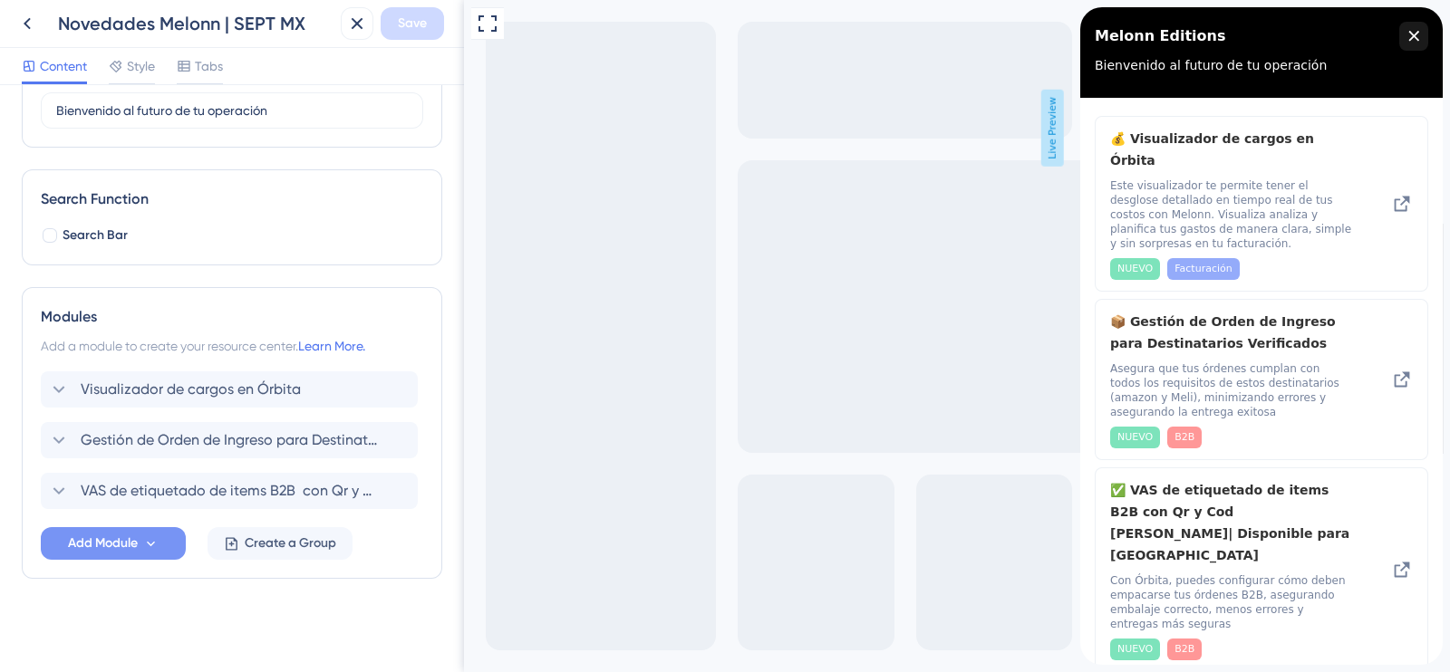
click at [163, 537] on button "Add Module" at bounding box center [113, 543] width 145 height 33
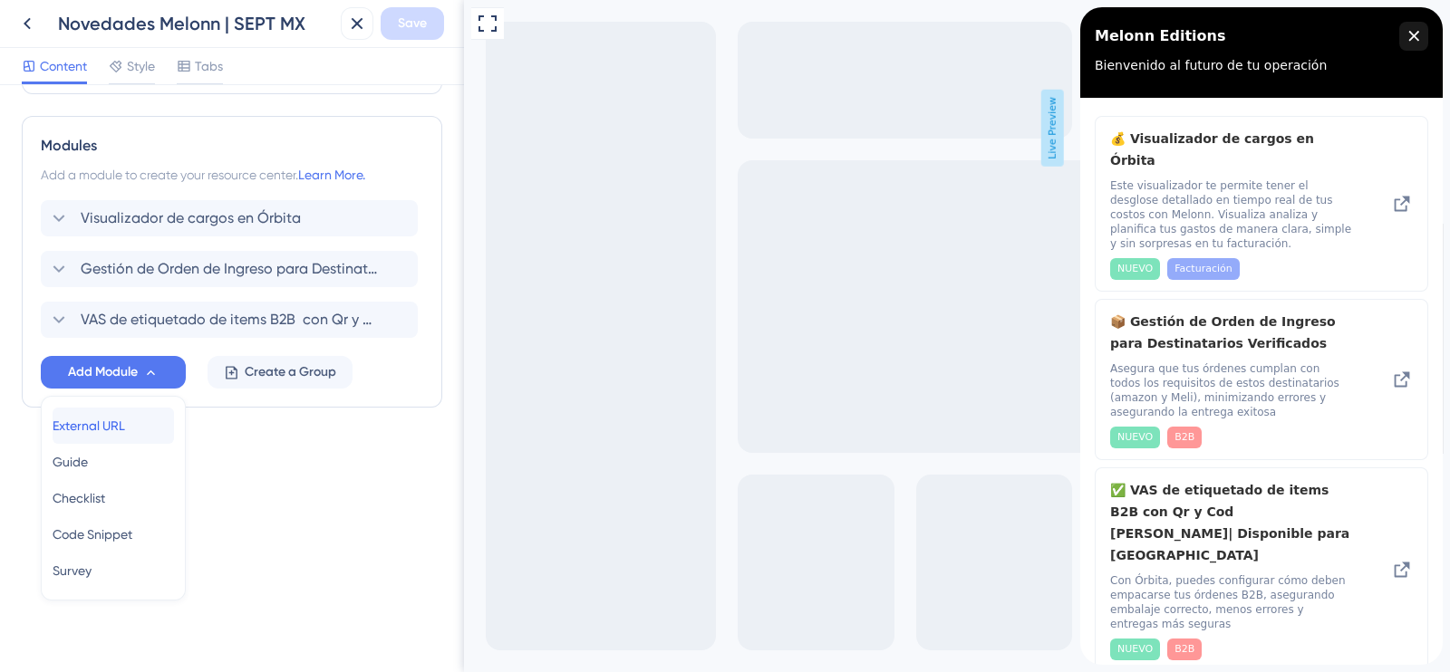
click at [113, 421] on span "External URL" at bounding box center [89, 426] width 73 height 22
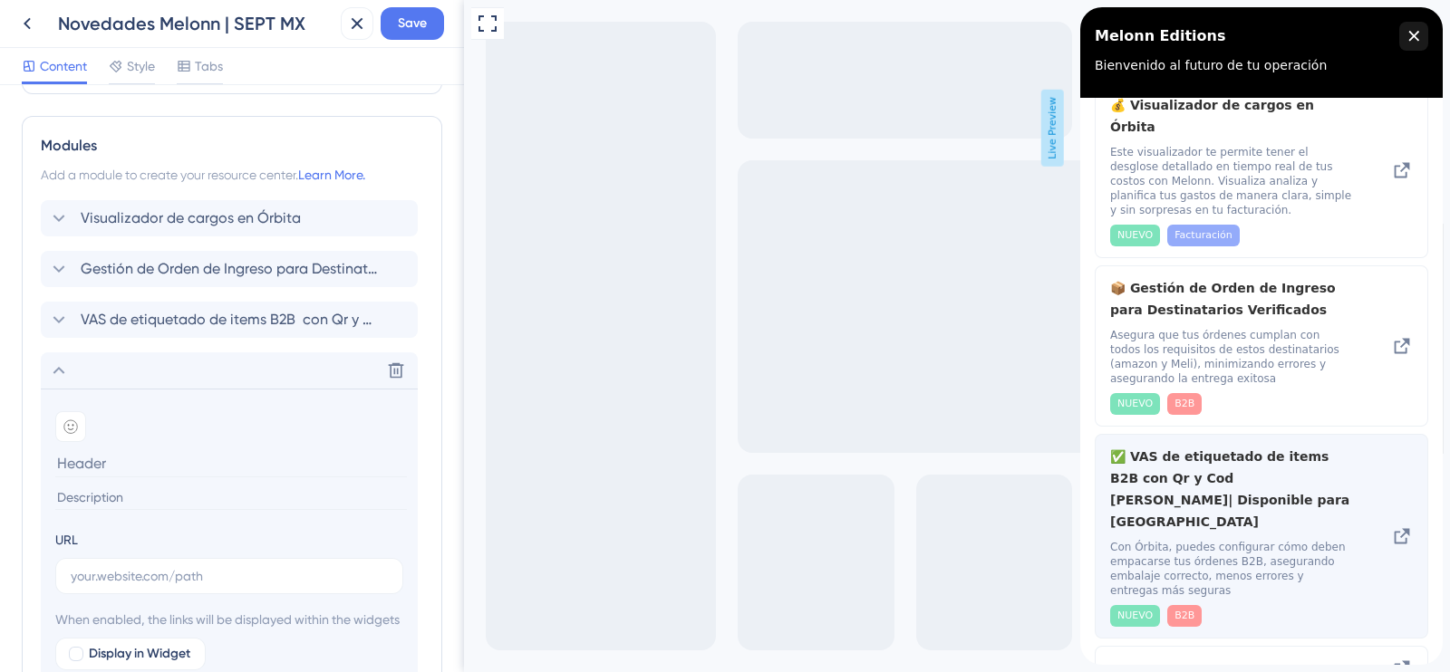
scroll to position [44, 0]
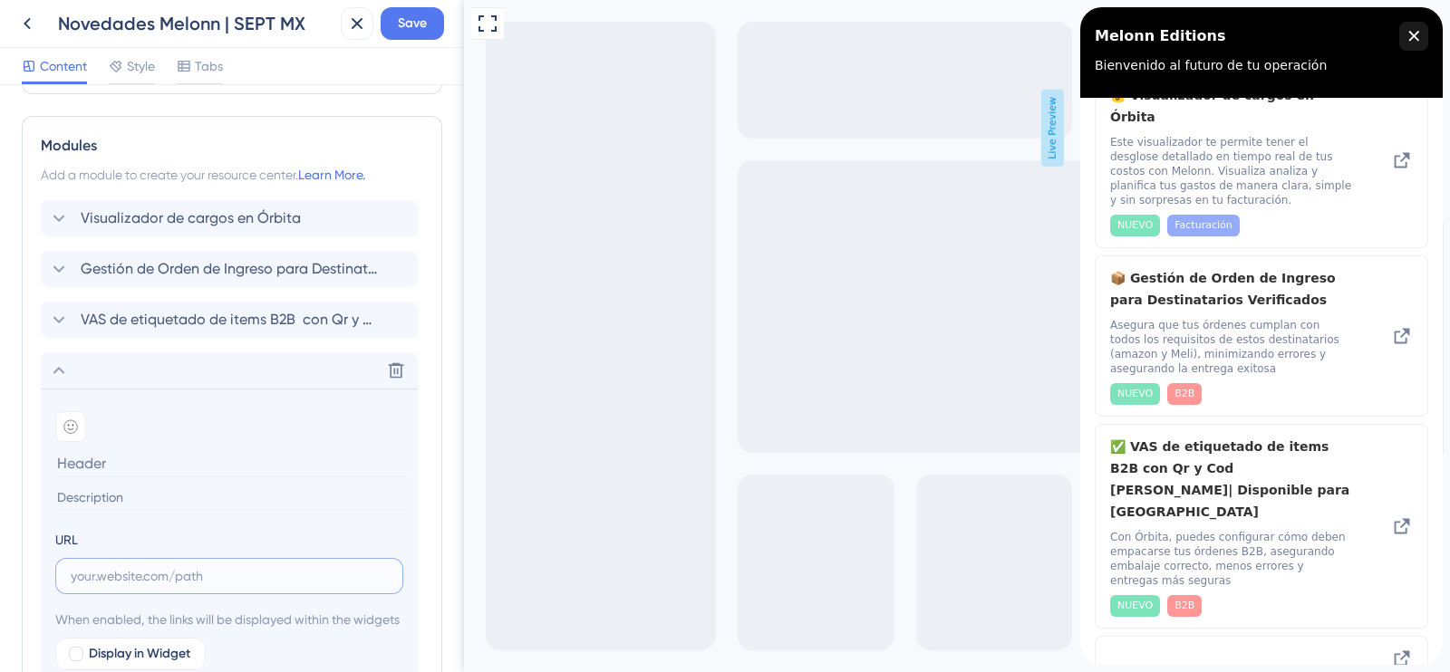
click at [181, 571] on input "text" at bounding box center [229, 576] width 317 height 20
paste input "[URL][DOMAIN_NAME]"
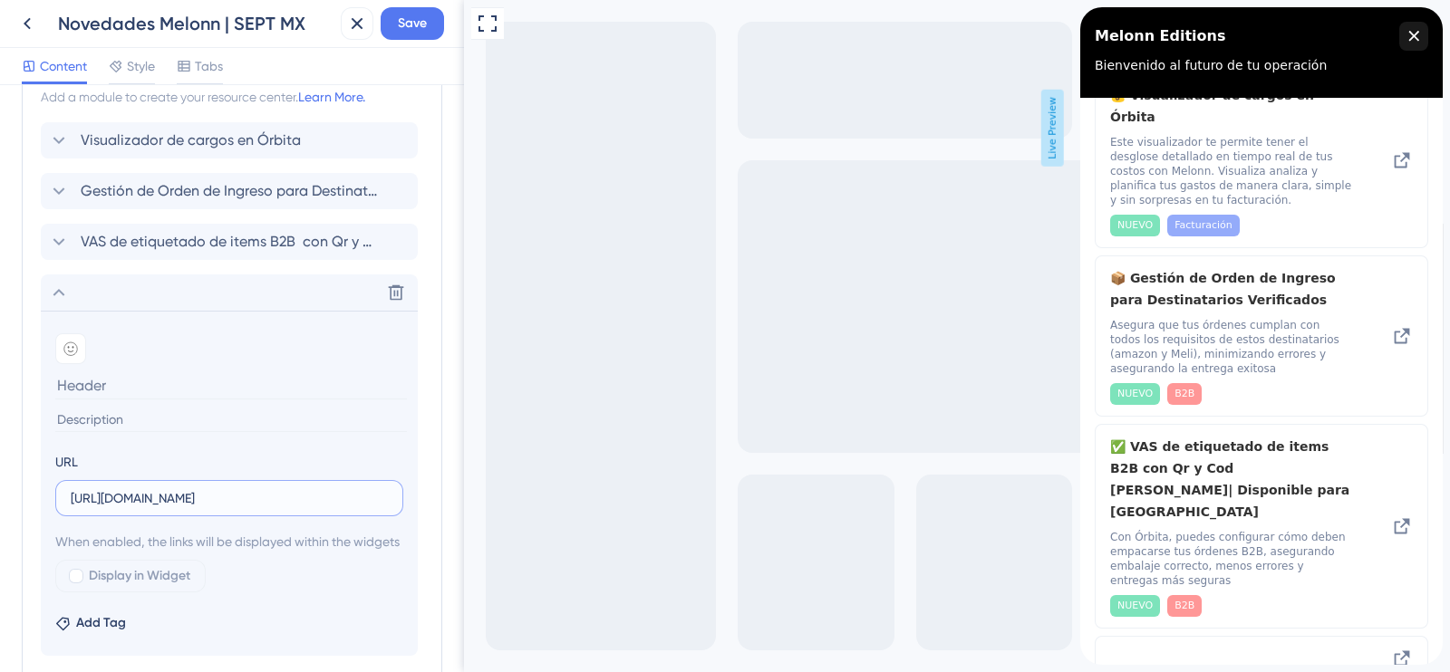
scroll to position [467, 0]
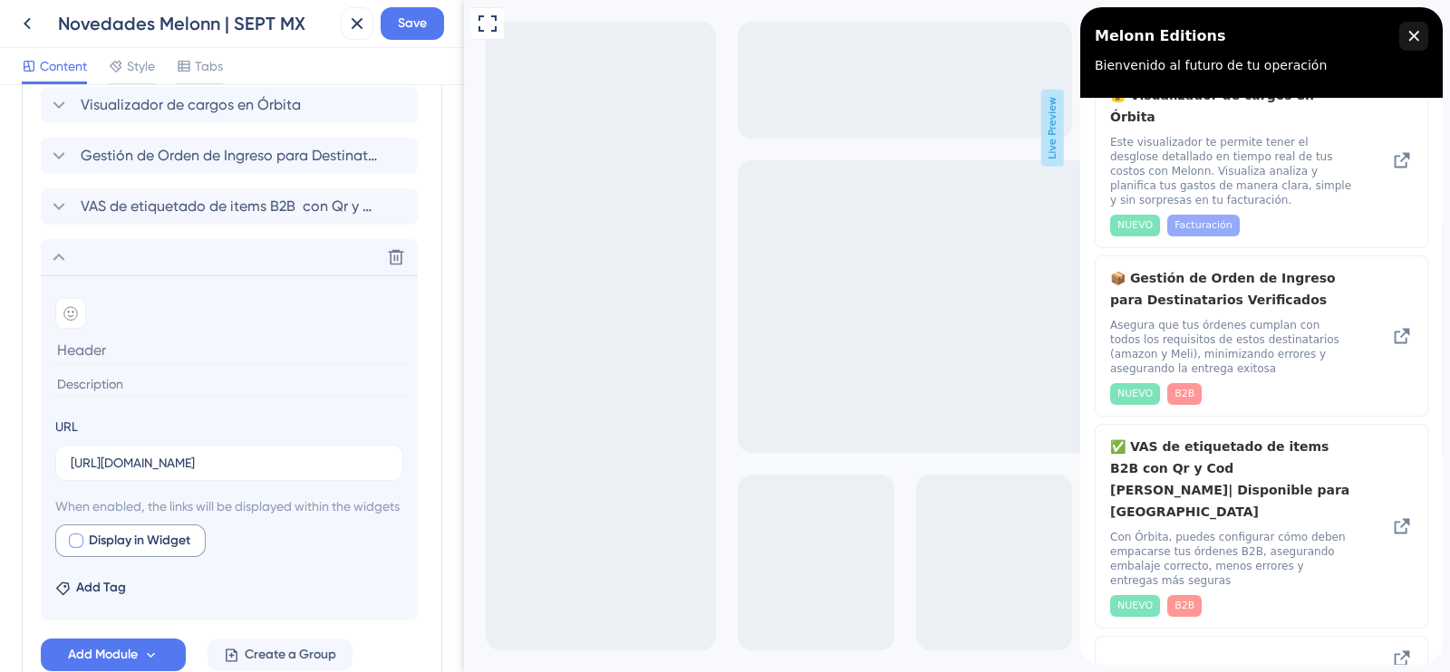
click at [73, 548] on div at bounding box center [76, 541] width 15 height 15
click at [266, 550] on span "Preview" at bounding box center [276, 541] width 45 height 22
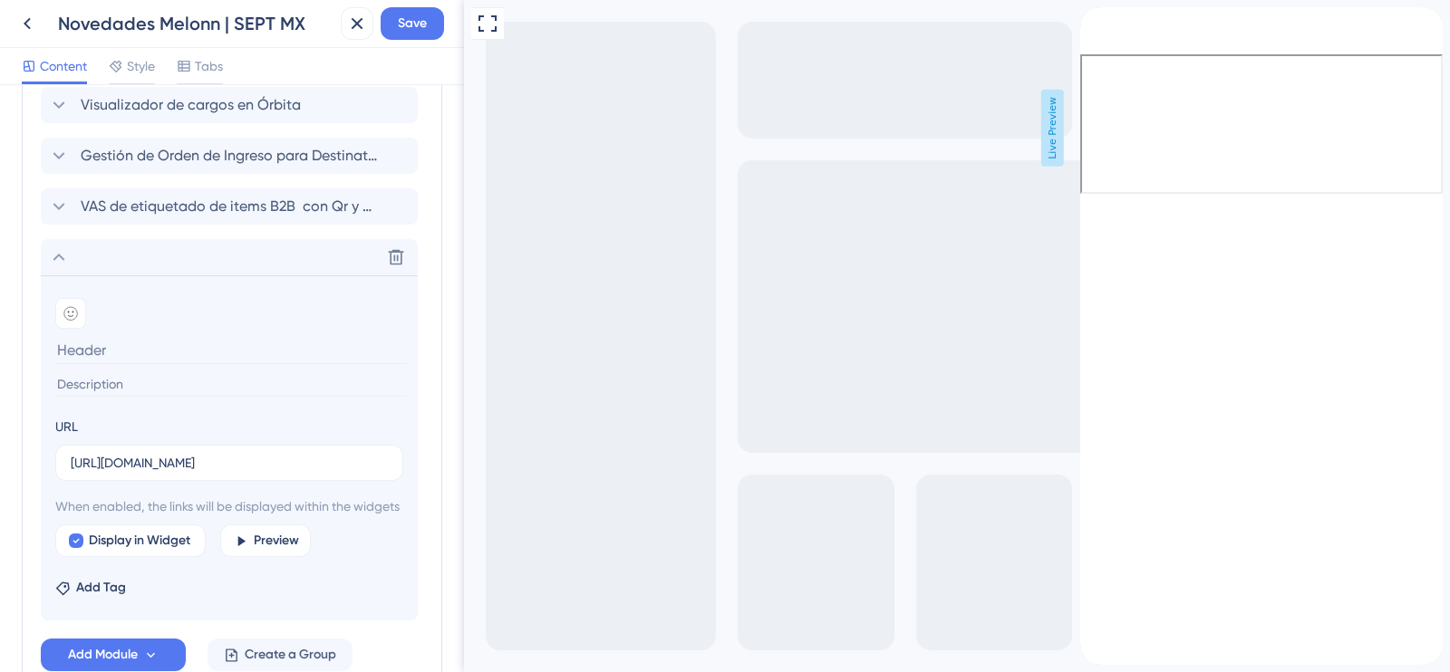
click at [1095, 22] on icon "back to header" at bounding box center [1087, 14] width 15 height 15
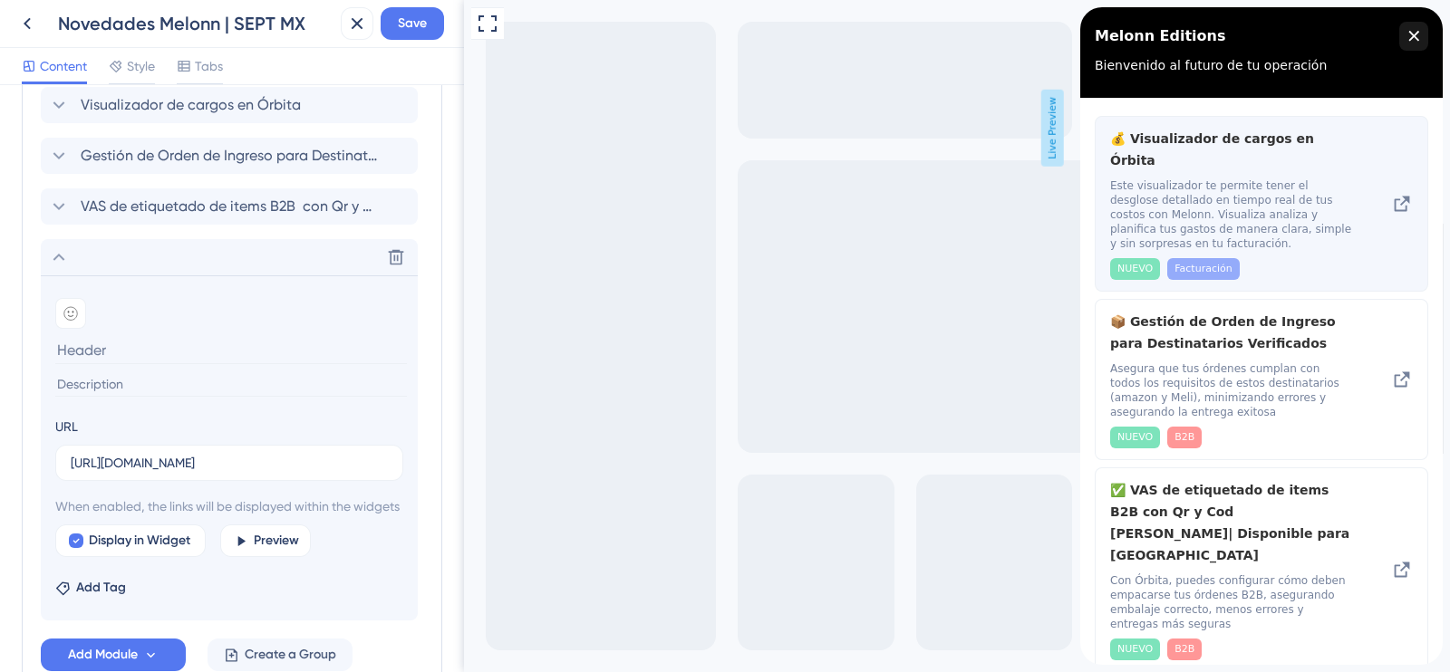
scroll to position [44, 0]
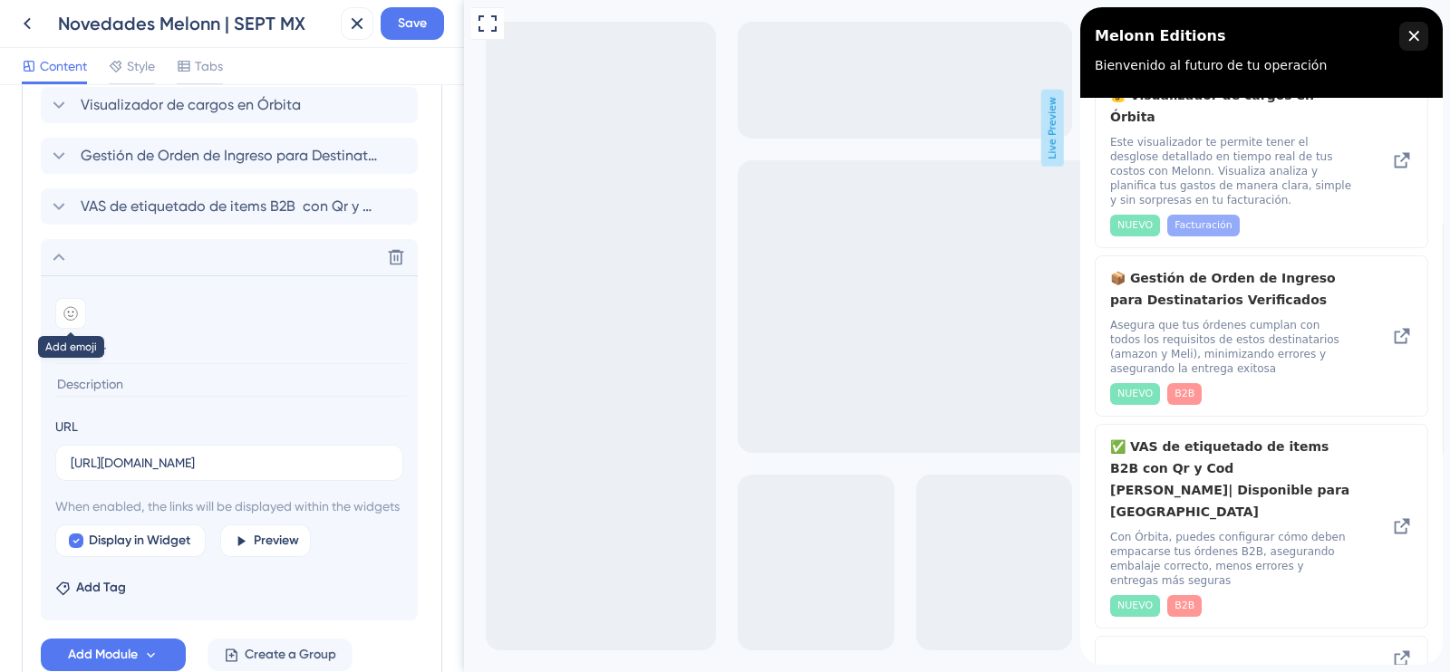
click at [76, 314] on icon at bounding box center [70, 313] width 15 height 15
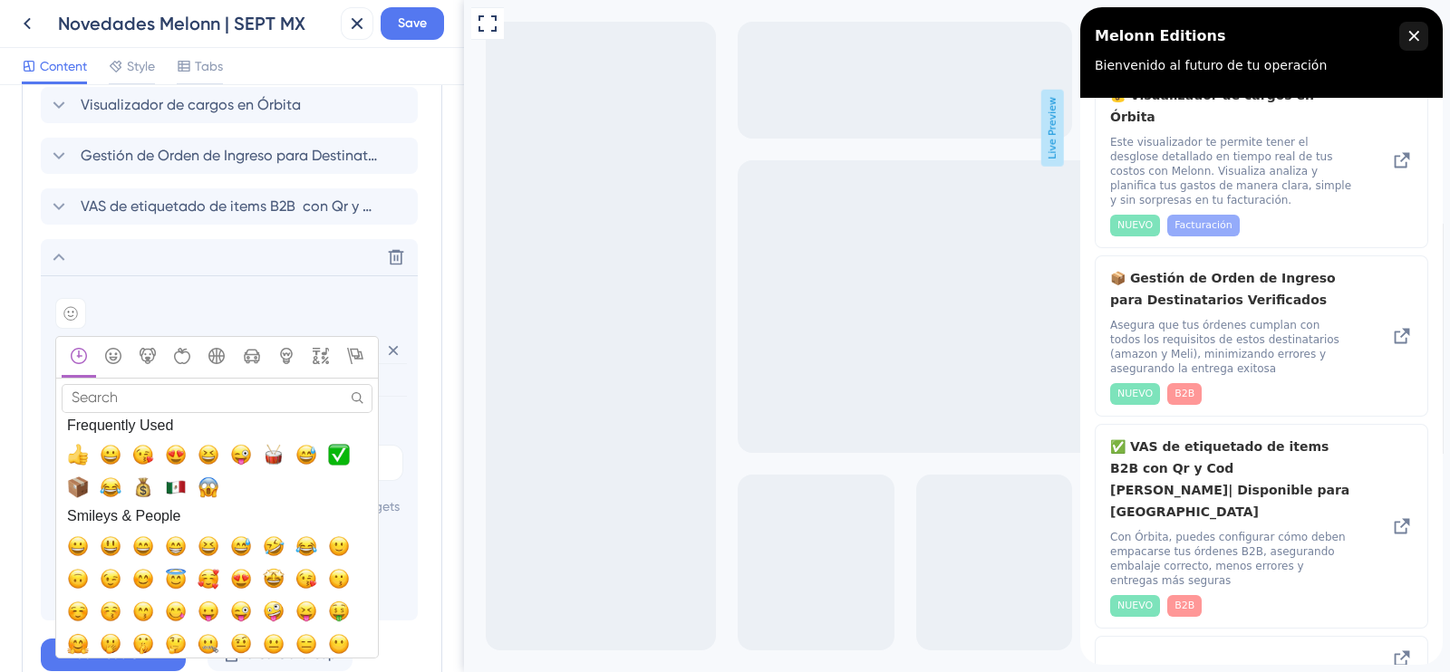
click at [137, 387] on input "Search" at bounding box center [217, 398] width 311 height 28
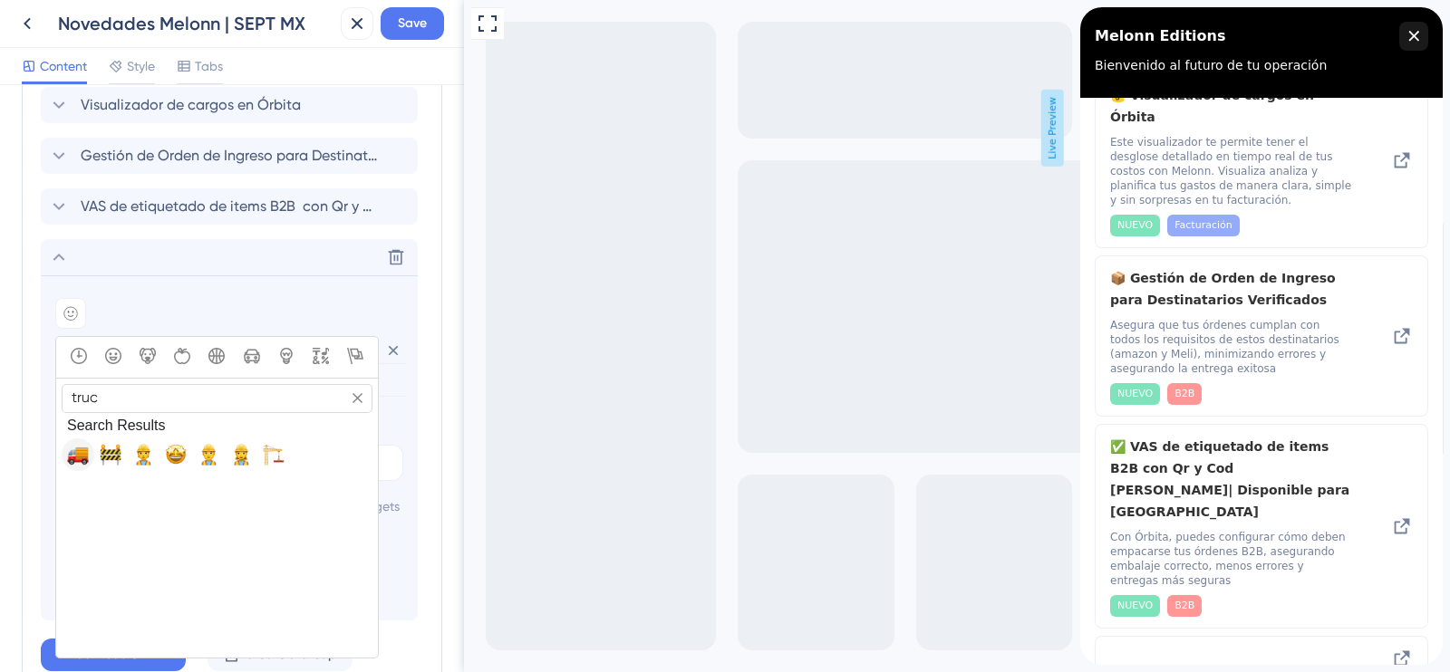
click at [70, 460] on span "🚚, truck" at bounding box center [78, 455] width 22 height 22
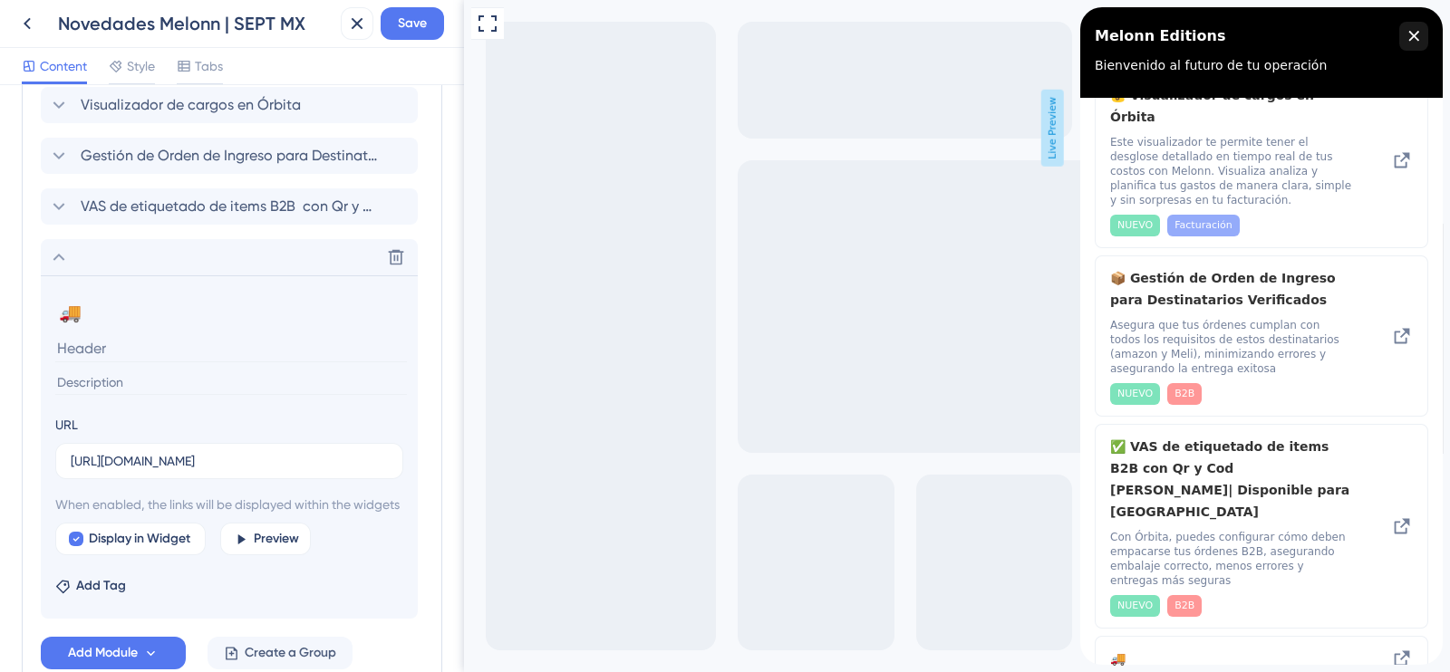
click at [77, 354] on input at bounding box center [231, 348] width 352 height 28
paste input "Guía para un ingreso perfecto a melonn"
click at [352, 347] on input "Guía para un ingreso perfecto a melonn" at bounding box center [231, 348] width 352 height 28
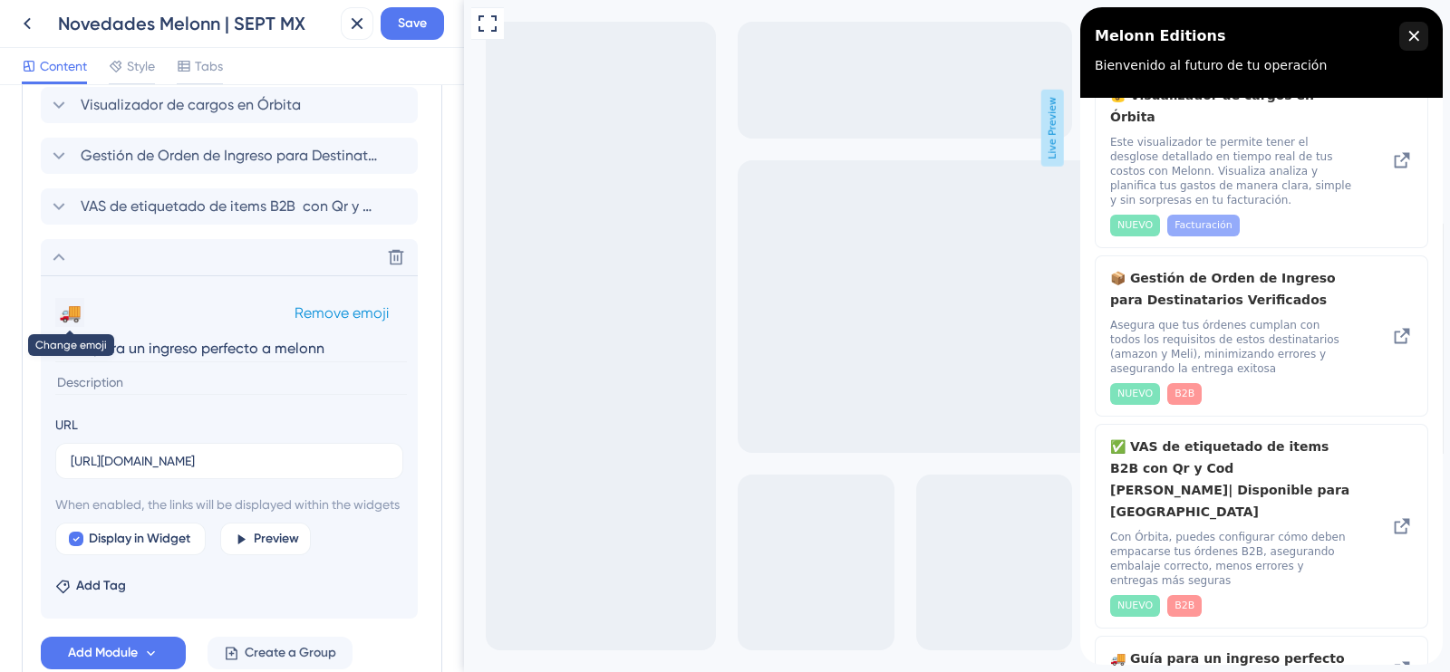
click at [75, 321] on button "🚚" at bounding box center [69, 312] width 29 height 29
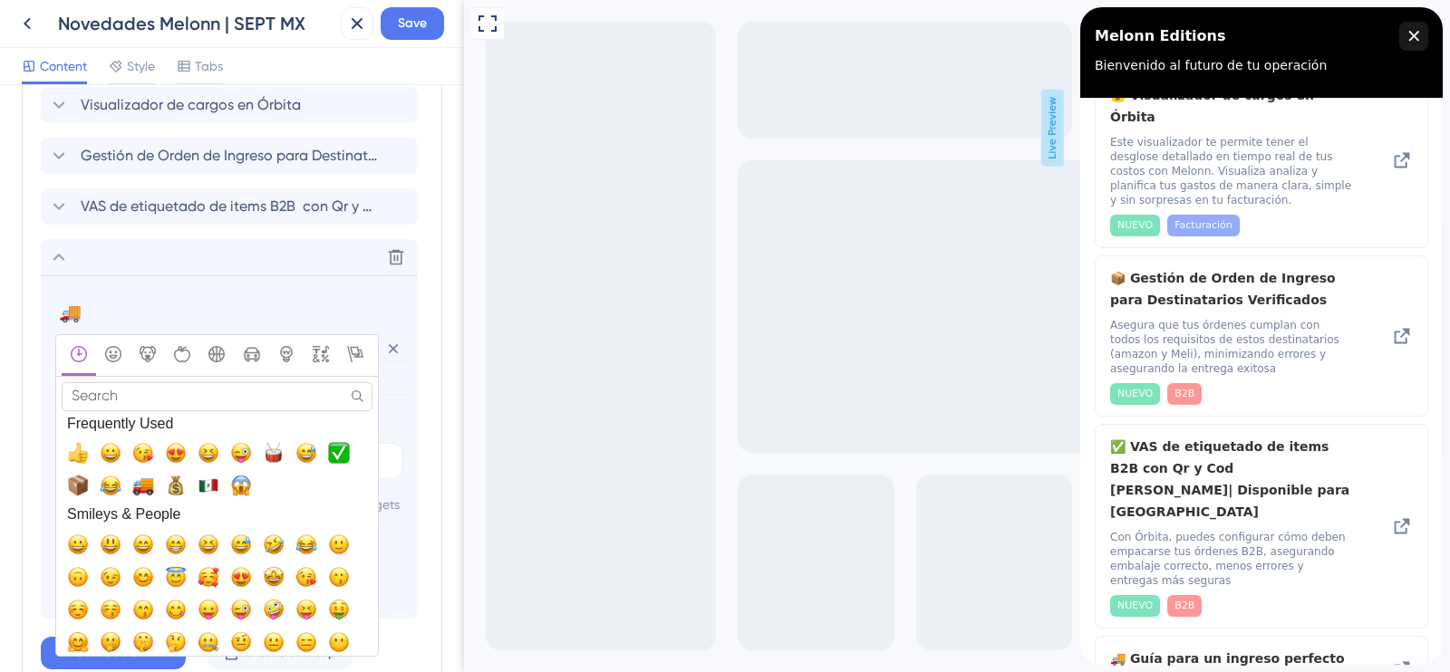
click at [97, 386] on input "Search" at bounding box center [217, 396] width 311 height 28
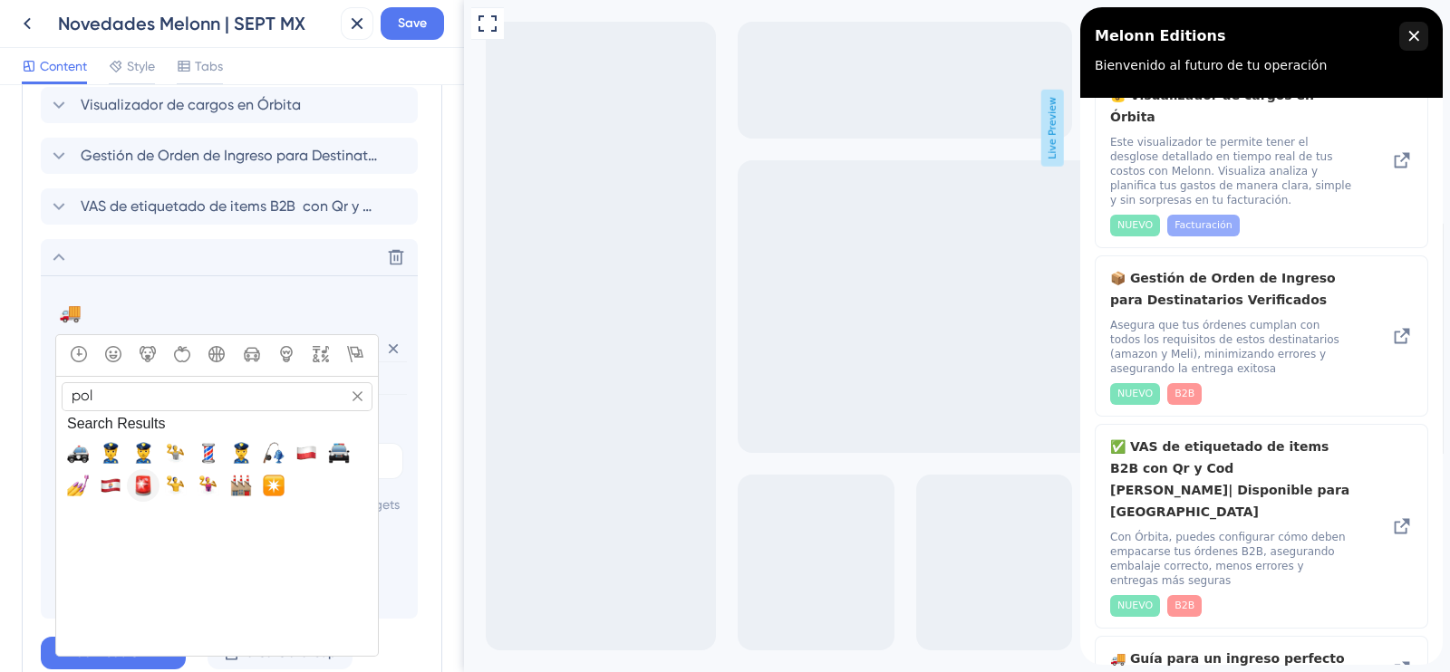
click at [136, 490] on span "🚨, rotating_light" at bounding box center [143, 486] width 22 height 22
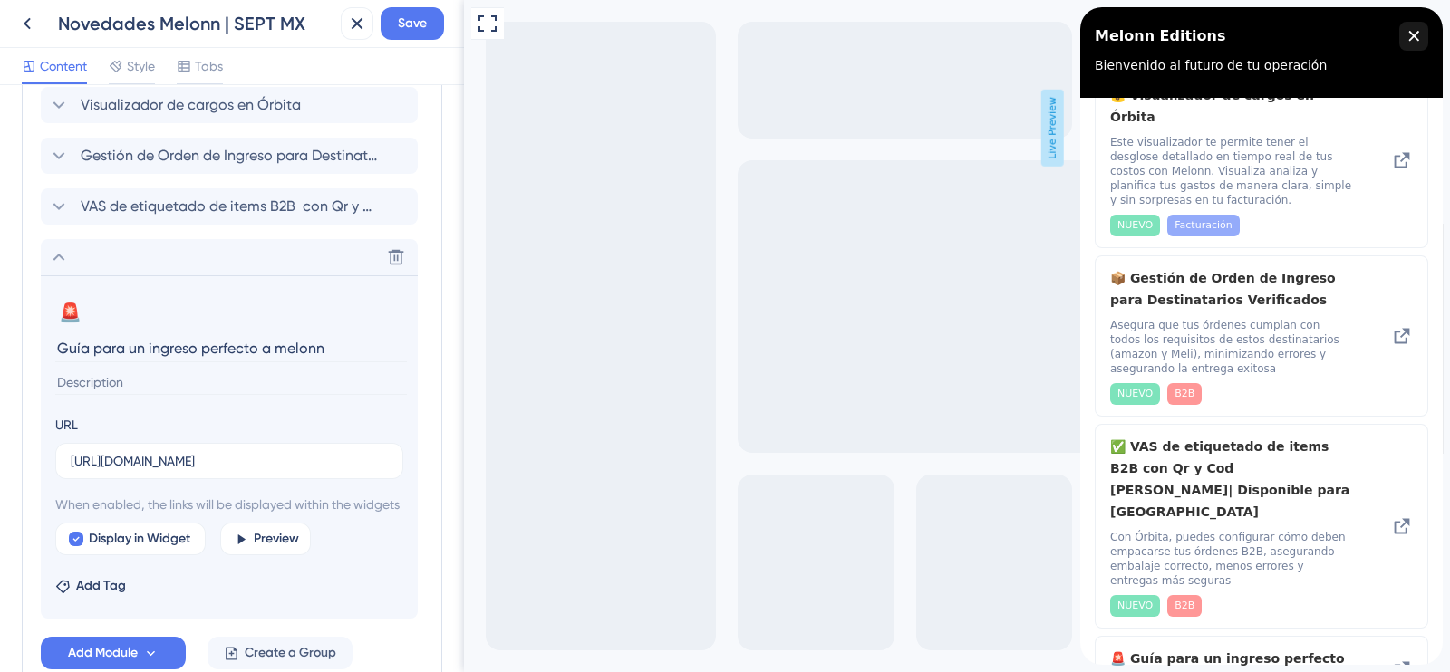
click at [106, 377] on input at bounding box center [231, 383] width 352 height 24
click at [69, 378] on input "PAsos que [PERSON_NAME] seguir" at bounding box center [231, 383] width 352 height 24
click at [231, 385] on input "Pasos que [PERSON_NAME] seguir" at bounding box center [231, 383] width 352 height 24
click at [109, 597] on span "Add Tag" at bounding box center [101, 586] width 50 height 22
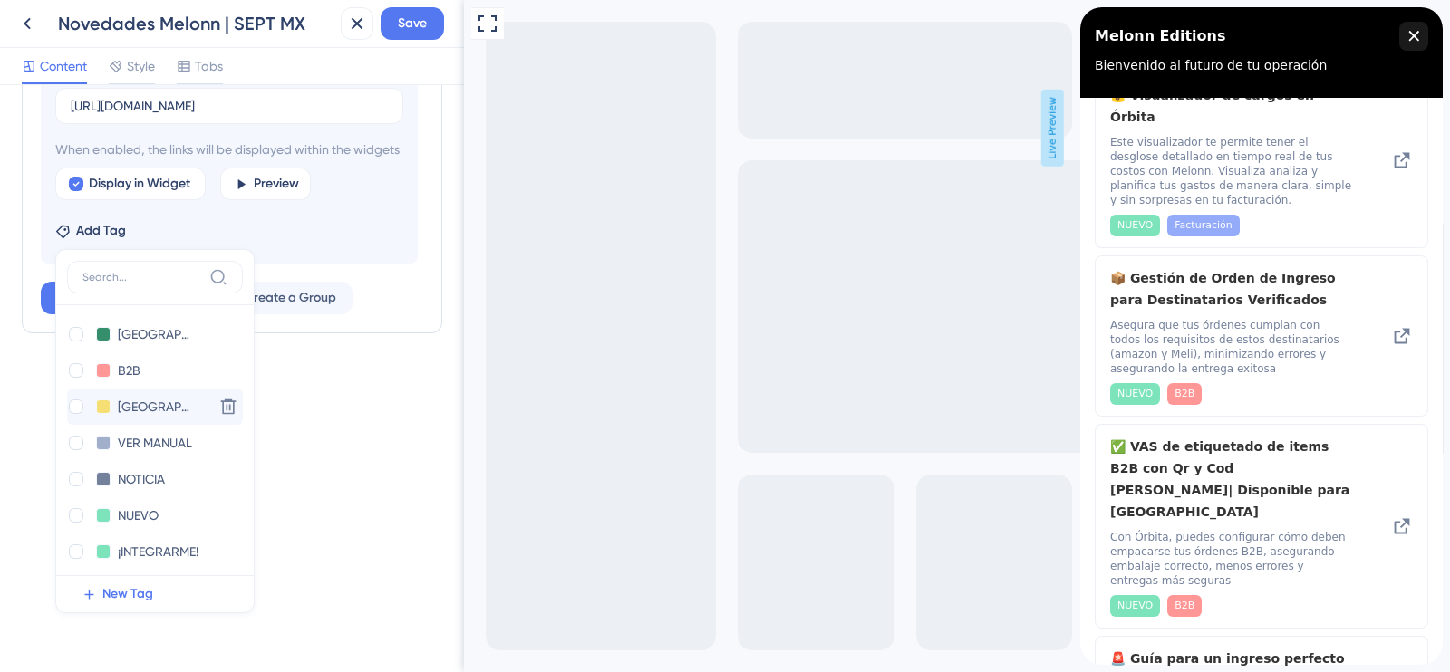
scroll to position [0, 0]
click at [113, 585] on span "New Tag" at bounding box center [127, 595] width 51 height 22
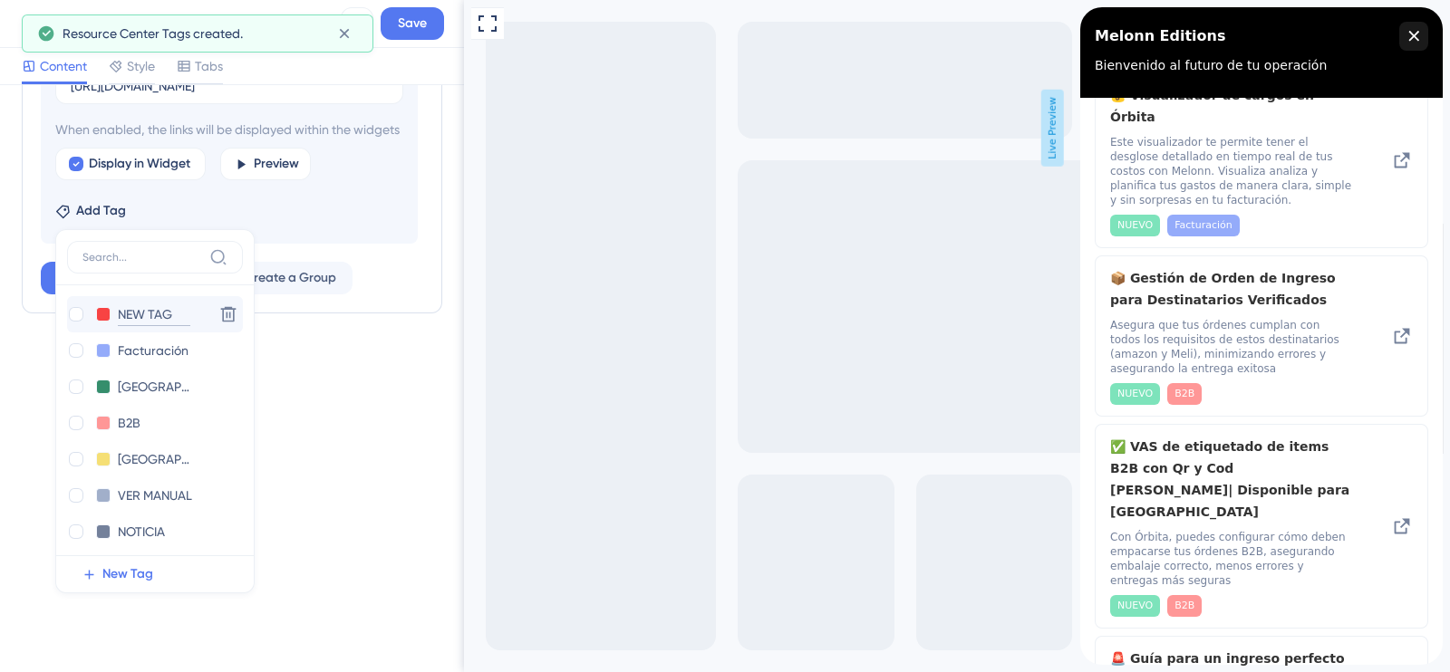
click at [130, 326] on input "NEW TAG" at bounding box center [154, 315] width 73 height 23
drag, startPoint x: 169, startPoint y: 333, endPoint x: 116, endPoint y: 332, distance: 53.5
click at [116, 326] on div "NEW TAG NEW TAG" at bounding box center [137, 315] width 140 height 23
click at [73, 322] on div at bounding box center [76, 314] width 15 height 15
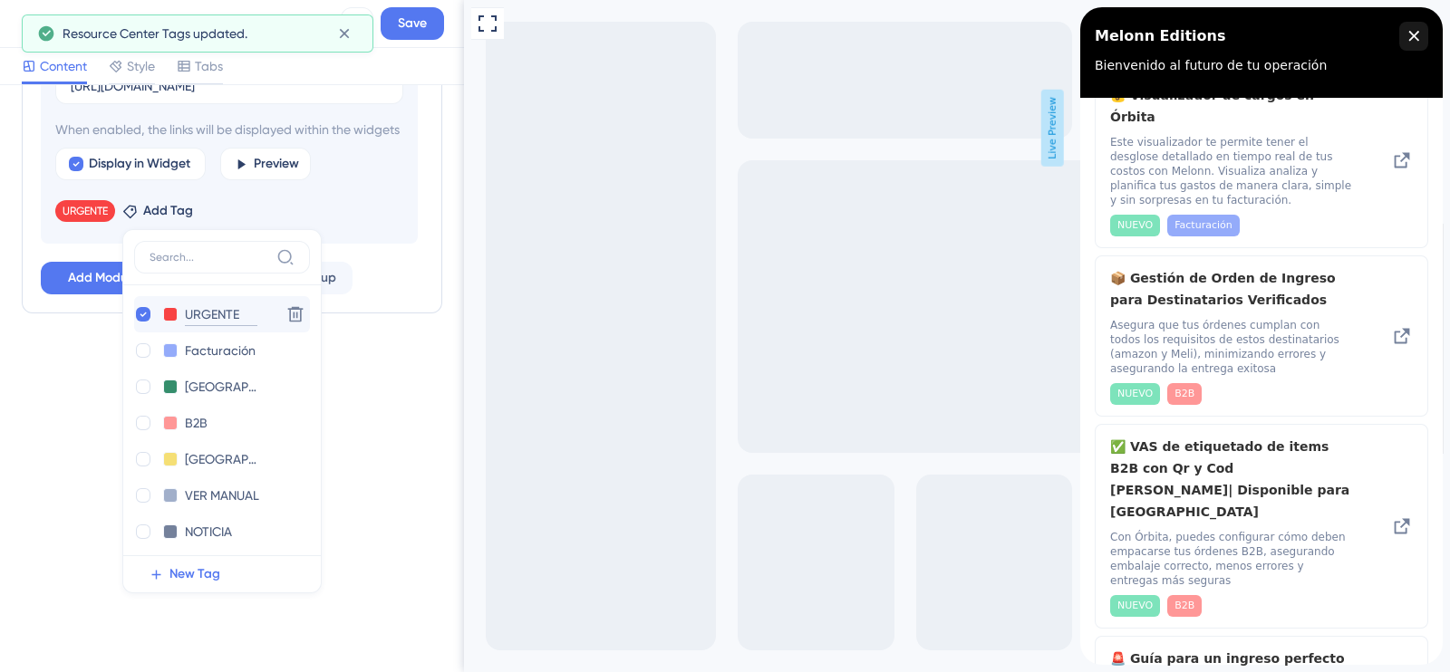
click at [196, 324] on input "URGENTE" at bounding box center [221, 315] width 73 height 23
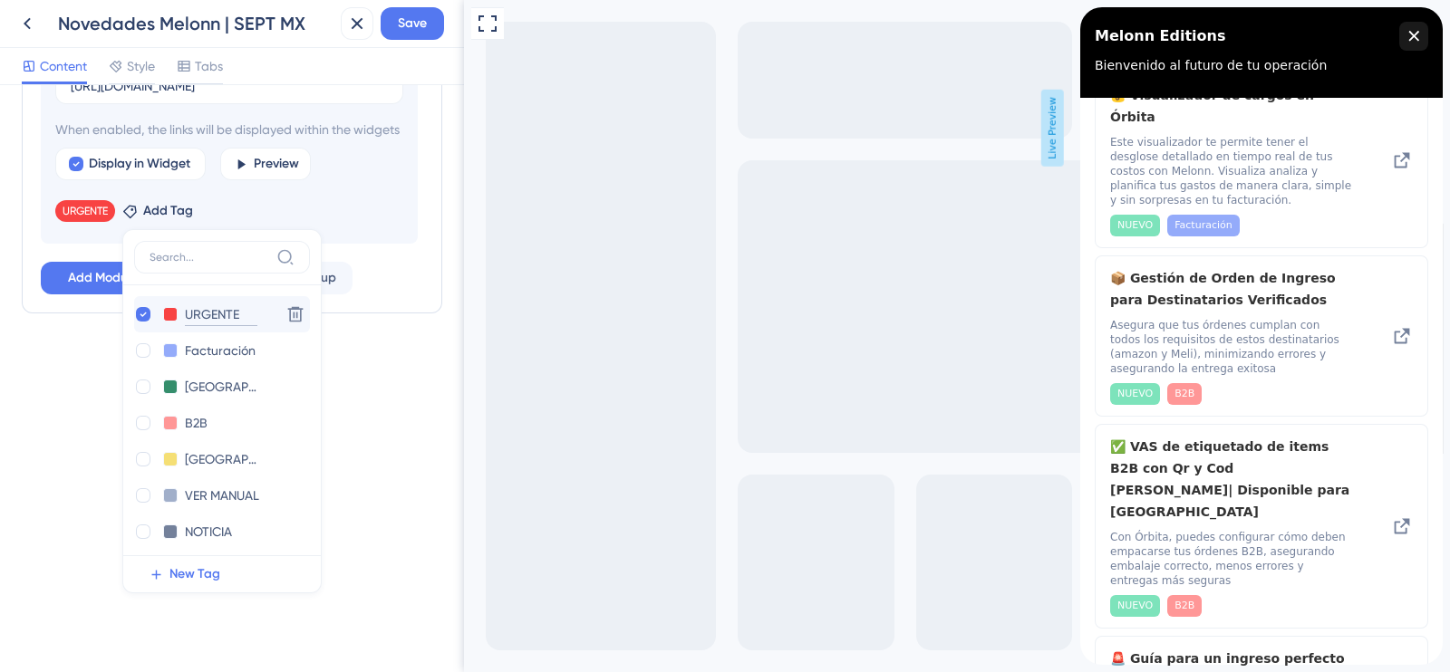
drag, startPoint x: 239, startPoint y: 333, endPoint x: 185, endPoint y: 339, distance: 54.7
click at [185, 326] on div "URGENTE URGENTE" at bounding box center [204, 315] width 140 height 23
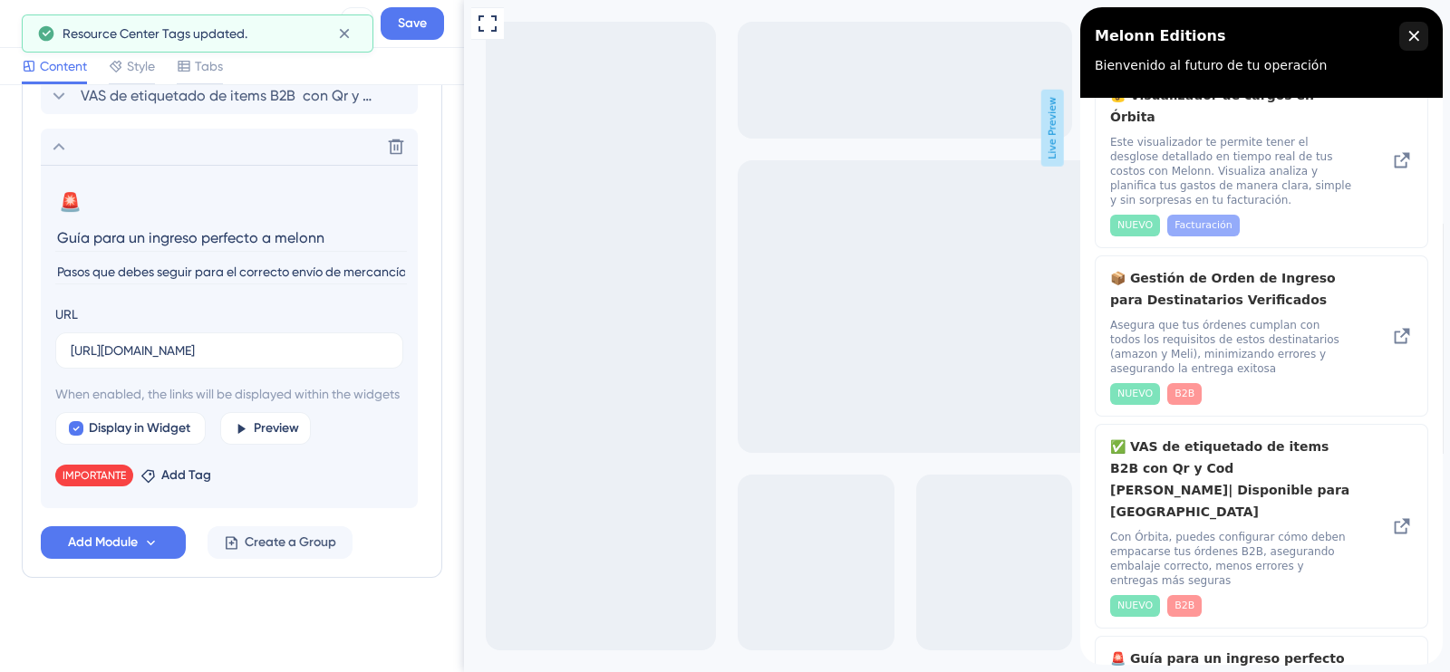
scroll to position [598, 0]
click at [172, 477] on span "Add Tag" at bounding box center [186, 476] width 50 height 22
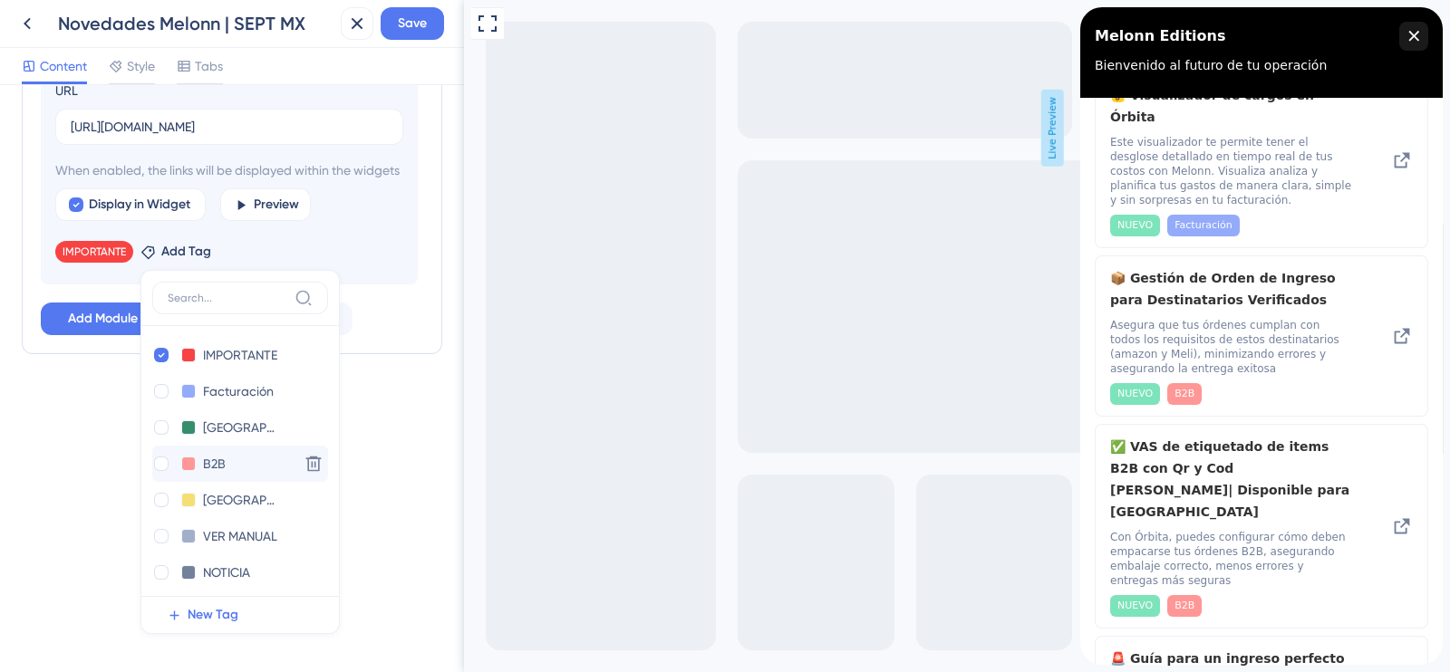
scroll to position [765, 0]
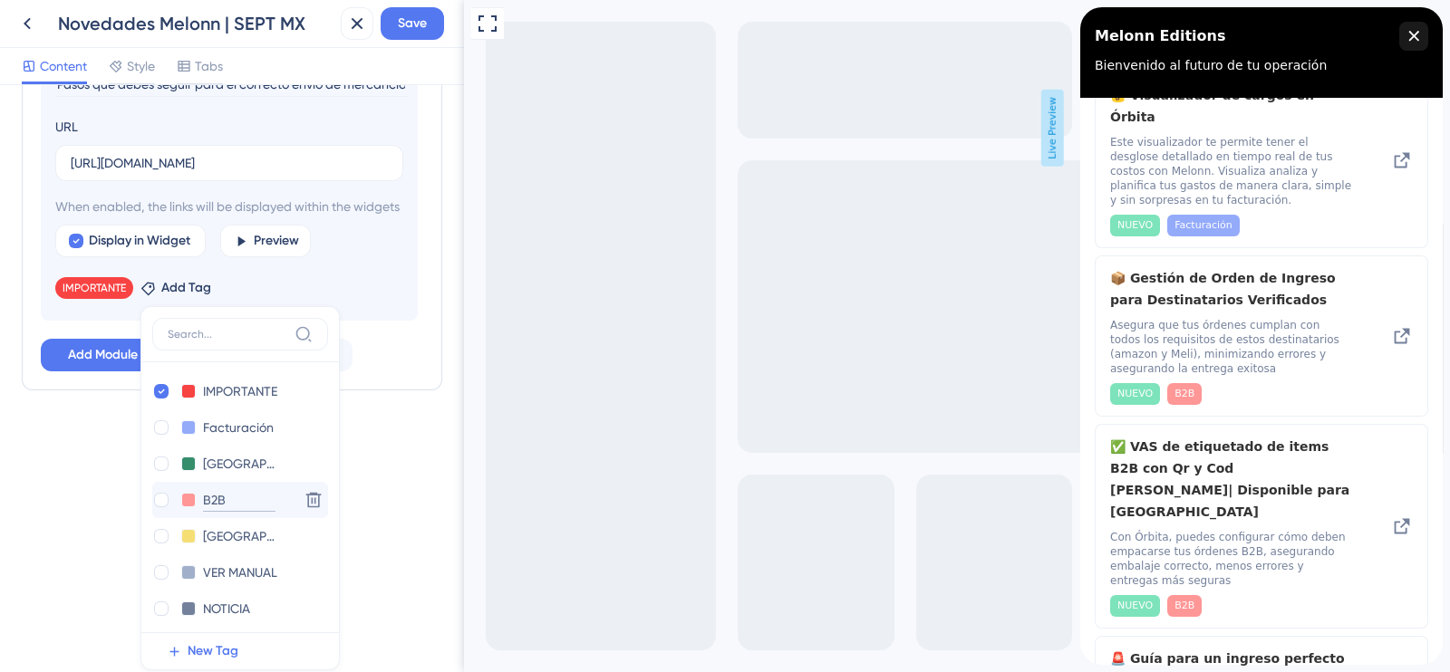
click at [231, 512] on input "B2B" at bounding box center [239, 500] width 73 height 23
click at [168, 508] on div at bounding box center [161, 500] width 15 height 15
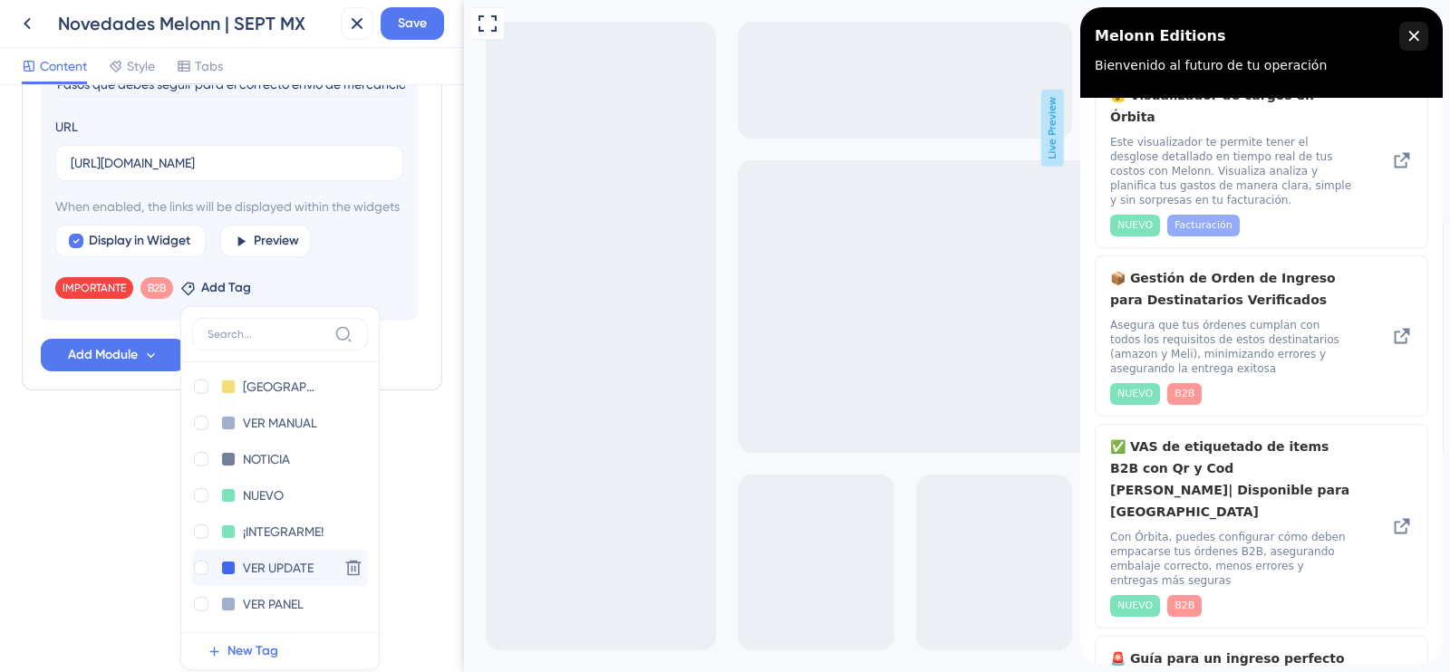
scroll to position [878, 0]
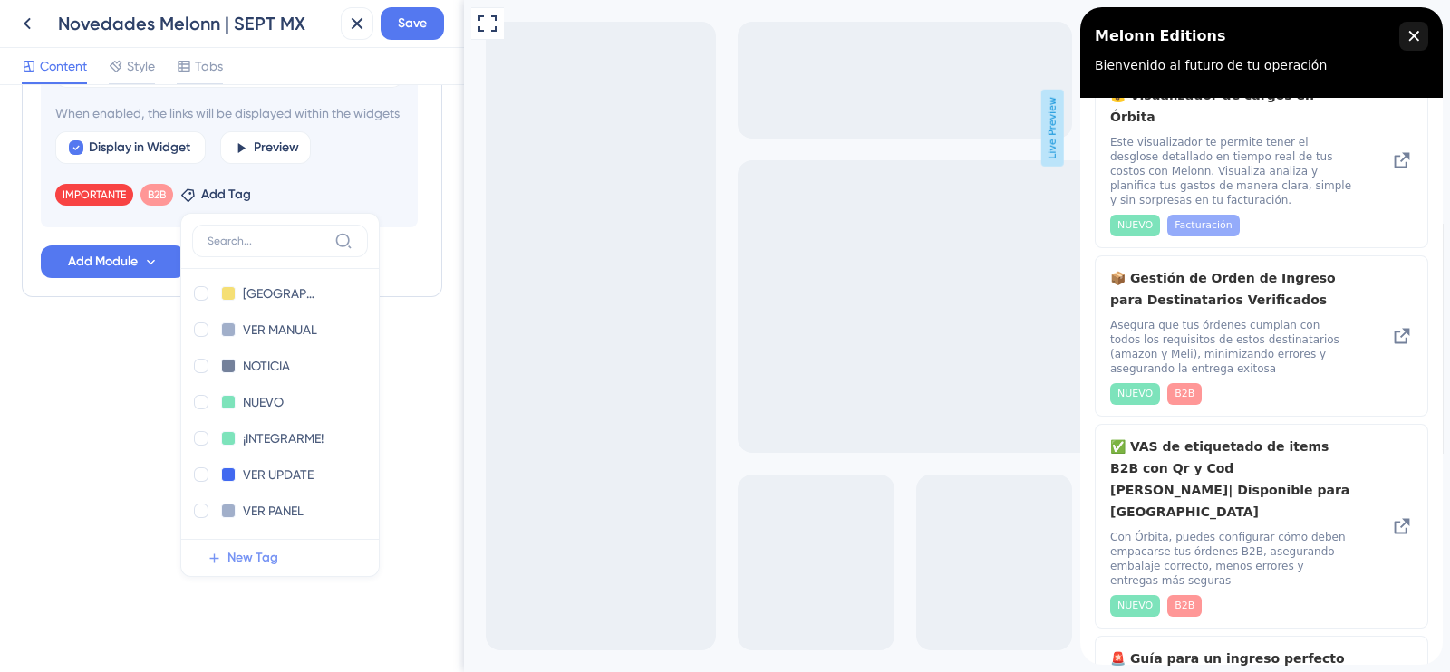
click at [267, 568] on span "New Tag" at bounding box center [252, 558] width 51 height 22
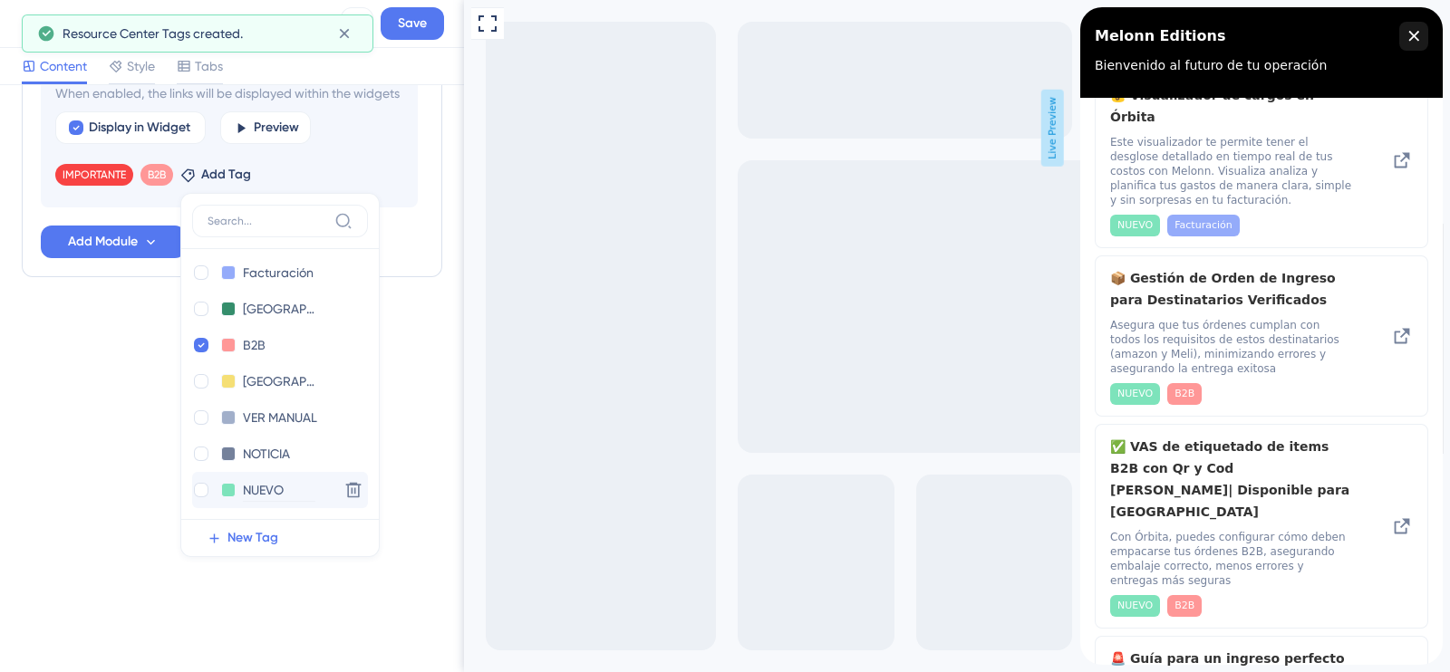
scroll to position [0, 0]
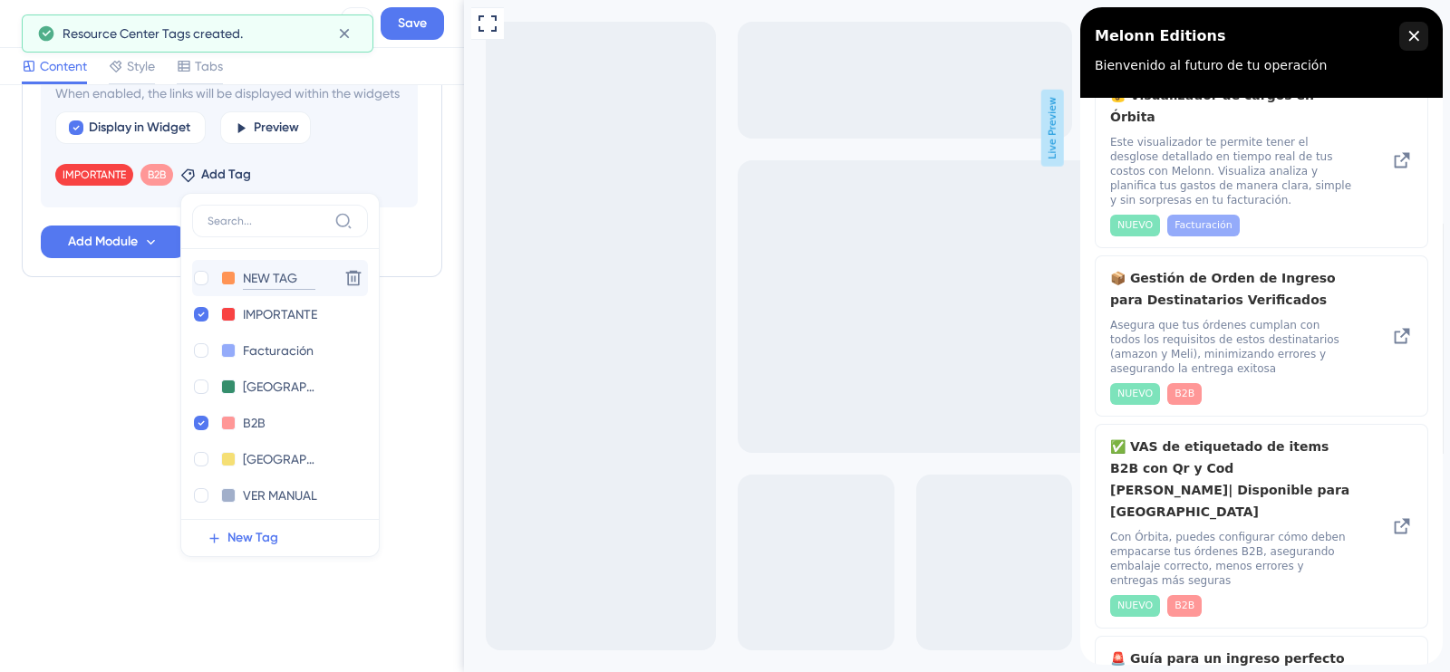
click at [263, 290] on input "NEW TAG" at bounding box center [279, 278] width 73 height 23
click at [293, 290] on input "NEW TAG" at bounding box center [279, 278] width 73 height 23
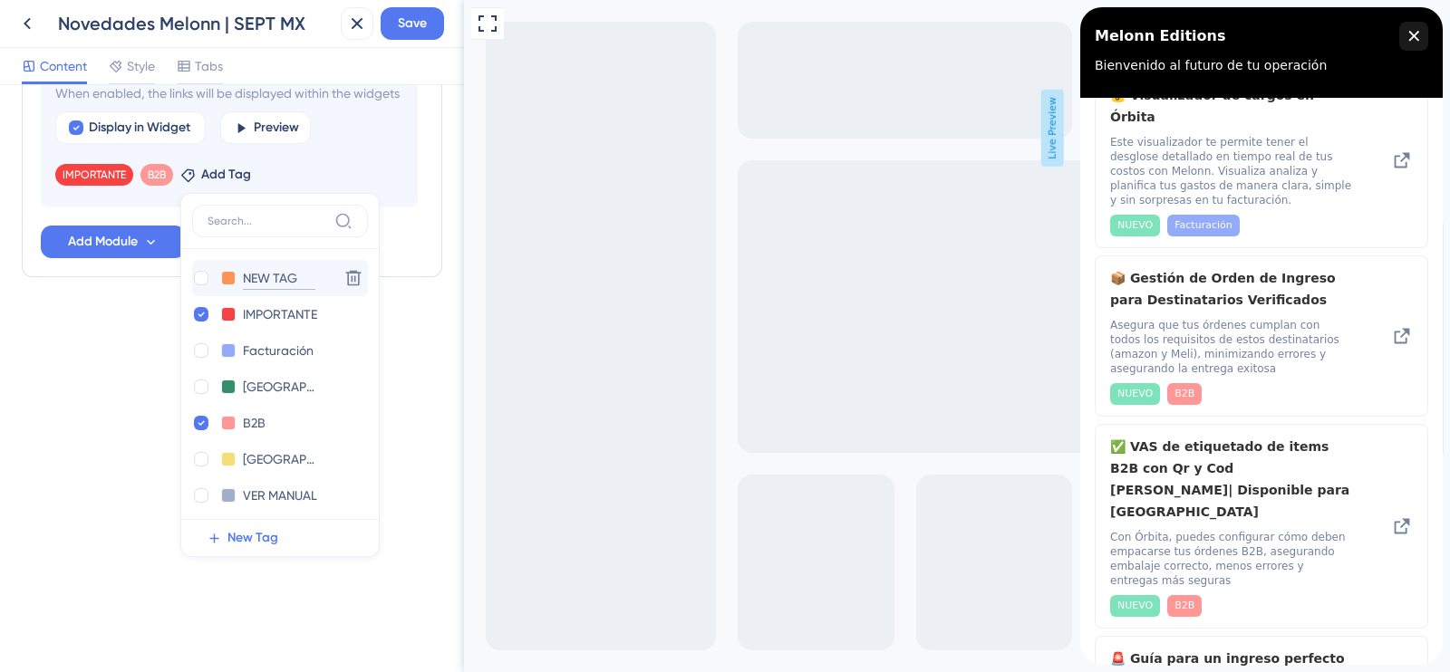
drag, startPoint x: 298, startPoint y: 295, endPoint x: 243, endPoint y: 292, distance: 55.3
click at [243, 290] on div "NEW TAG NEW TAG" at bounding box center [262, 278] width 140 height 23
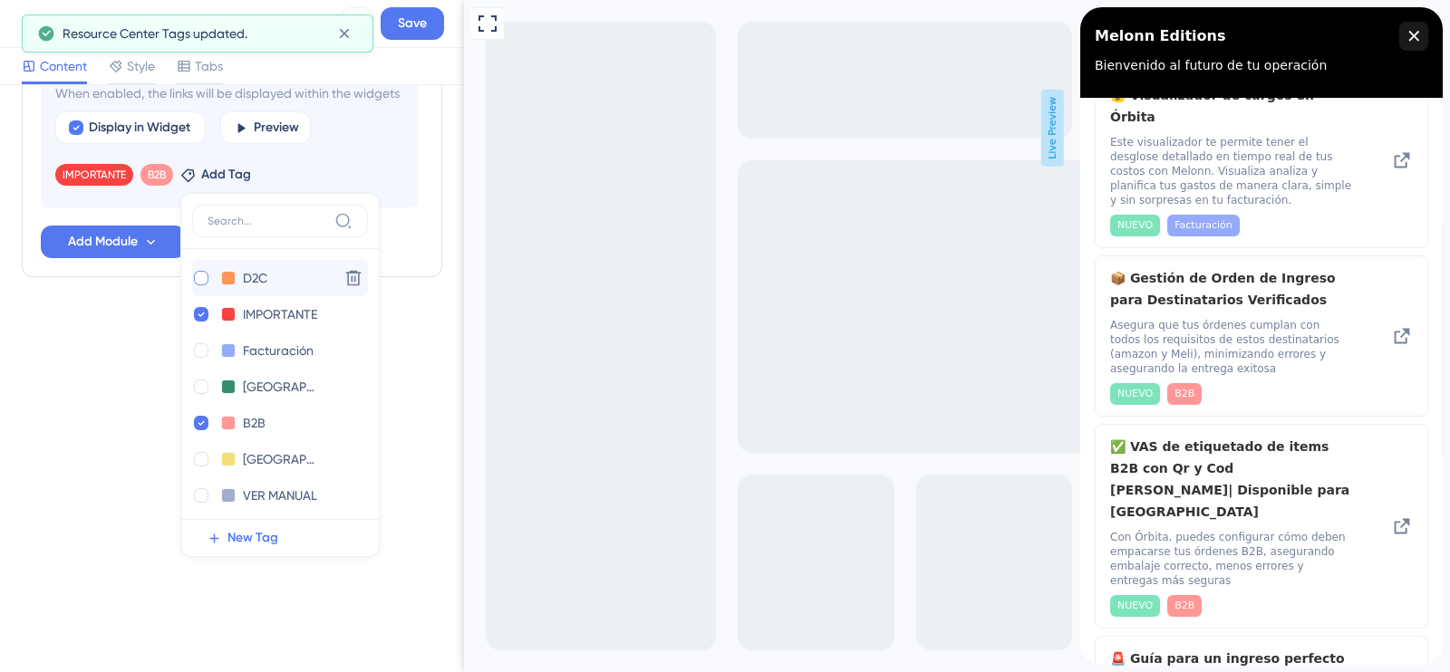
click at [203, 285] on div at bounding box center [201, 278] width 15 height 15
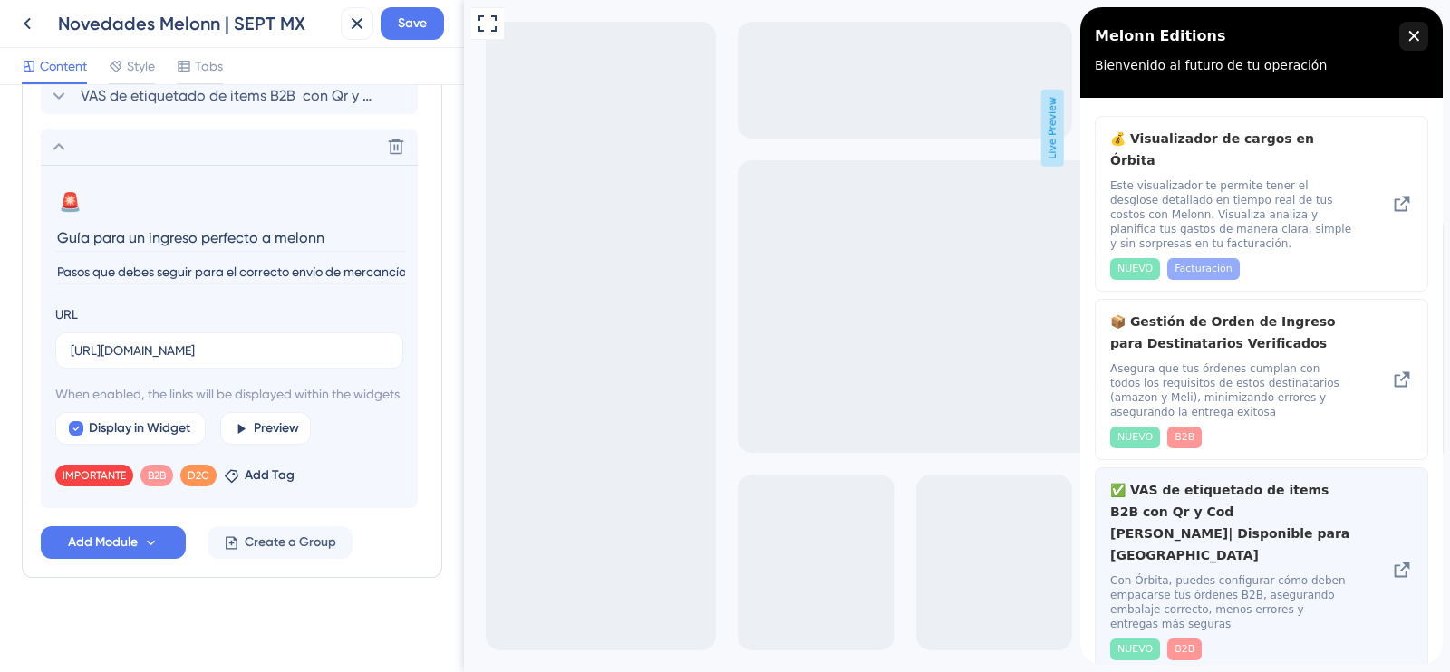
scroll to position [131, 0]
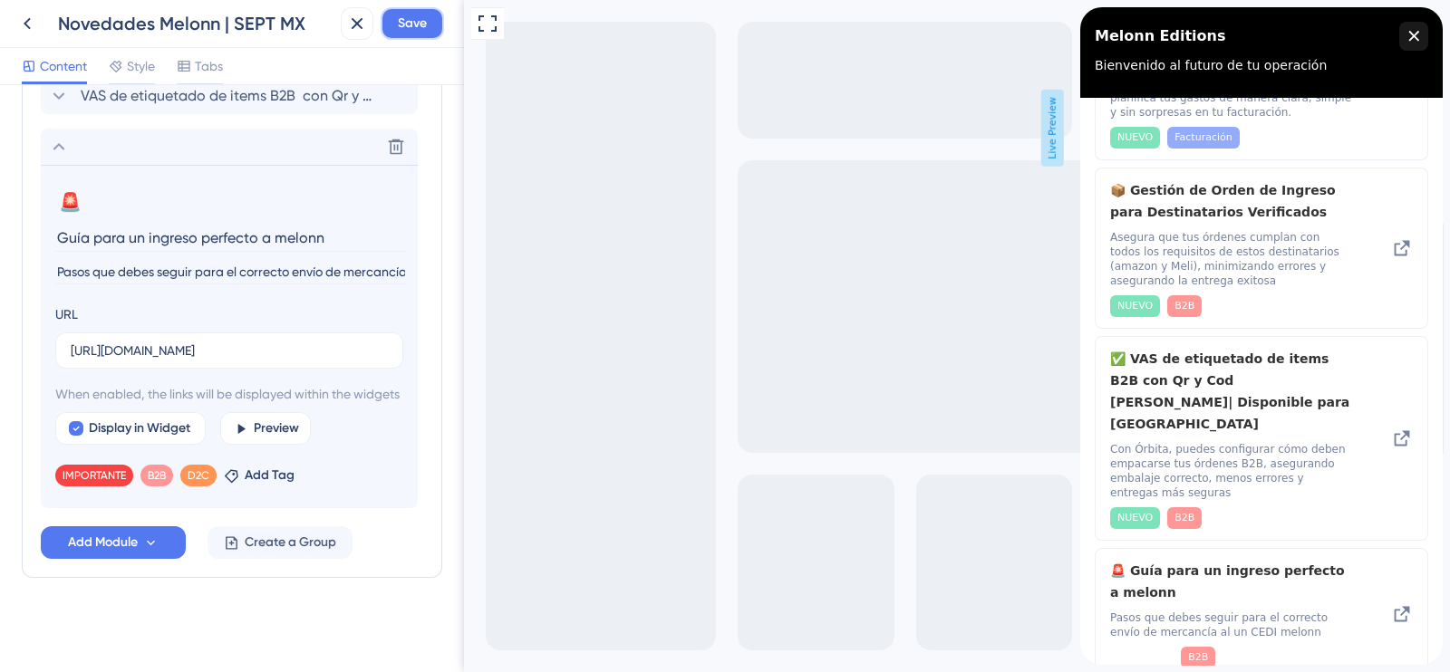
click at [417, 30] on span "Save" at bounding box center [412, 24] width 29 height 22
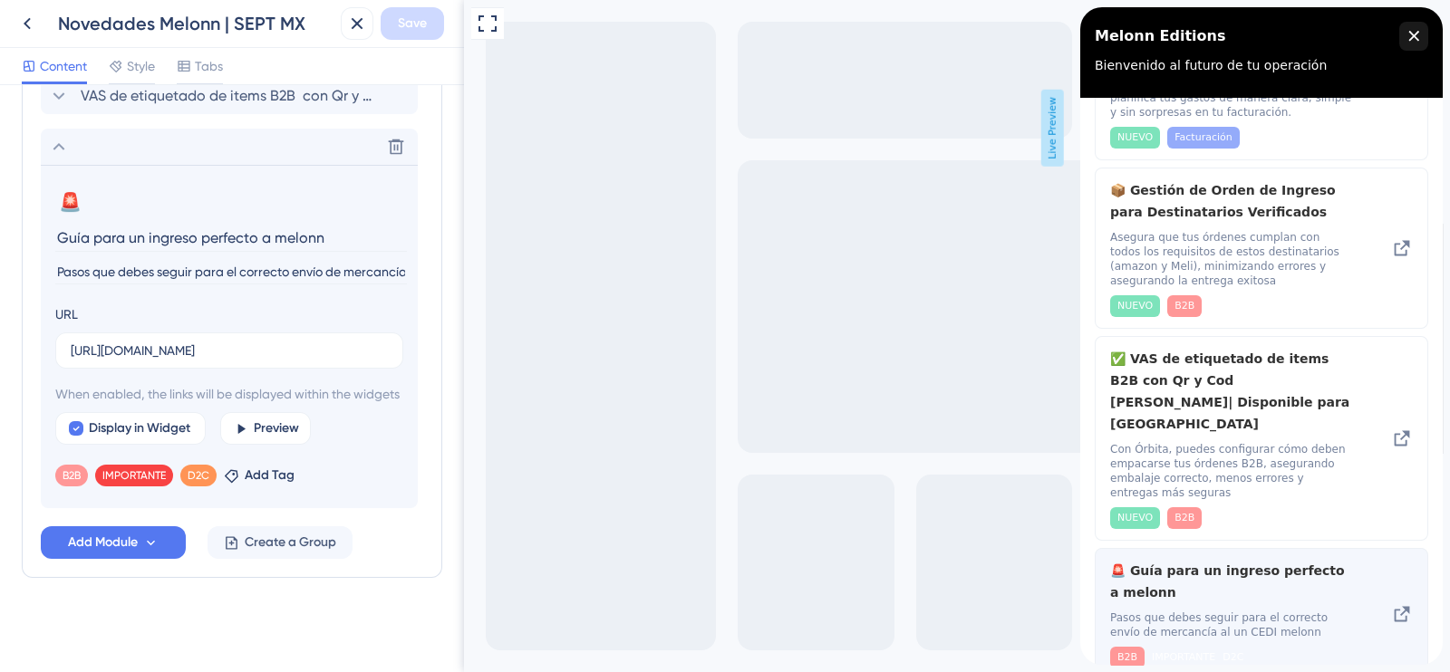
click at [1395, 607] on icon at bounding box center [1402, 614] width 15 height 15
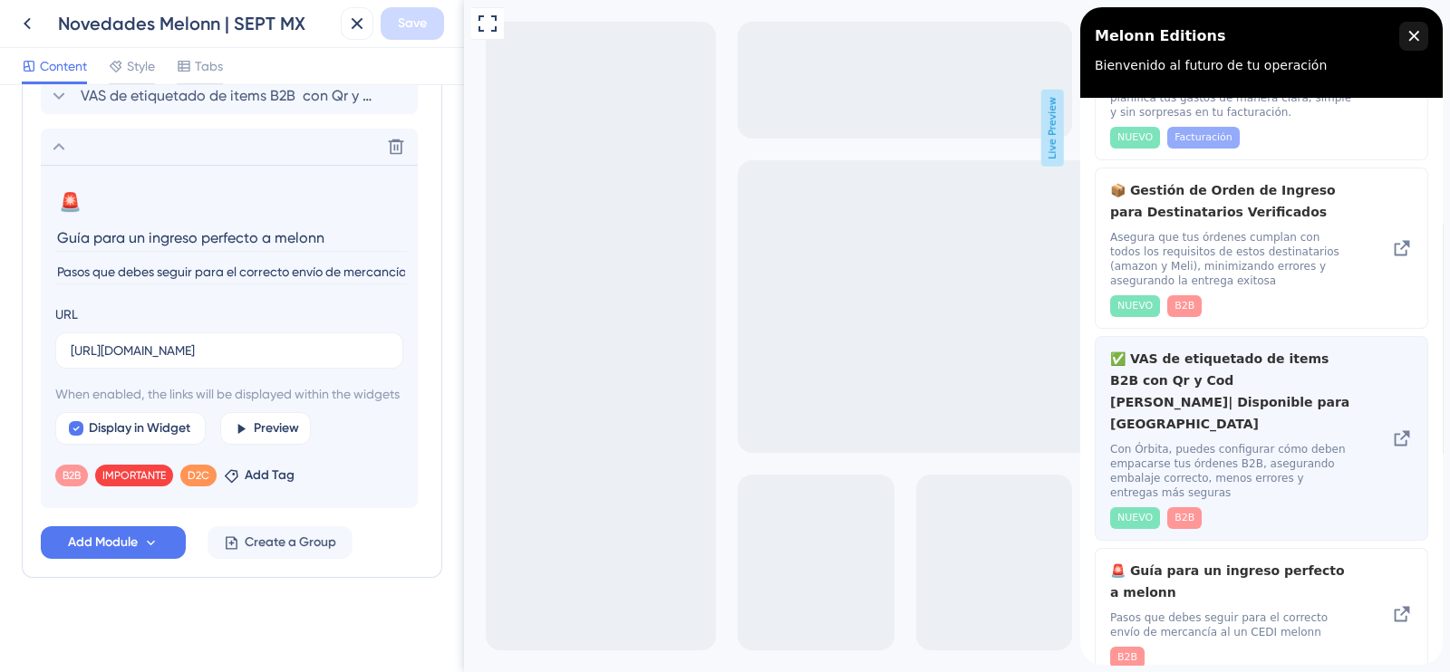
click at [1391, 428] on icon at bounding box center [1402, 439] width 22 height 22
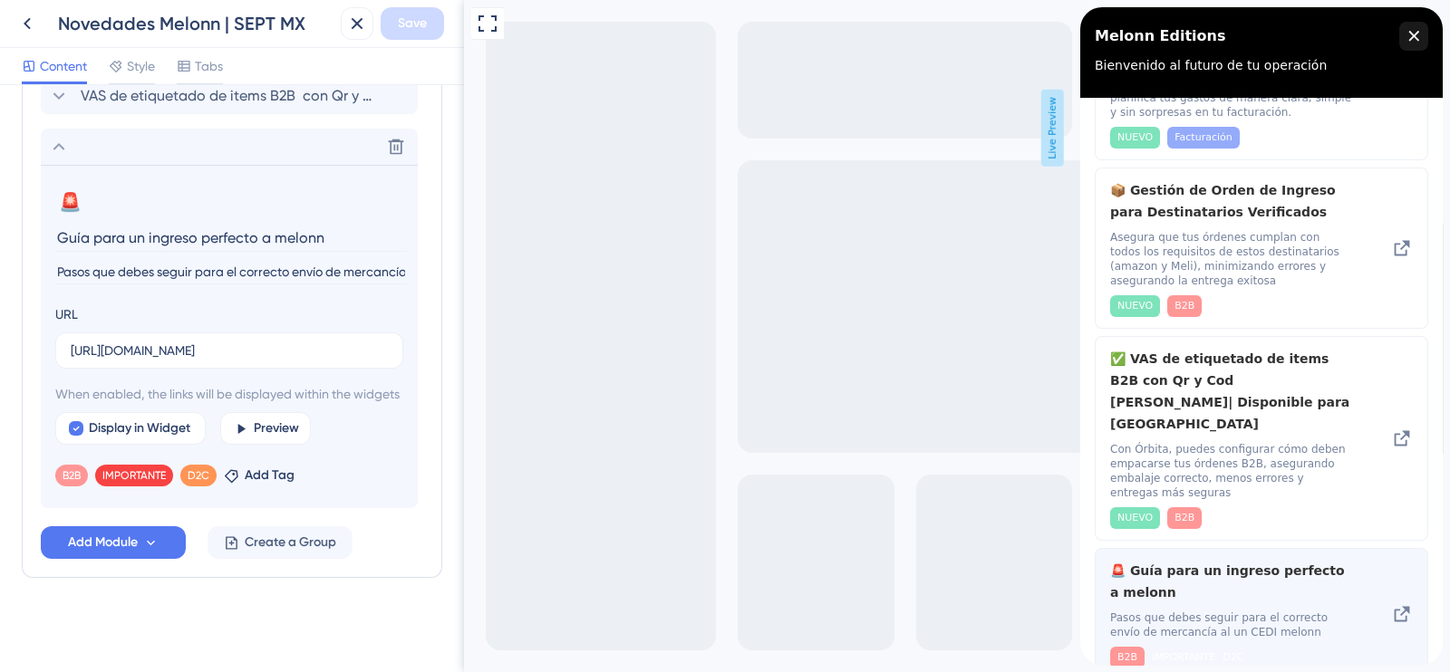
click at [1395, 607] on icon at bounding box center [1402, 614] width 15 height 15
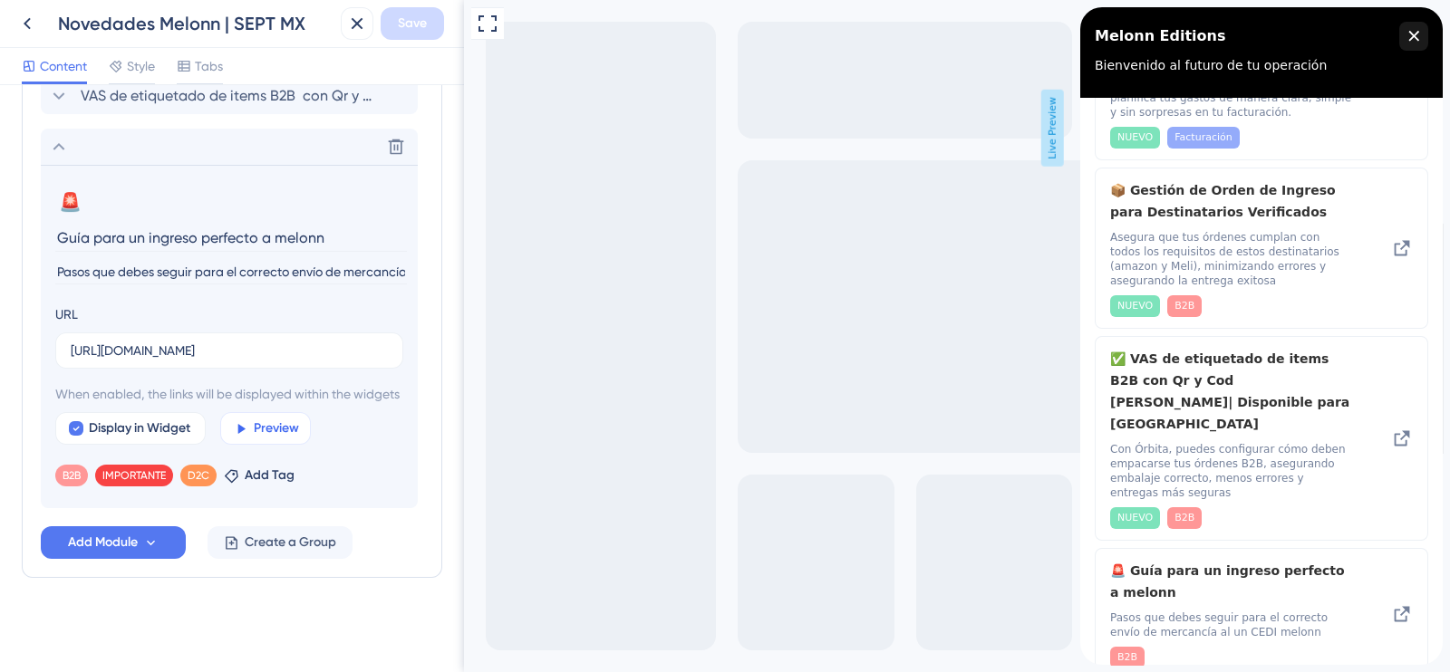
click at [263, 428] on span "Preview" at bounding box center [276, 429] width 45 height 22
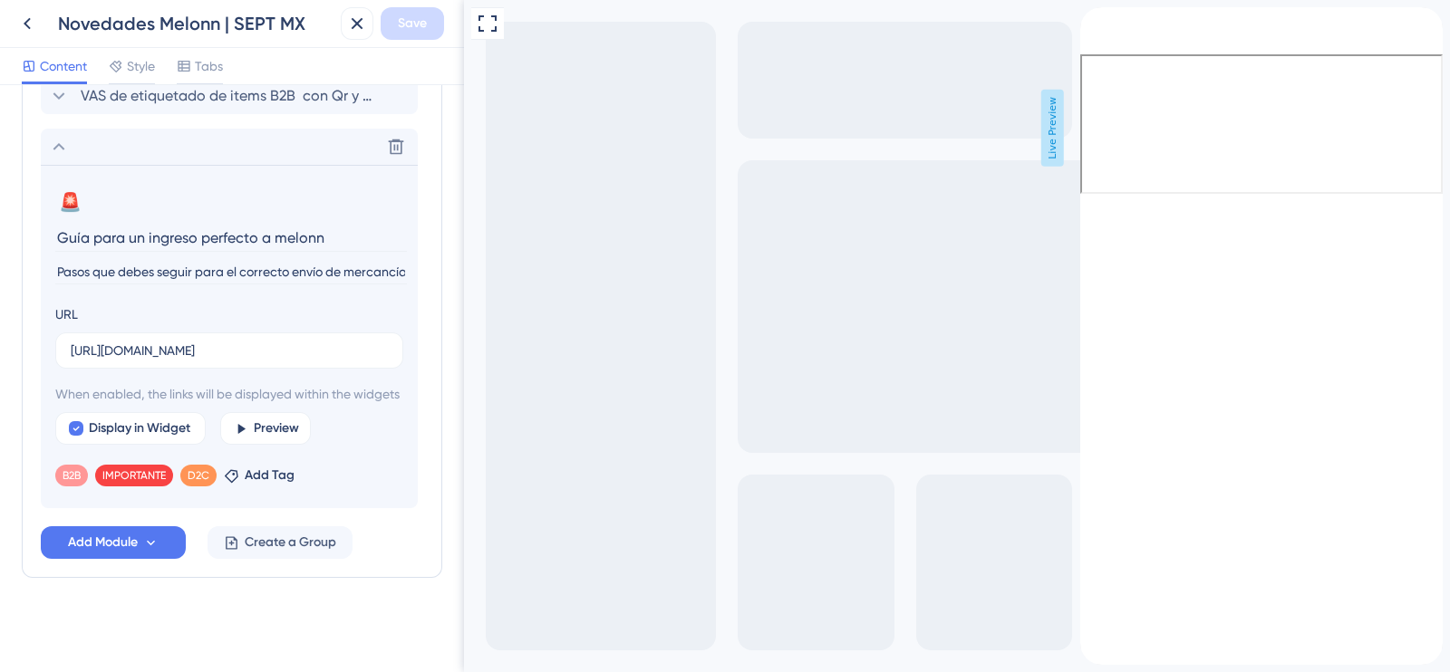
click at [226, 260] on input "Pasos que debes seguir para el correcto envío de mercancía al un CEDI melonn" at bounding box center [231, 272] width 352 height 24
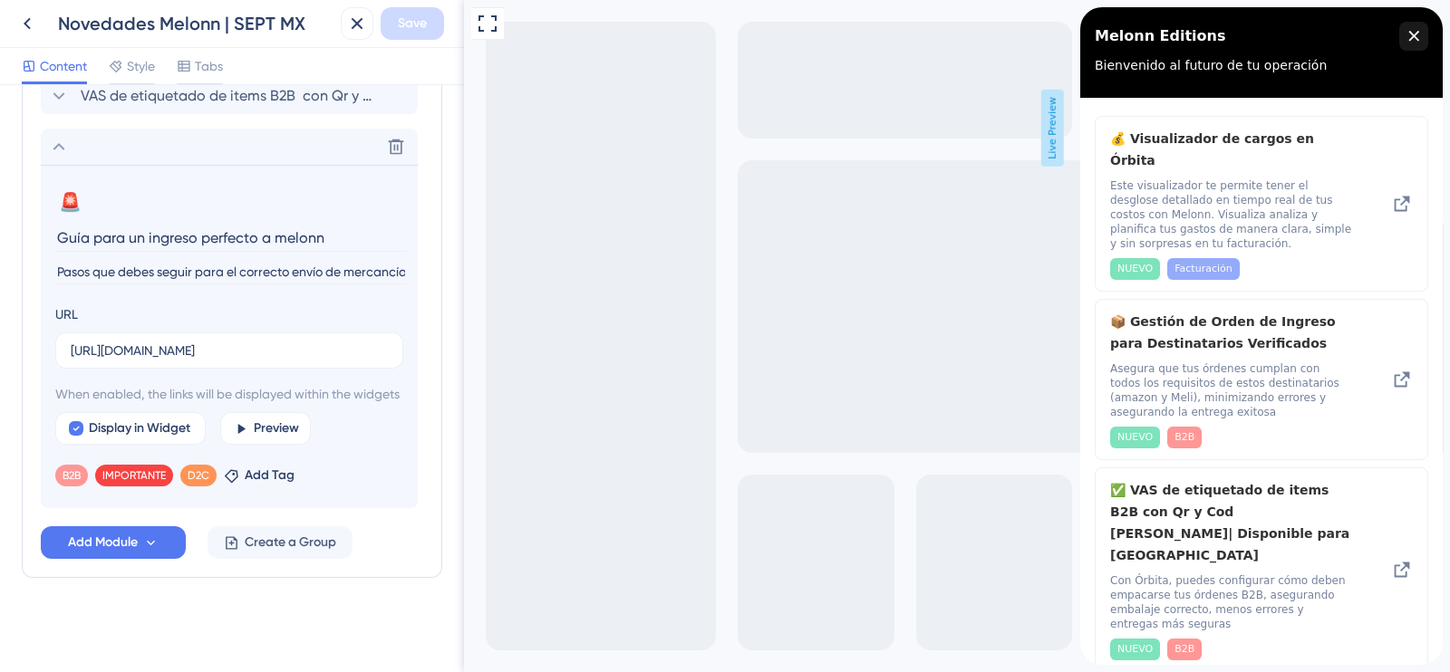
drag, startPoint x: 89, startPoint y: 215, endPoint x: 39, endPoint y: 215, distance: 49.8
click at [39, 215] on div "Modules Add a module to create your resource center. Learn More. Visualizador d…" at bounding box center [232, 235] width 421 height 686
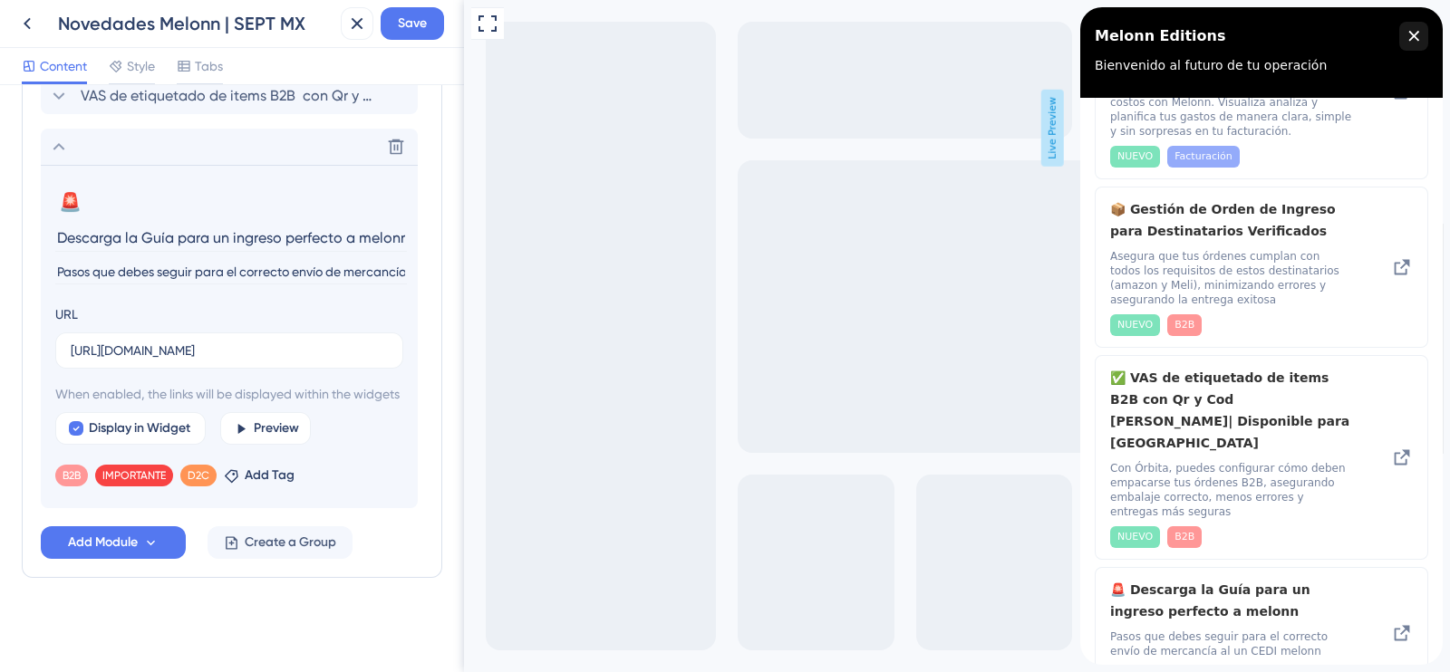
scroll to position [0, 1]
drag, startPoint x: 341, startPoint y: 221, endPoint x: 435, endPoint y: 215, distance: 94.5
click at [435, 215] on div "Resource Center Header Title Melonn Editions 13 Melonn Editions Subtitle Bienve…" at bounding box center [232, 378] width 464 height 587
drag, startPoint x: 138, startPoint y: 470, endPoint x: 61, endPoint y: 484, distance: 78.2
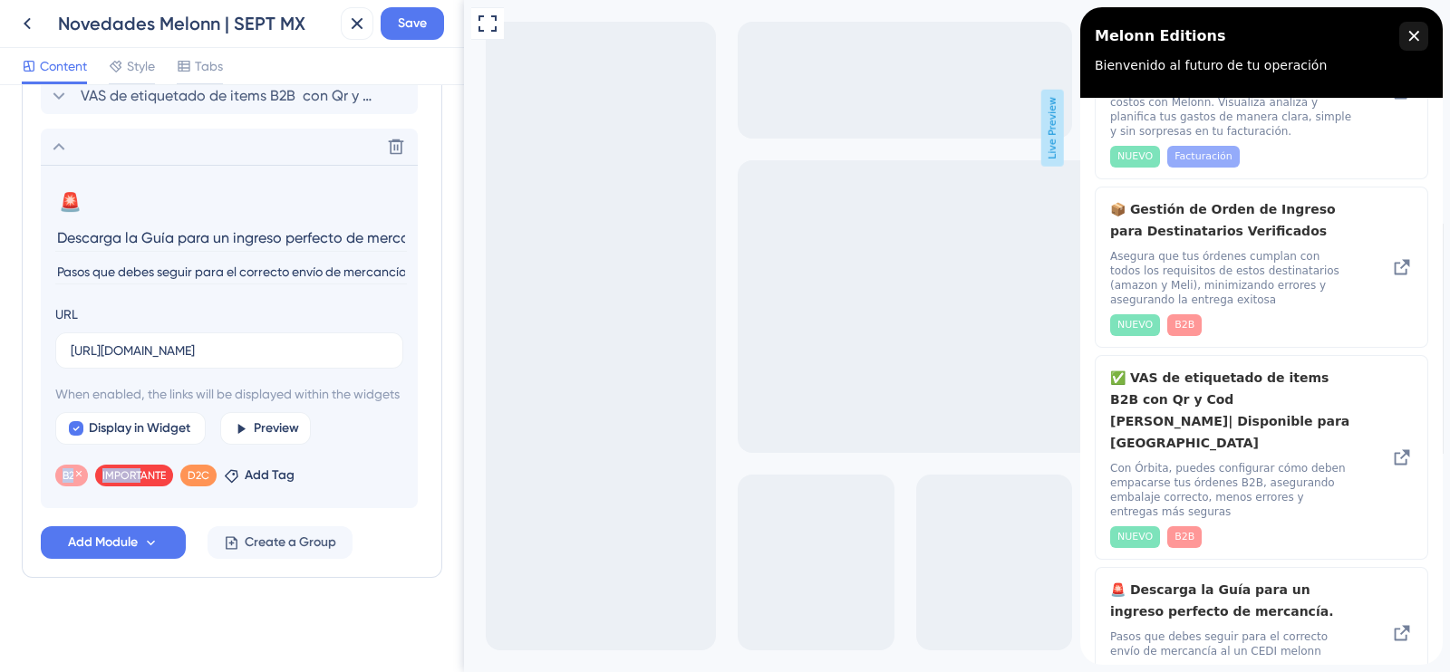
click at [60, 484] on div "B2B Remove IMPORTANTE Remove D2C Remove Add Tag" at bounding box center [229, 472] width 348 height 29
click at [69, 484] on div "B2B Remove" at bounding box center [71, 476] width 33 height 22
click at [78, 473] on icon at bounding box center [78, 473] width 5 height 5
click at [207, 479] on span "Add Tag" at bounding box center [230, 476] width 50 height 22
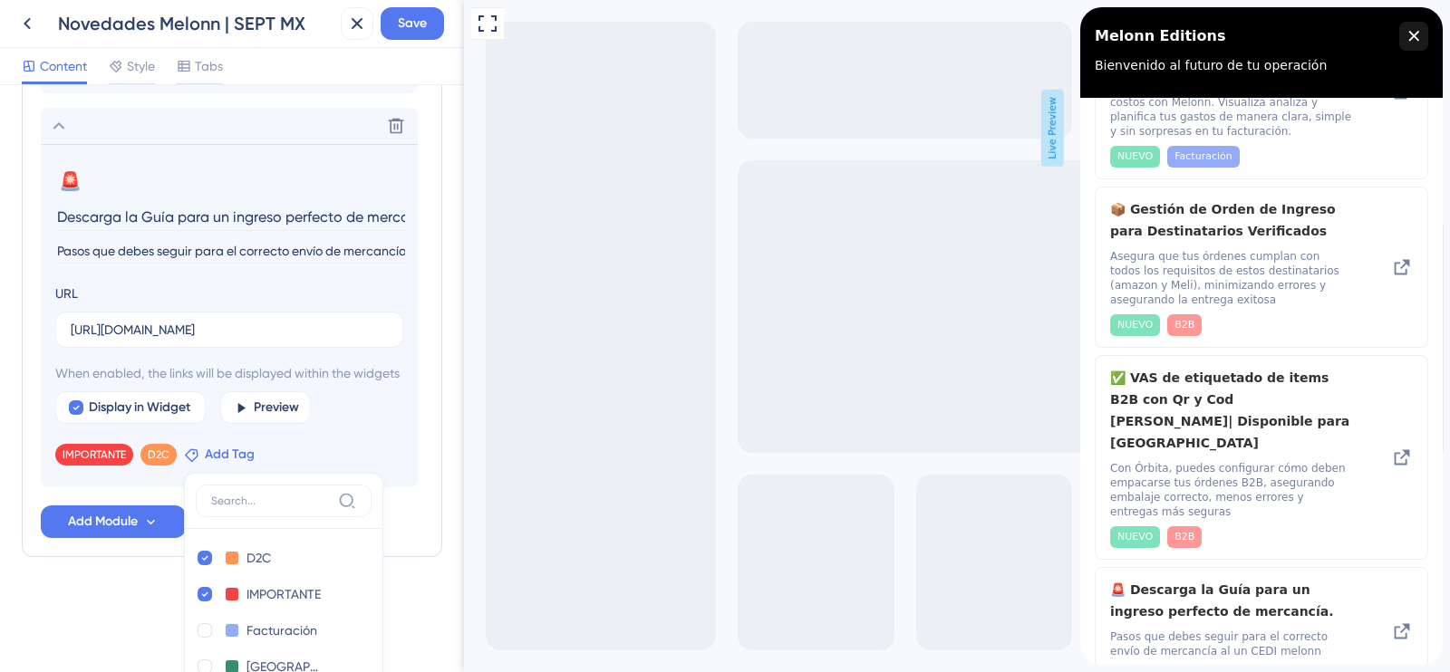
scroll to position [896, 0]
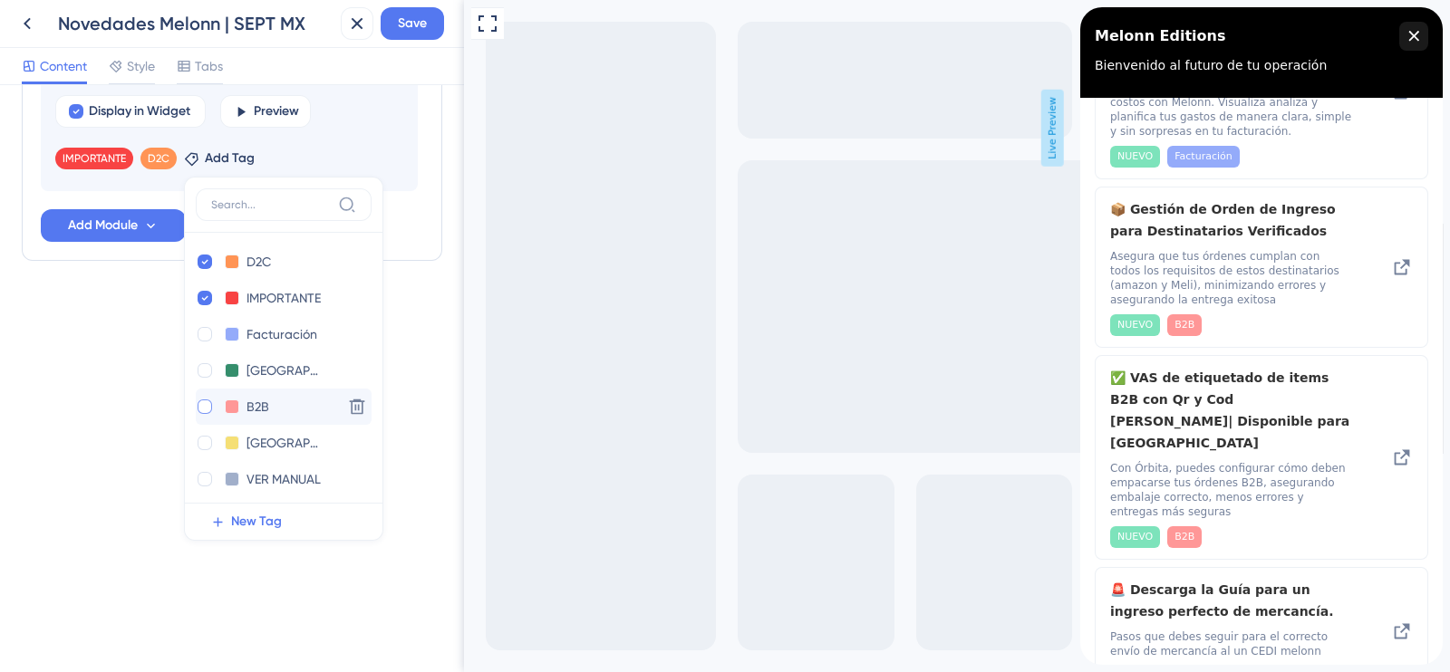
click at [206, 414] on div at bounding box center [205, 407] width 15 height 15
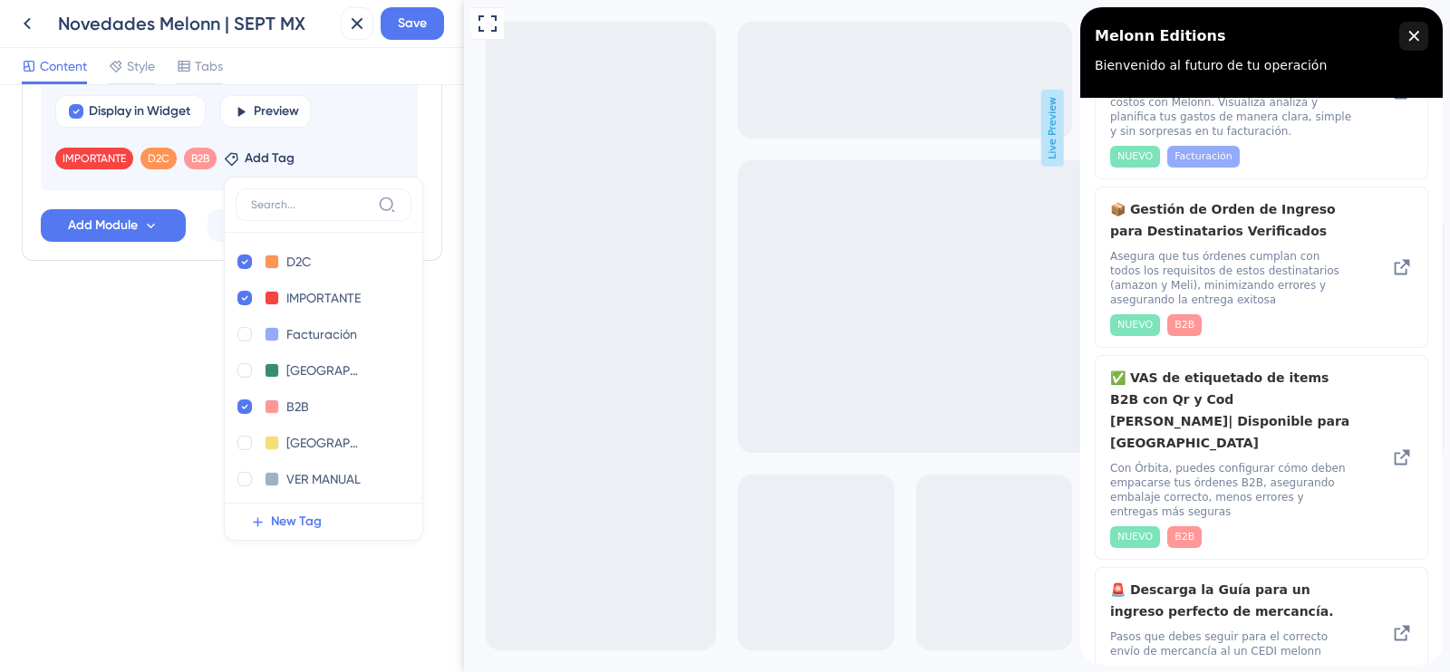
click at [150, 408] on div "Resource Center Header Title Melonn Editions 13 Melonn Editions Subtitle Bienve…" at bounding box center [232, 378] width 464 height 587
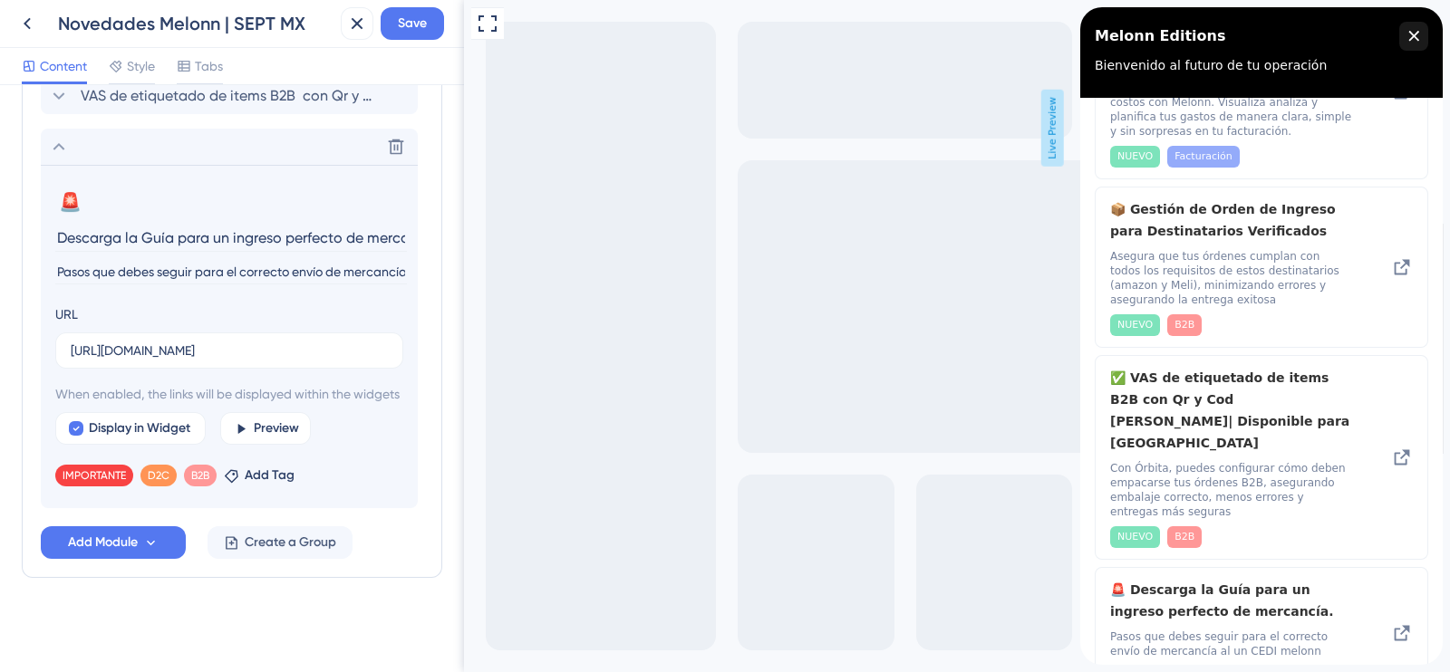
scroll to position [598, 0]
click at [423, 24] on span "Save" at bounding box center [412, 24] width 29 height 22
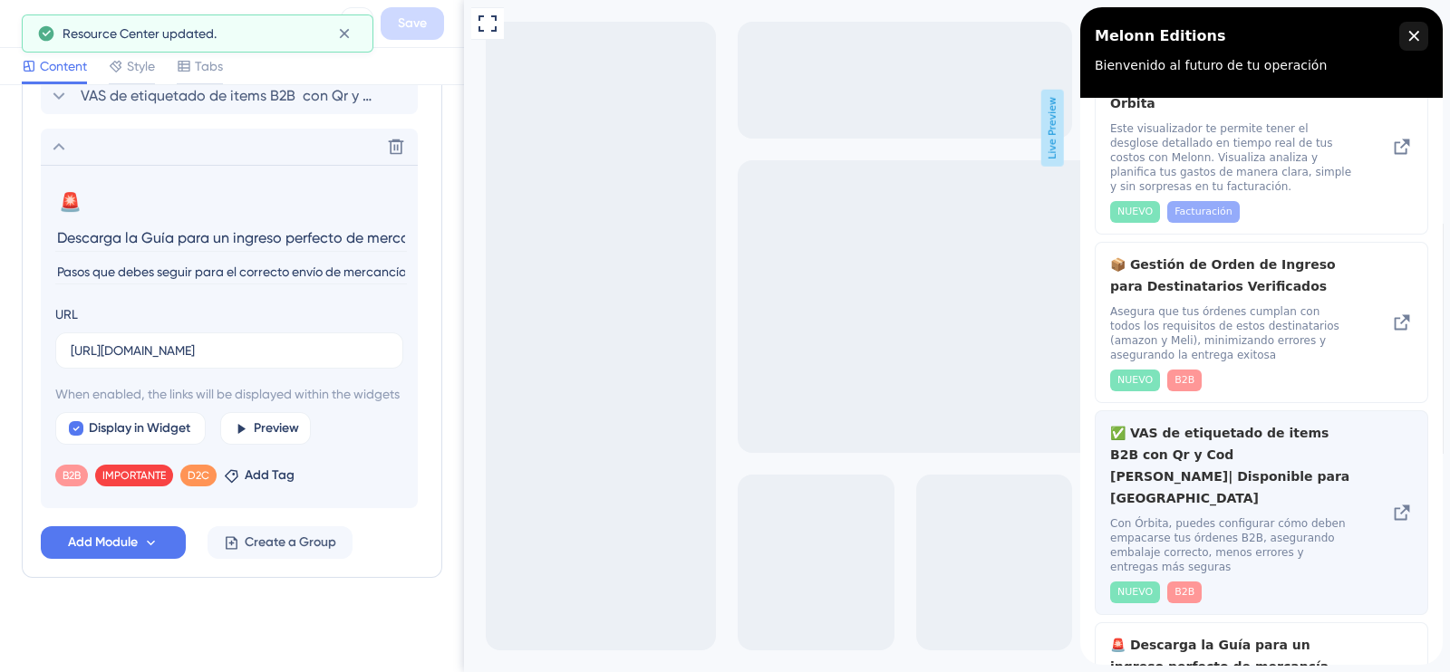
scroll to position [0, 0]
